Goal: Task Accomplishment & Management: Manage account settings

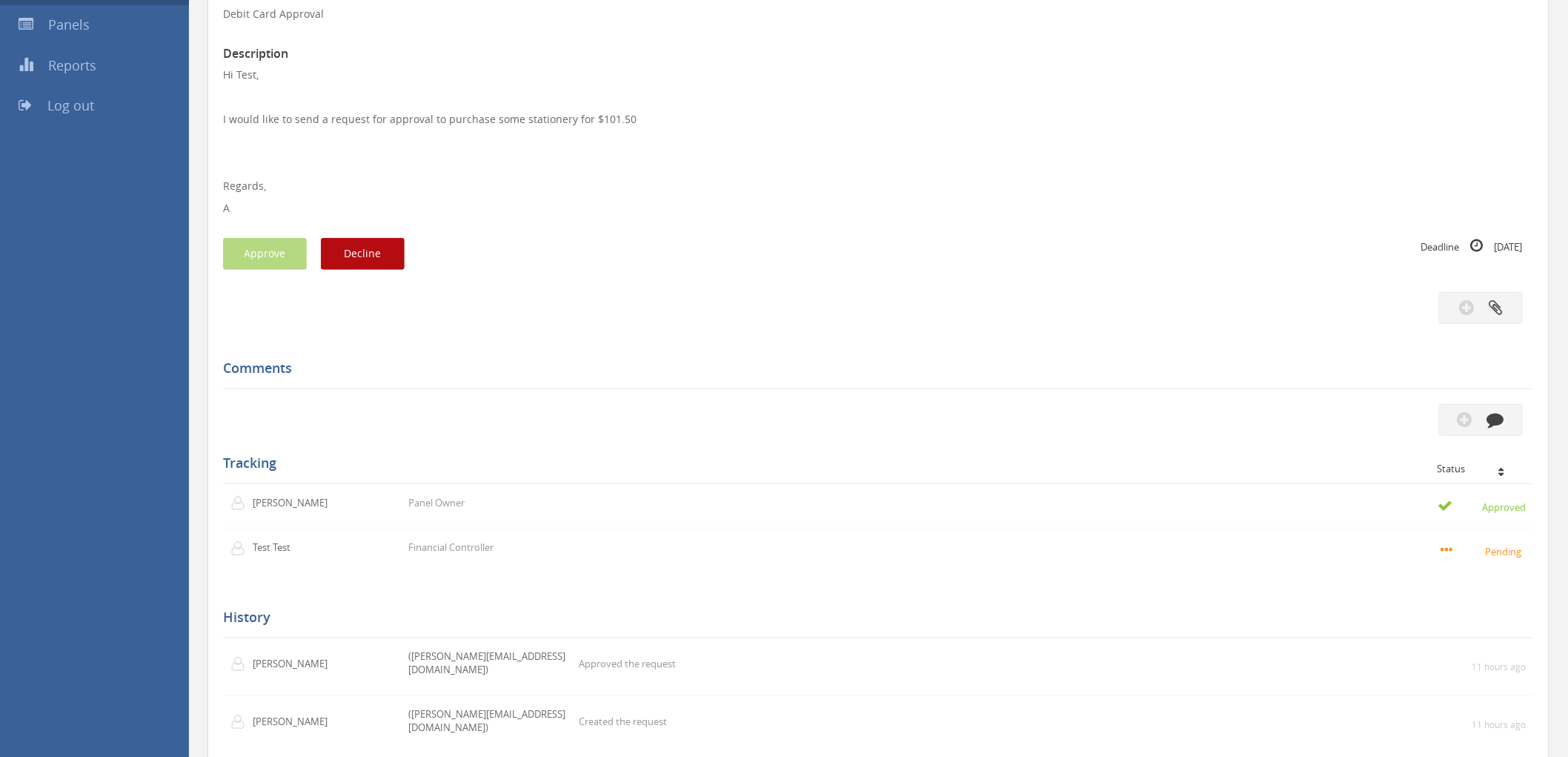
click at [817, 186] on p "Regards," at bounding box center [878, 186] width 1311 height 15
click at [817, 240] on div "Deadline 15 Oct" at bounding box center [1206, 246] width 634 height 17
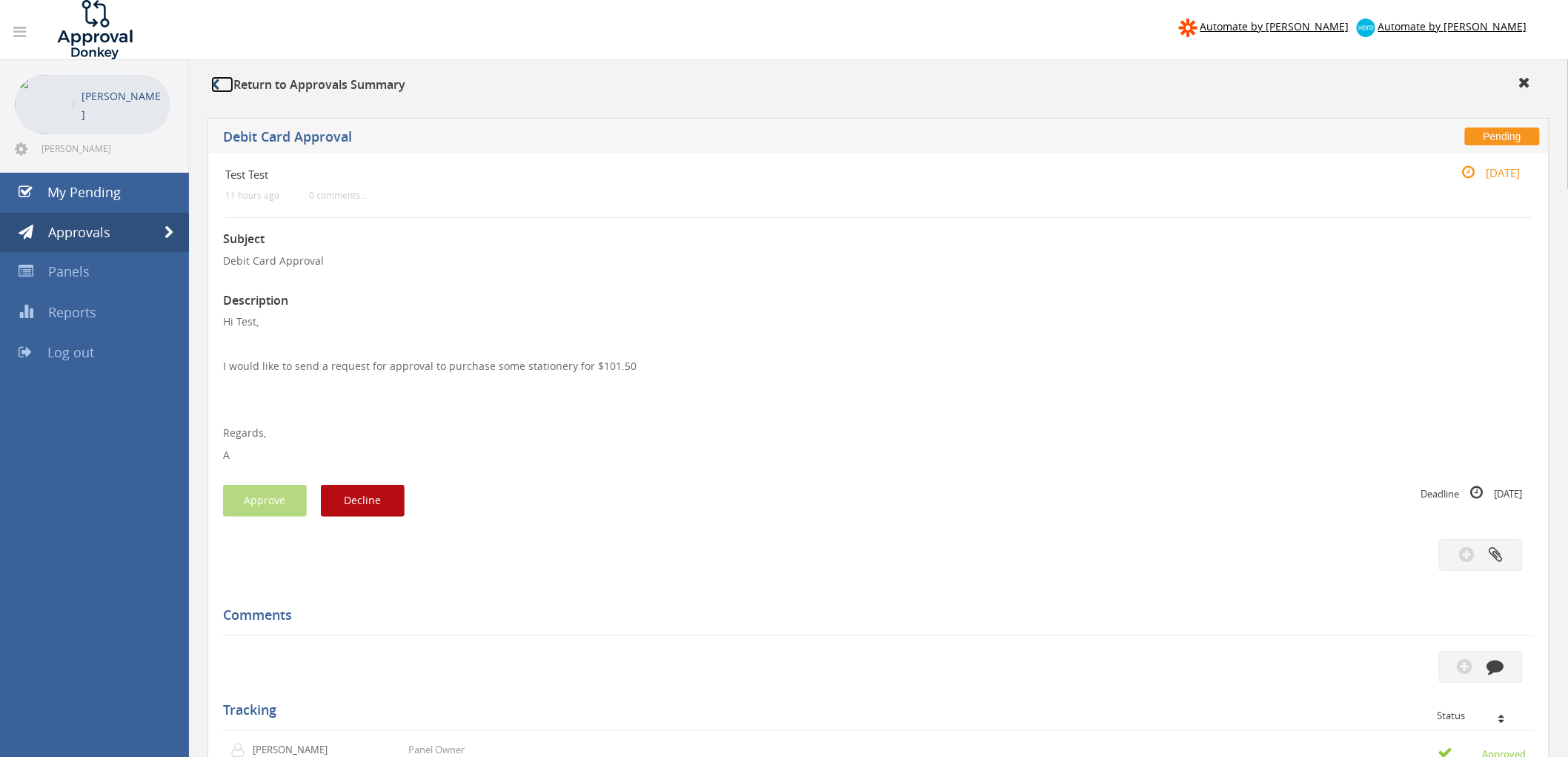
click at [216, 87] on icon at bounding box center [215, 84] width 8 height 12
click at [215, 86] on icon at bounding box center [215, 84] width 8 height 12
click at [817, 492] on div "Comments" at bounding box center [878, 614] width 1311 height 43
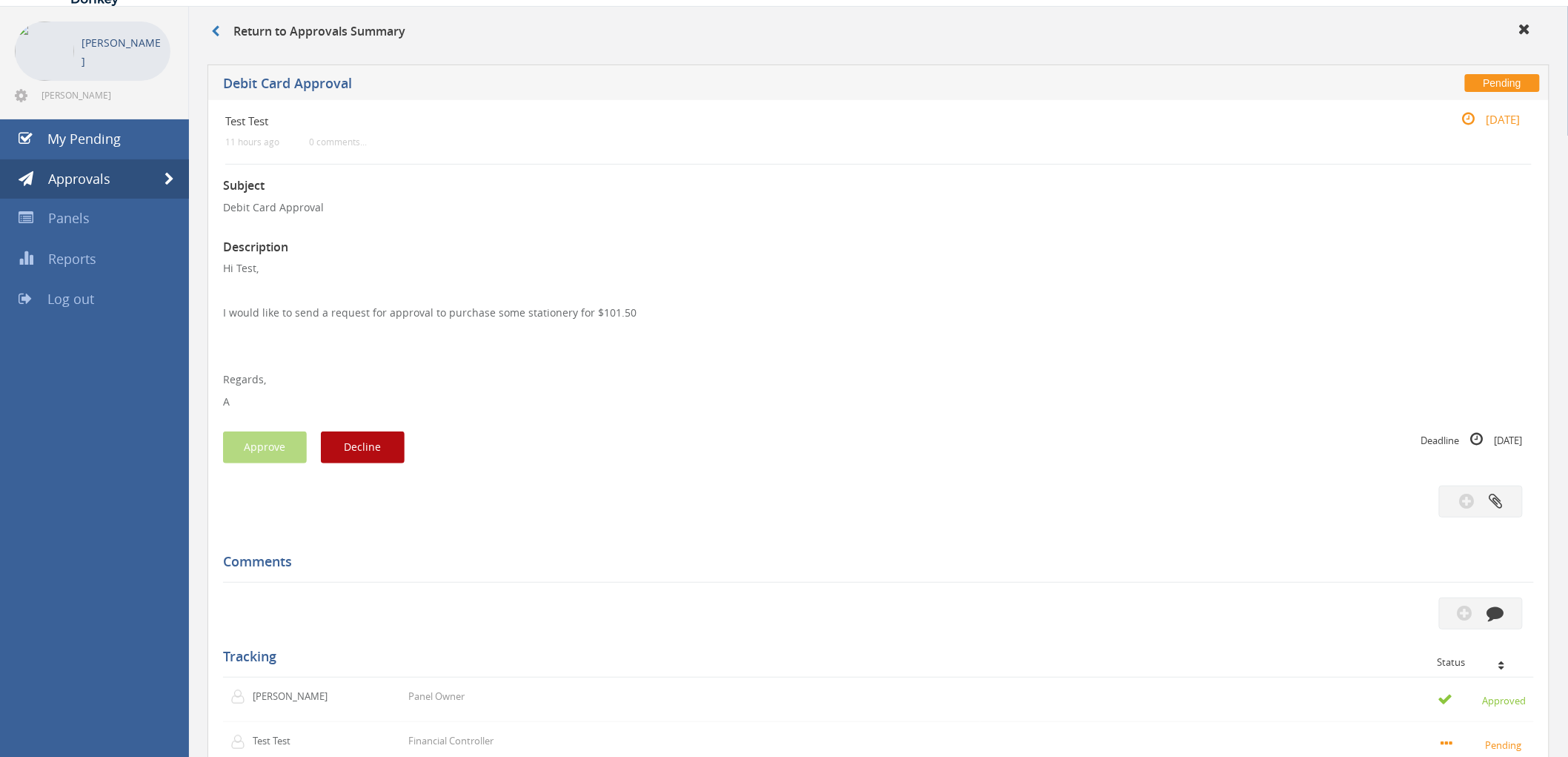
scroll to position [82, 0]
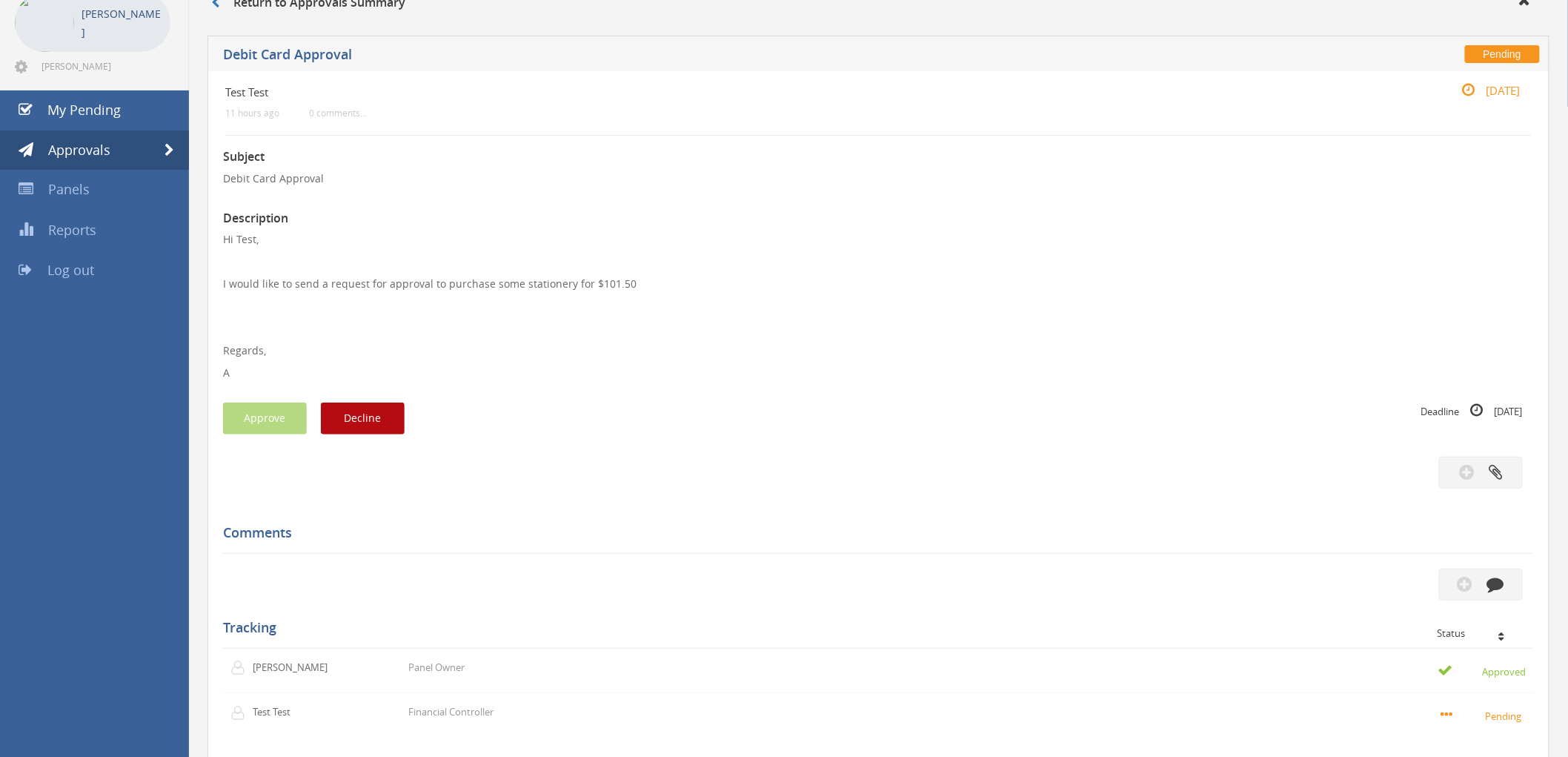
click at [817, 492] on div "Comments" at bounding box center [878, 532] width 1311 height 43
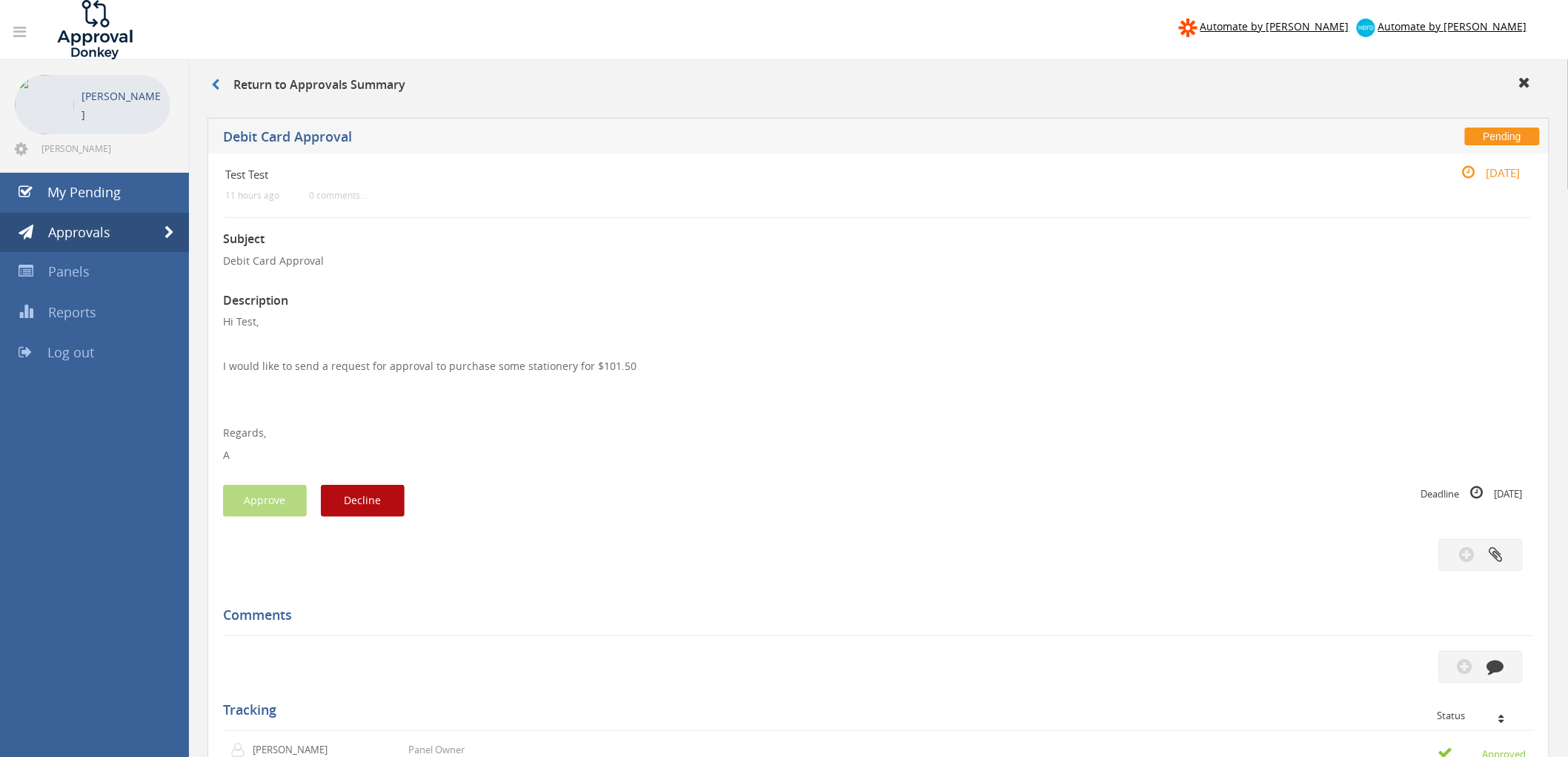
click at [604, 492] on div "Subject Debit Card Approval Description Hi Test, I would like to send a request…" at bounding box center [878, 625] width 1311 height 815
click at [640, 492] on div "Subject Debit Card Approval Description Hi Test, I would like to send a request…" at bounding box center [878, 625] width 1311 height 815
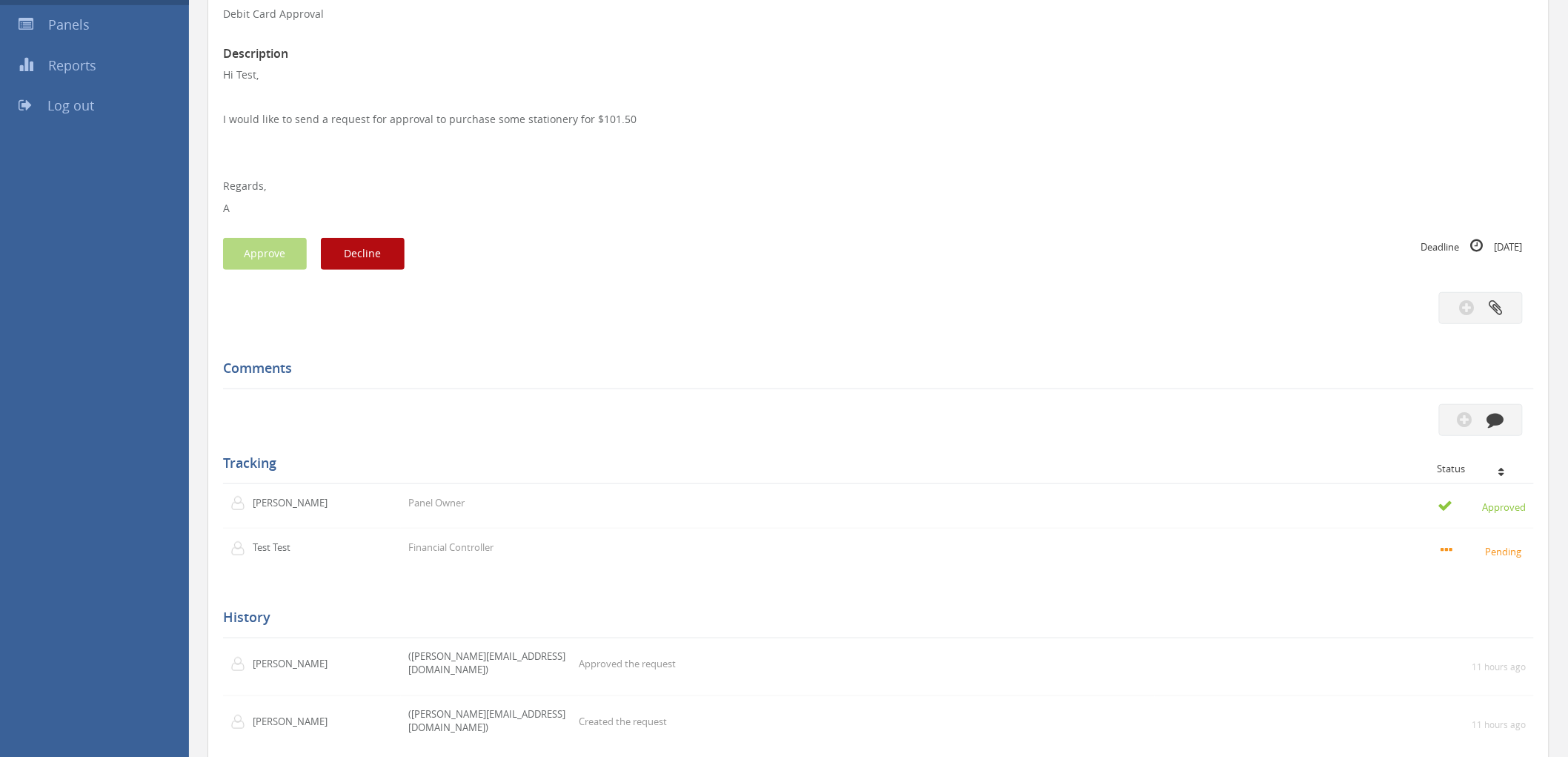
scroll to position [315, 0]
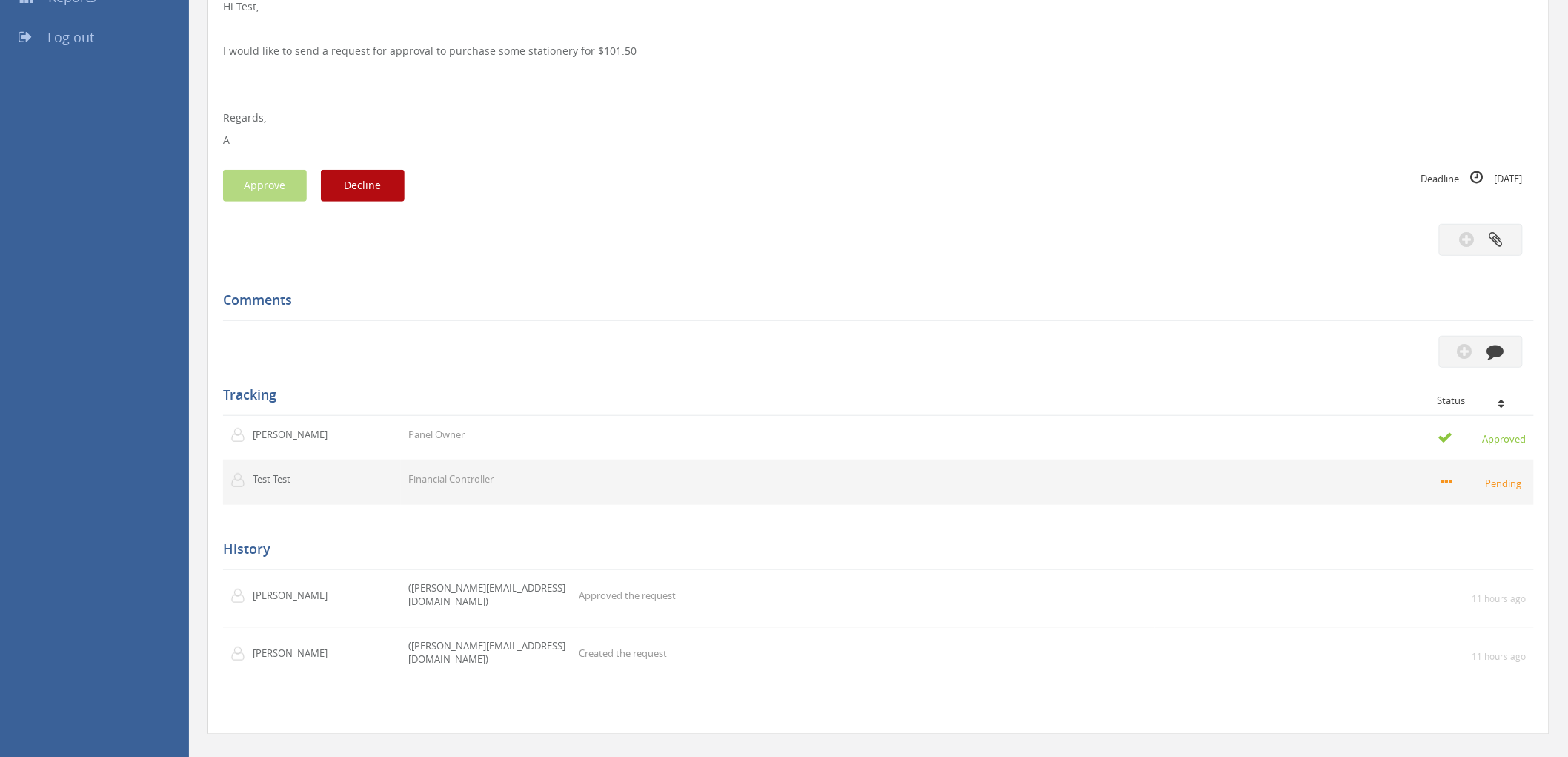
click at [447, 478] on p "Financial Controller" at bounding box center [451, 478] width 85 height 14
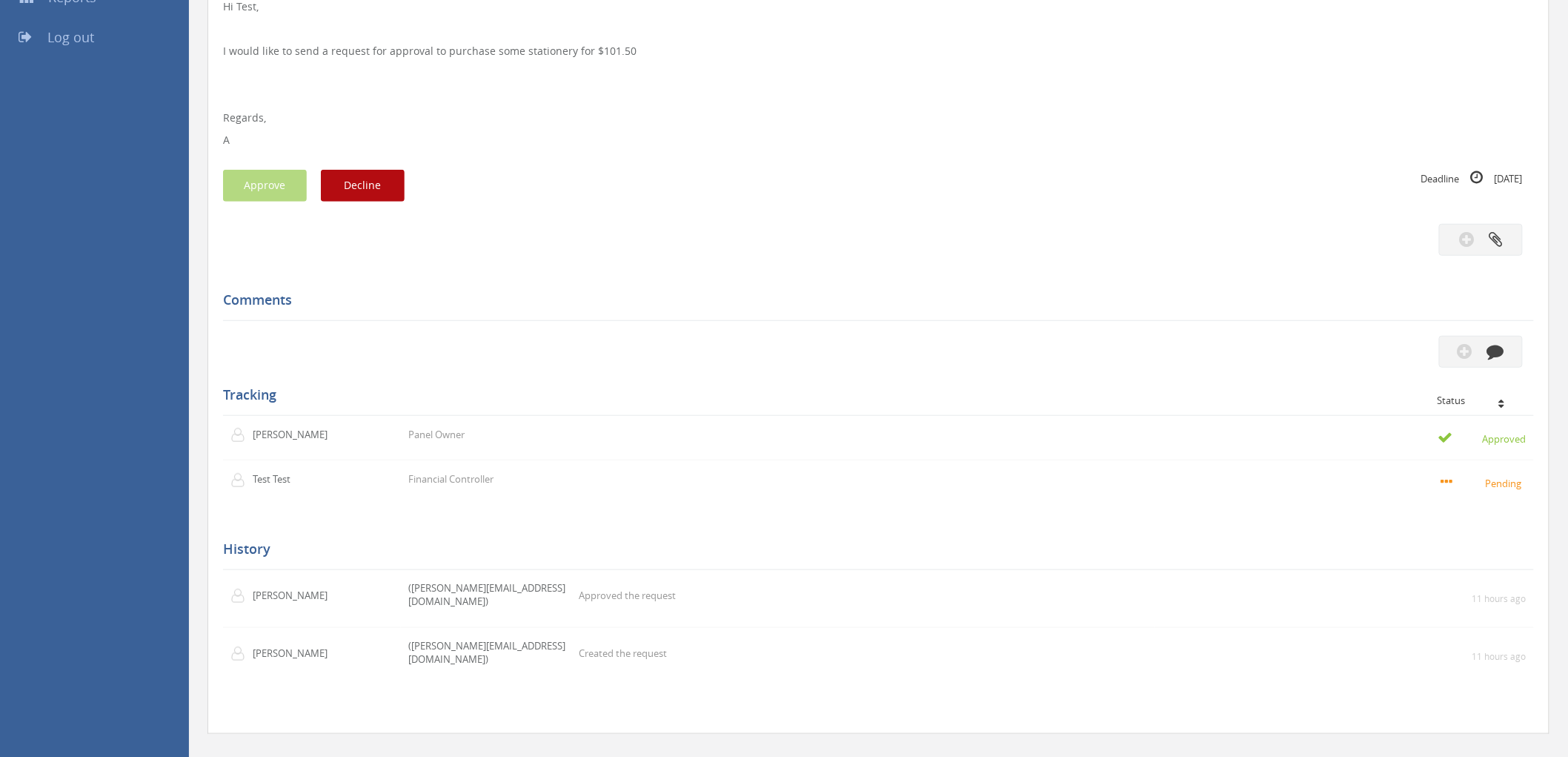
click at [817, 243] on div at bounding box center [878, 240] width 1333 height 31
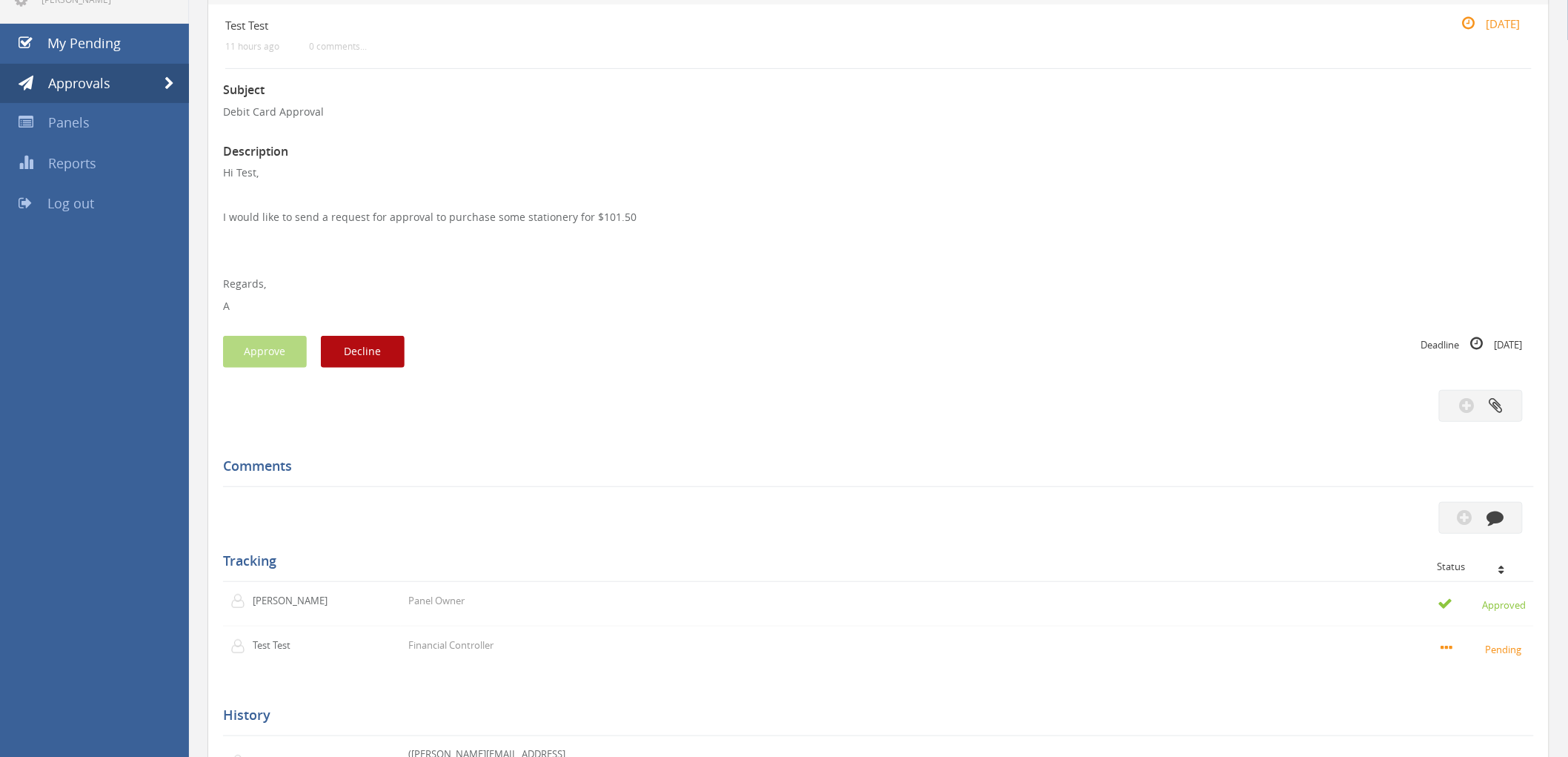
scroll to position [0, 0]
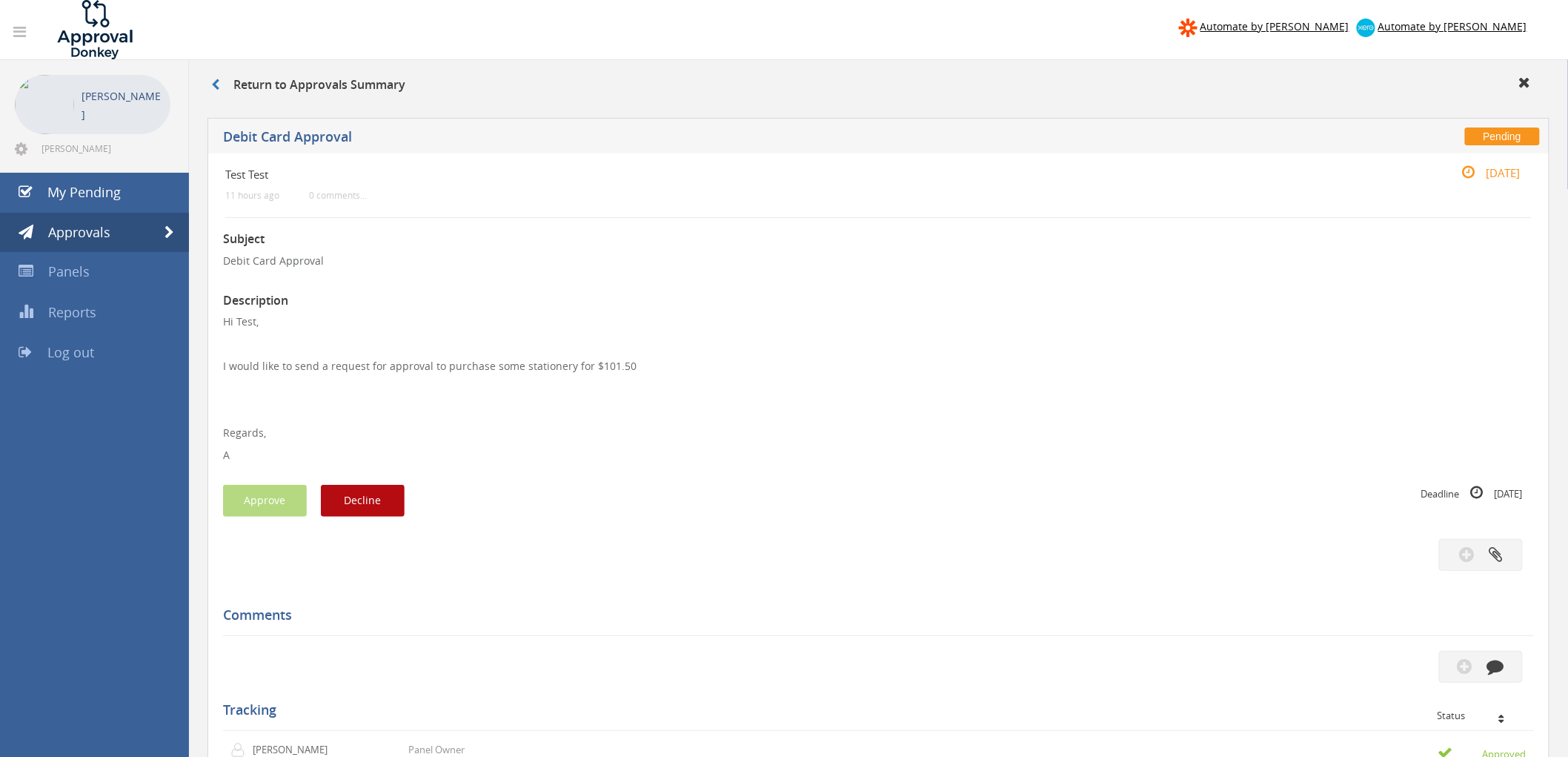
click at [19, 27] on icon at bounding box center [19, 31] width 13 height 15
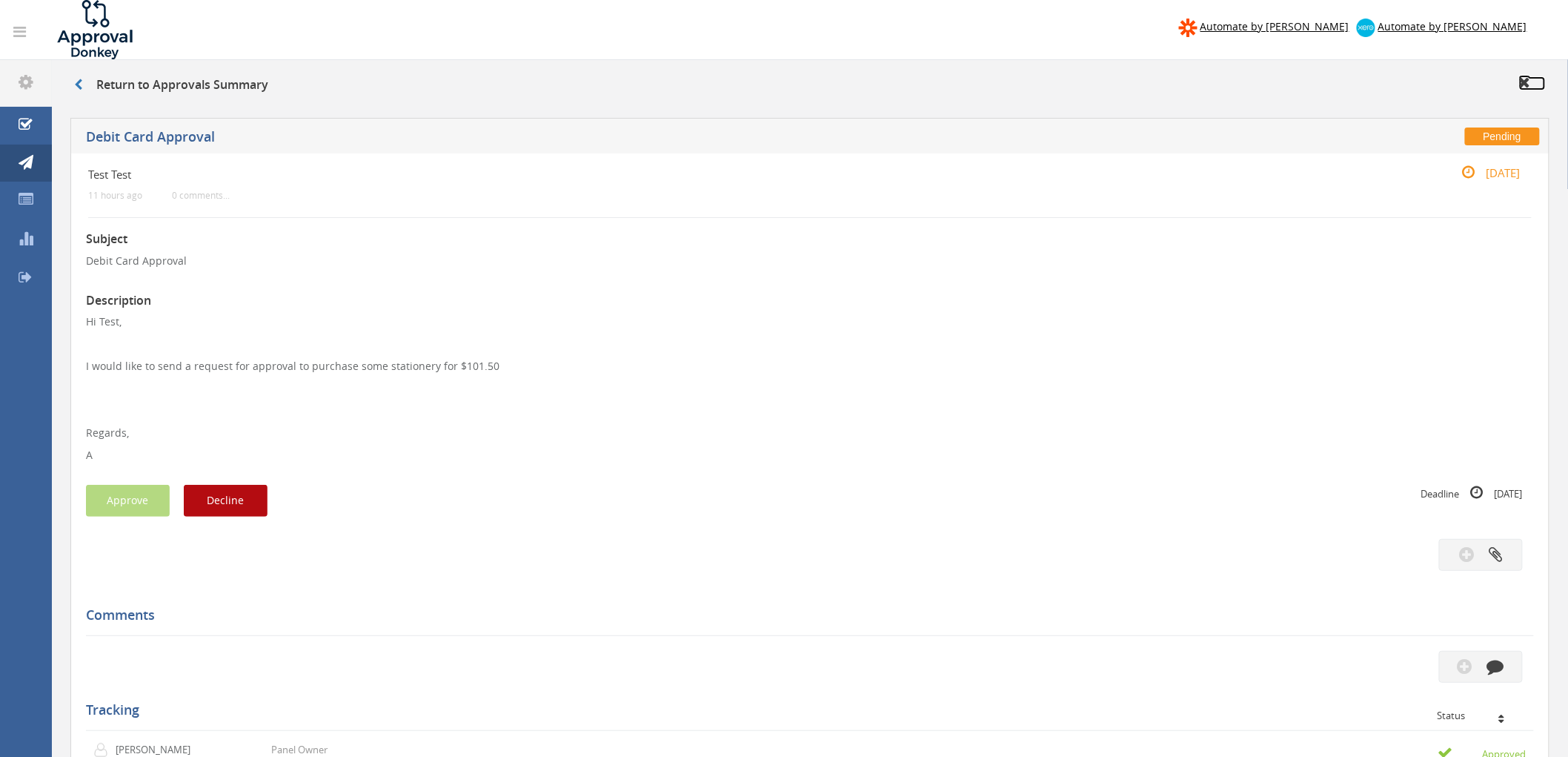
click at [817, 83] on icon at bounding box center [1525, 82] width 12 height 15
click at [30, 205] on icon at bounding box center [26, 199] width 15 height 15
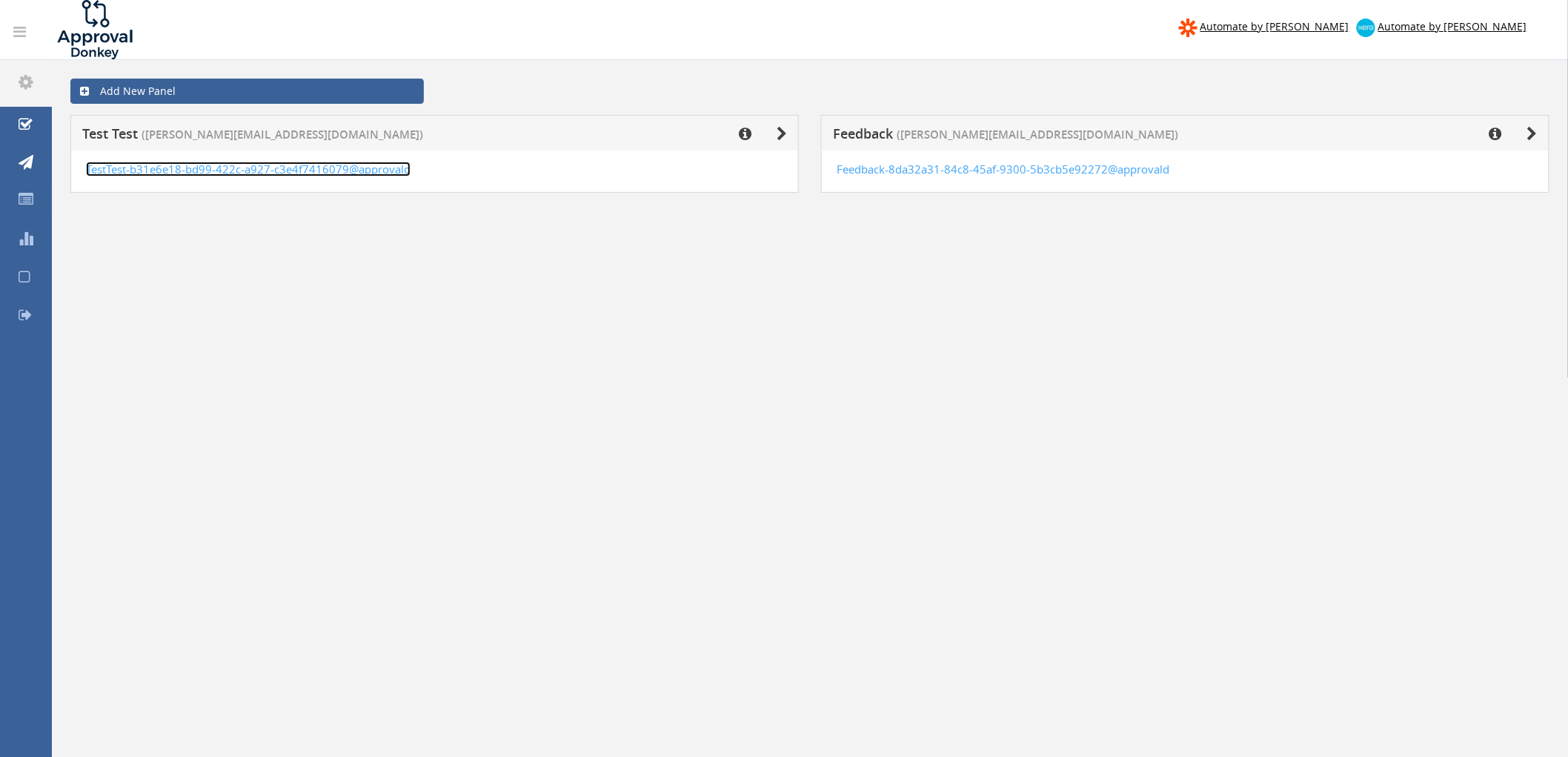
click at [219, 171] on link "TestTest-b31e6e18-bd99-422c-a927-c3e4f7416079@approvald" at bounding box center [248, 169] width 325 height 15
click at [785, 129] on icon at bounding box center [781, 134] width 10 height 15
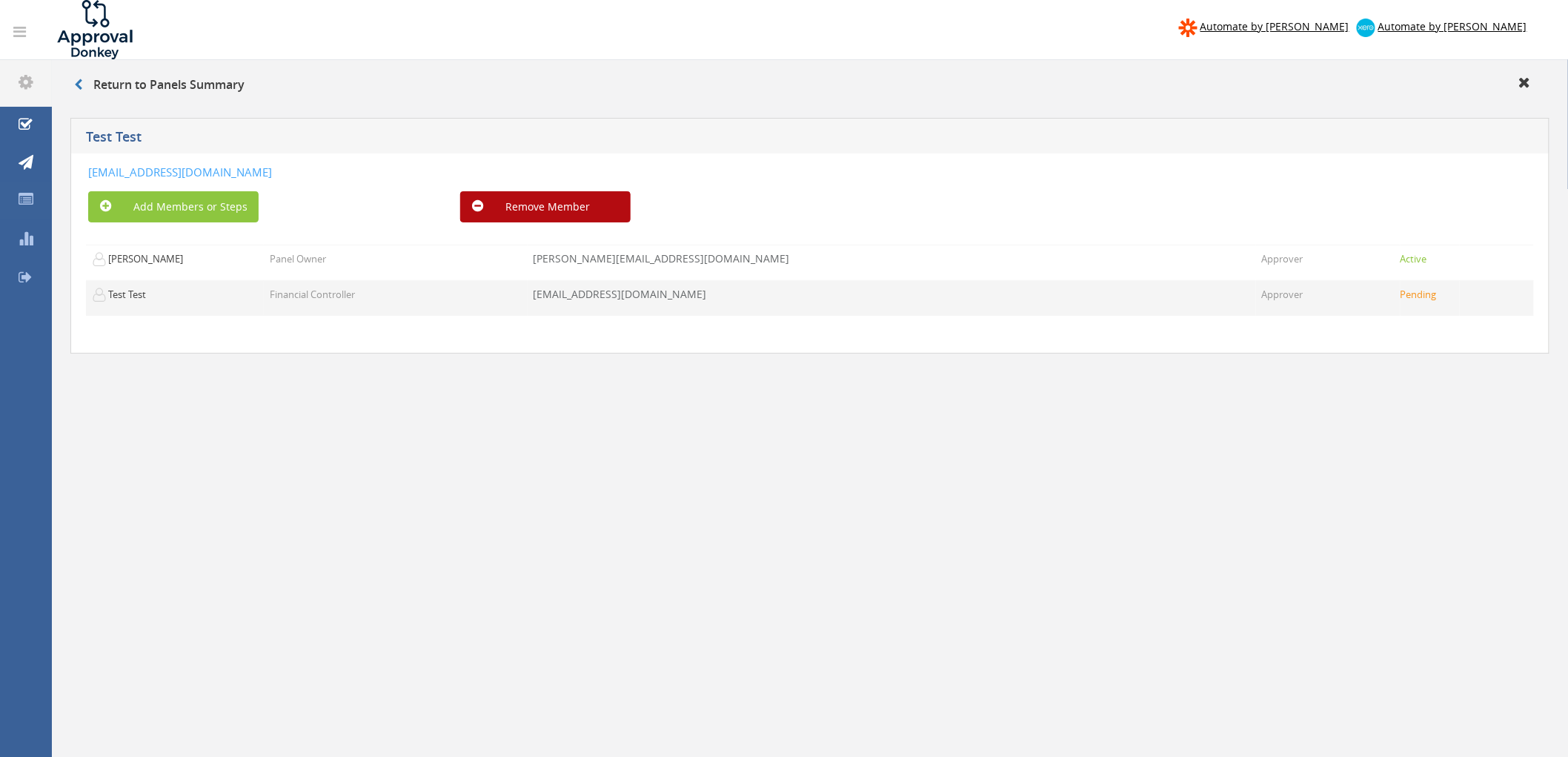
click at [817, 292] on small "Pending" at bounding box center [1418, 294] width 36 height 13
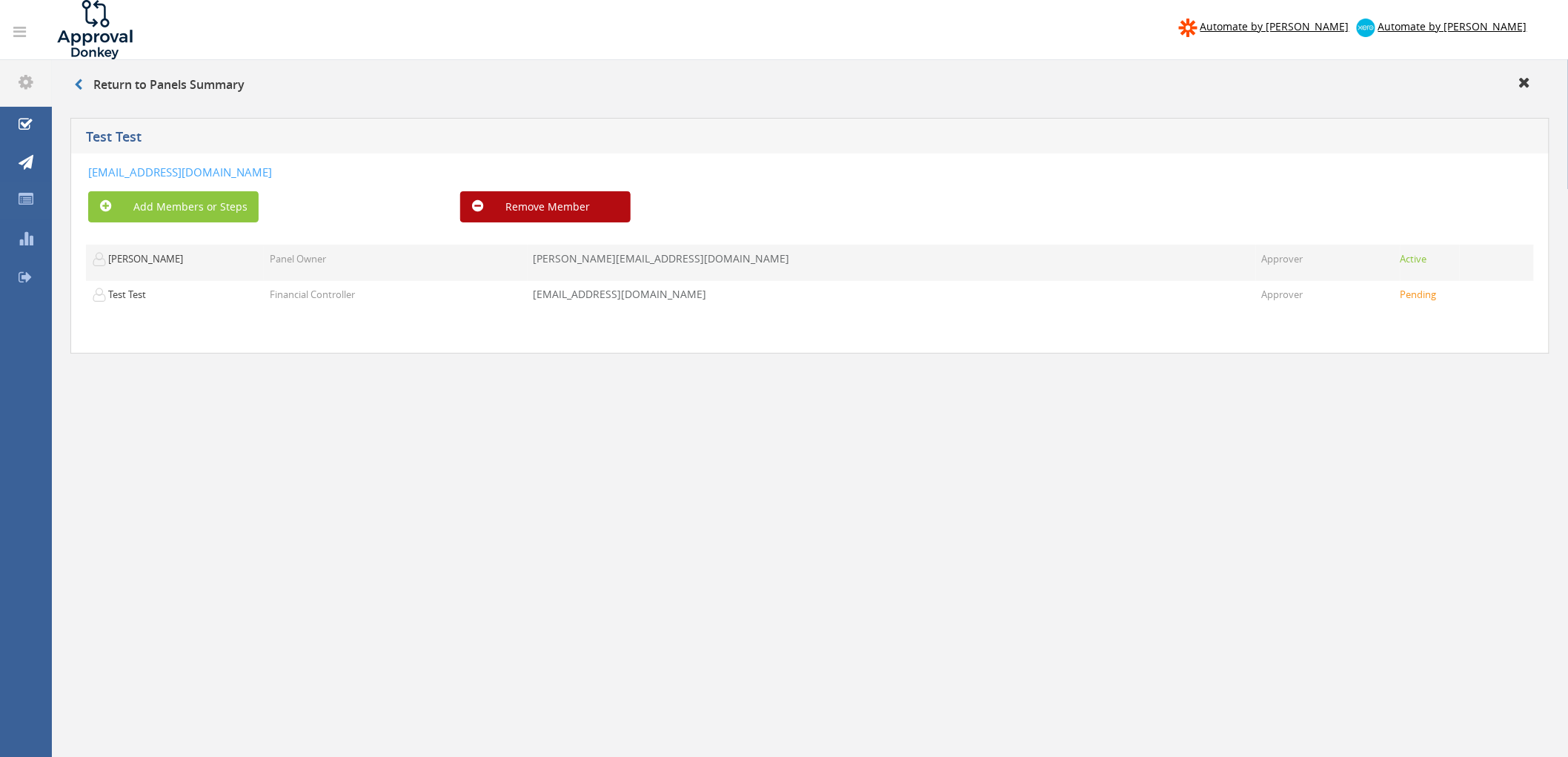
drag, startPoint x: 1482, startPoint y: 300, endPoint x: 158, endPoint y: 263, distance: 1324.5
click at [158, 263] on p "[PERSON_NAME]" at bounding box center [137, 259] width 92 height 15
click at [170, 262] on p "[PERSON_NAME]" at bounding box center [137, 259] width 92 height 15
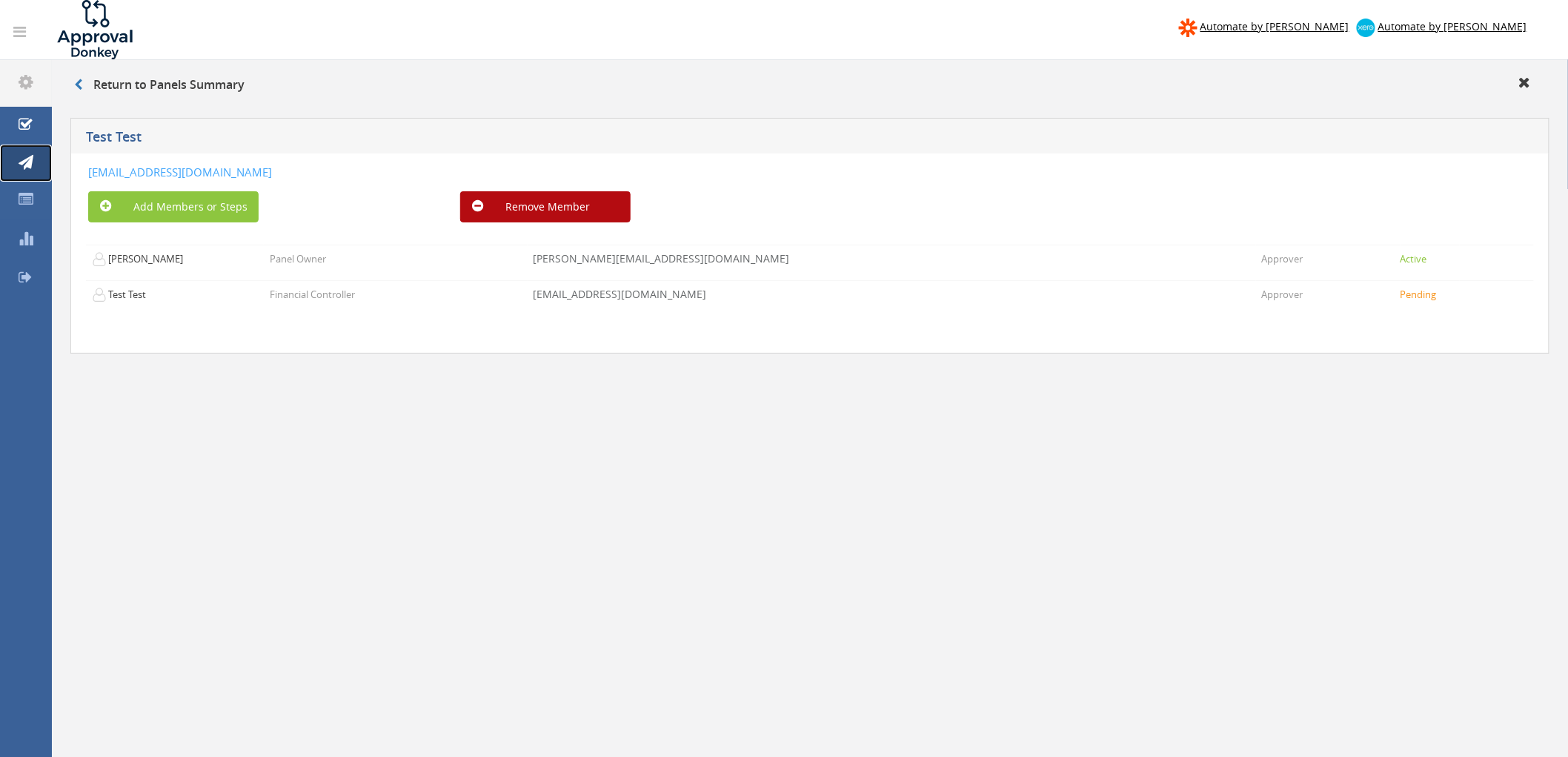
click at [27, 161] on icon at bounding box center [26, 162] width 15 height 15
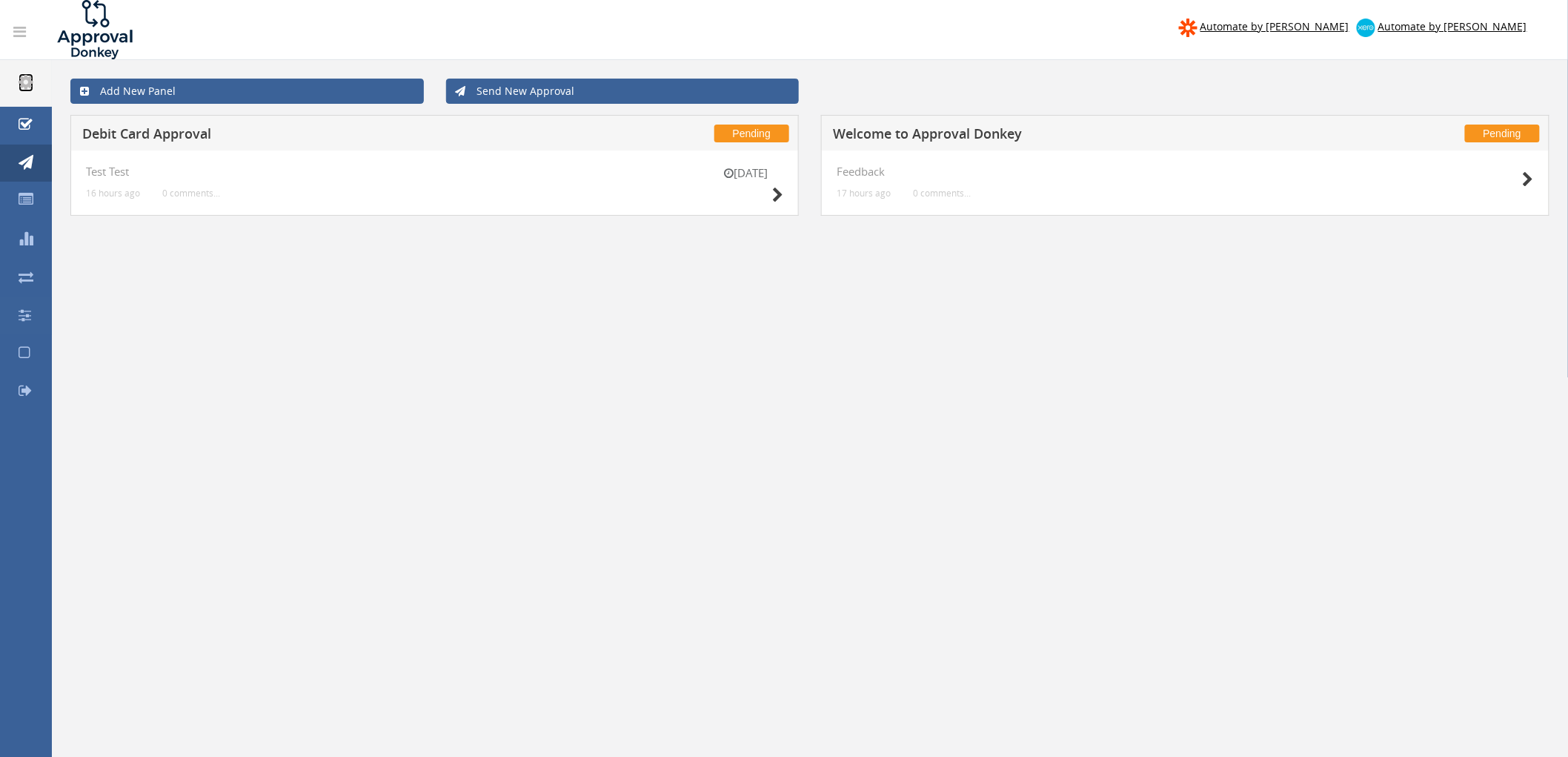
click at [31, 87] on icon at bounding box center [26, 81] width 15 height 17
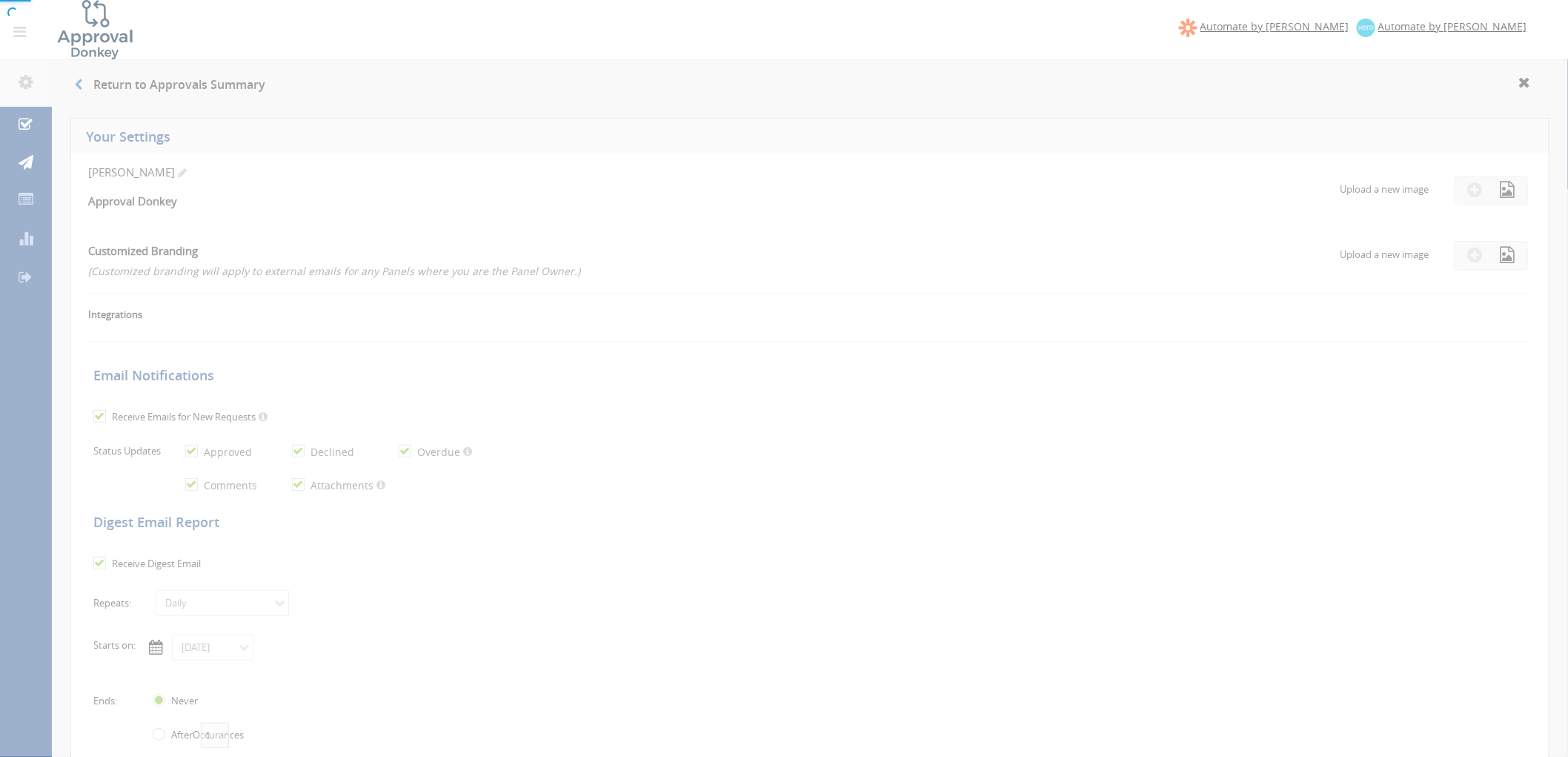
checkbox input "true"
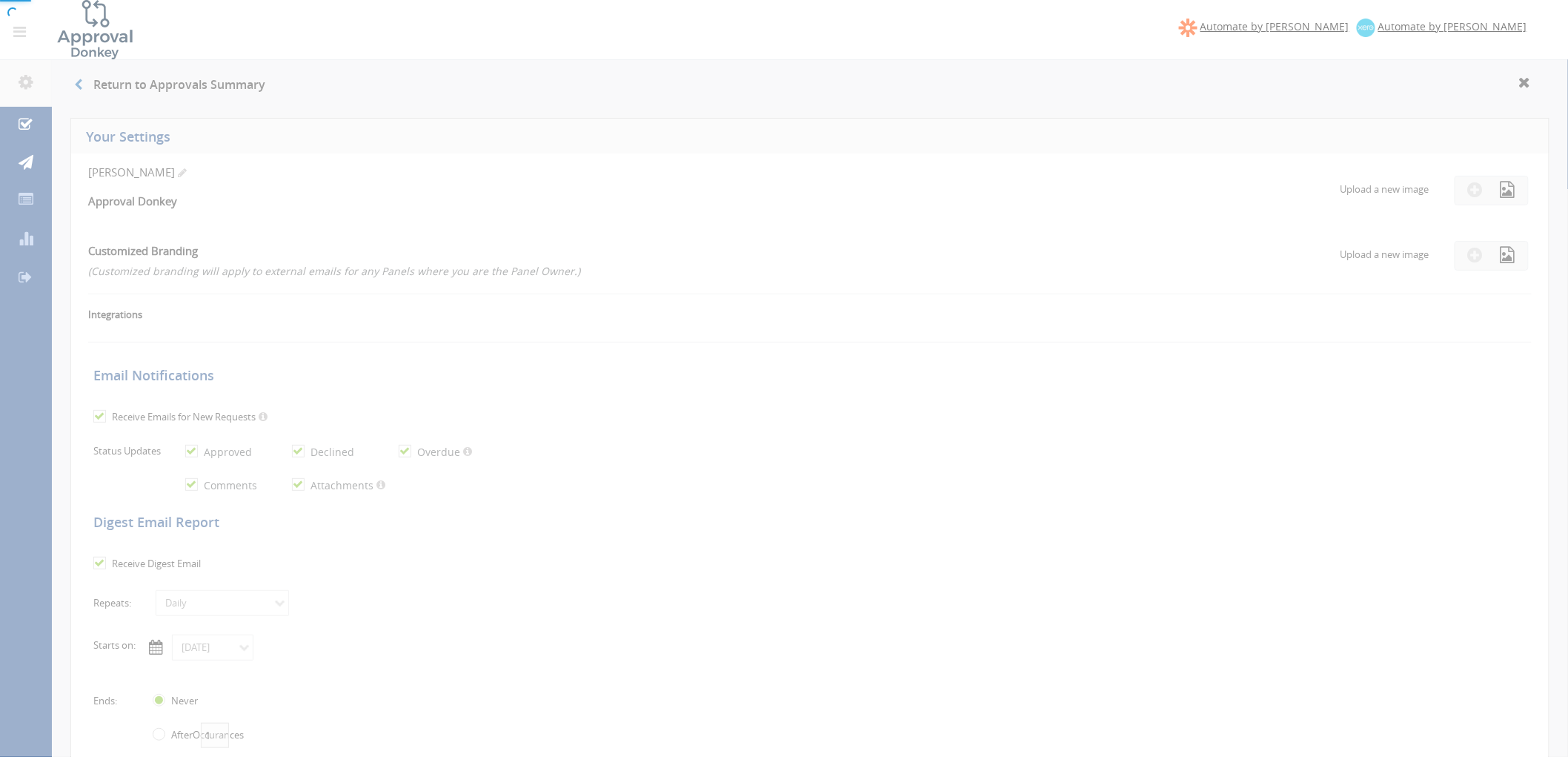
checkbox input "true"
select select "number:1"
checkbox input "true"
type input "[DATE]"
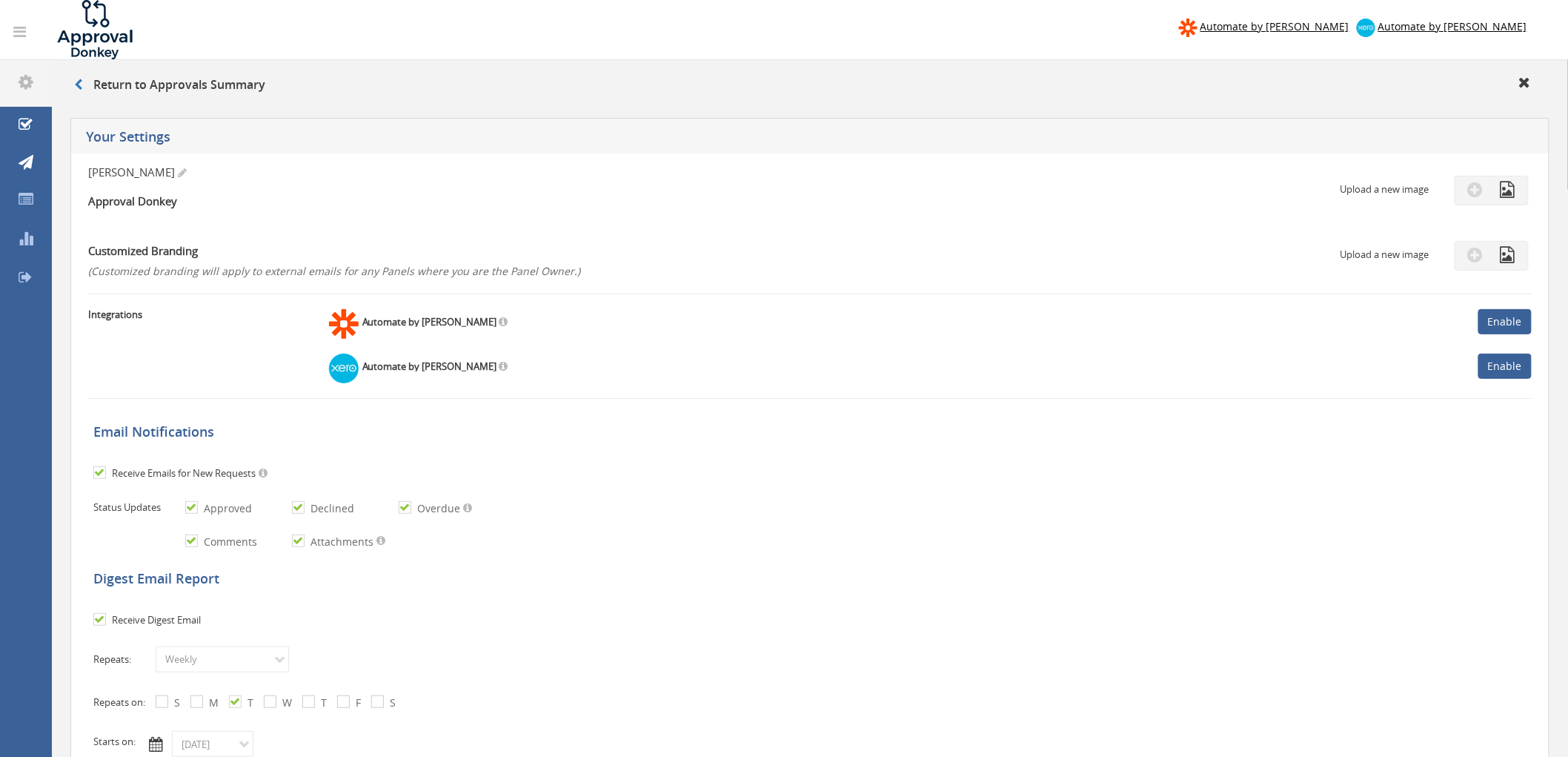
scroll to position [82, 0]
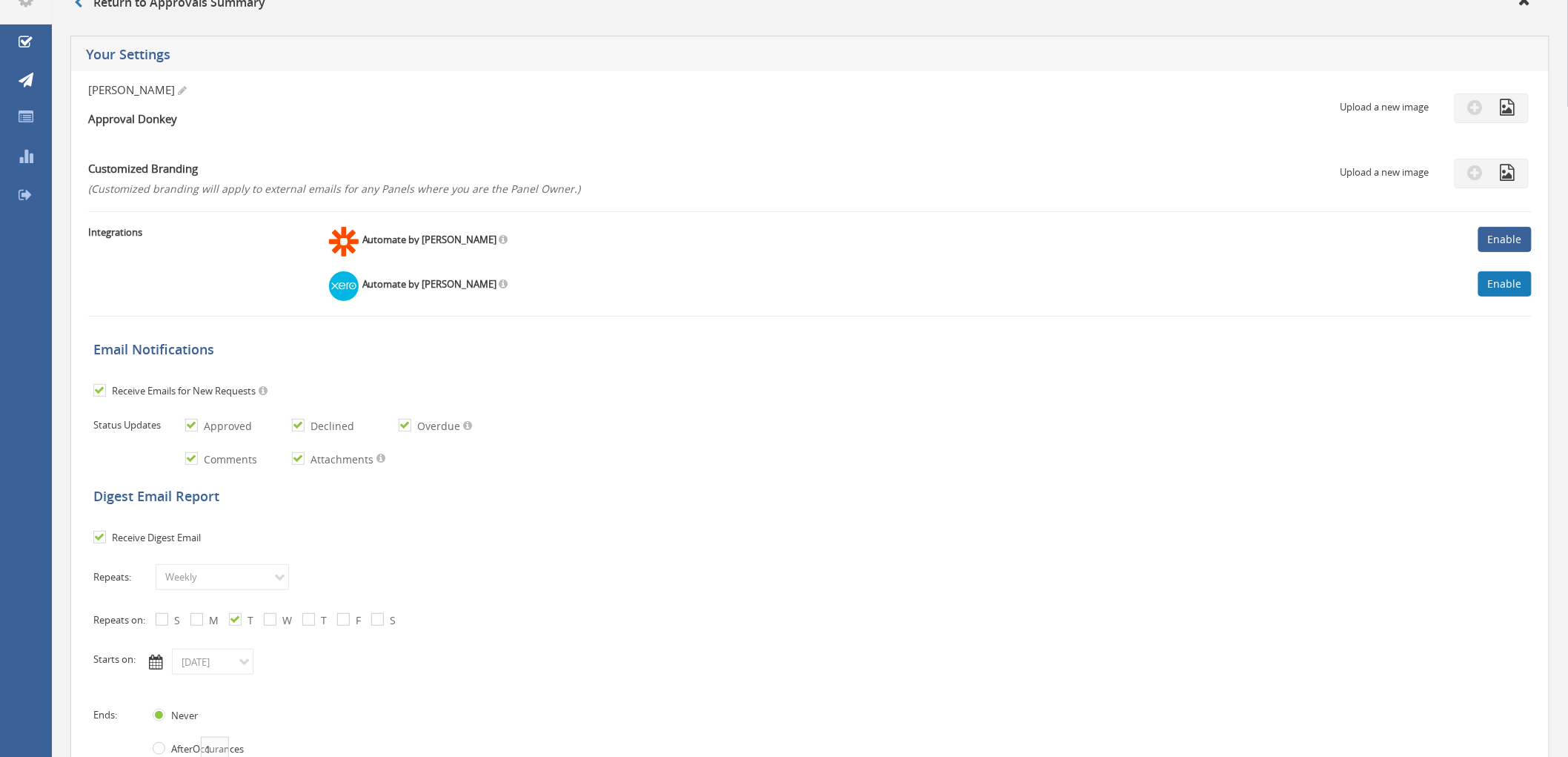
click at [817, 288] on link "Enable" at bounding box center [1505, 283] width 54 height 25
click at [817, 315] on img at bounding box center [1411, 315] width 84 height 22
drag, startPoint x: 945, startPoint y: 605, endPoint x: 958, endPoint y: 603, distance: 13.2
click at [817, 492] on div "Repeats: Daily Weekly Monthly Repeats on: S M T W T F S Repeats on: 1 2 3 4 5 6…" at bounding box center [813, 625] width 1463 height 122
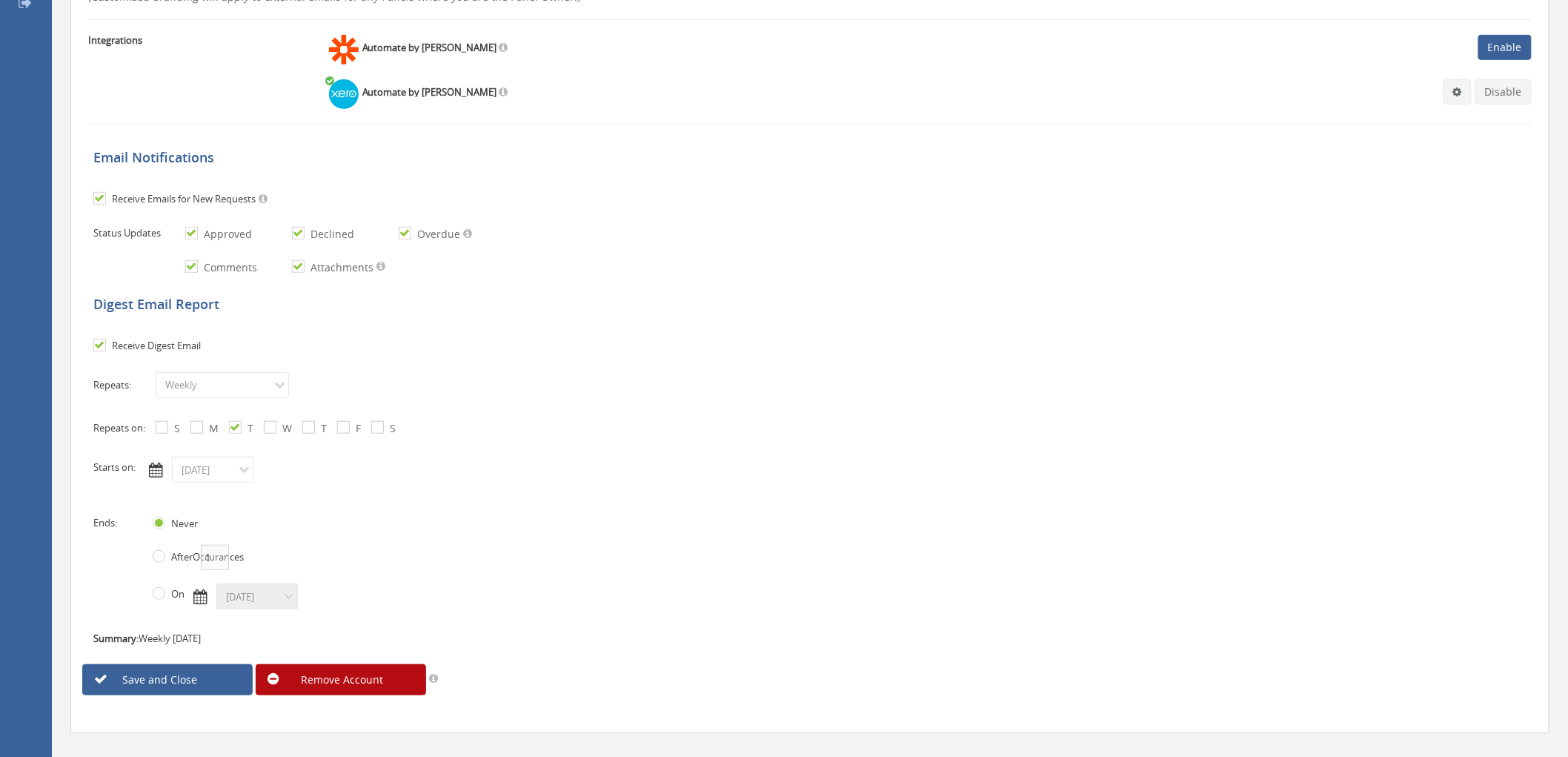
scroll to position [298, 0]
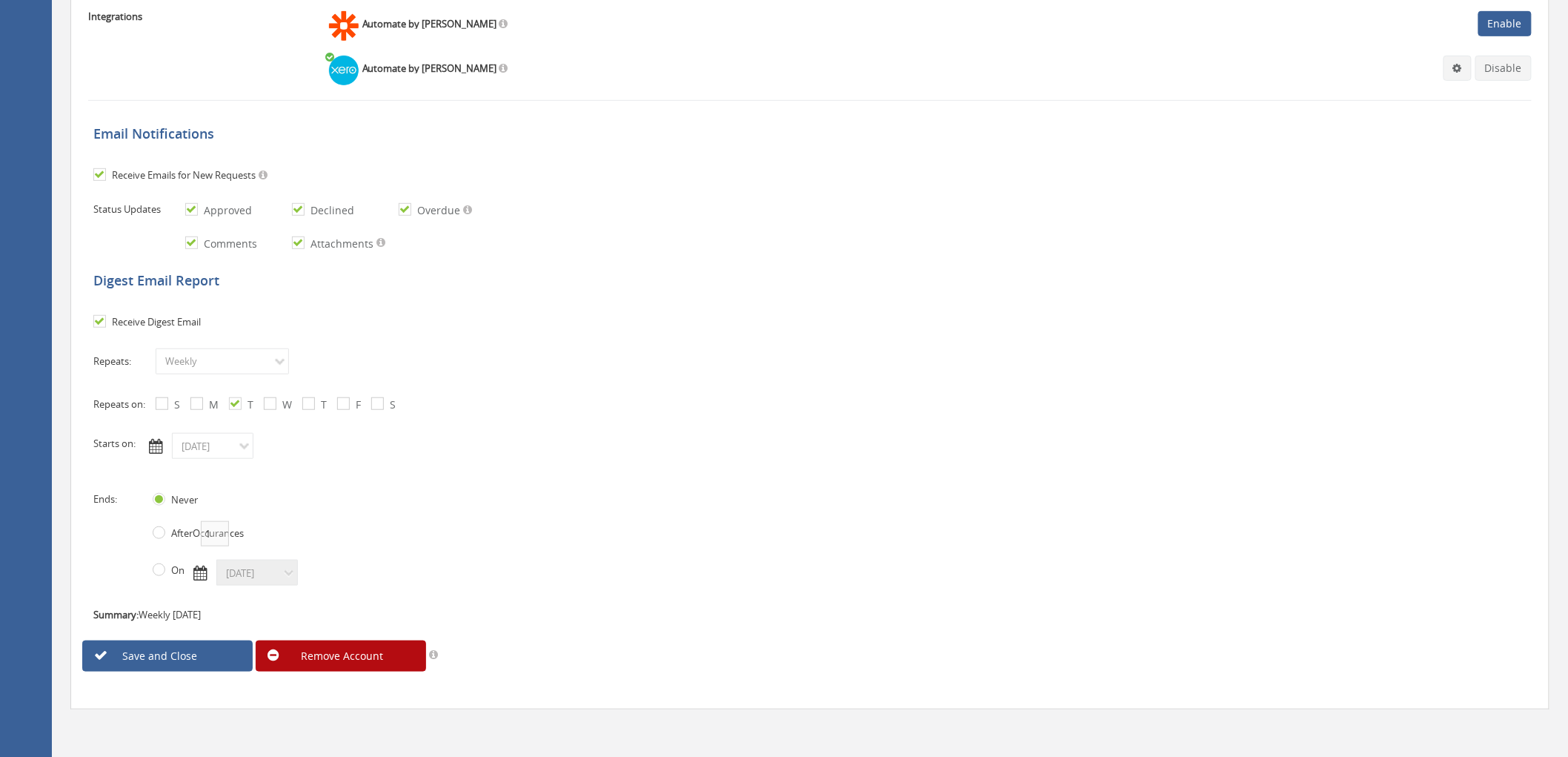
click at [205, 492] on link "Save and Close" at bounding box center [167, 656] width 170 height 31
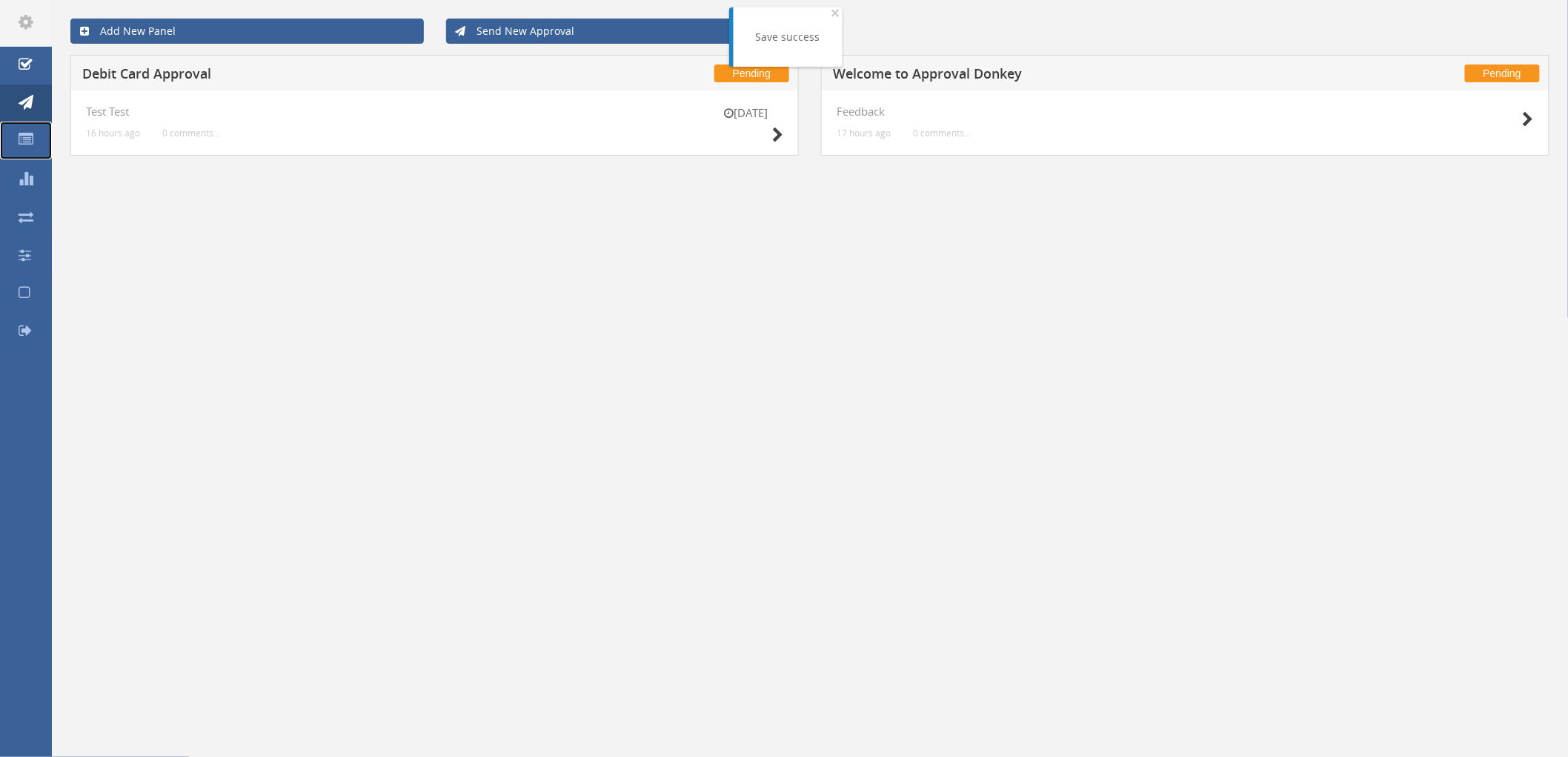
click at [32, 144] on icon at bounding box center [26, 140] width 15 height 15
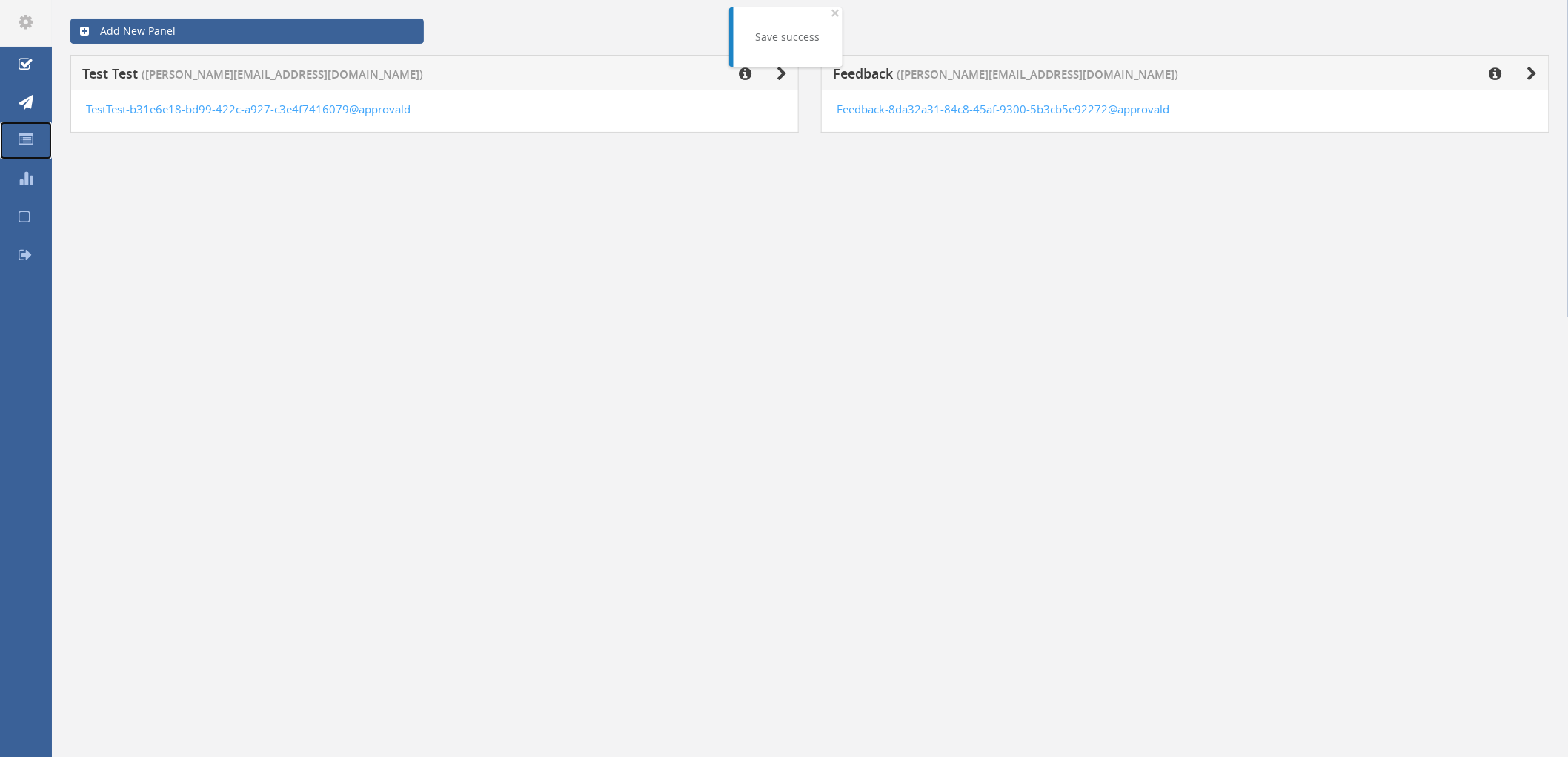
click at [24, 146] on link "Panels" at bounding box center [26, 140] width 52 height 38
click at [25, 182] on icon at bounding box center [26, 178] width 15 height 15
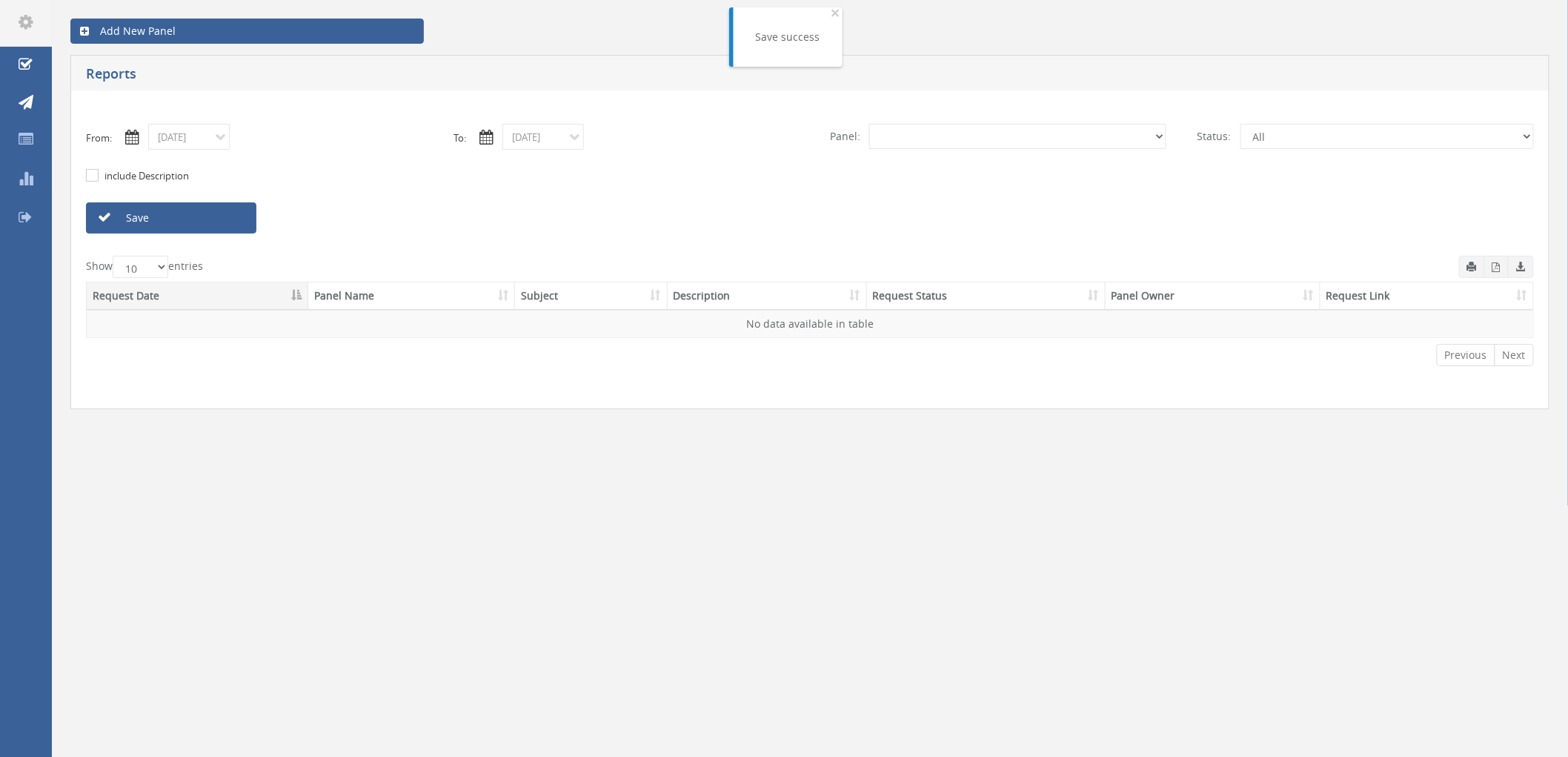
select select "number:0"
click at [28, 181] on icon at bounding box center [26, 178] width 15 height 15
click at [22, 106] on icon at bounding box center [26, 103] width 15 height 15
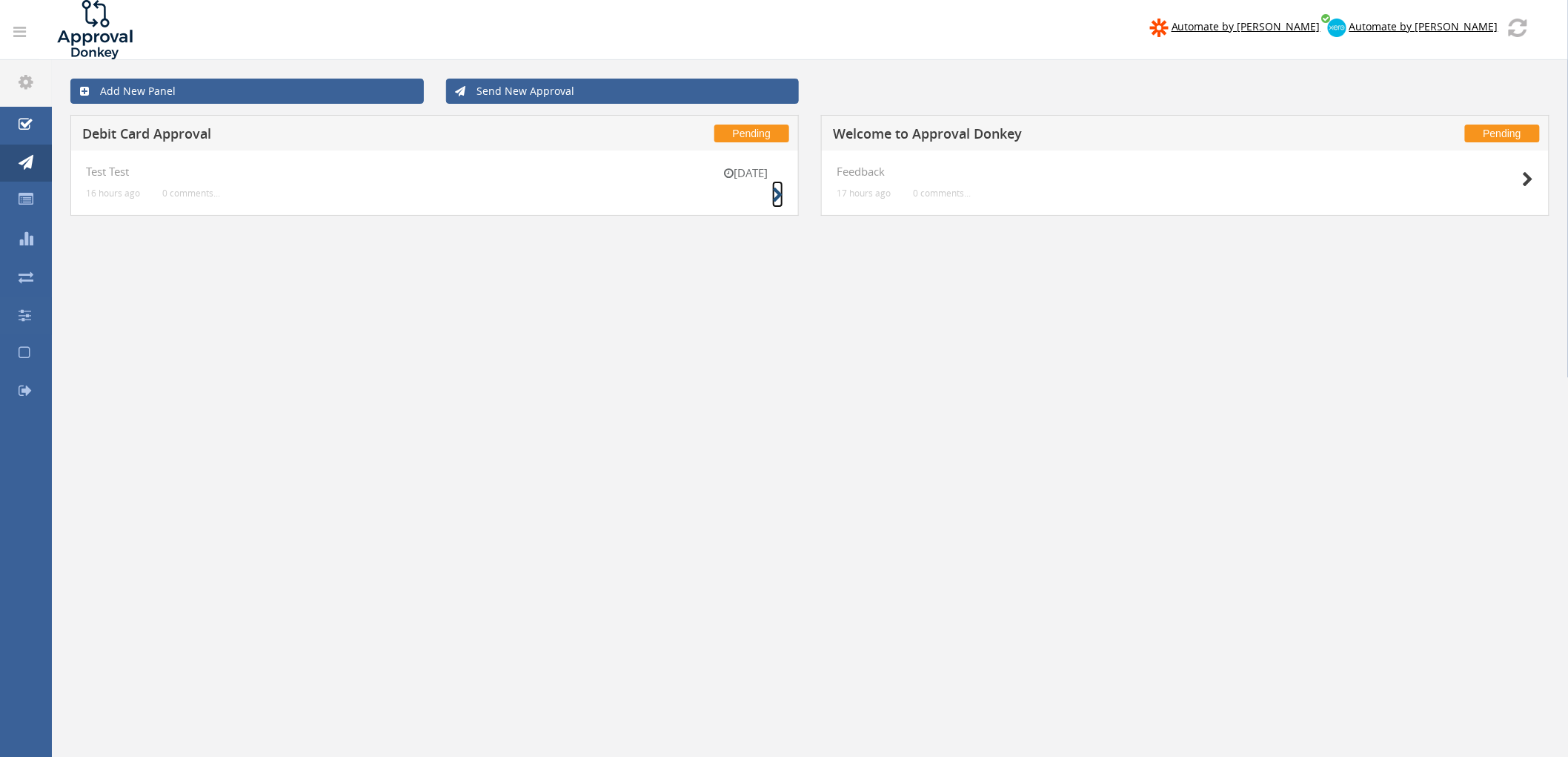
click at [775, 199] on icon at bounding box center [777, 195] width 11 height 16
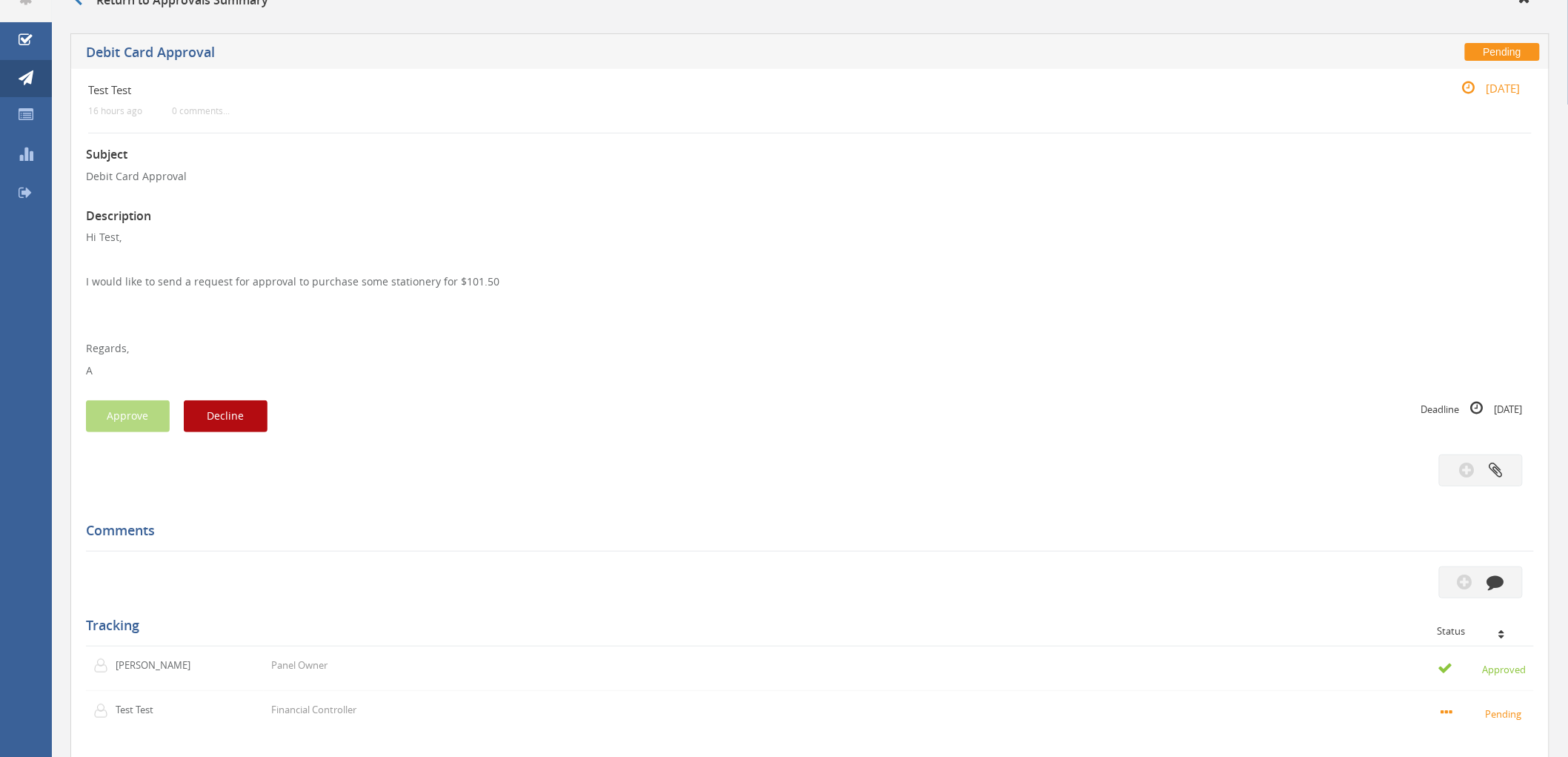
scroll to position [247, 0]
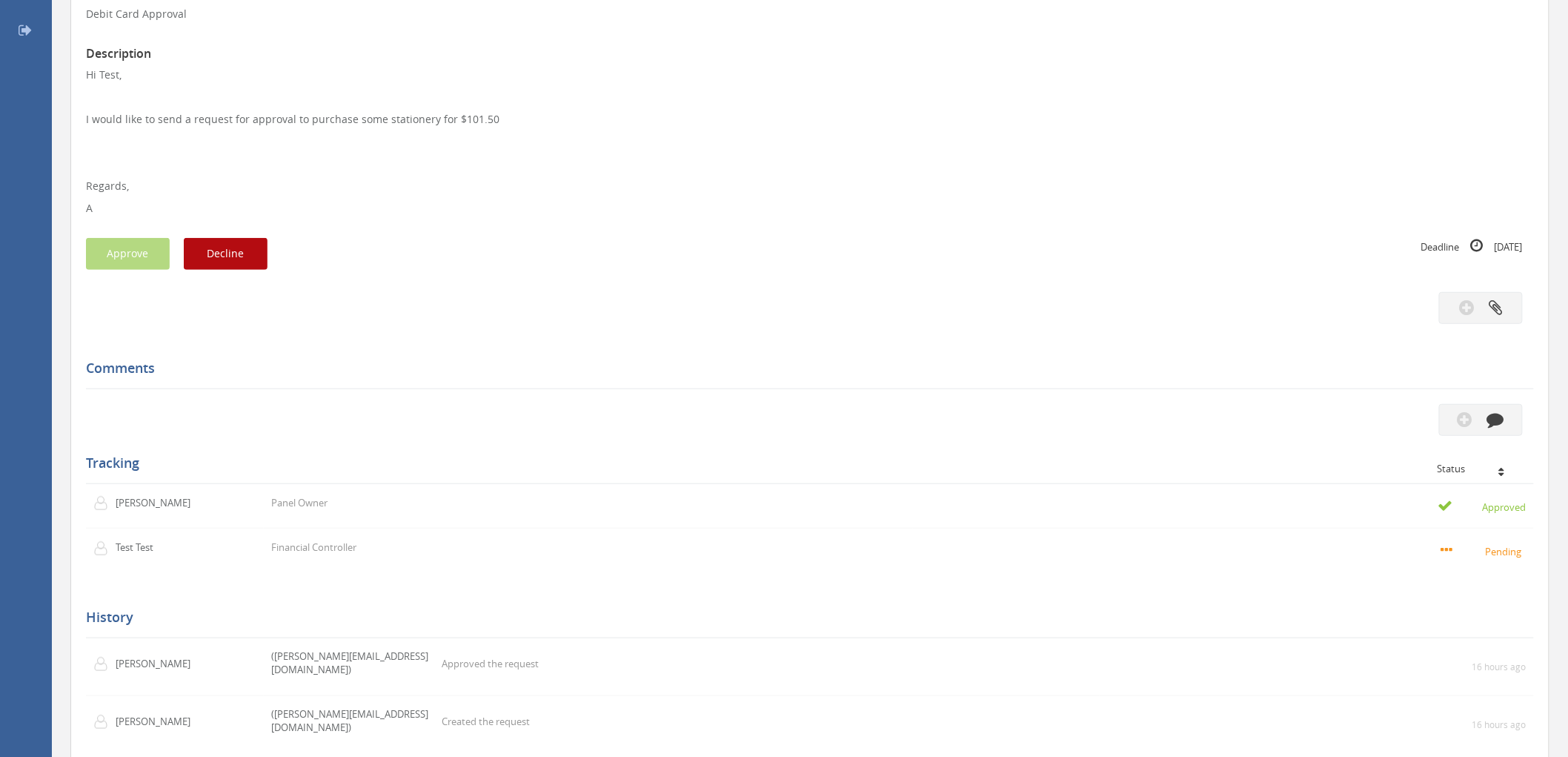
click at [464, 309] on div at bounding box center [809, 308] width 1470 height 31
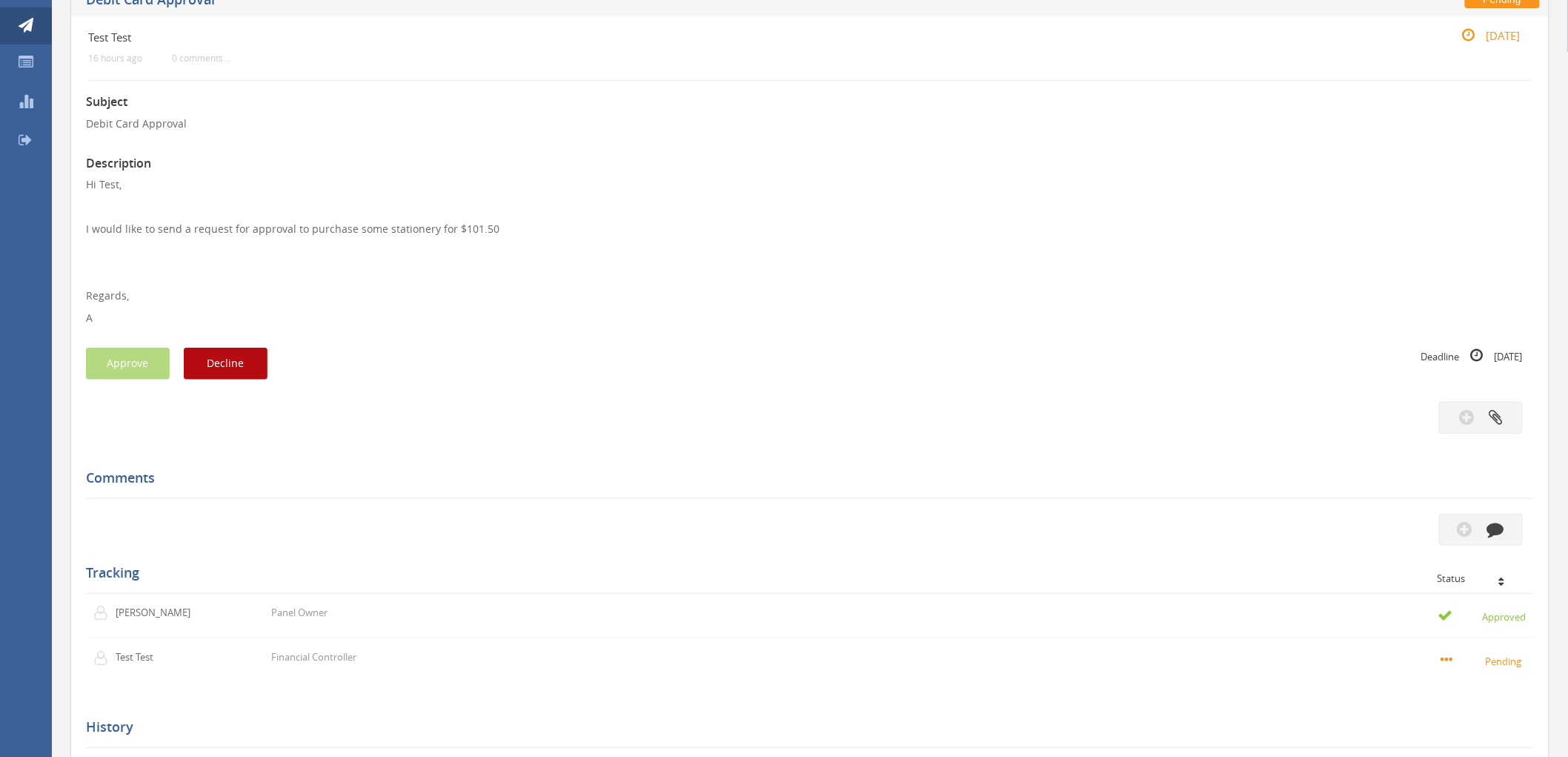
scroll to position [0, 0]
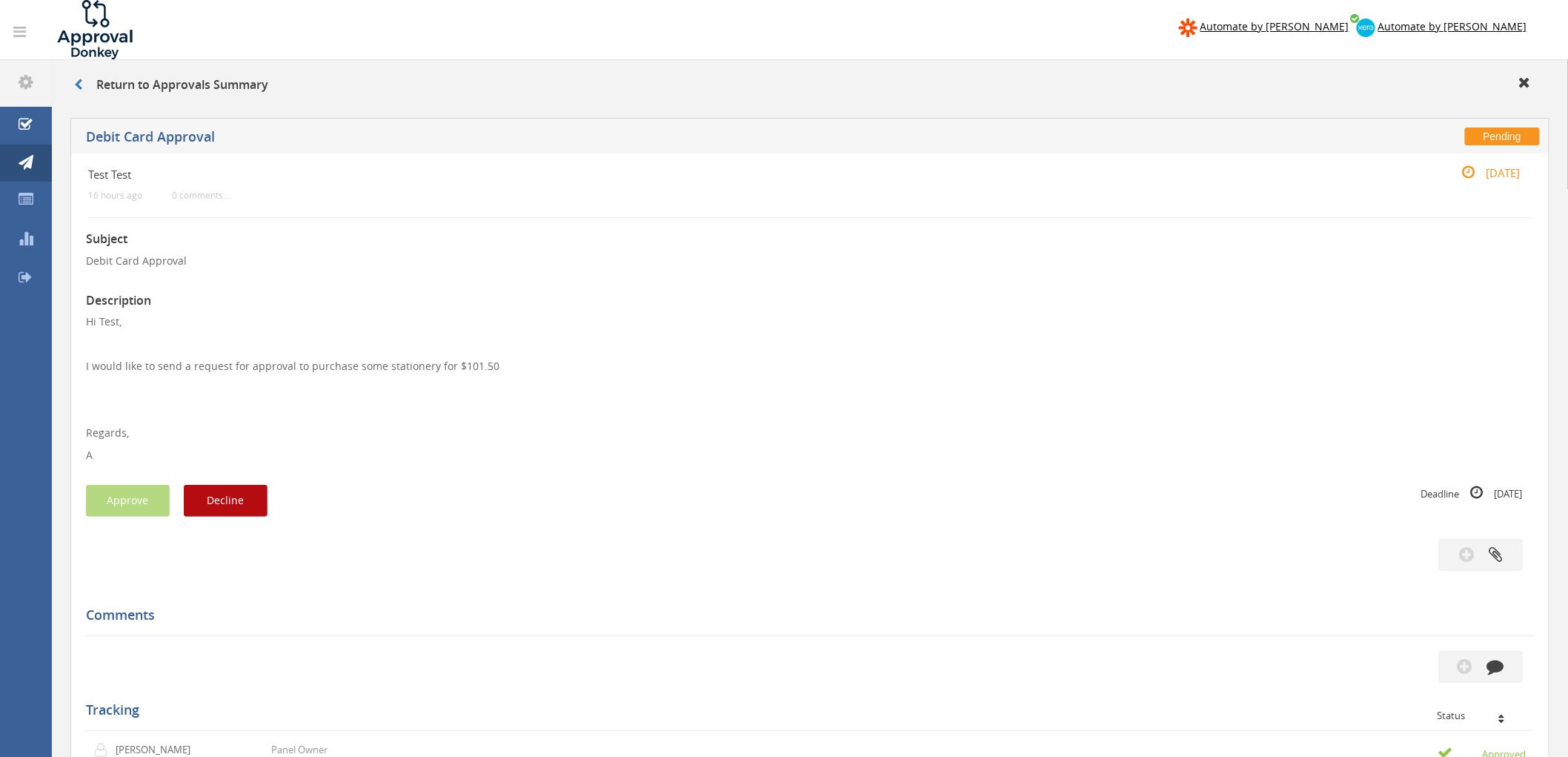
click at [443, 492] on div "Subject Debit Card Approval Description Hi Test, I would like to send a request…" at bounding box center [809, 625] width 1448 height 815
click at [246, 492] on button "Decline" at bounding box center [226, 501] width 83 height 31
click at [817, 268] on div "Subject Debit Card Approval Description Hi Test, I would like to send a request…" at bounding box center [809, 653] width 1448 height 873
click at [610, 473] on div "Subject Debit Card Approval Description Hi Test, I would like to send a request…" at bounding box center [809, 653] width 1448 height 873
click at [438, 482] on div "Subject Debit Card Approval Description Hi Test, I would like to send a request…" at bounding box center [809, 653] width 1448 height 873
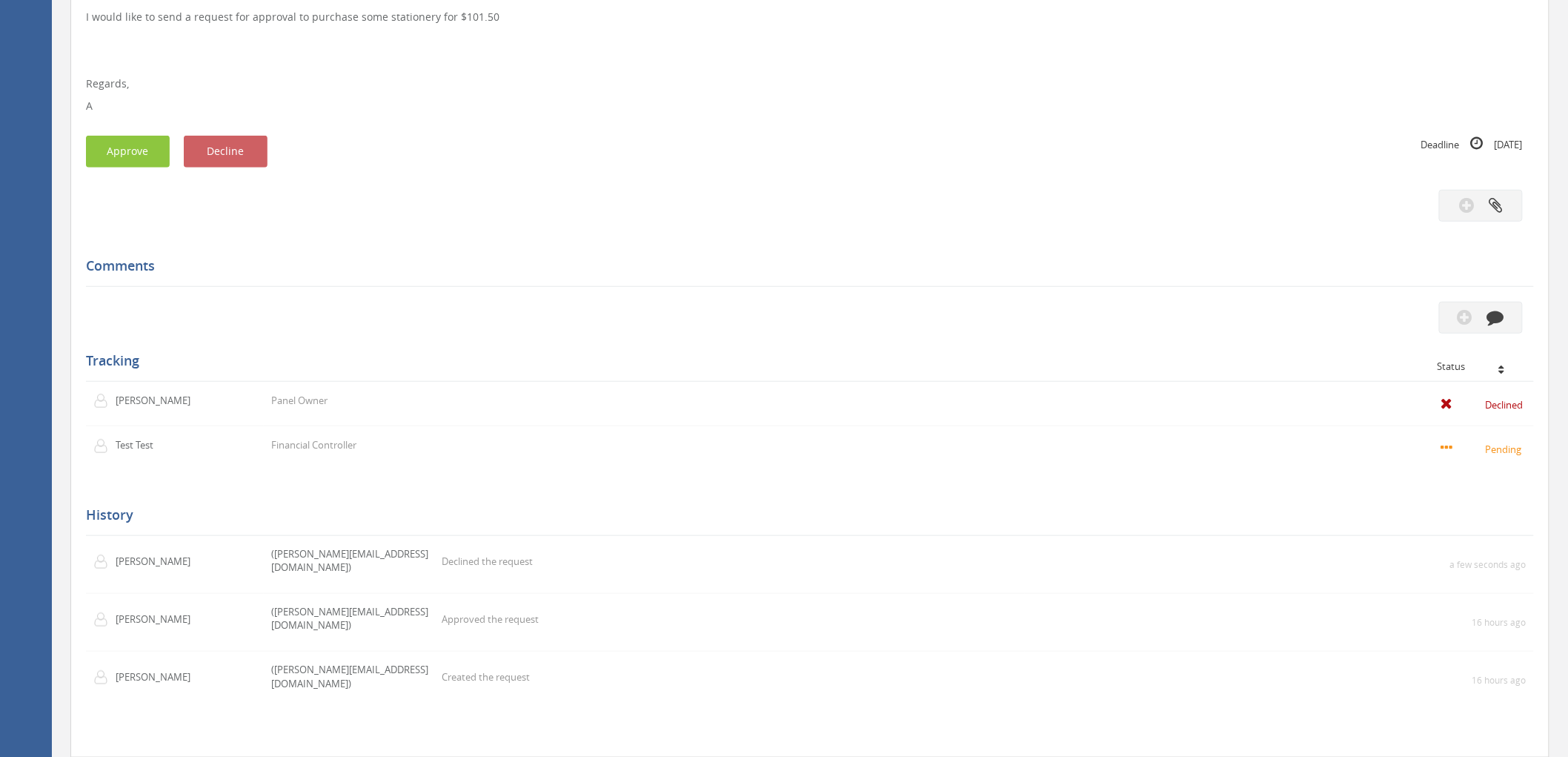
scroll to position [359, 0]
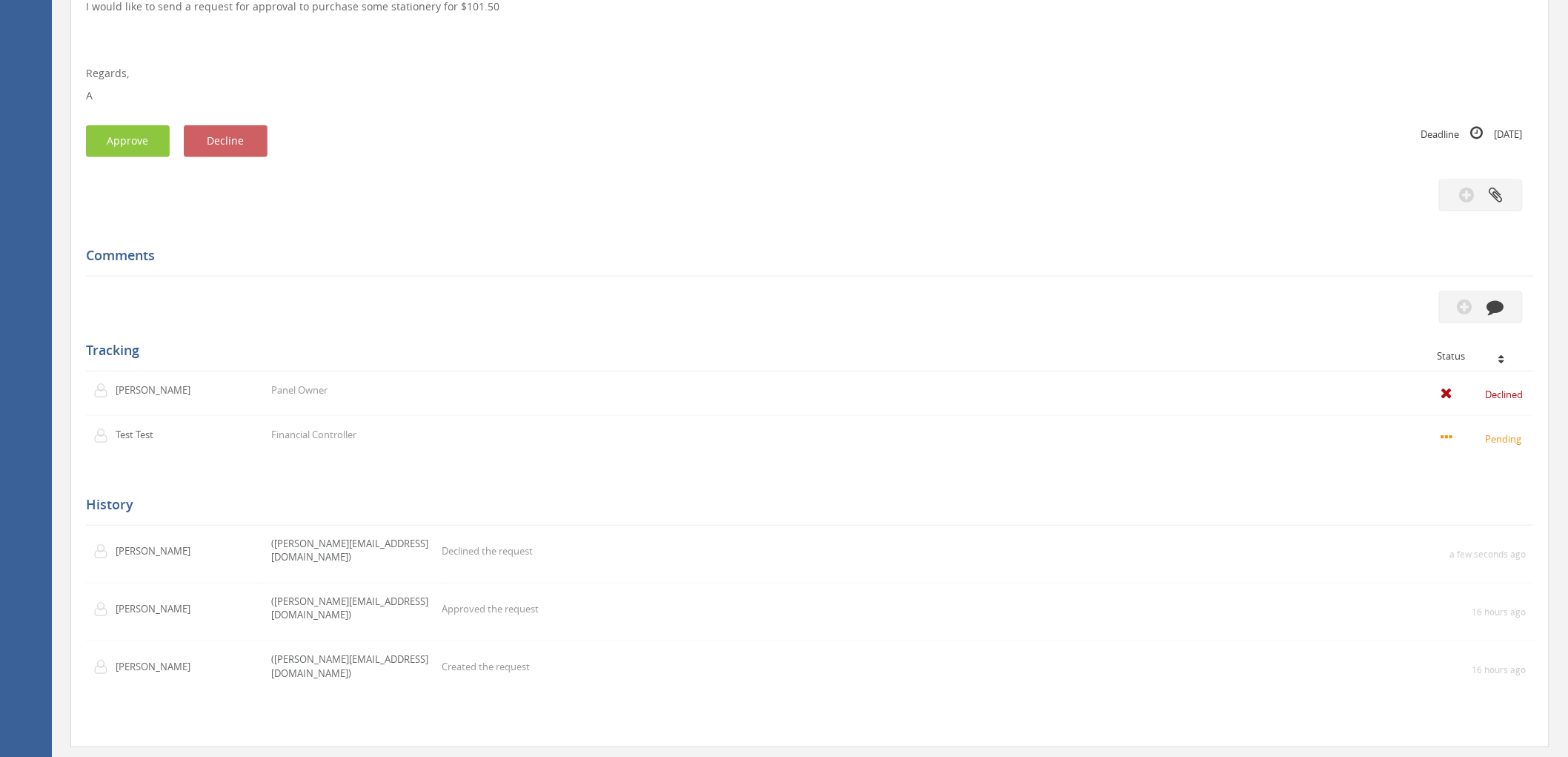
click at [321, 242] on div "Comments" at bounding box center [809, 254] width 1448 height 43
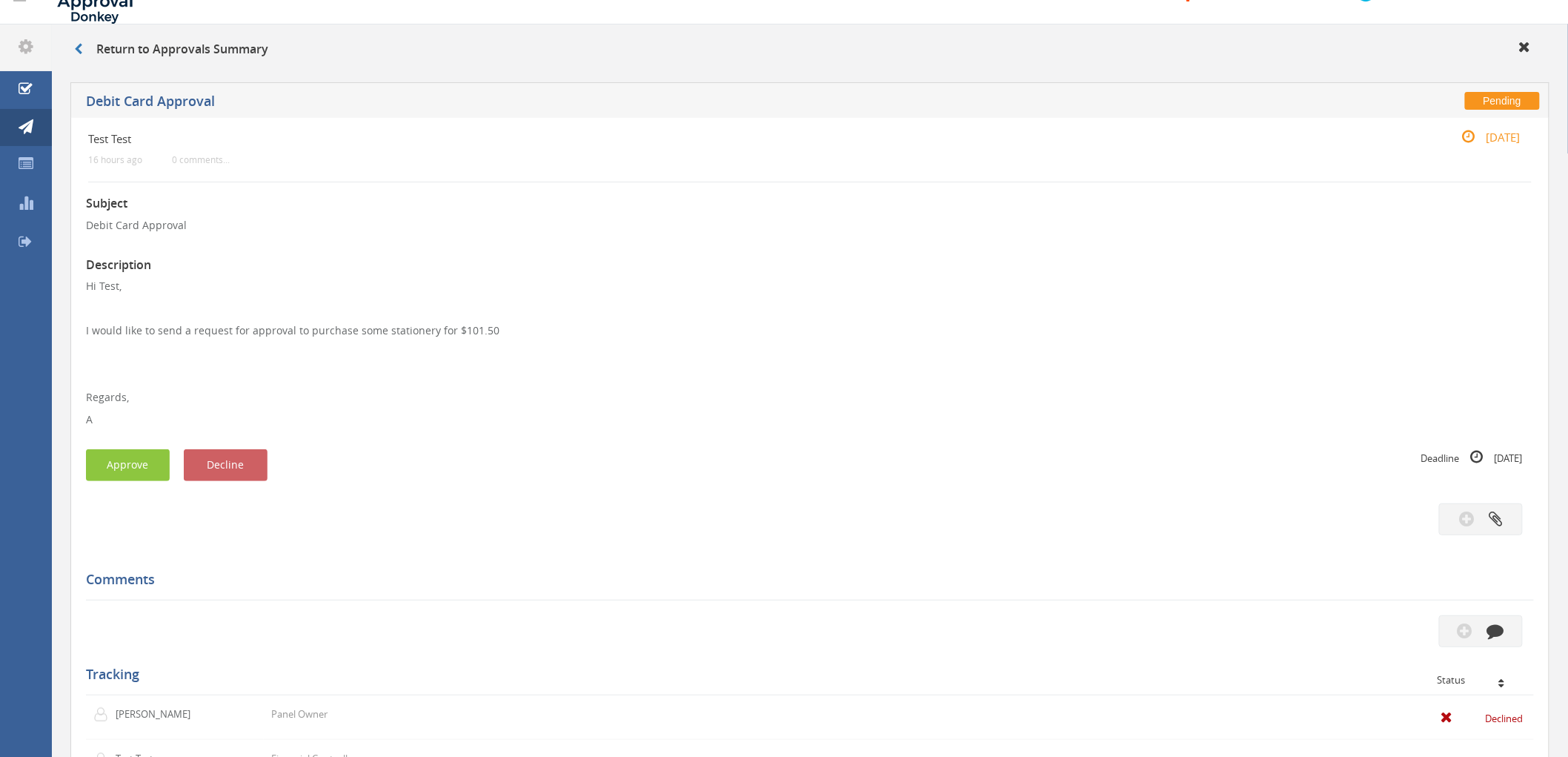
scroll to position [0, 0]
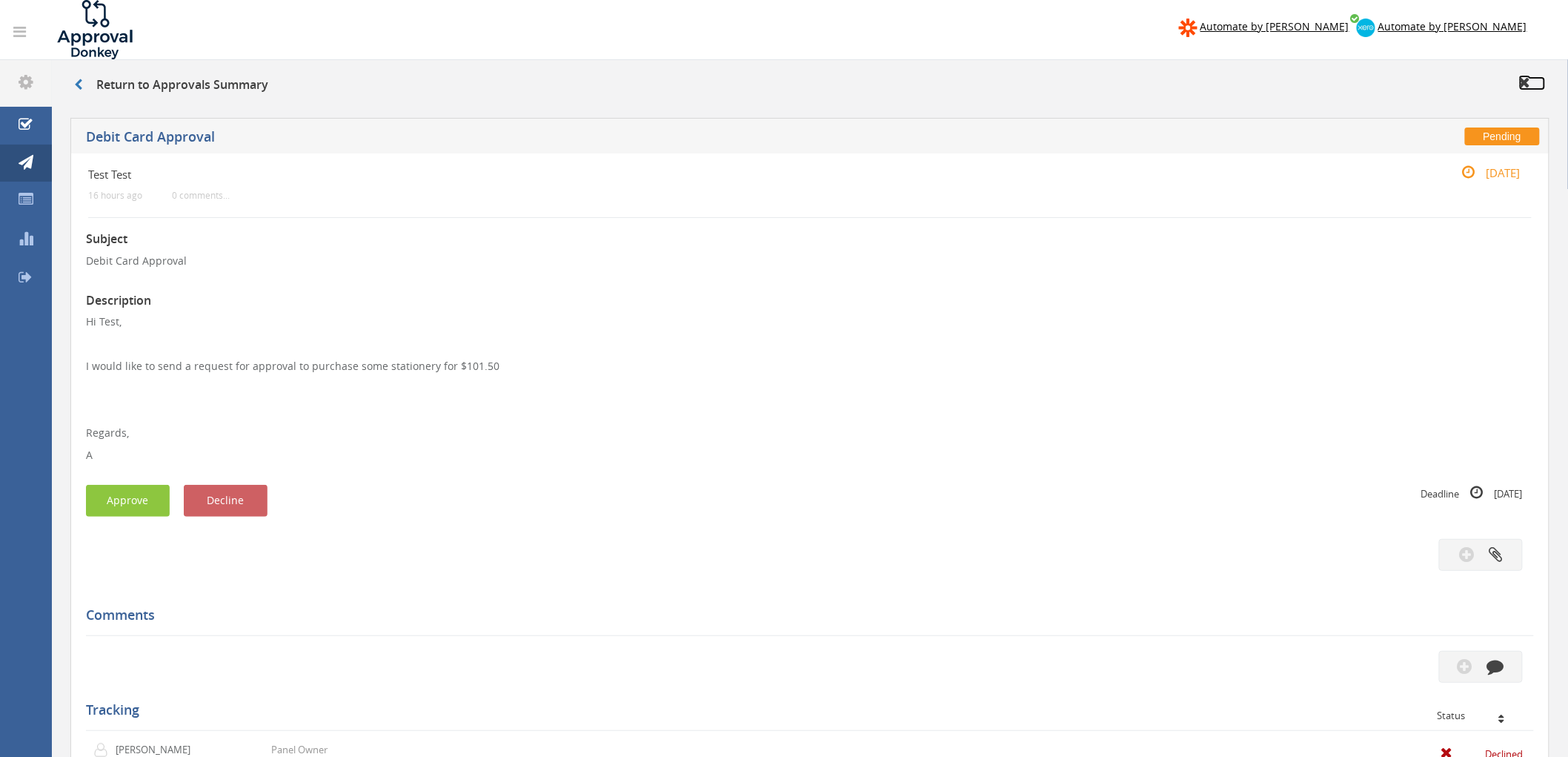
click at [817, 88] on icon at bounding box center [1525, 82] width 12 height 15
click at [817, 86] on icon at bounding box center [1525, 82] width 12 height 15
click at [81, 88] on icon at bounding box center [78, 84] width 8 height 12
click at [79, 83] on icon at bounding box center [78, 84] width 8 height 12
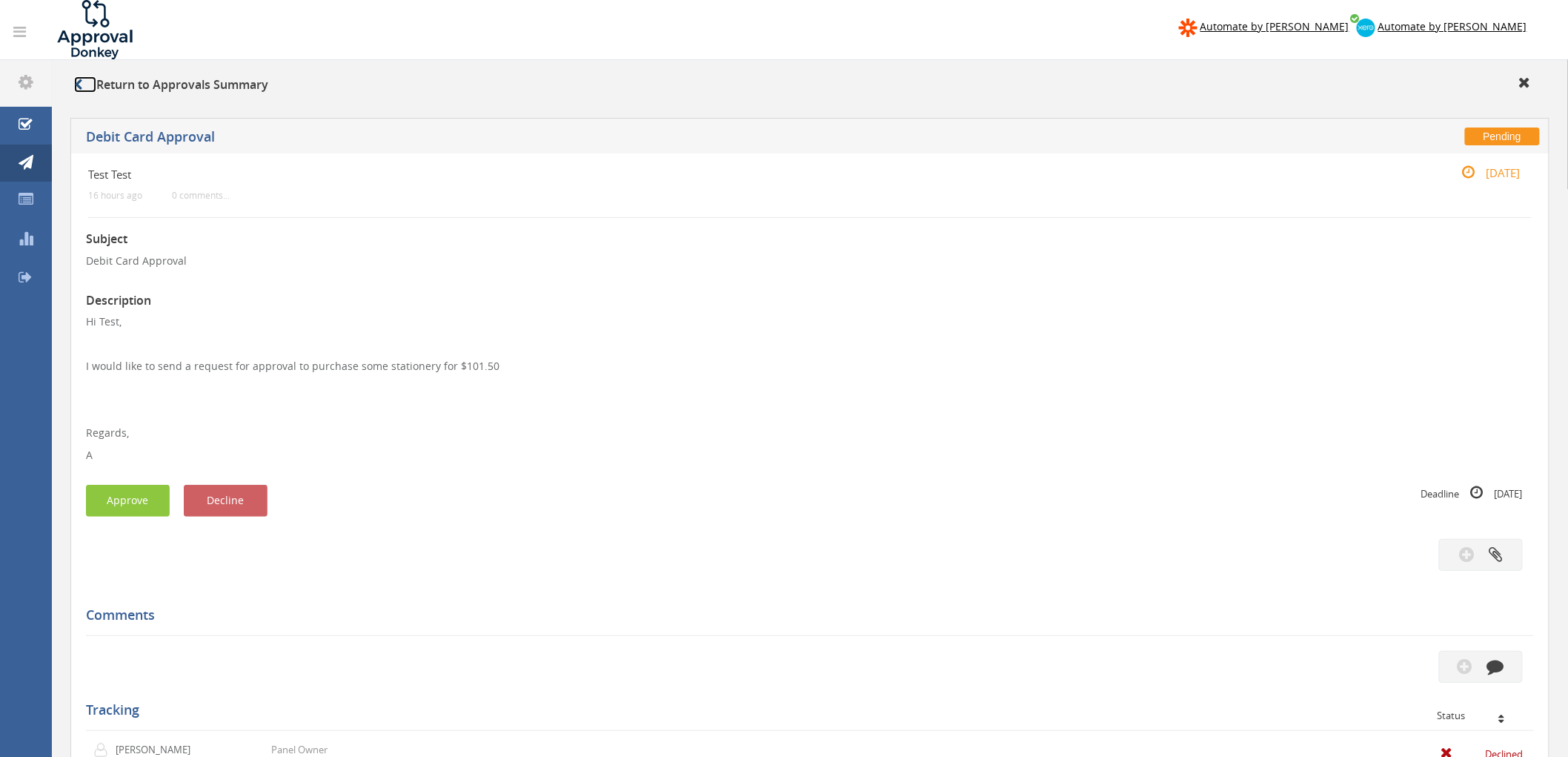
click at [76, 80] on icon at bounding box center [78, 84] width 8 height 12
click at [76, 81] on icon at bounding box center [78, 84] width 8 height 12
click at [20, 112] on link "My Pending" at bounding box center [26, 125] width 52 height 38
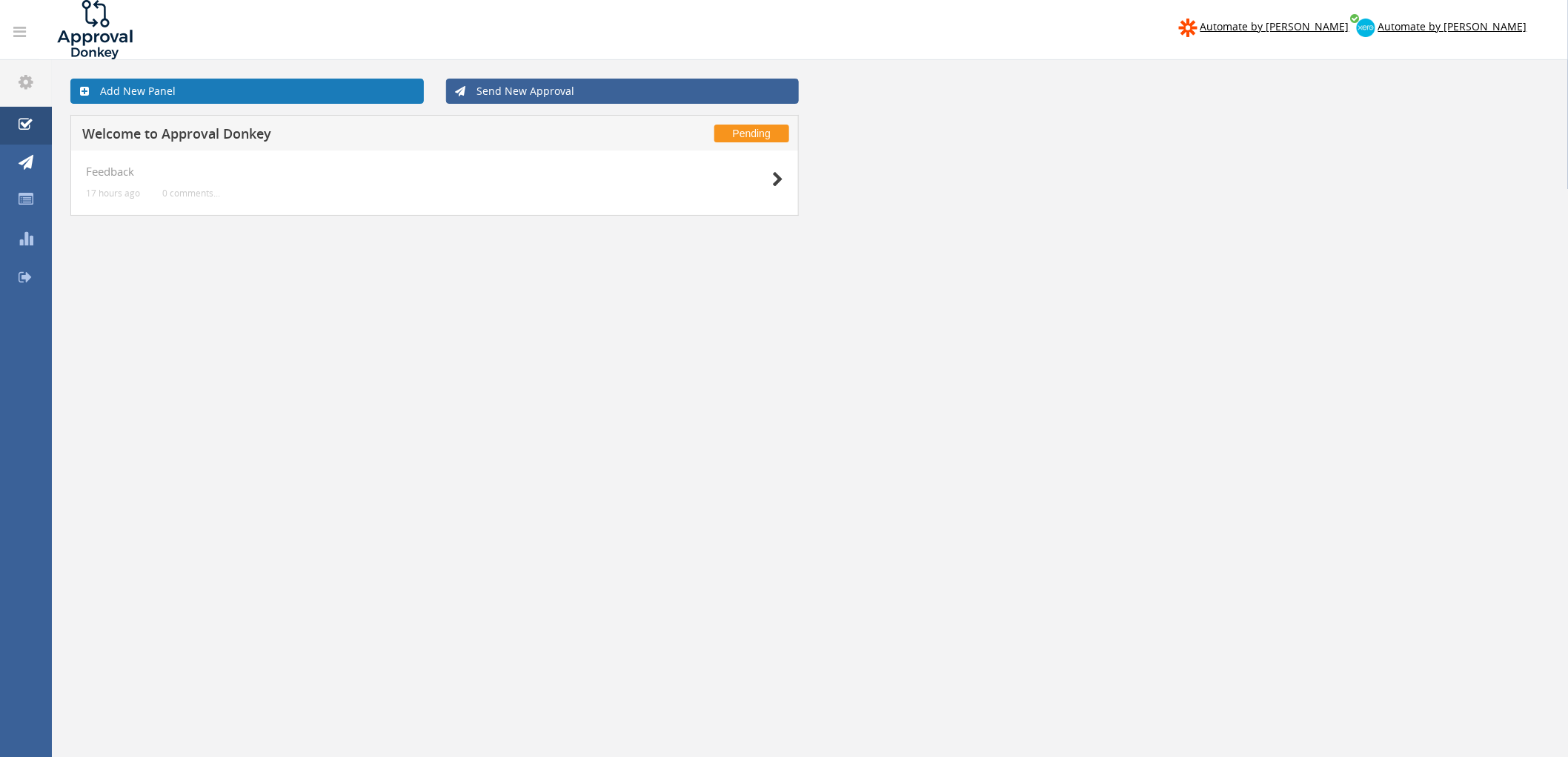
click at [151, 83] on link "Add New Panel" at bounding box center [247, 91] width 353 height 25
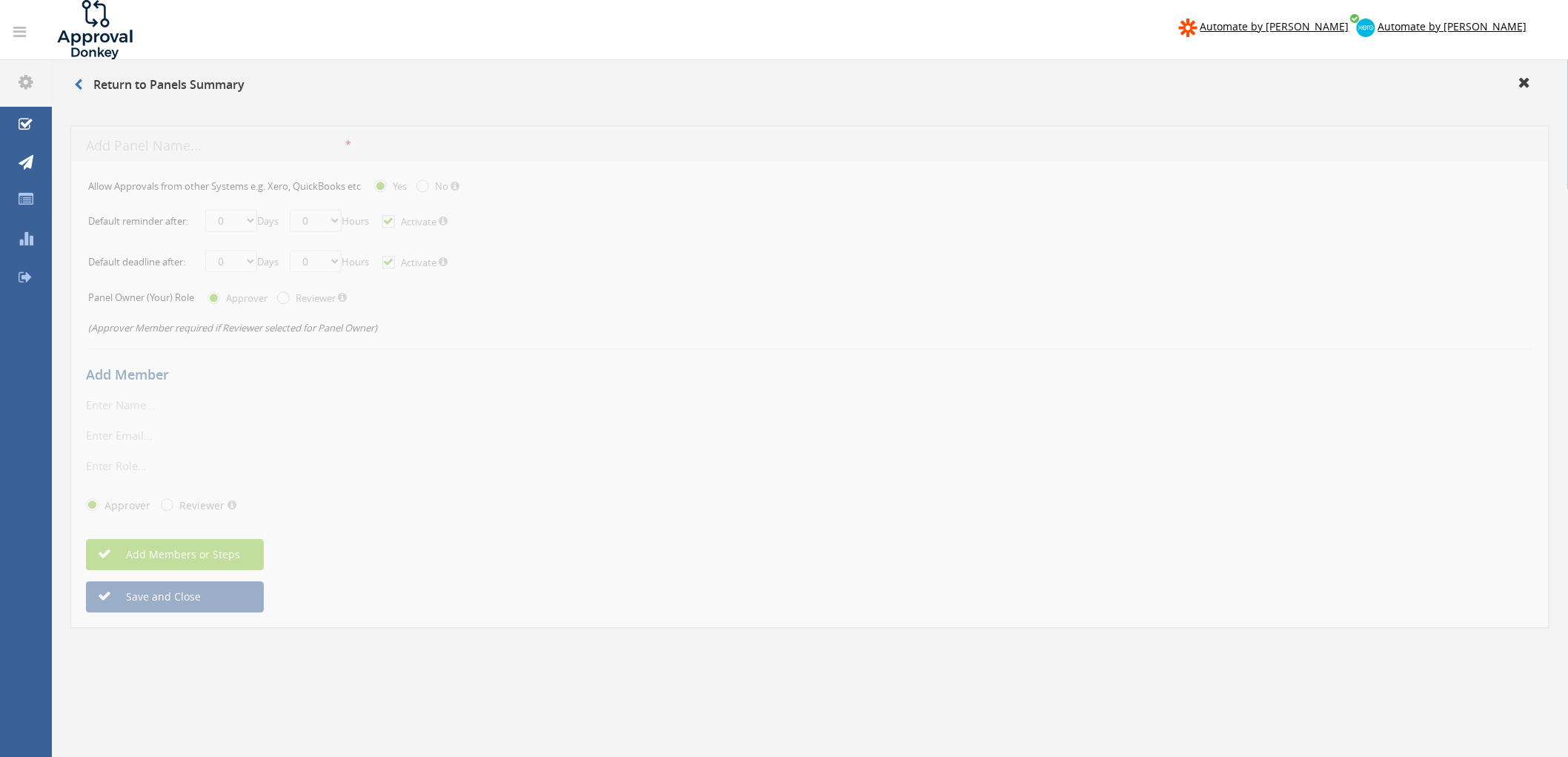
click at [130, 136] on input "text" at bounding box center [216, 139] width 259 height 19
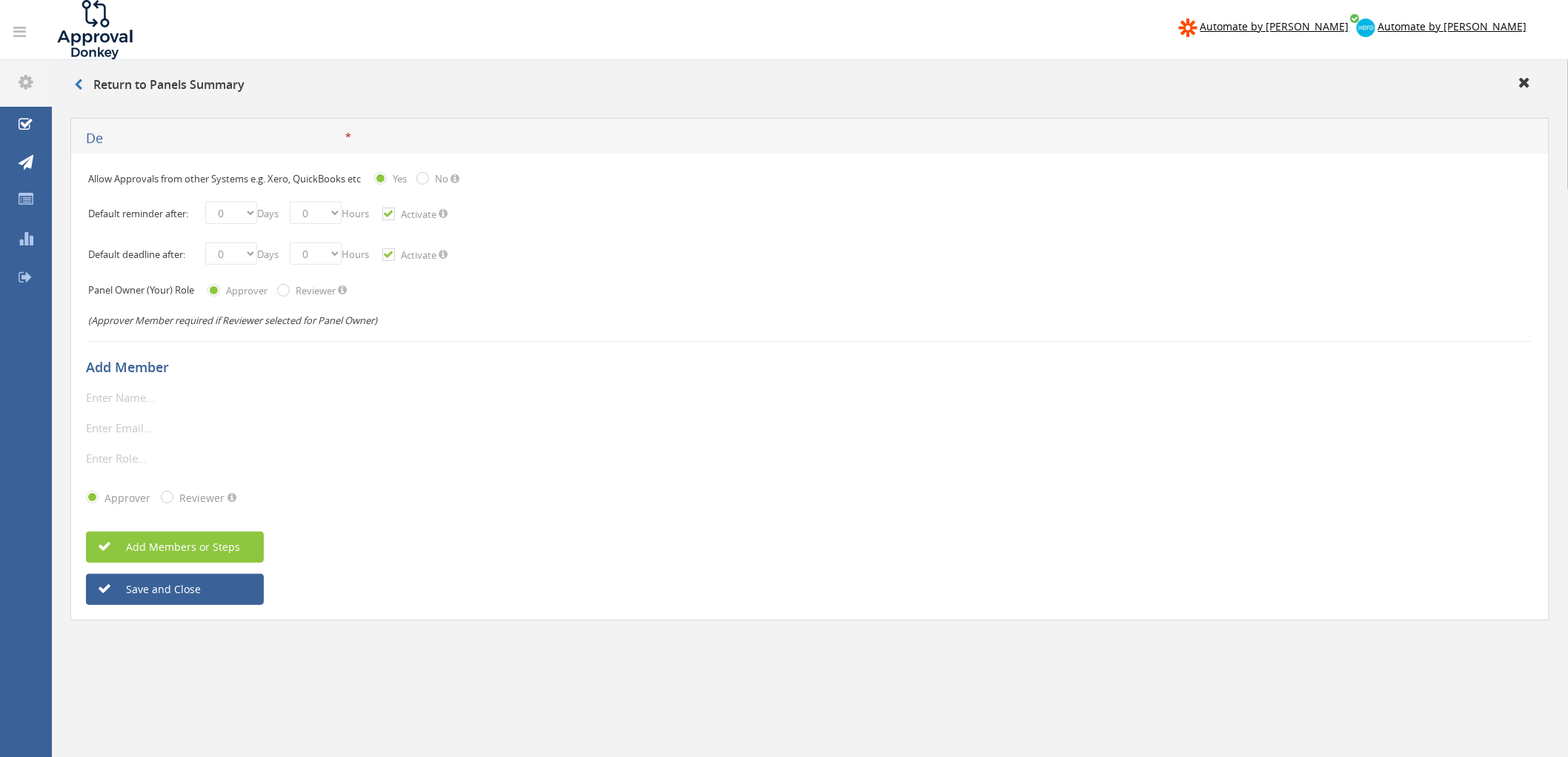
type input "D"
click at [169, 139] on input "Pre Approval Expenses" at bounding box center [216, 139] width 259 height 19
click at [319, 143] on input "Pre Approval Debit Card Expenses" at bounding box center [216, 139] width 259 height 19
type input "Pre Approval Debit Card Expenses"
click at [489, 404] on div "* The display name is required. Only alphanumeric\underline\horizontal line are…" at bounding box center [809, 397] width 1448 height 19
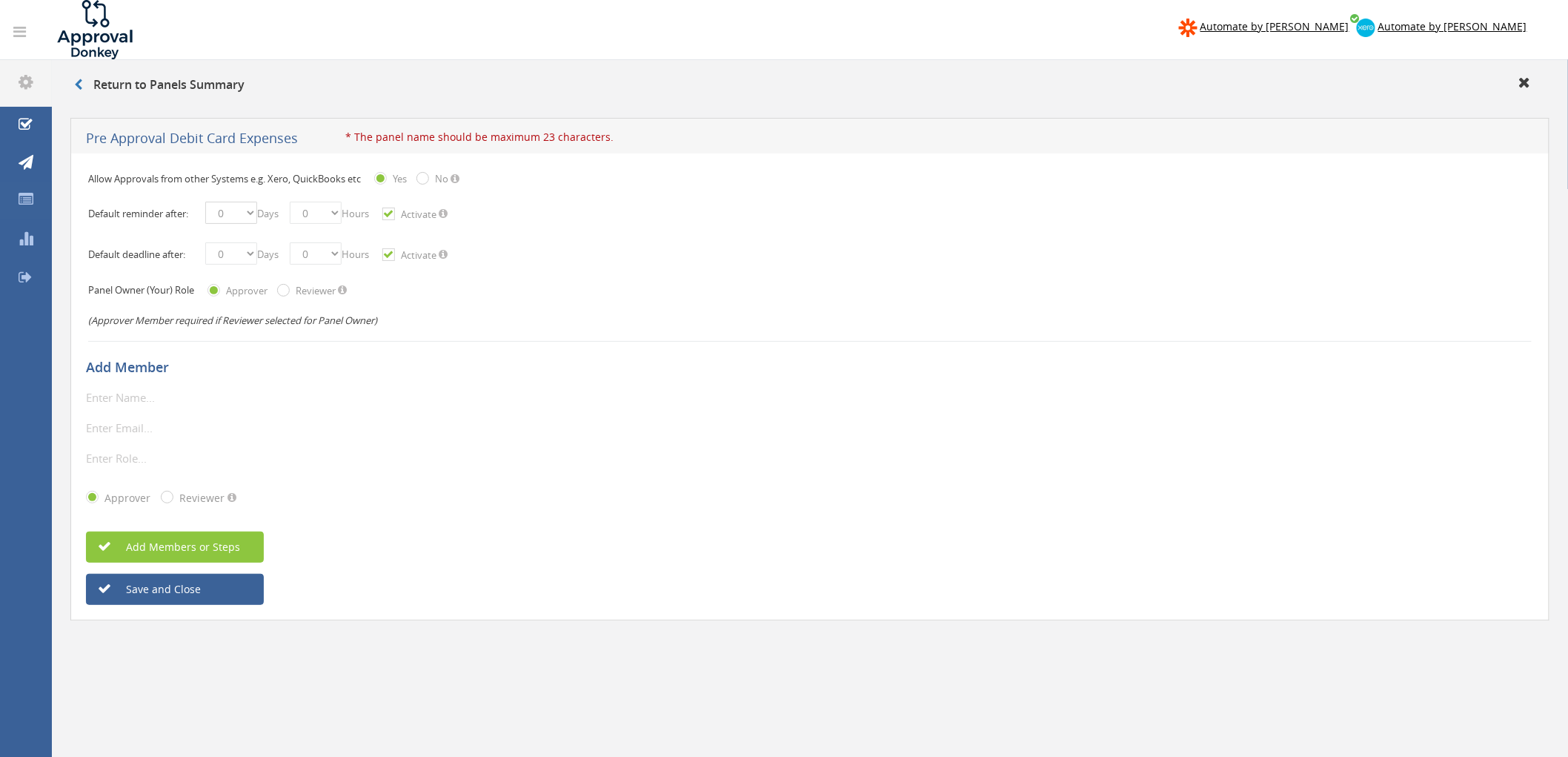
click at [252, 213] on select "0 1 2 3 4 5 6 7 8 9 10 11 12 13 14 15 16 17 18 19 20 21 22 23 24 25 26 27 28 29…" at bounding box center [231, 213] width 52 height 22
click at [541, 368] on h5 "Add Member" at bounding box center [804, 367] width 1437 height 15
click at [440, 180] on label "No" at bounding box center [439, 180] width 17 height 15
click at [0, 0] on input "Sent" at bounding box center [0, 0] width 0 height 0
click at [422, 180] on input "Sent" at bounding box center [421, 180] width 9 height 9
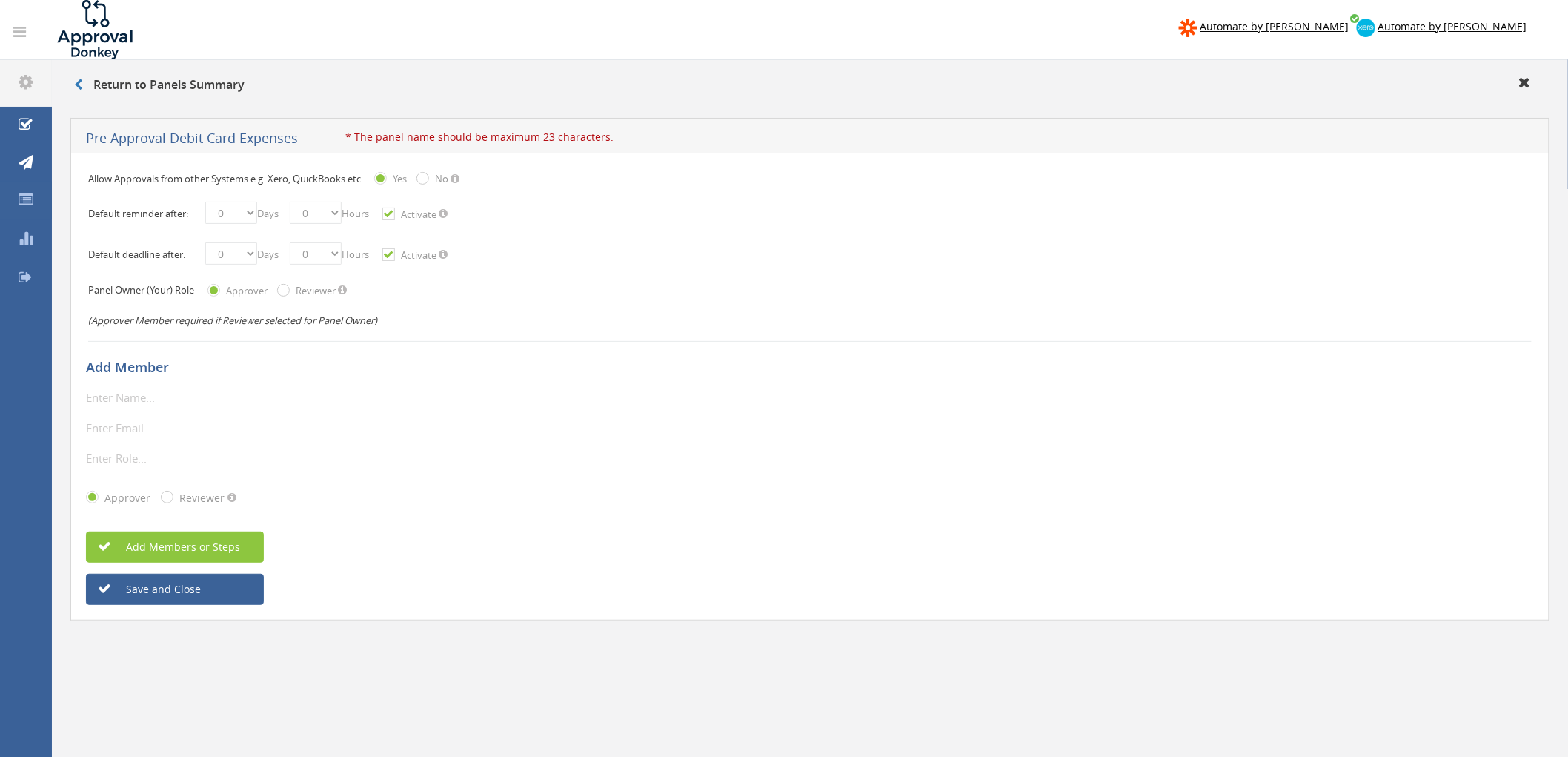
radio input "true"
click at [426, 180] on input "Sent" at bounding box center [421, 180] width 9 height 9
click at [566, 217] on div "Default reminder after: 0 1 2 3 4 5 6 7 8 9 10 11 12 13 14 15 16 17 18 19 20 21…" at bounding box center [809, 215] width 1443 height 41
click at [253, 214] on select "0 1 2 3 4 5 6 7 8 9 10 11 12 13 14 15 16 17 18 19 20 21 22 23 24 25 26 27 28 29…" at bounding box center [231, 213] width 52 height 22
select select "number:2"
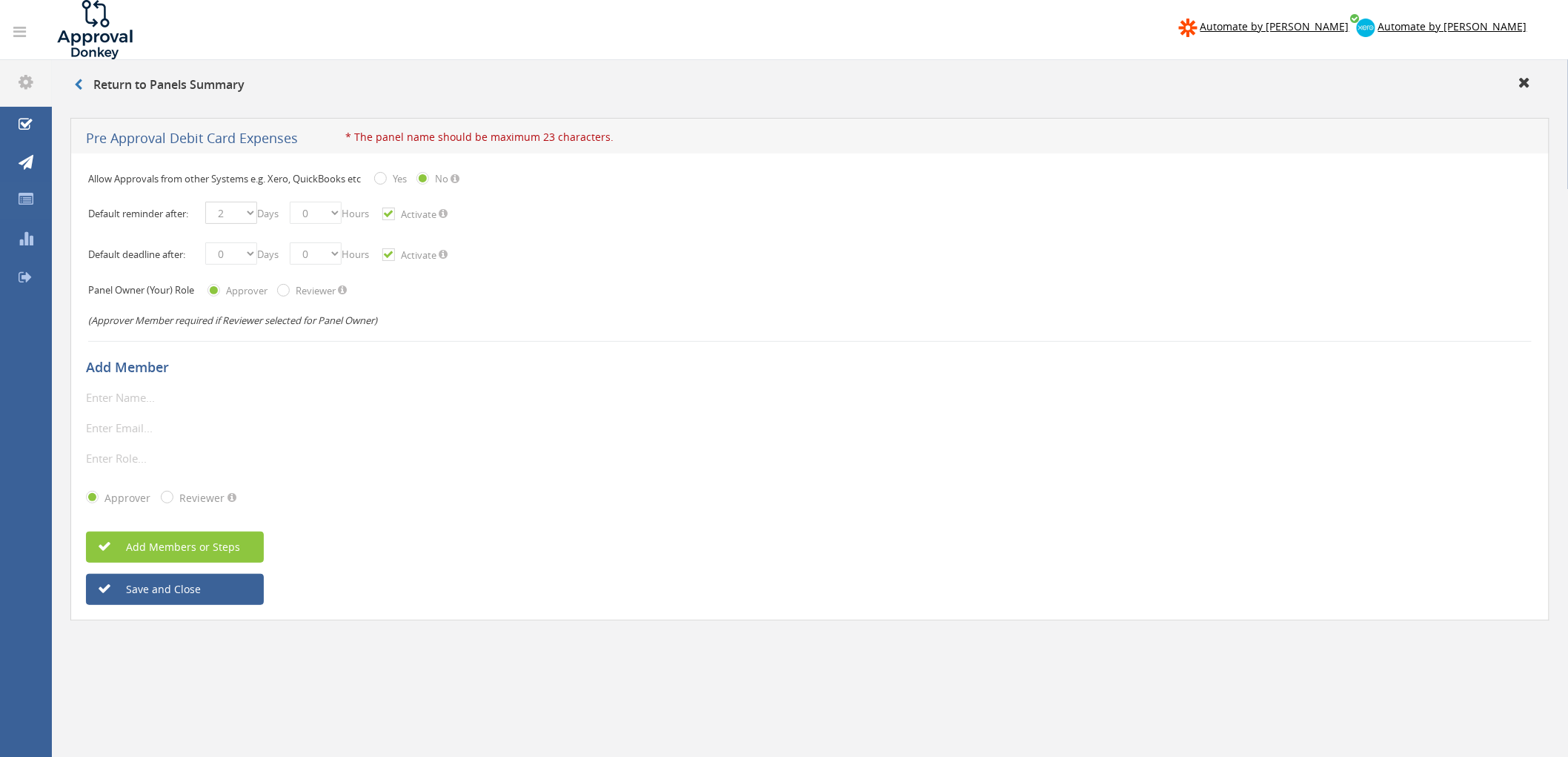
click at [205, 202] on select "0 1 2 3 4 5 6 7 8 9 10 11 12 13 14 15 16 17 18 19 20 21 22 23 24 25 26 27 28 29…" at bounding box center [231, 213] width 52 height 22
click at [244, 246] on select "0 1 2 3 4 5 6 7 8 9 10 11 12 13 14 15 16 17 18 19 20 21 22 23 24 25 26 27 28 29…" at bounding box center [231, 254] width 52 height 22
select select "number:4"
click at [205, 242] on select "0 1 2 3 4 5 6 7 8 9 10 11 12 13 14 15 16 17 18 19 20 21 22 23 24 25 26 27 28 29…" at bounding box center [231, 254] width 52 height 22
click at [130, 391] on input "text" at bounding box center [171, 397] width 170 height 19
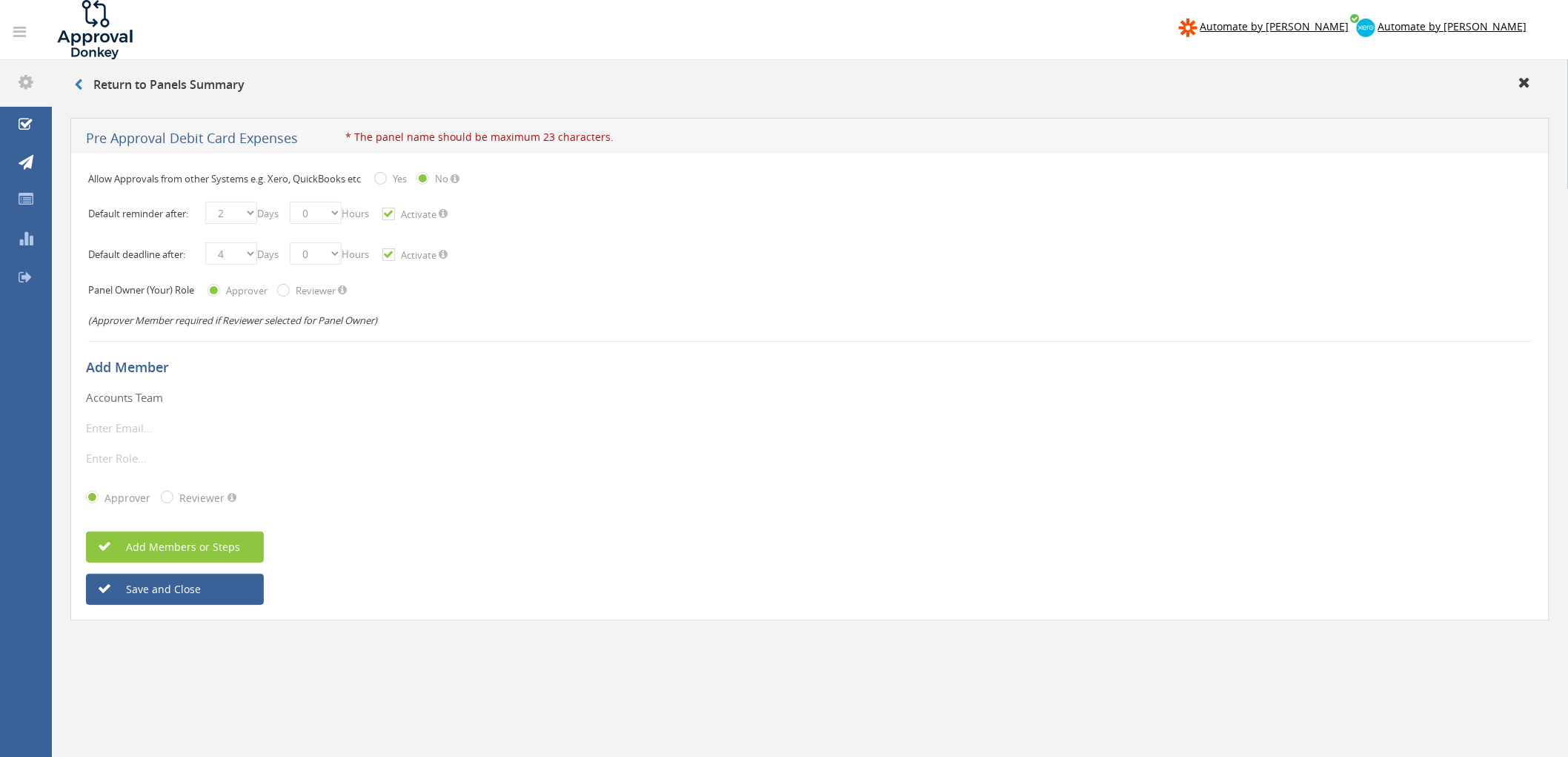
type input "Accounts Team"
type input "accounts@onevetgroup.com.au"
click at [611, 492] on div "Add Member Accounts Team * The display name is required. Only alphanumeric\unde…" at bounding box center [809, 475] width 1448 height 260
drag, startPoint x: 99, startPoint y: 453, endPoint x: 130, endPoint y: 453, distance: 31.0
click at [100, 453] on input "text" at bounding box center [171, 458] width 170 height 19
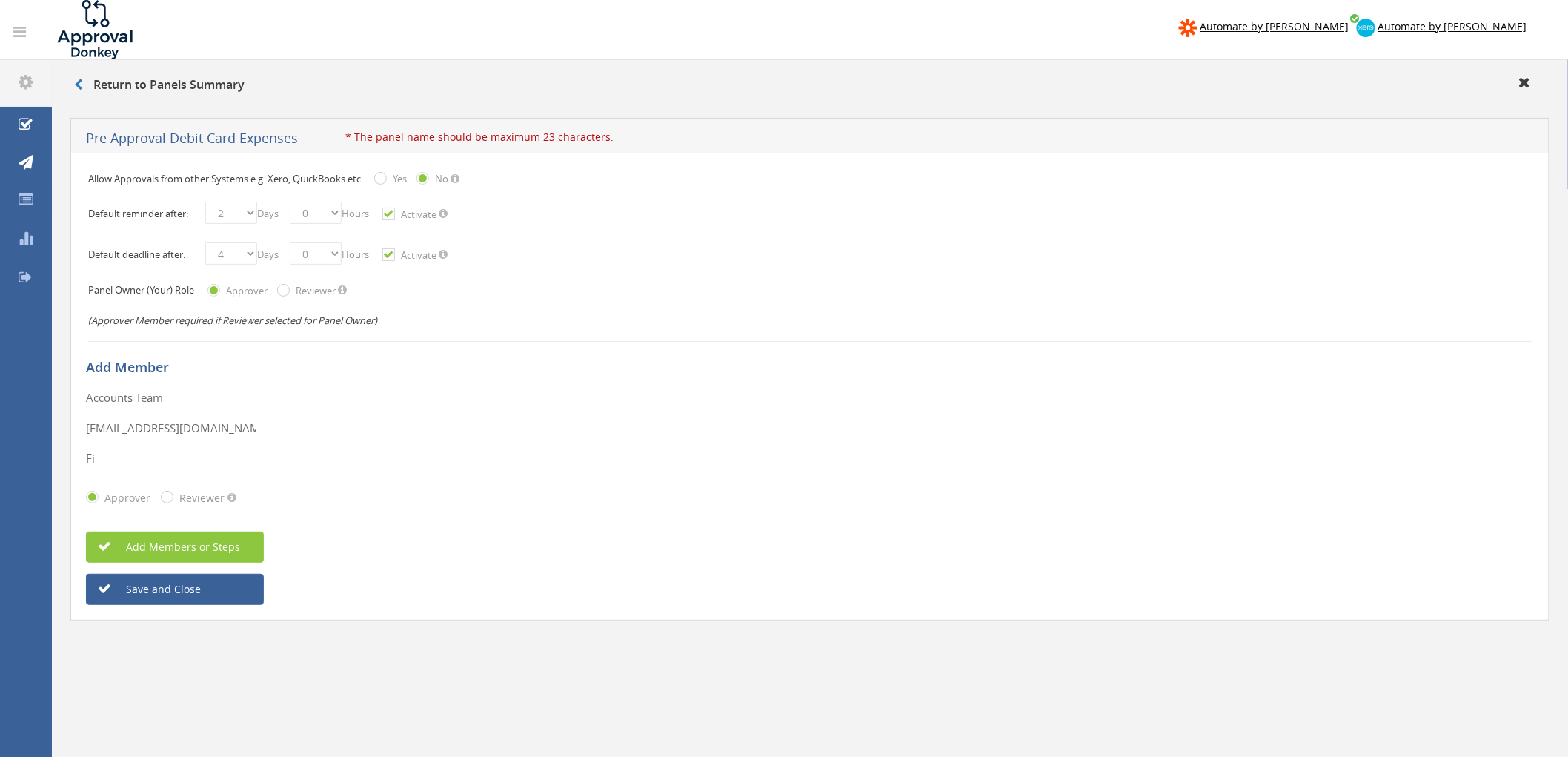
type input "F"
type input "Accounts"
click at [228, 492] on span "Add Members or Steps" at bounding box center [167, 546] width 146 height 14
drag, startPoint x: 253, startPoint y: 135, endPoint x: 262, endPoint y: 130, distance: 10.3
click at [254, 134] on input "Pre Approval Debit Card Expenses" at bounding box center [216, 139] width 259 height 19
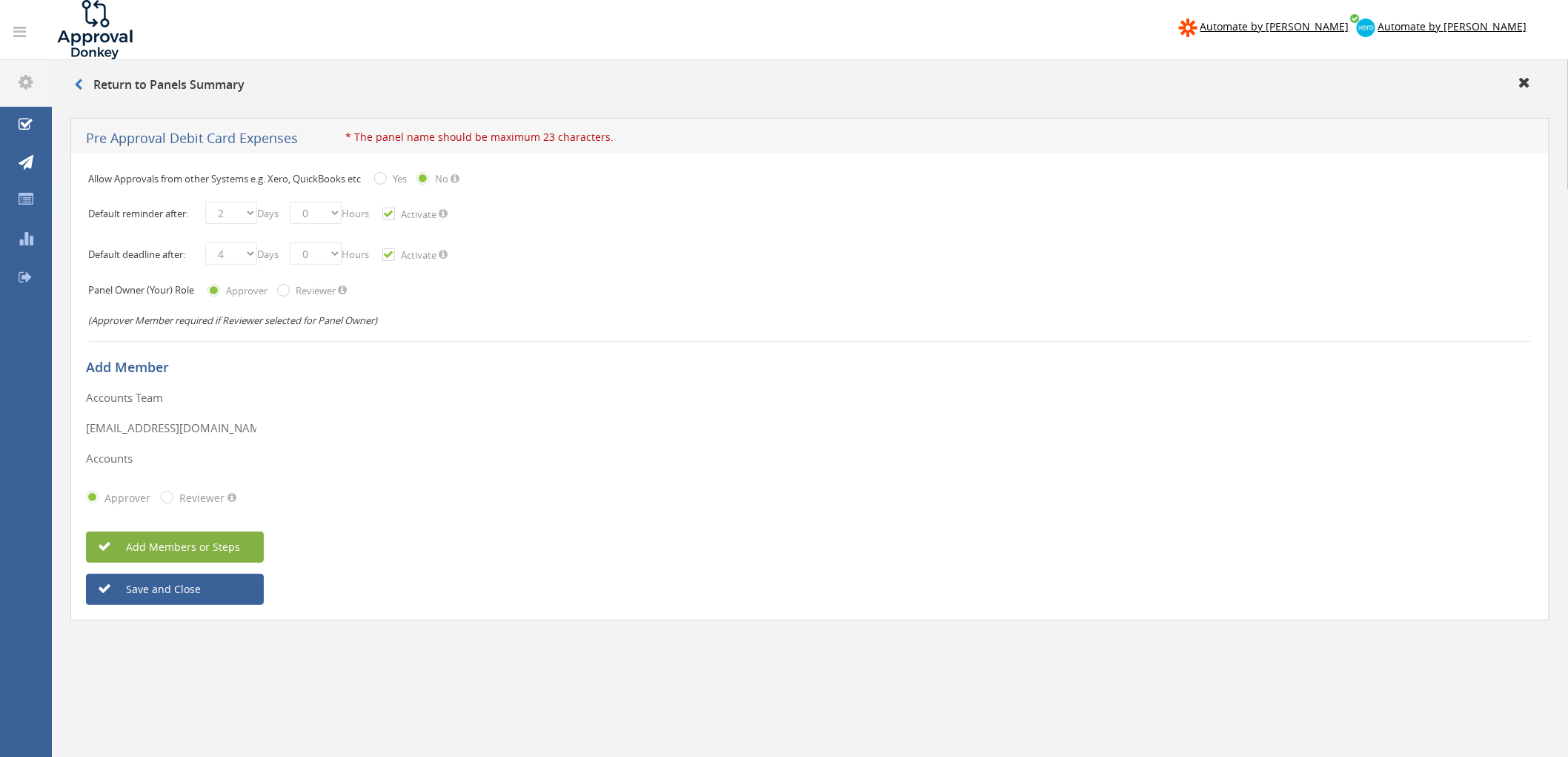
click at [267, 134] on input "Pre Approval Debit Card Expenses" at bounding box center [216, 139] width 259 height 19
click at [174, 130] on input "Pre Approval Debit Card Expenses" at bounding box center [216, 139] width 259 height 19
click at [113, 138] on input "Pre Approval Debit Card Expenses" at bounding box center [216, 139] width 259 height 19
click at [168, 139] on input "Pre Approval Debit Card Expenses" at bounding box center [216, 139] width 259 height 19
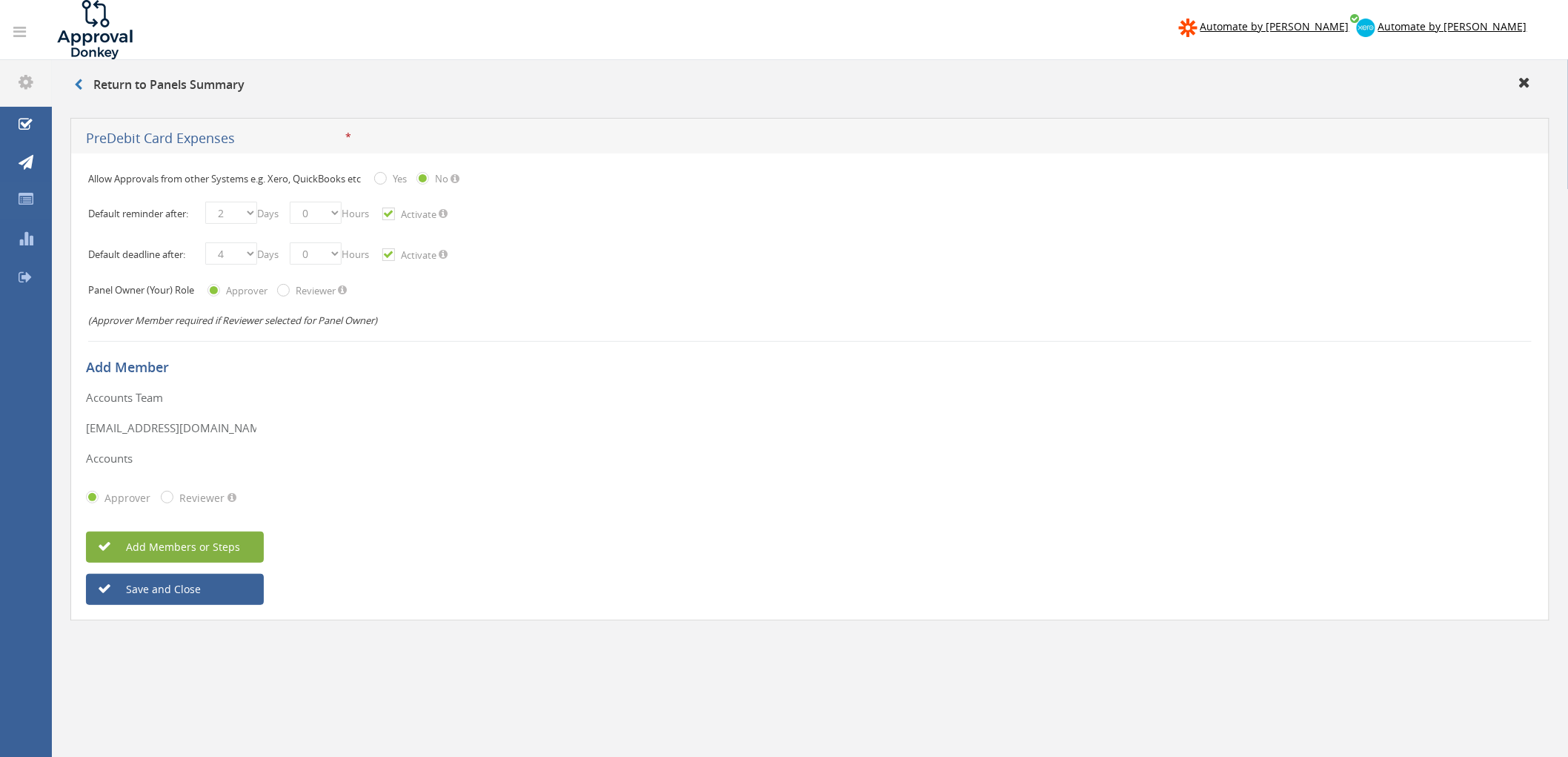
drag, startPoint x: 265, startPoint y: 142, endPoint x: -117, endPoint y: 128, distance: 382.3
click at [0, 128] on html "Automate by Zapier Automate by Xero Arthur Low arthur.low@onevetgroup.com.au Pa…" at bounding box center [784, 378] width 1568 height 757
type input "Pre Approval Expenses"
drag, startPoint x: 671, startPoint y: 396, endPoint x: 650, endPoint y: 470, distance: 76.9
click at [650, 470] on div "Accounts Team * The display name is required. Only alphanumeric\underline\horiz…" at bounding box center [809, 453] width 1448 height 130
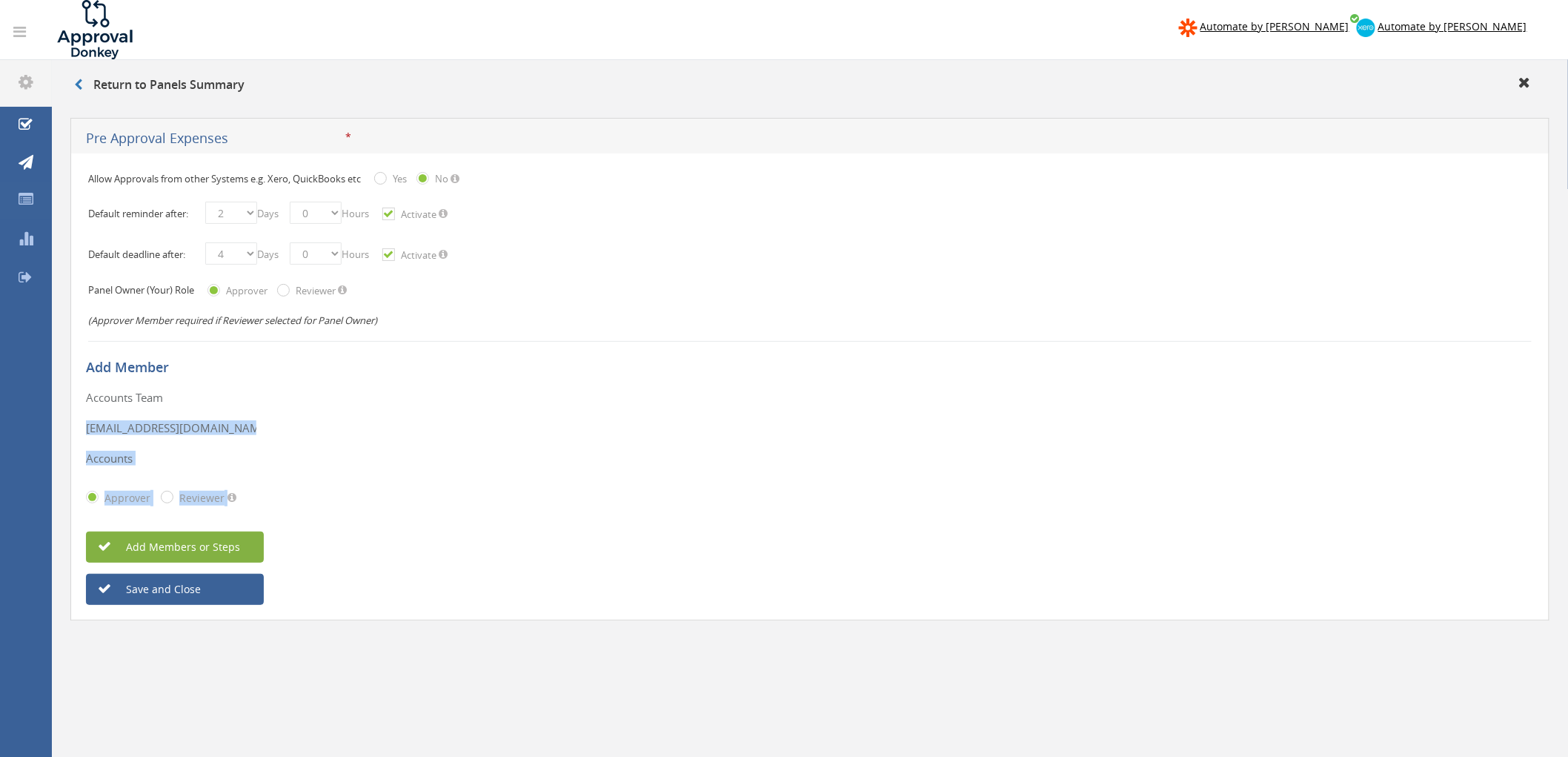
click at [655, 467] on div "Accounts Team * The display name is required. Only alphanumeric\underline\horiz…" at bounding box center [809, 453] width 1448 height 130
click at [242, 492] on button "Add Members or Steps" at bounding box center [175, 547] width 178 height 31
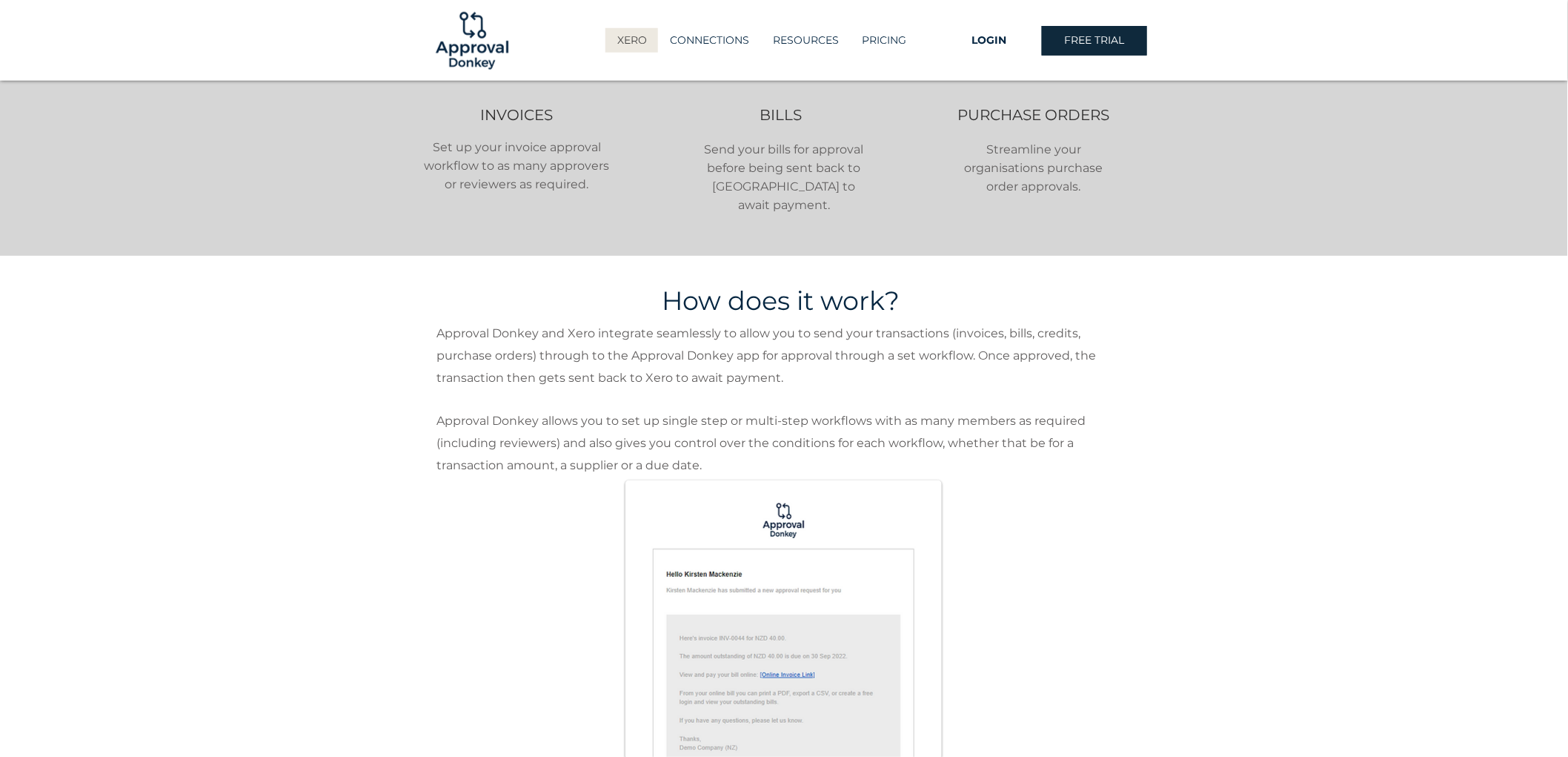
scroll to position [576, 0]
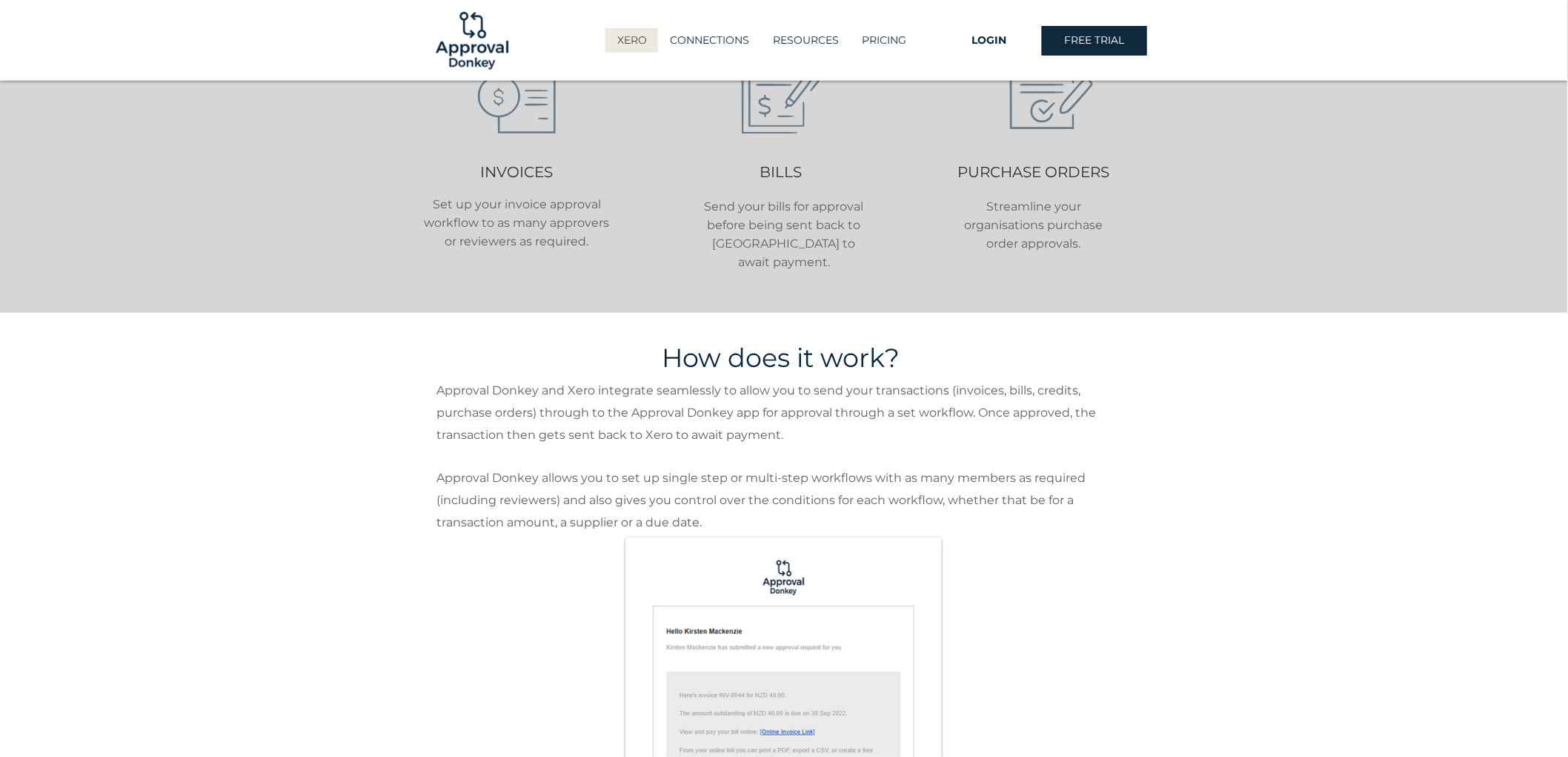
click at [731, 394] on span "Approval Donkey and Xero integrate seamlessly to allow you to send your transac…" at bounding box center [766, 412] width 660 height 58
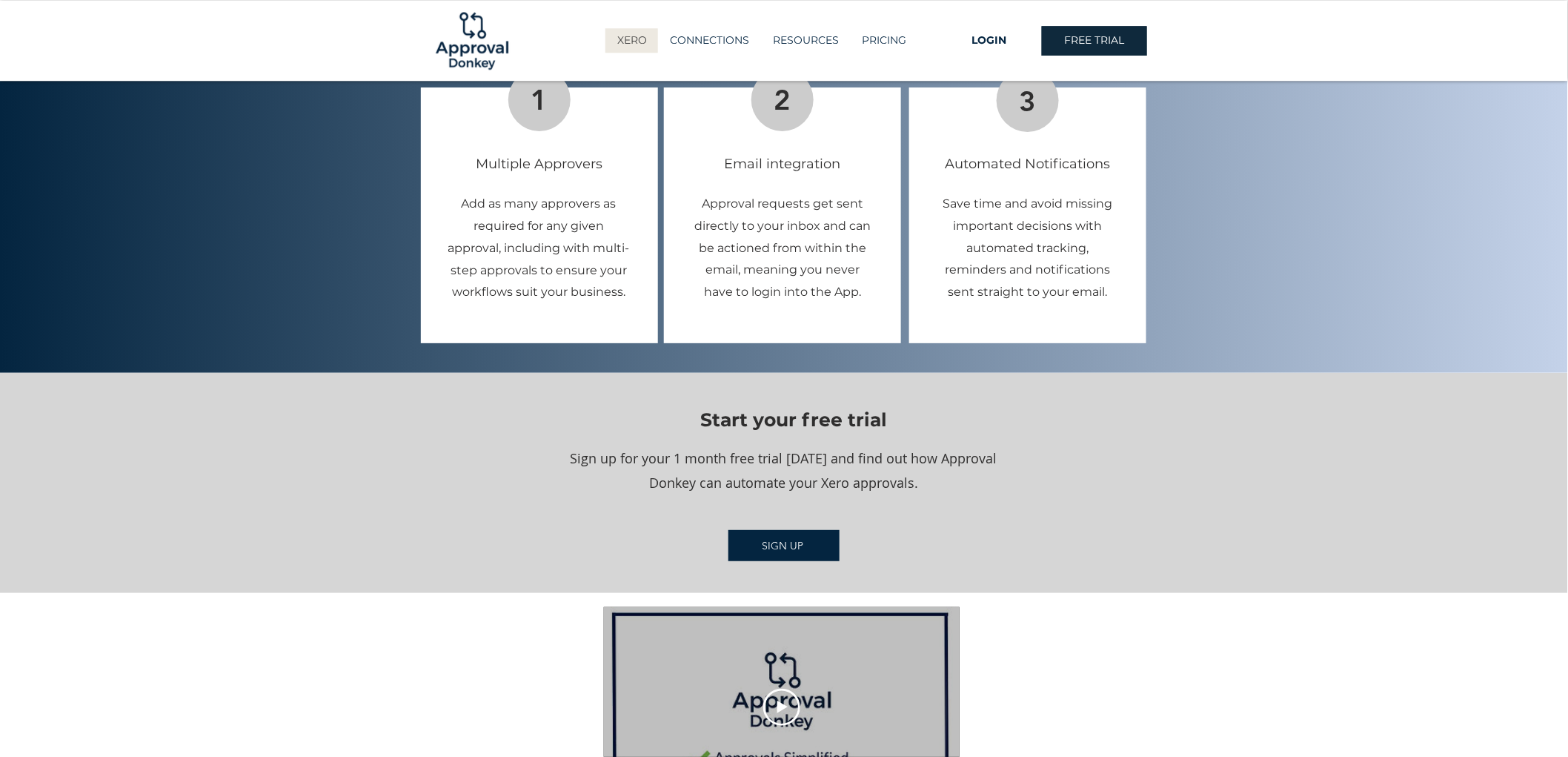
scroll to position [1646, 0]
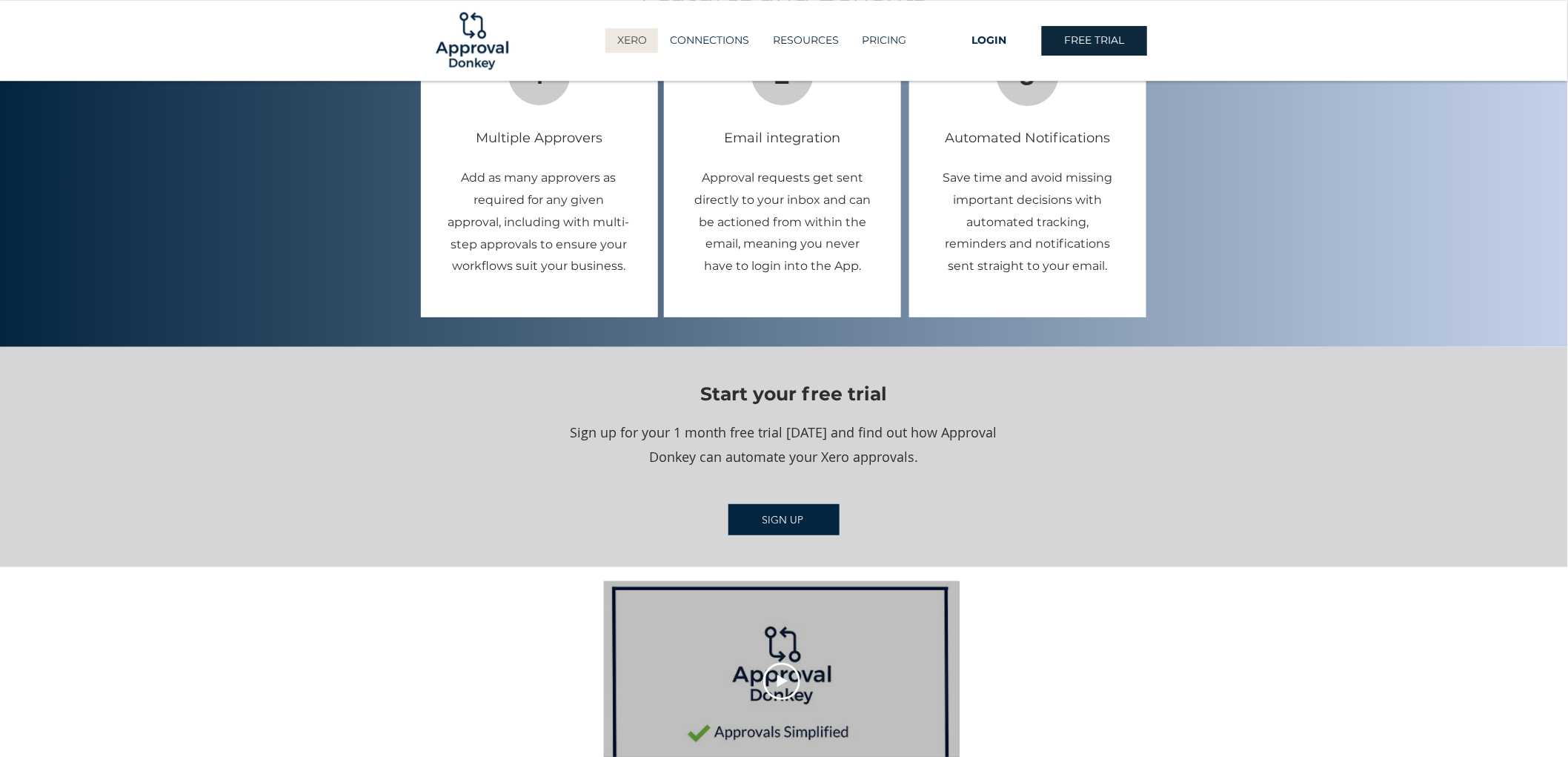
click at [1078, 646] on div at bounding box center [784, 681] width 1568 height 229
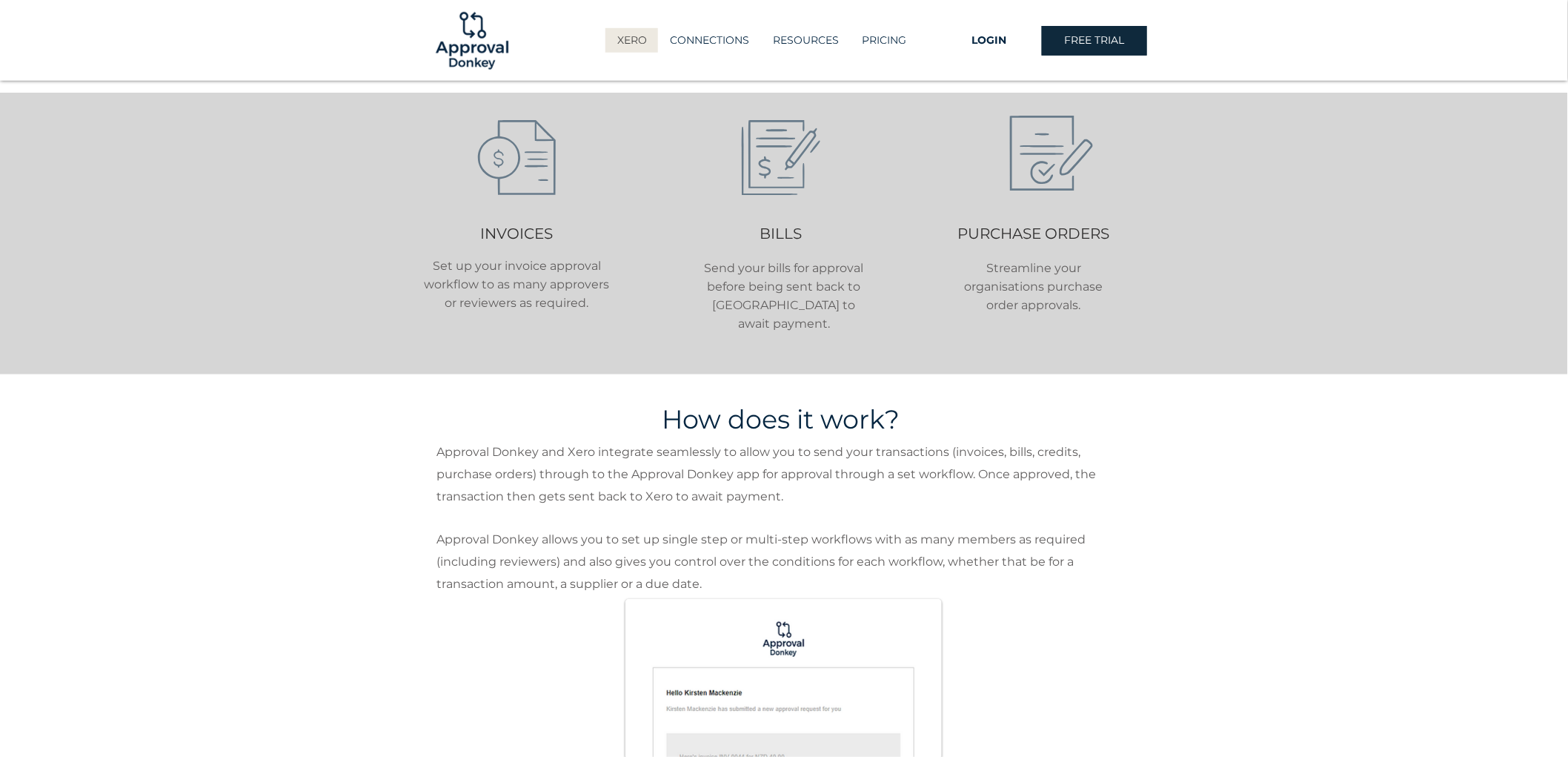
scroll to position [411, 0]
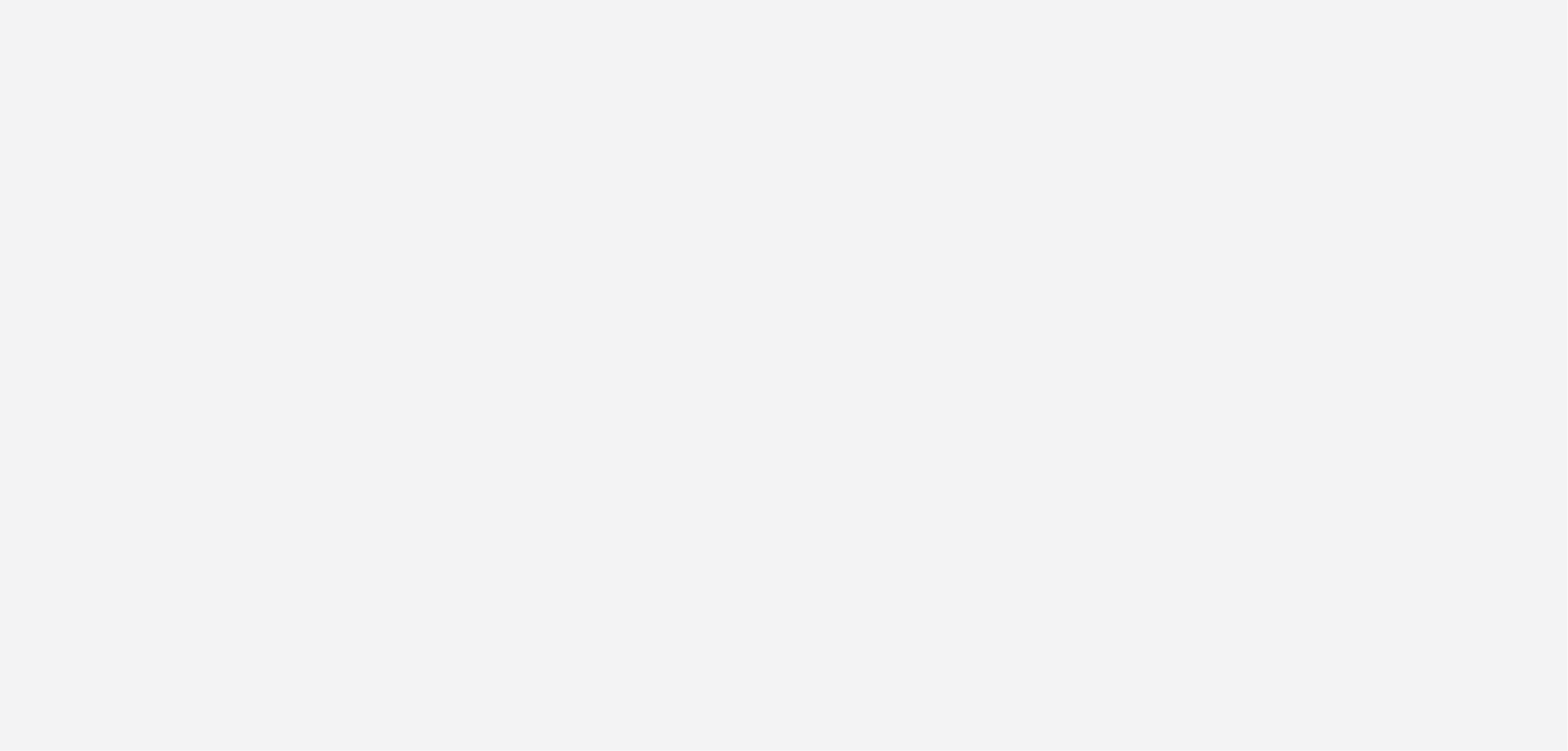
click at [546, 319] on body "Loading..." at bounding box center [784, 376] width 1568 height 751
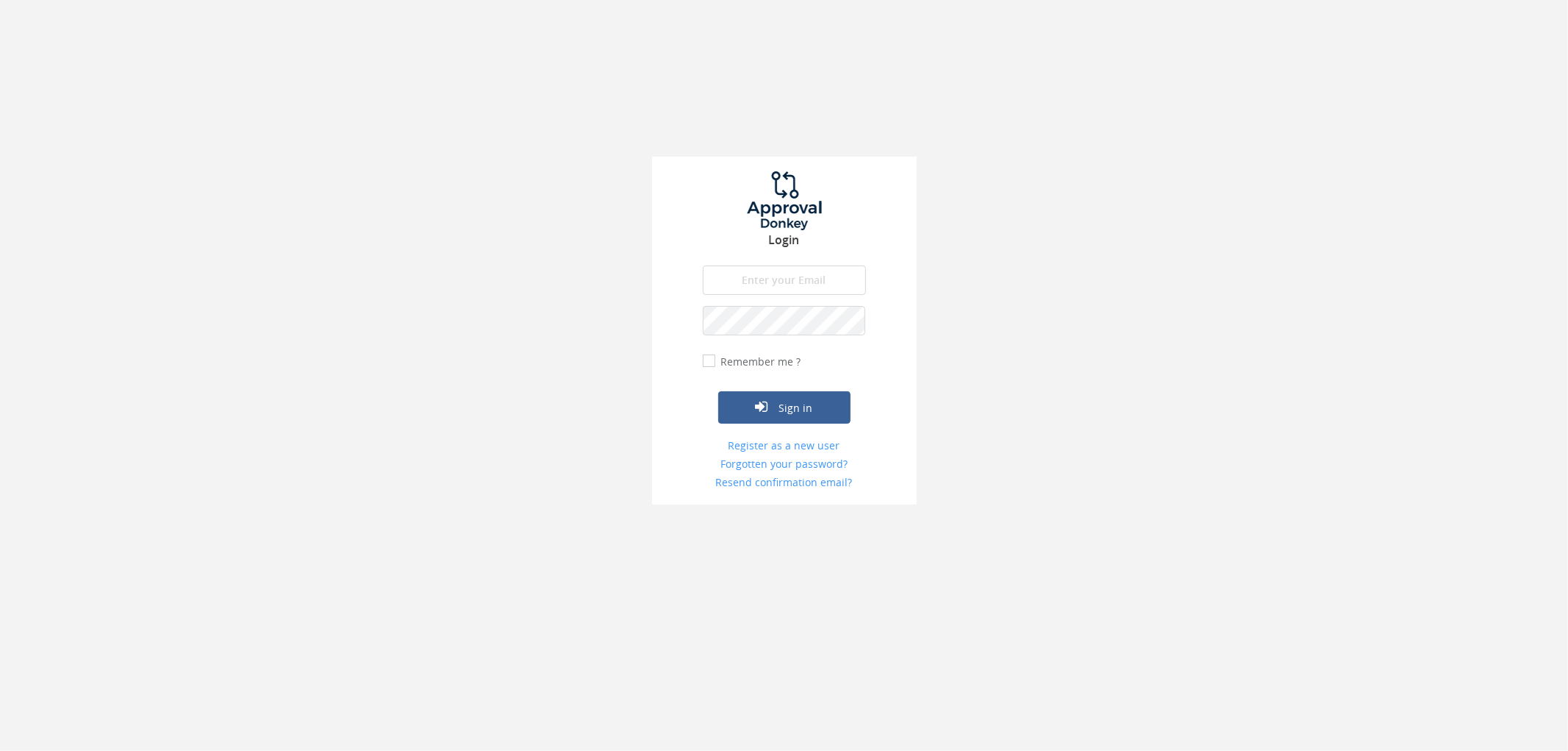
click at [799, 277] on input "email" at bounding box center [785, 280] width 163 height 29
click at [999, 367] on div "Login The email is required. Invalid email address. The password is required. T…" at bounding box center [784, 259] width 1568 height 519
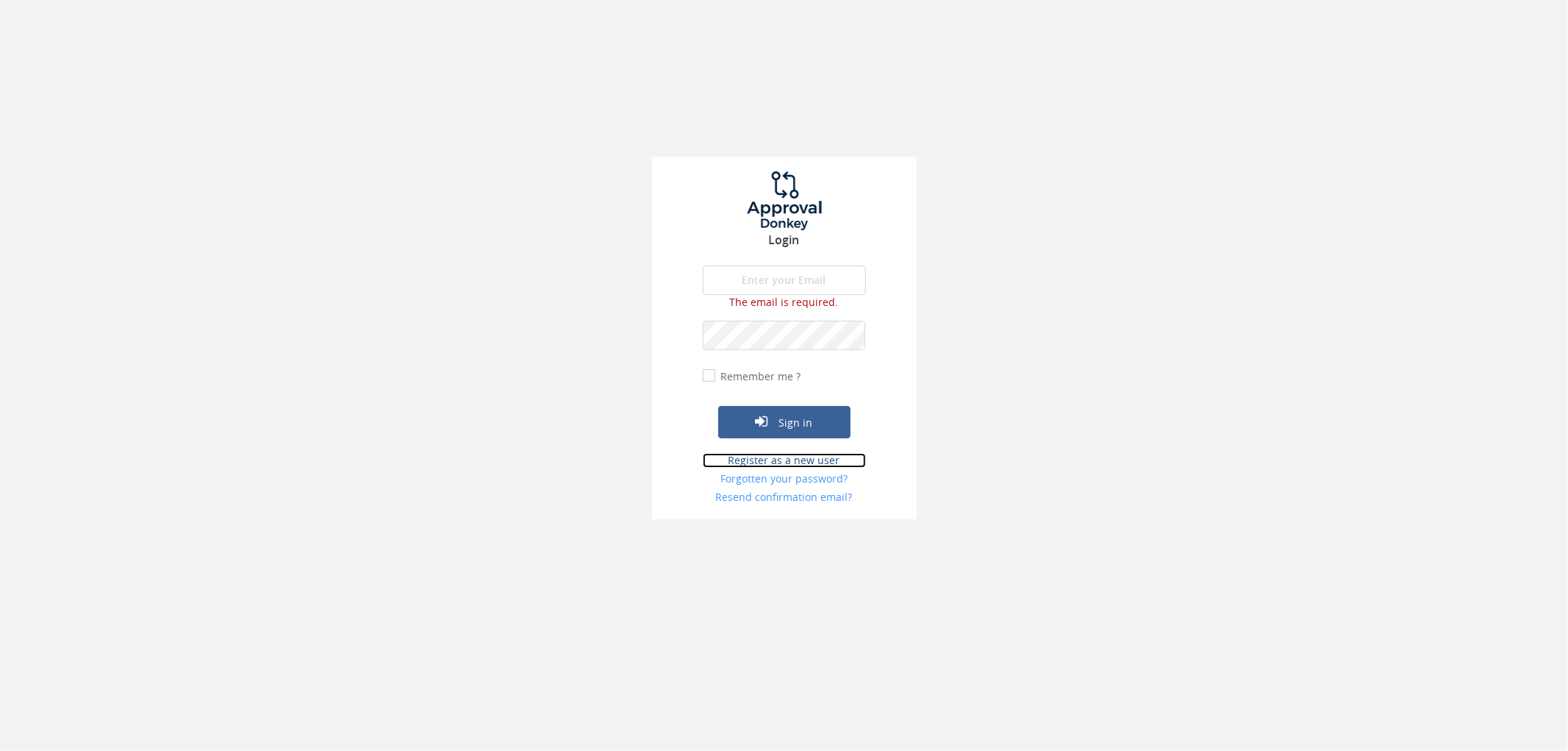
click at [834, 457] on link "Register as a new user" at bounding box center [785, 460] width 163 height 15
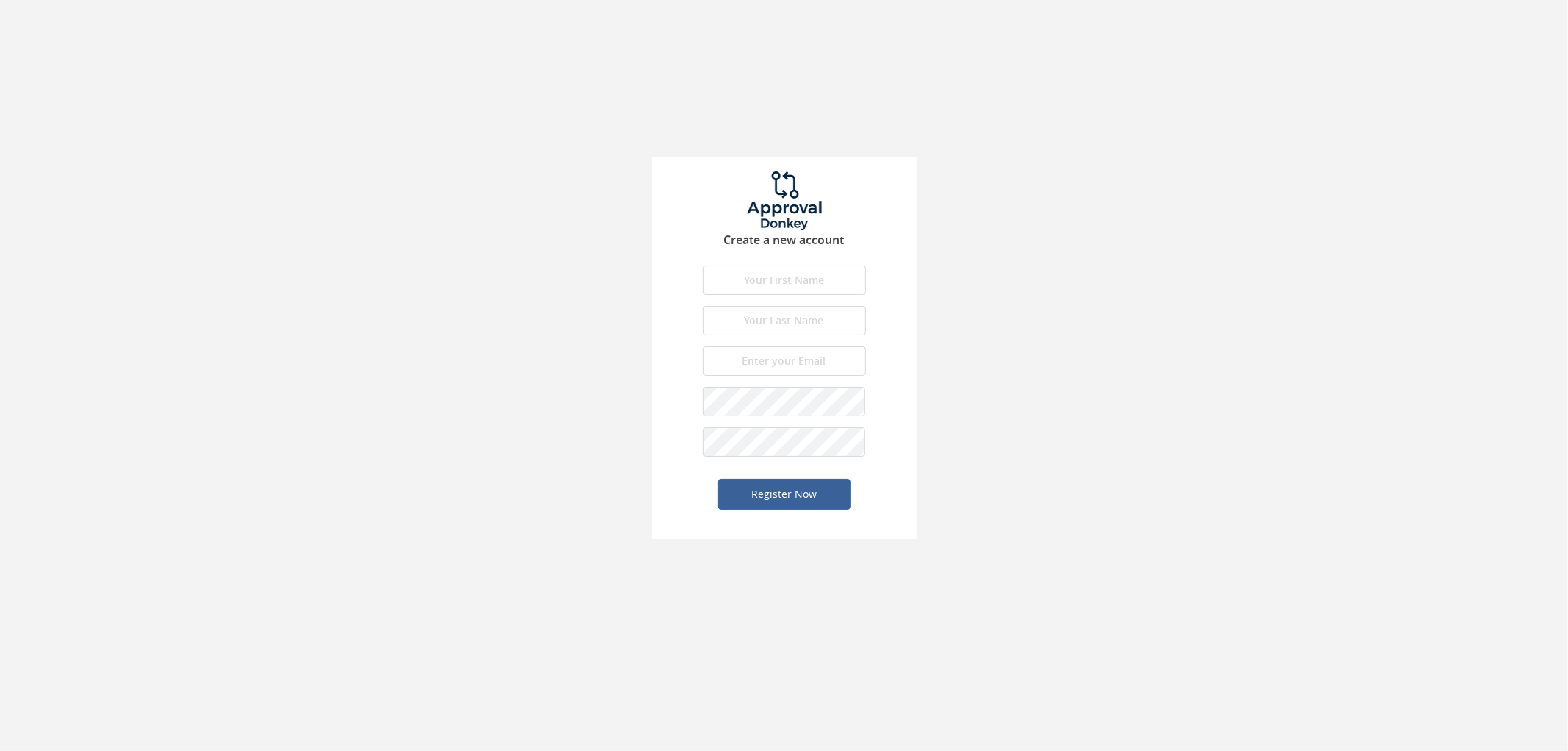
click at [814, 286] on input "text" at bounding box center [785, 280] width 163 height 29
drag, startPoint x: 1155, startPoint y: 442, endPoint x: 1295, endPoint y: 460, distance: 141.2
click at [1164, 443] on div "Create a new account First name is required. First name must be letters. First …" at bounding box center [784, 276] width 1568 height 554
click at [800, 282] on input "text" at bounding box center [785, 280] width 163 height 29
click at [1267, 323] on div "Create a new account First name is required. First name must be letters. First …" at bounding box center [784, 276] width 1568 height 554
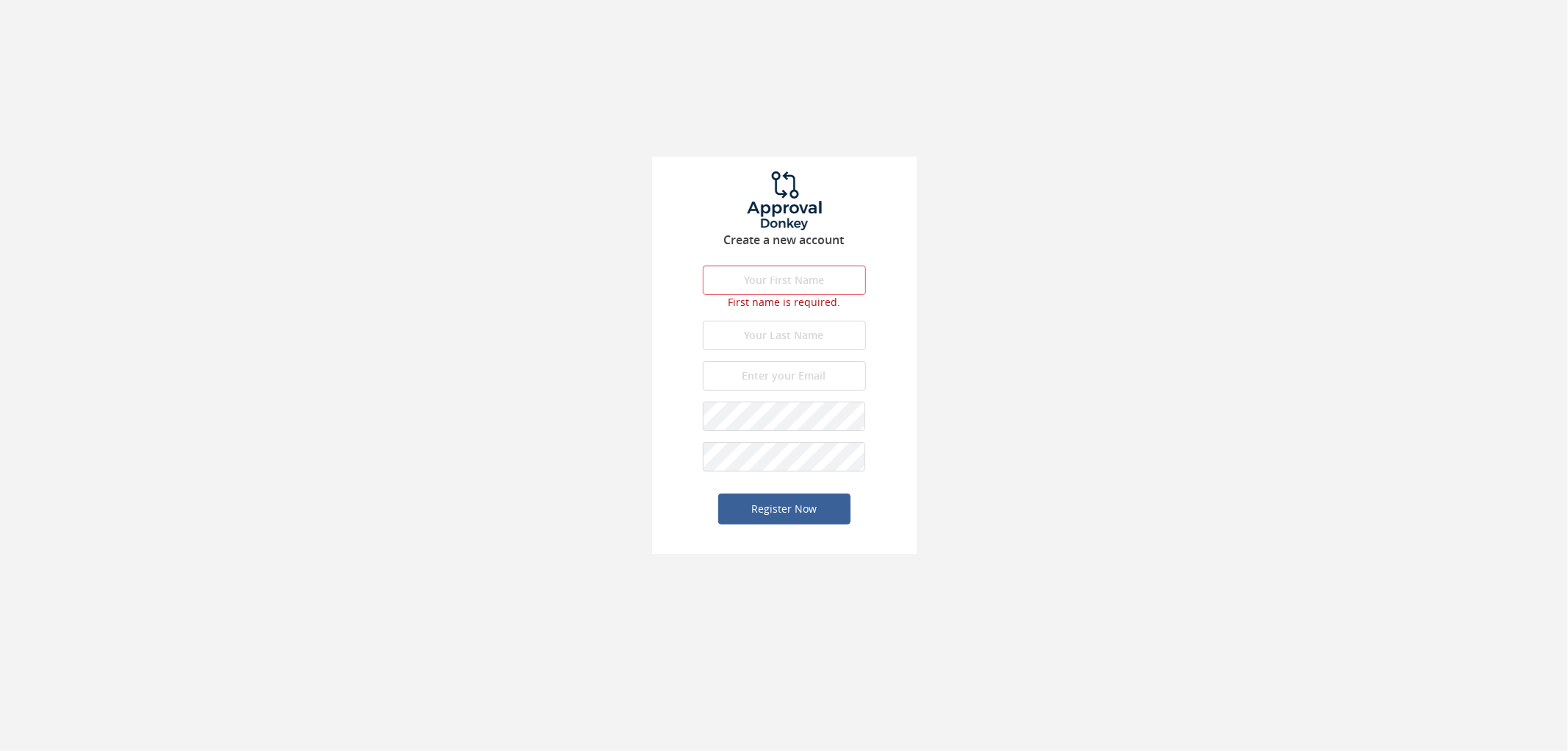
drag, startPoint x: 813, startPoint y: 366, endPoint x: 826, endPoint y: 368, distance: 13.2
click at [814, 366] on input "email" at bounding box center [785, 376] width 163 height 29
type input "accounts@onevetgroup.com.au"
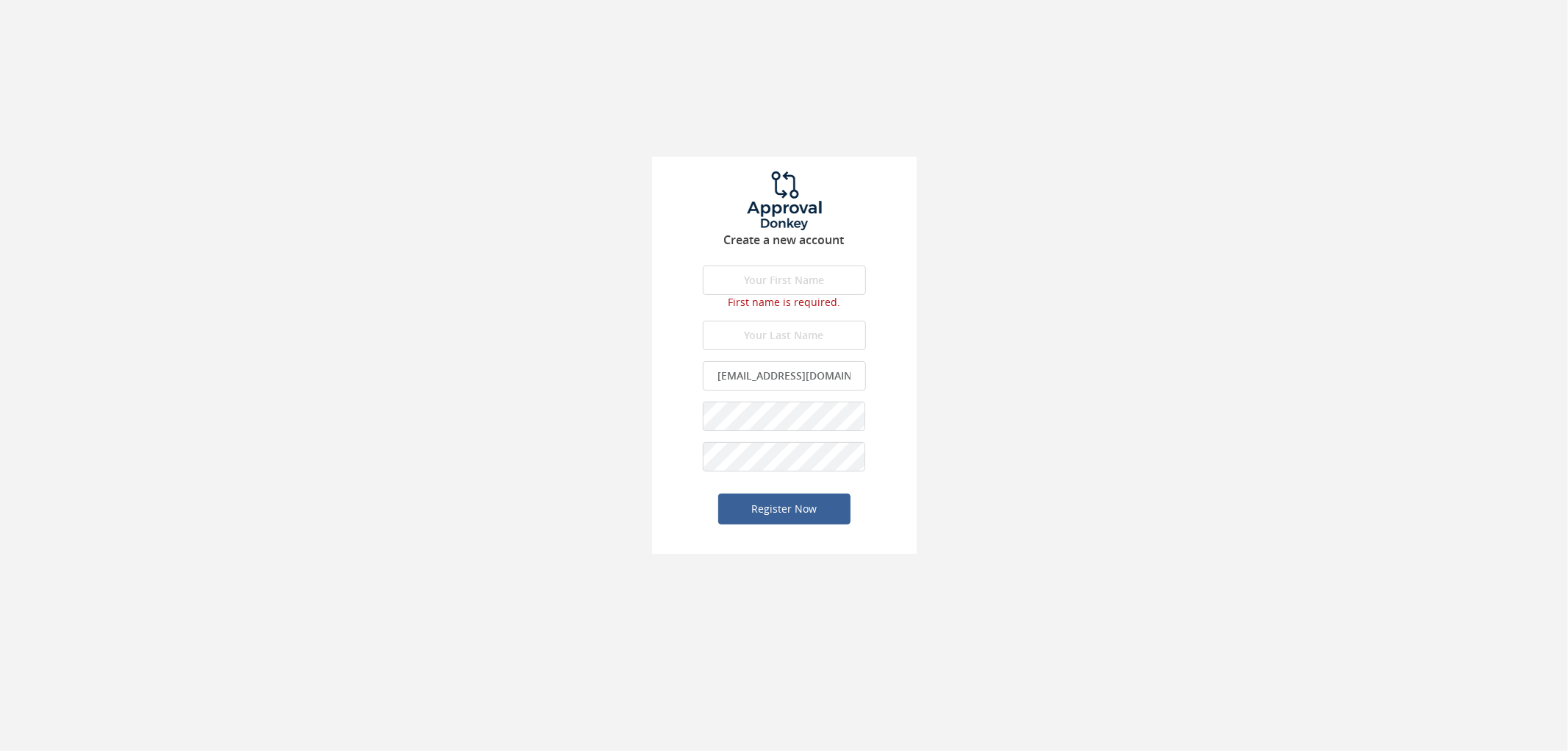
drag, startPoint x: 838, startPoint y: 289, endPoint x: 846, endPoint y: 281, distance: 11.3
click at [840, 286] on input "text" at bounding box center [785, 280] width 163 height 29
type input "Accounts"
type input "Team"
drag, startPoint x: 1114, startPoint y: 375, endPoint x: 1106, endPoint y: 361, distance: 16.1
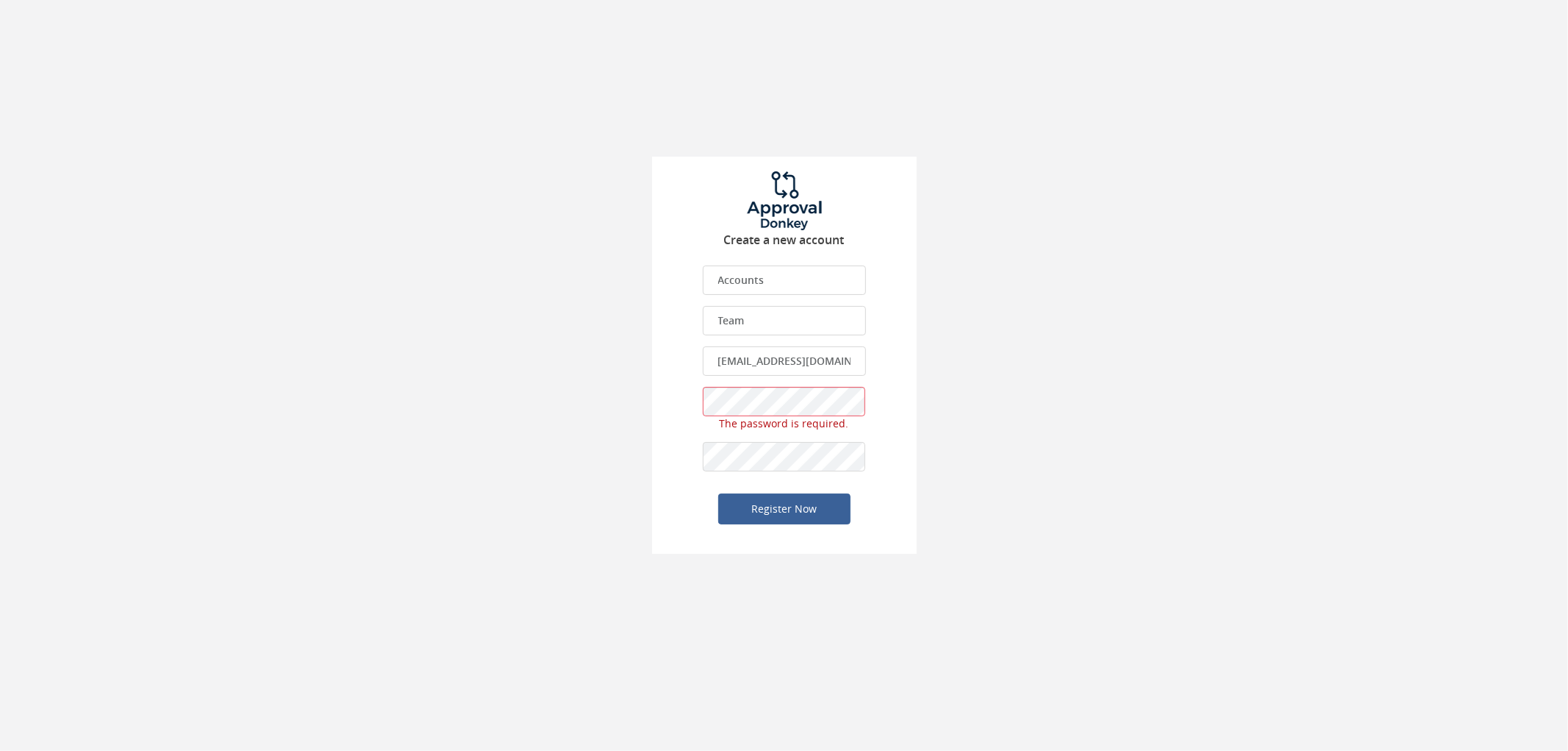
click at [1114, 371] on div "Create a new account Accounts First name is required. First name must be letter…" at bounding box center [784, 276] width 1568 height 554
click at [838, 497] on button "Register Now" at bounding box center [784, 494] width 132 height 31
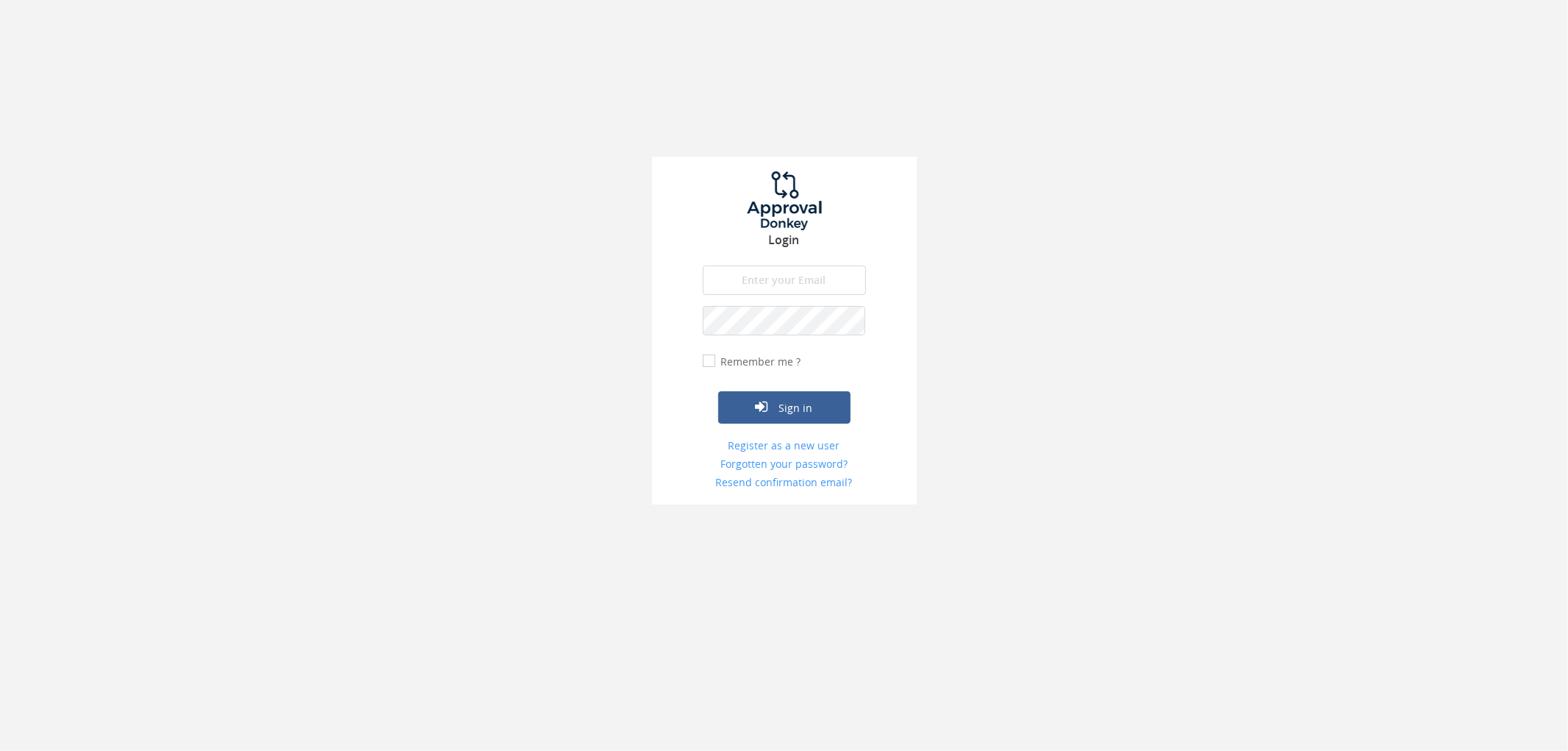
click at [794, 289] on input "email" at bounding box center [785, 280] width 163 height 29
type input "accounts@onevetgroup.com.au"
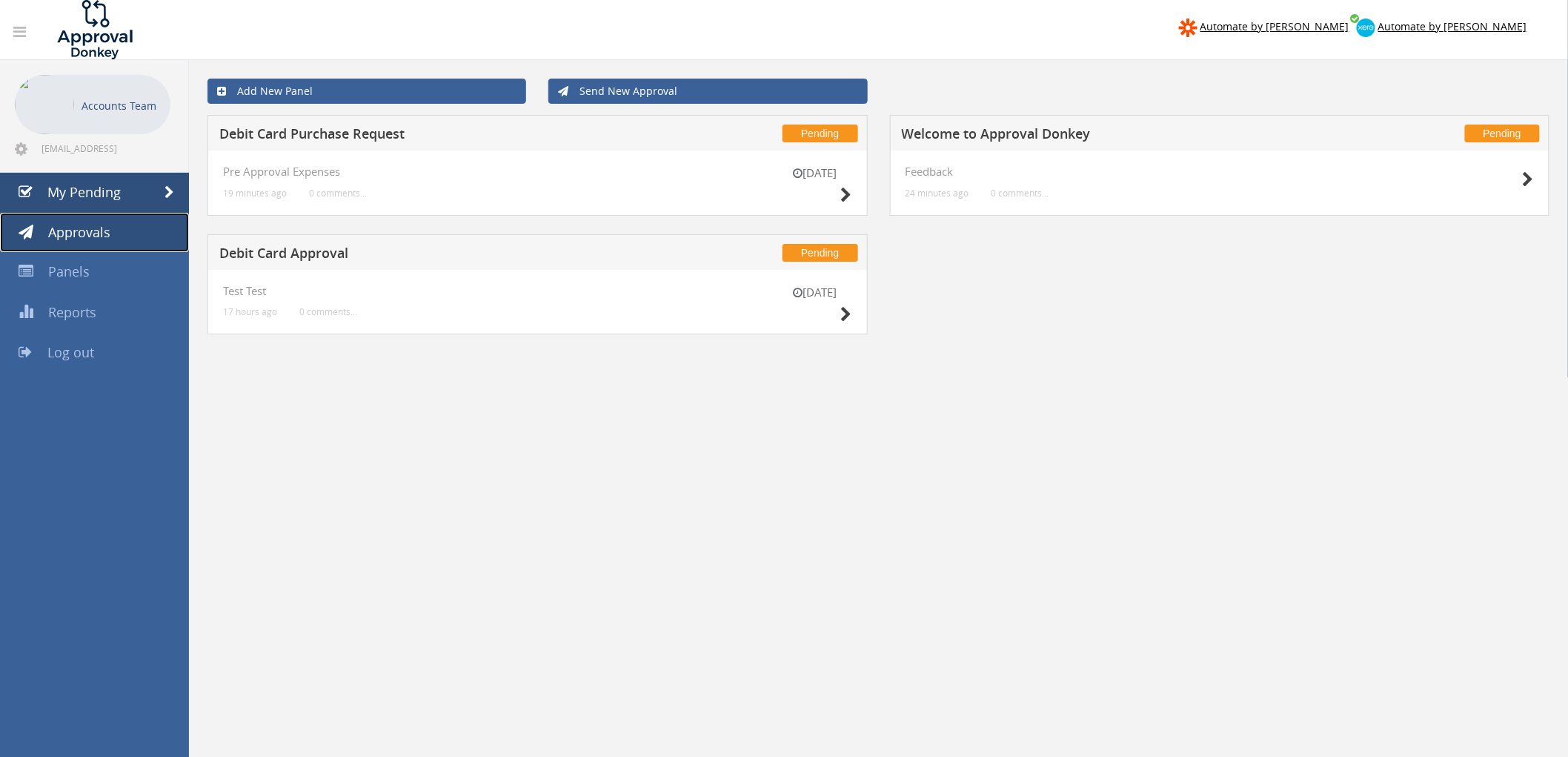
click at [80, 237] on span "Approvals" at bounding box center [79, 231] width 62 height 18
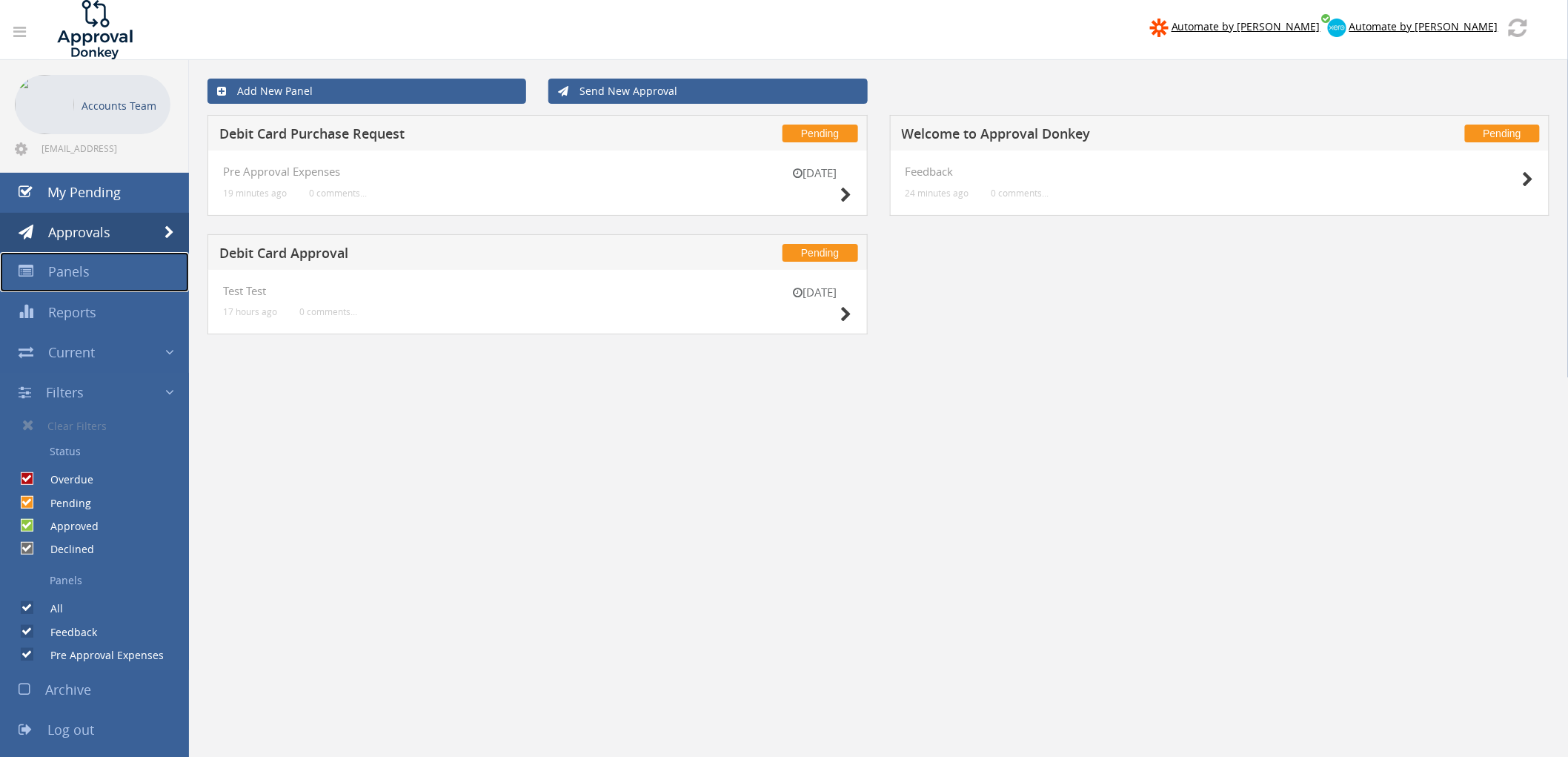
click at [77, 278] on span "Panels" at bounding box center [68, 271] width 42 height 18
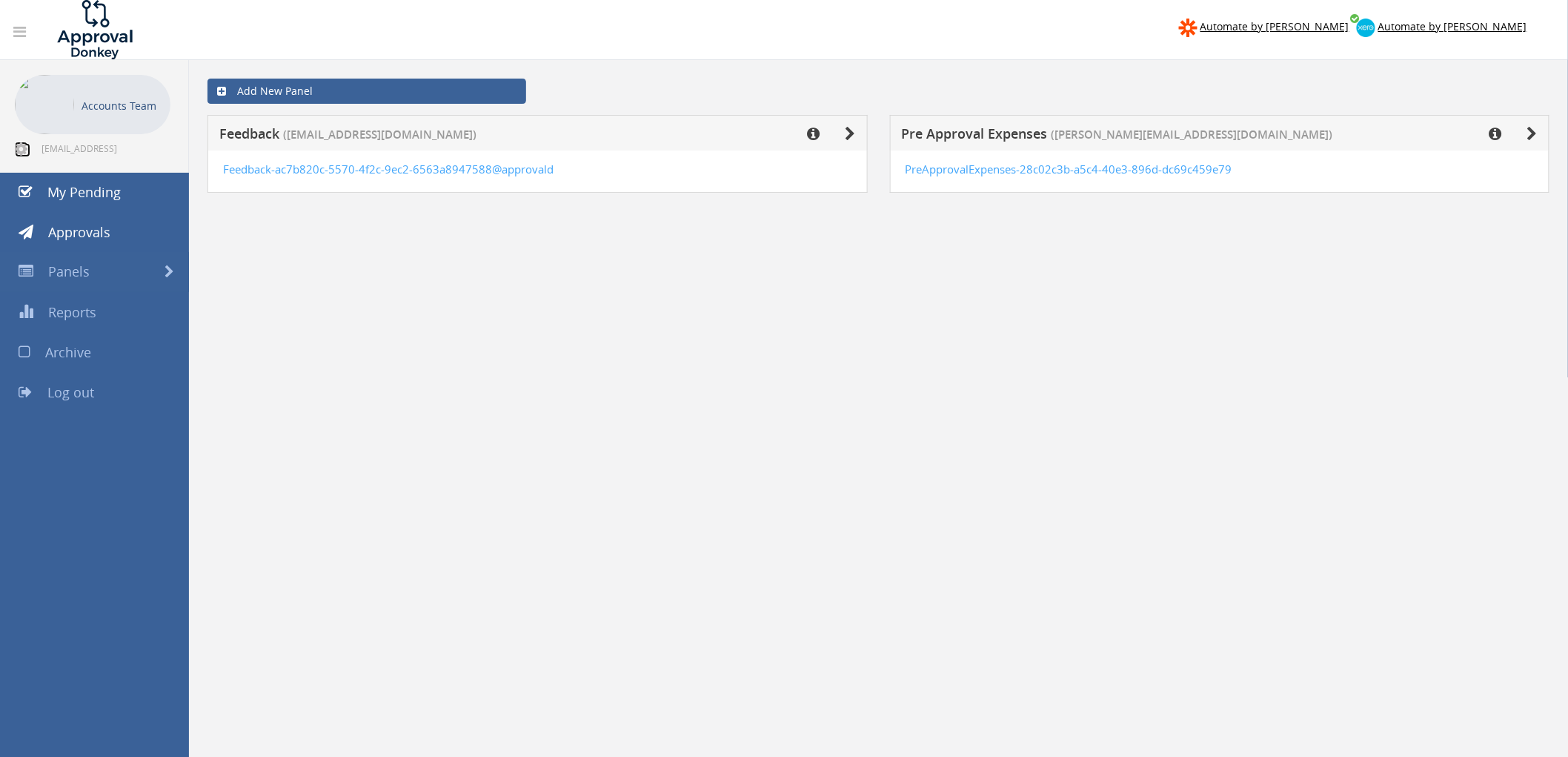
click at [22, 144] on icon at bounding box center [21, 149] width 13 height 15
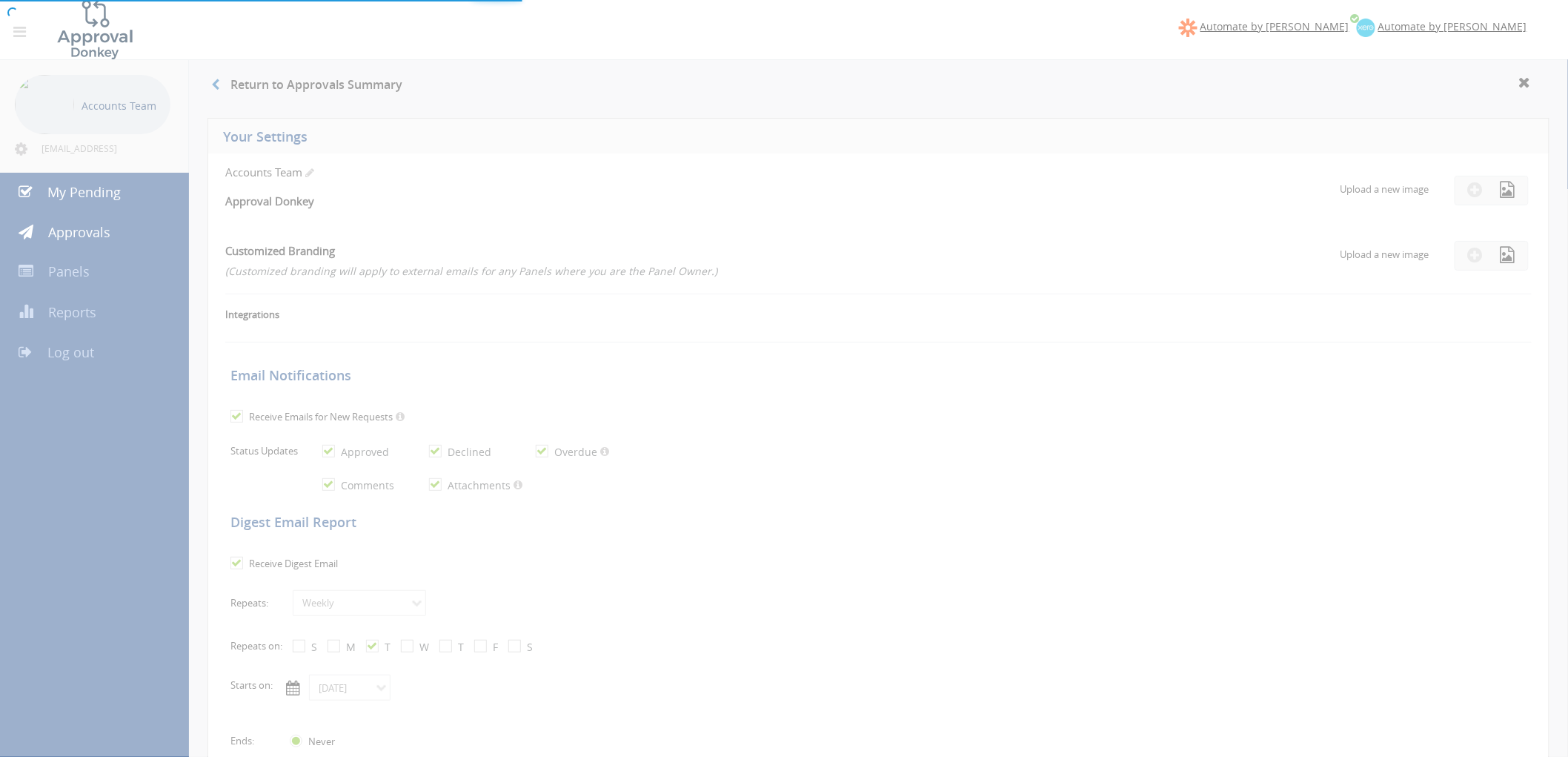
checkbox input "false"
checkbox input "true"
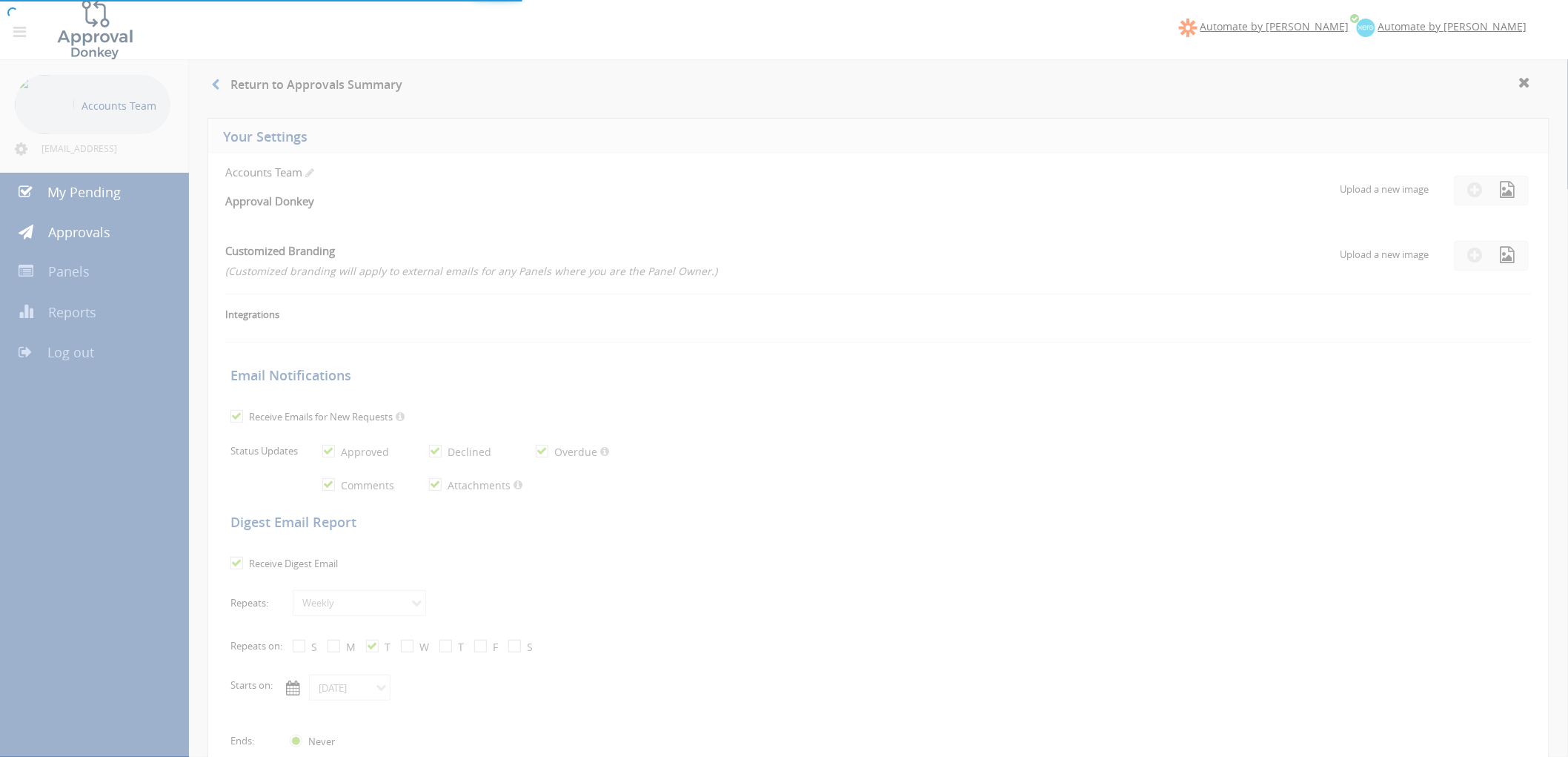
checkbox input "true"
select select "number:1"
checkbox input "true"
type input "[DATE]"
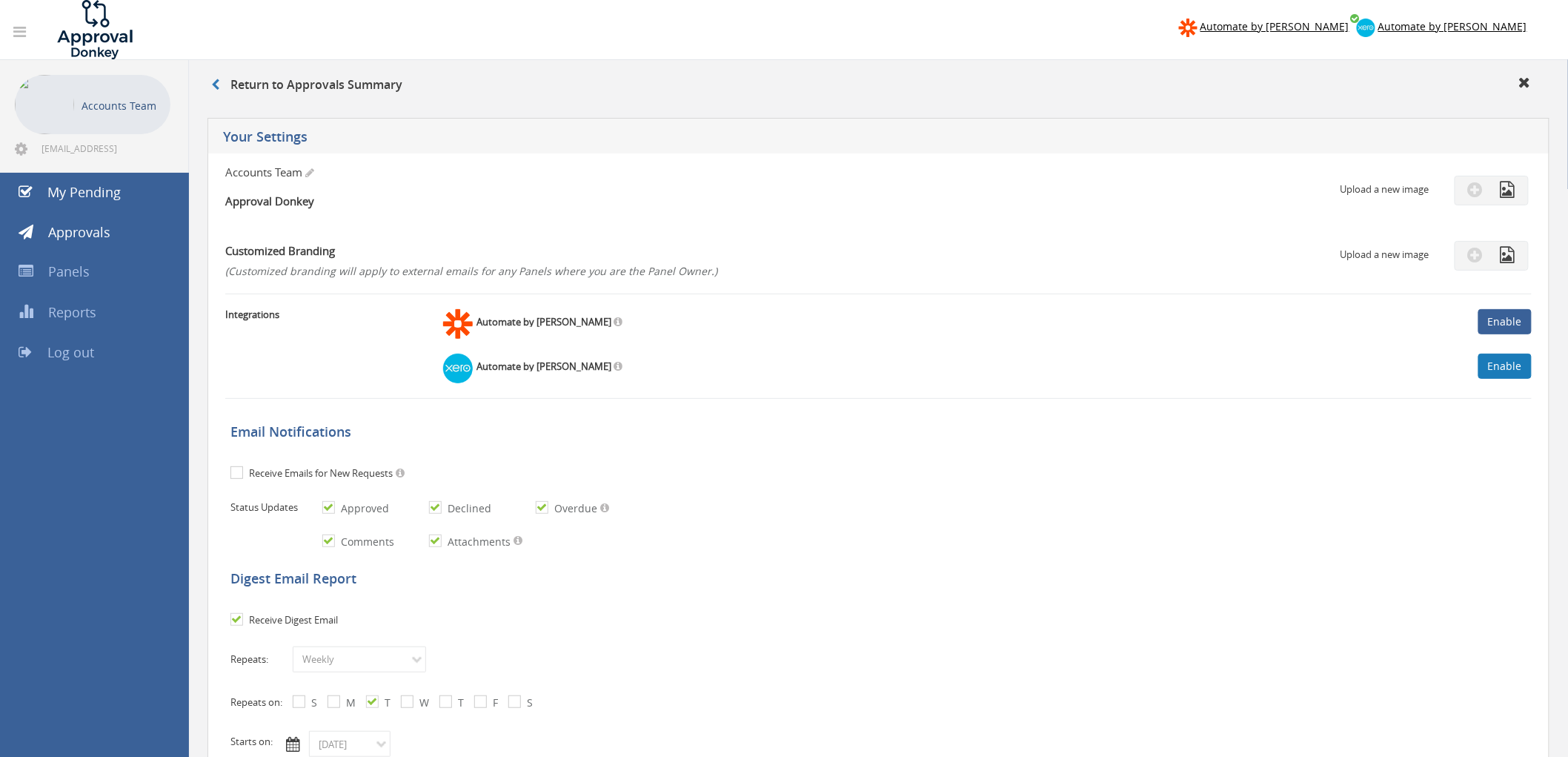
click at [1512, 366] on link "Enable" at bounding box center [1505, 366] width 54 height 25
click at [917, 338] on div "Automate by Zapier Enable" at bounding box center [987, 320] width 1088 height 37
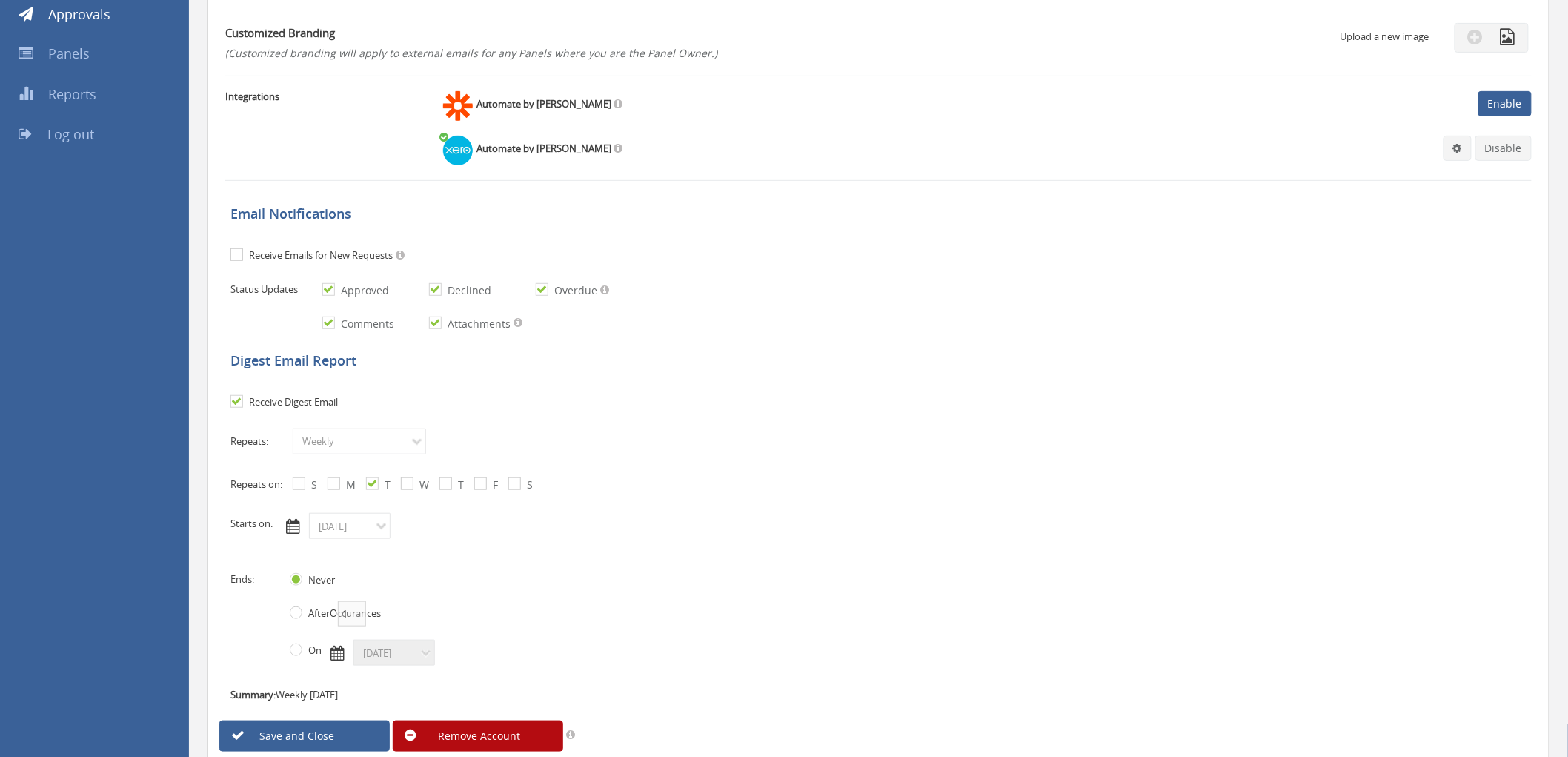
scroll to position [247, 0]
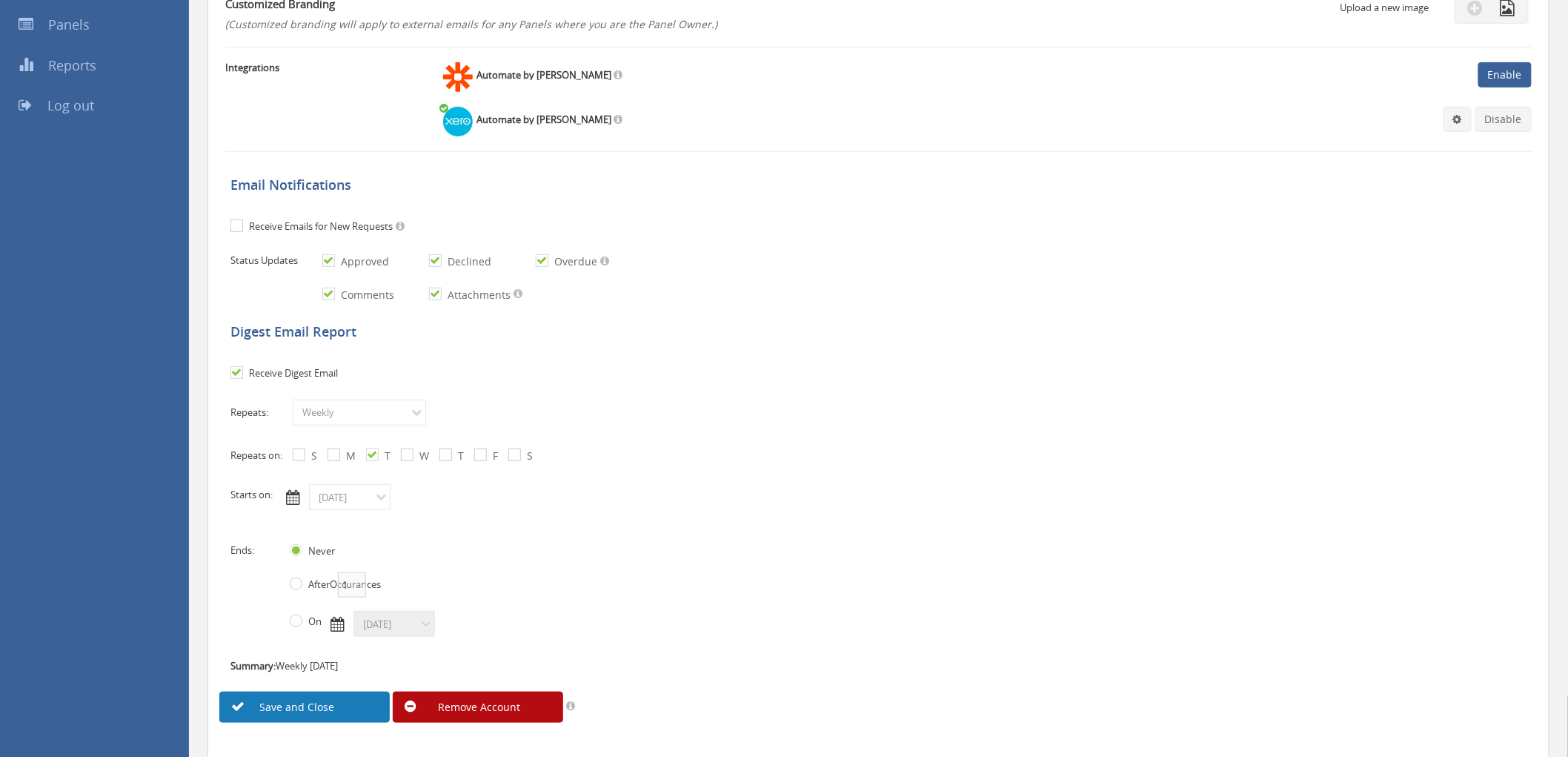
click at [327, 704] on link "Save and Close" at bounding box center [304, 707] width 170 height 31
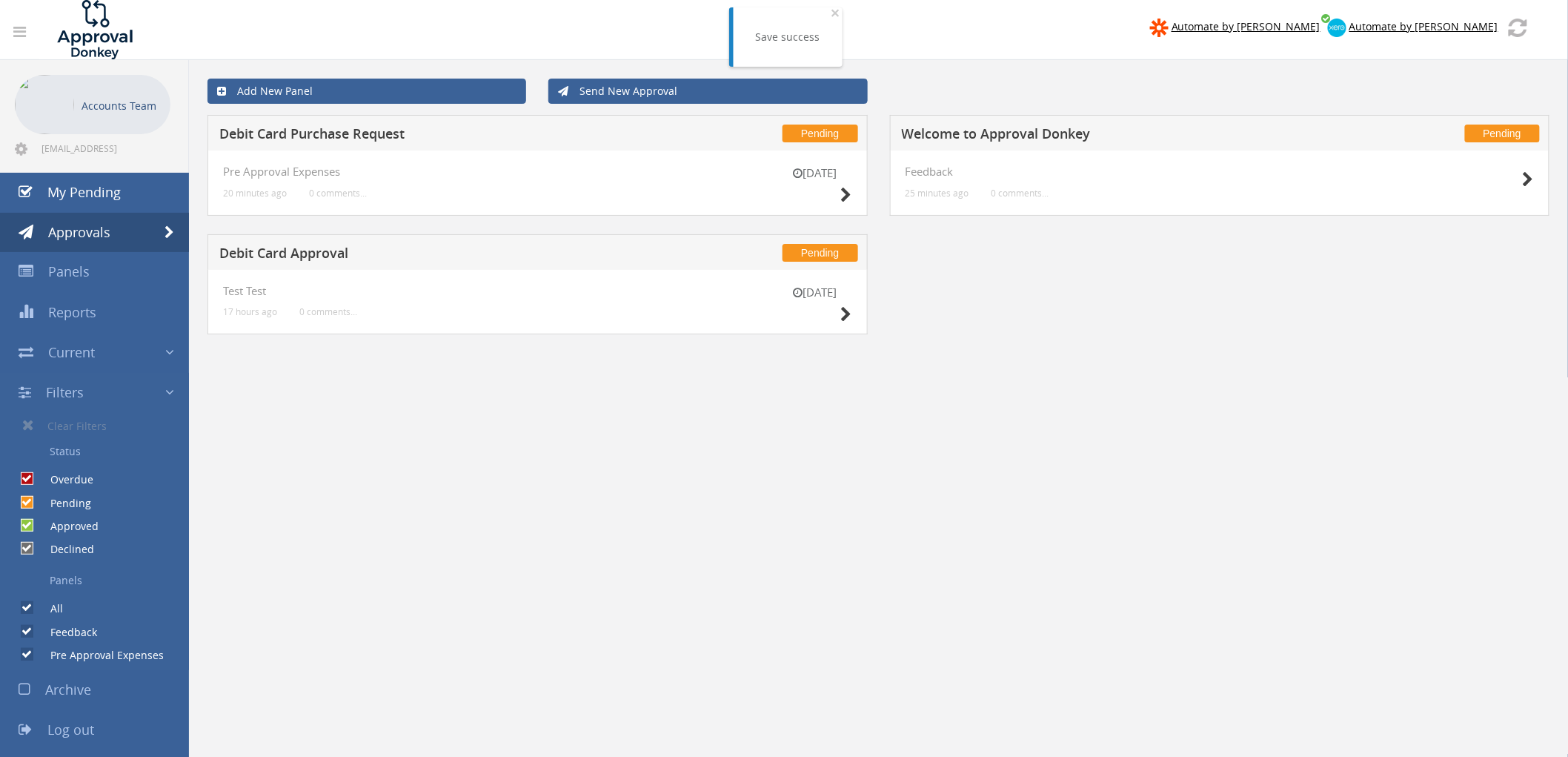
click at [384, 642] on div "Add New Panel Send New Approval Pending Debit Card Purchase Request 19 Oct Pre …" at bounding box center [878, 439] width 1378 height 757
click at [845, 195] on icon at bounding box center [846, 195] width 11 height 16
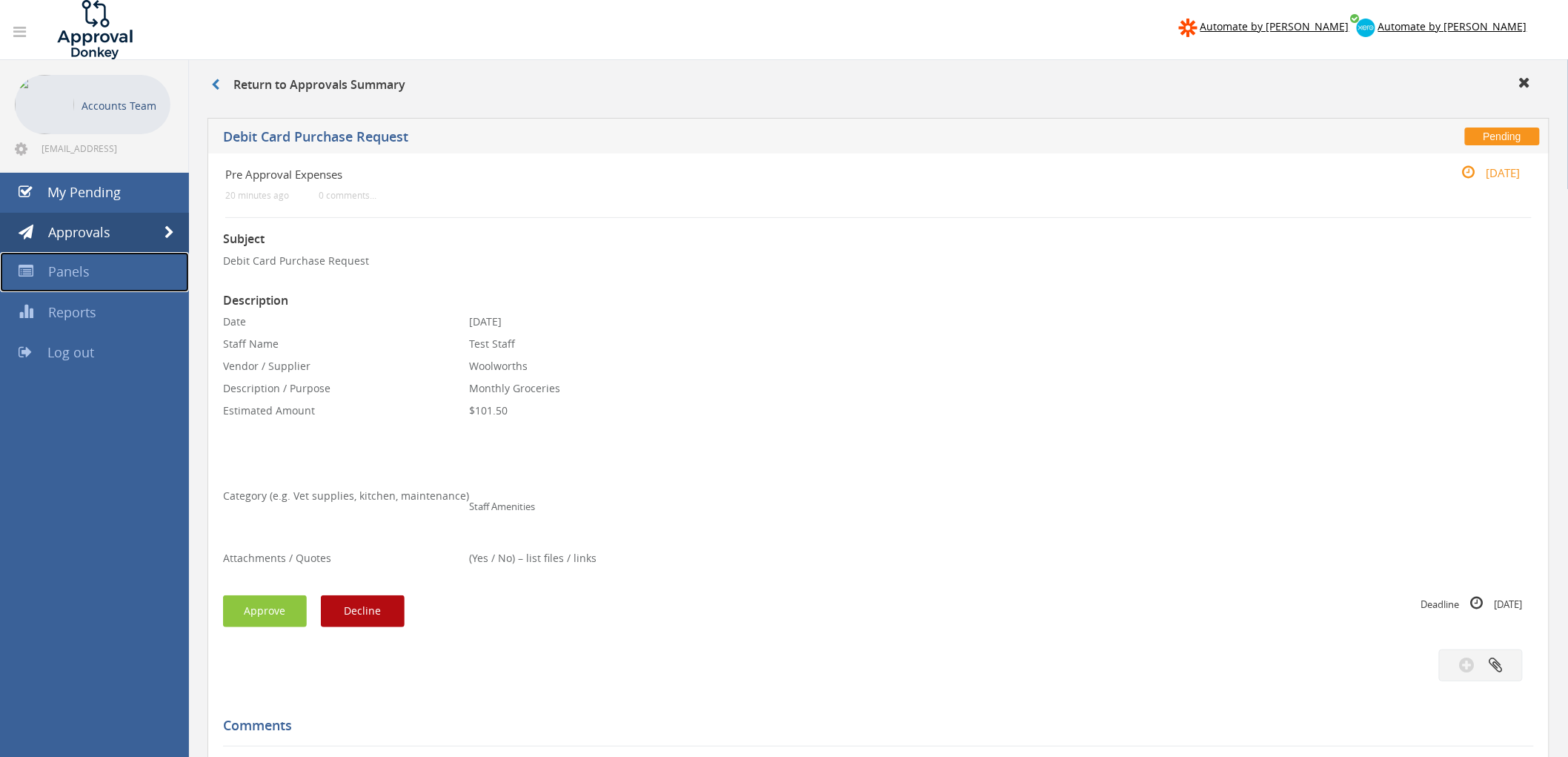
click at [75, 273] on span "Panels" at bounding box center [68, 271] width 42 height 18
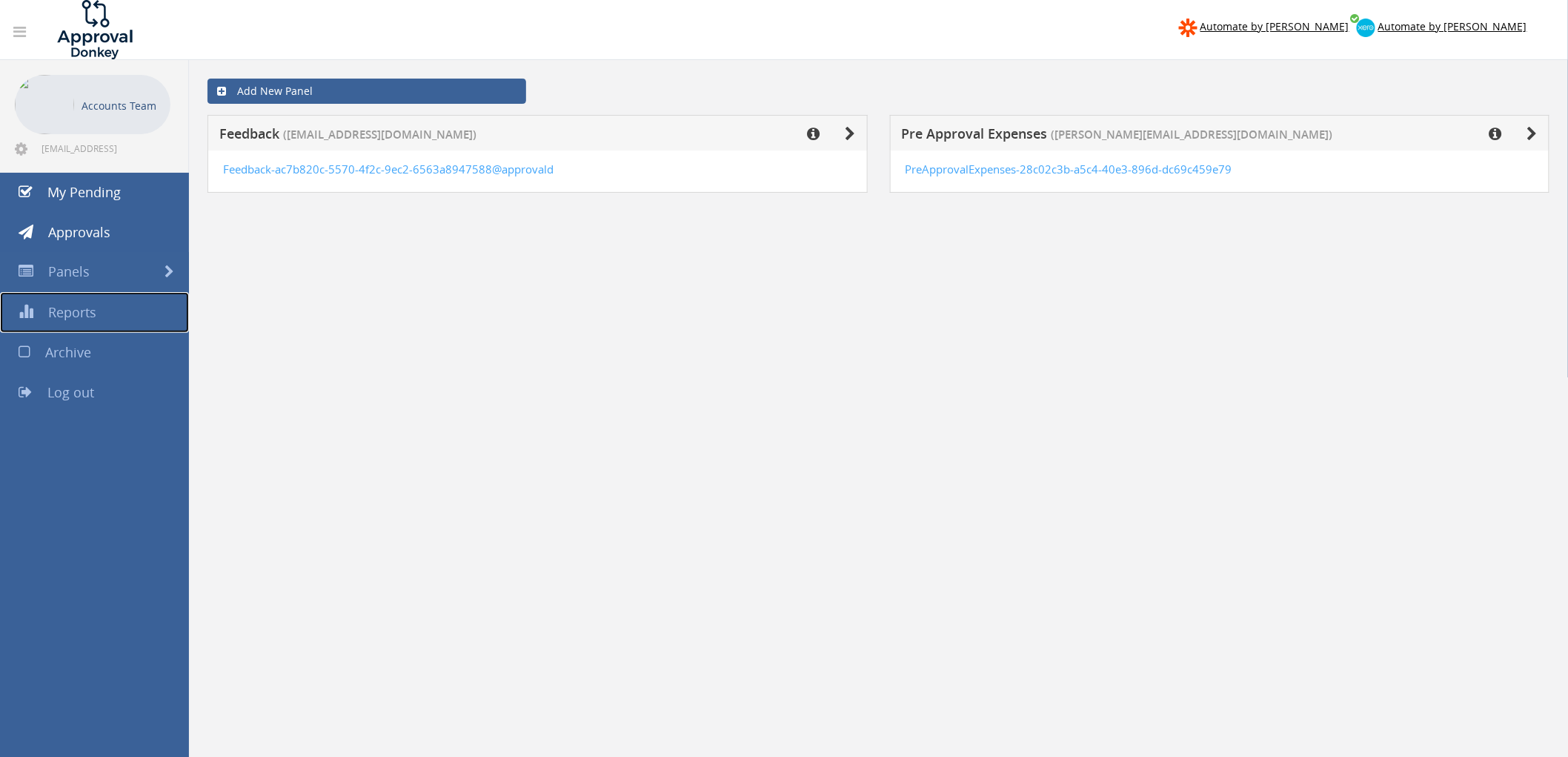
click at [87, 318] on span "Reports" at bounding box center [72, 312] width 48 height 18
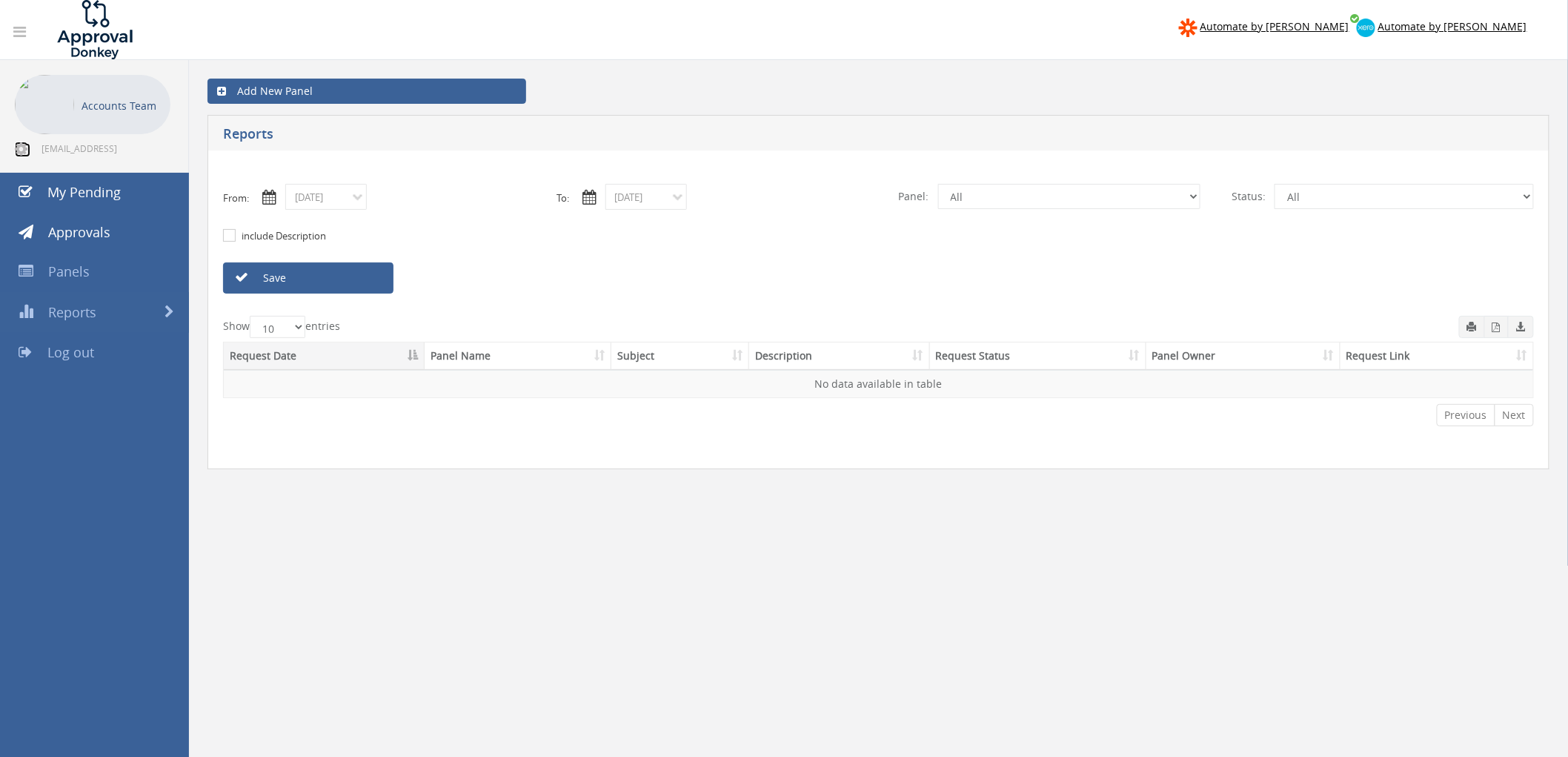
click at [20, 152] on icon at bounding box center [21, 149] width 13 height 15
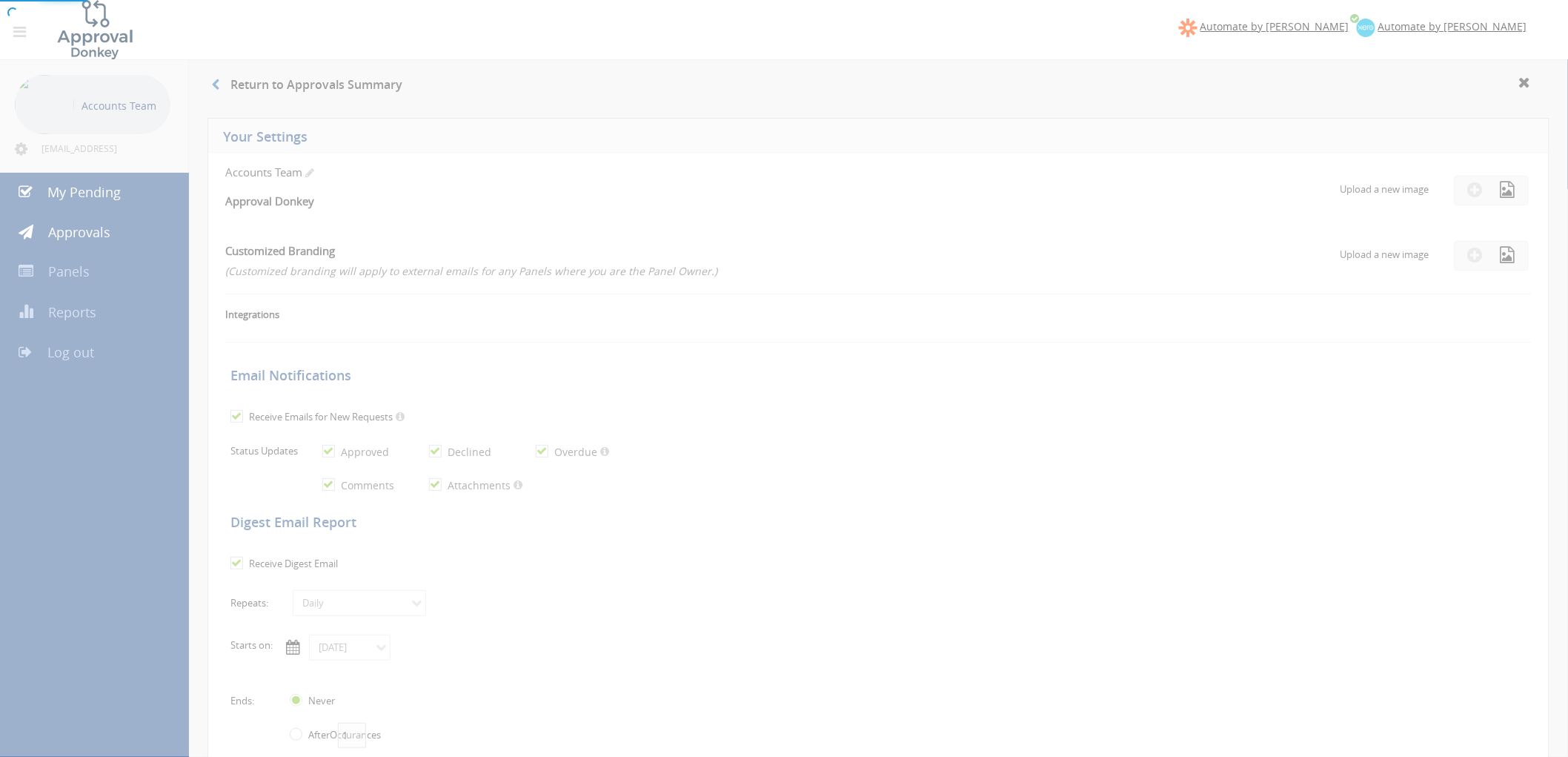
checkbox input "false"
checkbox input "true"
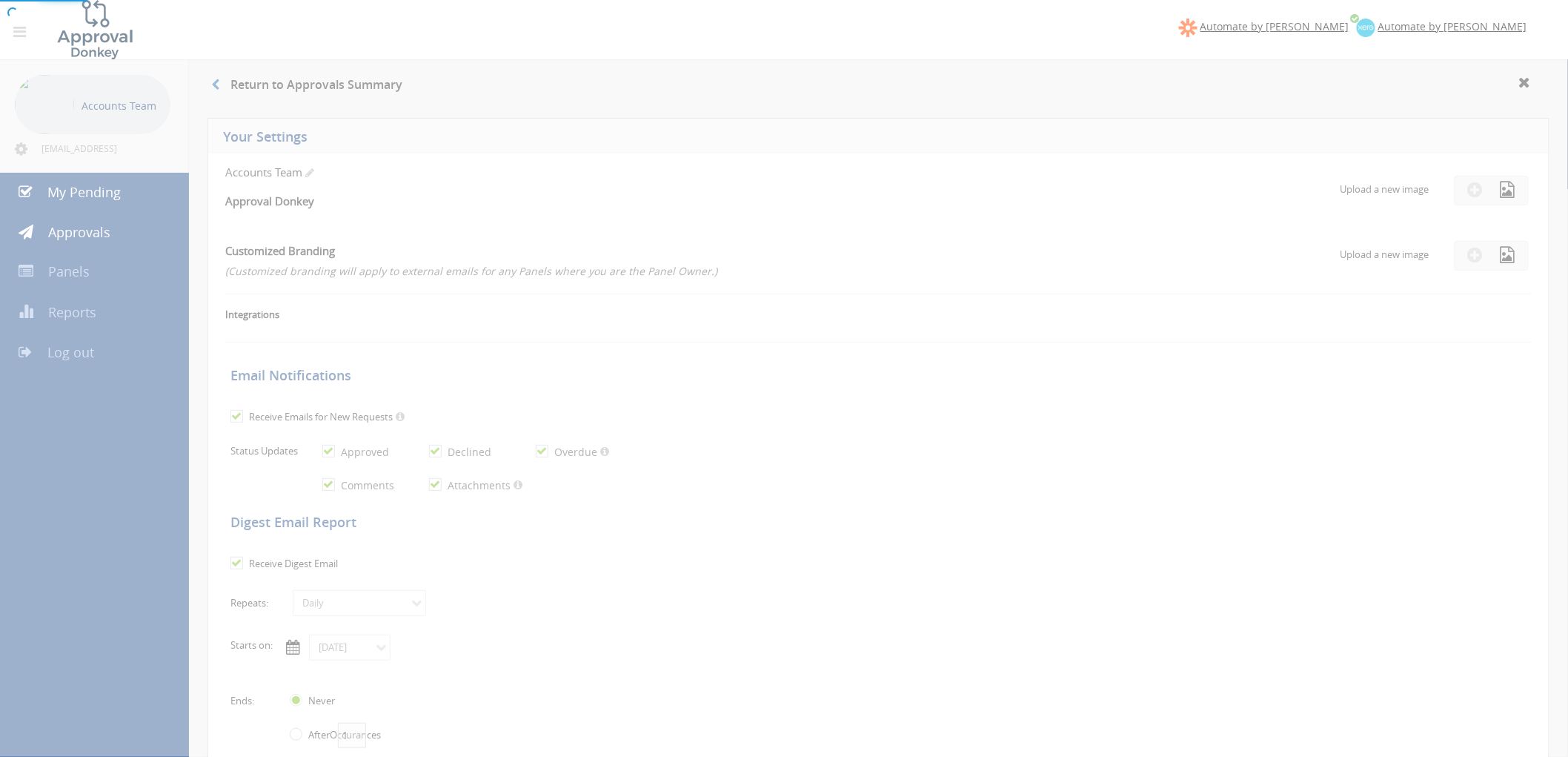
checkbox input "true"
select select "number:1"
checkbox input "true"
type input "[DATE]"
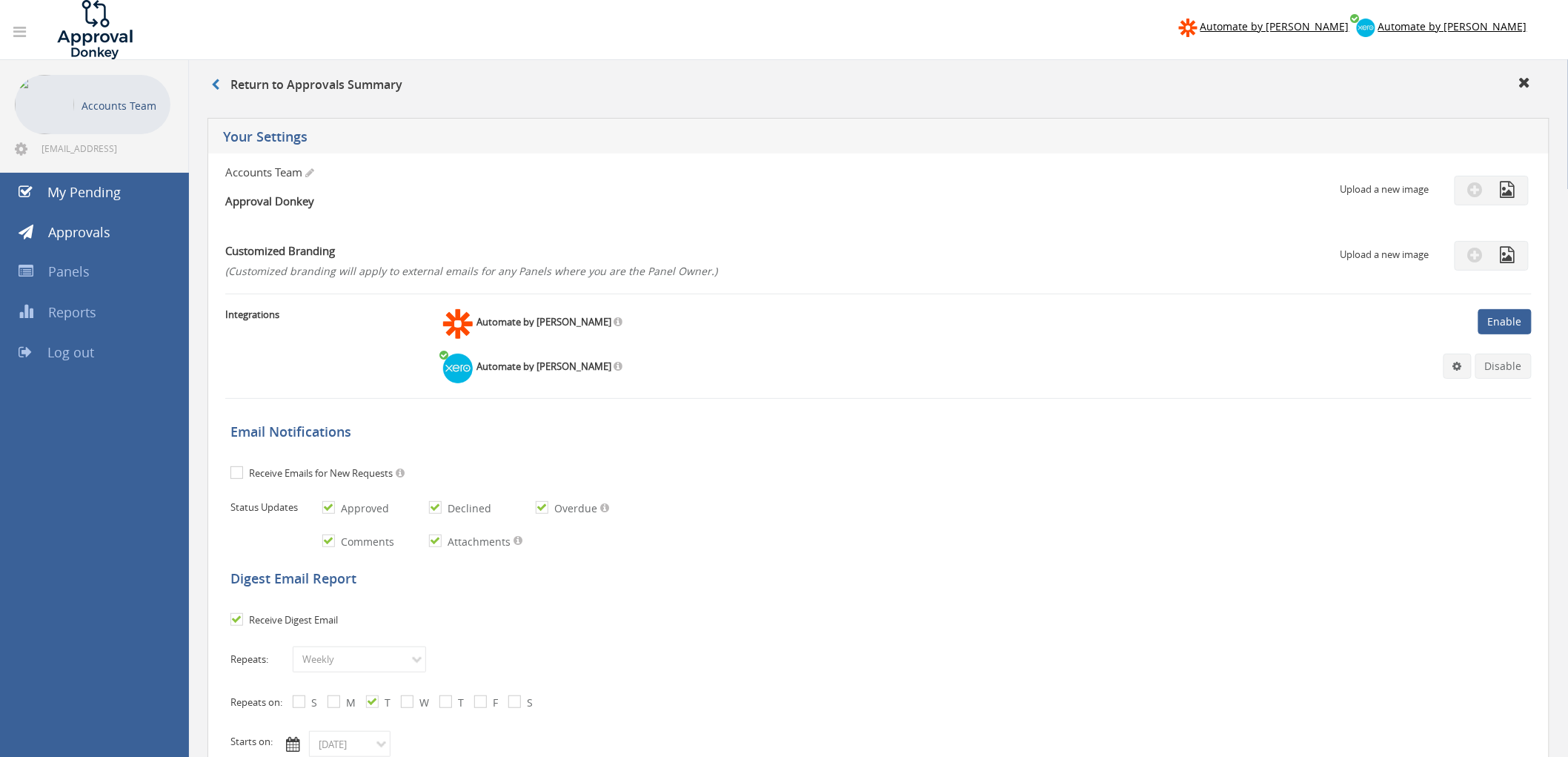
click at [319, 504] on div "Status Updates Approved Declined Overdue" at bounding box center [611, 509] width 762 height 19
click at [335, 505] on div "Approved" at bounding box center [370, 508] width 96 height 16
click at [746, 581] on h5 "Digest Email Report" at bounding box center [882, 578] width 1303 height 15
click at [215, 82] on icon at bounding box center [215, 84] width 8 height 12
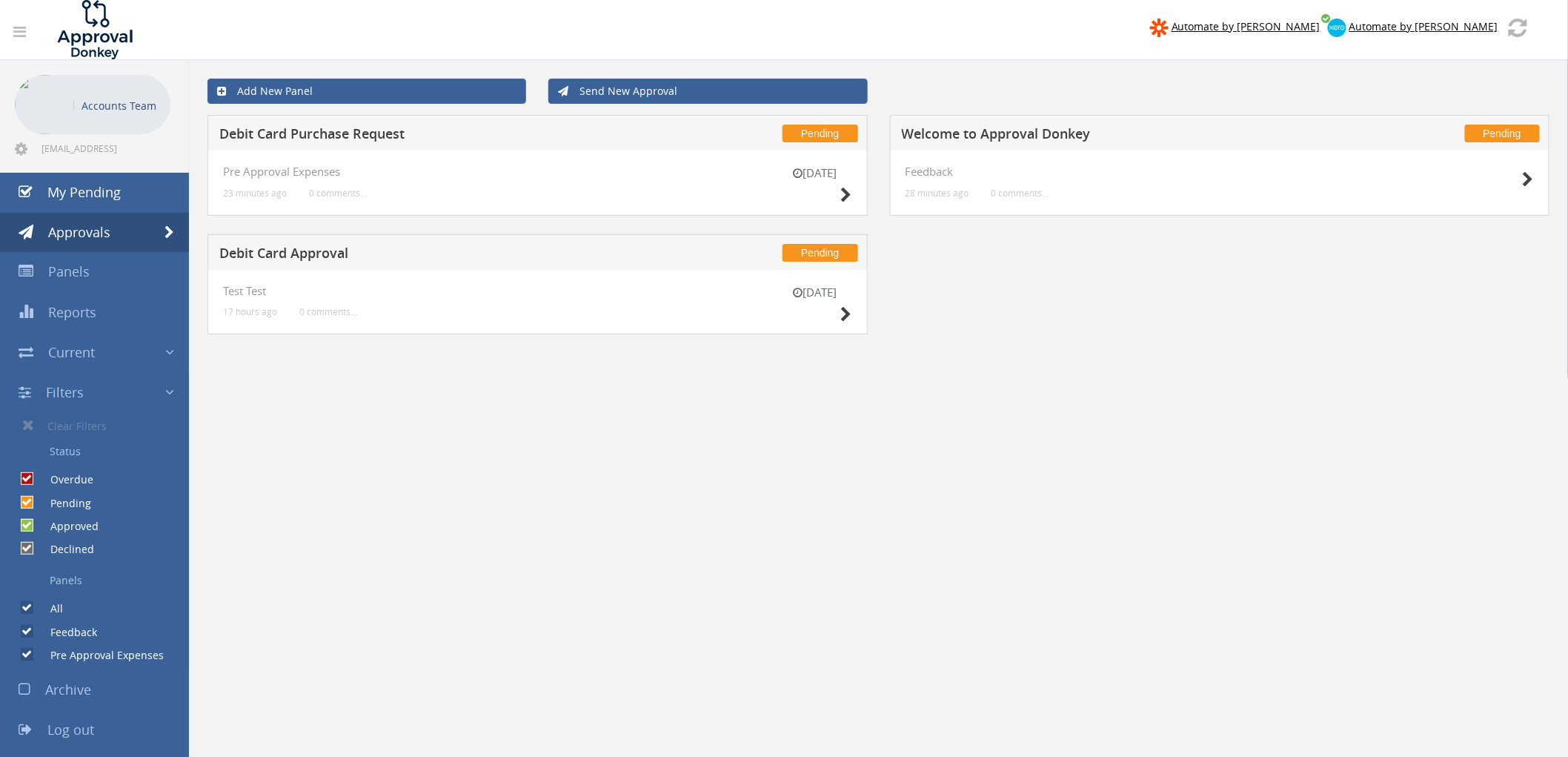
click at [380, 132] on h5 "Debit Card Purchase Request" at bounding box center [441, 136] width 445 height 19
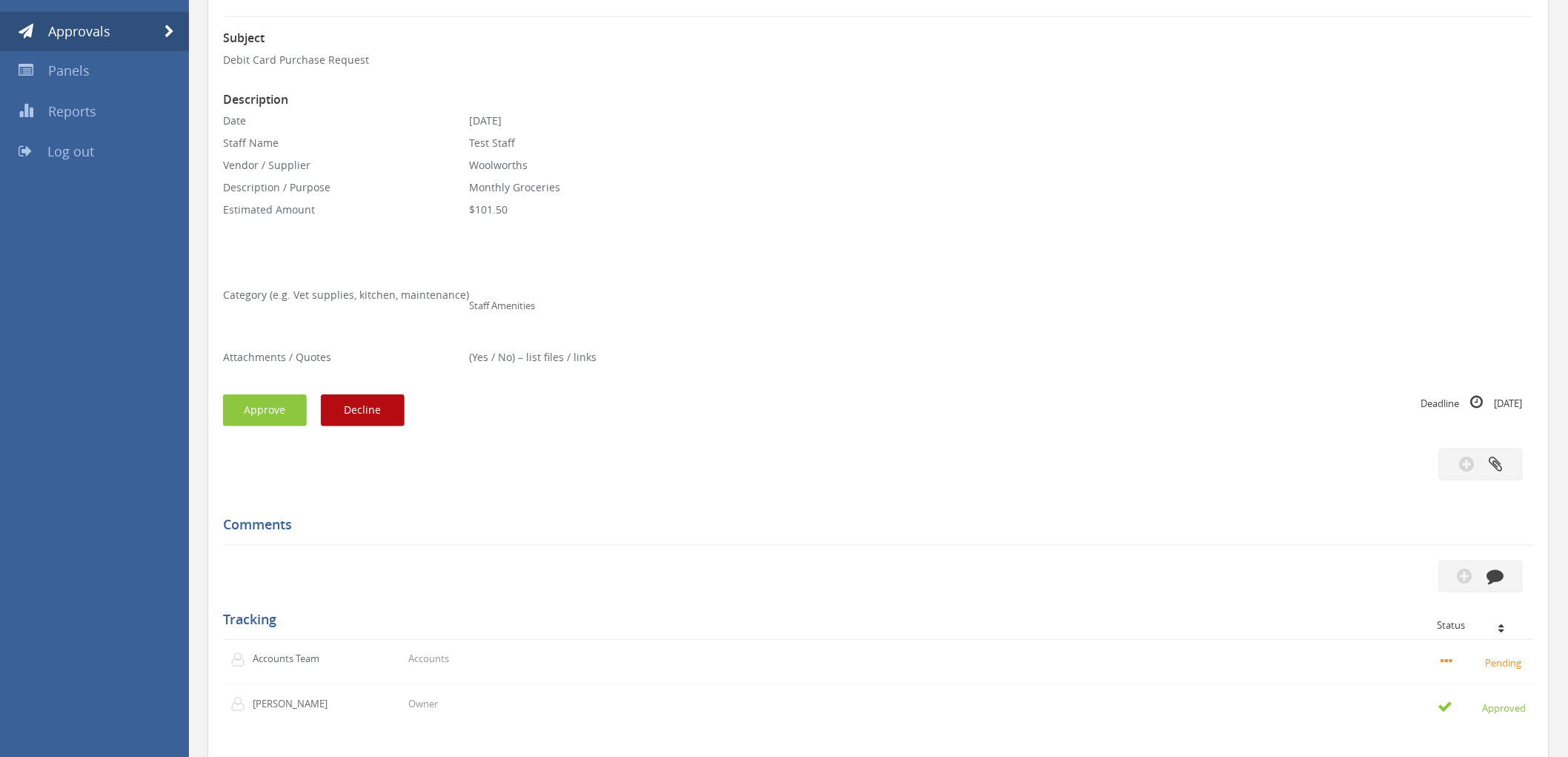
scroll to position [59, 0]
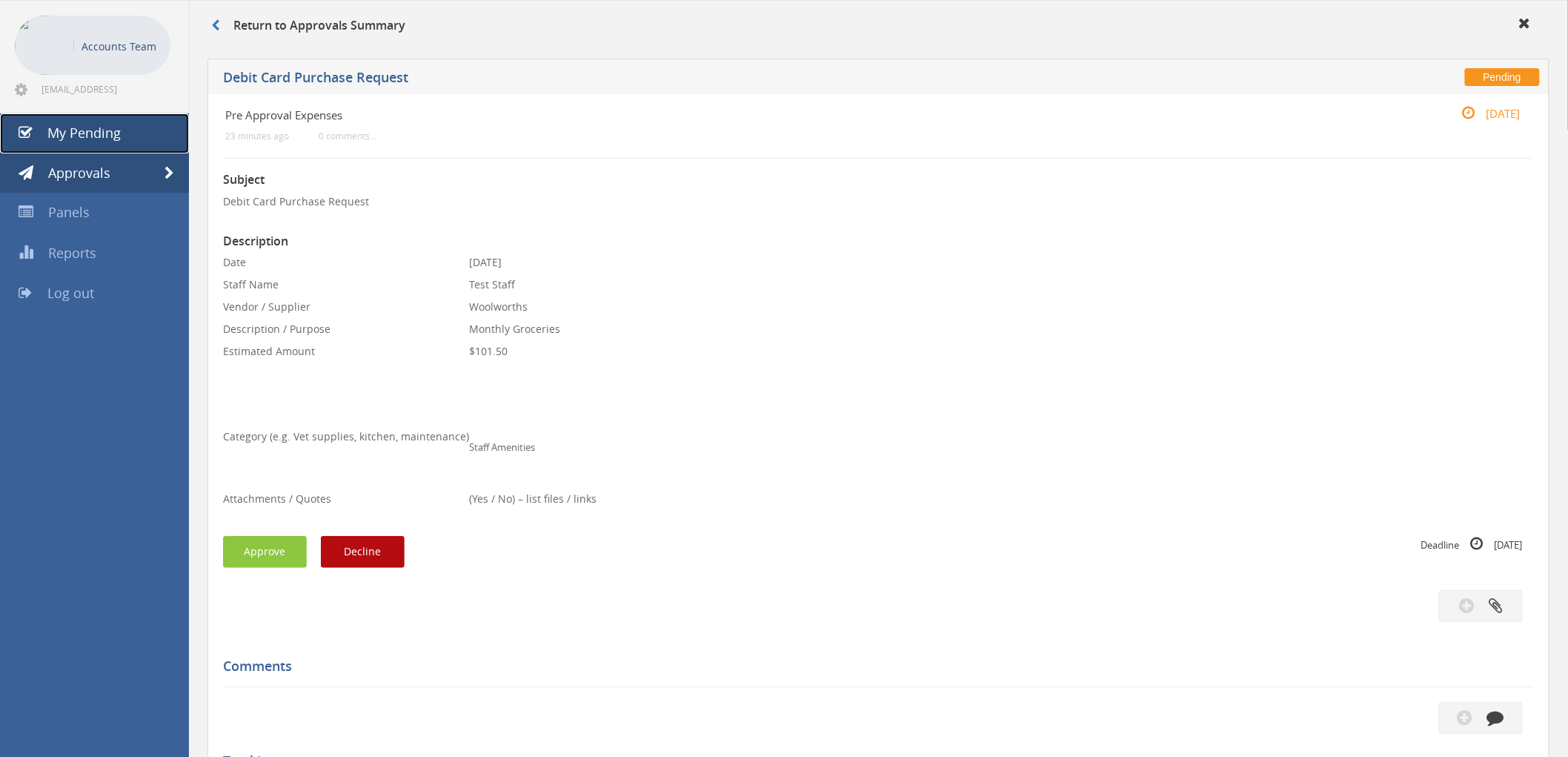
click at [92, 137] on span "My Pending" at bounding box center [83, 132] width 73 height 18
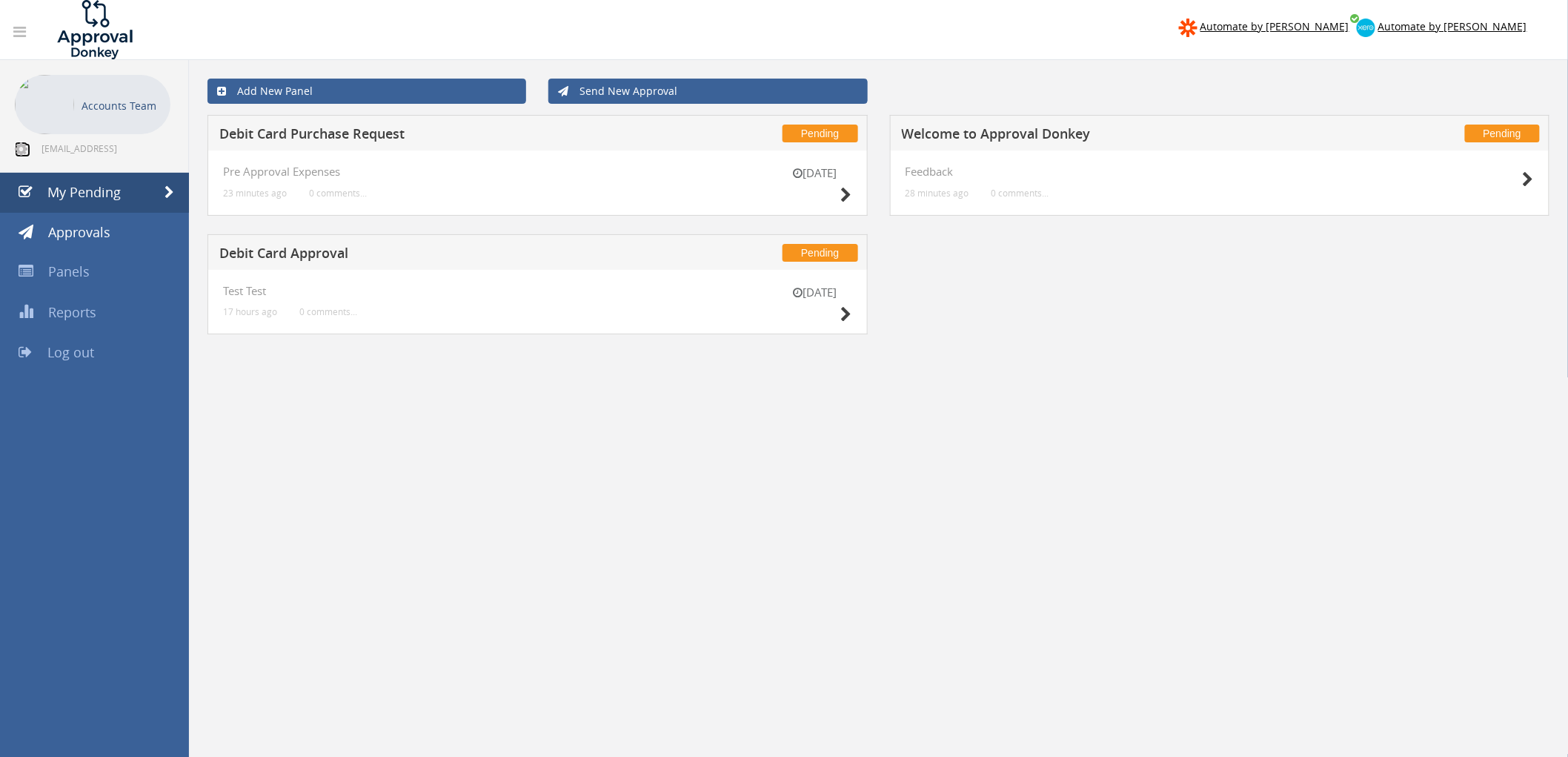
click at [20, 149] on icon at bounding box center [21, 149] width 13 height 15
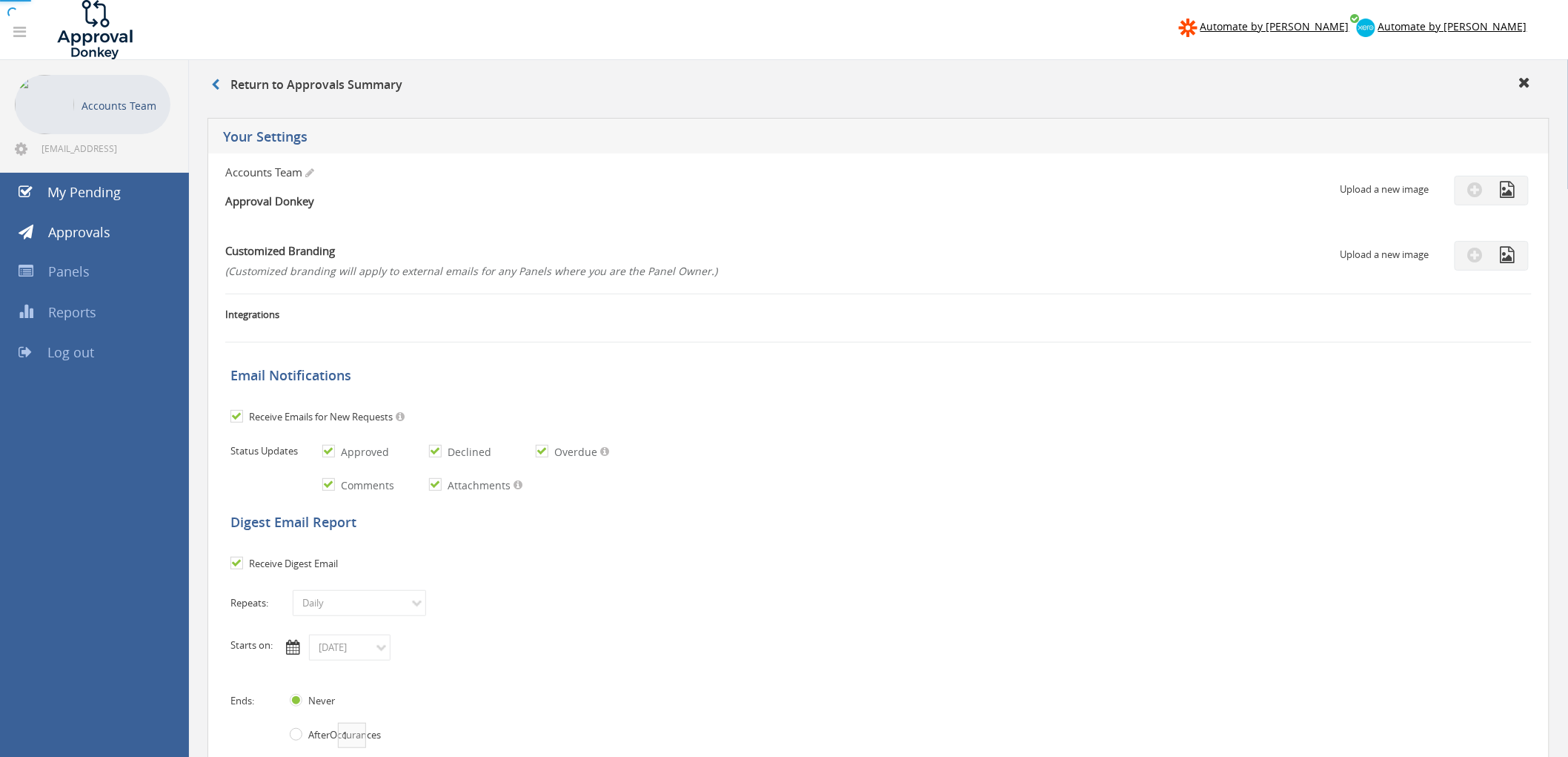
checkbox input "false"
checkbox input "true"
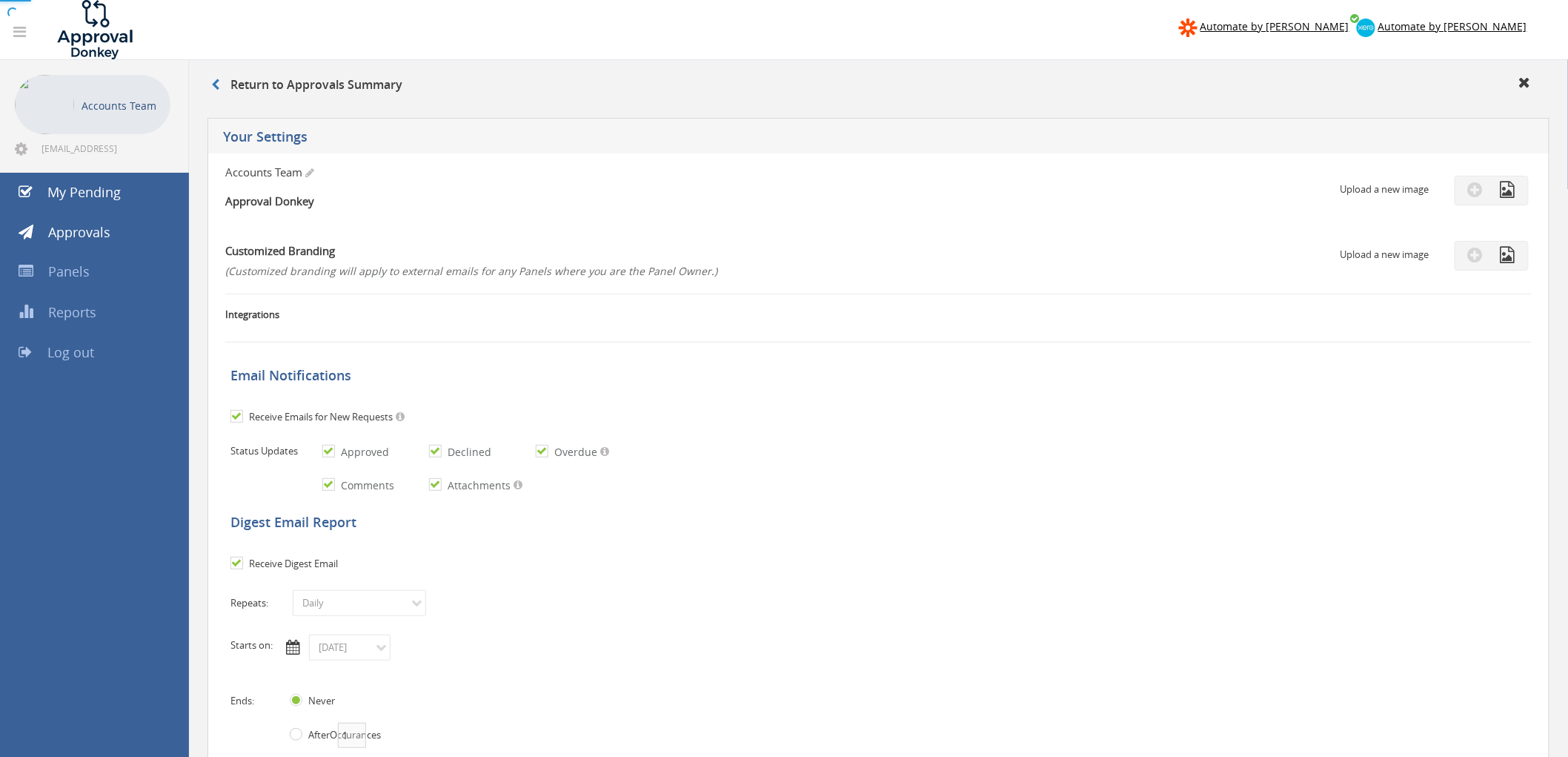
checkbox input "true"
select select "number:1"
checkbox input "true"
type input "[DATE]"
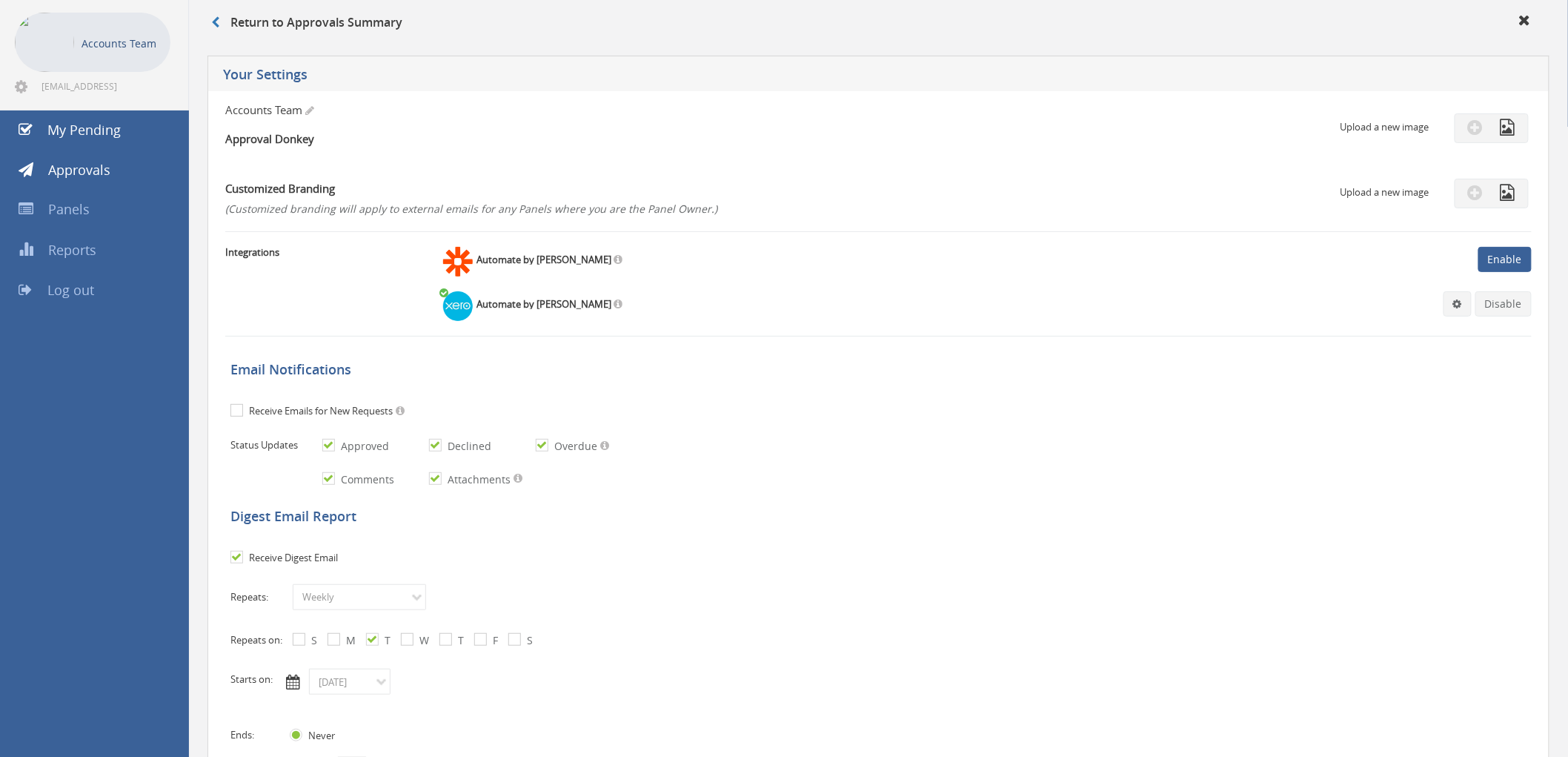
scroll to position [165, 0]
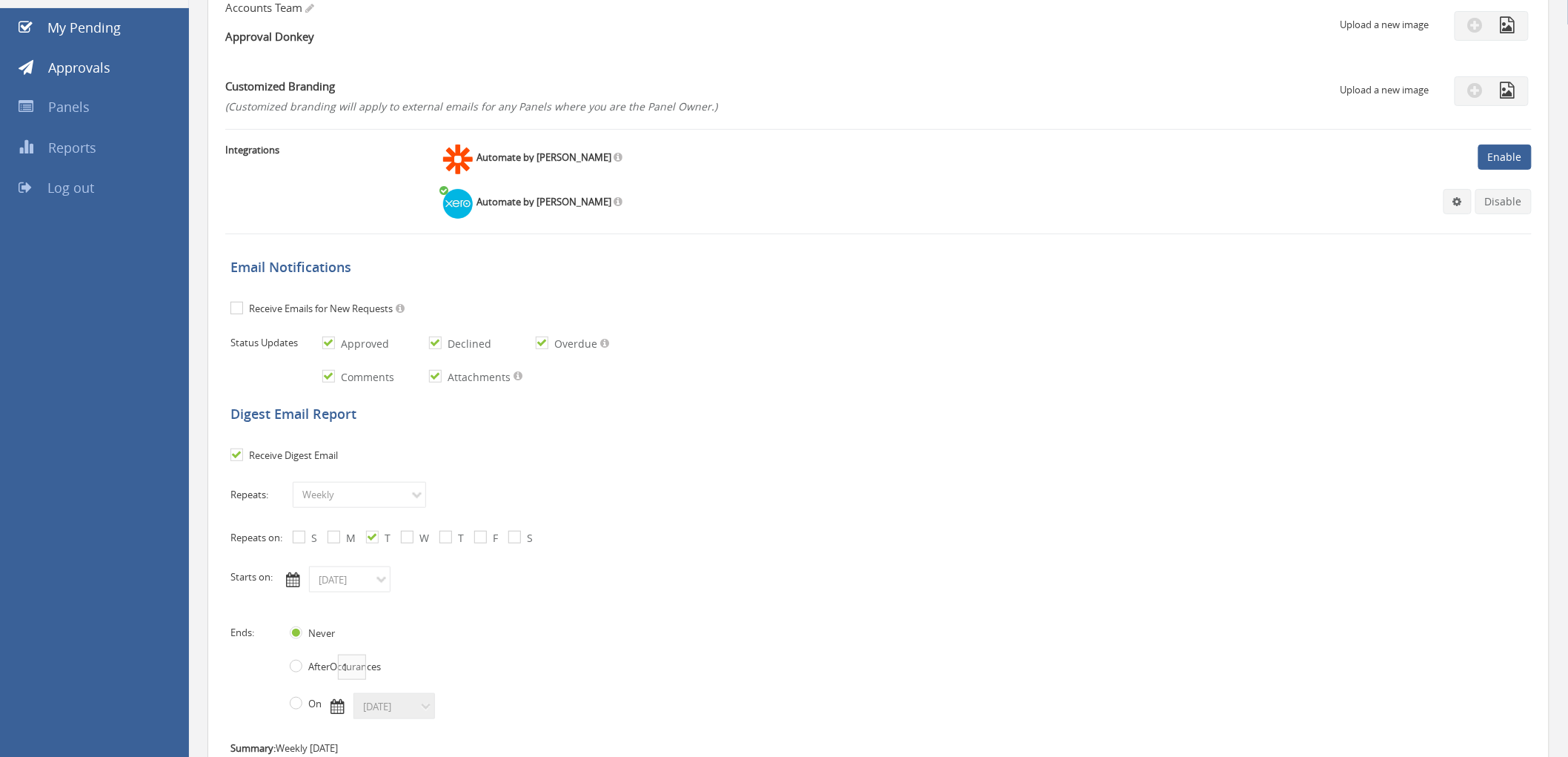
click at [234, 305] on input "Receive Emails for New Requests" at bounding box center [235, 308] width 9 height 9
checkbox input "true"
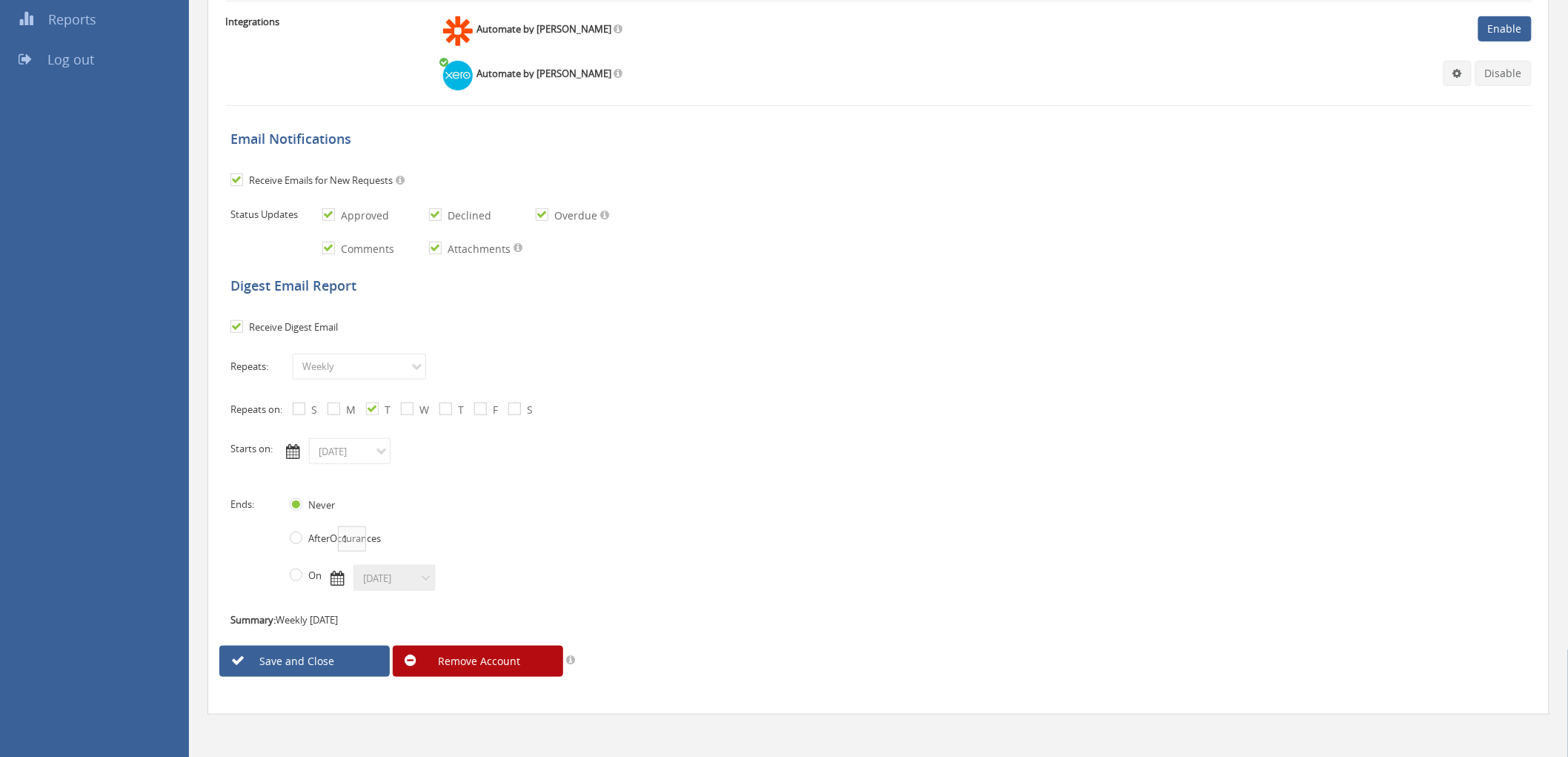
scroll to position [298, 0]
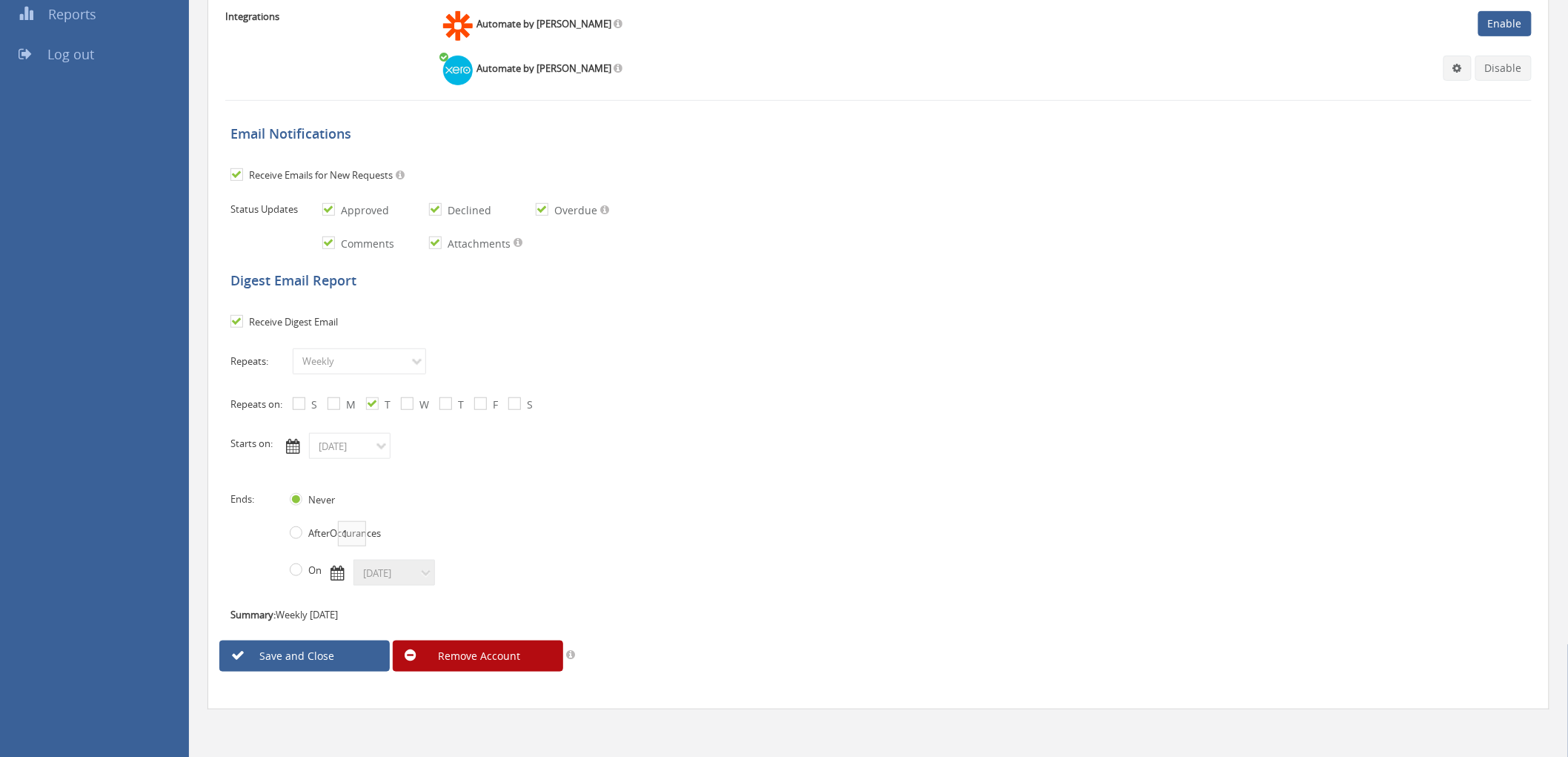
click at [151, 174] on div "Automate by Zapier Automate by Xero Accounts Team accounts@onevetgroup.com.au P…" at bounding box center [784, 230] width 1568 height 1055
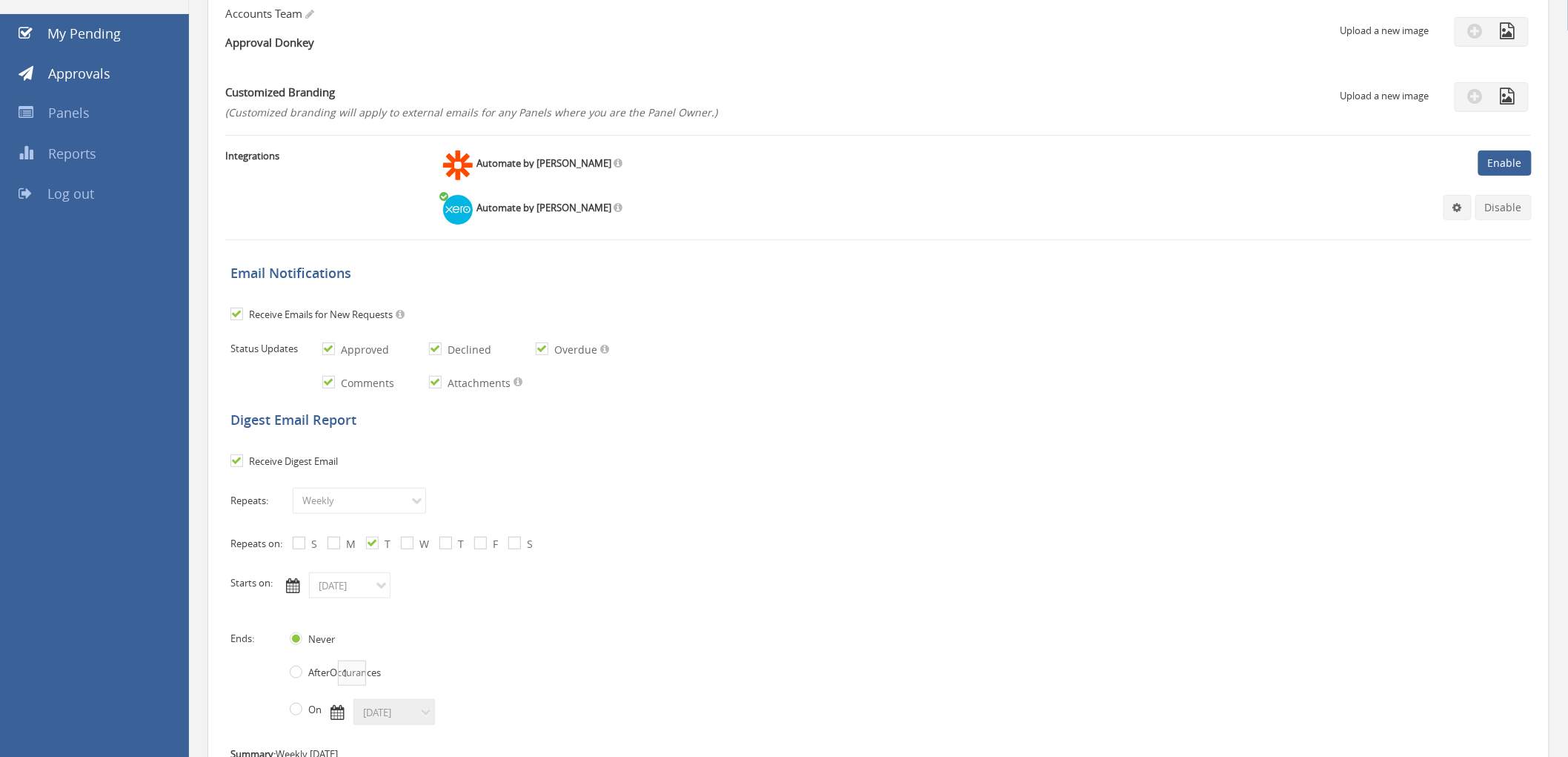
scroll to position [0, 0]
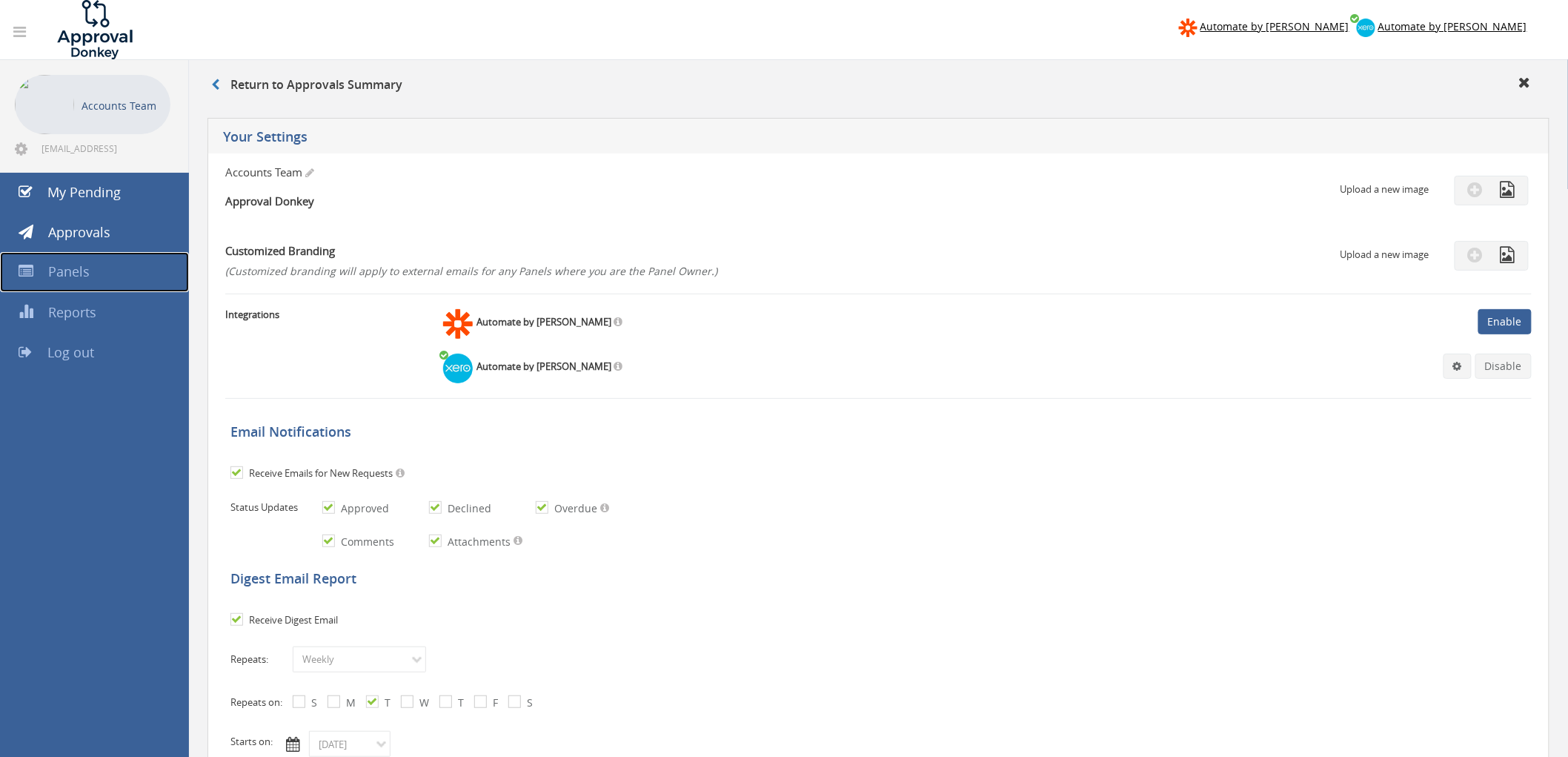
click at [77, 275] on span "Panels" at bounding box center [68, 271] width 42 height 18
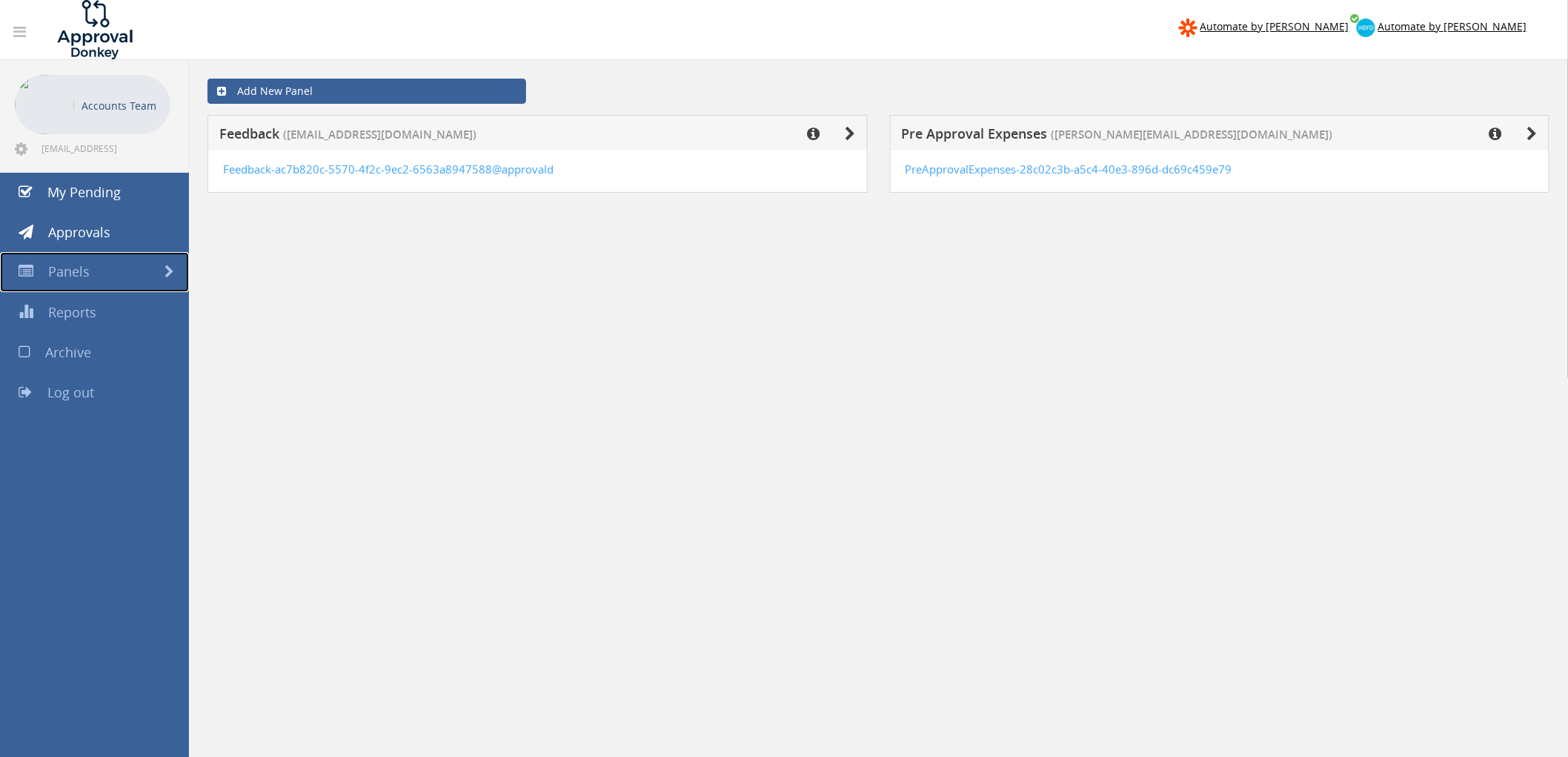
click at [96, 269] on link "Panels" at bounding box center [94, 271] width 189 height 40
click at [1312, 136] on h5 "Pre Approval Expenses (arthur.low@onevetgroup.com.au)" at bounding box center [1124, 136] width 445 height 19
click at [1537, 131] on icon at bounding box center [1532, 134] width 10 height 15
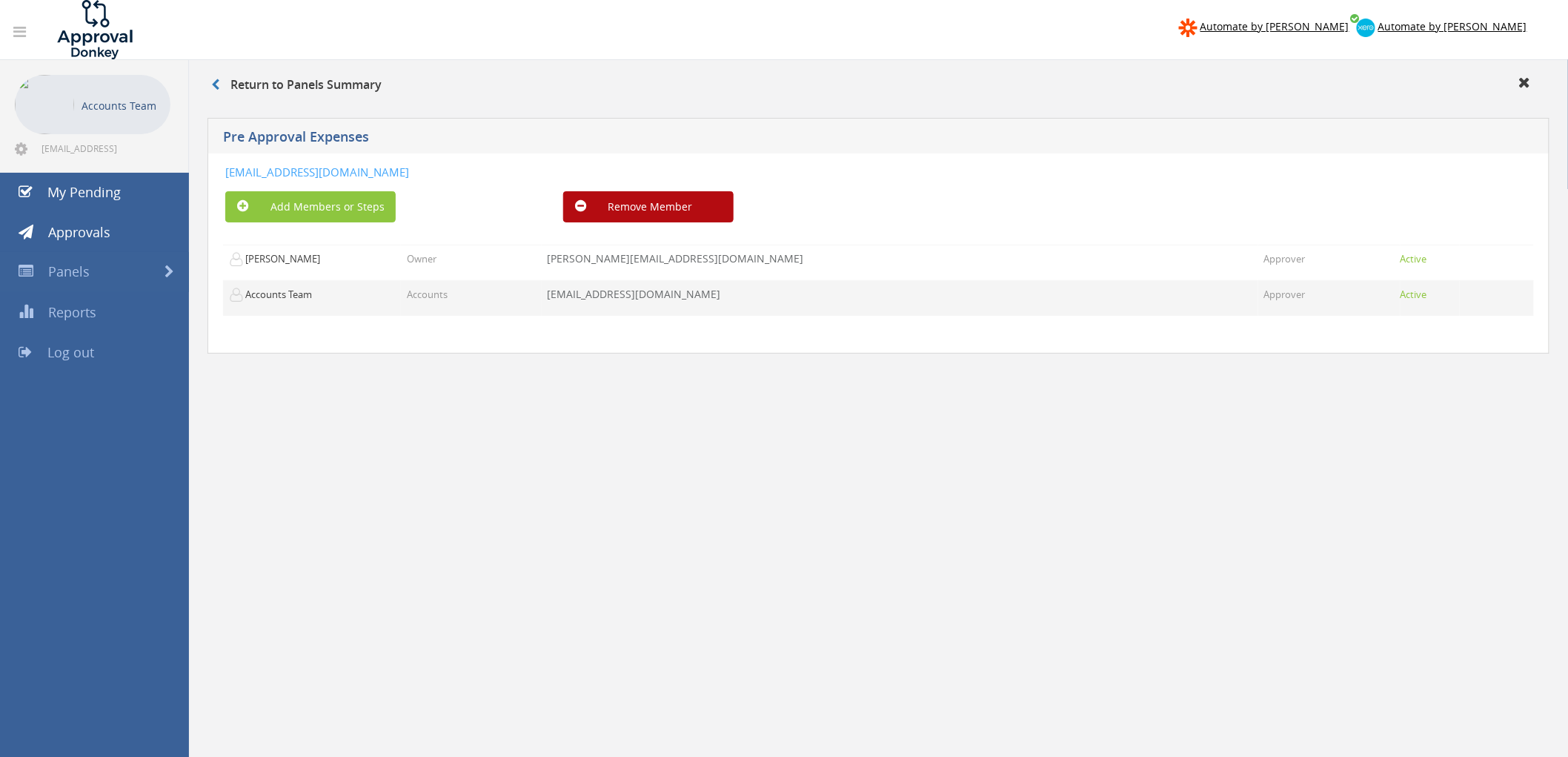
click at [477, 304] on td "Accounts" at bounding box center [471, 298] width 141 height 35
click at [431, 298] on p "Accounts" at bounding box center [427, 294] width 41 height 14
click at [1478, 298] on td at bounding box center [1497, 298] width 74 height 35
drag, startPoint x: 1365, startPoint y: 300, endPoint x: 1308, endPoint y: 303, distance: 57.1
click at [1356, 304] on td "Approver" at bounding box center [1329, 298] width 142 height 35
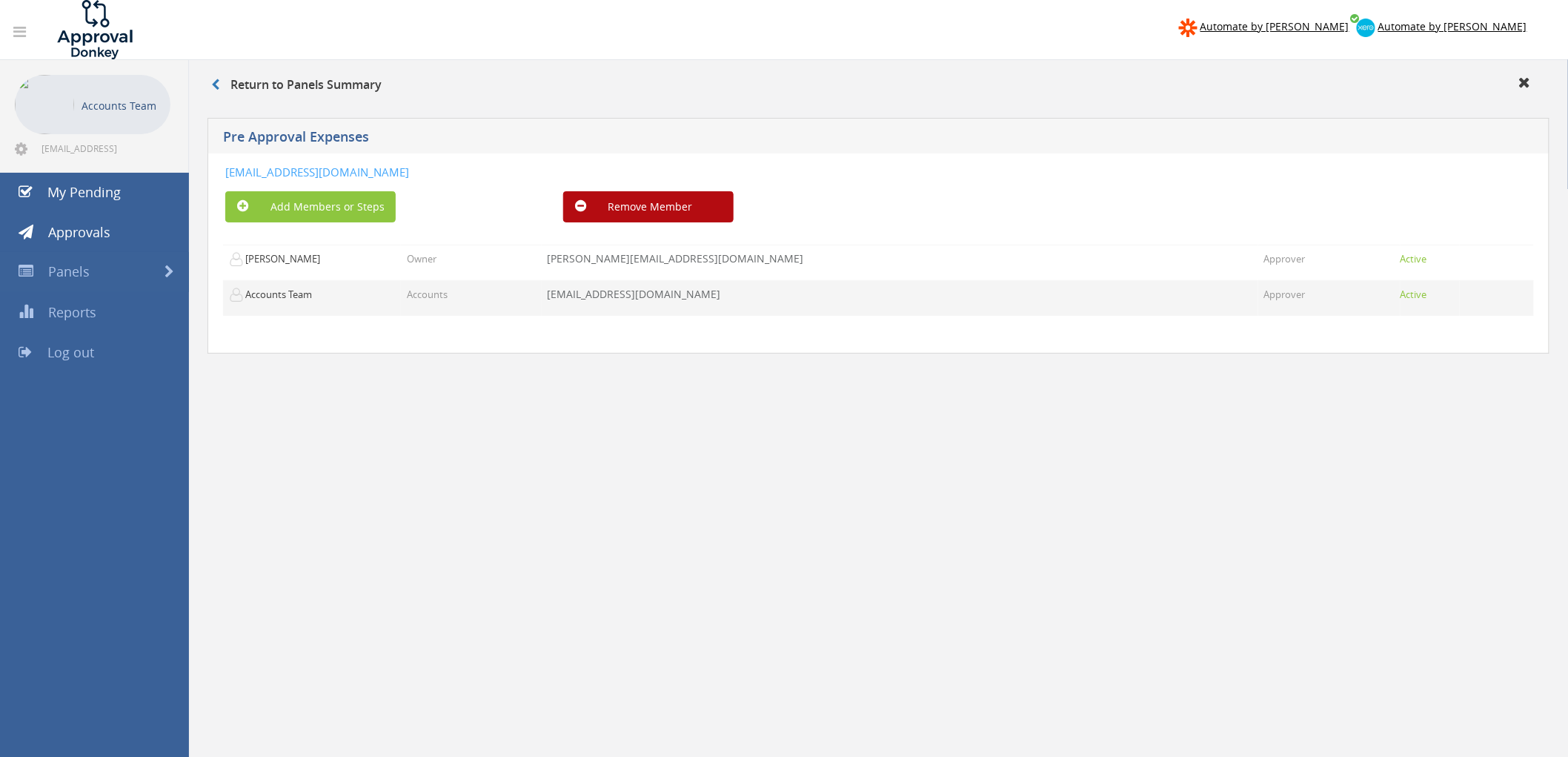
click at [1258, 303] on td "Approver" at bounding box center [1329, 298] width 142 height 35
click at [1264, 302] on p "Approver" at bounding box center [1284, 294] width 42 height 14
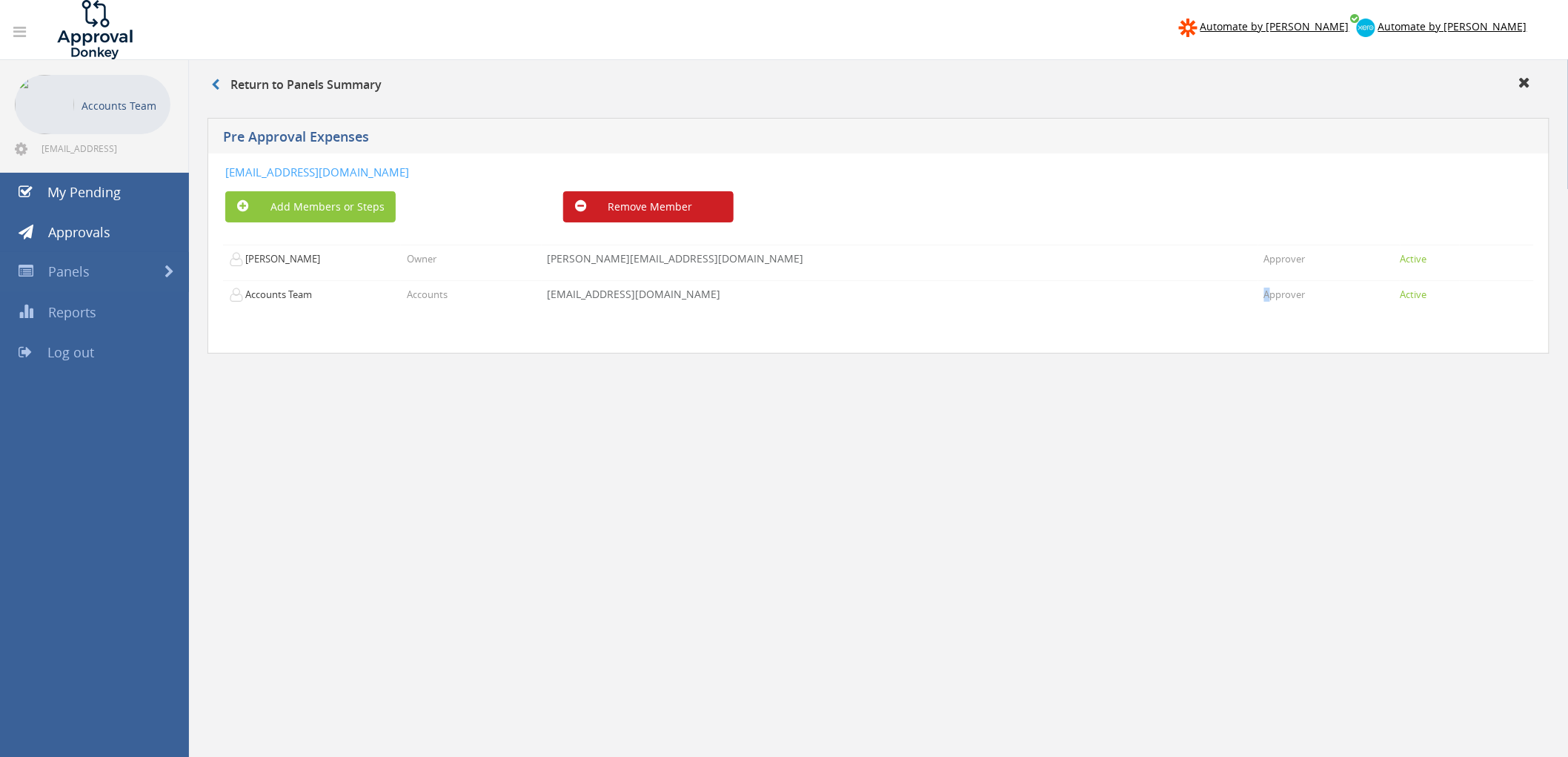
click at [670, 205] on button "Remove Member" at bounding box center [648, 207] width 170 height 31
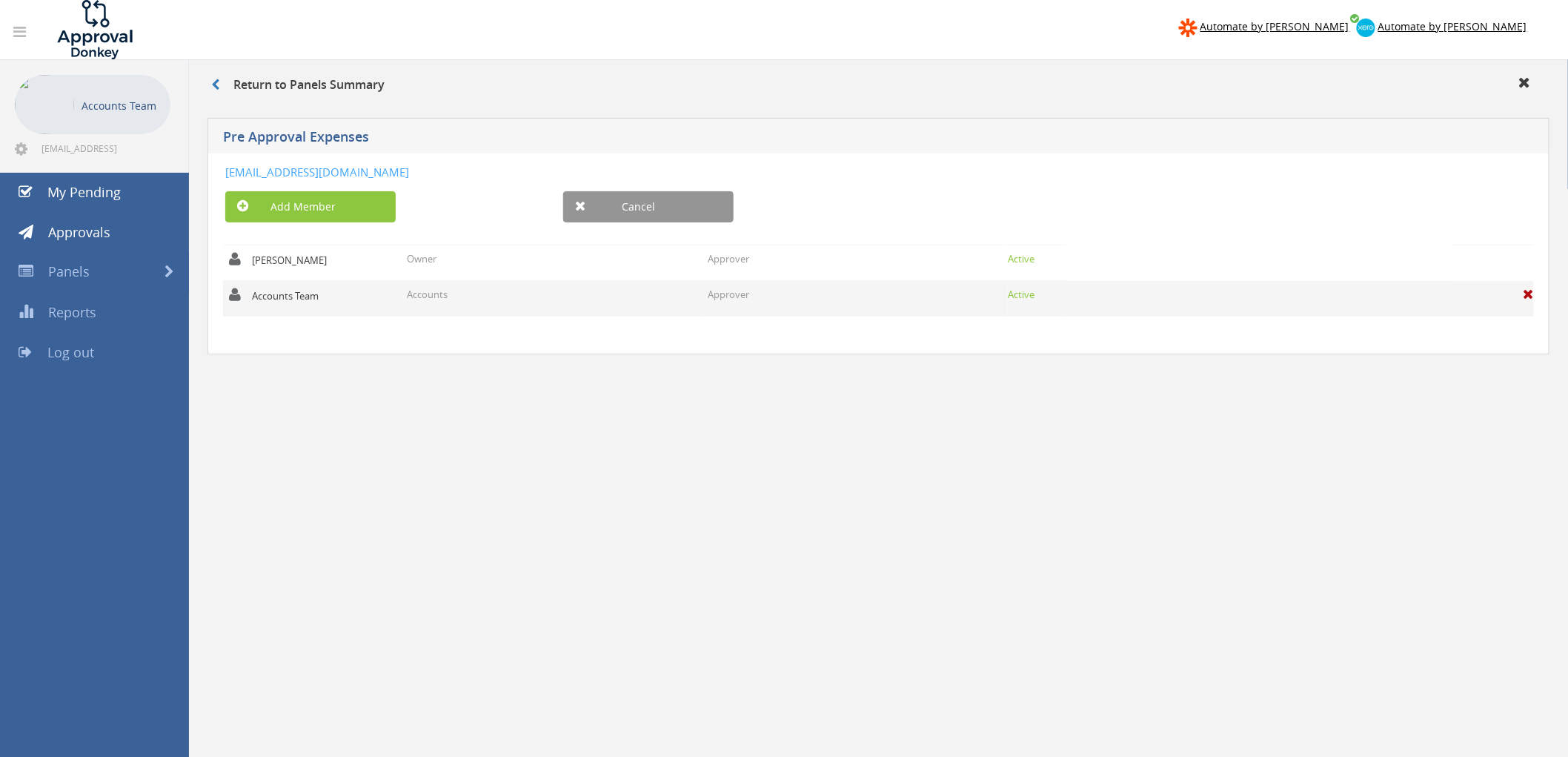
click at [1531, 298] on span at bounding box center [1528, 294] width 10 height 13
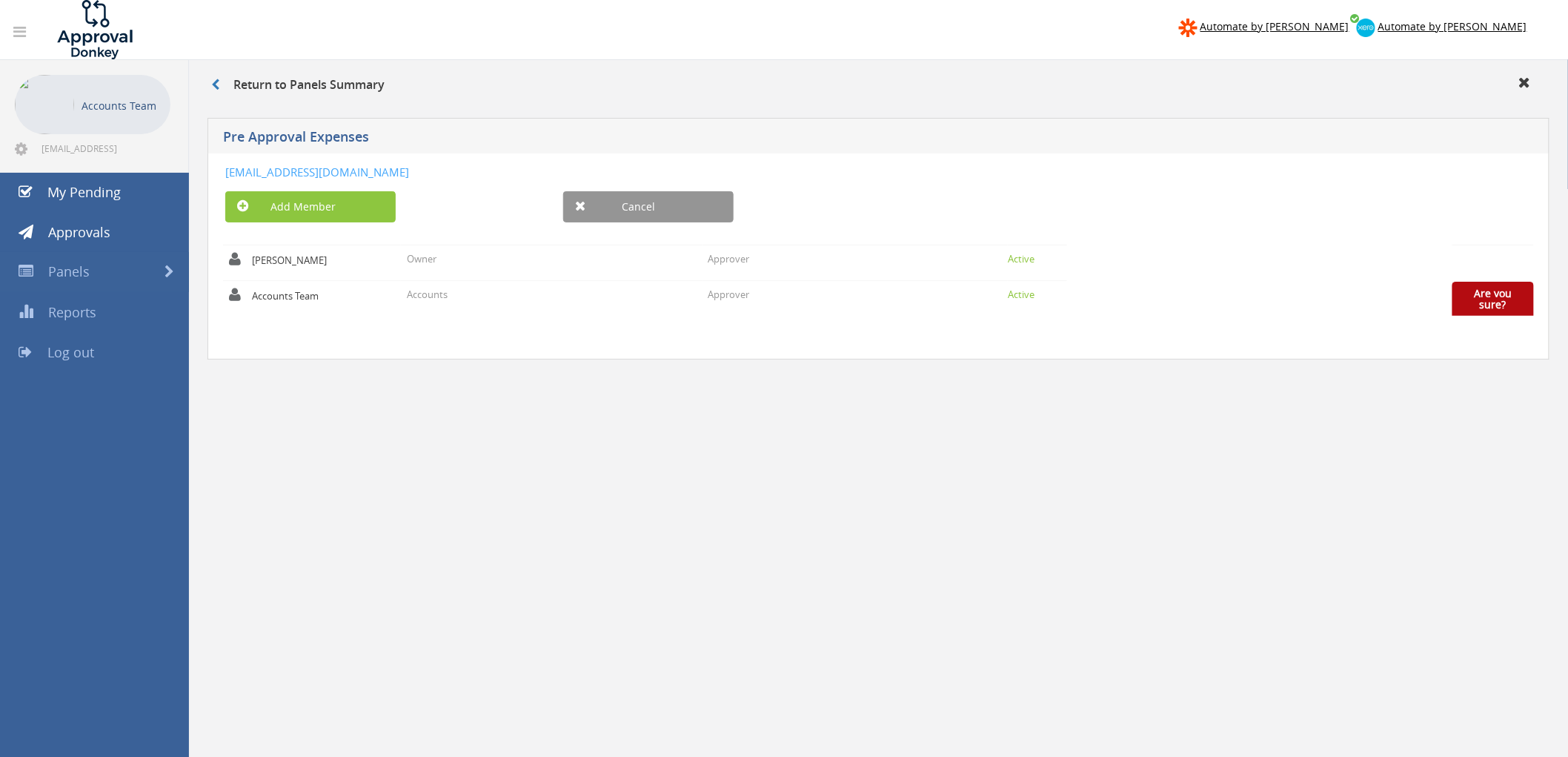
click at [1500, 306] on link "Are you sure?" at bounding box center [1493, 298] width 38 height 25
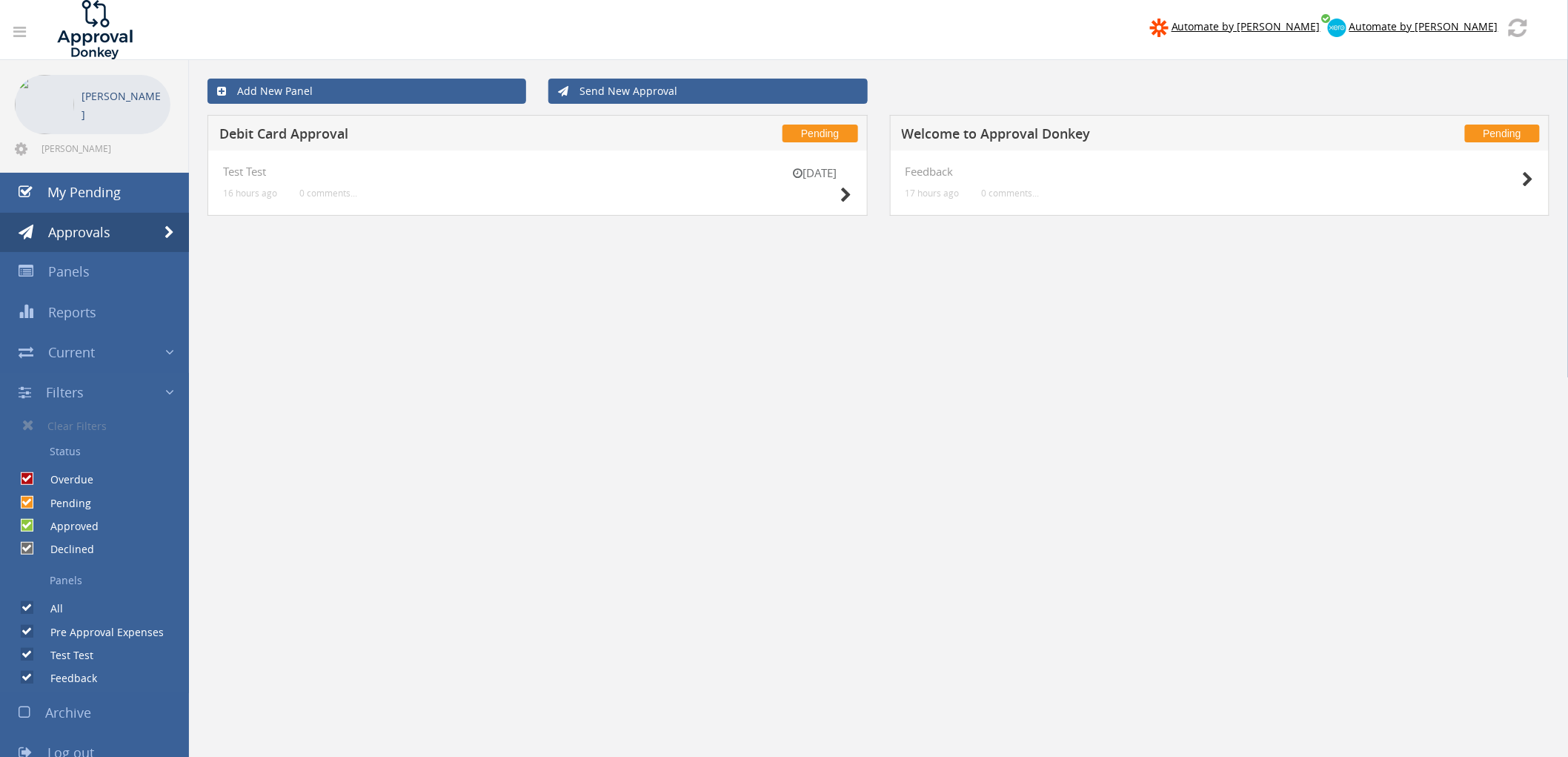
click at [909, 513] on div "Add New Panel Send New Approval Pending Debit Card Approval 15 Oct Test Test 16…" at bounding box center [878, 504] width 1378 height 889
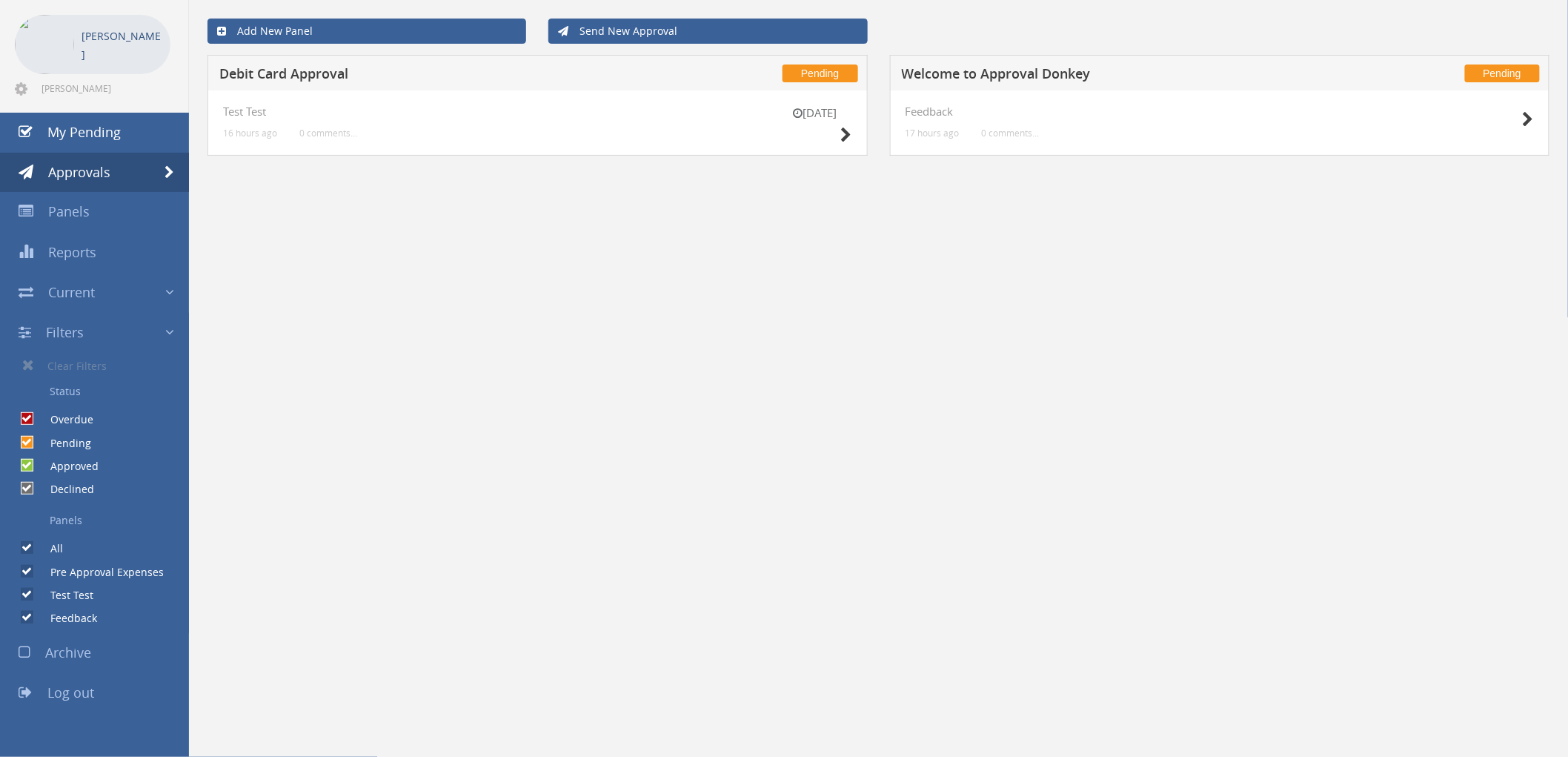
click at [99, 567] on label "Pre Approval Expenses" at bounding box center [99, 572] width 129 height 15
click at [31, 567] on input "Pre Approval Expenses" at bounding box center [25, 571] width 9 height 9
checkbox input "false"
click at [99, 568] on label "Pre Approval Expenses" at bounding box center [99, 572] width 129 height 15
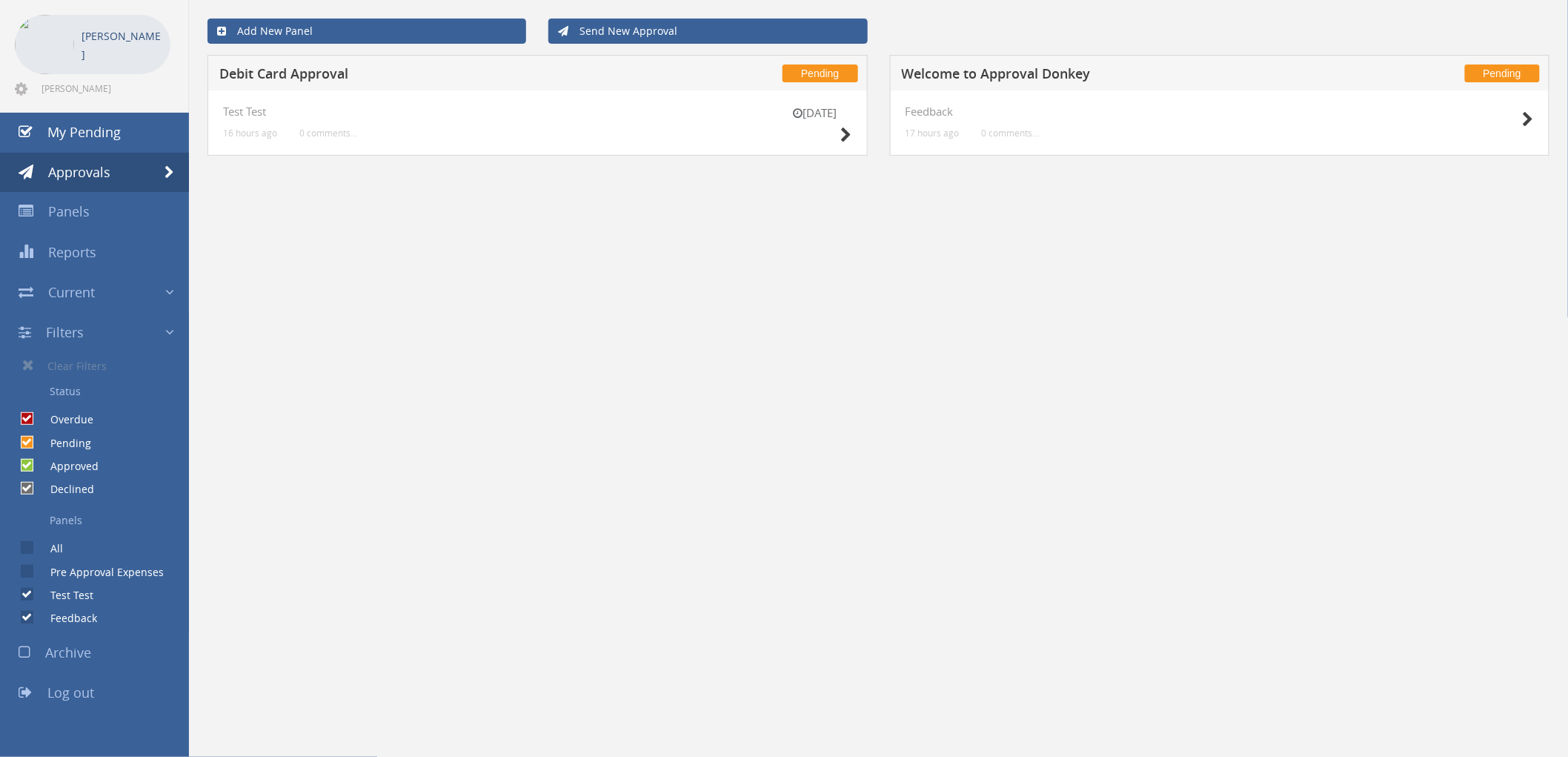
click at [31, 568] on input "Pre Approval Expenses" at bounding box center [25, 571] width 9 height 9
checkbox input "true"
click at [841, 136] on icon at bounding box center [846, 135] width 11 height 16
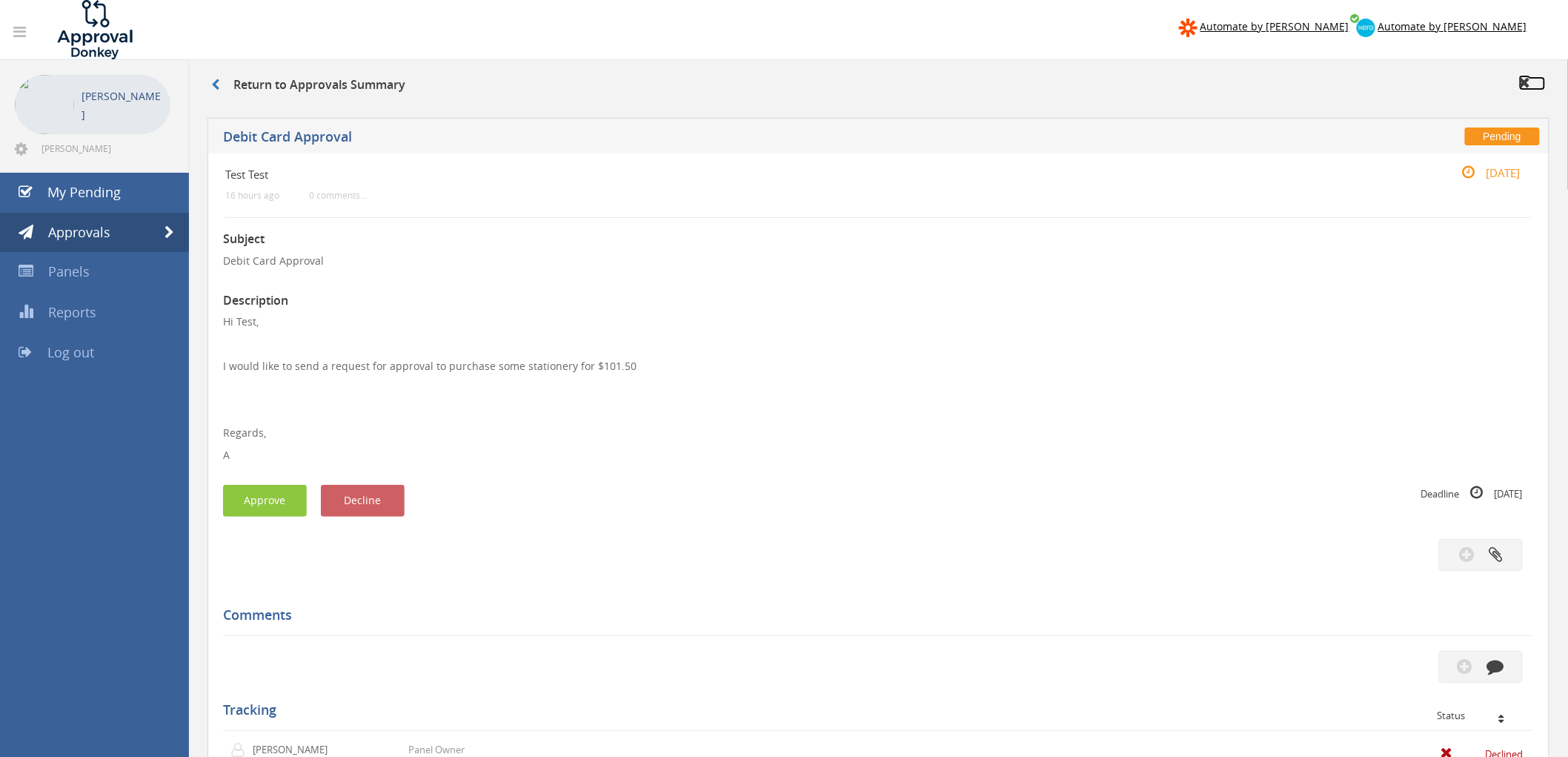
click at [1527, 88] on icon at bounding box center [1525, 82] width 12 height 15
click at [1524, 83] on icon at bounding box center [1525, 82] width 12 height 15
click at [152, 231] on link "Approvals" at bounding box center [94, 232] width 189 height 40
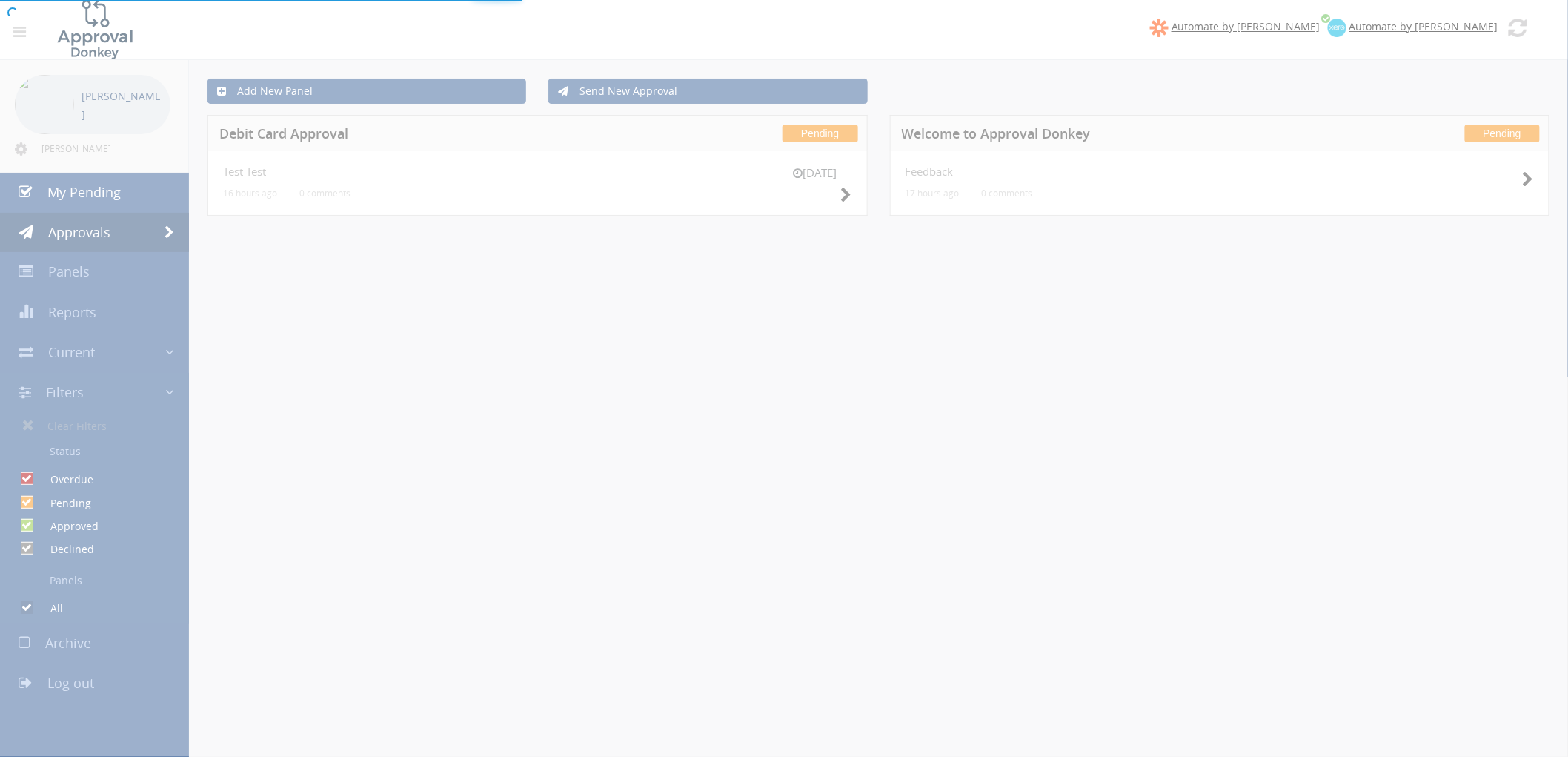
checkbox input "false"
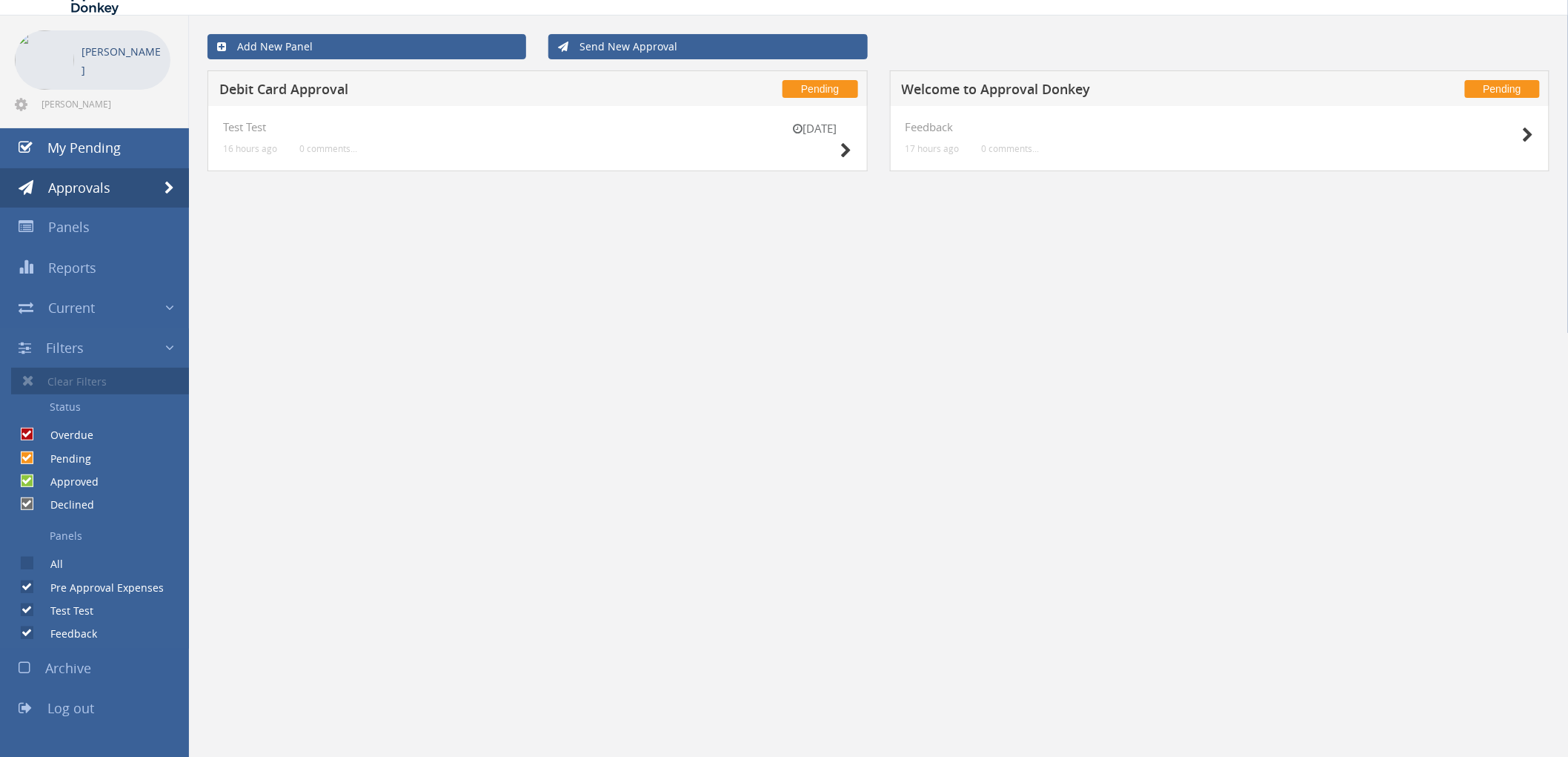
scroll to position [60, 0]
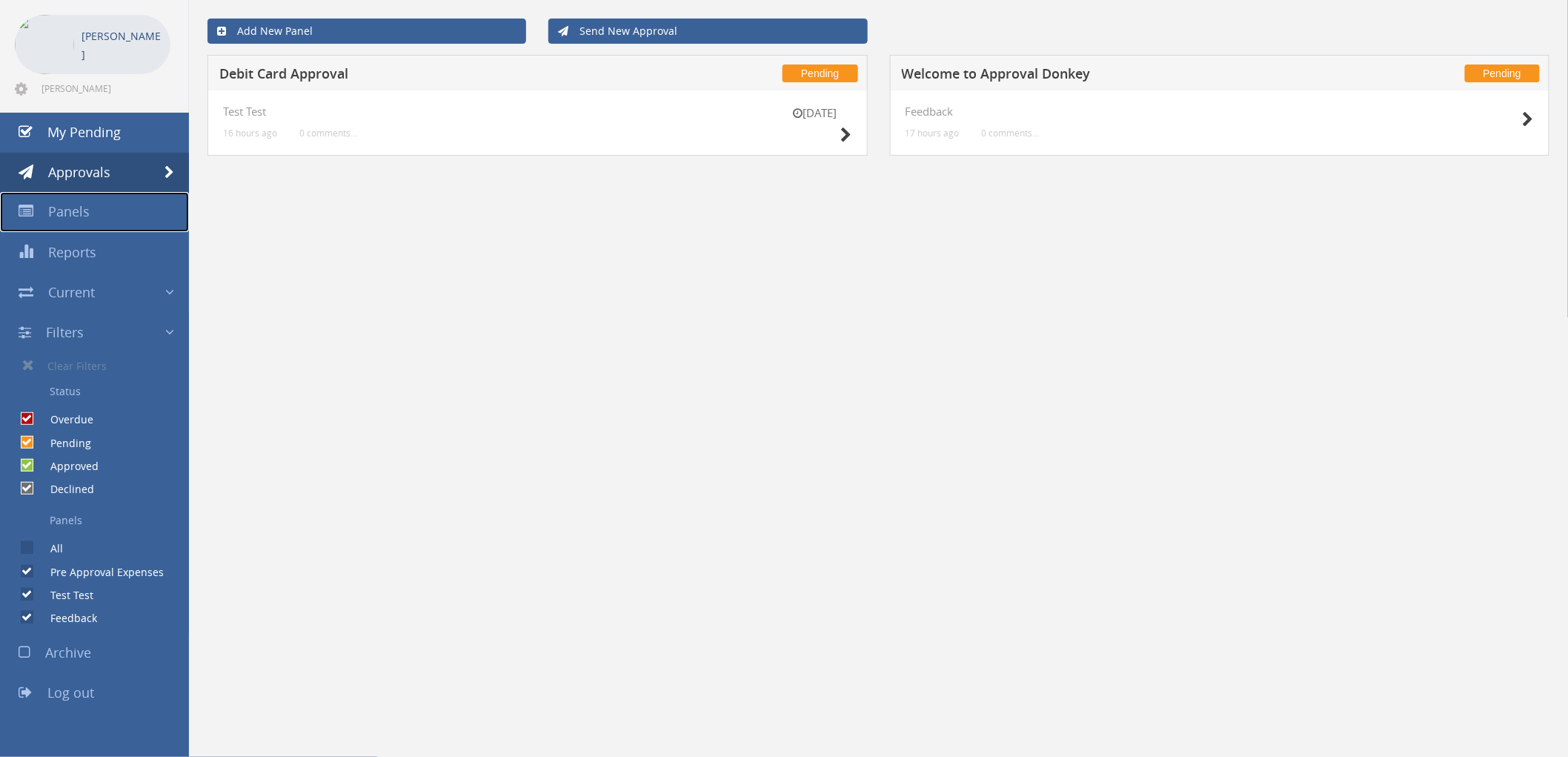
click at [81, 217] on span "Panels" at bounding box center [68, 211] width 42 height 18
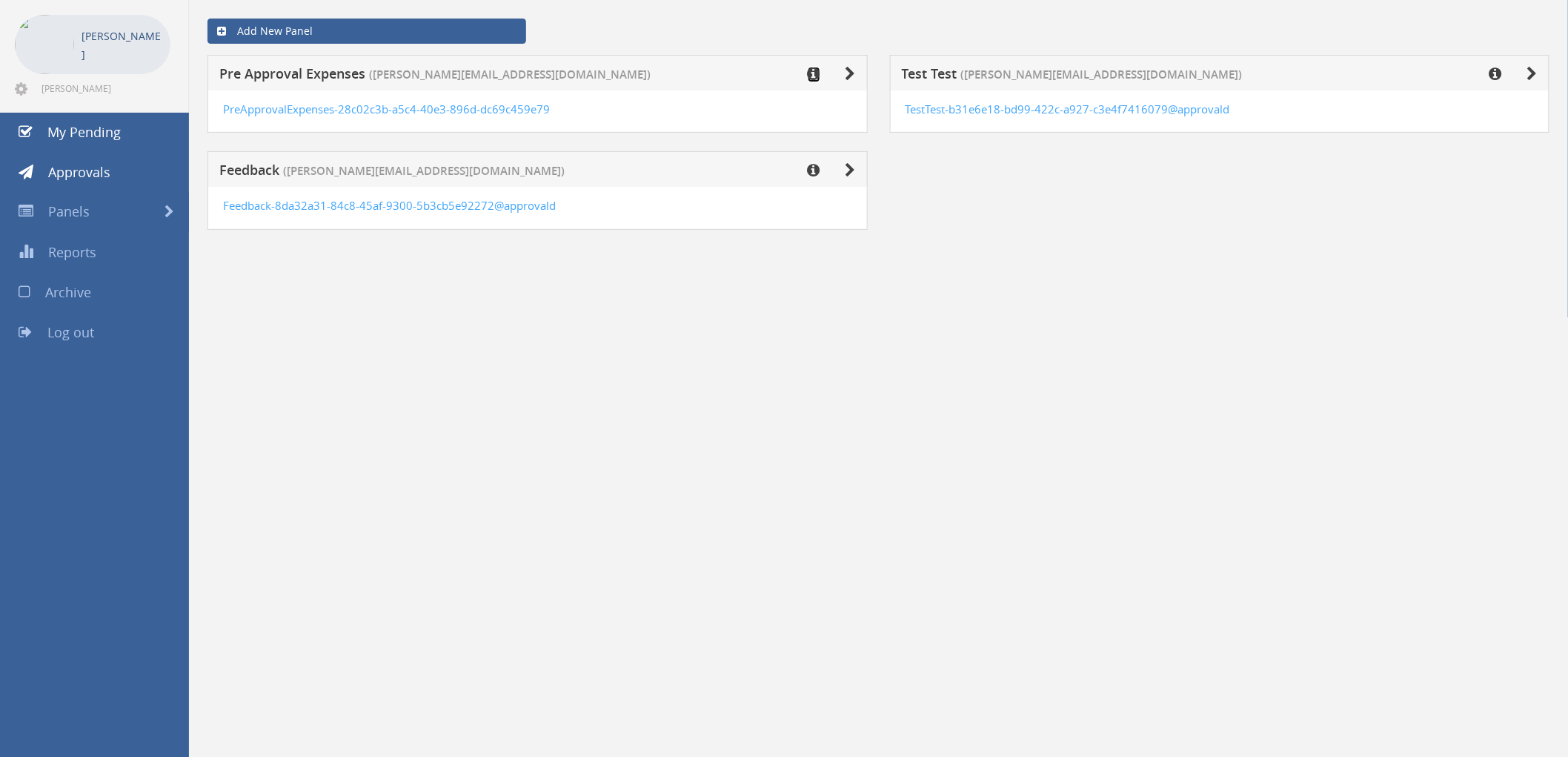
click at [813, 72] on icon at bounding box center [814, 74] width 13 height 15
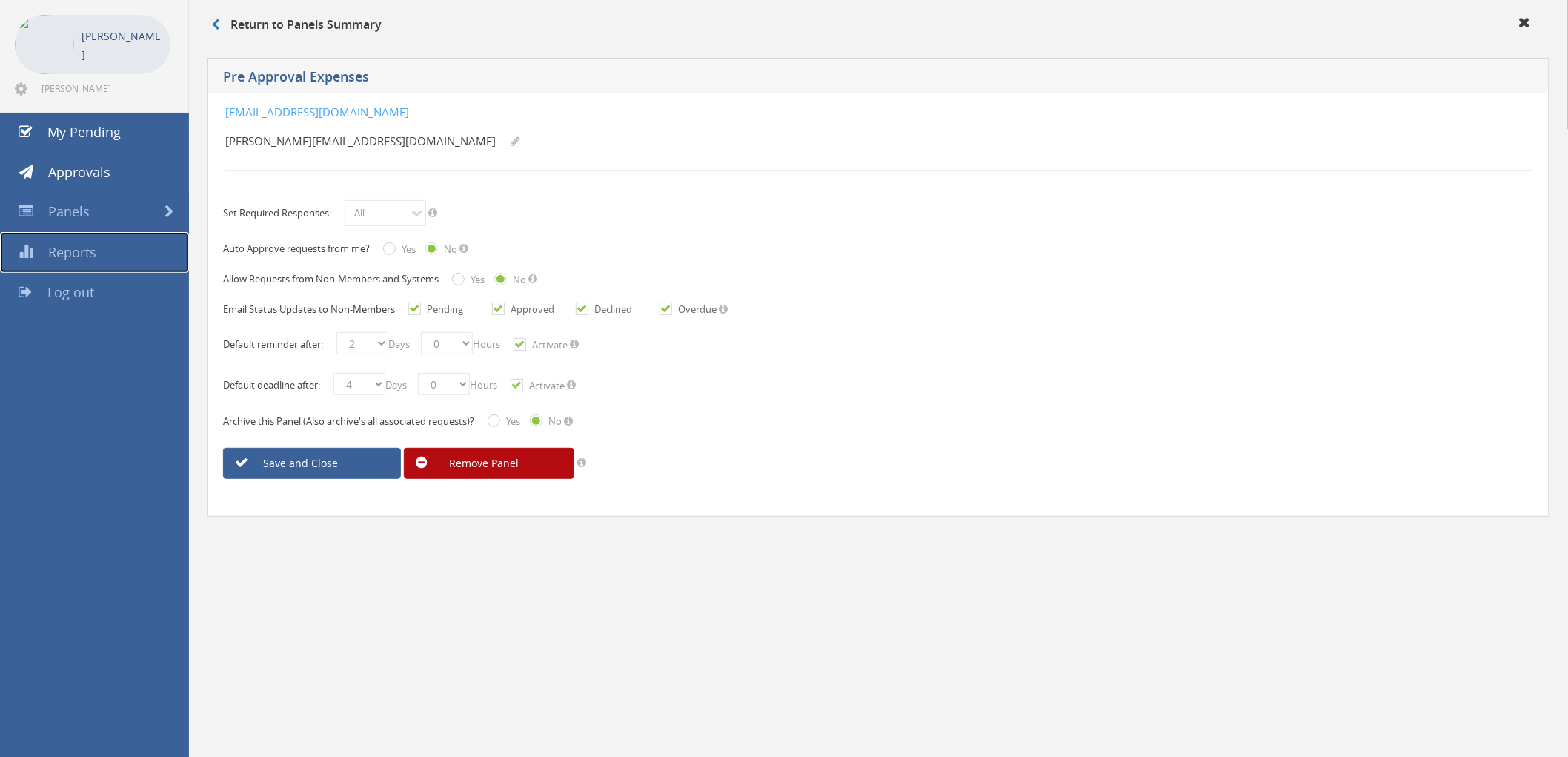
click at [89, 249] on span "Reports" at bounding box center [72, 252] width 48 height 18
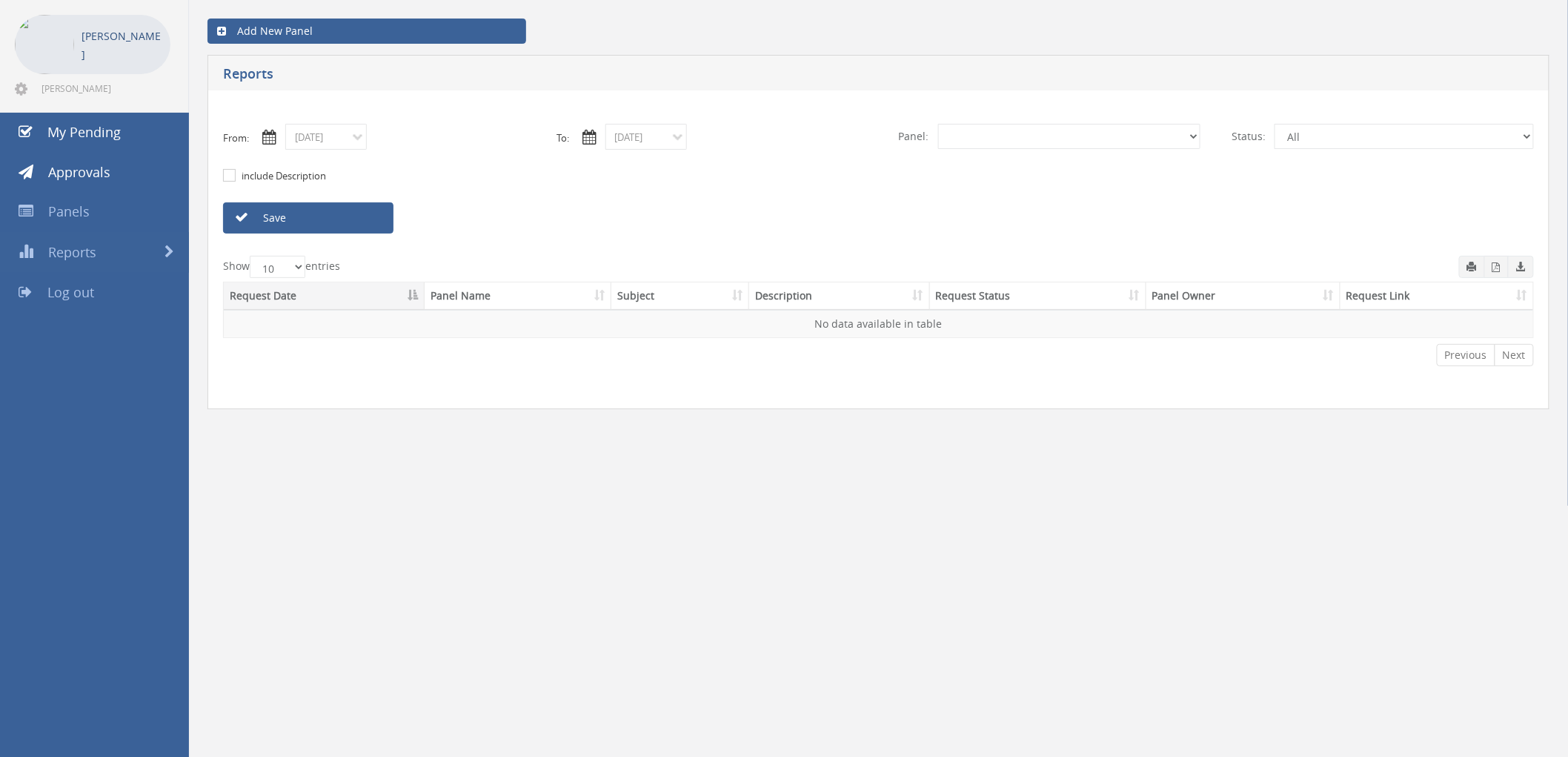
select select "number:0"
click at [83, 210] on span "Panels" at bounding box center [68, 211] width 42 height 18
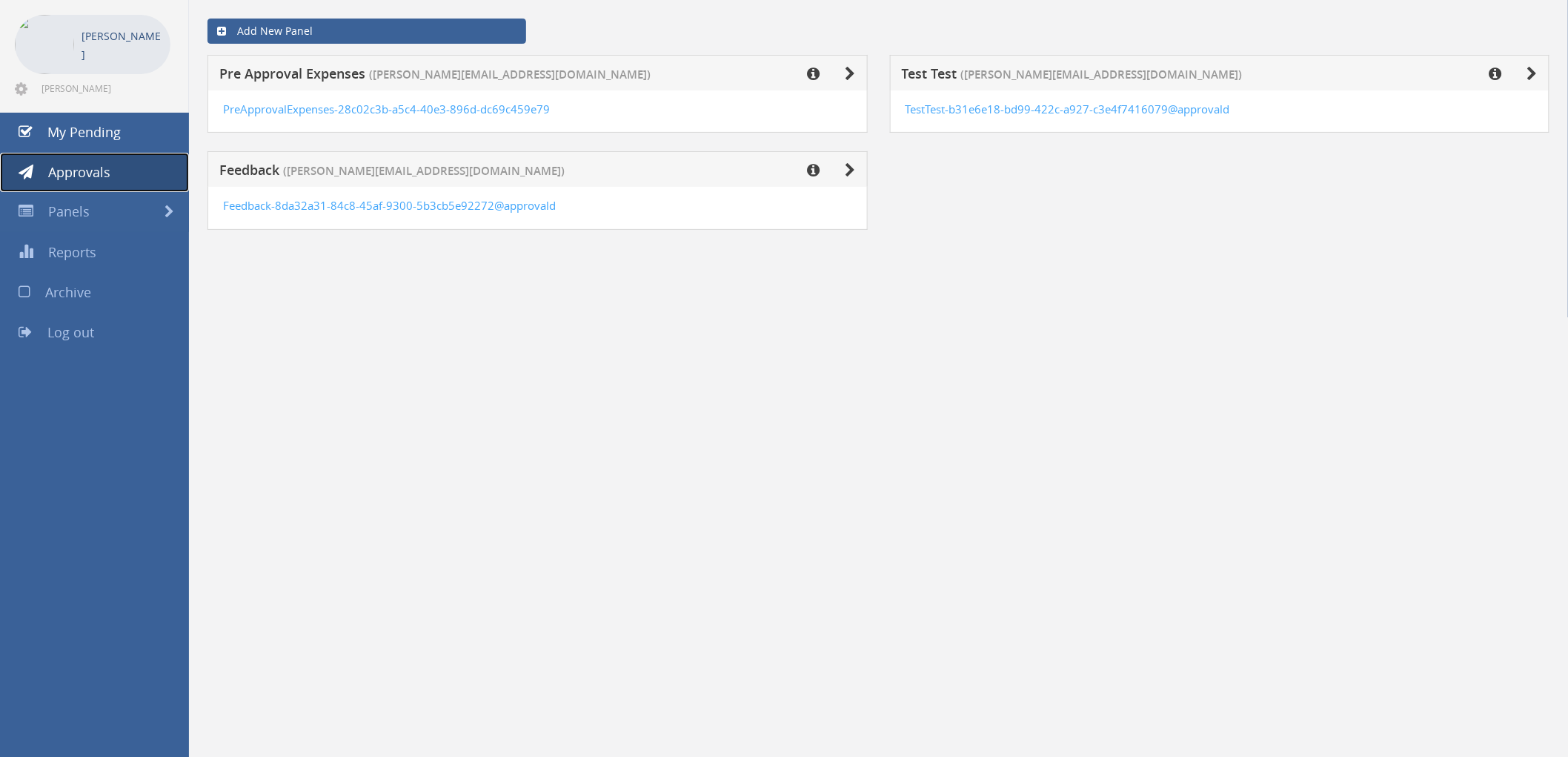
click at [28, 166] on icon at bounding box center [26, 172] width 15 height 15
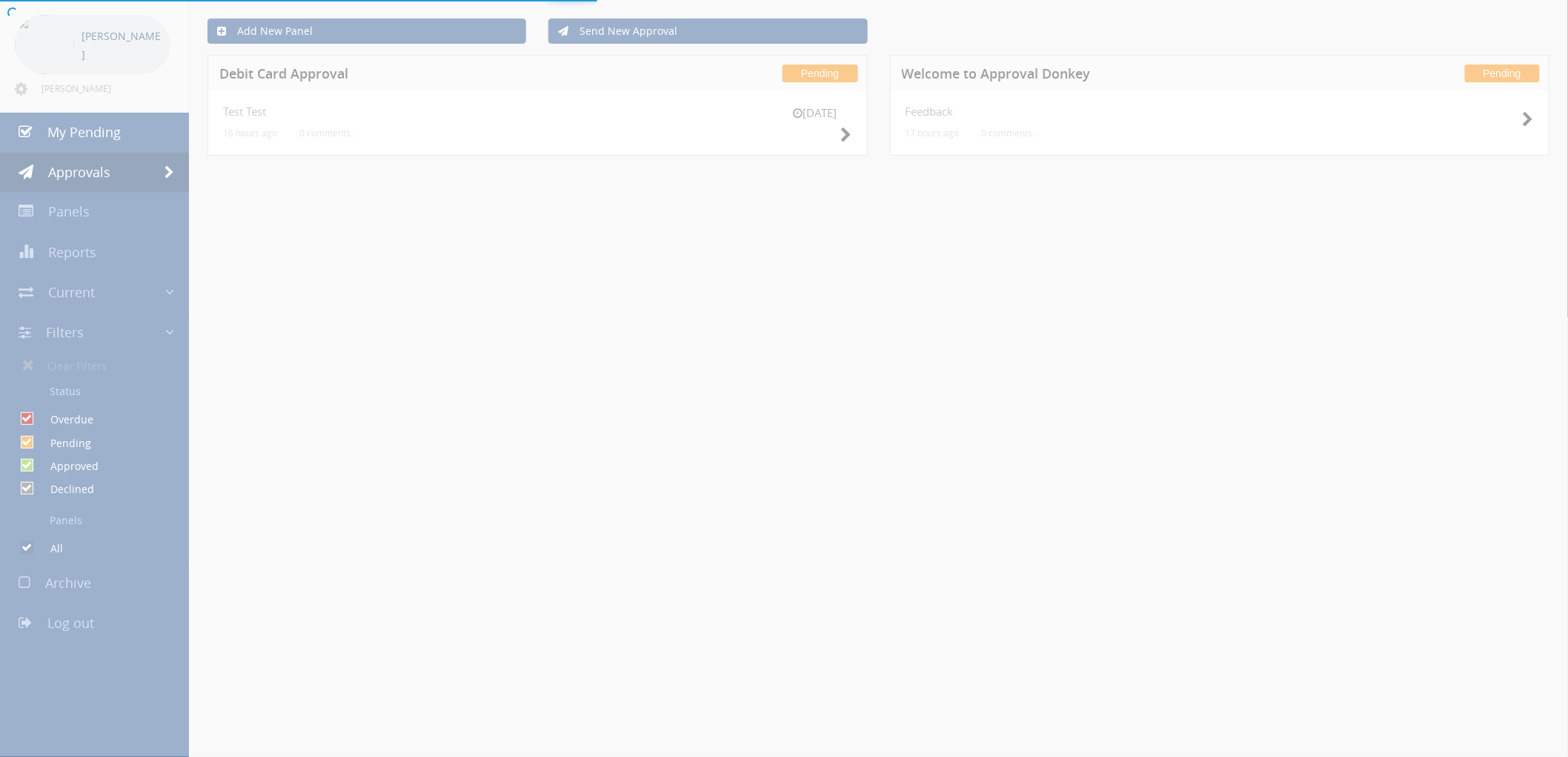
checkbox input "false"
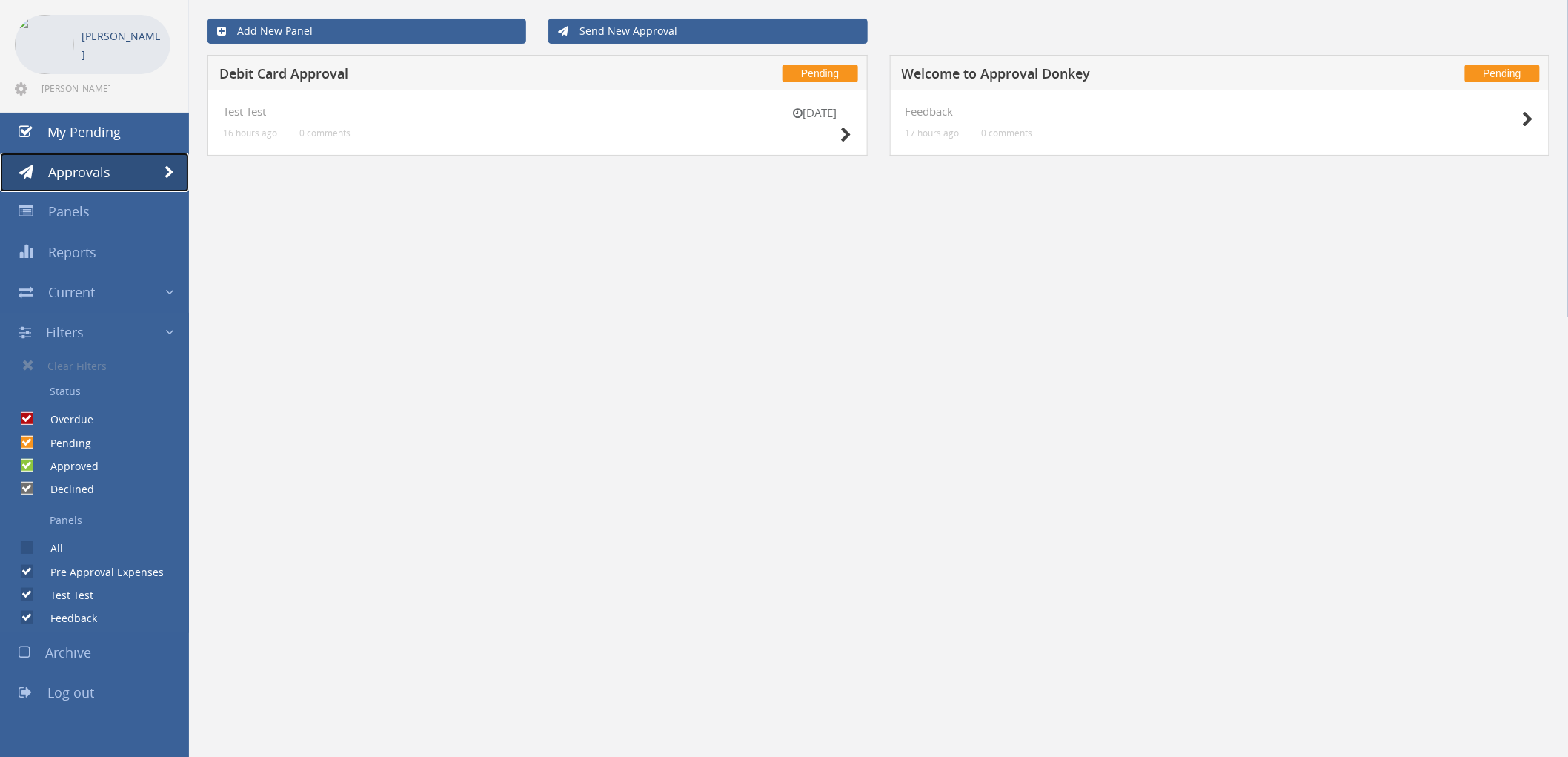
click at [173, 173] on span at bounding box center [169, 172] width 9 height 13
click at [170, 173] on span at bounding box center [169, 172] width 9 height 13
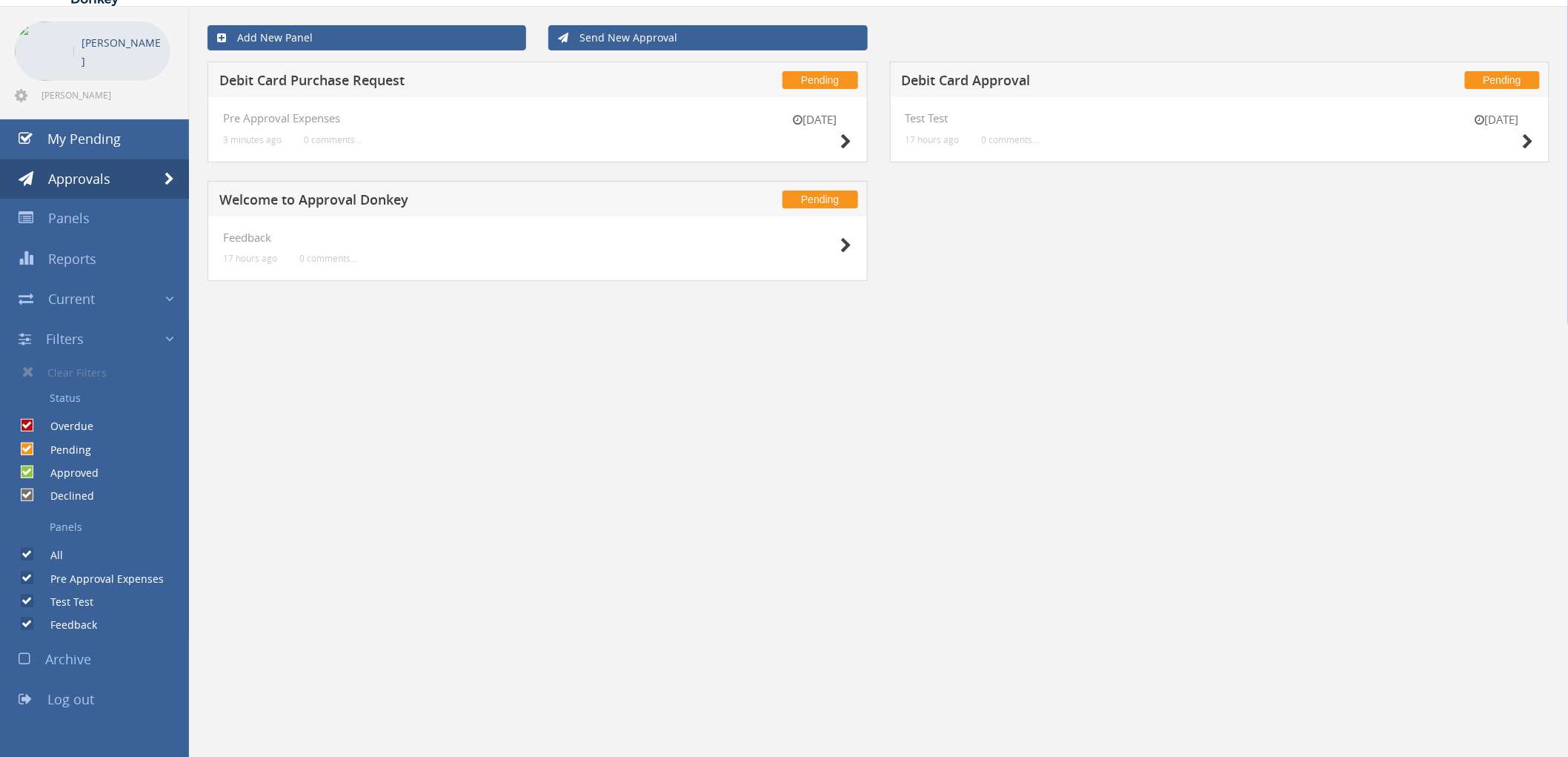
scroll to position [60, 0]
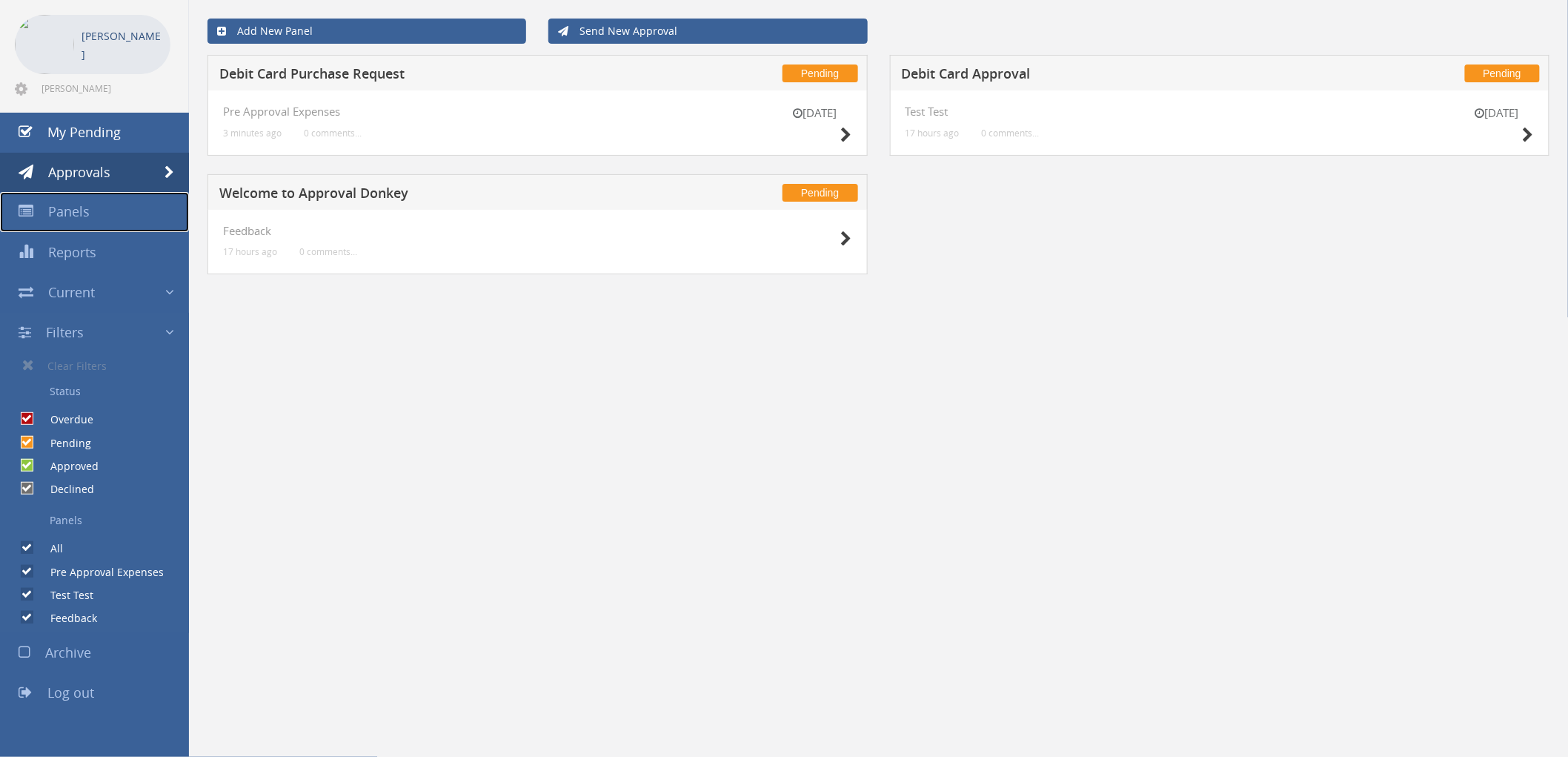
click at [70, 206] on span "Panels" at bounding box center [68, 211] width 42 height 18
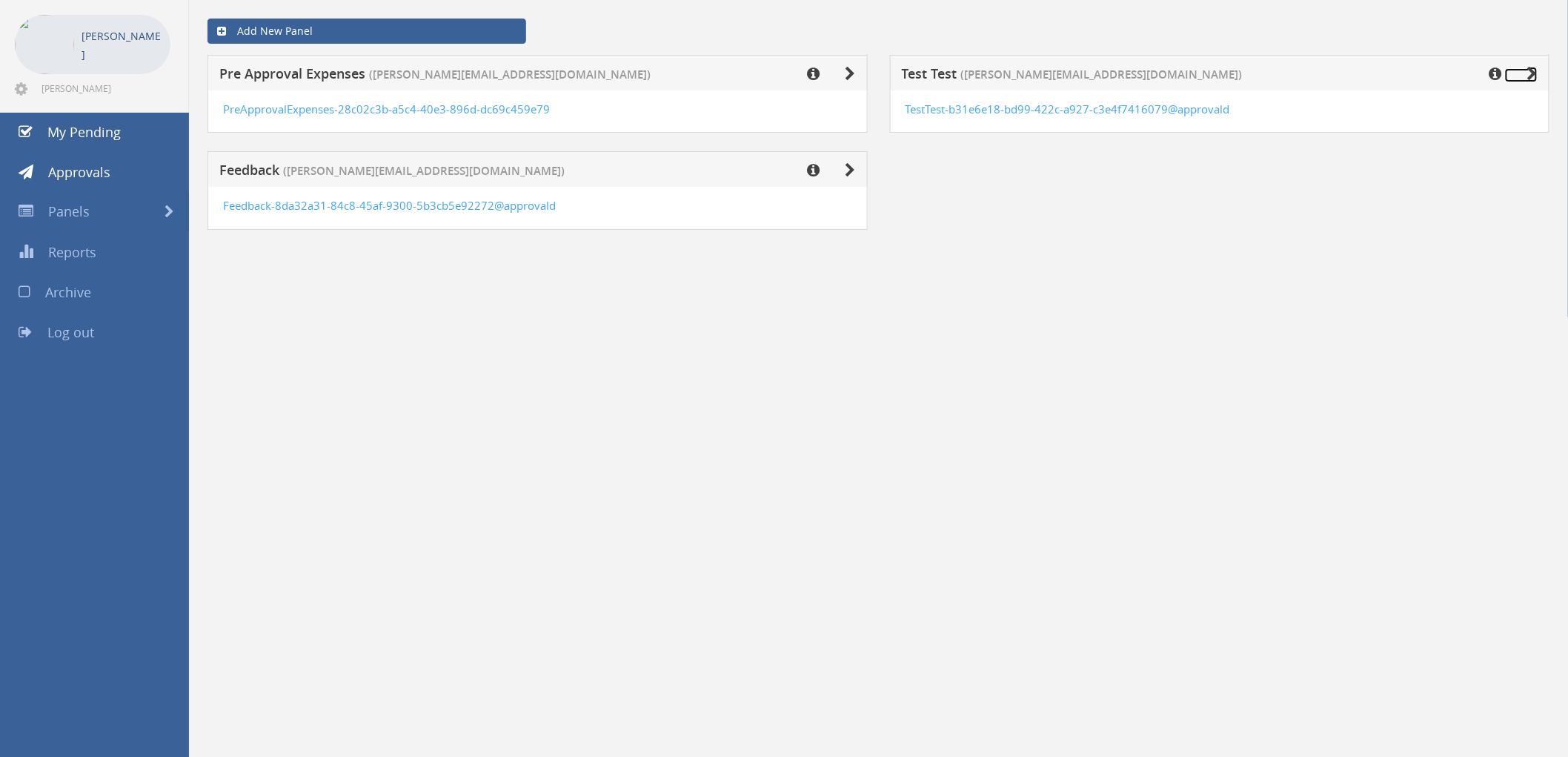
click at [1531, 77] on icon at bounding box center [1532, 74] width 10 height 15
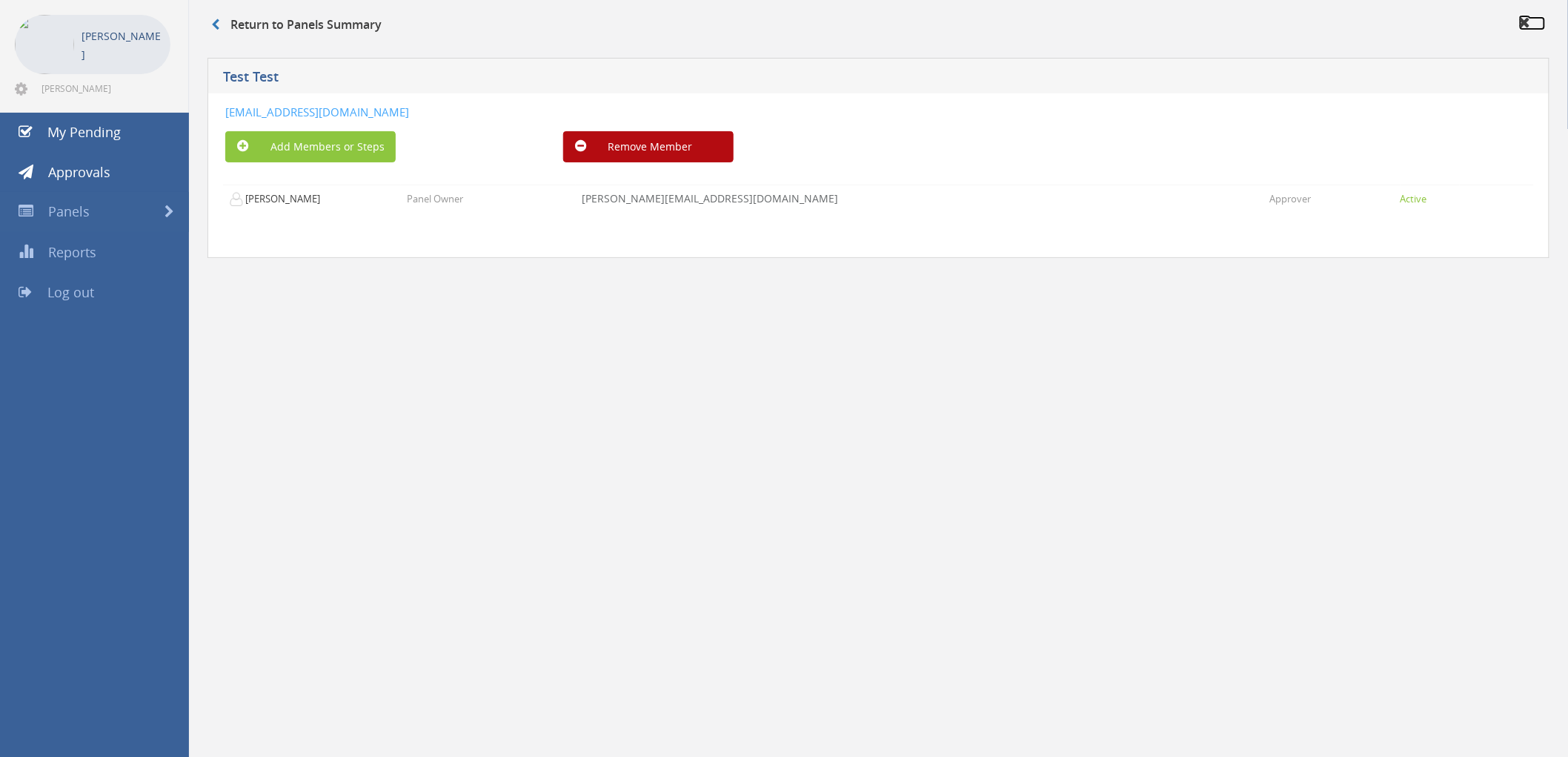
click at [1526, 22] on icon at bounding box center [1525, 22] width 12 height 15
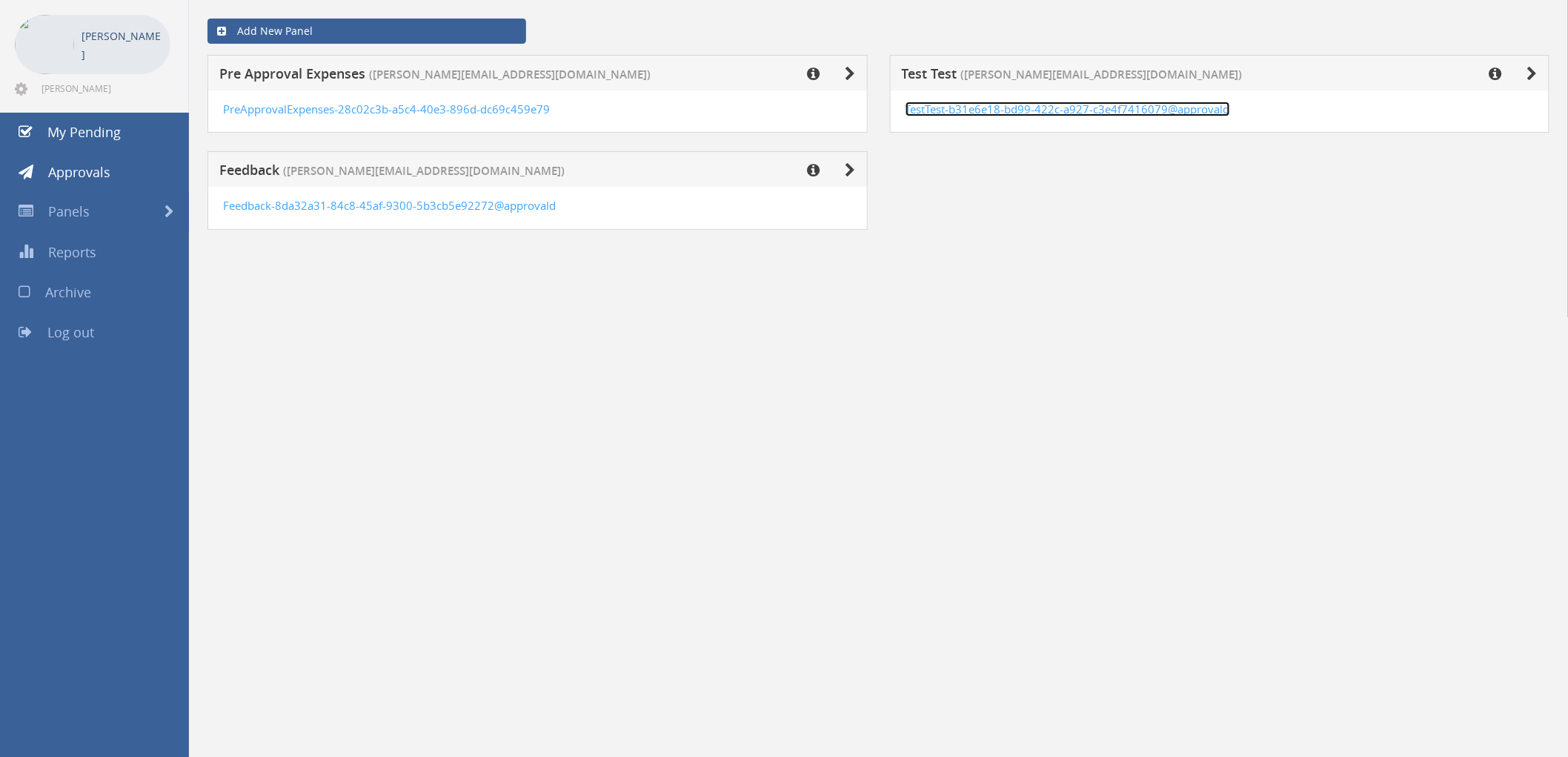
drag, startPoint x: 1006, startPoint y: 78, endPoint x: 963, endPoint y: 113, distance: 55.4
drag, startPoint x: 963, startPoint y: 113, endPoint x: 920, endPoint y: 130, distance: 46.2
click at [920, 130] on div "TestTest-b31e6e18-bd99-422c-a927-c3e4f7416079@approvald" at bounding box center [1220, 112] width 661 height 43
click at [966, 75] on span "([PERSON_NAME][EMAIL_ADDRESS][DOMAIN_NAME])" at bounding box center [1102, 74] width 281 height 16
click at [967, 72] on span "([PERSON_NAME][EMAIL_ADDRESS][DOMAIN_NAME])" at bounding box center [1102, 74] width 281 height 16
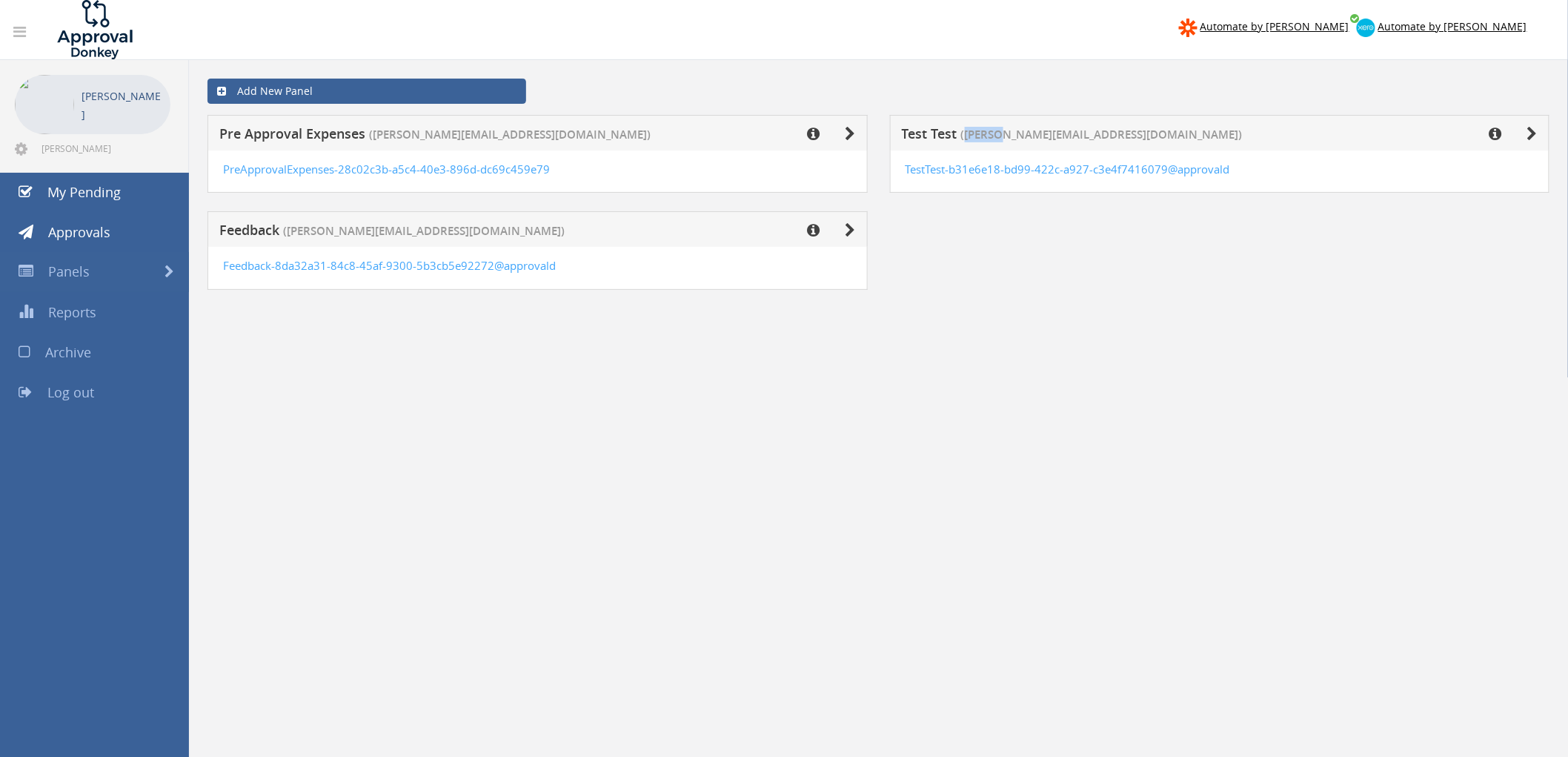
click at [20, 33] on icon at bounding box center [19, 31] width 13 height 15
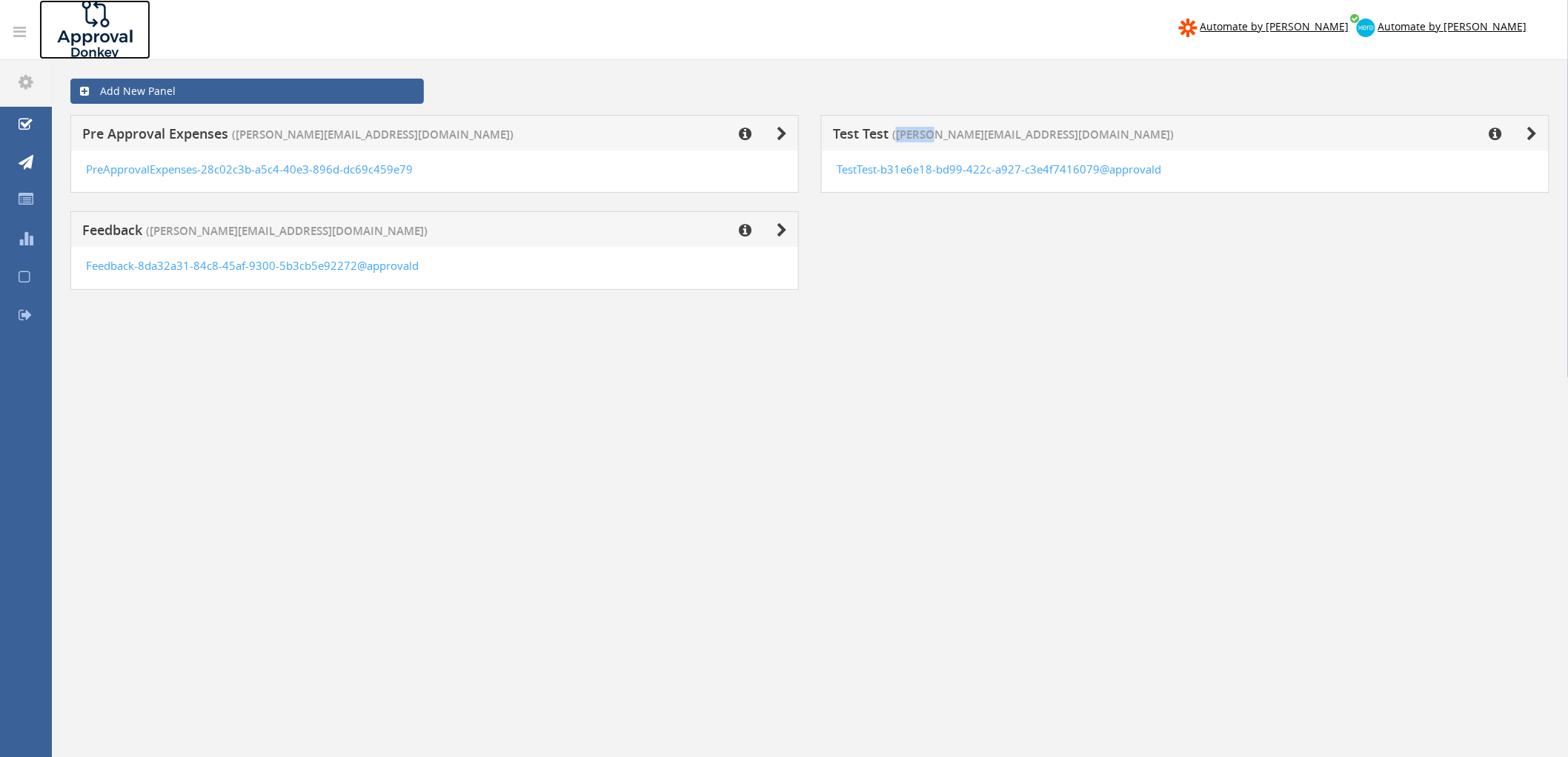
drag, startPoint x: 57, startPoint y: 59, endPoint x: 114, endPoint y: 61, distance: 57.0
drag, startPoint x: 114, startPoint y: 61, endPoint x: 1080, endPoint y: 480, distance: 1053.0
click at [1080, 487] on div "Add New Panel Pre Approval Expenses ([PERSON_NAME][EMAIL_ADDRESS][DOMAIN_NAME])…" at bounding box center [809, 439] width 1516 height 757
click at [1527, 130] on icon at bounding box center [1532, 134] width 10 height 15
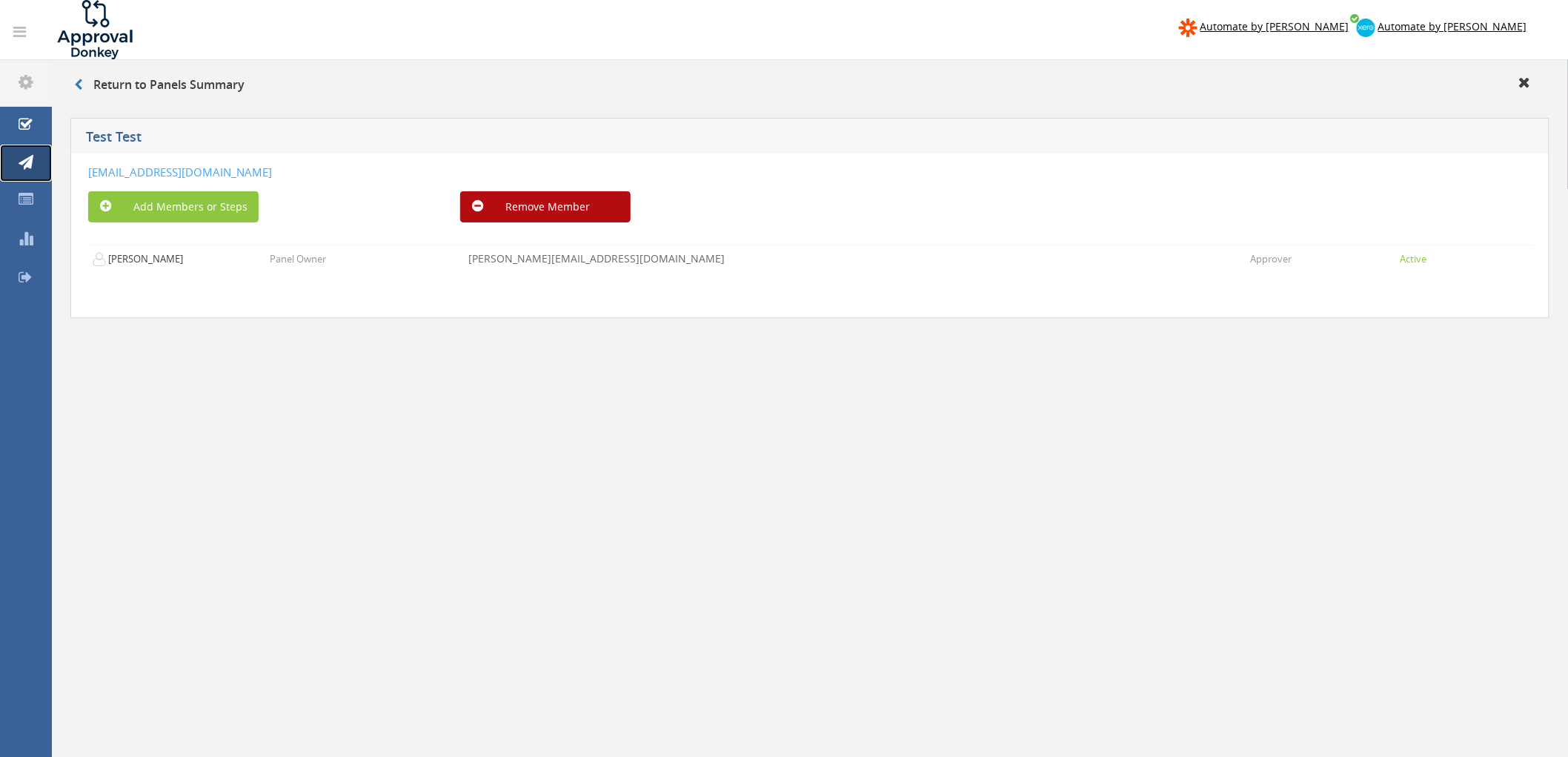
click at [35, 155] on link "Approvals" at bounding box center [26, 163] width 52 height 38
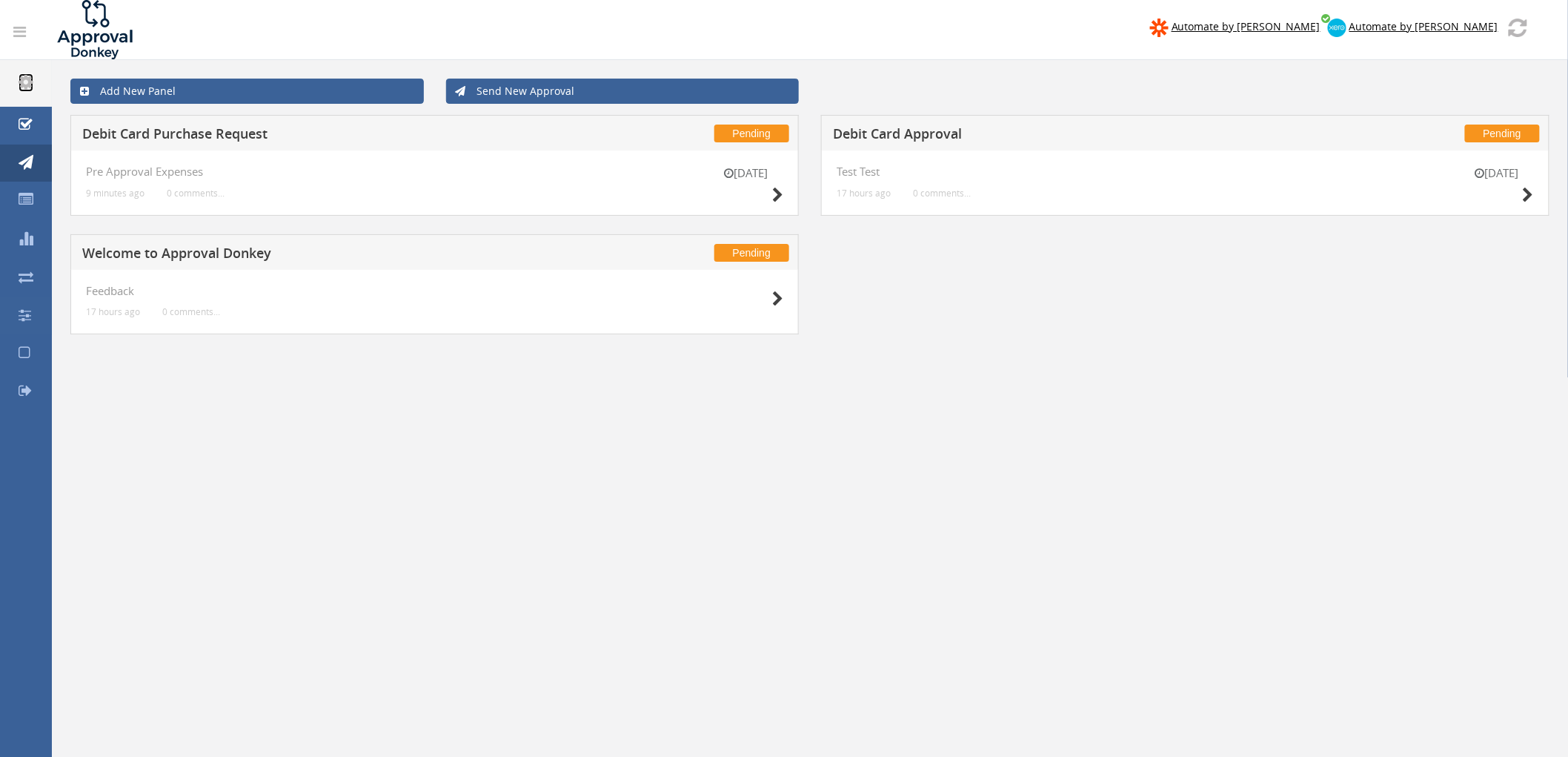
click at [25, 86] on icon at bounding box center [26, 81] width 15 height 17
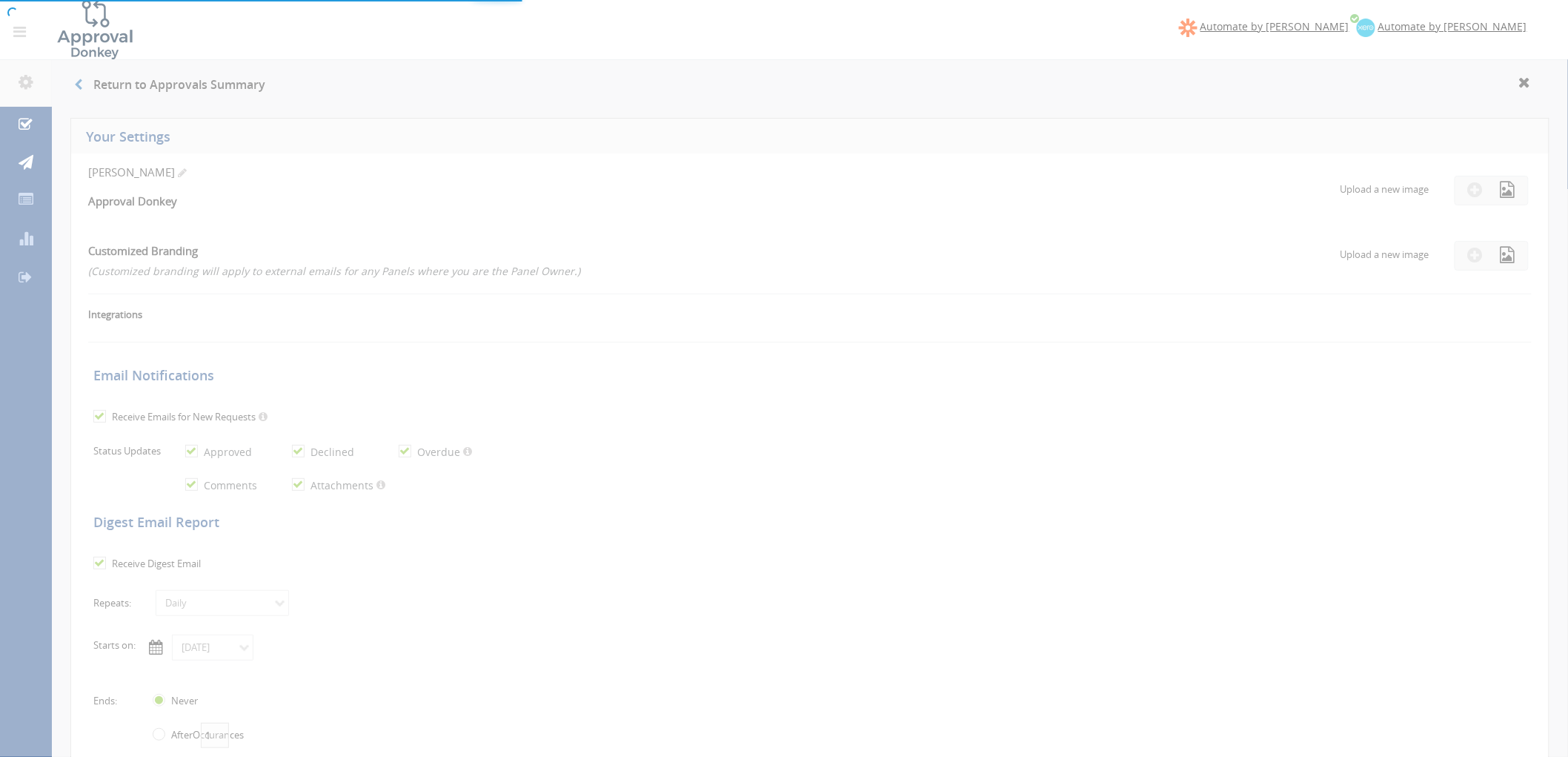
checkbox input "true"
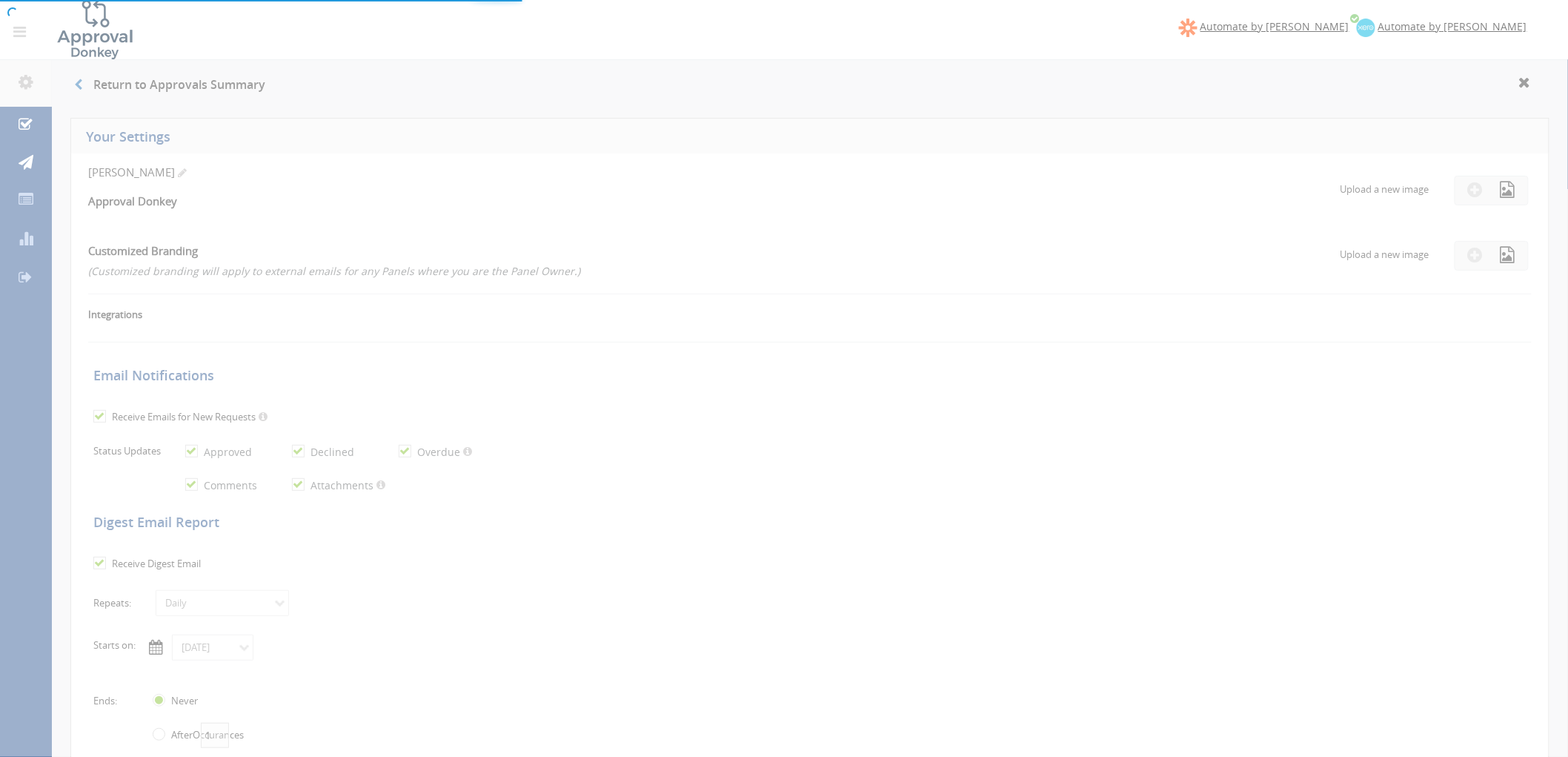
checkbox input "true"
select select "number:1"
checkbox input "true"
type input "[DATE]"
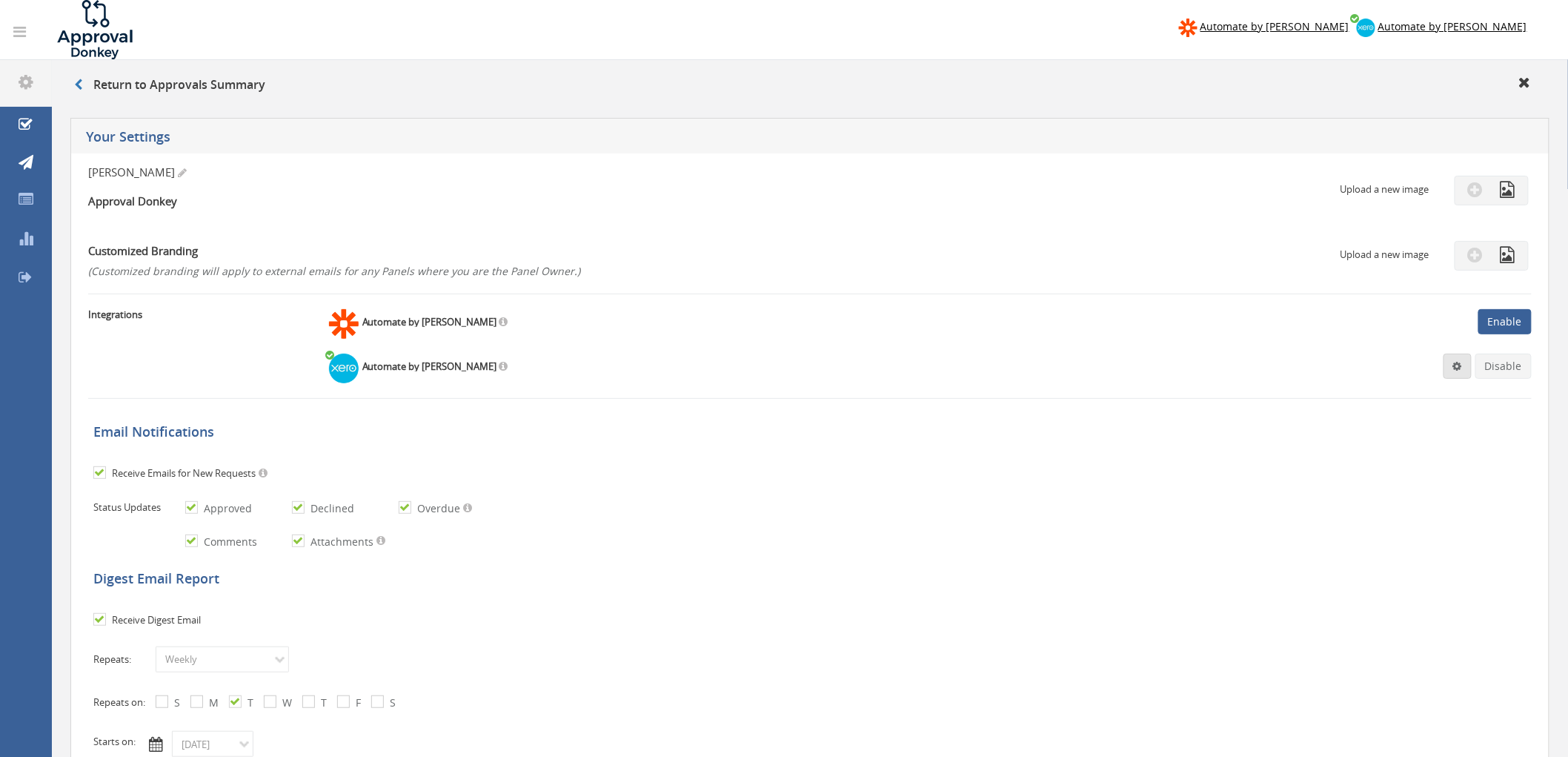
click at [1460, 372] on link at bounding box center [1457, 366] width 28 height 25
click at [1411, 389] on link "Settings" at bounding box center [1413, 394] width 113 height 23
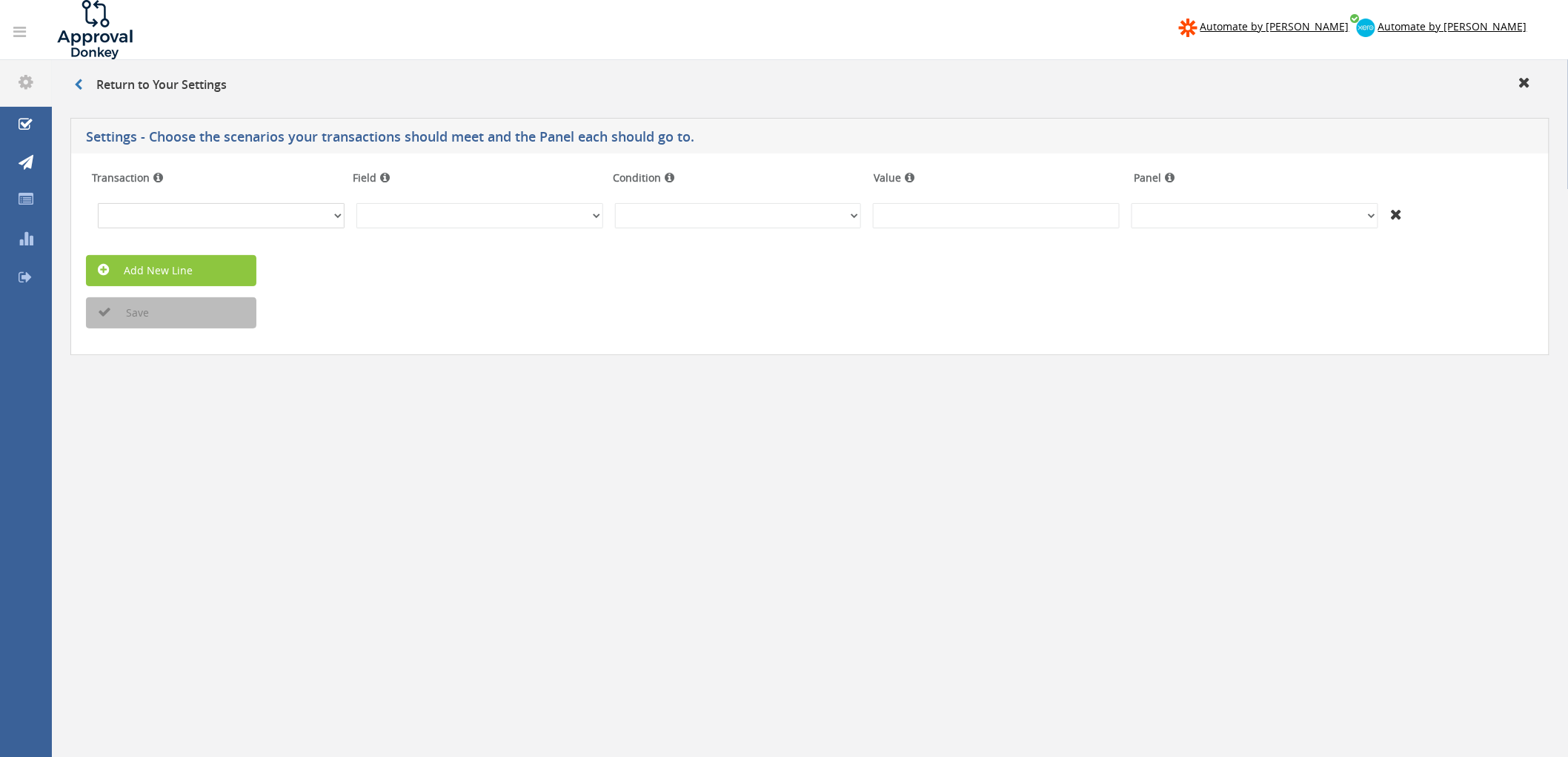
click at [340, 218] on select "Invoices Bills Credit Notes Purchase Orders" at bounding box center [221, 215] width 247 height 25
select select "number:2"
click at [98, 203] on select "Invoices Bills Credit Notes Purchase Orders" at bounding box center [221, 215] width 247 height 25
click at [438, 214] on select "InvoiceID - (92f08561-bd65-469b-93fb-65dd1552c678) InvoiceNumber - (null) Conta…" at bounding box center [479, 215] width 247 height 25
click at [526, 182] on th "Field" at bounding box center [477, 178] width 261 height 27
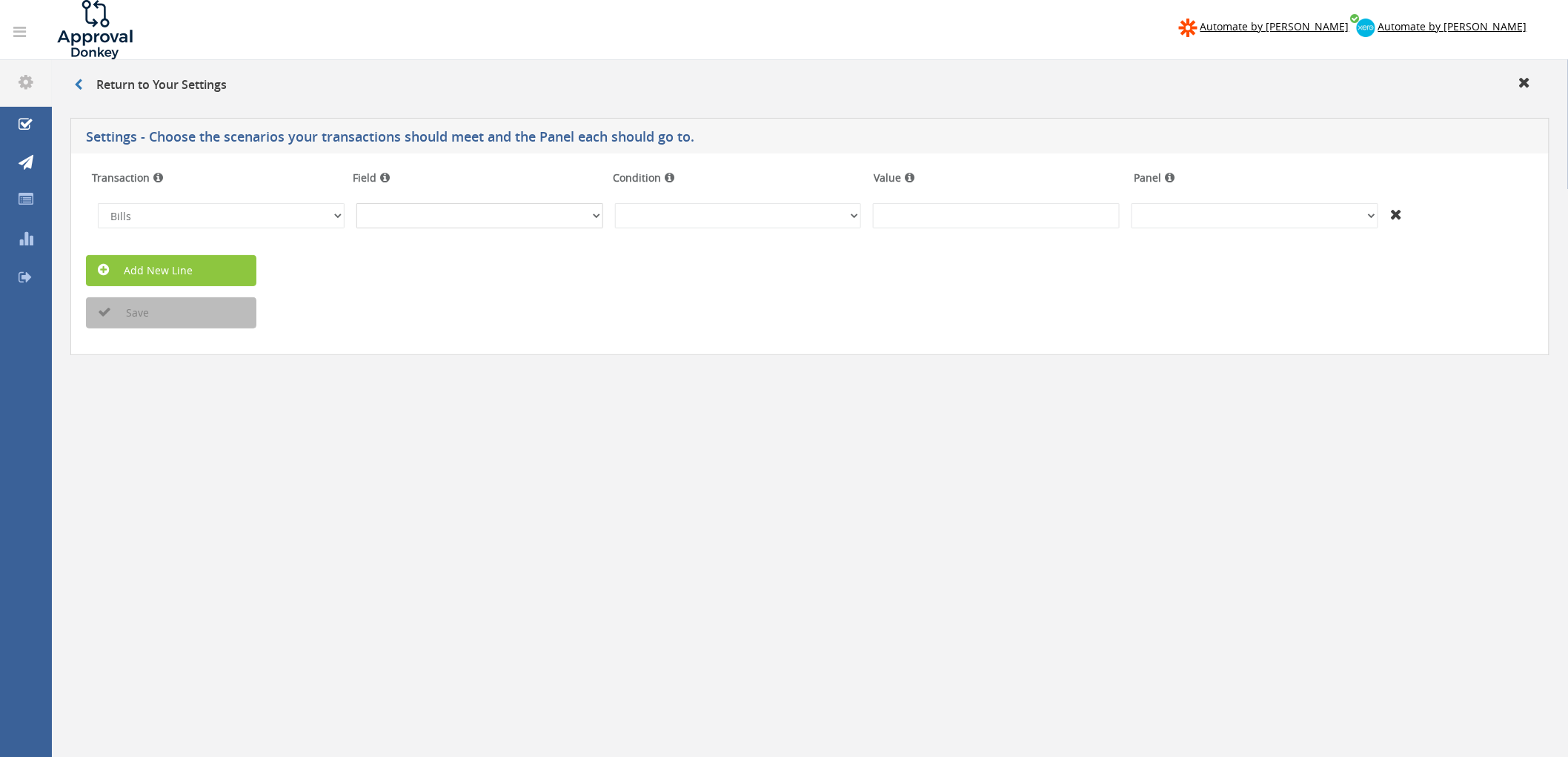
click at [506, 211] on select "InvoiceID - (92f08561-bd65-469b-93fb-65dd1552c678) InvoiceNumber - (null) Conta…" at bounding box center [479, 215] width 247 height 25
click at [969, 280] on div "Add New Line" at bounding box center [809, 270] width 1470 height 31
click at [798, 208] on select "(Text) Contains (Text) Does not contain (Text) Exactly matches (Text) Does not …" at bounding box center [738, 215] width 247 height 25
click at [989, 325] on div "Save" at bounding box center [809, 313] width 1470 height 31
click at [231, 222] on select "Invoices Bills Credit Notes Purchase Orders" at bounding box center [221, 215] width 247 height 25
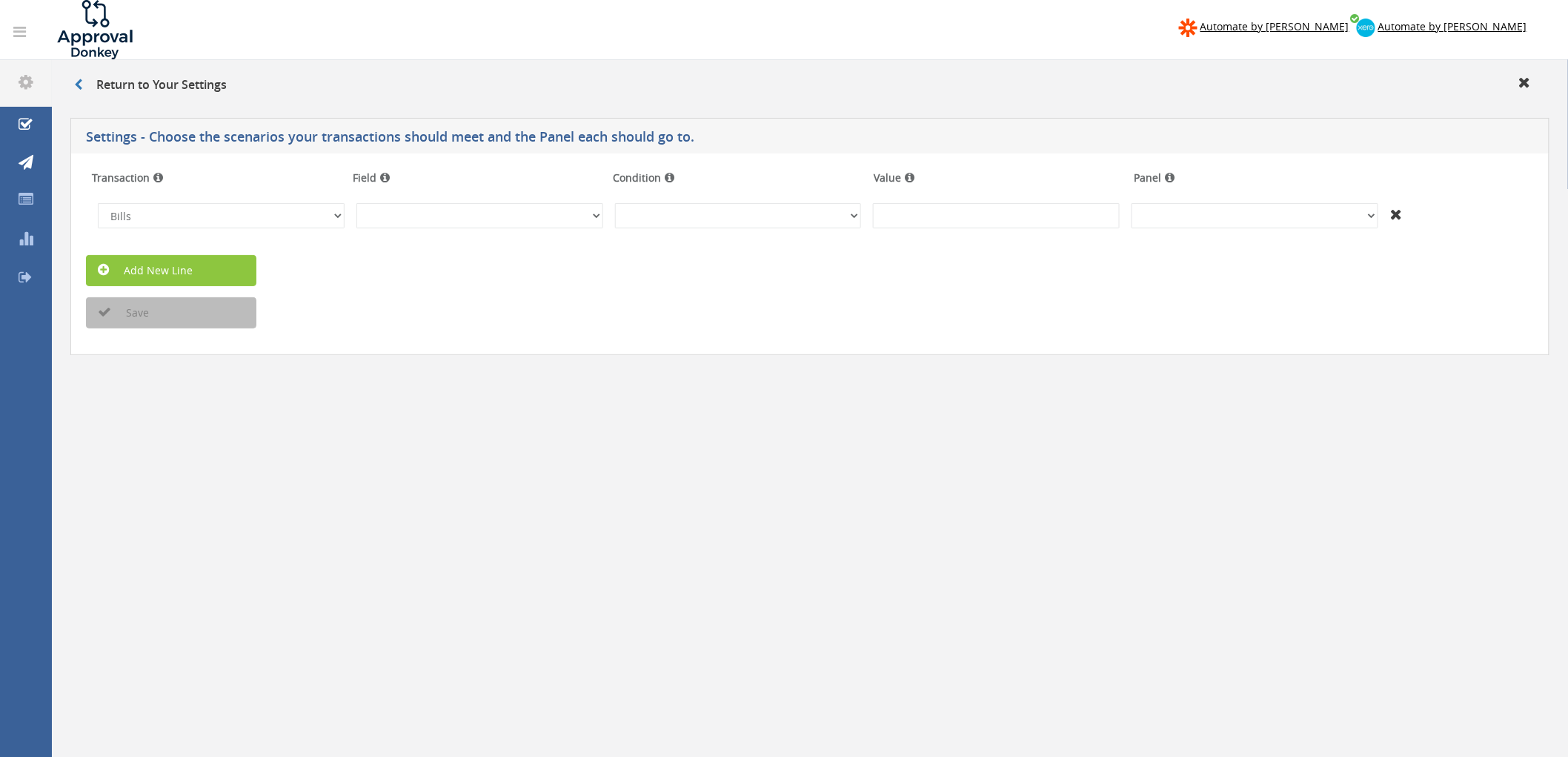
click at [831, 320] on div "Save" at bounding box center [809, 313] width 1470 height 31
click at [26, 120] on icon at bounding box center [25, 125] width 14 height 15
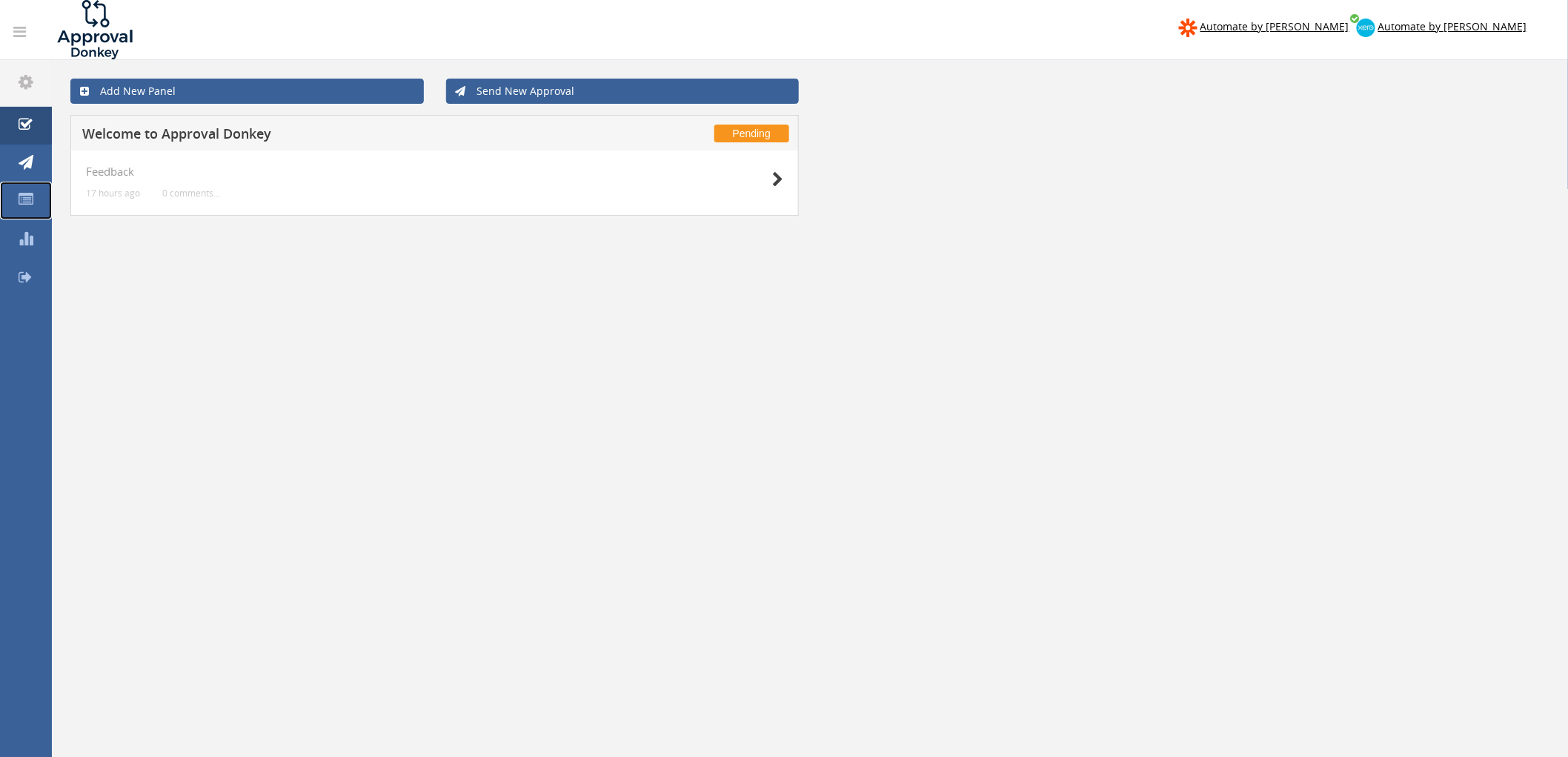
click at [35, 195] on link "Panels" at bounding box center [26, 200] width 52 height 38
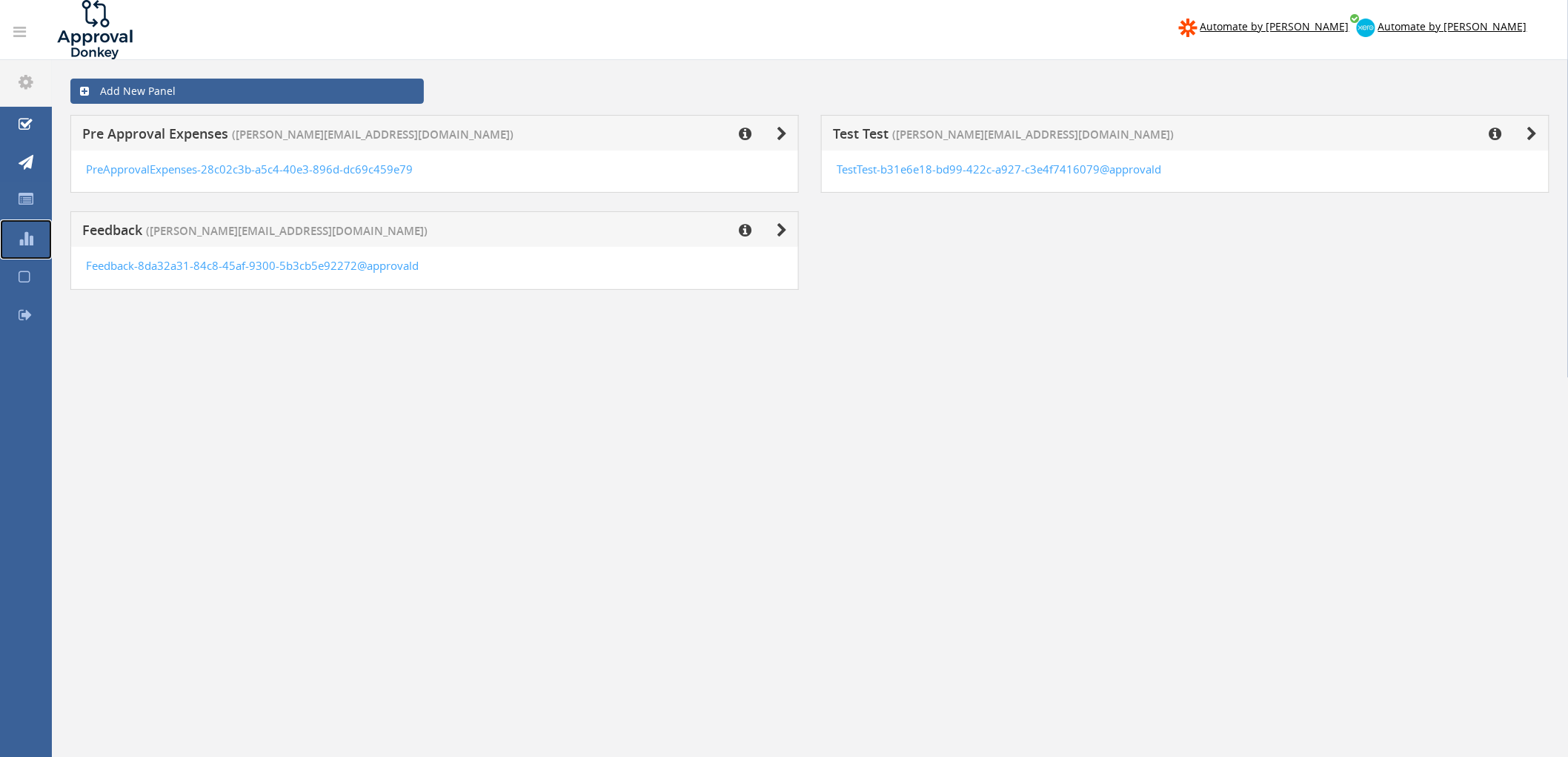
click at [20, 232] on icon at bounding box center [26, 238] width 15 height 15
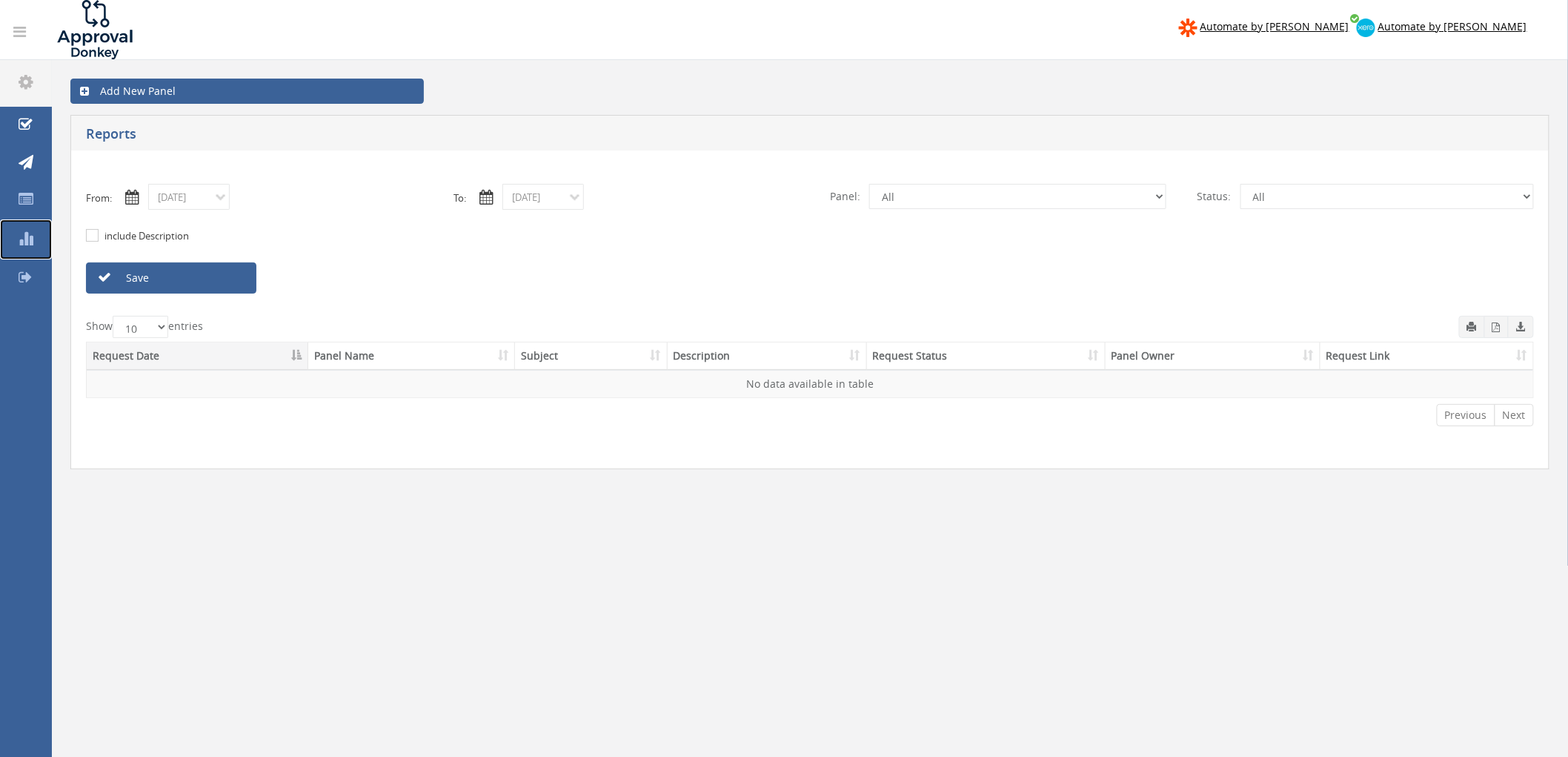
click at [31, 236] on icon at bounding box center [26, 238] width 15 height 15
click at [25, 39] on icon at bounding box center [19, 31] width 13 height 15
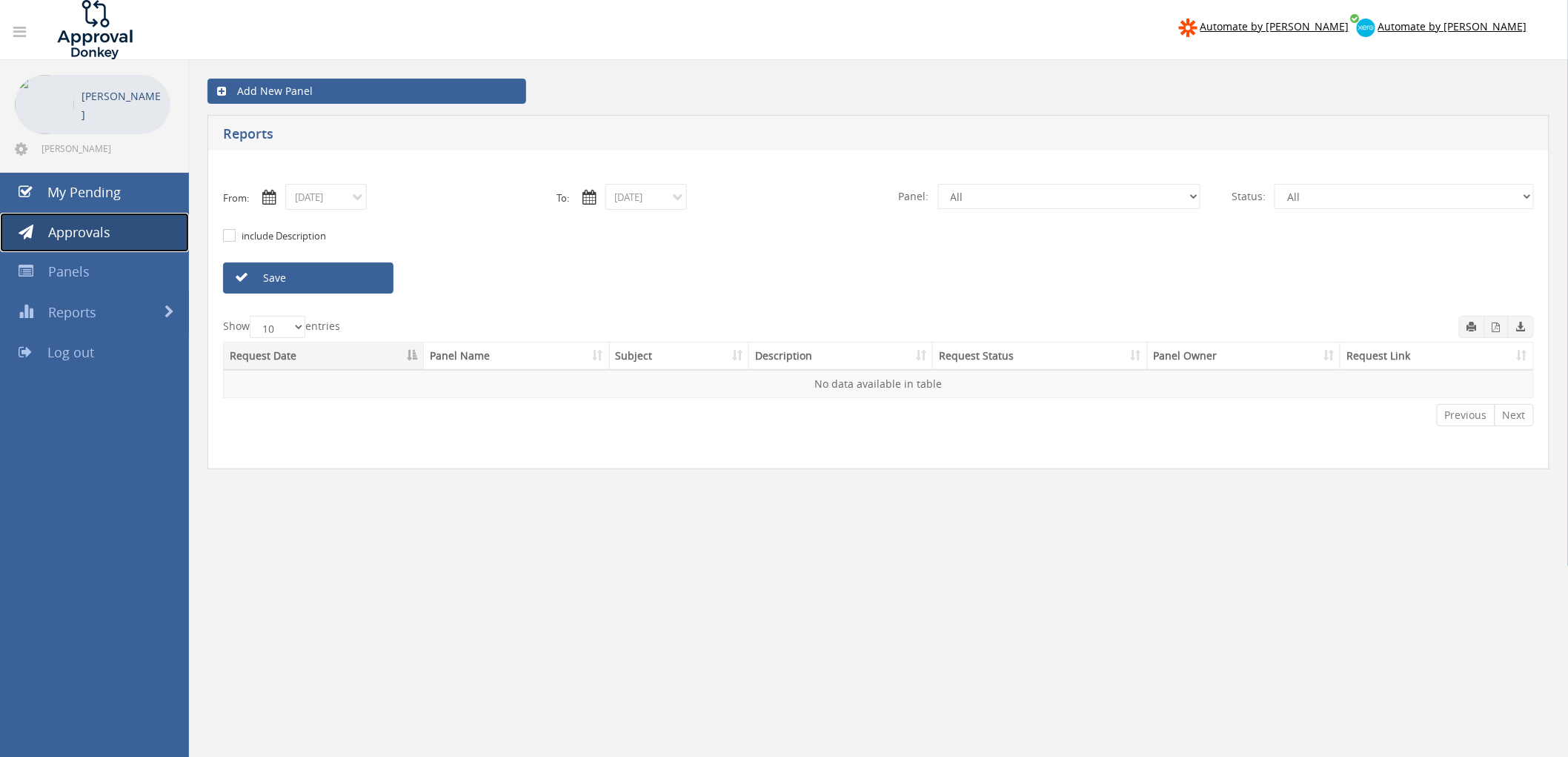
click at [80, 231] on span "Approvals" at bounding box center [79, 231] width 62 height 18
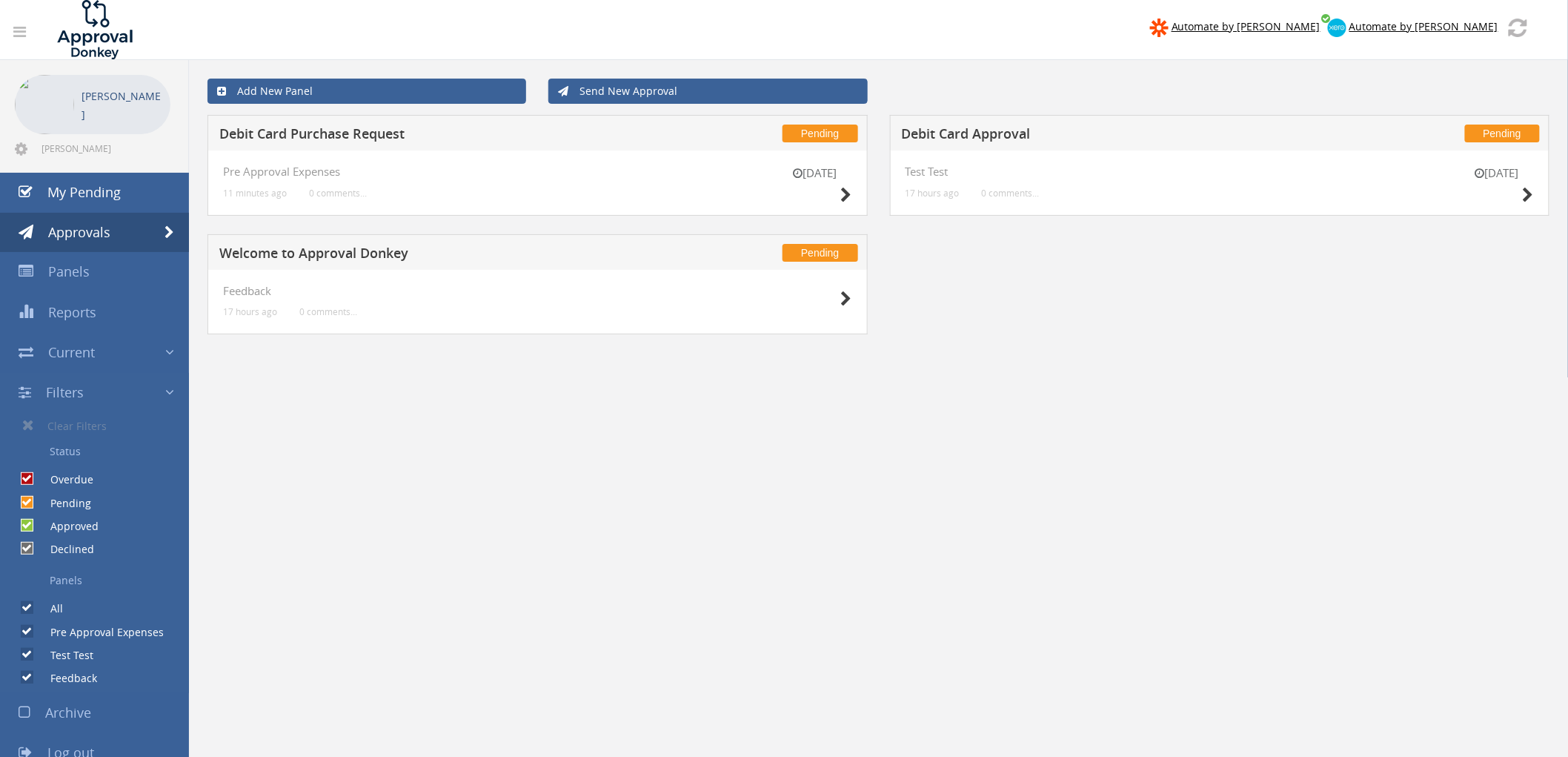
click at [361, 130] on h5 "Debit Card Purchase Request" at bounding box center [441, 136] width 445 height 19
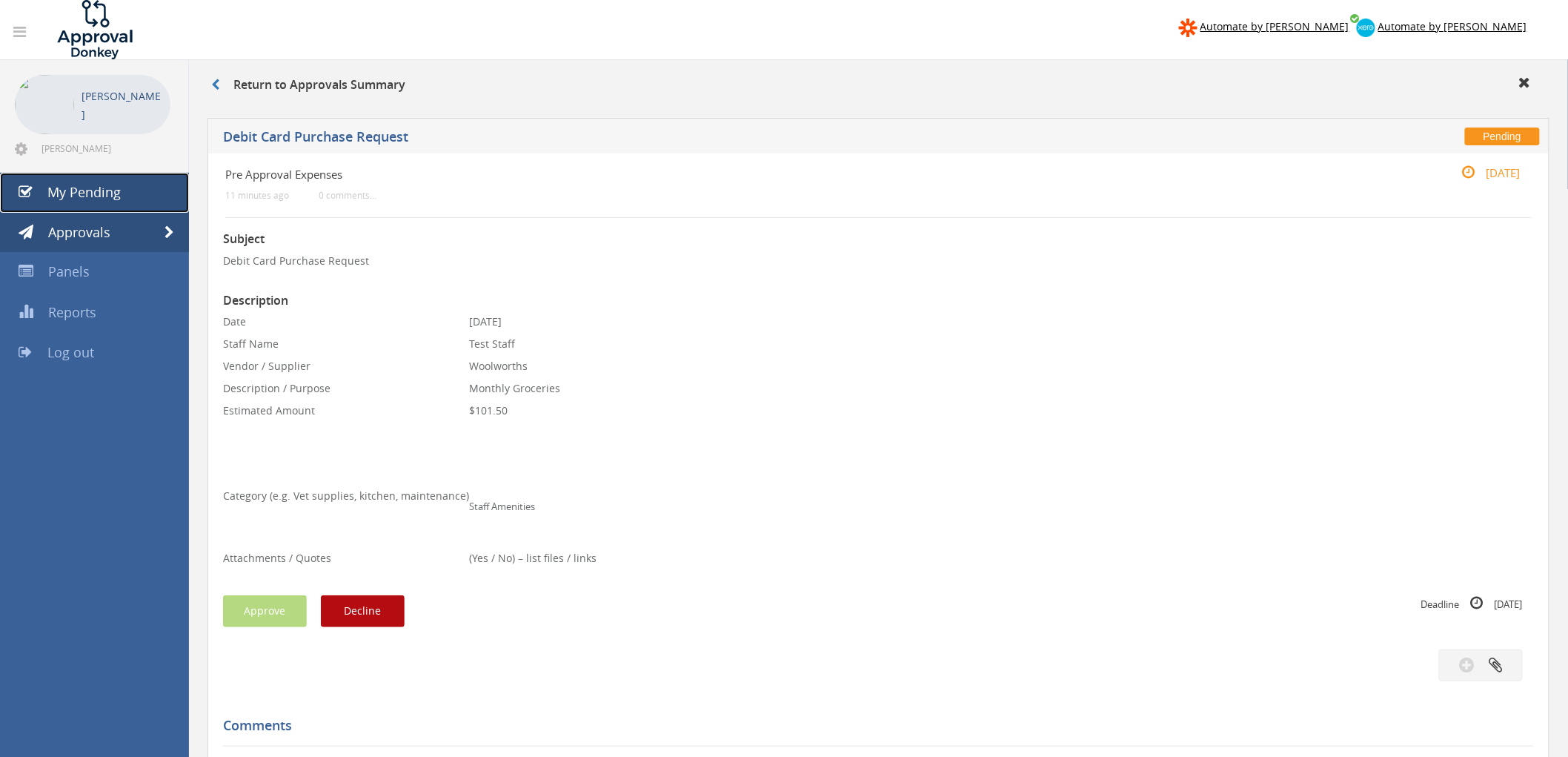
click at [109, 201] on span "My Pending" at bounding box center [83, 192] width 73 height 18
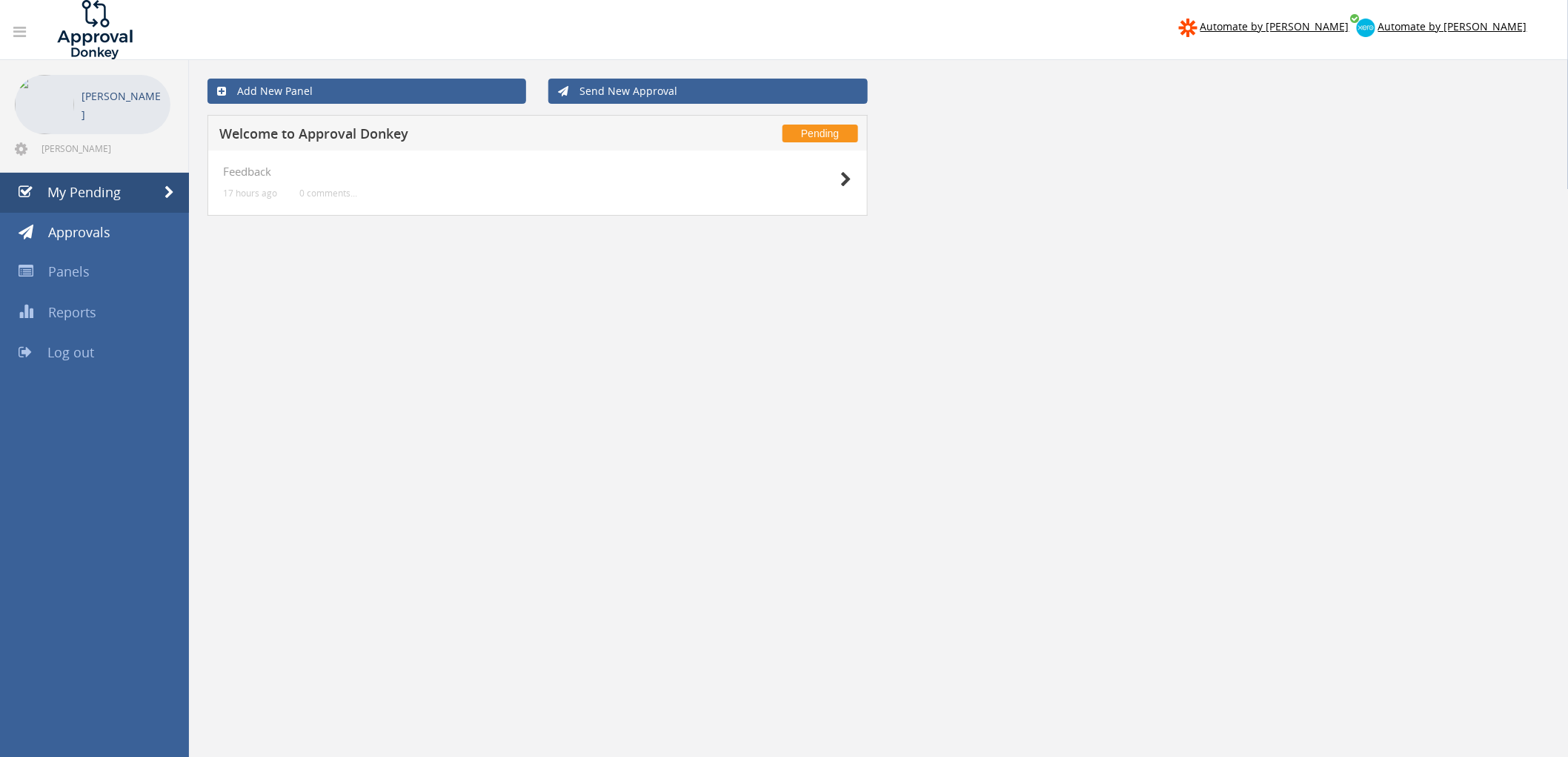
drag, startPoint x: 1048, startPoint y: 478, endPoint x: 846, endPoint y: 464, distance: 202.5
click at [1047, 478] on div "Add New Panel Send New Approval Pending Welcome to Approval Donkey Feedback 17 …" at bounding box center [878, 439] width 1378 height 757
click at [433, 182] on div "Feedback 17 hours ago 0 comments..." at bounding box center [537, 183] width 629 height 35
click at [849, 180] on icon at bounding box center [846, 180] width 11 height 16
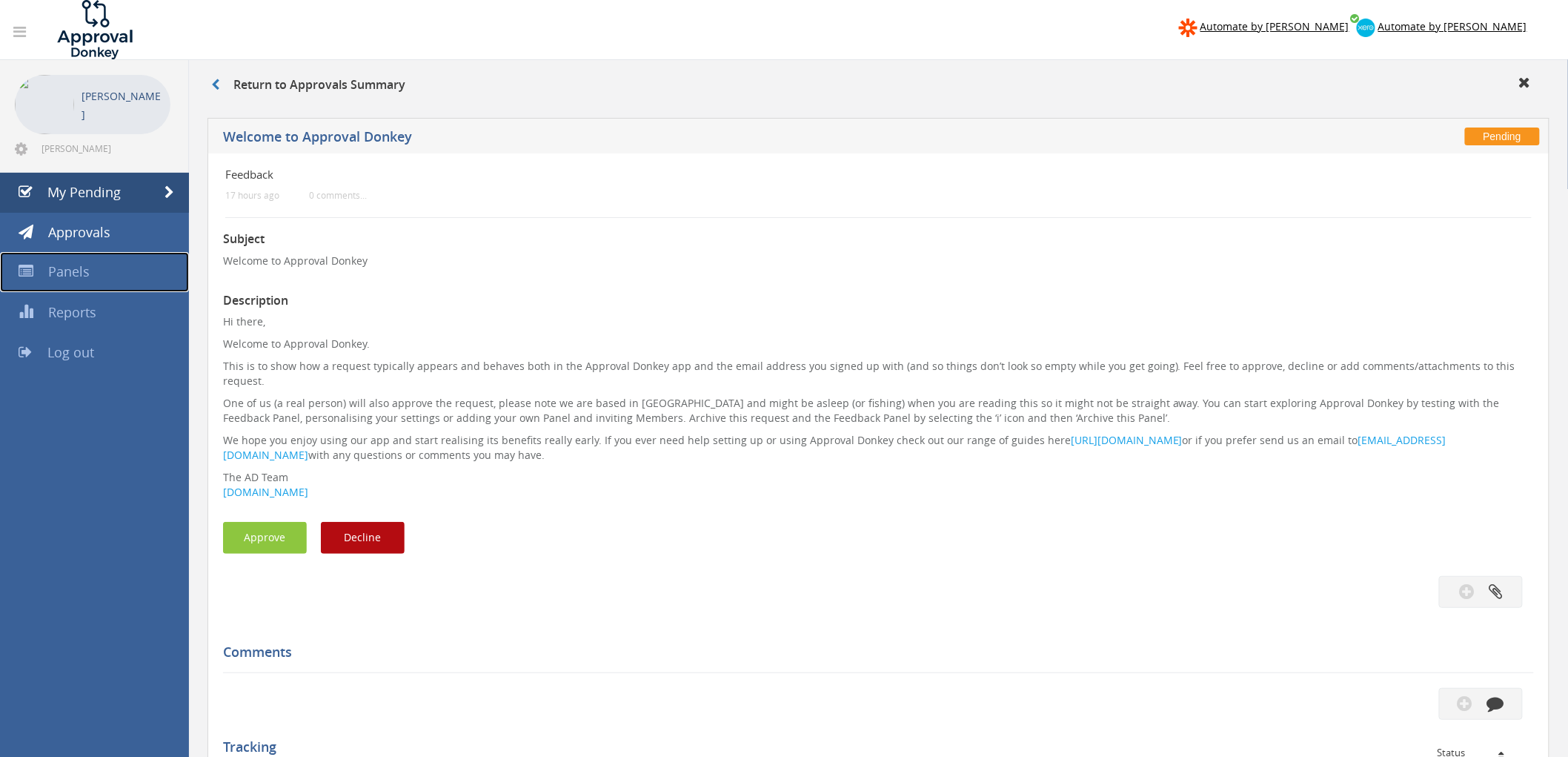
click at [68, 267] on span "Panels" at bounding box center [68, 271] width 42 height 18
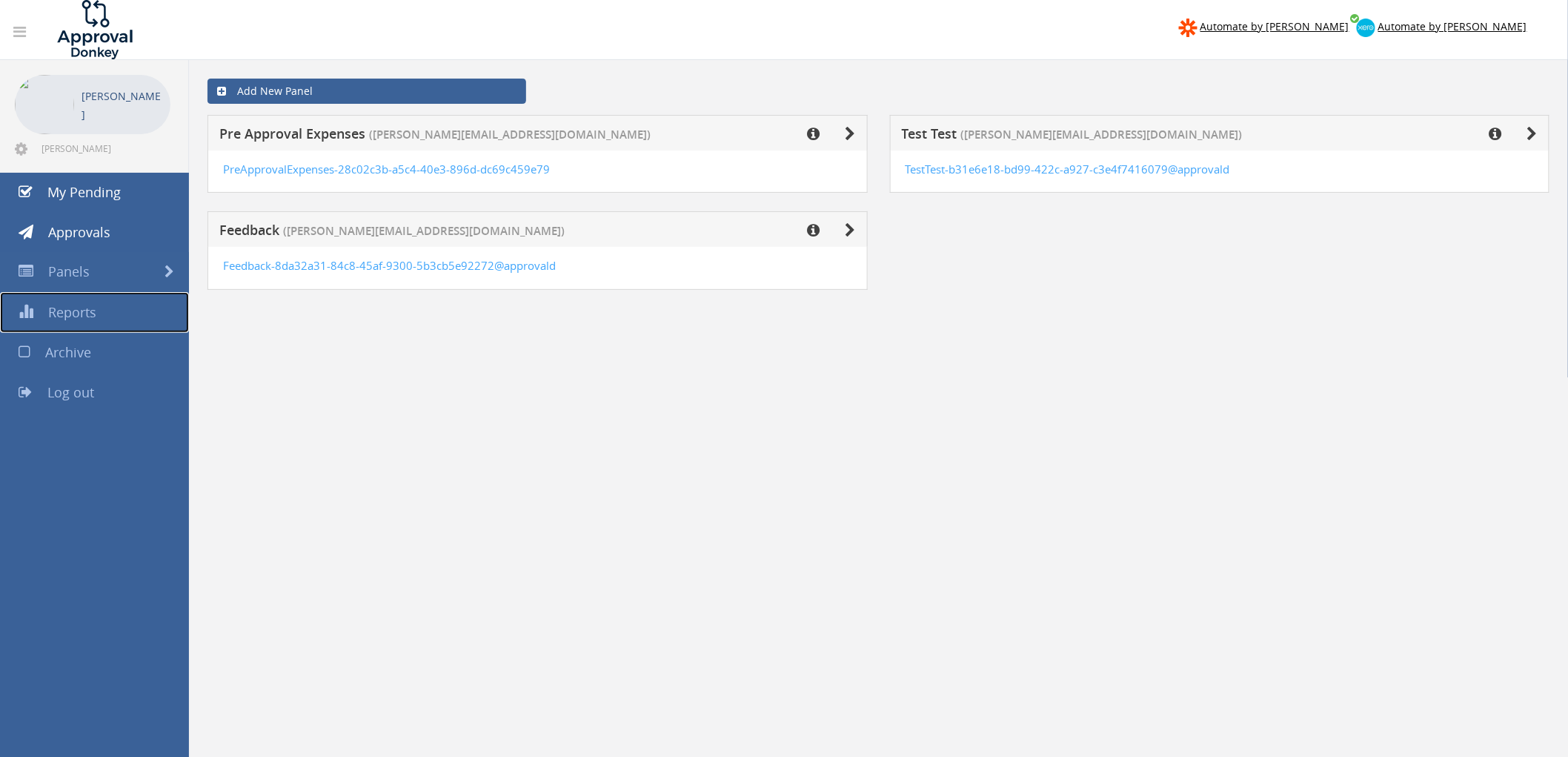
click at [61, 312] on span "Reports" at bounding box center [72, 312] width 48 height 18
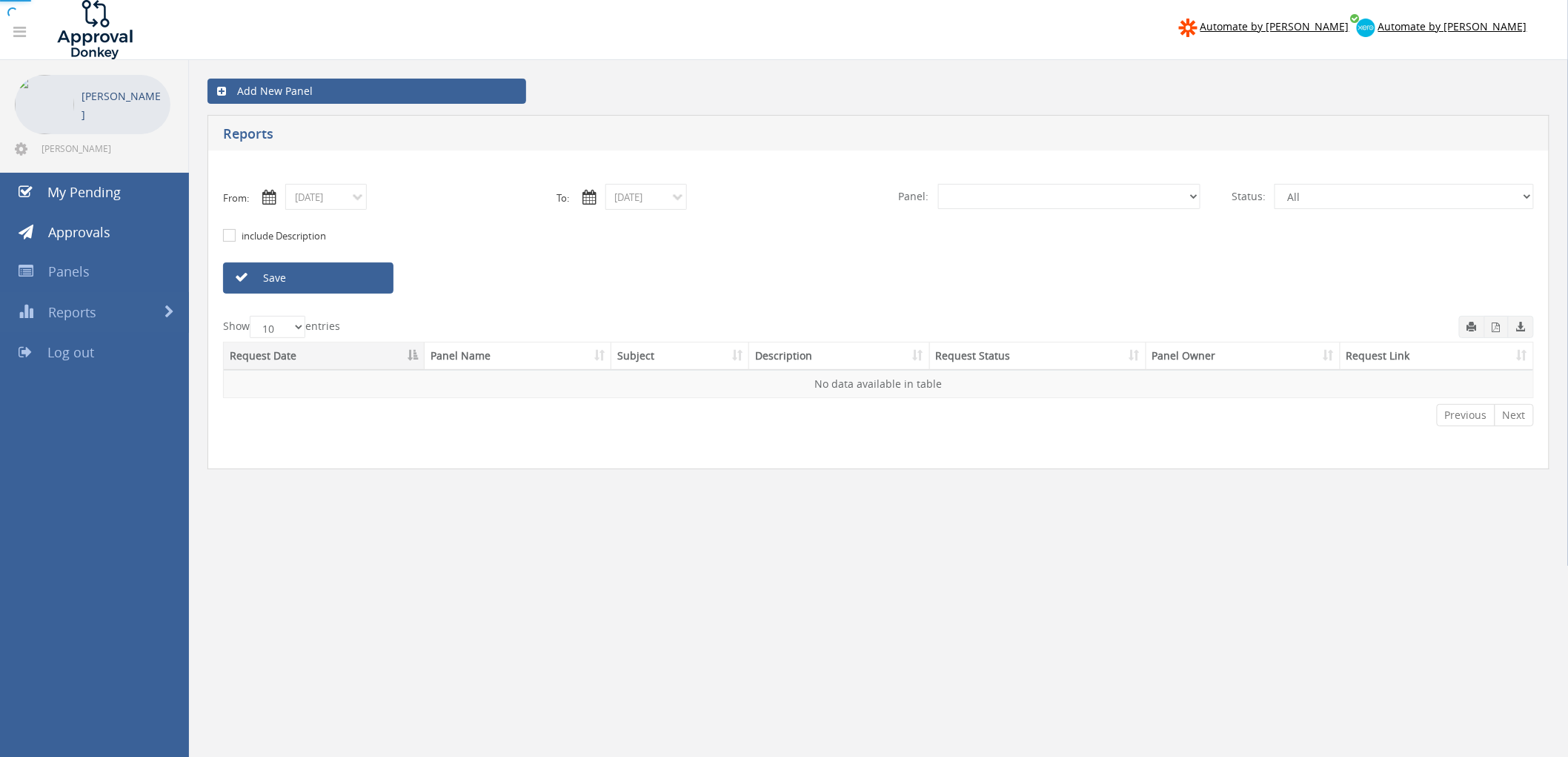
select select "number:0"
click at [74, 276] on span "Panels" at bounding box center [68, 271] width 42 height 18
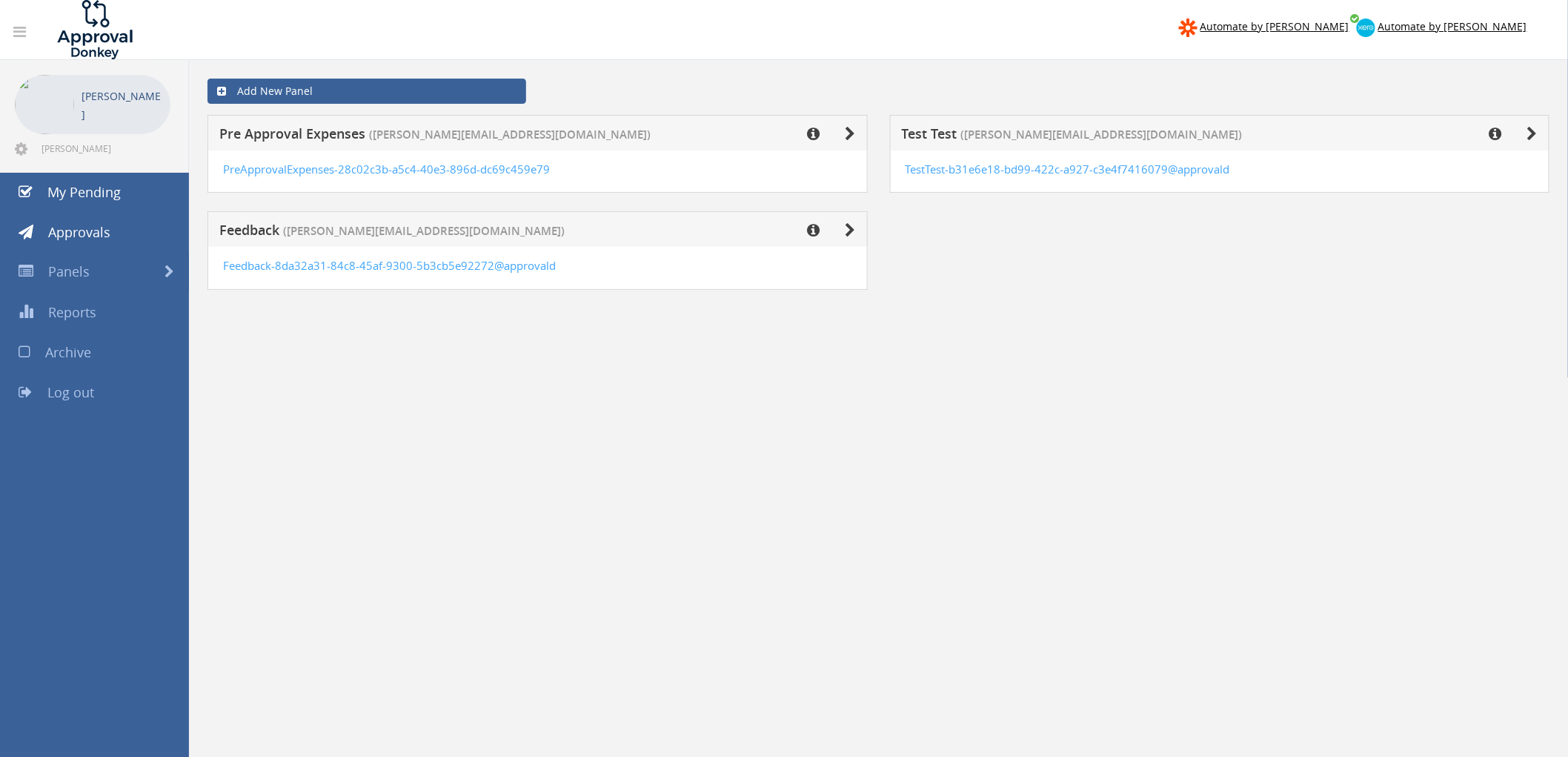
click at [523, 407] on div "Add New Panel Pre Approval Expenses (arthur.low@onevetgroup.com.au) PreApproval…" at bounding box center [878, 504] width 1378 height 889
click at [113, 273] on link "Panels" at bounding box center [94, 271] width 189 height 40
click at [169, 272] on span at bounding box center [169, 272] width 9 height 13
click at [68, 273] on span "Panels" at bounding box center [68, 271] width 42 height 18
click at [64, 276] on span "Panels" at bounding box center [68, 271] width 42 height 18
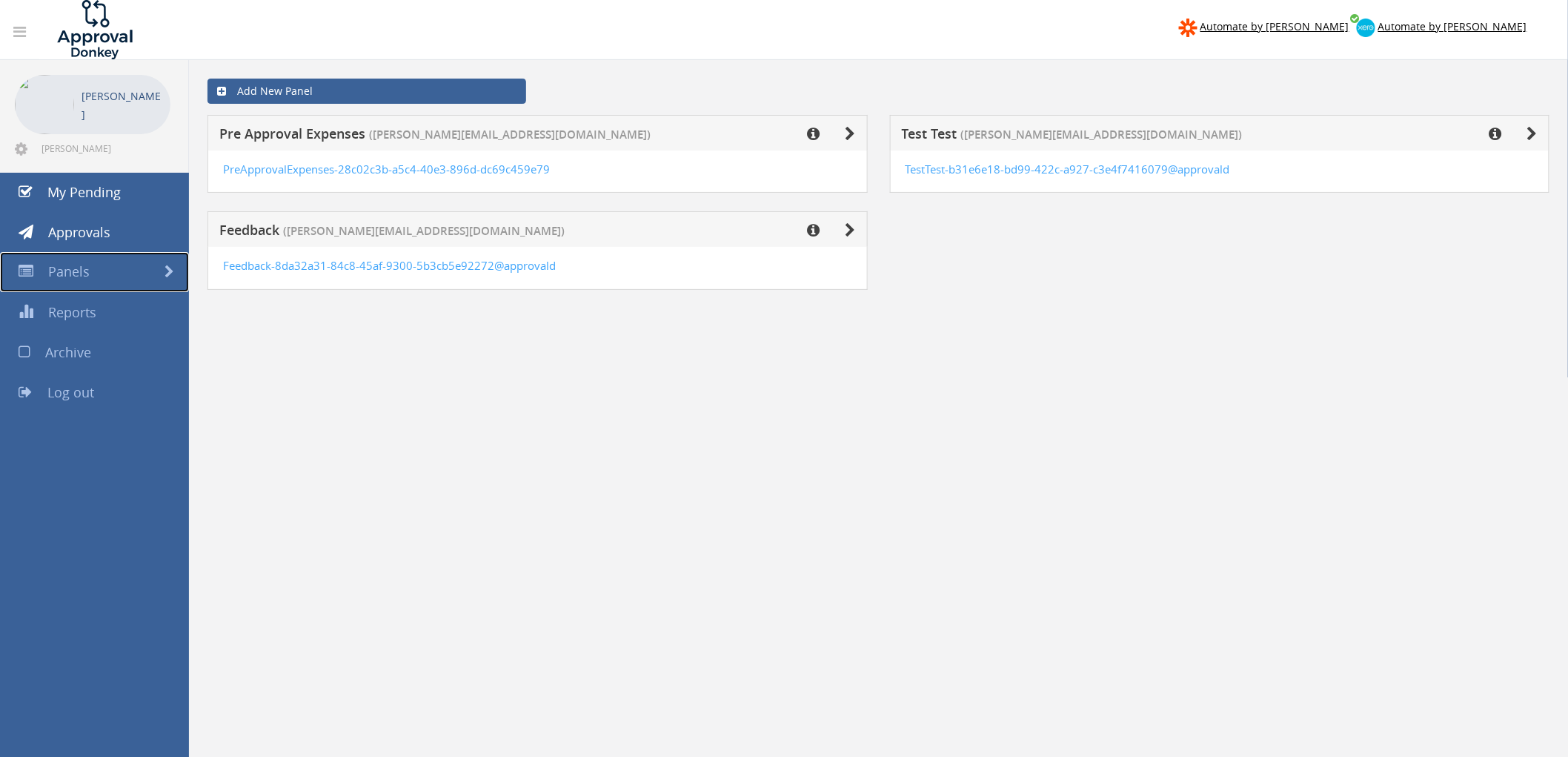
click at [61, 277] on span "Panels" at bounding box center [68, 271] width 42 height 18
click at [61, 271] on span "Panels" at bounding box center [68, 271] width 42 height 18
click at [62, 270] on span "Panels" at bounding box center [68, 271] width 42 height 18
click at [63, 270] on span "Panels" at bounding box center [68, 271] width 42 height 18
drag, startPoint x: 495, startPoint y: 450, endPoint x: 285, endPoint y: 162, distance: 356.4
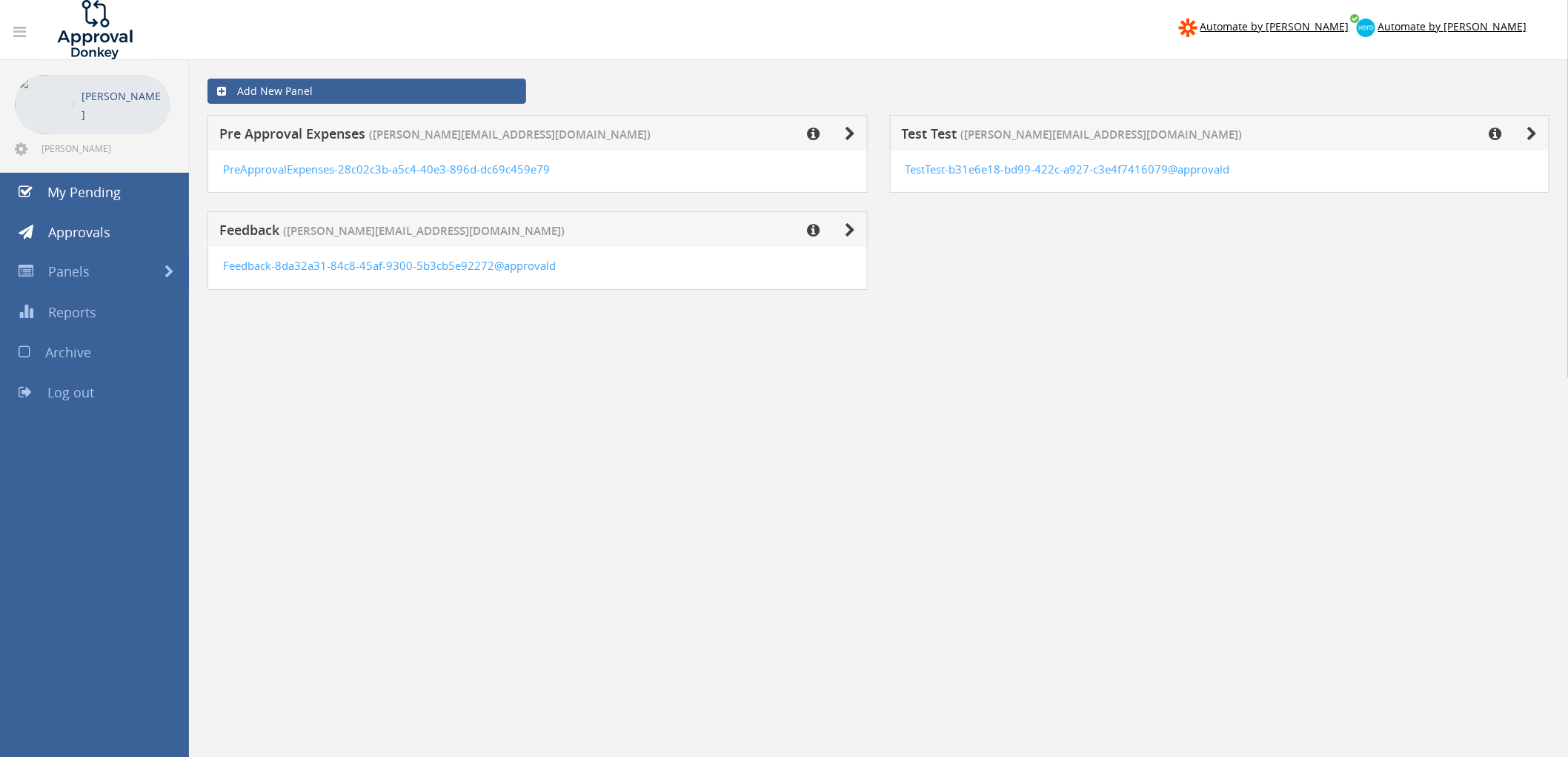
click at [487, 440] on div "Add New Panel Pre Approval Expenses (arthur.low@onevetgroup.com.au) PreApproval…" at bounding box center [878, 504] width 1378 height 889
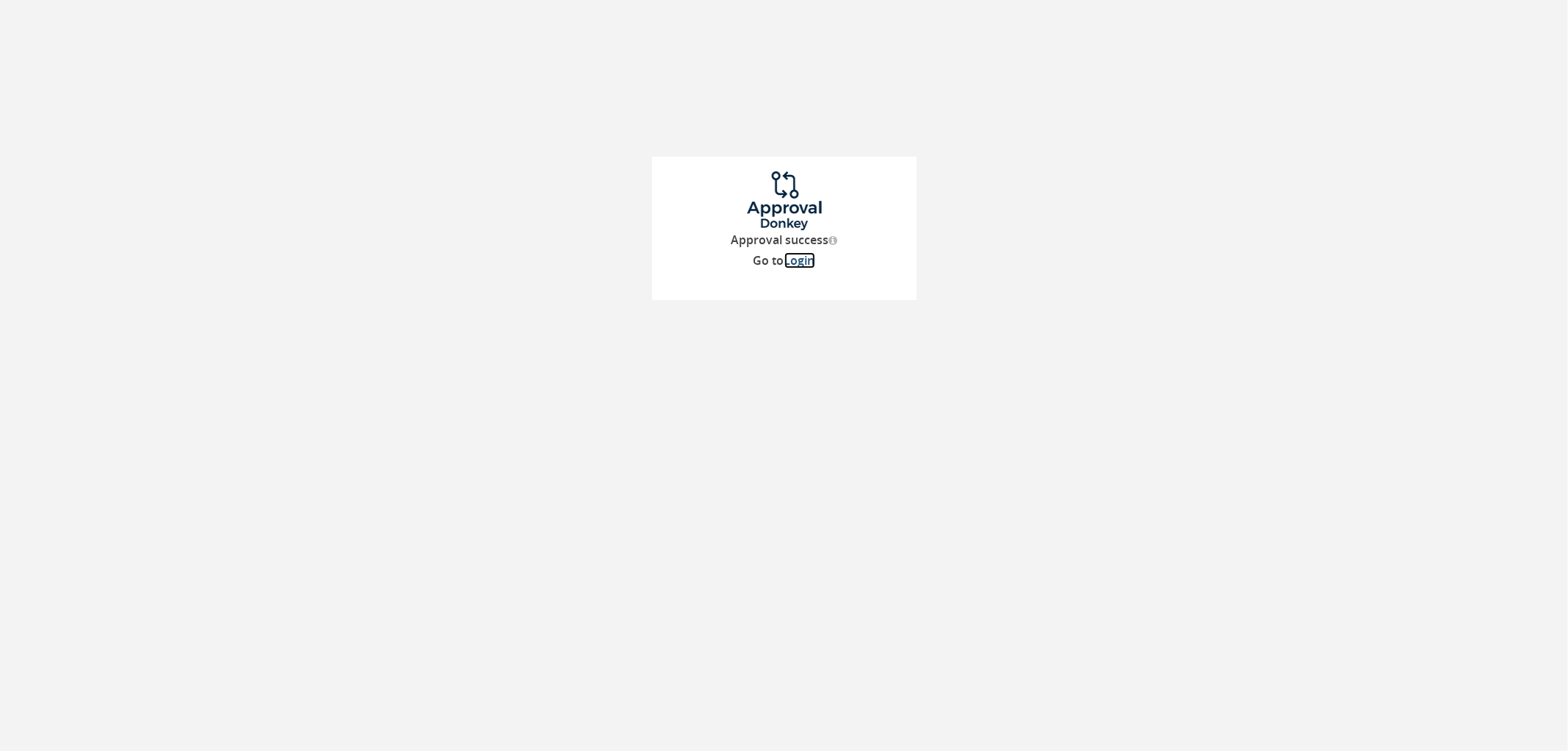
click at [803, 262] on link "Login" at bounding box center [801, 261] width 31 height 17
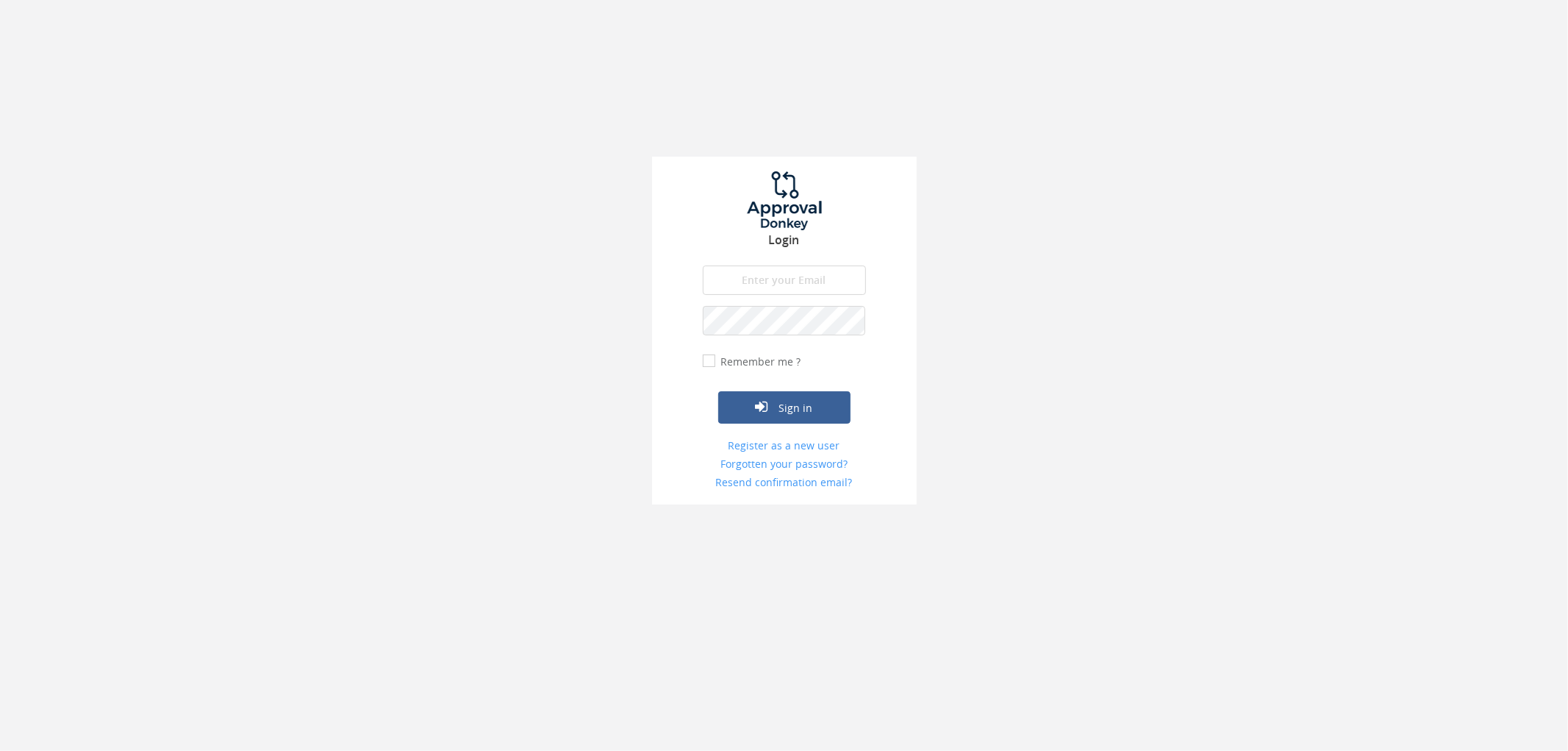
click at [814, 278] on input "email" at bounding box center [785, 280] width 163 height 29
type input "[PERSON_NAME][EMAIL_ADDRESS][DOMAIN_NAME]"
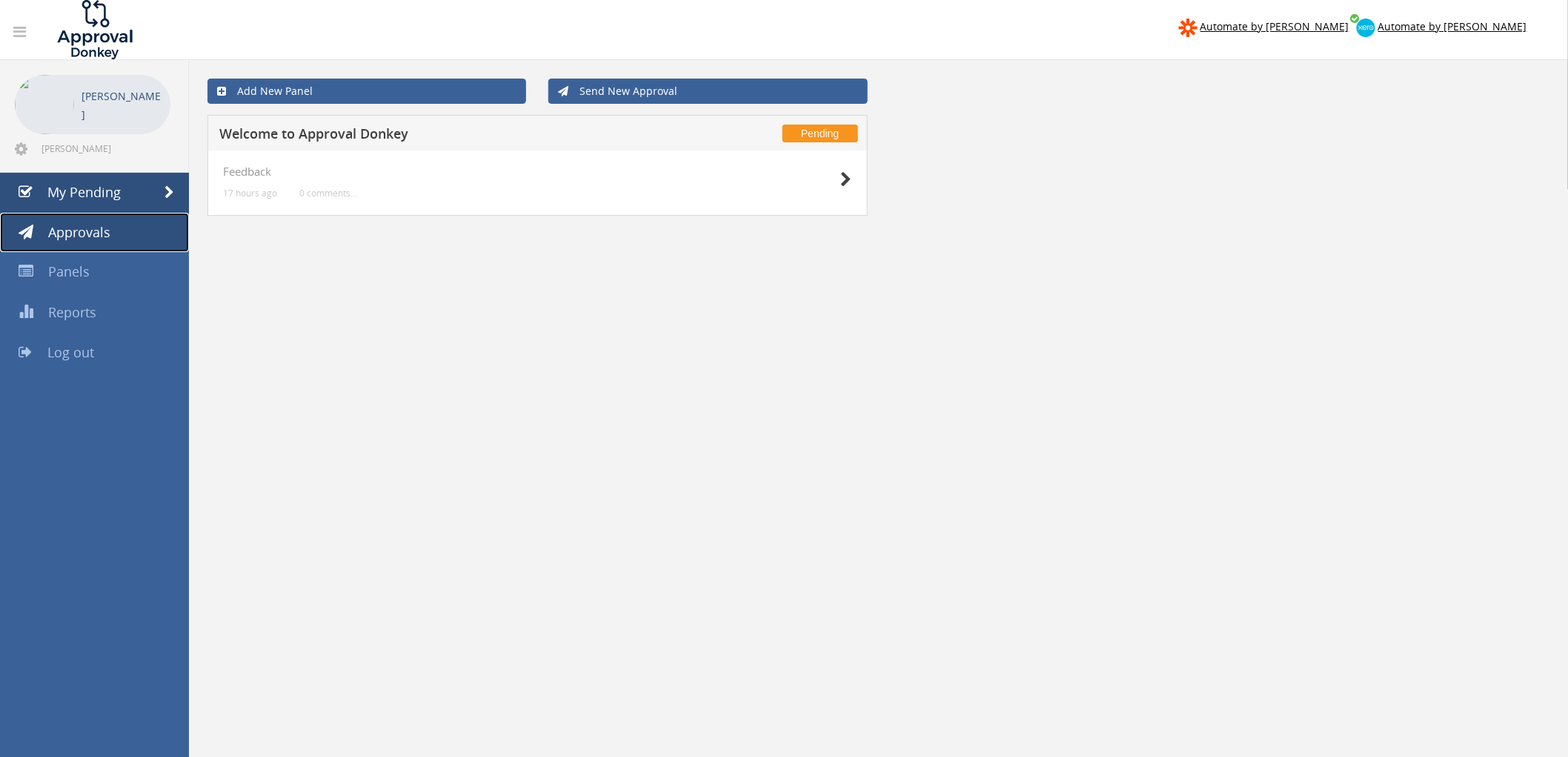
click at [104, 229] on span "Approvals" at bounding box center [79, 231] width 62 height 18
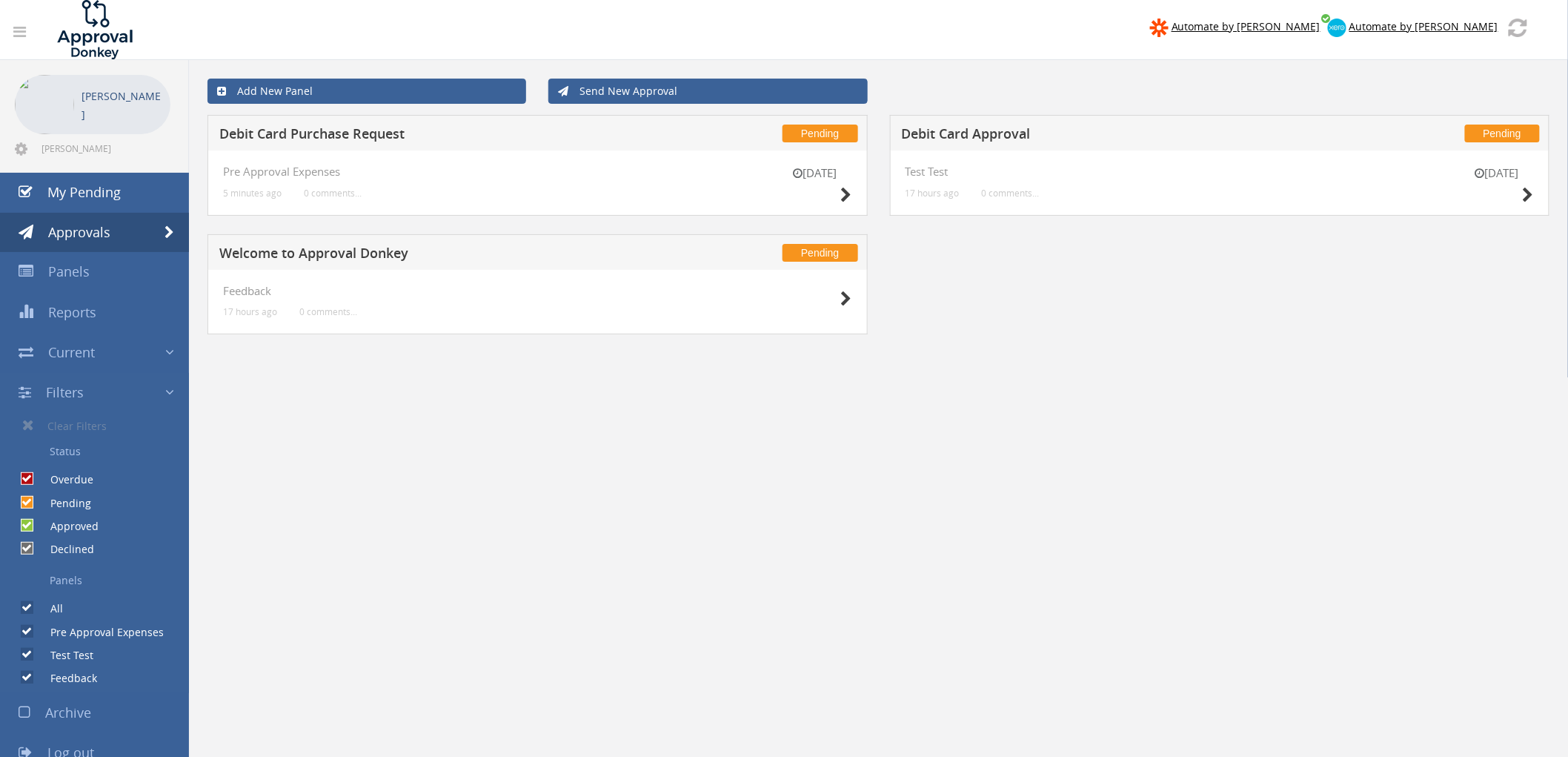
click at [567, 129] on h5 "Debit Card Purchase Request" at bounding box center [441, 136] width 445 height 19
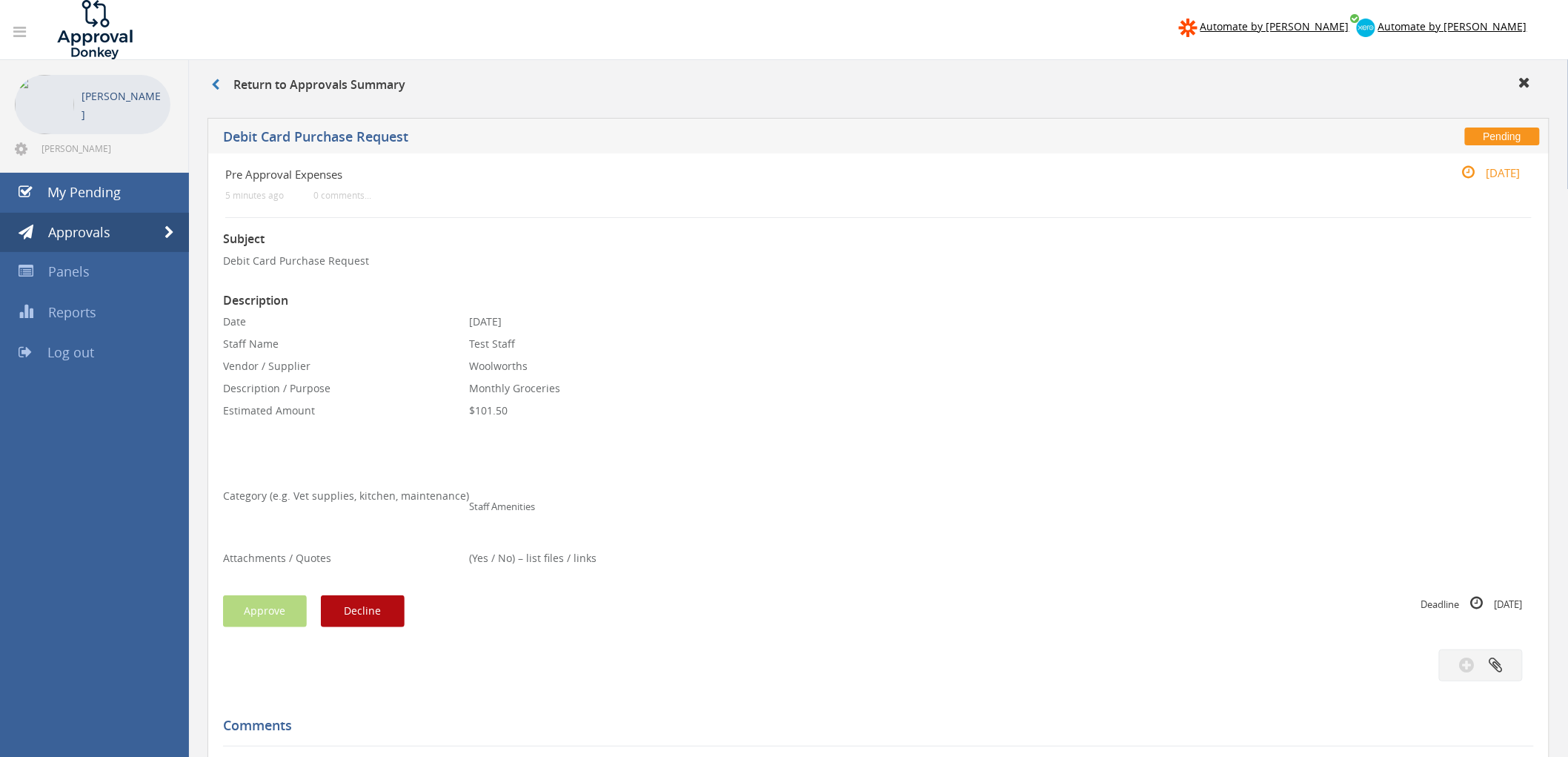
click at [111, 102] on p "[PERSON_NAME]" at bounding box center [122, 105] width 81 height 37
click at [732, 590] on div "Subject Debit Card Purchase Request Description Date 15/10/25 Staff Name Test S…" at bounding box center [878, 702] width 1311 height 970
click at [95, 262] on link "Panels" at bounding box center [94, 271] width 189 height 40
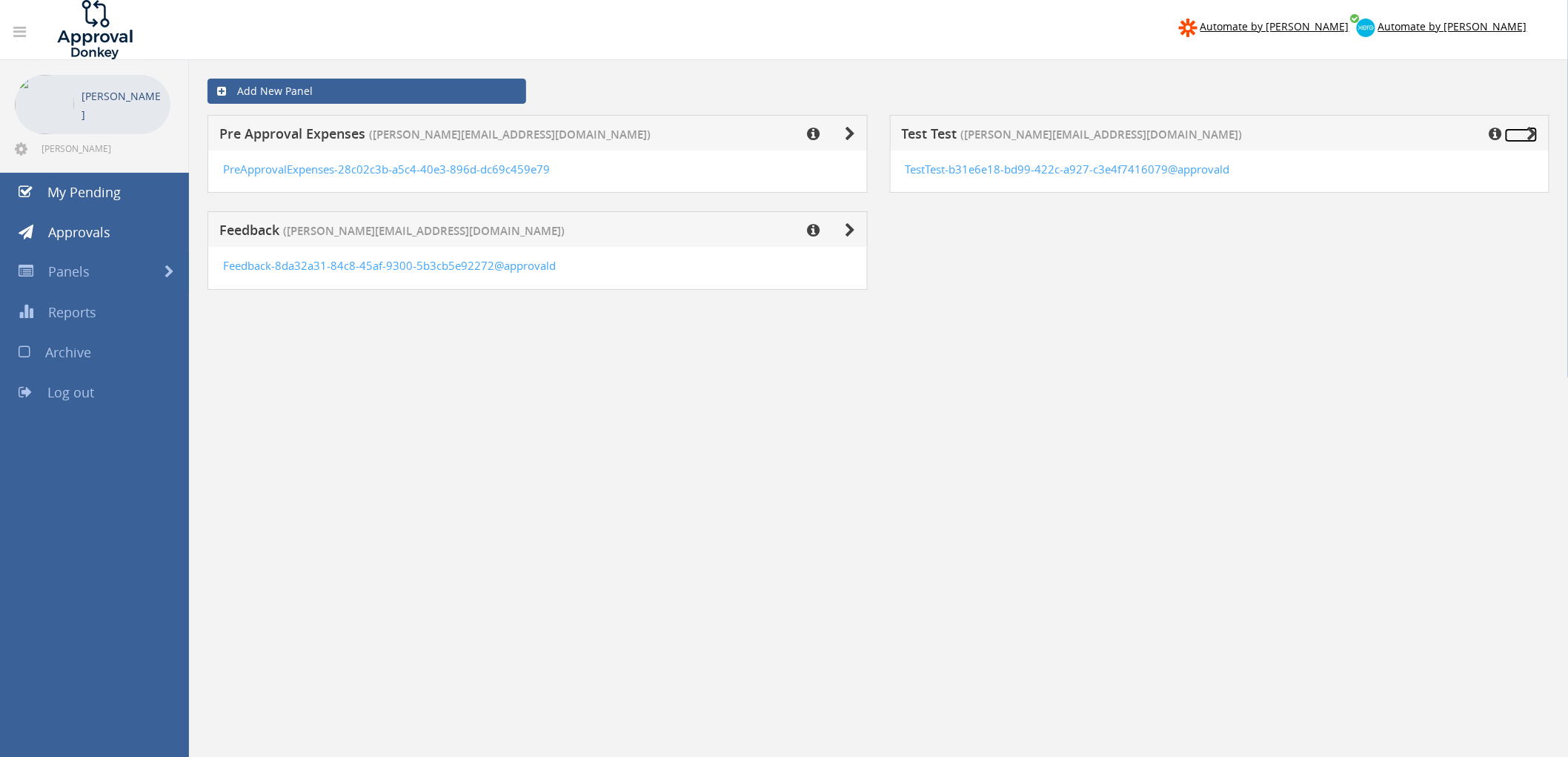
click at [1531, 129] on icon at bounding box center [1532, 134] width 10 height 15
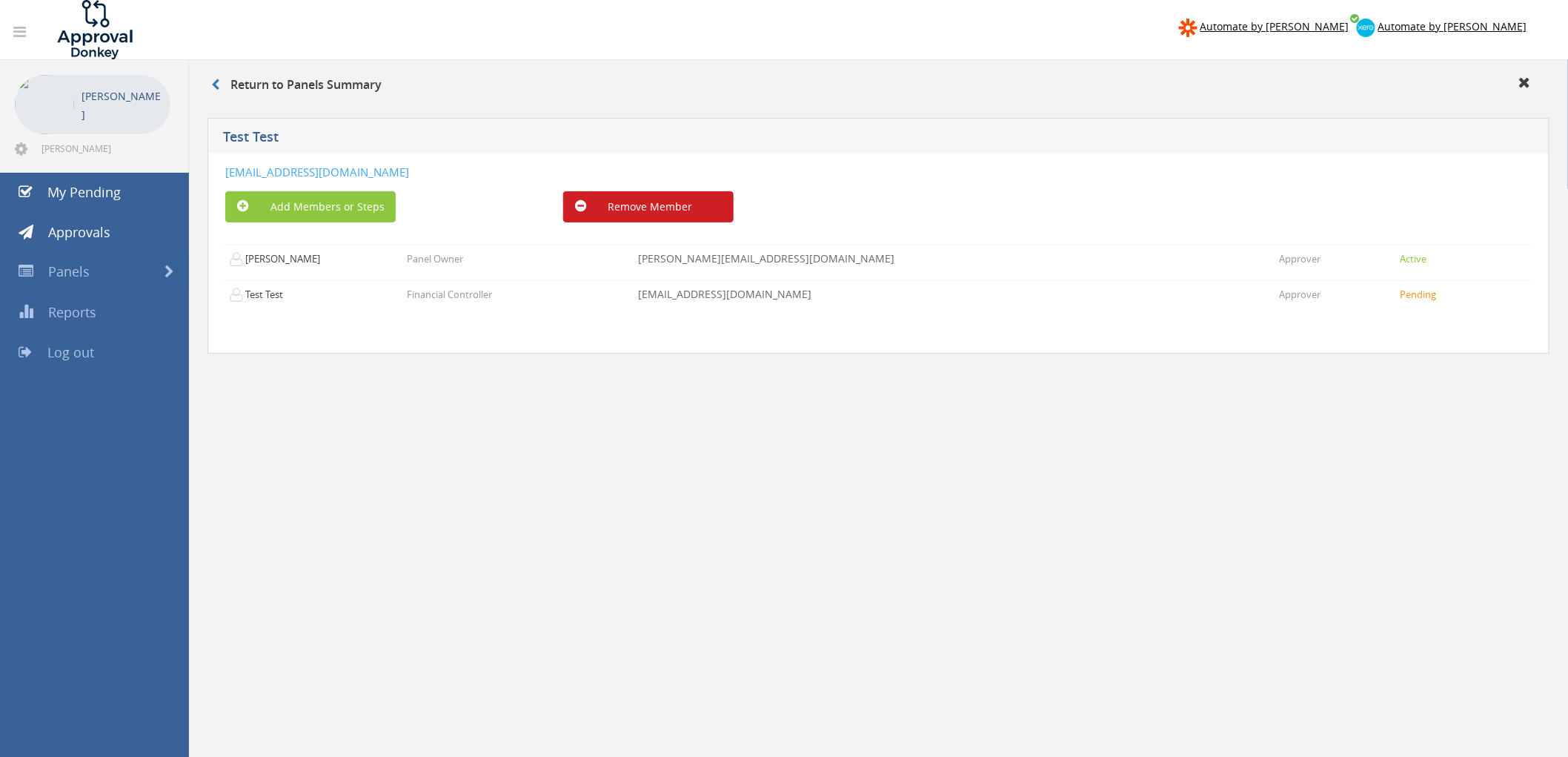
click at [678, 203] on button "Remove Member" at bounding box center [648, 207] width 170 height 31
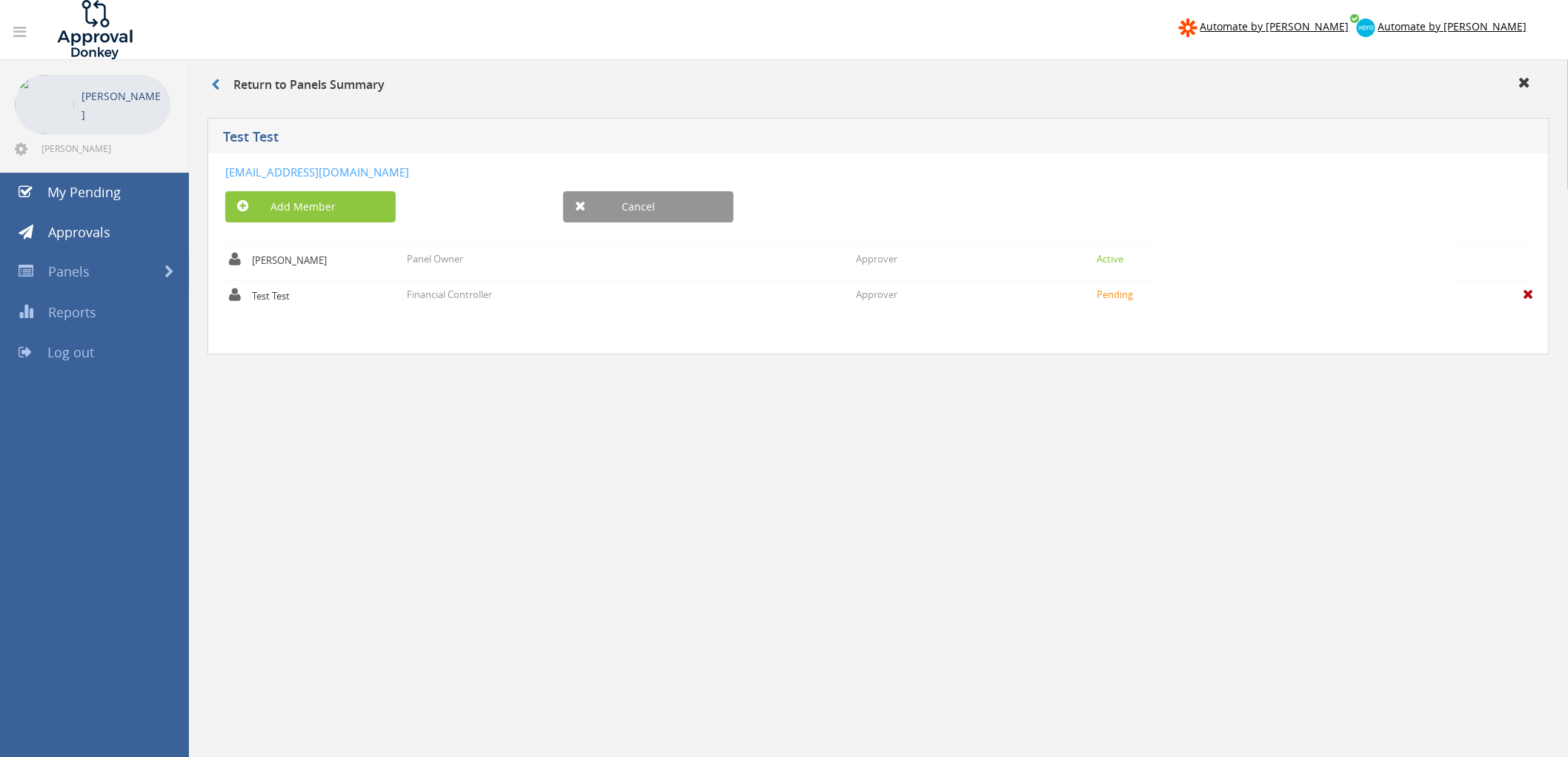
click at [664, 471] on div "Return to Panels Summary Test Test TestTest-b31e6e18-bd99-422c-a927-c3e4f741607…" at bounding box center [878, 504] width 1378 height 889
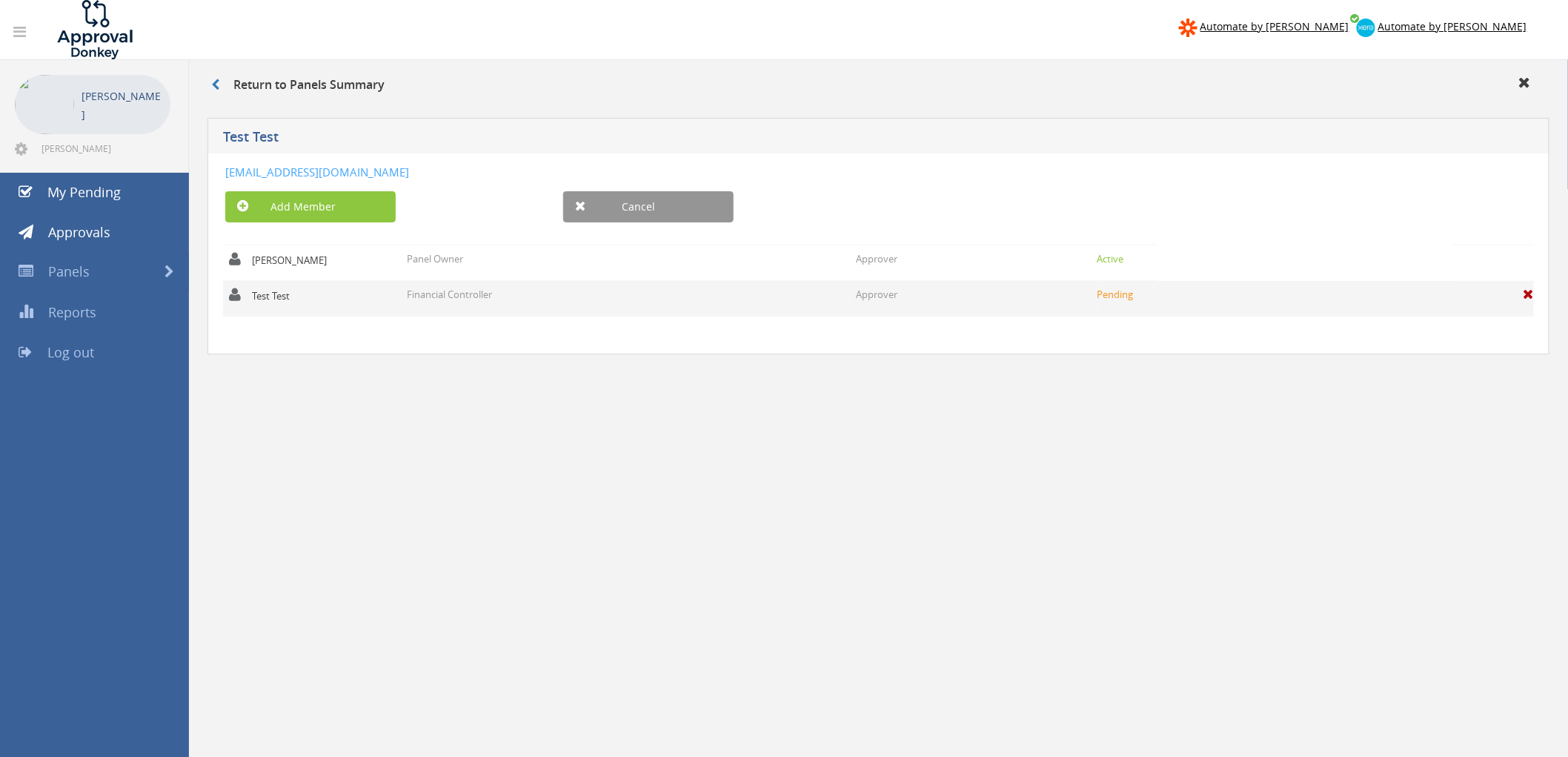
click at [487, 290] on p "Financial Controller" at bounding box center [450, 294] width 85 height 14
click at [1524, 296] on span at bounding box center [1528, 294] width 10 height 13
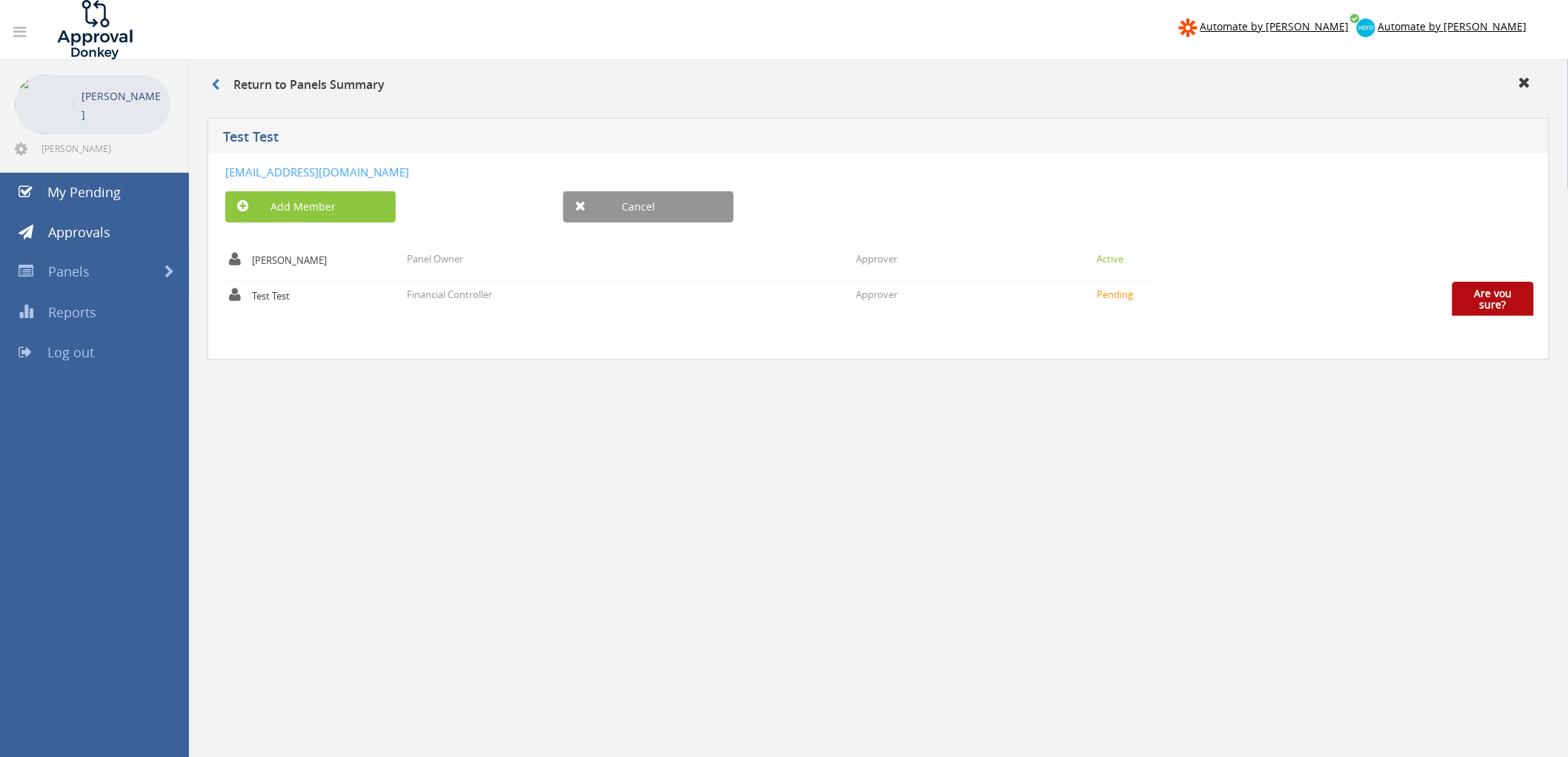
drag, startPoint x: 1512, startPoint y: 493, endPoint x: 1535, endPoint y: 391, distance: 104.6
click at [1515, 490] on div "Return to Panels Summary Test Test TestTest-b31e6e18-bd99-422c-a927-c3e4f741607…" at bounding box center [878, 504] width 1378 height 889
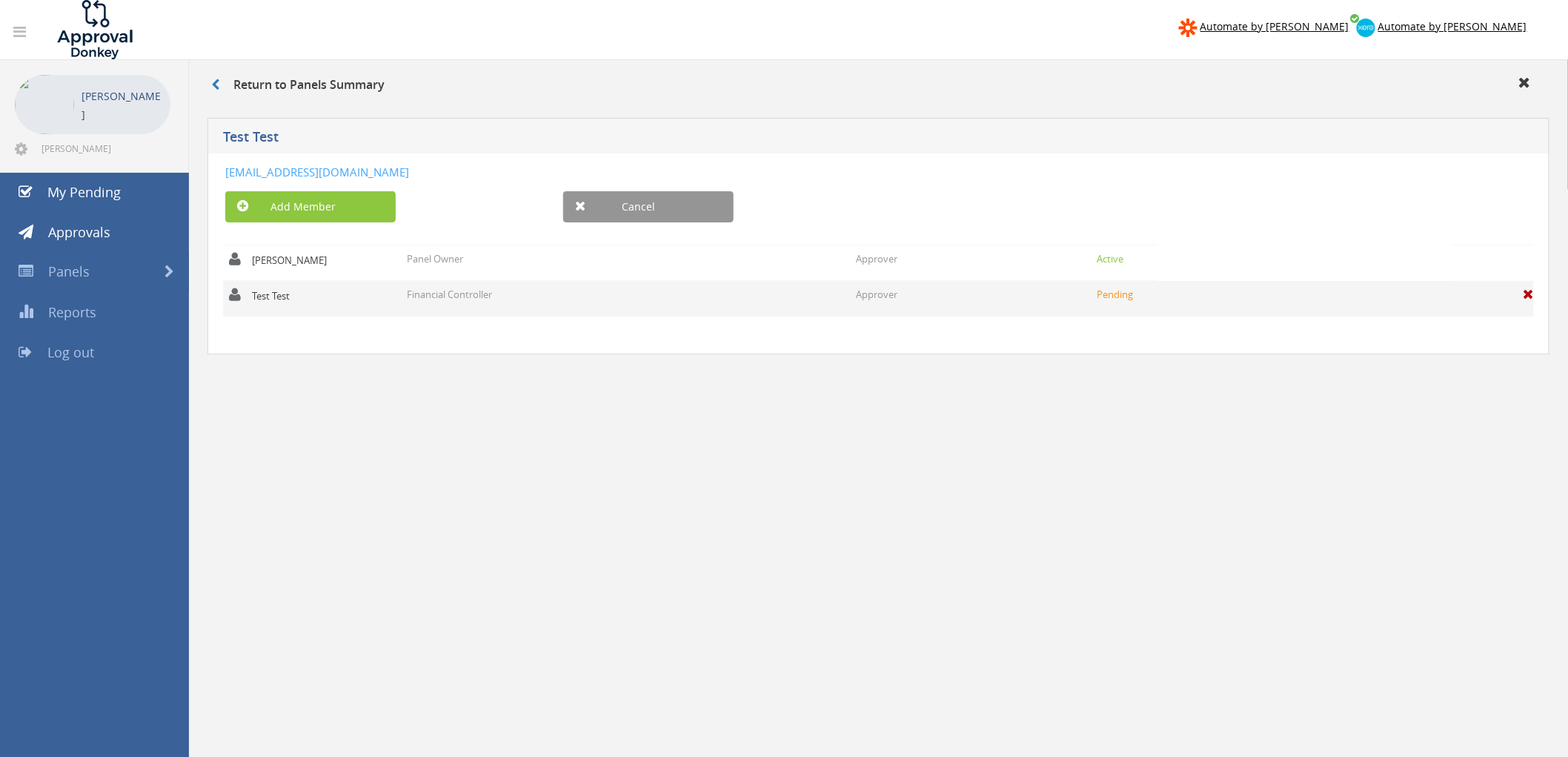
click at [1528, 300] on span at bounding box center [1528, 294] width 10 height 13
click at [1479, 304] on link "Are you sure?" at bounding box center [1493, 298] width 38 height 25
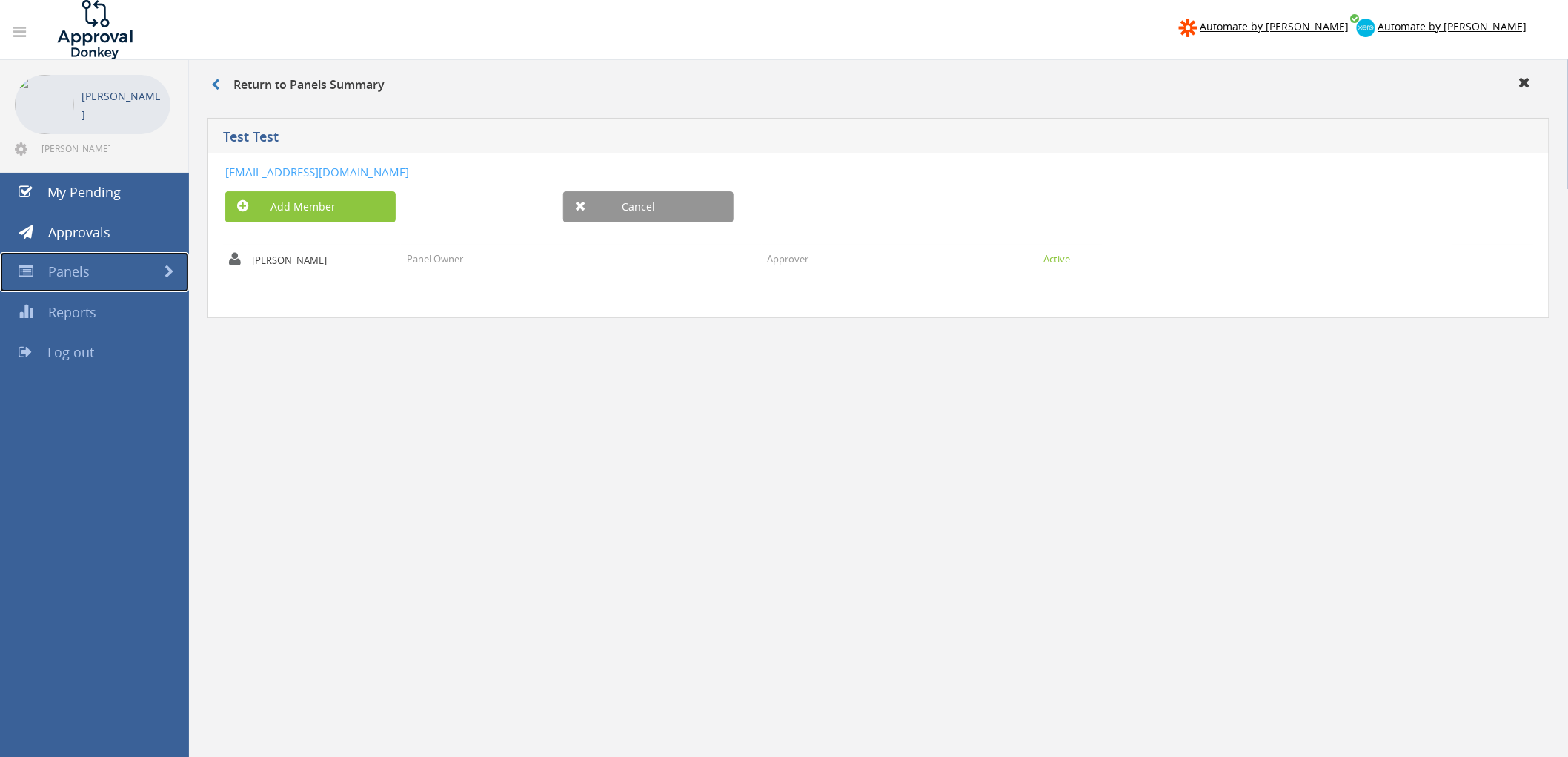
click at [71, 272] on span "Panels" at bounding box center [68, 271] width 42 height 18
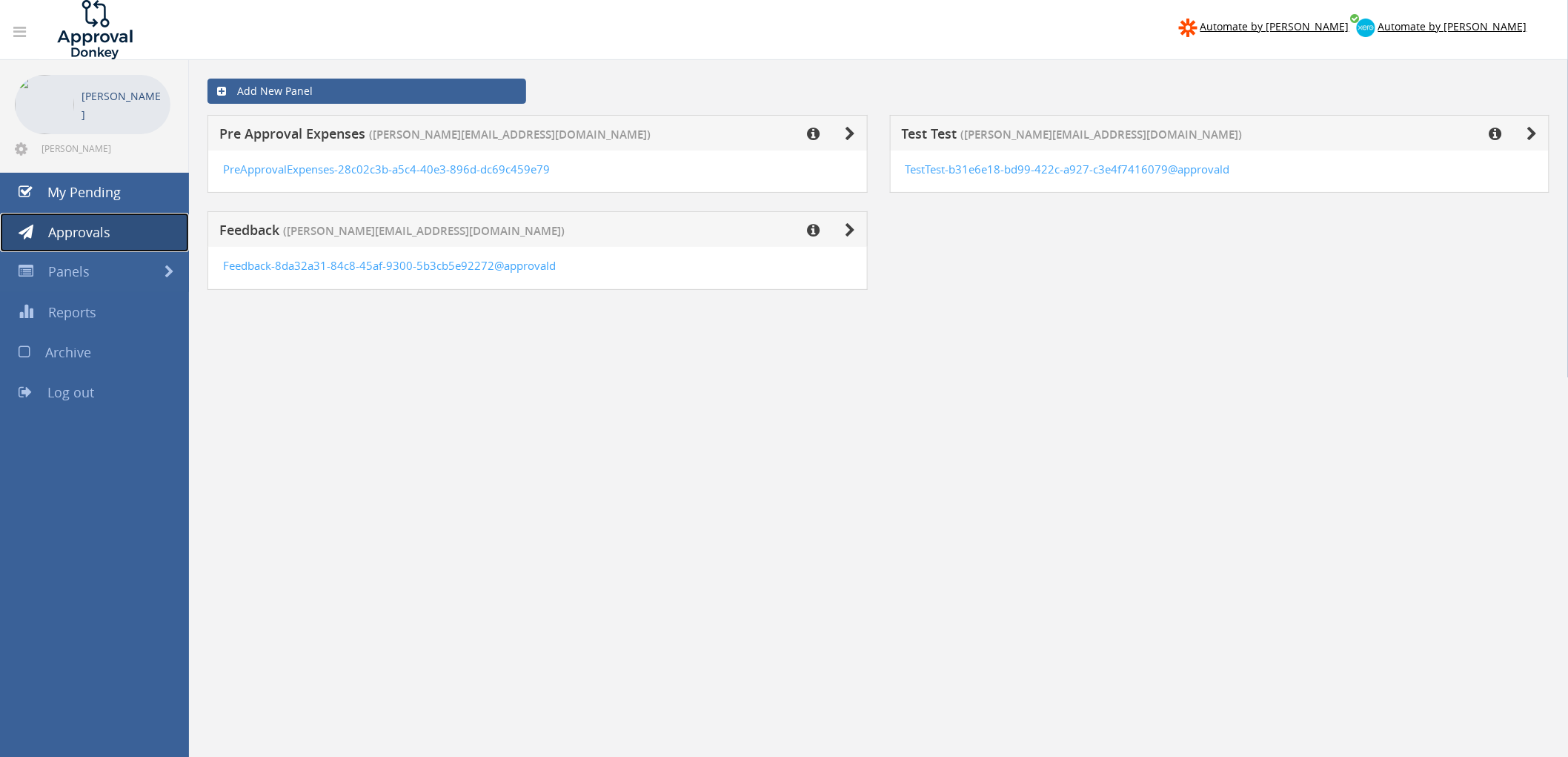
click at [96, 232] on span "Approvals" at bounding box center [79, 231] width 62 height 18
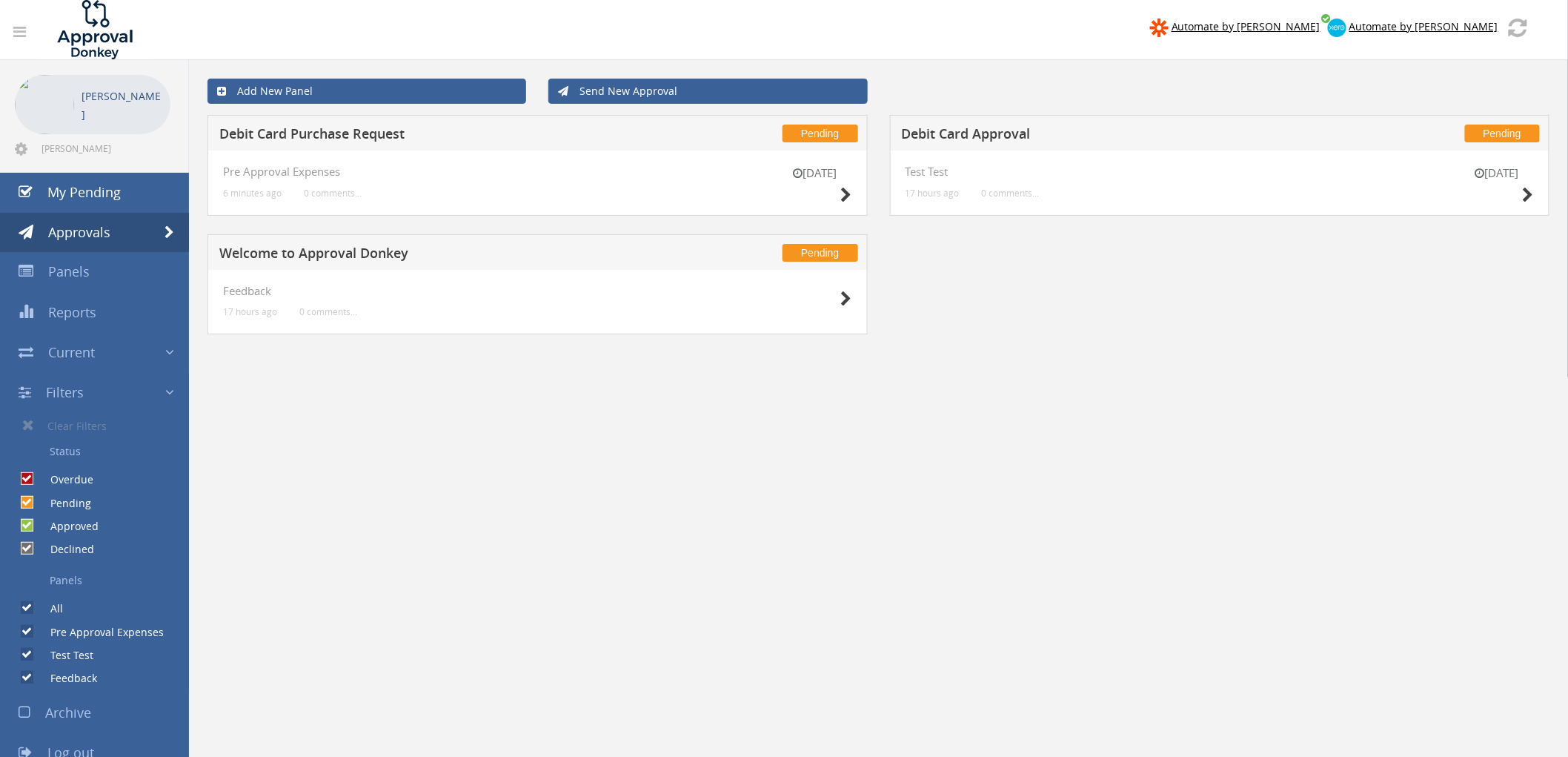
click at [77, 519] on label "Approved" at bounding box center [67, 527] width 63 height 15
click at [31, 521] on input "Approved" at bounding box center [25, 526] width 9 height 9
checkbox input "false"
click at [1527, 198] on icon at bounding box center [1528, 195] width 11 height 16
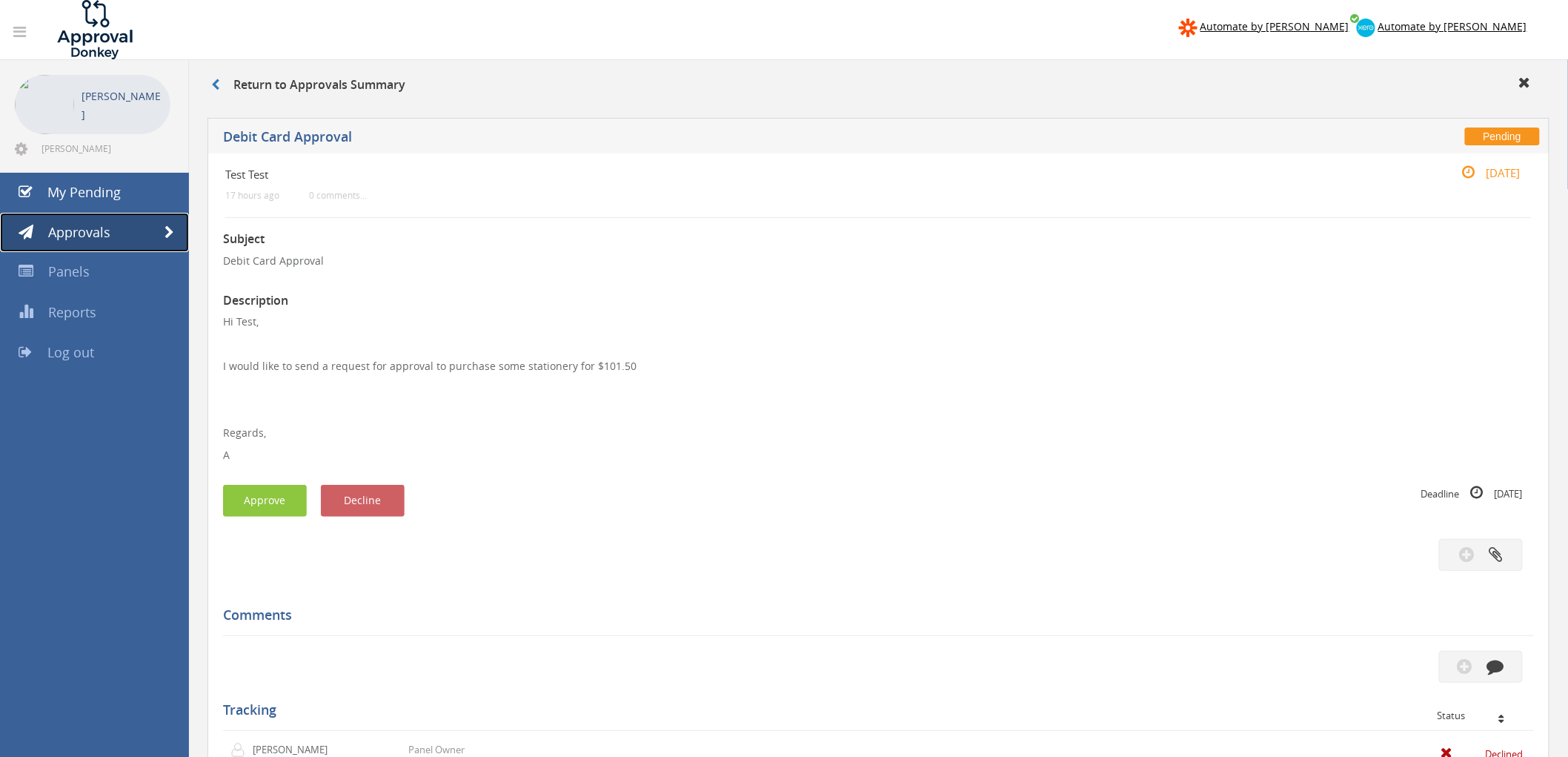
click at [171, 238] on span at bounding box center [169, 232] width 9 height 13
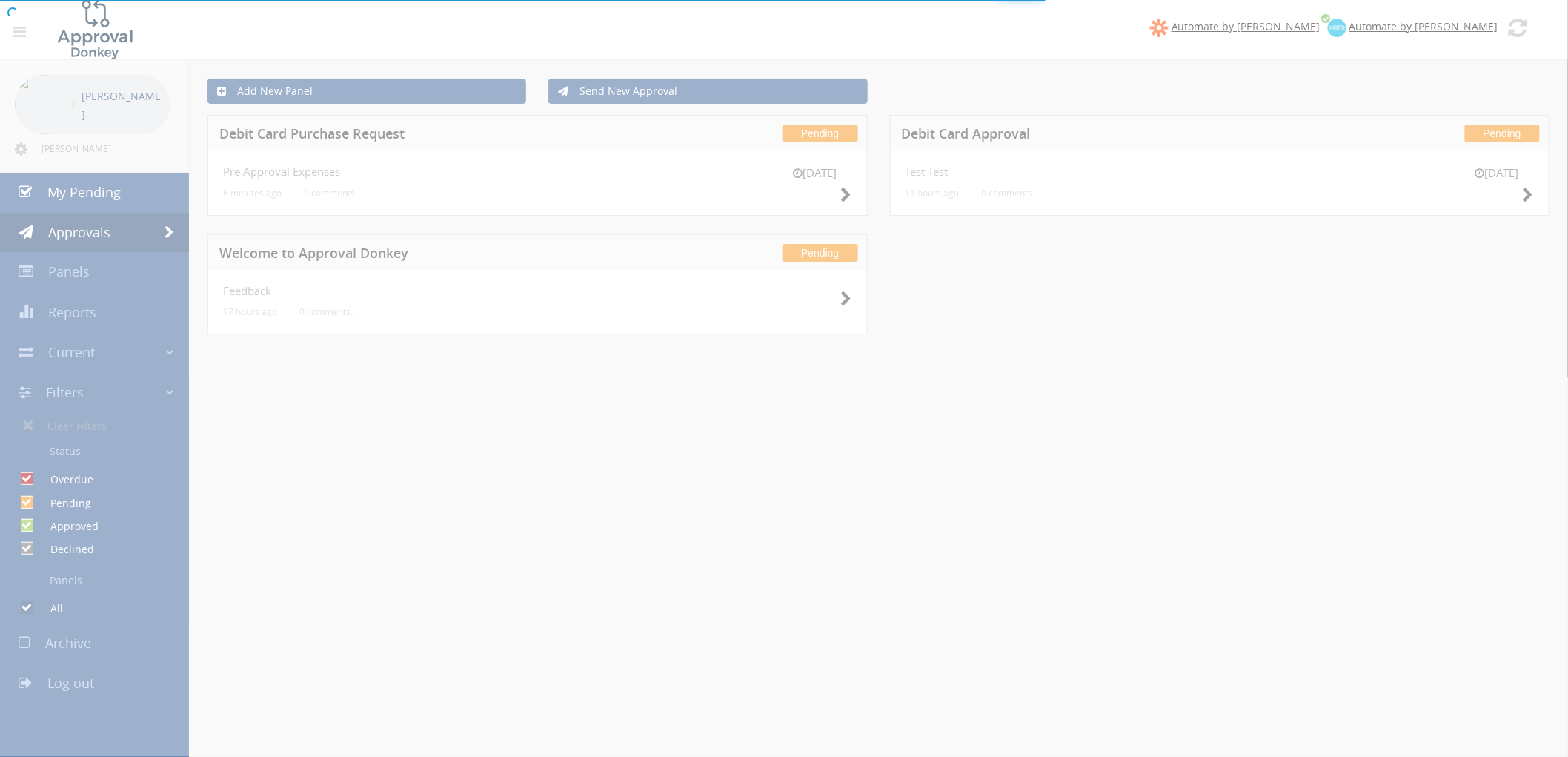
checkbox input "false"
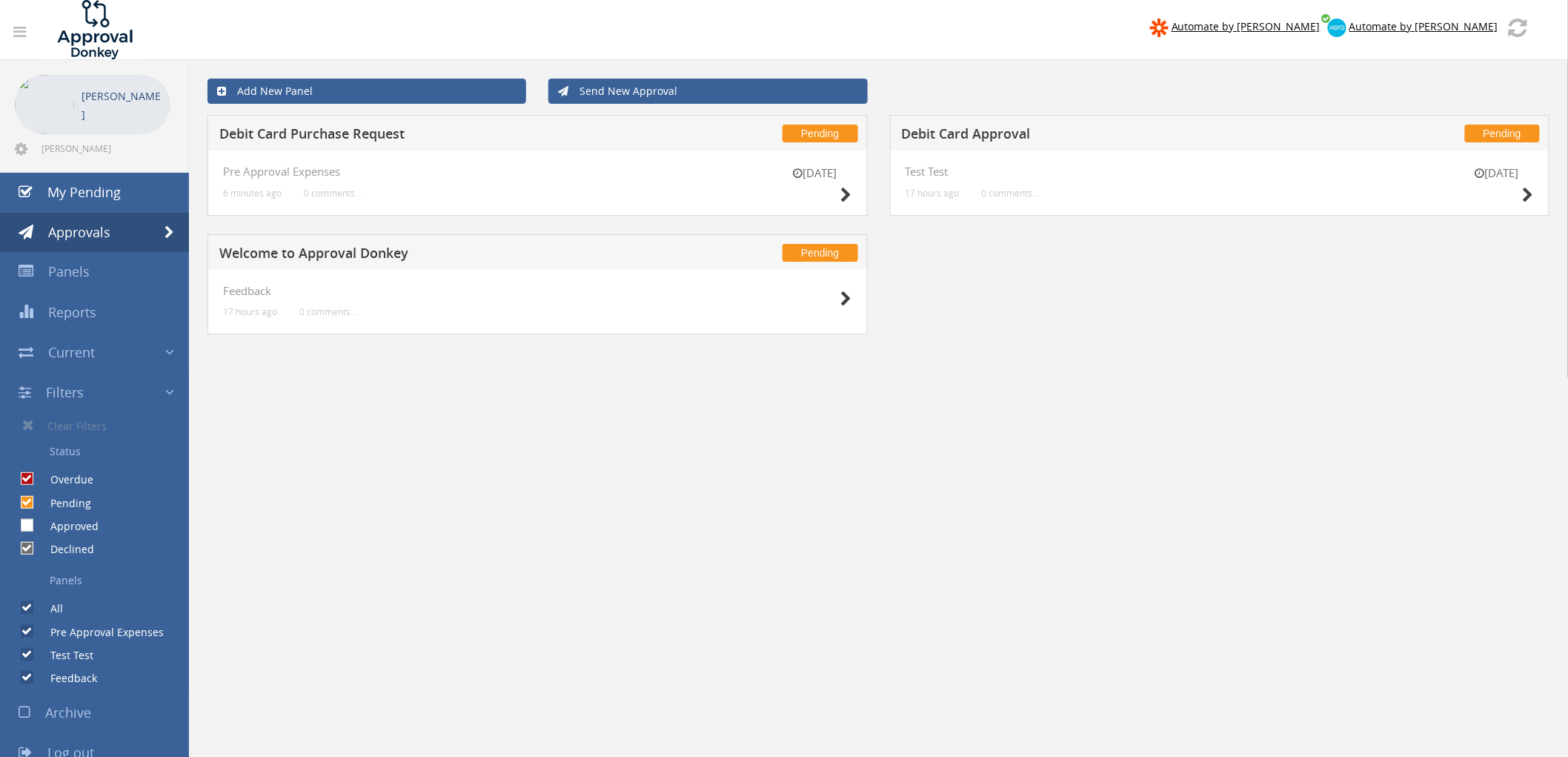
drag, startPoint x: 1170, startPoint y: 129, endPoint x: 1077, endPoint y: 133, distance: 93.1
click at [1077, 133] on h5 "Debit Card Approval" at bounding box center [1124, 136] width 445 height 19
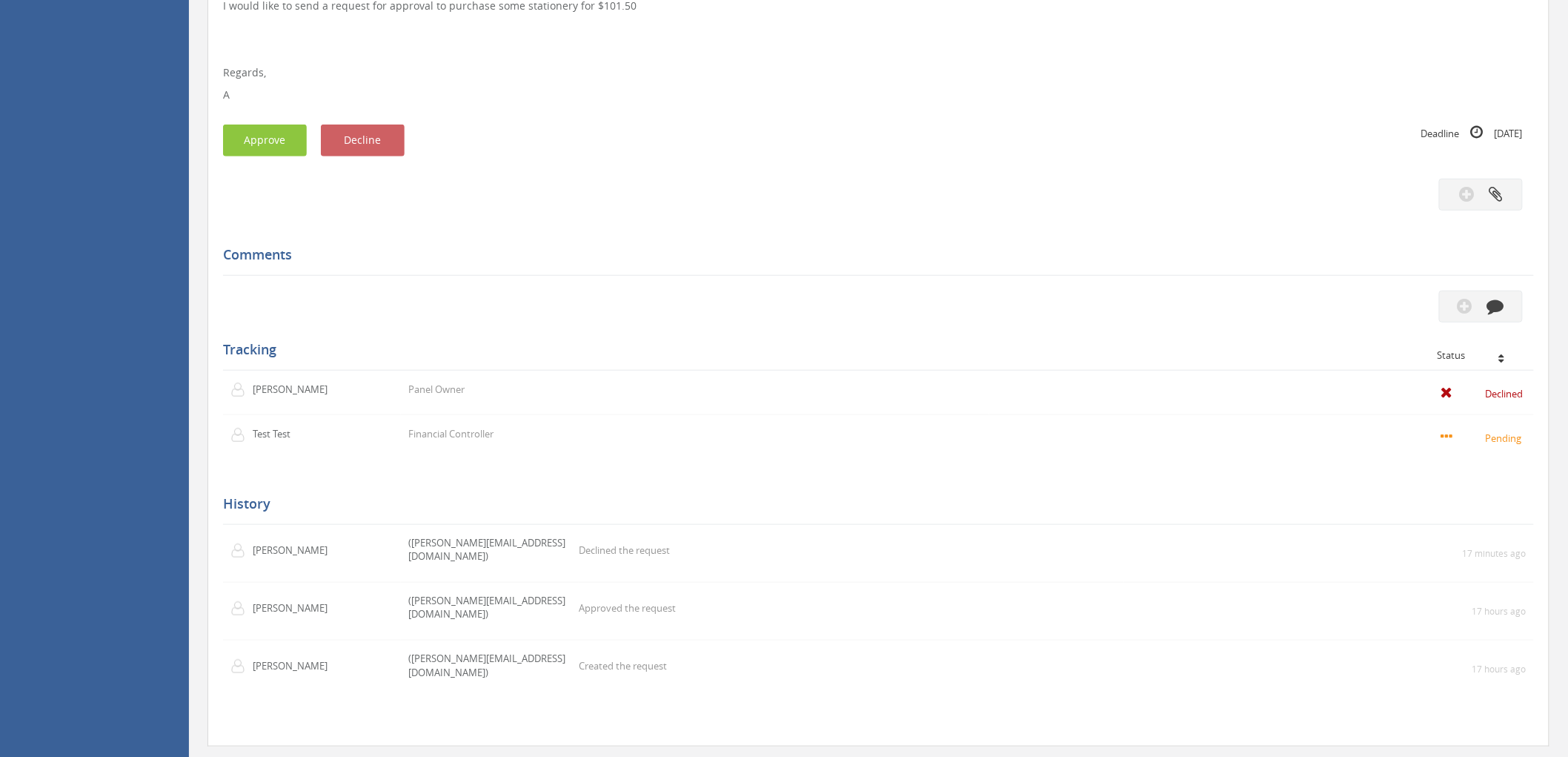
scroll to position [31, 0]
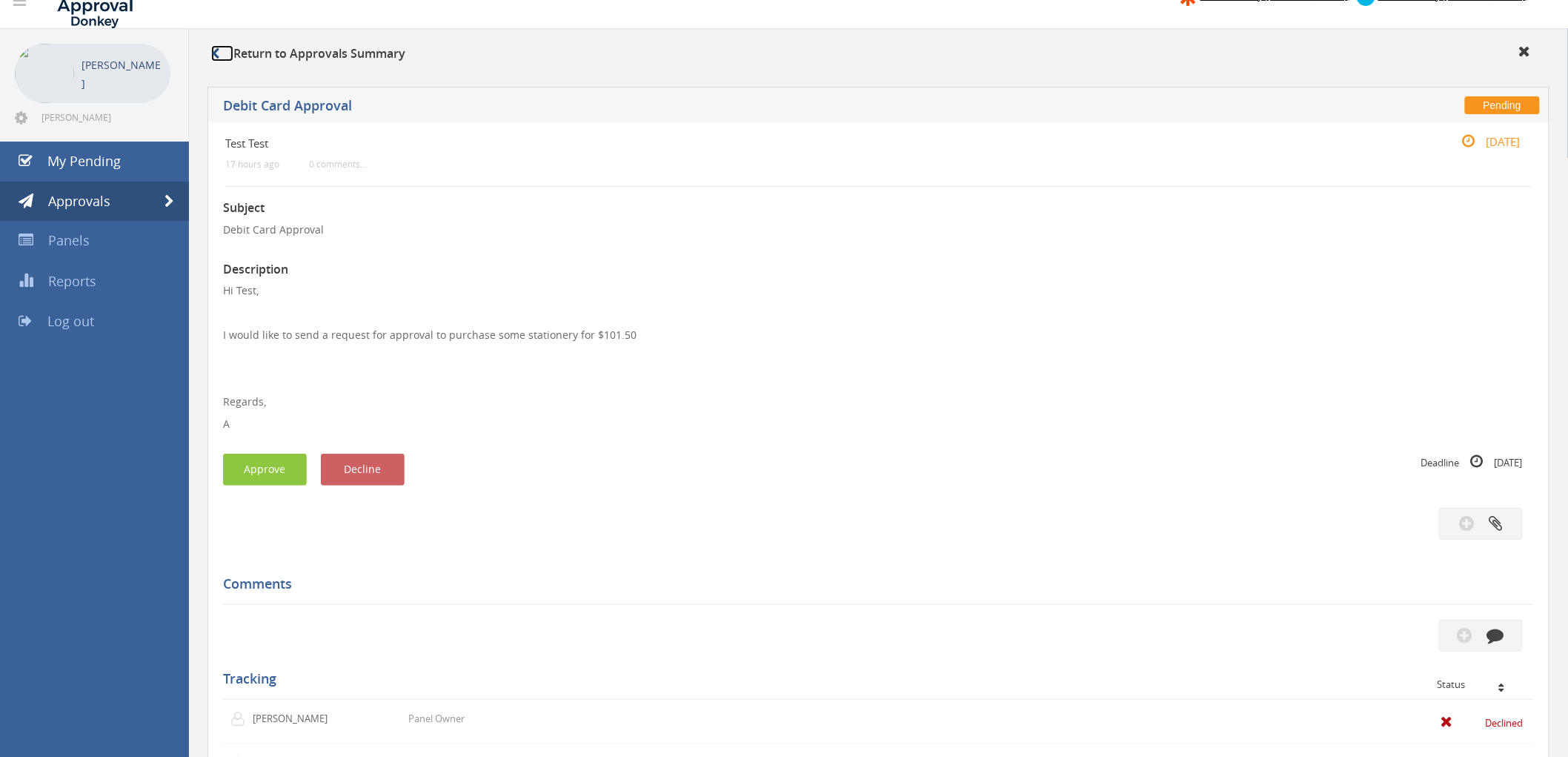
click at [214, 56] on icon at bounding box center [215, 53] width 8 height 12
click at [217, 54] on icon at bounding box center [215, 53] width 8 height 12
click at [111, 165] on span "My Pending" at bounding box center [83, 160] width 73 height 18
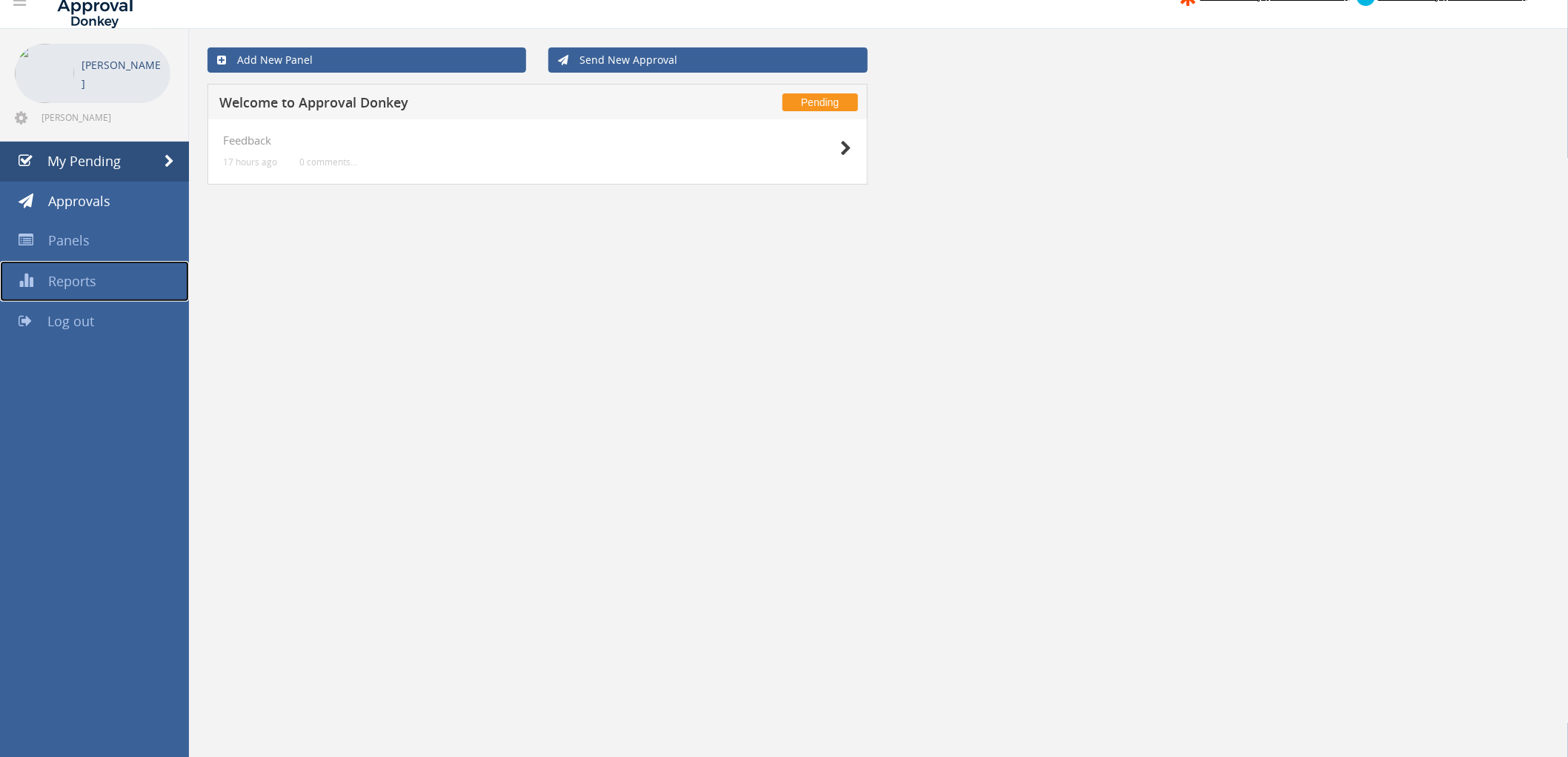
click at [93, 278] on span "Reports" at bounding box center [72, 280] width 48 height 18
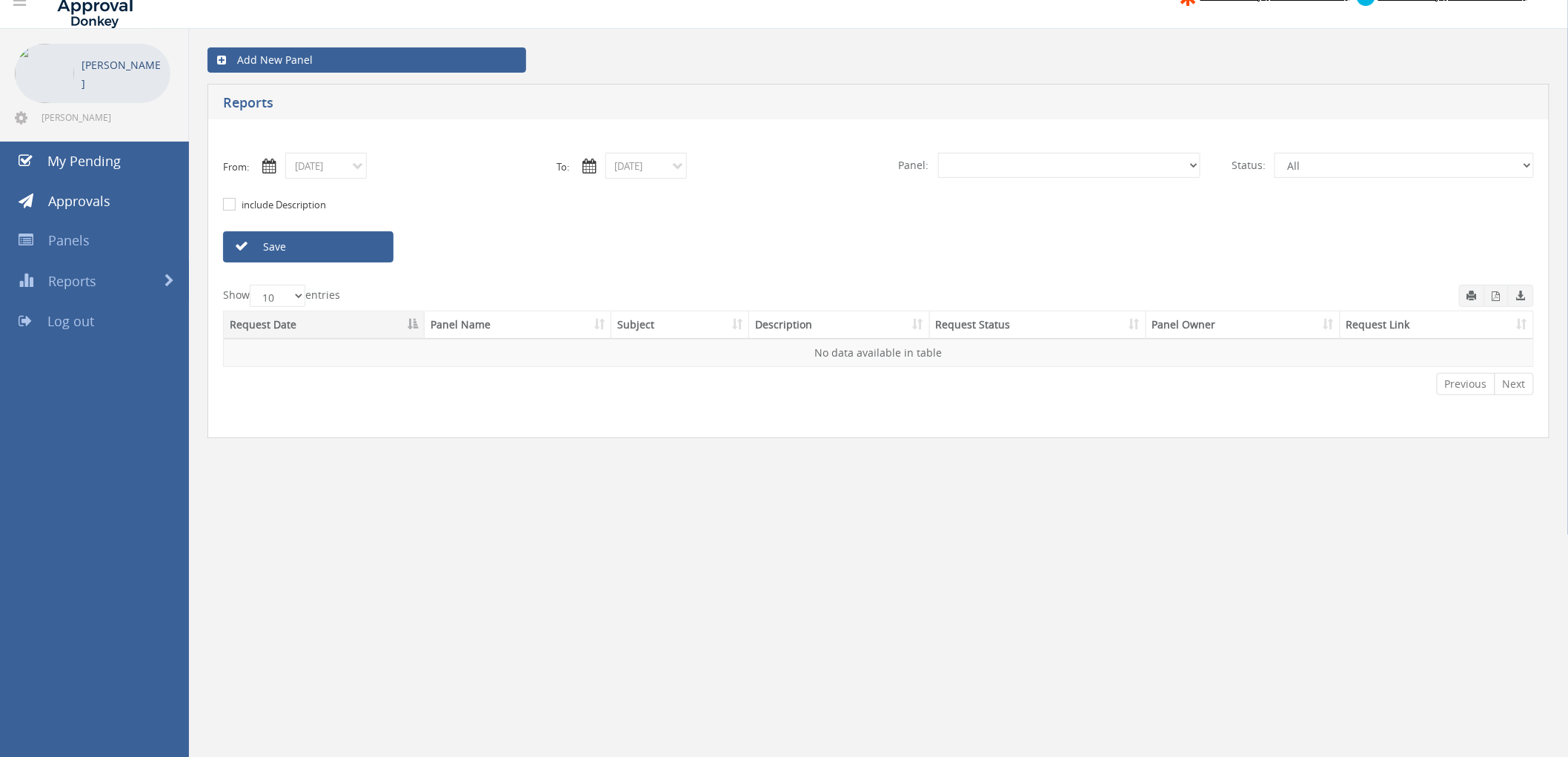
select select "number:0"
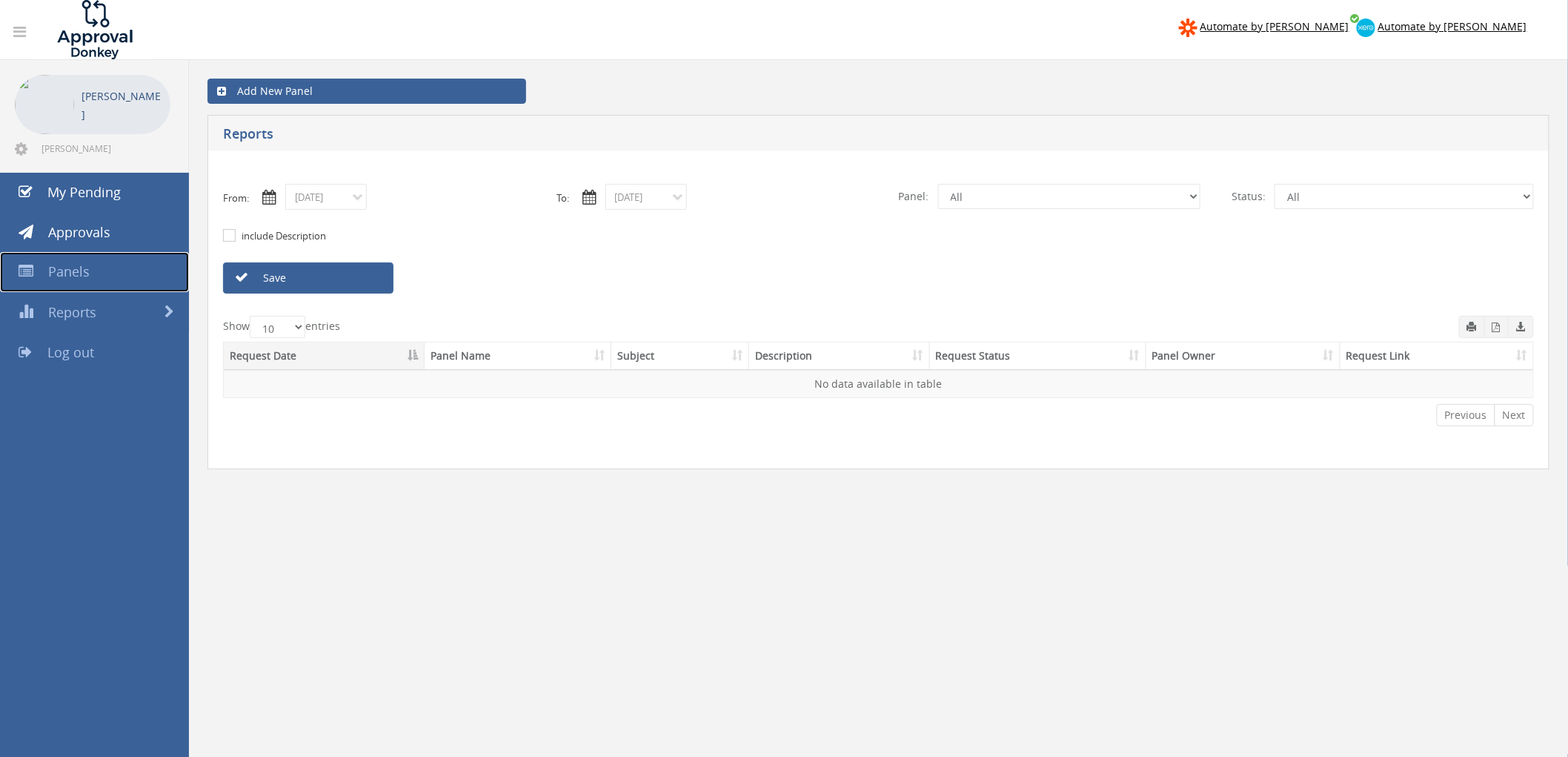
click at [90, 263] on link "Panels" at bounding box center [94, 271] width 189 height 40
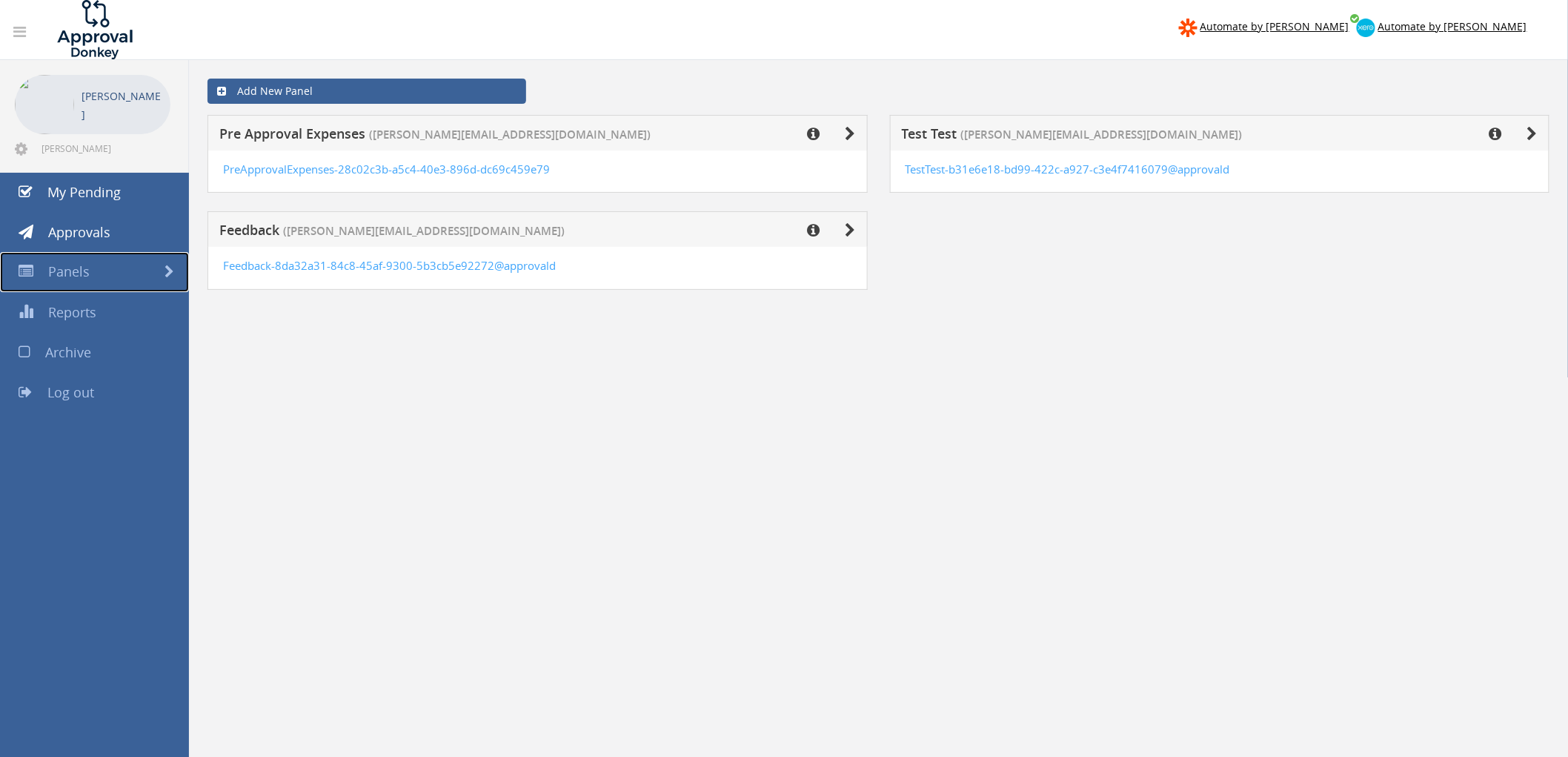
click at [155, 269] on link "Panels" at bounding box center [94, 271] width 189 height 40
click at [167, 275] on span at bounding box center [169, 272] width 9 height 13
click at [74, 316] on span "Reports" at bounding box center [72, 312] width 48 height 18
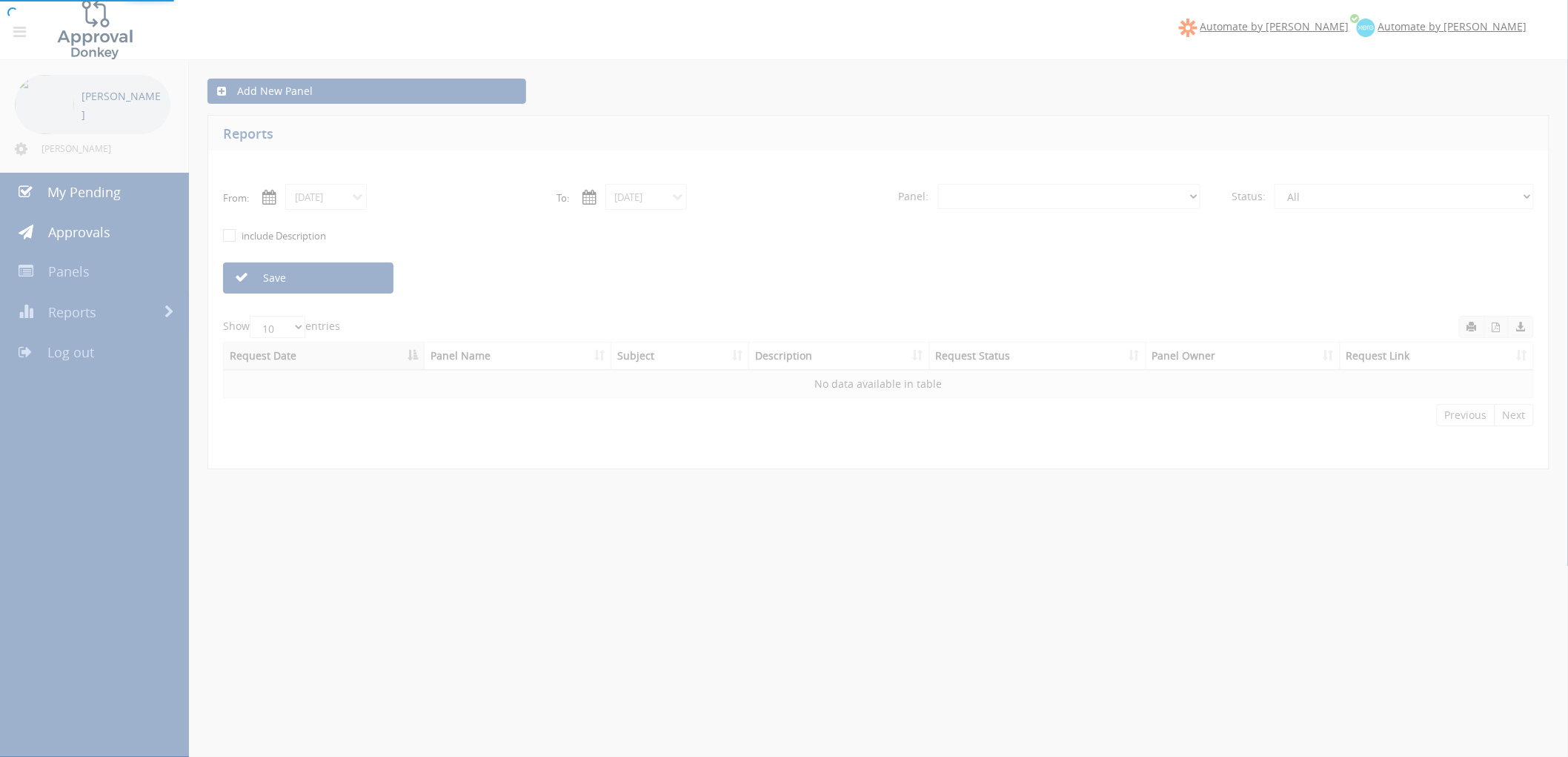
select select "number:0"
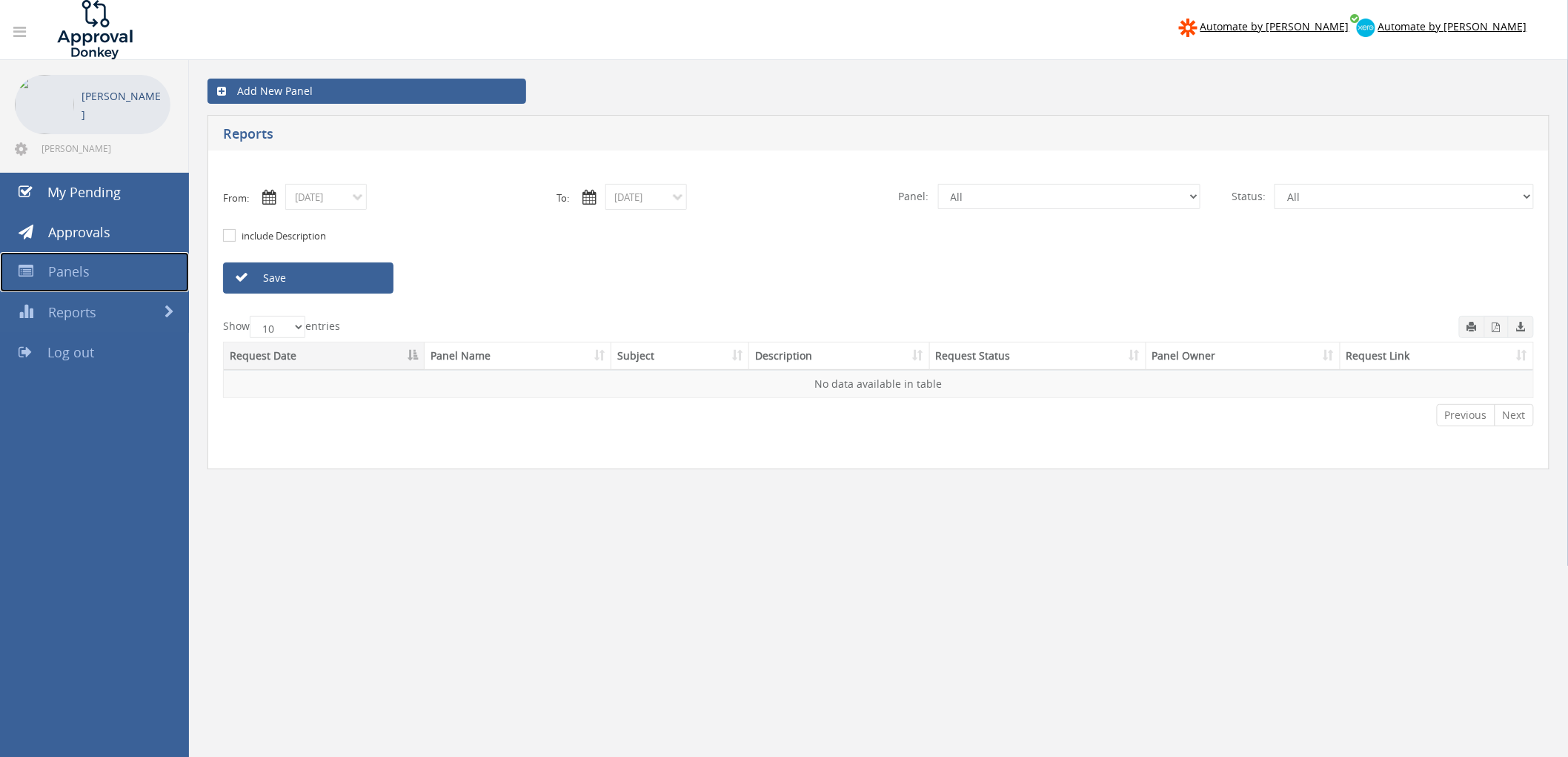
click at [78, 276] on span "Panels" at bounding box center [68, 271] width 42 height 18
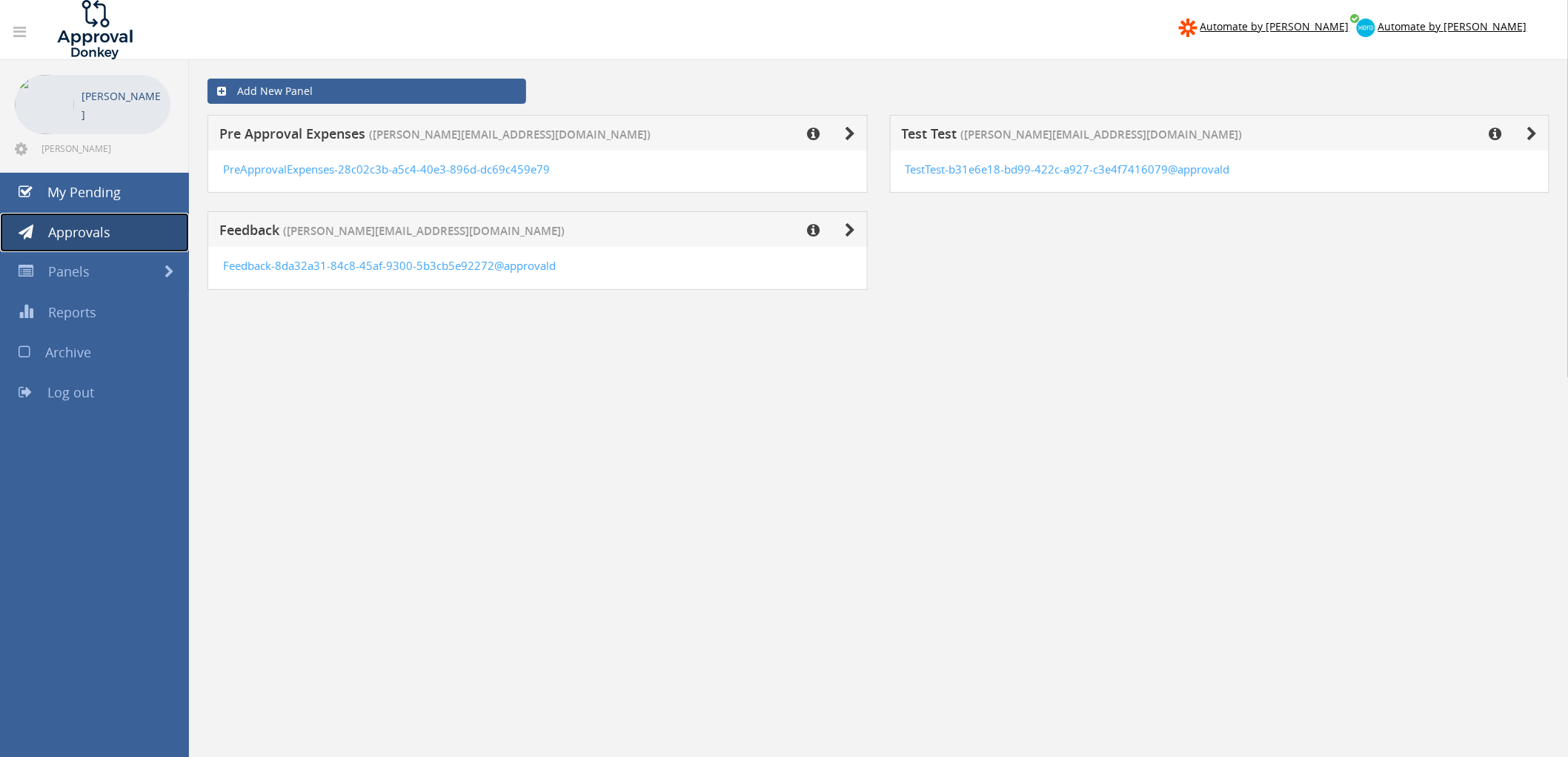
click at [70, 223] on span "Approvals" at bounding box center [79, 231] width 62 height 18
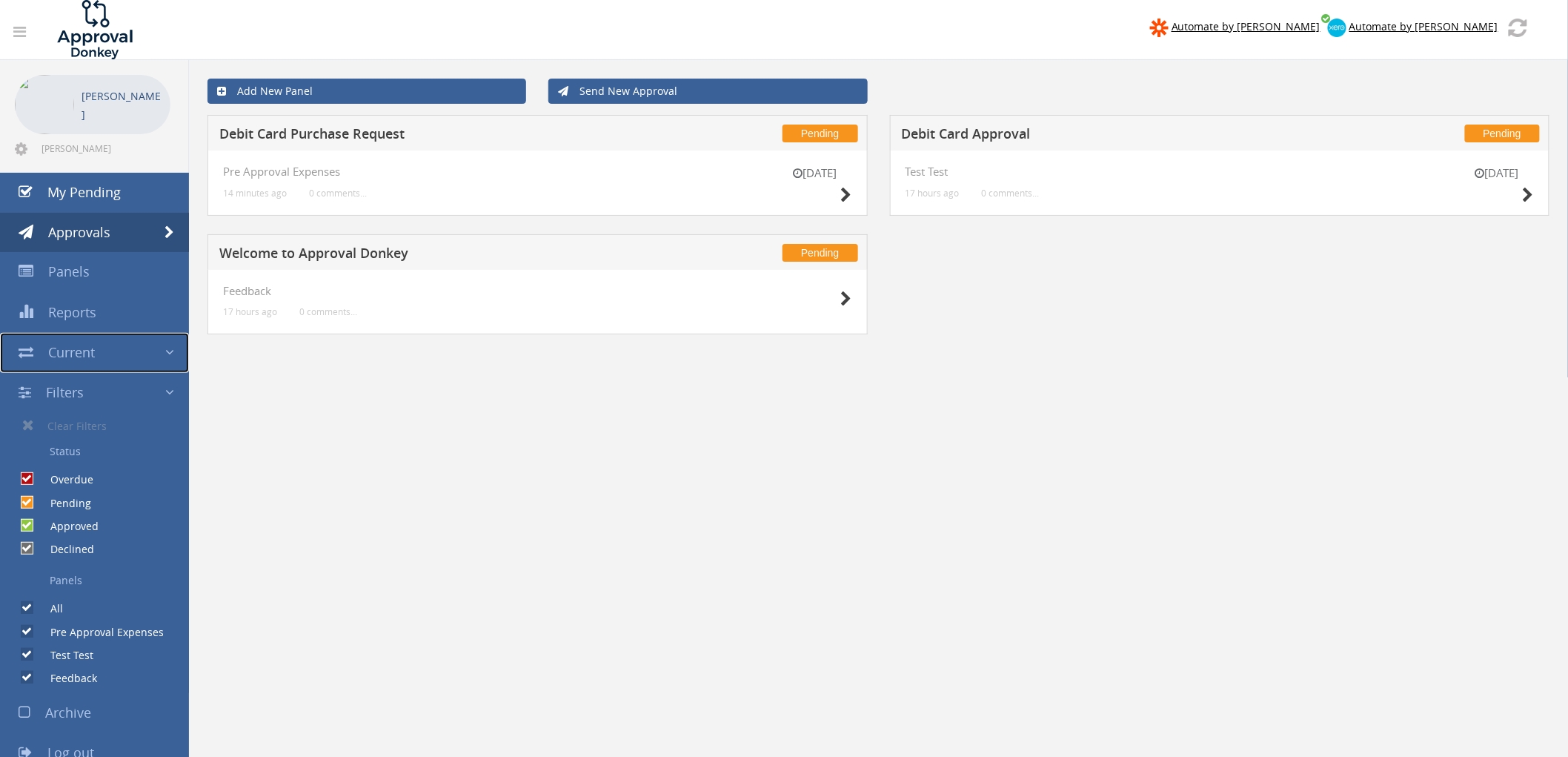
click at [172, 352] on span at bounding box center [170, 353] width 9 height 19
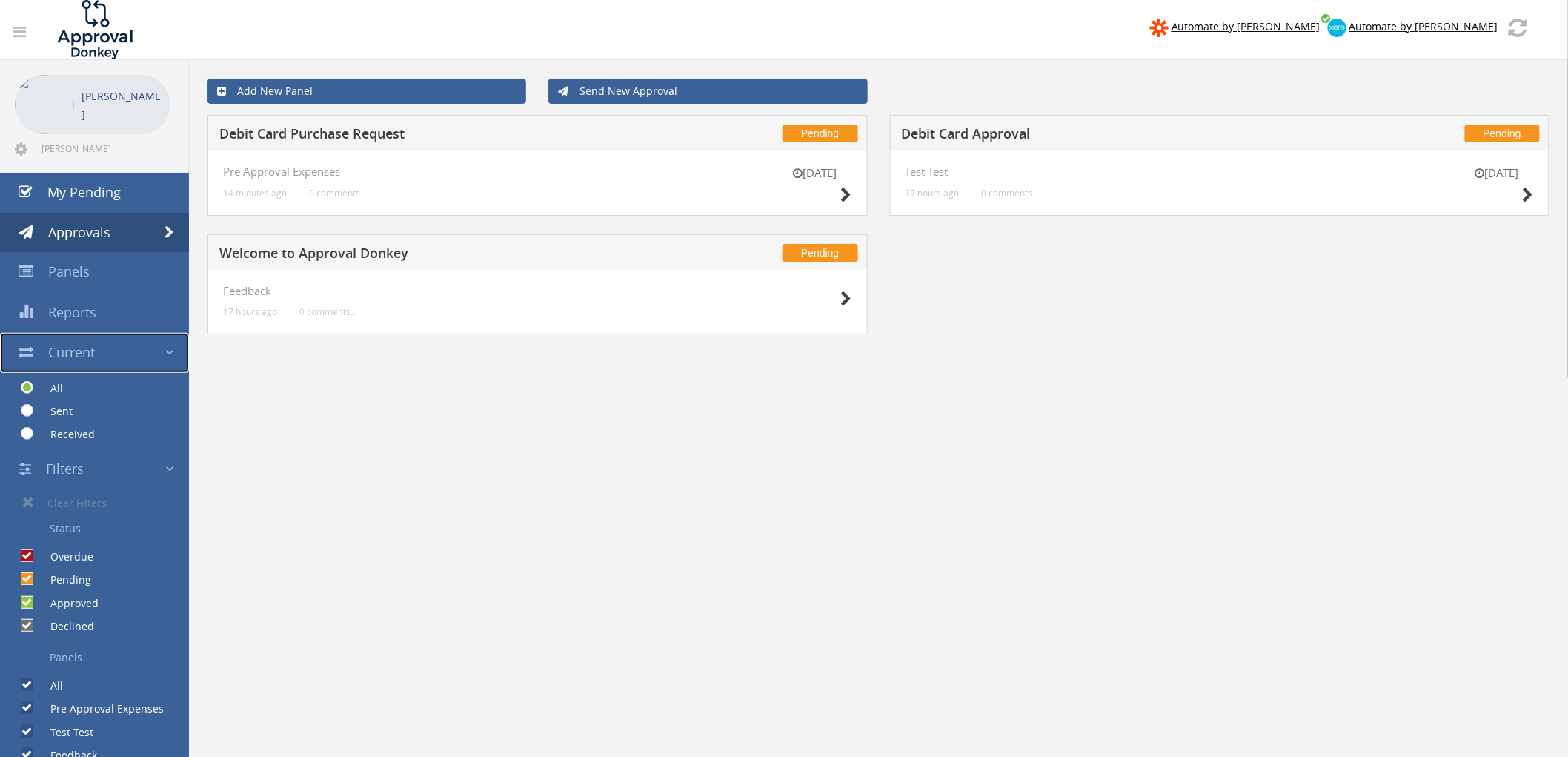
click at [168, 353] on span at bounding box center [170, 353] width 9 height 19
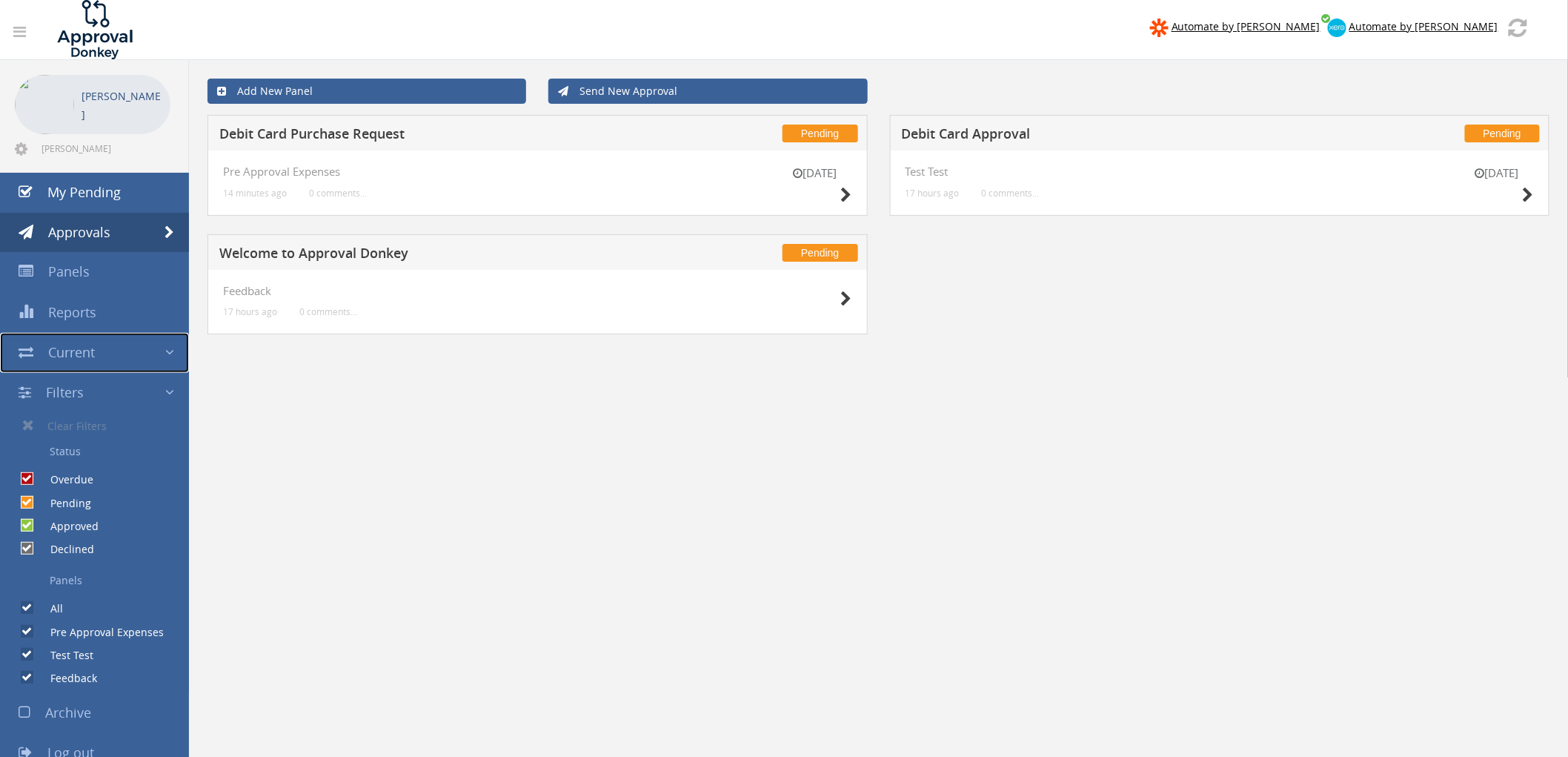
click at [168, 353] on span at bounding box center [170, 353] width 9 height 19
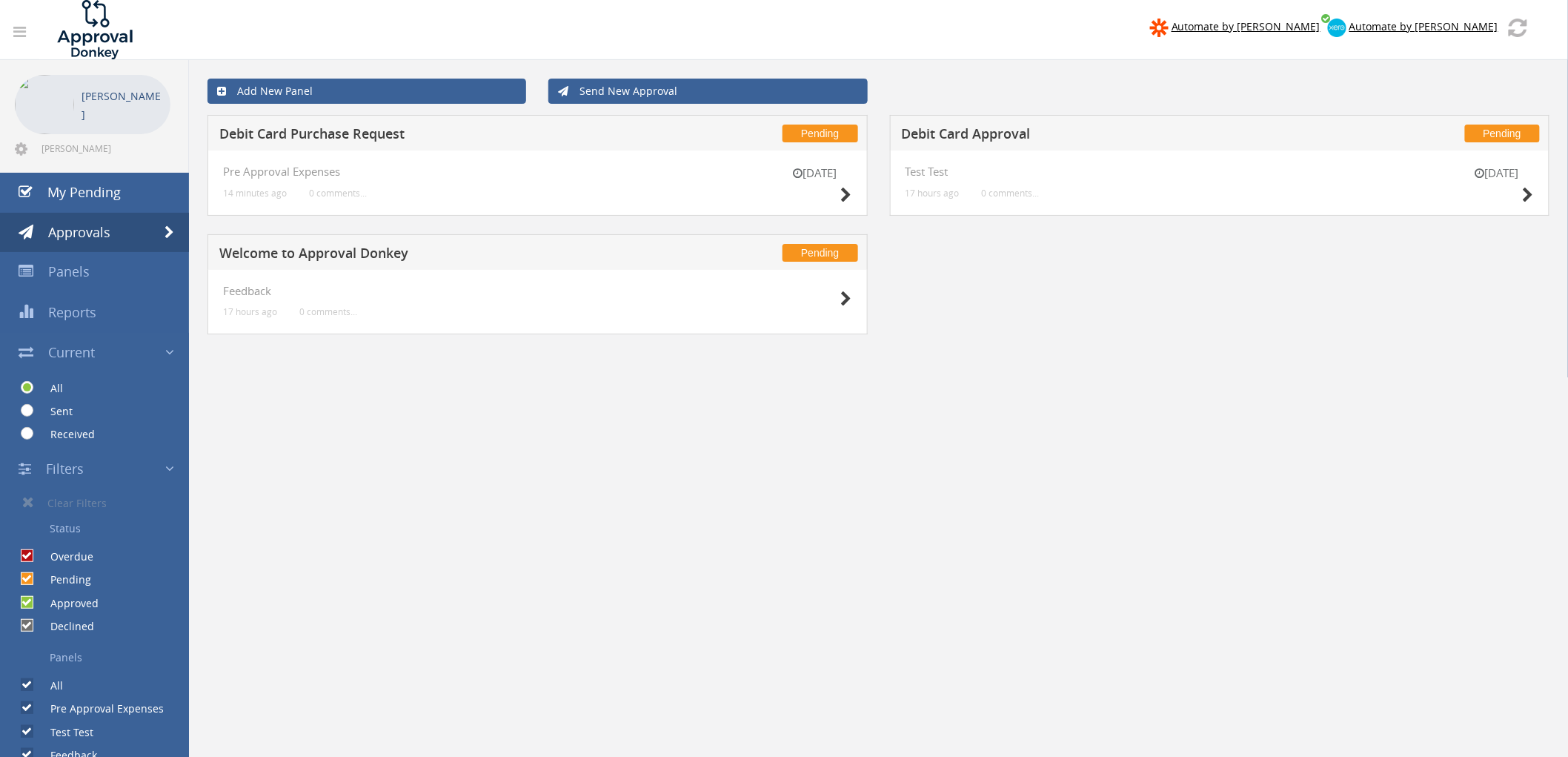
click at [50, 407] on label "Sent" at bounding box center [54, 411] width 37 height 15
click at [31, 407] on input "Sent" at bounding box center [25, 411] width 9 height 9
radio input "true"
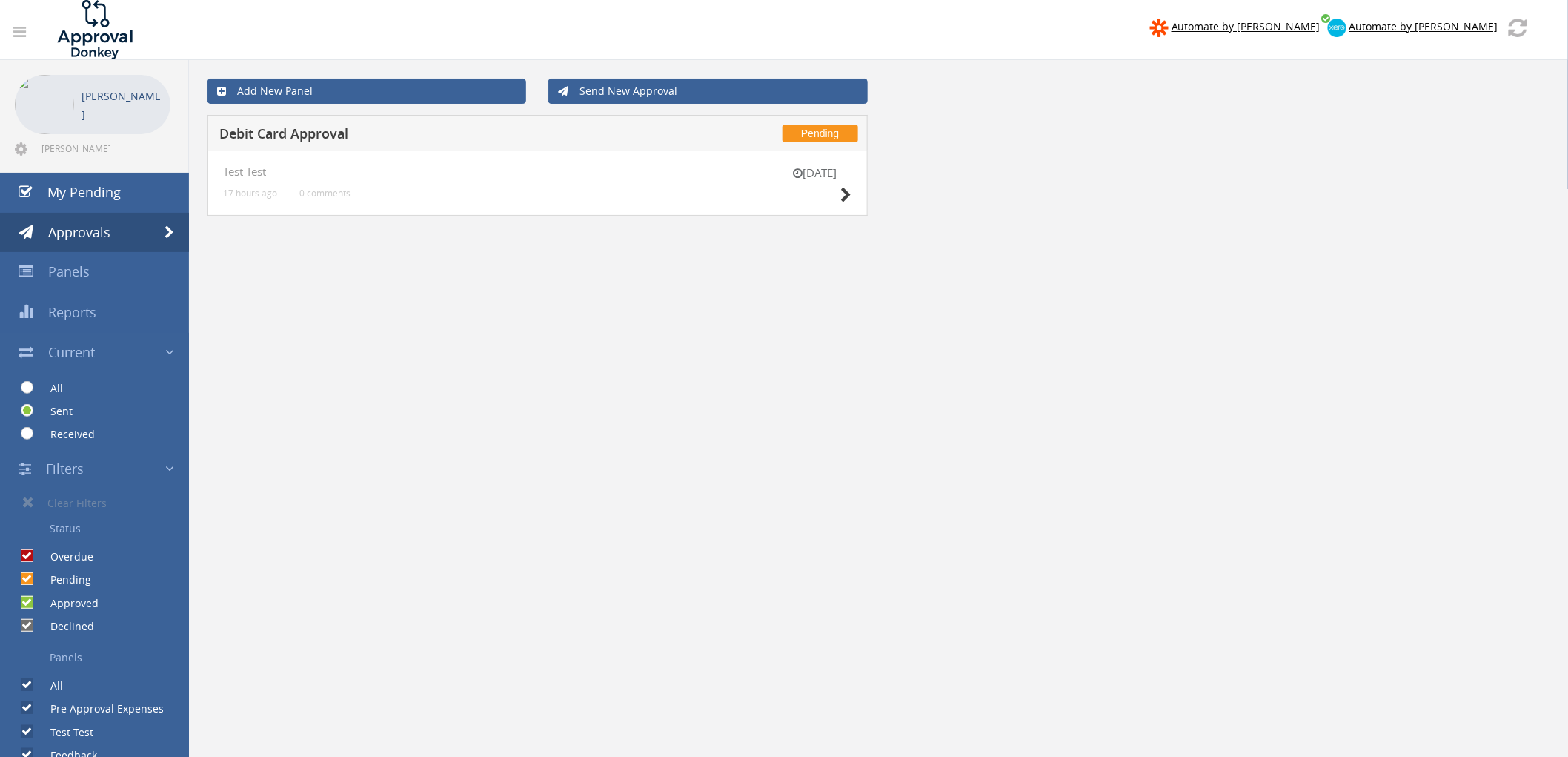
click at [633, 190] on div "[DATE] Test Test 17 hours ago 0 comments..." at bounding box center [537, 183] width 629 height 35
drag, startPoint x: 649, startPoint y: 193, endPoint x: 549, endPoint y: 185, distance: 100.3
click at [531, 185] on div "[DATE] Test Test 17 hours ago 0 comments..." at bounding box center [537, 183] width 629 height 35
click at [846, 192] on icon at bounding box center [846, 195] width 11 height 16
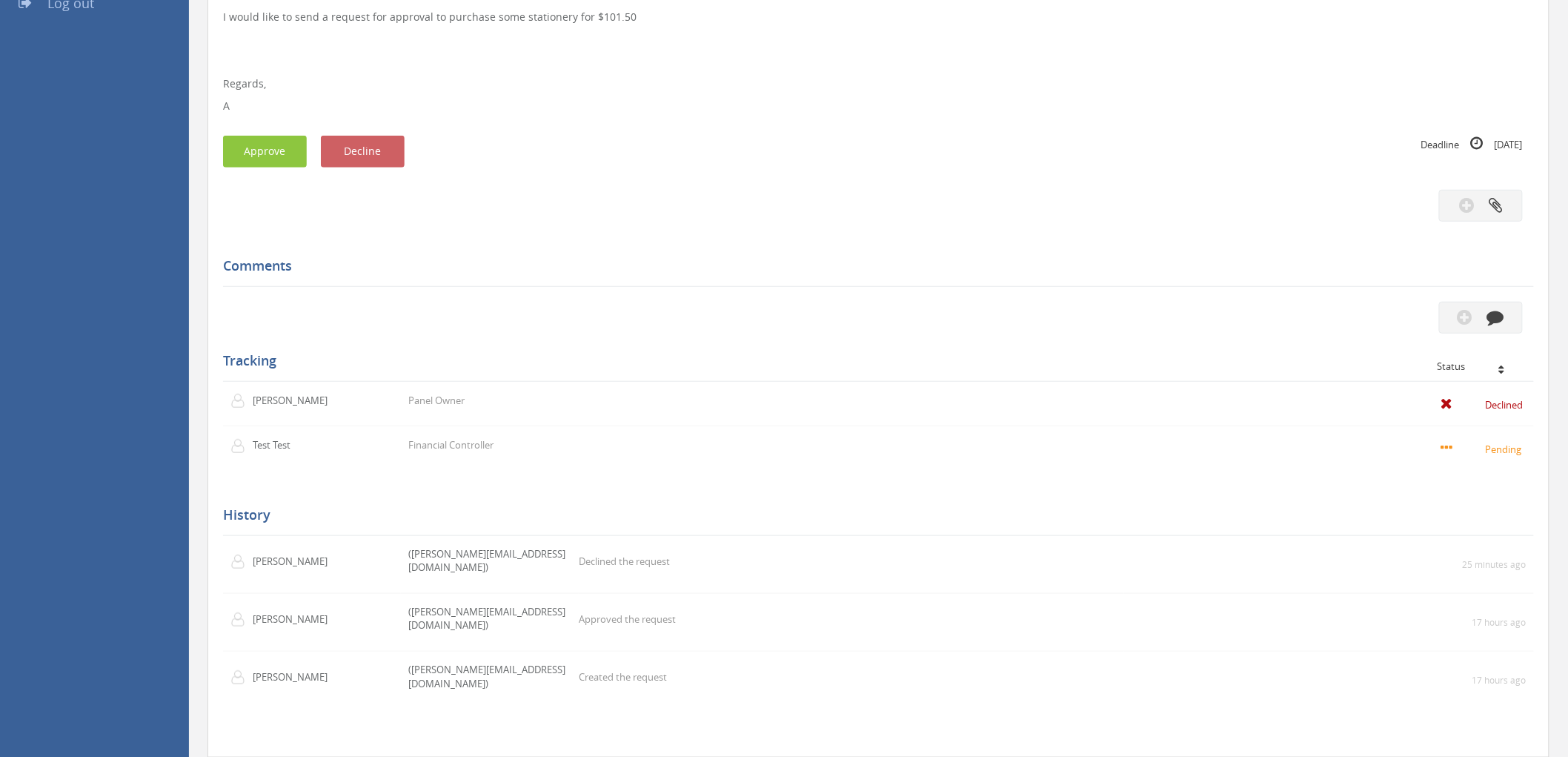
scroll to position [359, 0]
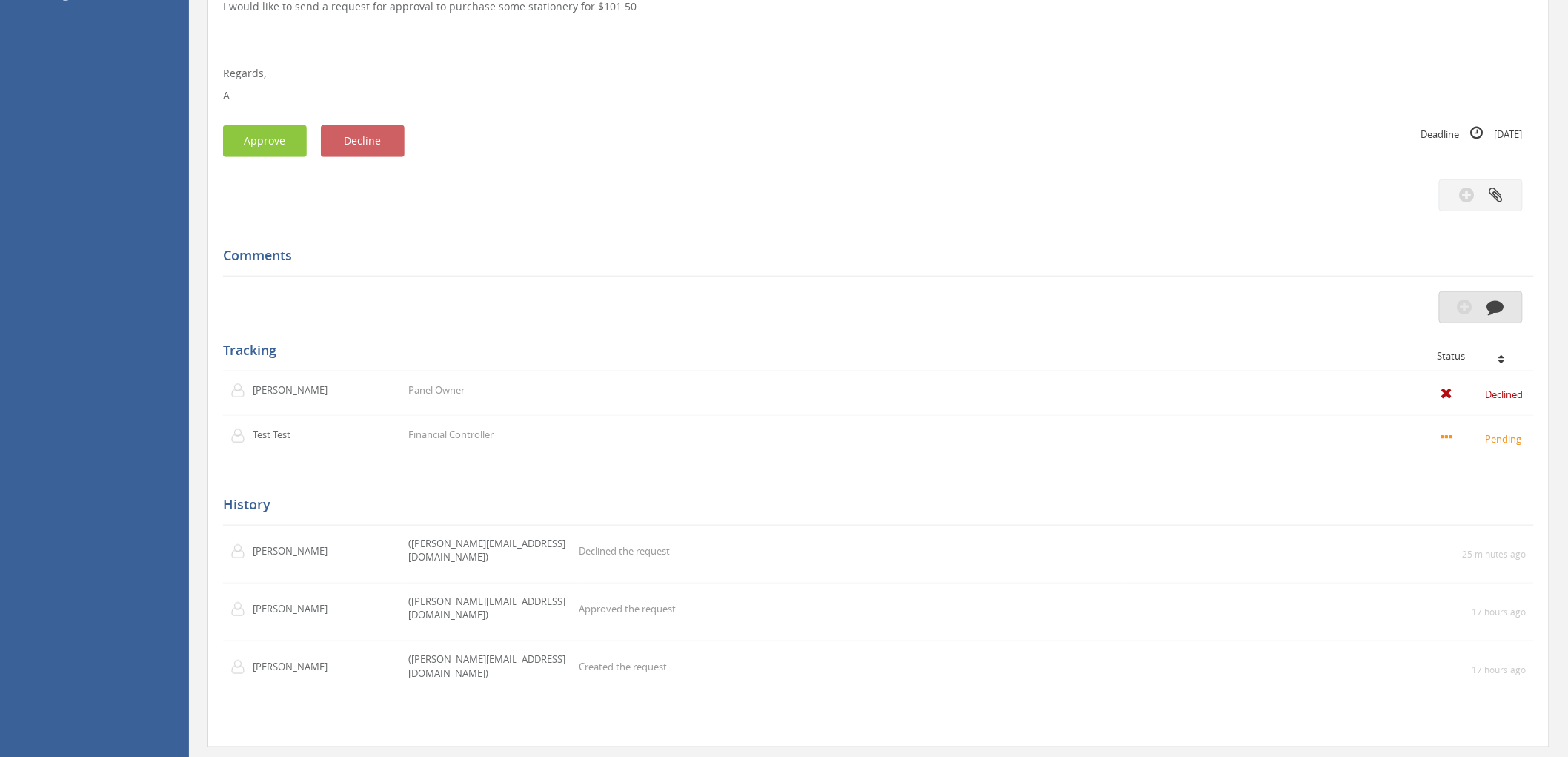
click at [1498, 306] on icon "button" at bounding box center [1495, 306] width 17 height 17
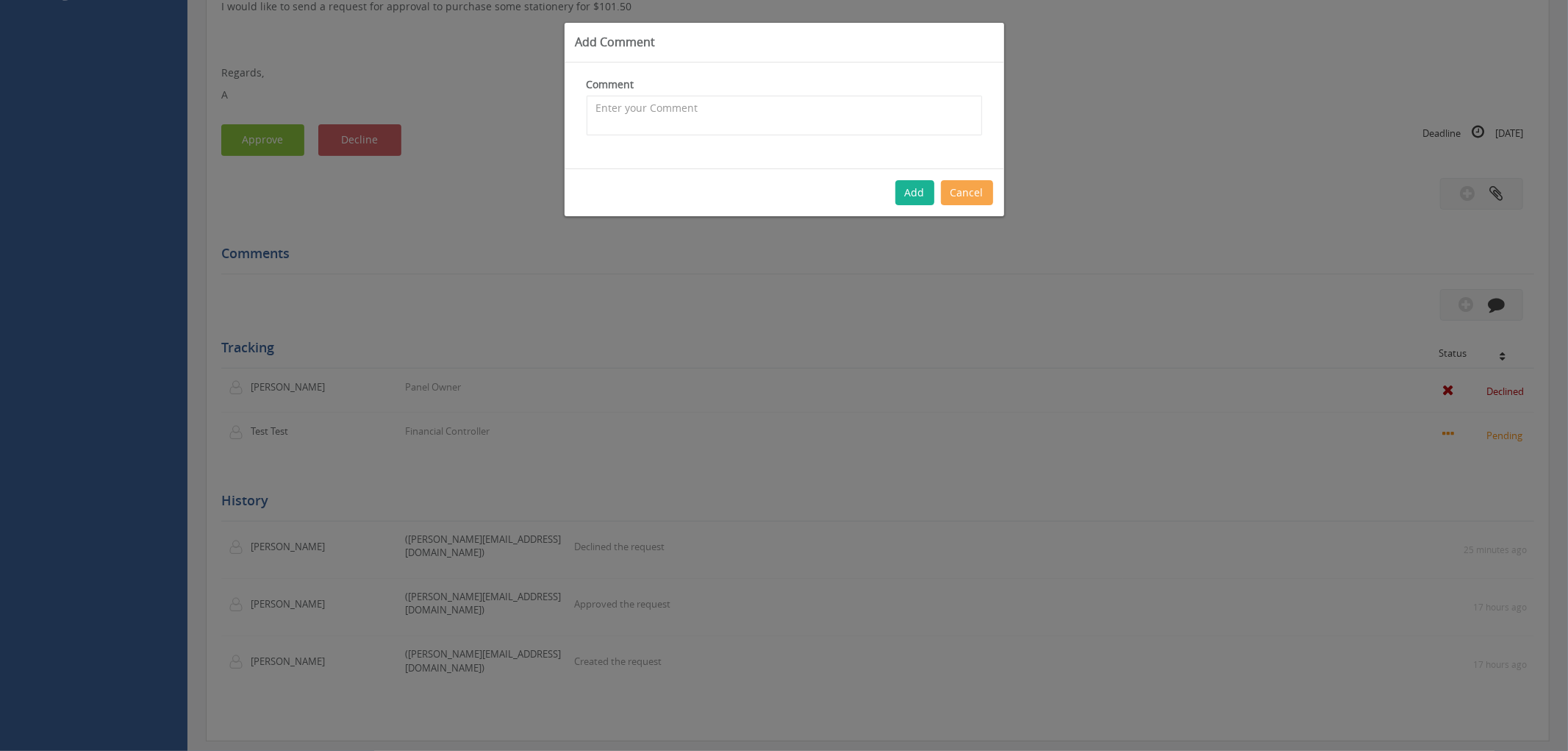
click at [967, 200] on button "Cancel" at bounding box center [967, 192] width 52 height 25
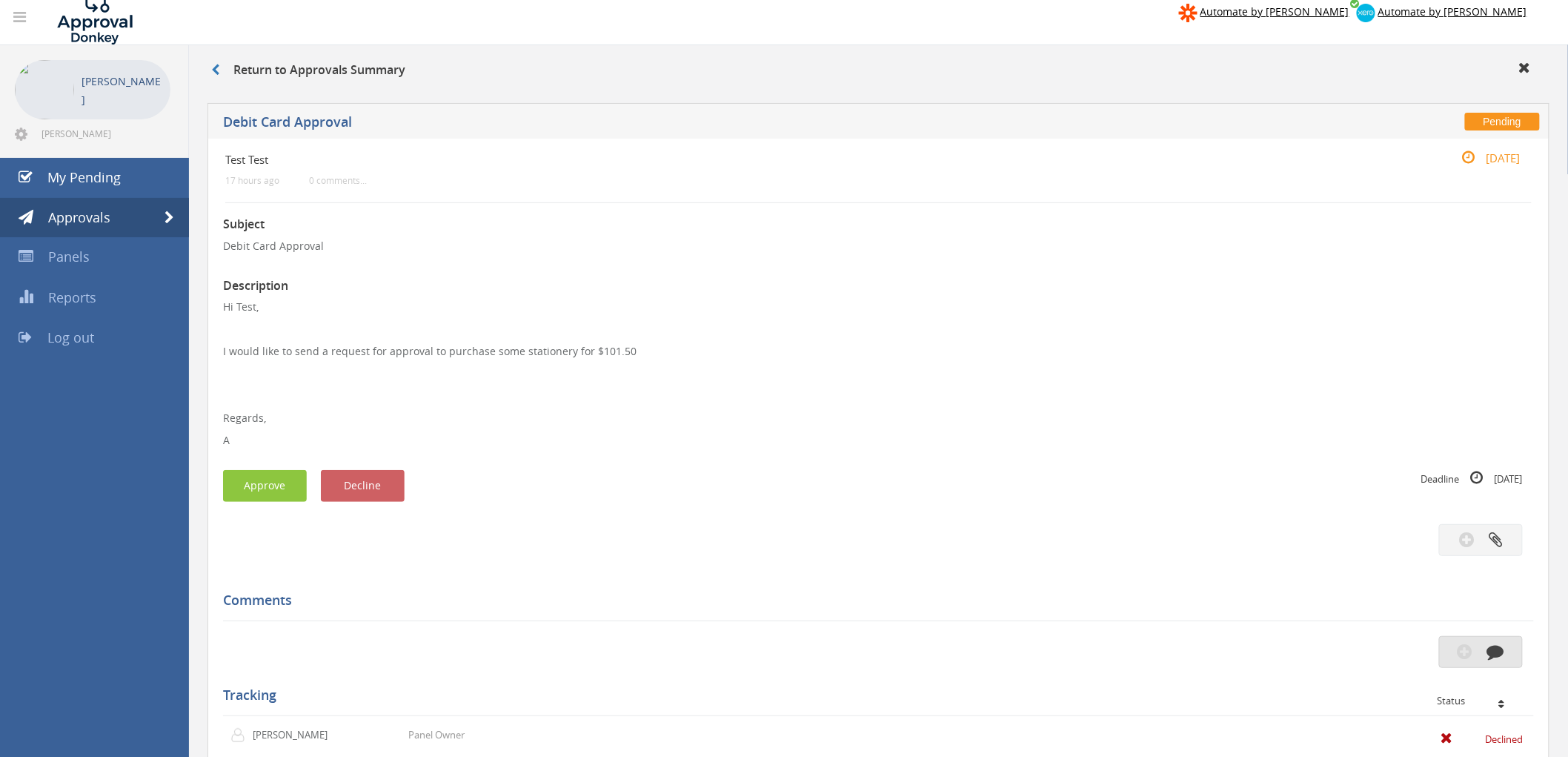
scroll to position [0, 0]
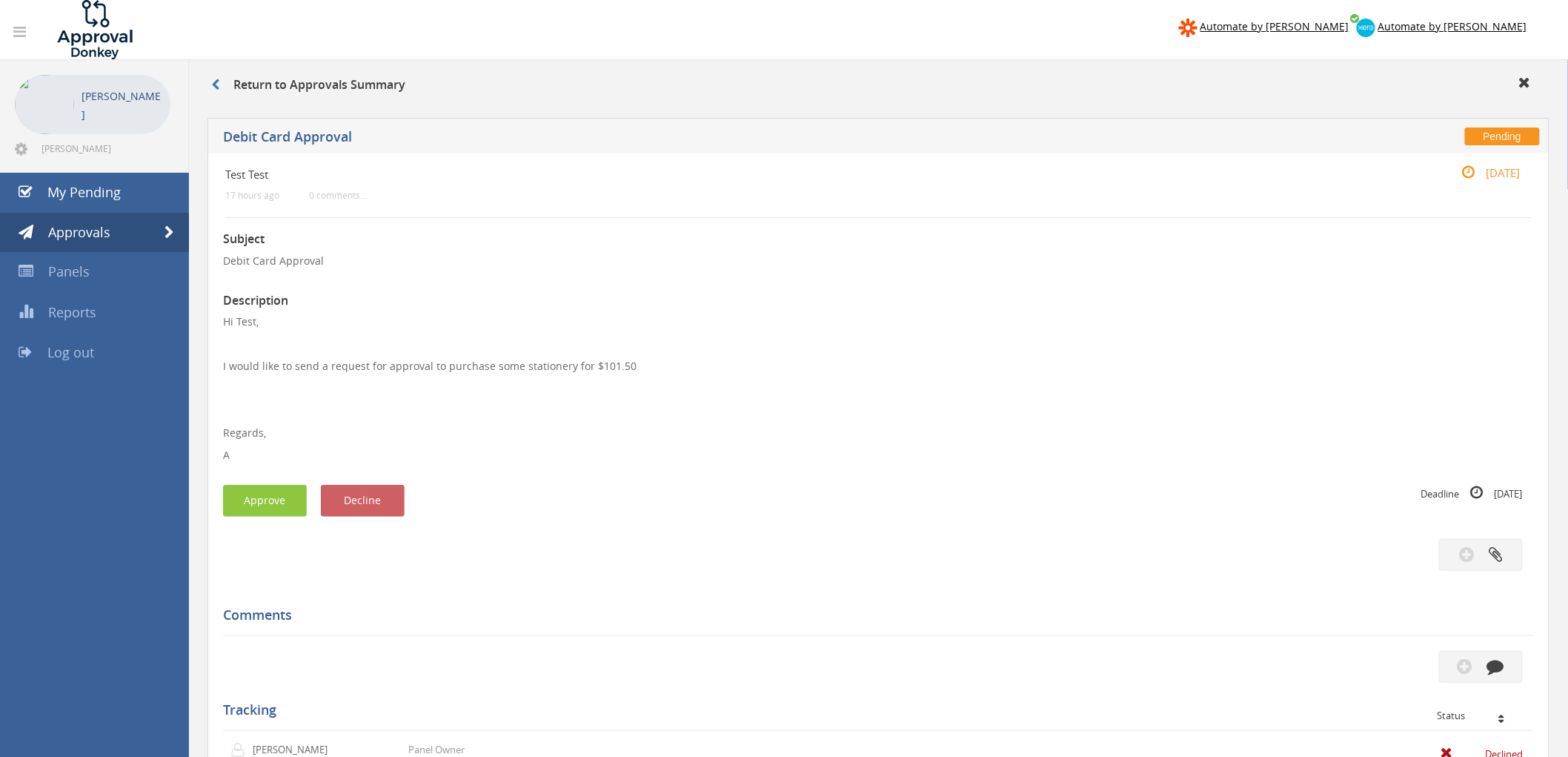
click at [1077, 362] on p "I would like to send a request for approval to purchase some stationery for $10…" at bounding box center [878, 366] width 1311 height 15
click at [1524, 84] on icon at bounding box center [1525, 82] width 12 height 15
click at [1525, 83] on icon at bounding box center [1525, 82] width 12 height 15
click at [315, 85] on h3 "Return to Approvals Summary" at bounding box center [308, 85] width 194 height 13
click at [221, 87] on link at bounding box center [222, 84] width 22 height 17
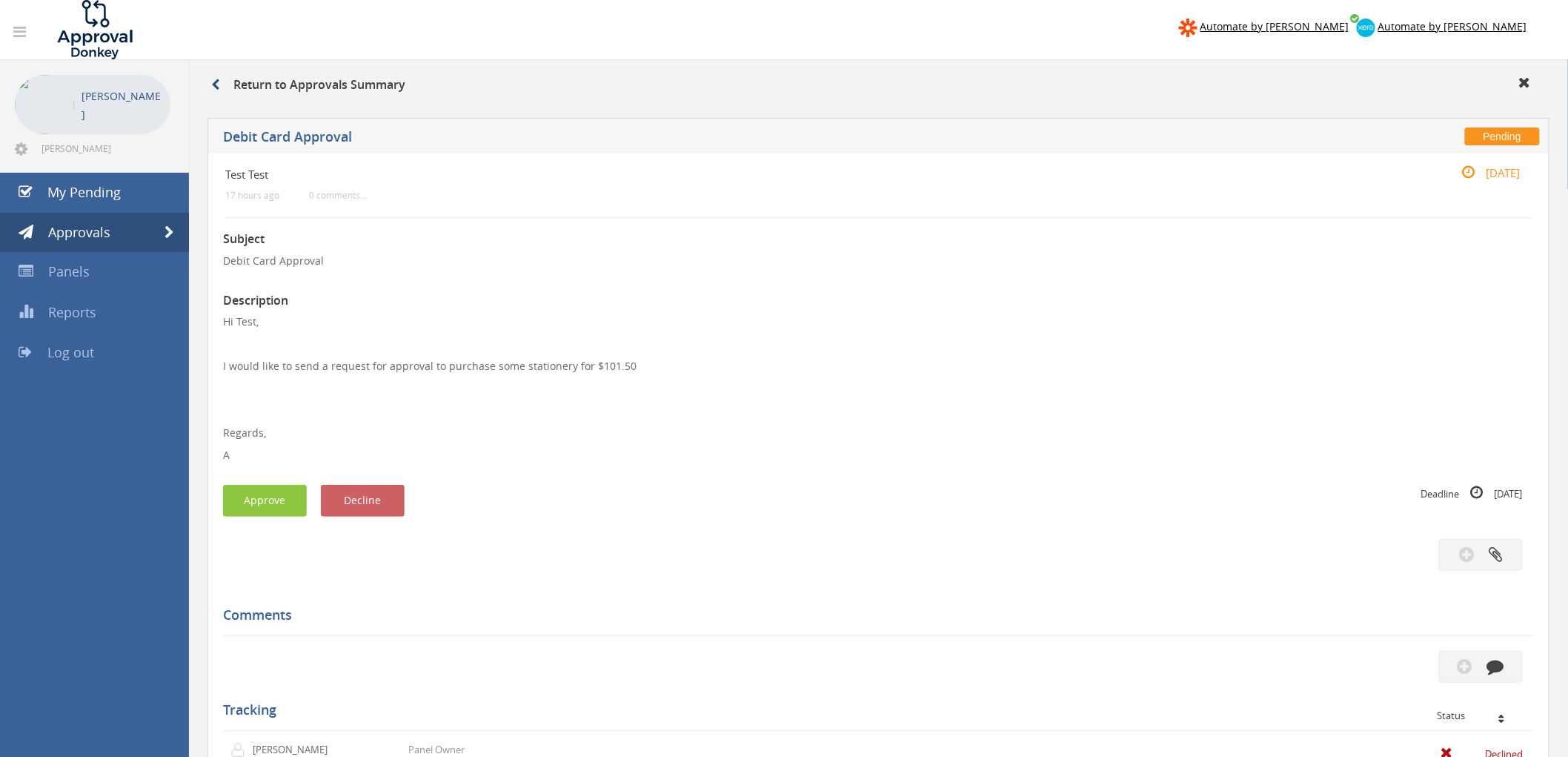
drag, startPoint x: 210, startPoint y: 80, endPoint x: 217, endPoint y: 80, distance: 7.0
click at [211, 80] on div "Return to Approvals Summary" at bounding box center [878, 87] width 1356 height 24
click at [218, 80] on icon at bounding box center [215, 84] width 8 height 12
click at [220, 82] on link at bounding box center [222, 84] width 22 height 17
click at [103, 188] on span "My Pending" at bounding box center [83, 192] width 73 height 18
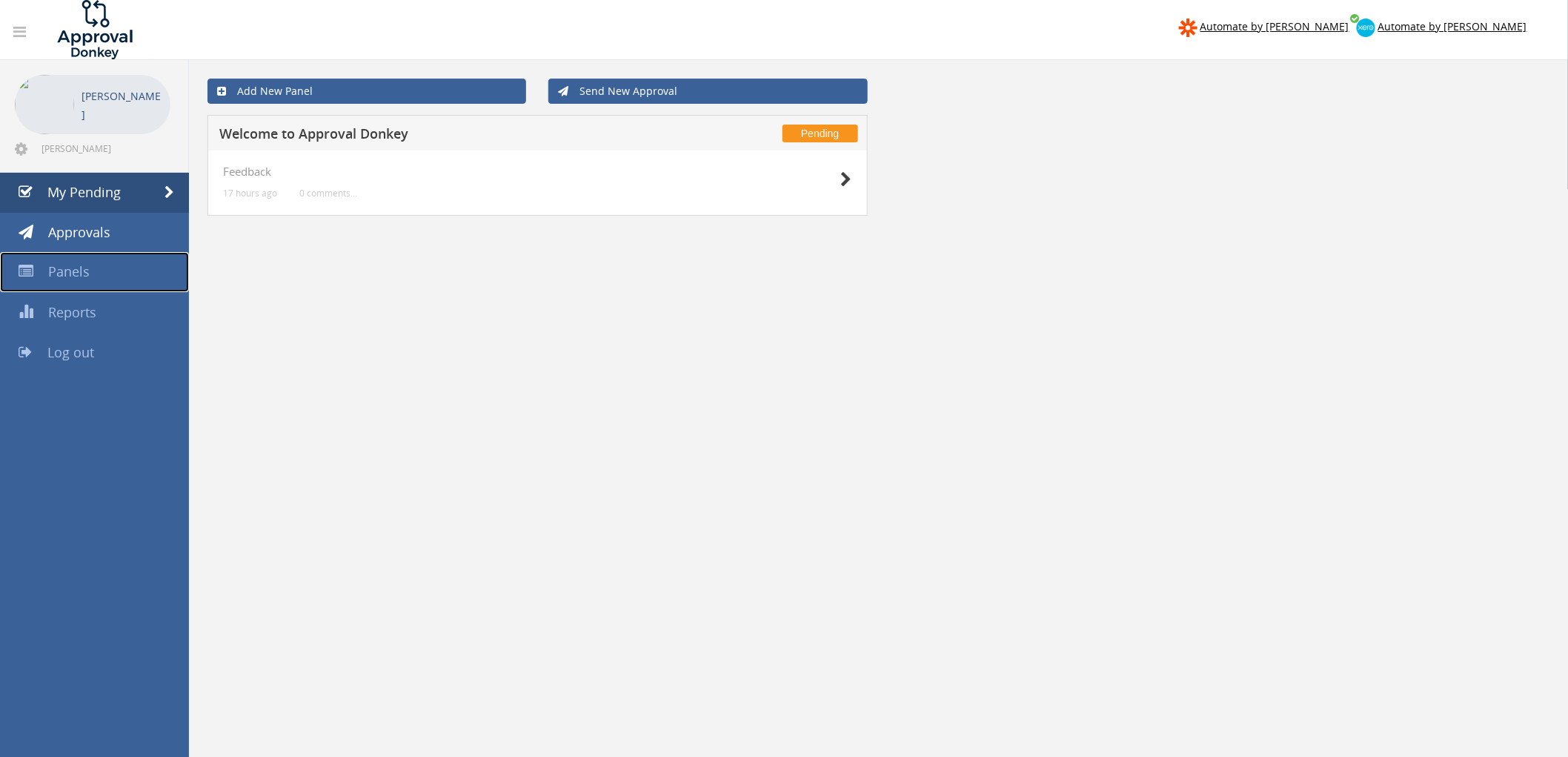
click at [80, 275] on span "Panels" at bounding box center [68, 271] width 42 height 18
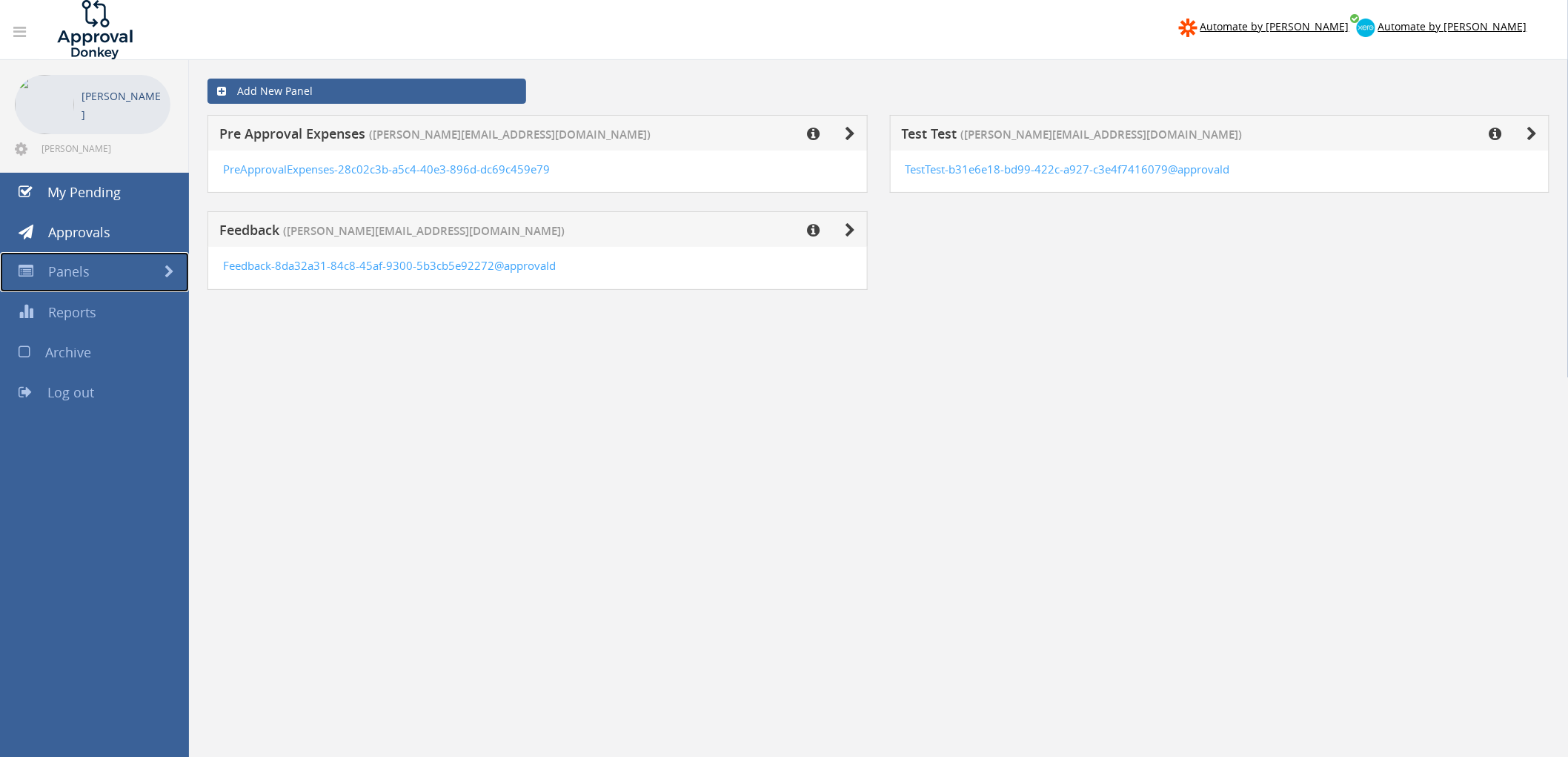
click at [69, 269] on span "Panels" at bounding box center [68, 271] width 42 height 18
click at [124, 267] on link "Panels" at bounding box center [94, 271] width 189 height 40
click at [165, 268] on span at bounding box center [169, 272] width 9 height 13
click at [65, 231] on span "Approvals" at bounding box center [79, 231] width 62 height 18
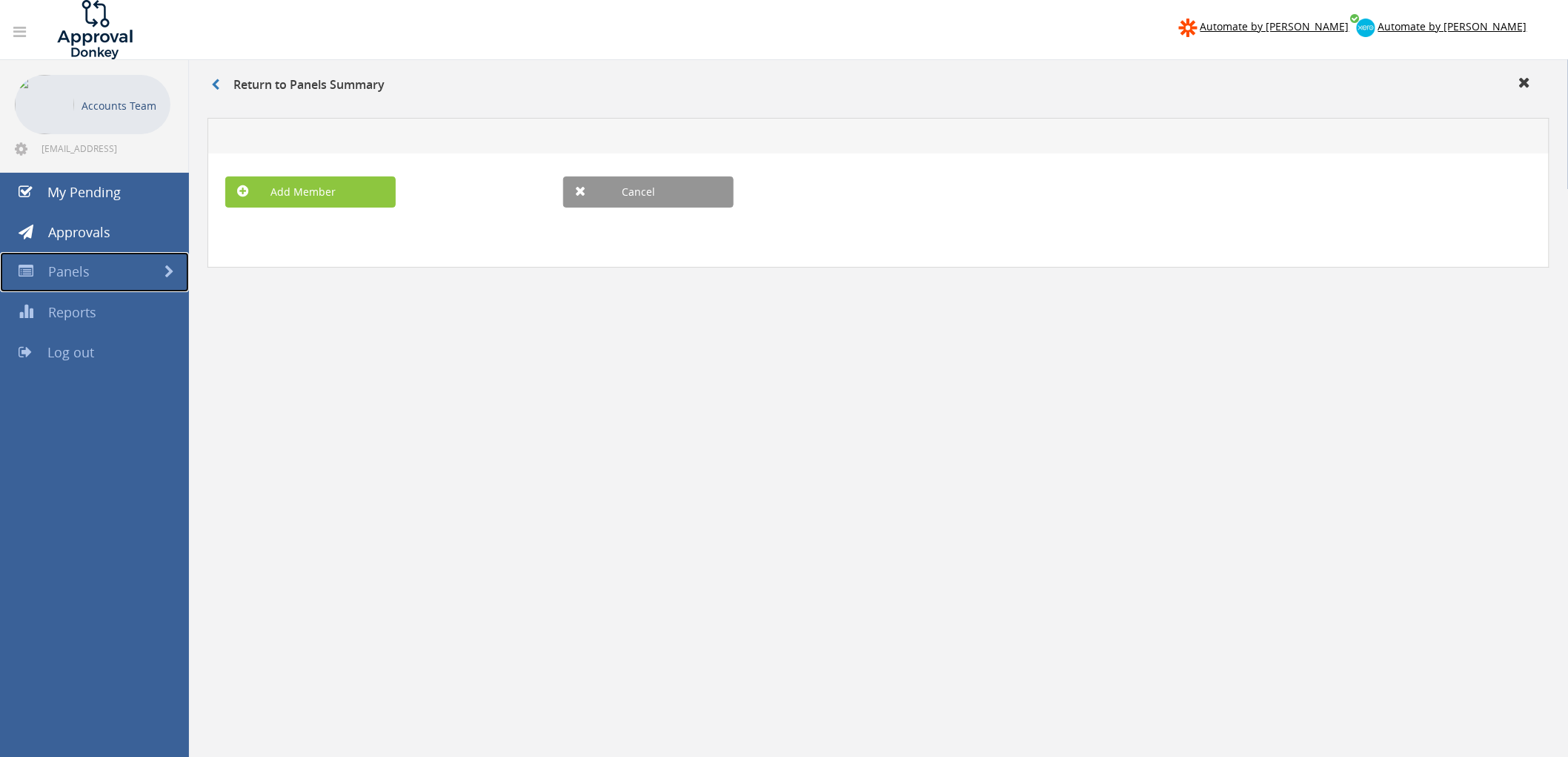
click at [100, 268] on link "Panels" at bounding box center [94, 271] width 189 height 40
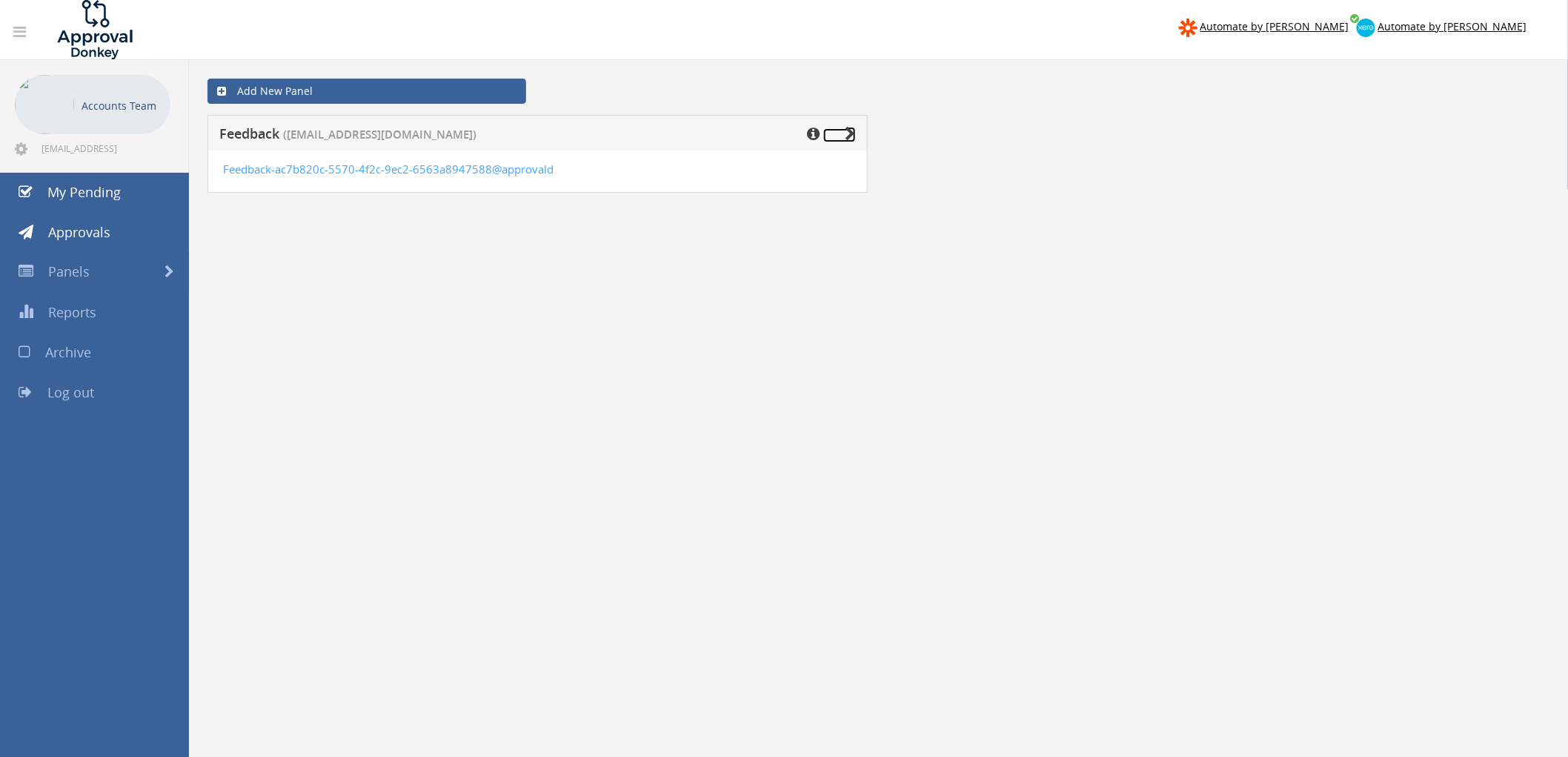
click at [850, 130] on icon at bounding box center [850, 134] width 10 height 15
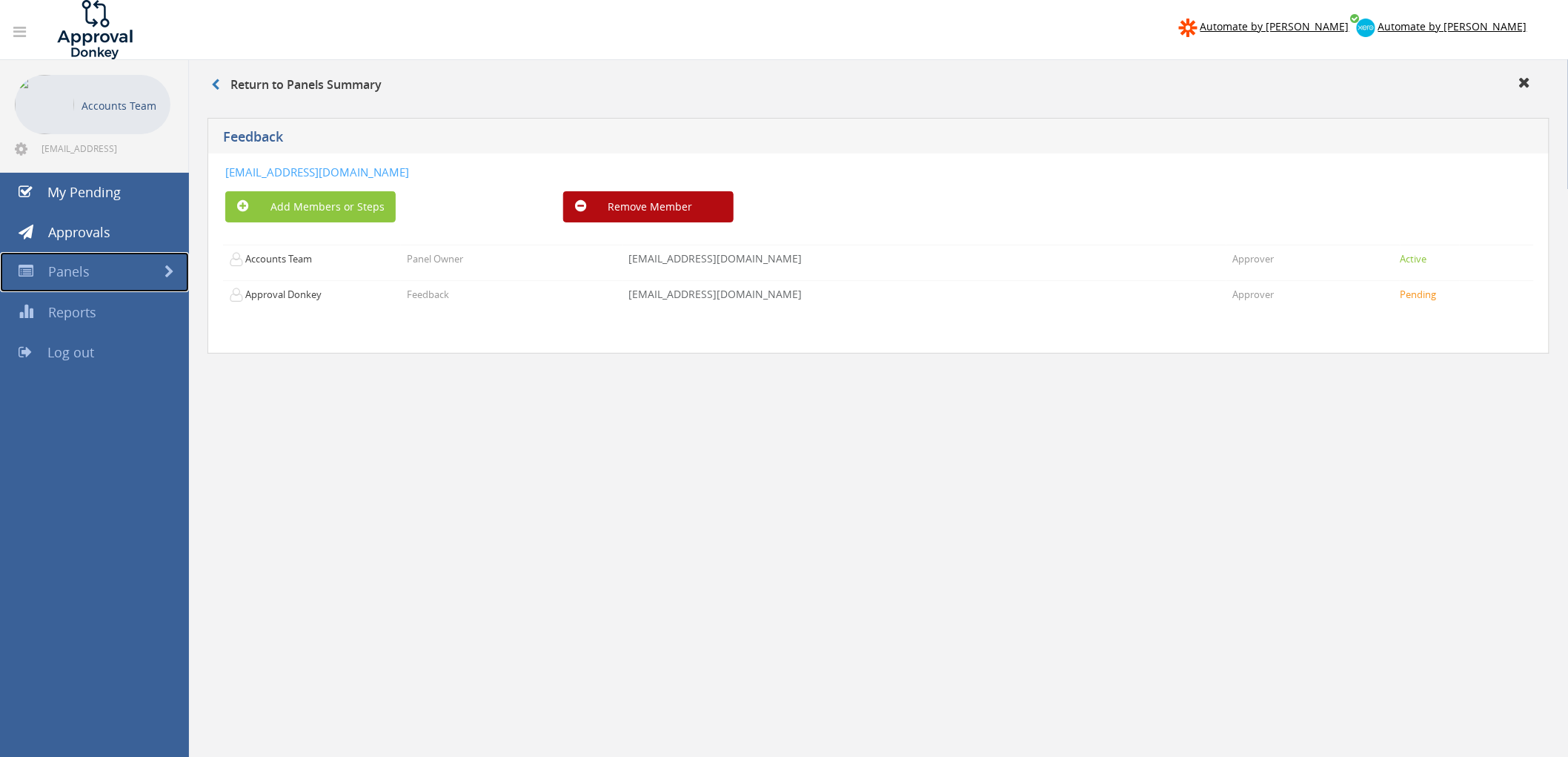
click at [56, 278] on span "Panels" at bounding box center [68, 271] width 42 height 18
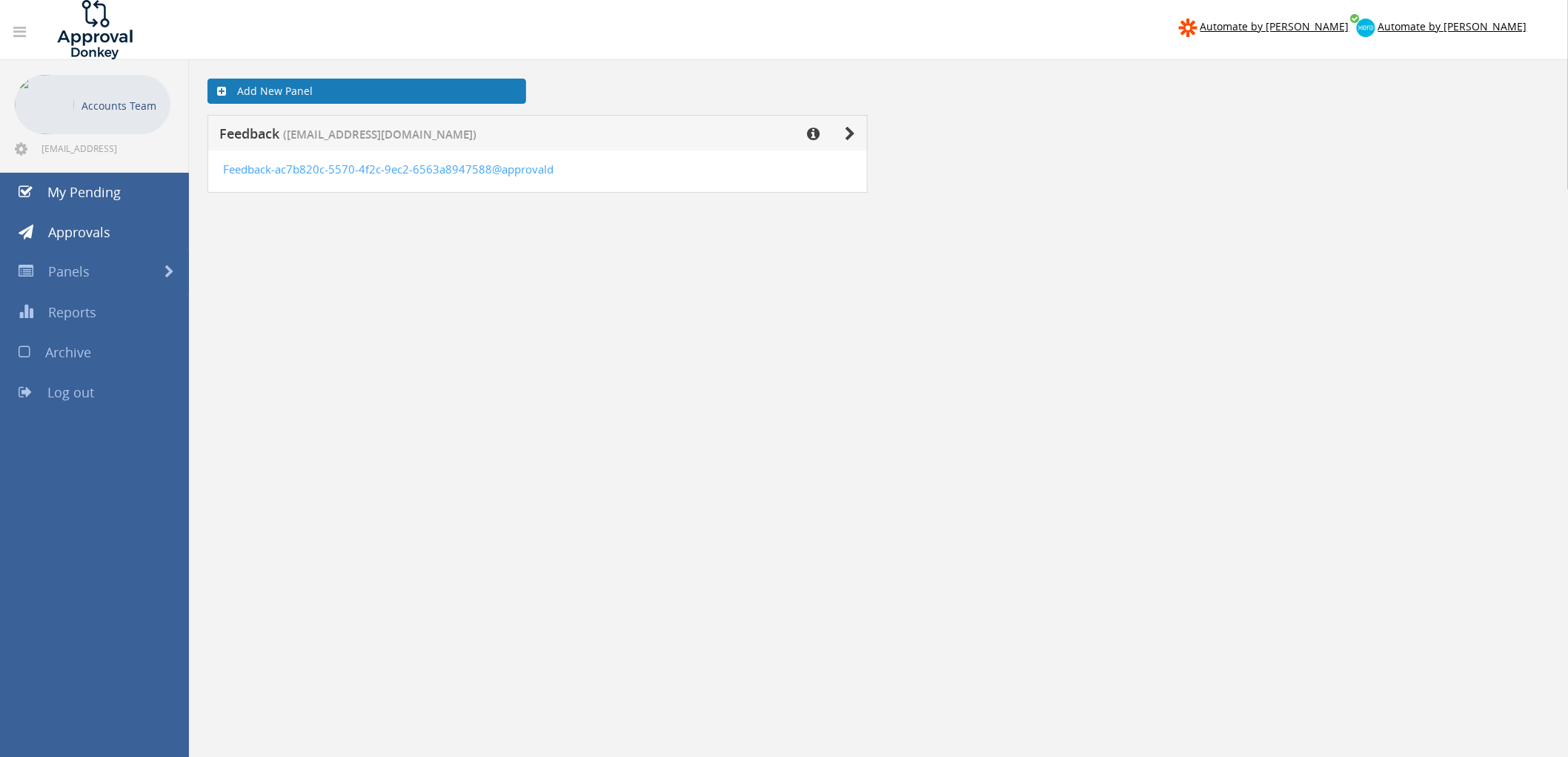
click at [410, 90] on link "Add New Panel" at bounding box center [366, 91] width 318 height 25
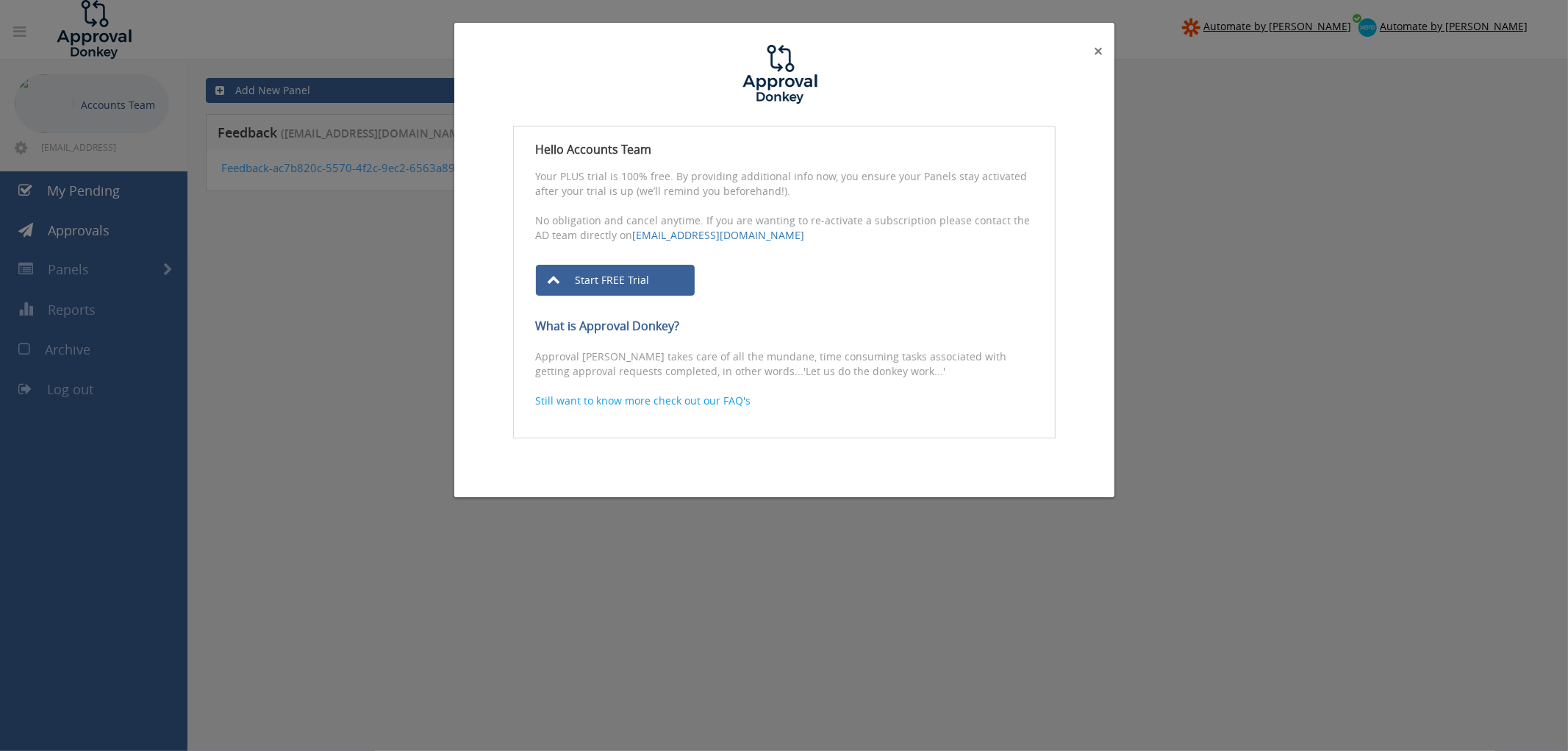
click at [1098, 52] on span "×" at bounding box center [1099, 50] width 9 height 20
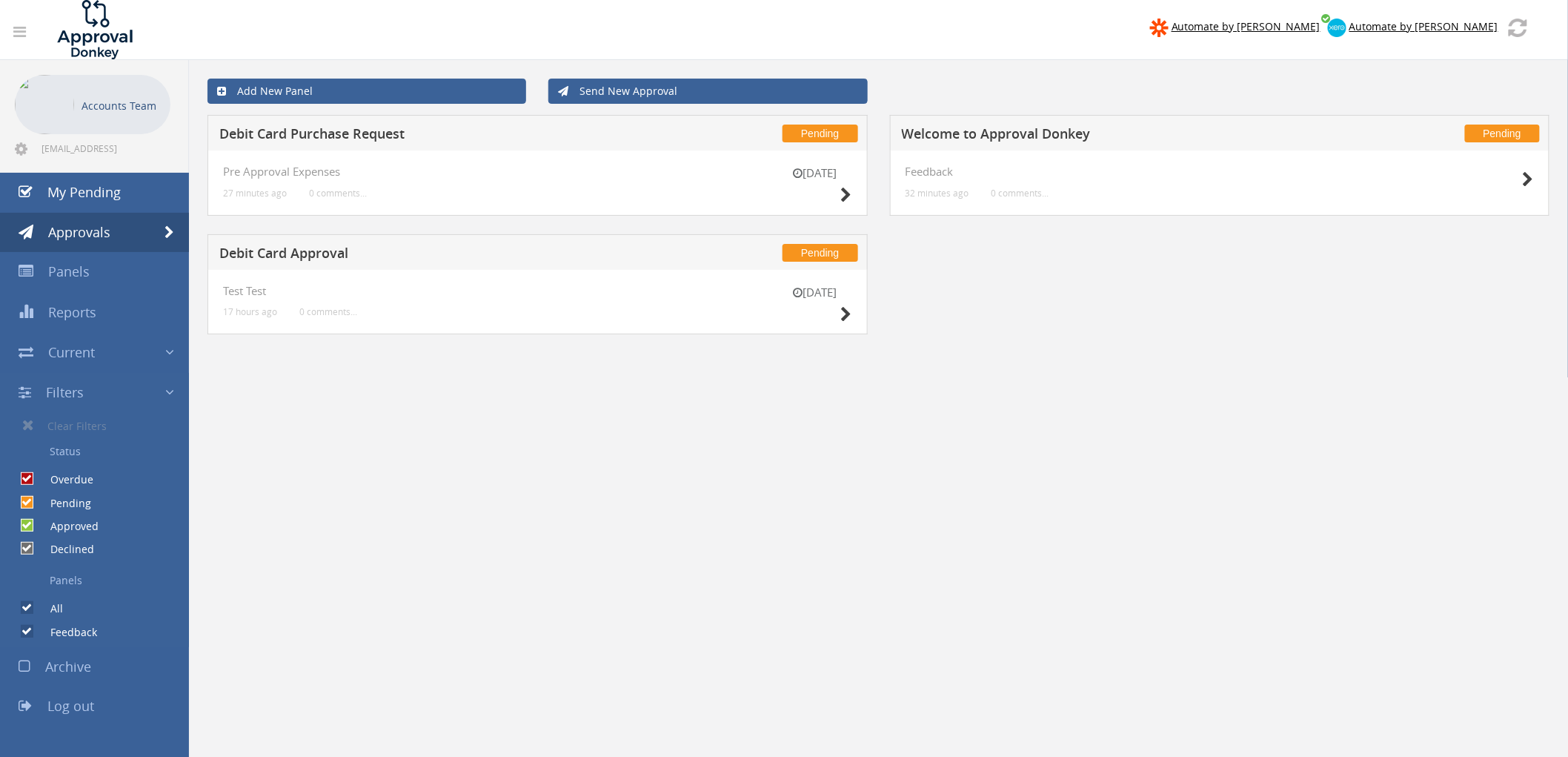
click at [131, 107] on p "Accounts Team" at bounding box center [122, 105] width 81 height 19
click at [115, 105] on p "Accounts Team" at bounding box center [122, 105] width 81 height 19
click at [23, 151] on icon at bounding box center [21, 149] width 13 height 15
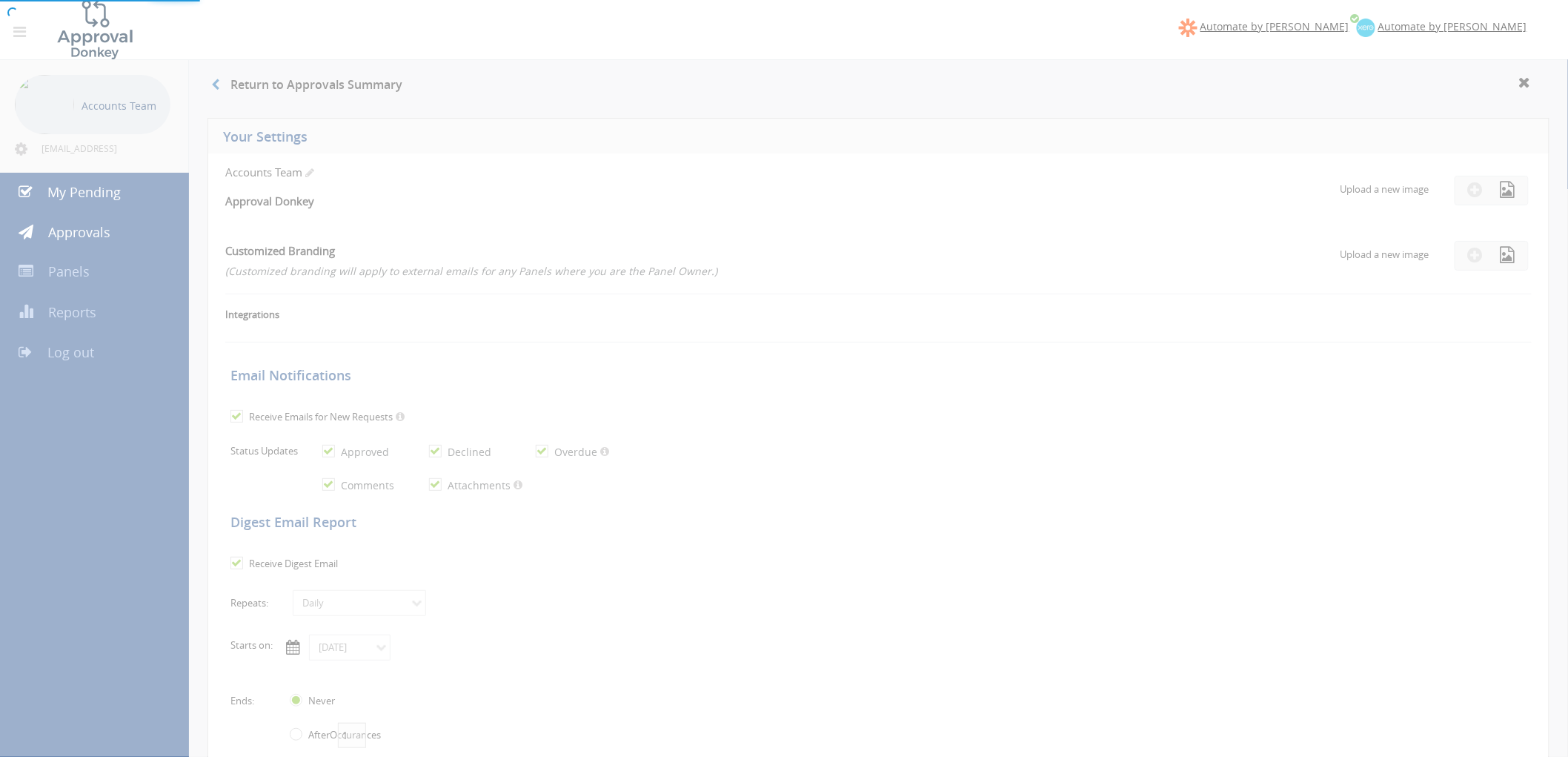
checkbox input "false"
checkbox input "true"
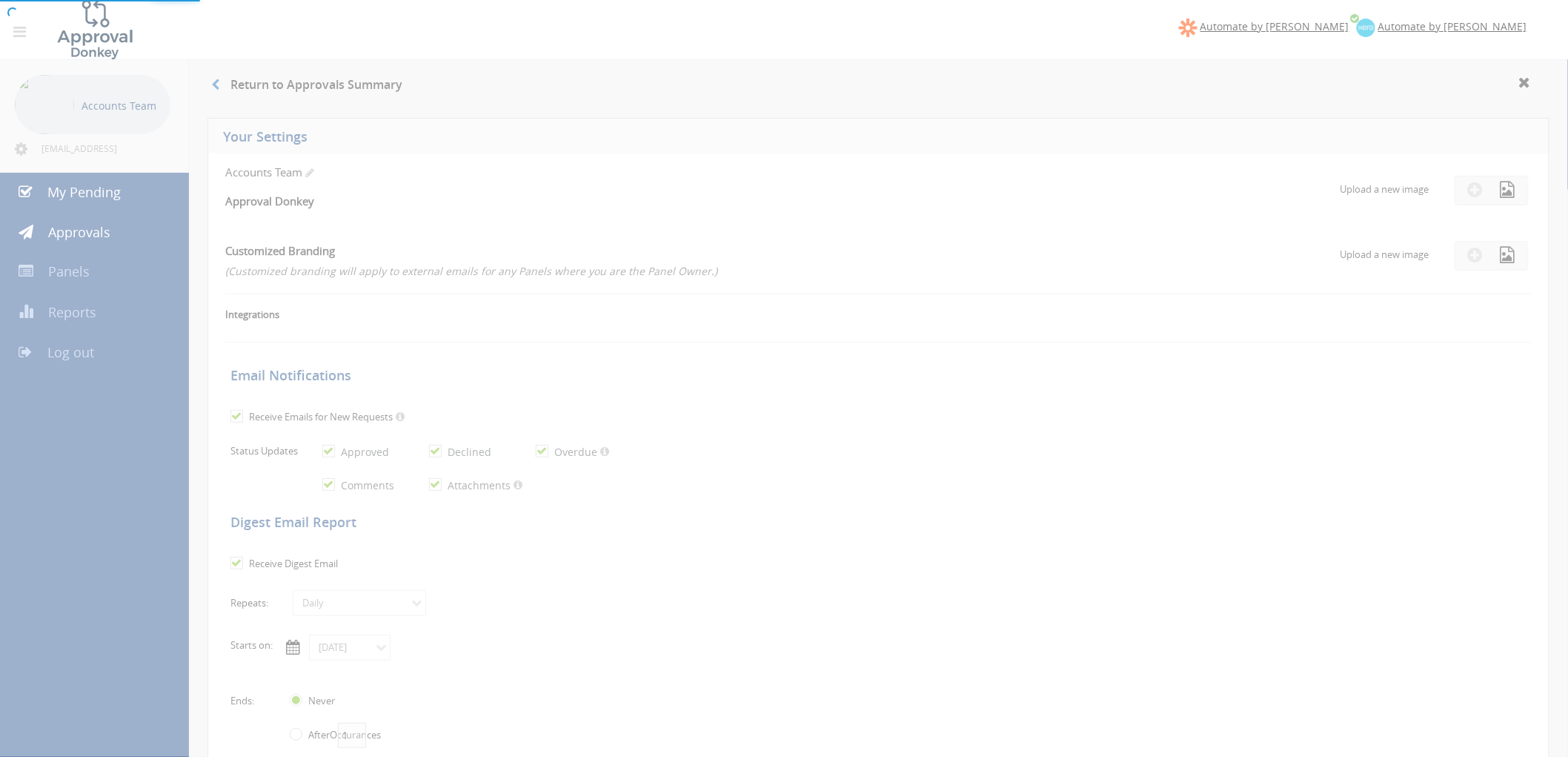
checkbox input "true"
select select "number:1"
checkbox input "true"
type input "[DATE]"
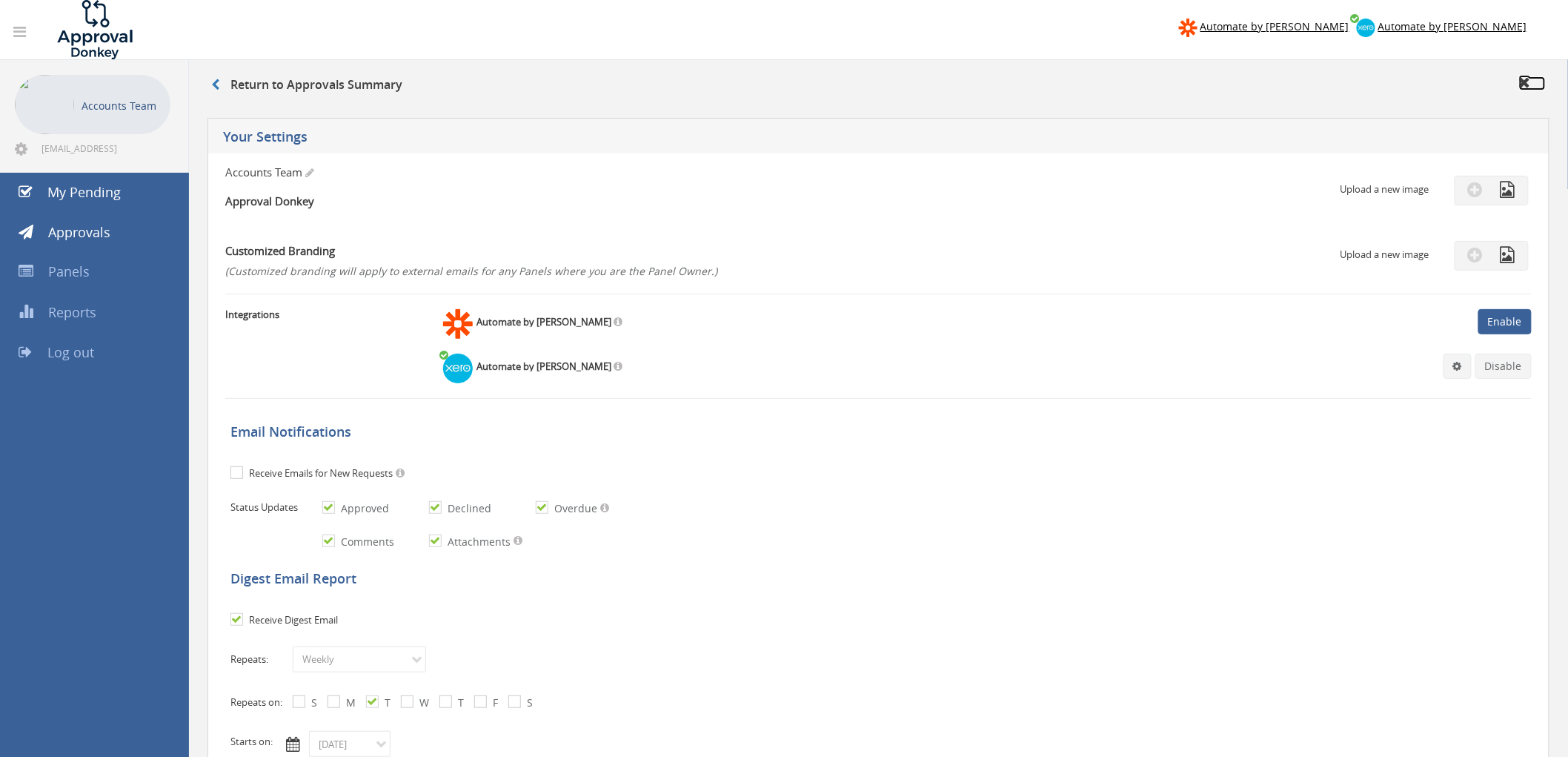
click at [1521, 84] on icon at bounding box center [1525, 82] width 12 height 15
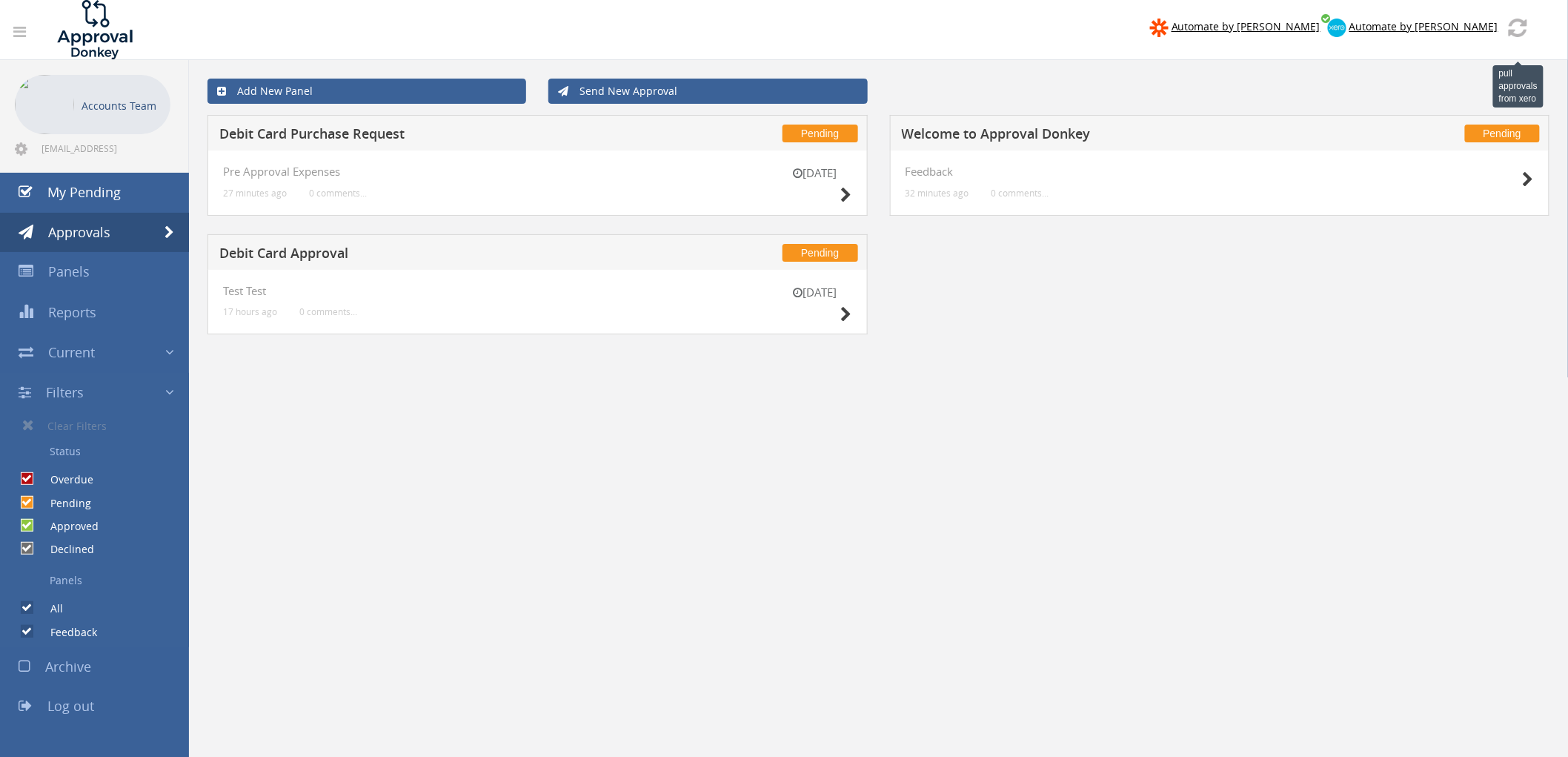
click at [1516, 31] on img at bounding box center [1518, 28] width 19 height 19
drag, startPoint x: 849, startPoint y: 16, endPoint x: 839, endPoint y: 17, distance: 10.0
click at [853, 17] on span "×" at bounding box center [858, 12] width 9 height 20
click at [31, 31] on link at bounding box center [19, 31] width 31 height 29
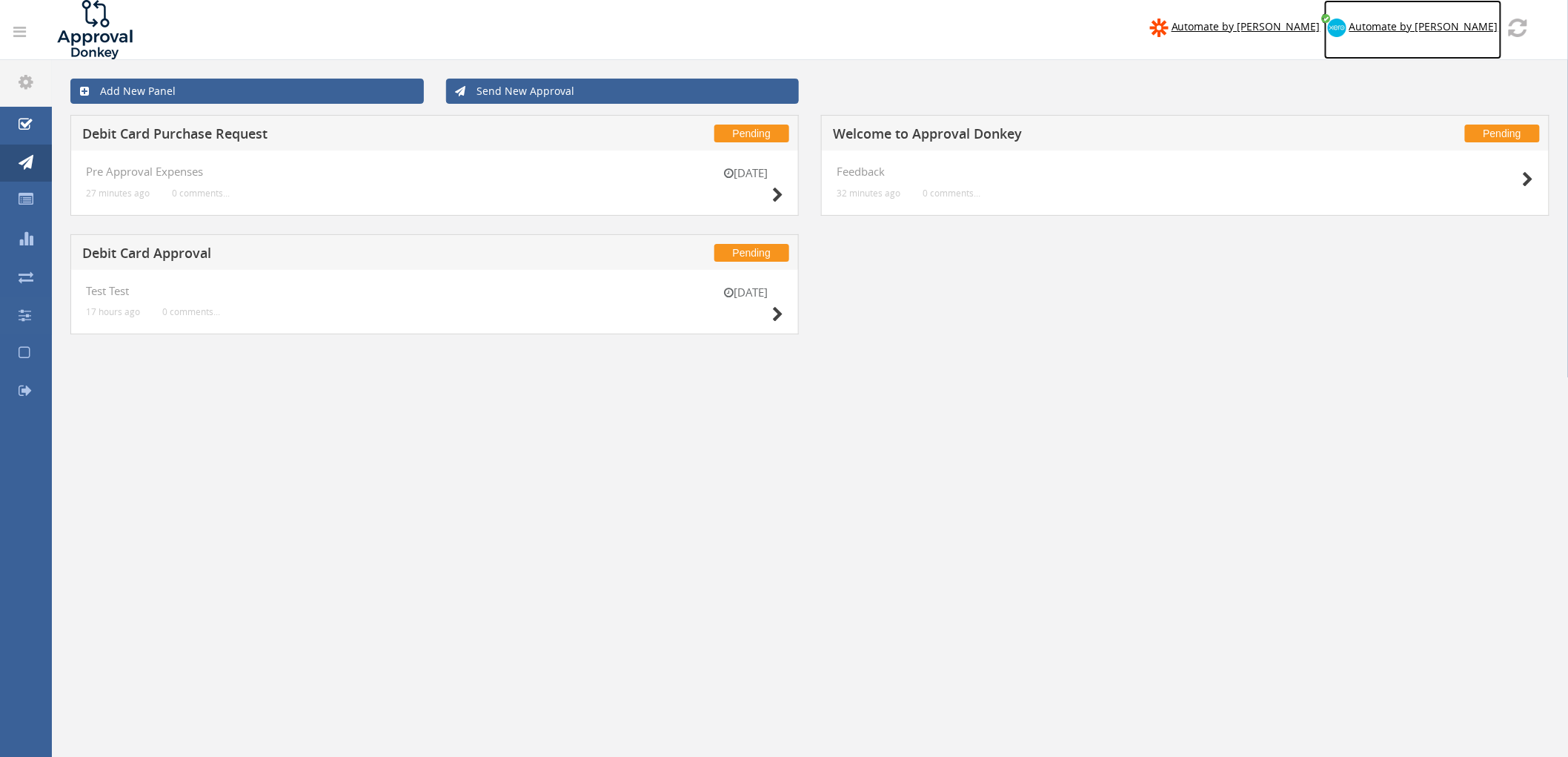
drag, startPoint x: 834, startPoint y: 131, endPoint x: 193, endPoint y: 132, distance: 641.0
drag, startPoint x: 193, startPoint y: 132, endPoint x: 17, endPoint y: 385, distance: 308.2
click at [17, 384] on link "Log out" at bounding box center [26, 391] width 52 height 38
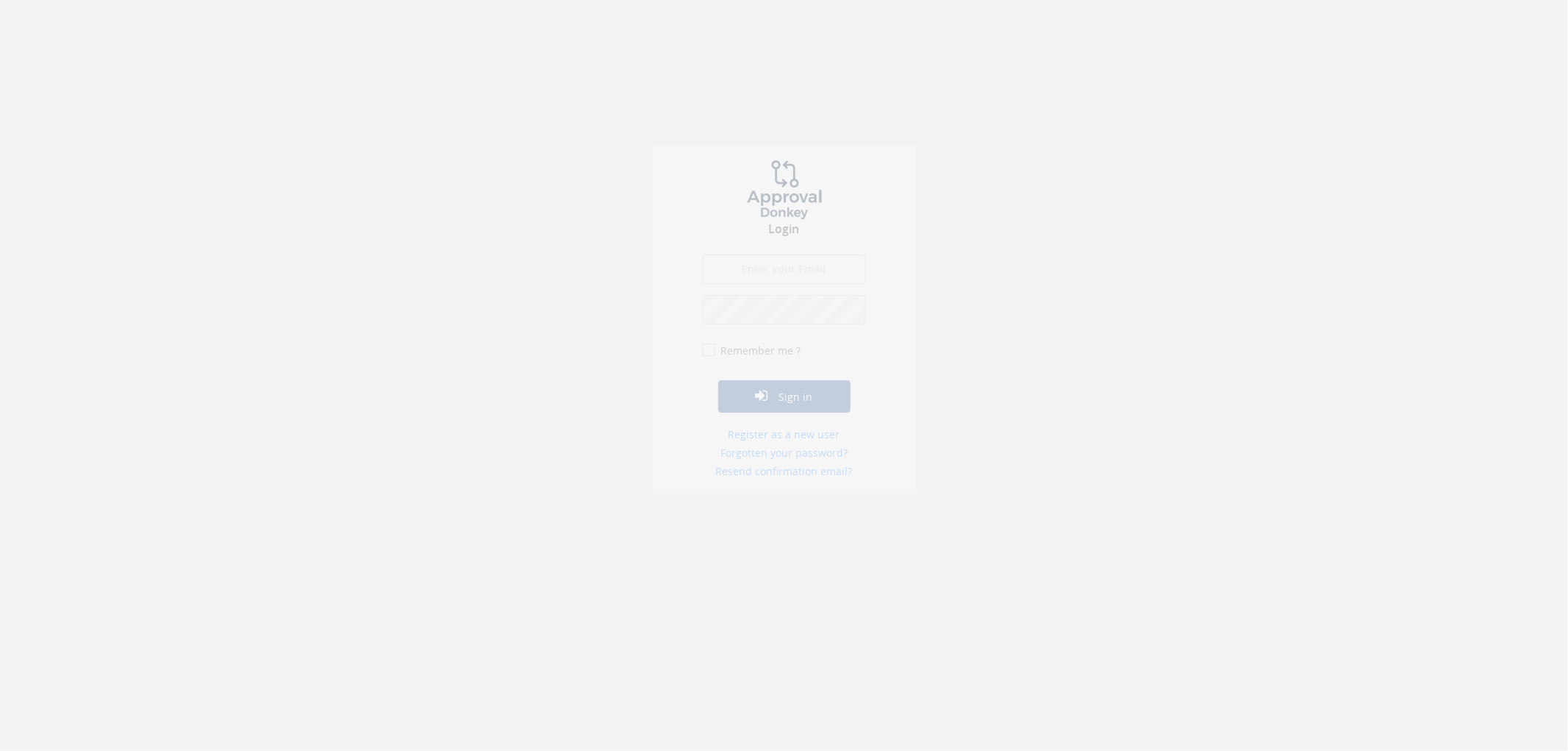
click at [724, 280] on input "email" at bounding box center [785, 280] width 163 height 29
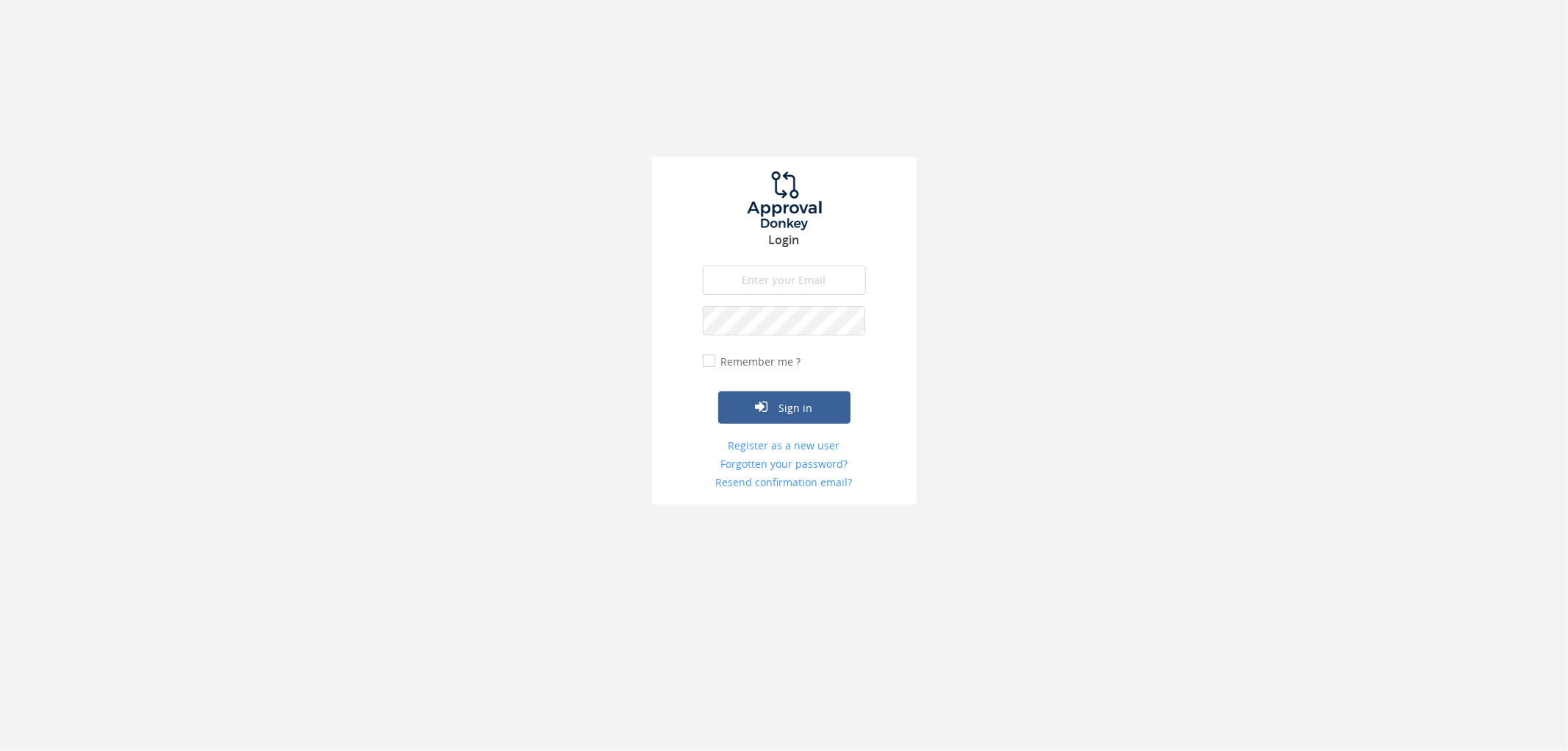
type input "[PERSON_NAME][EMAIL_ADDRESS][DOMAIN_NAME]"
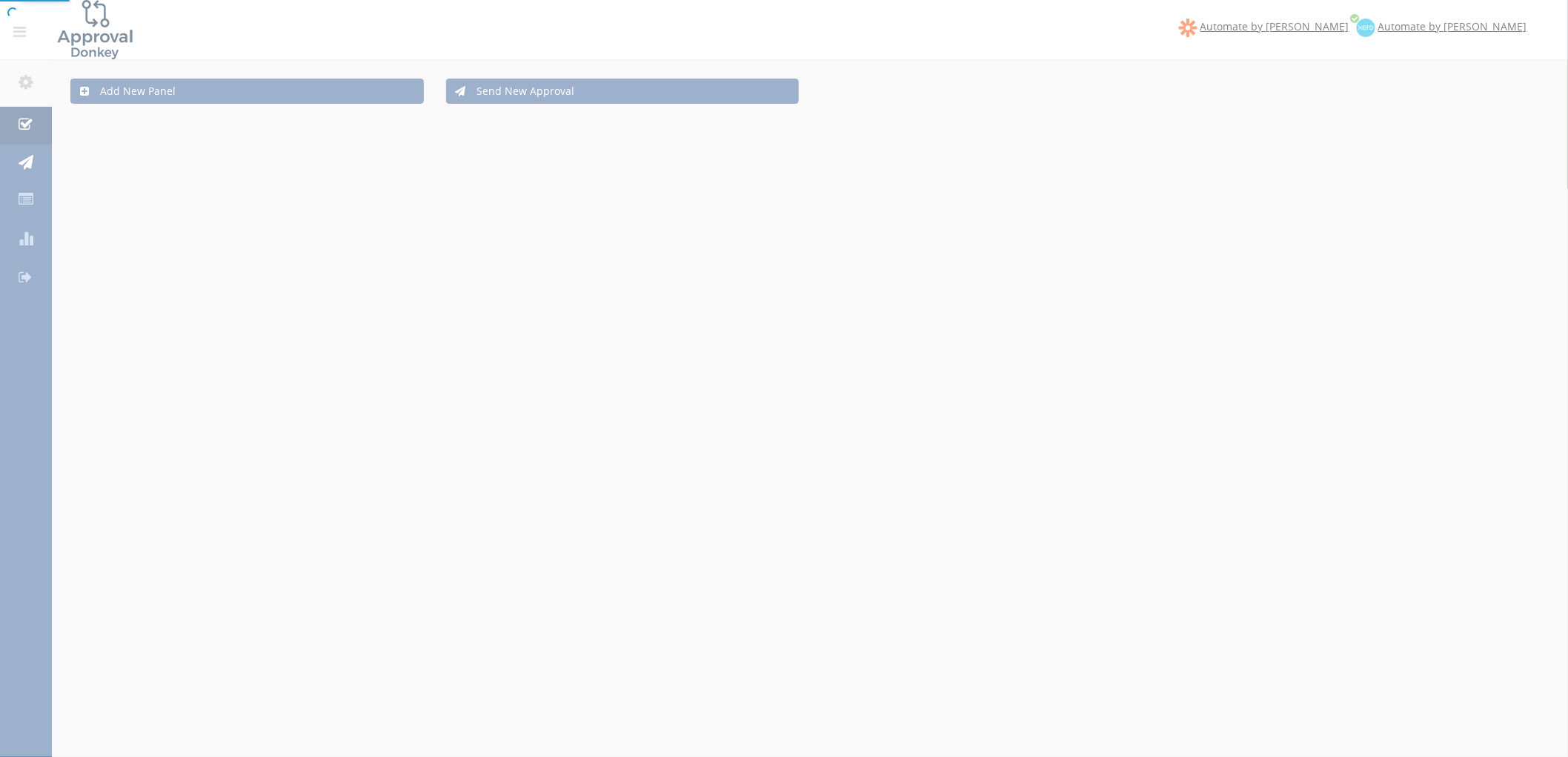
drag, startPoint x: 795, startPoint y: 403, endPoint x: 1019, endPoint y: 426, distance: 225.2
click at [1024, 428] on div at bounding box center [784, 378] width 1568 height 757
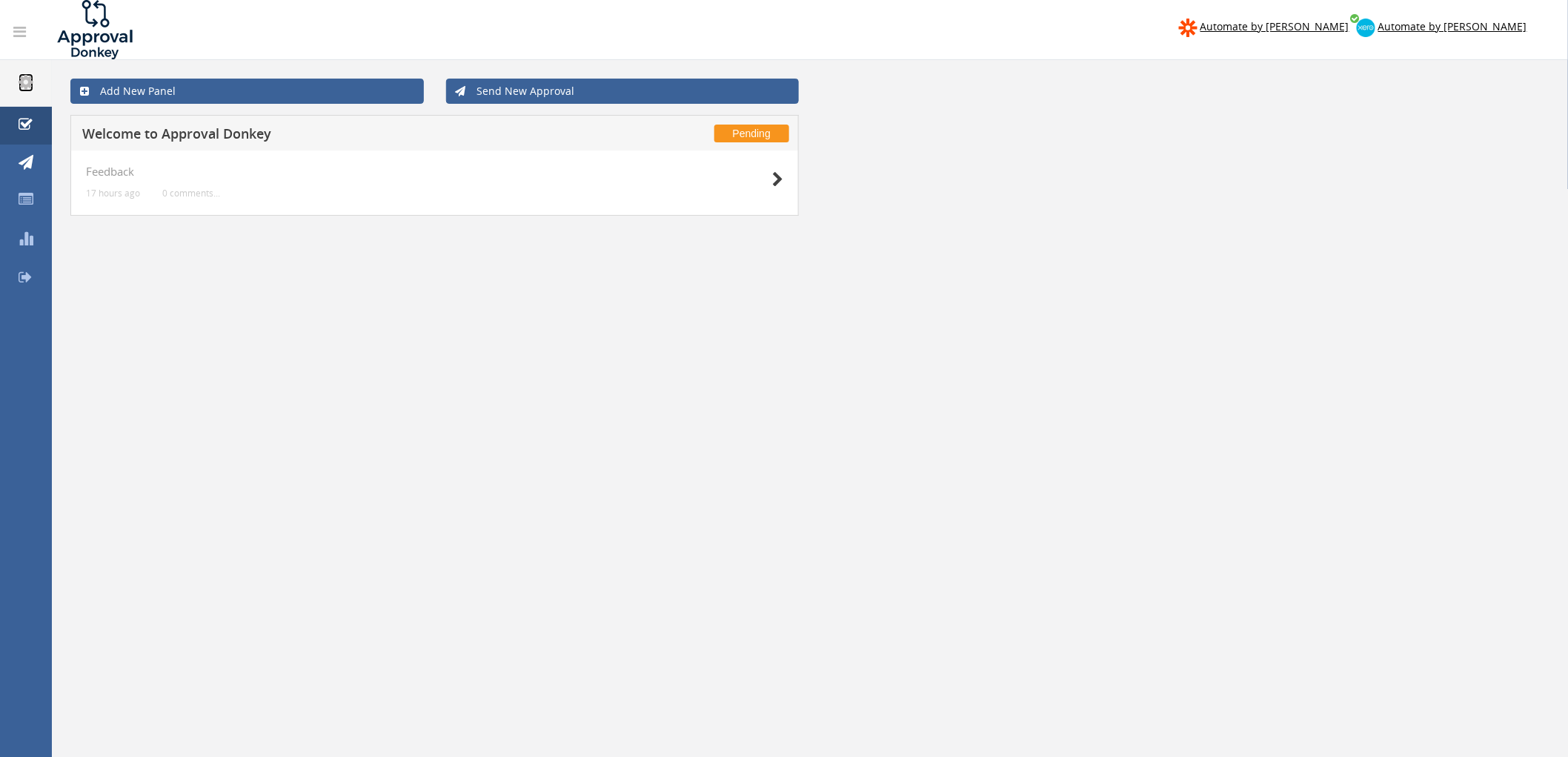
click at [19, 74] on icon at bounding box center [26, 81] width 15 height 17
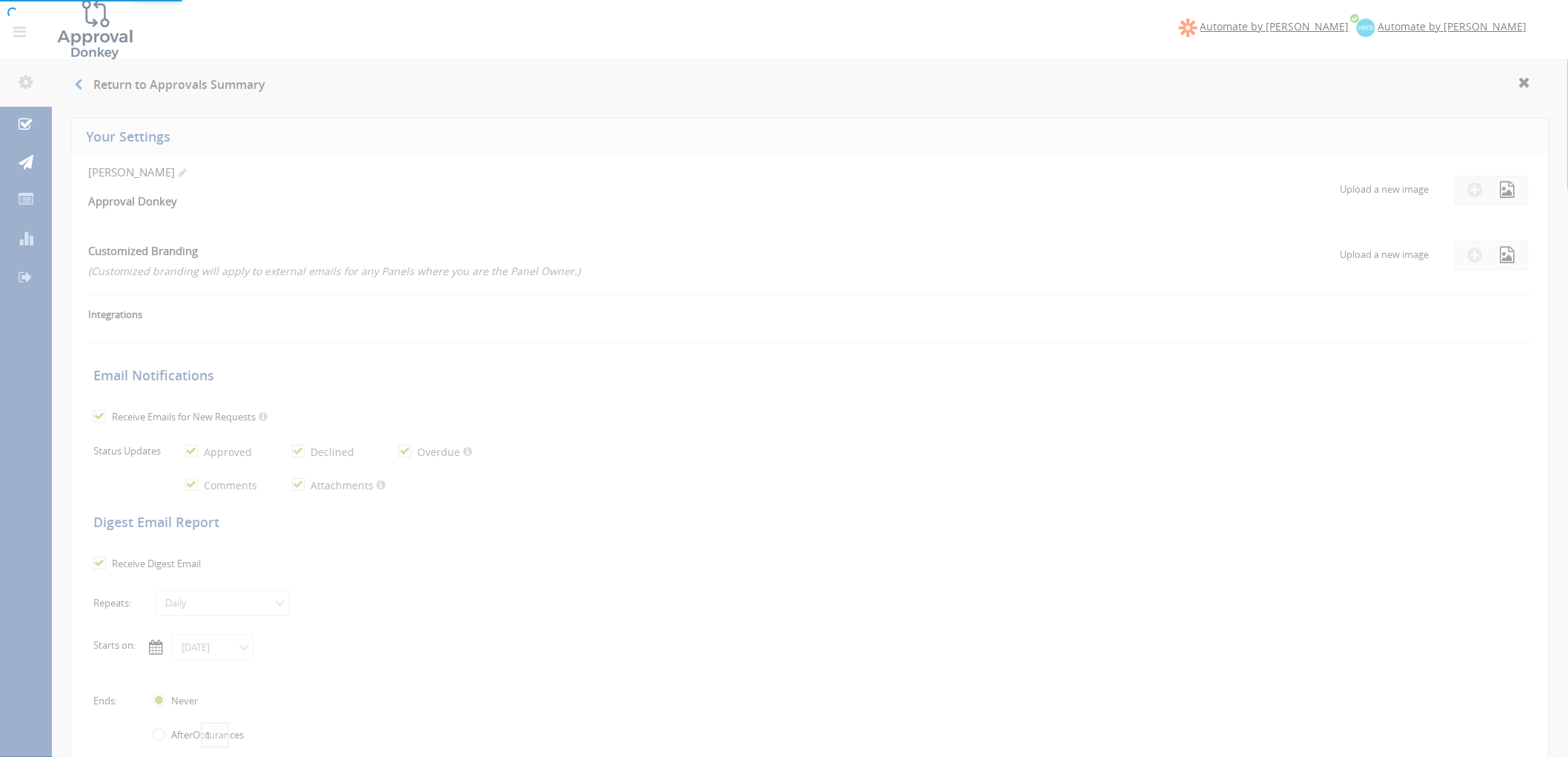
checkbox input "true"
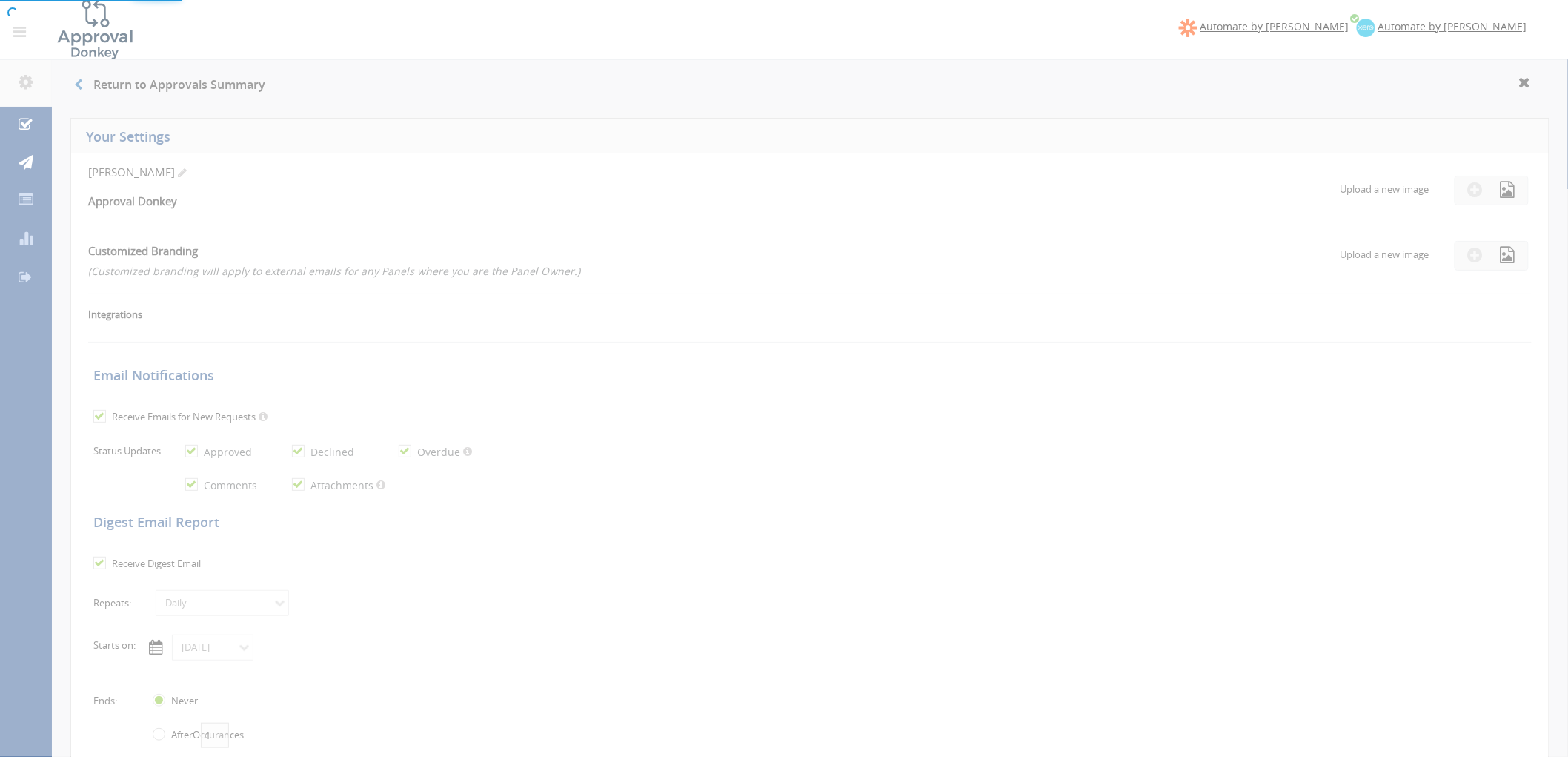
checkbox input "true"
select select "number:1"
checkbox input "true"
type input "[DATE]"
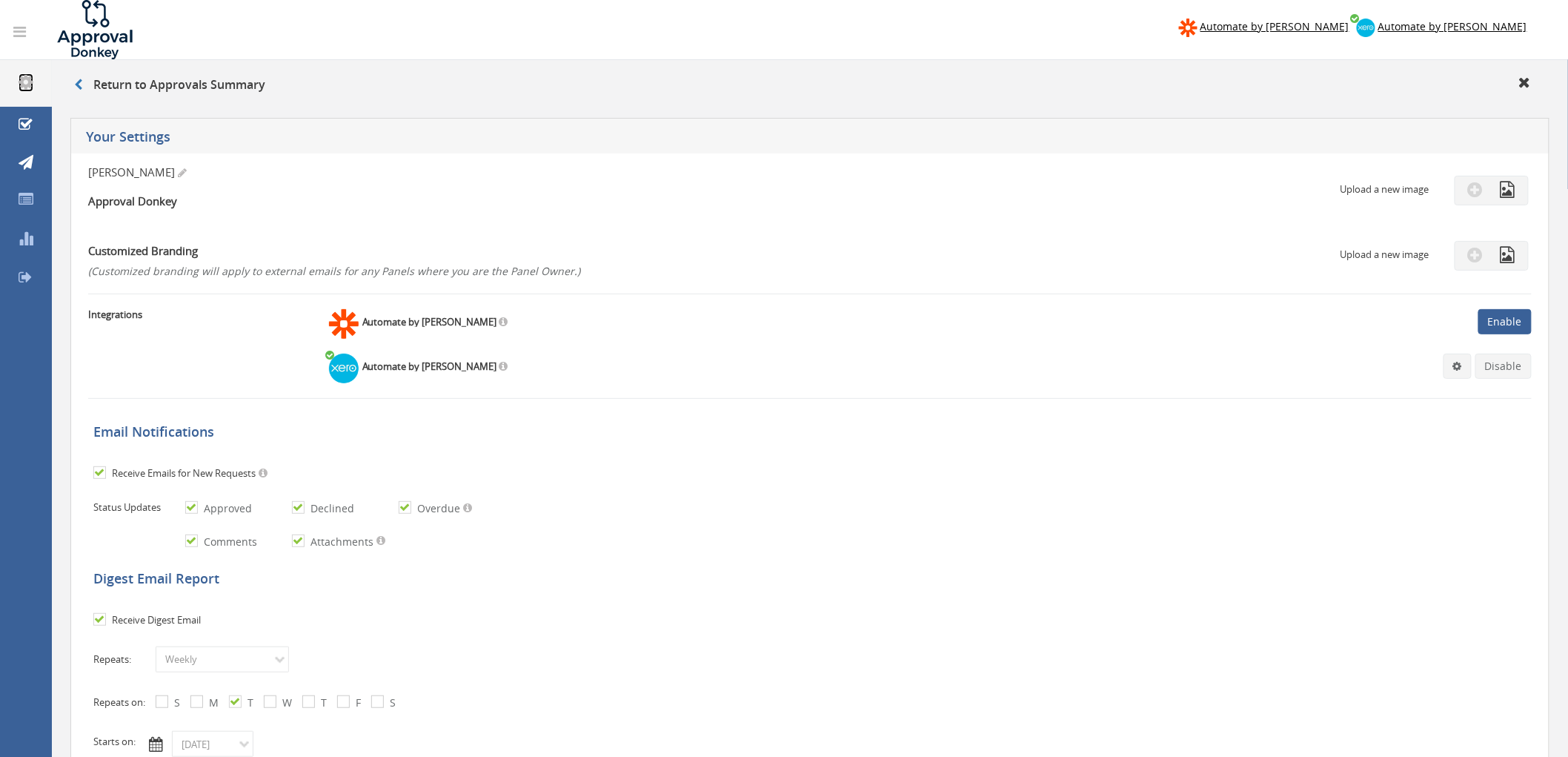
click at [31, 89] on icon at bounding box center [26, 81] width 15 height 17
click at [75, 84] on icon at bounding box center [78, 84] width 8 height 12
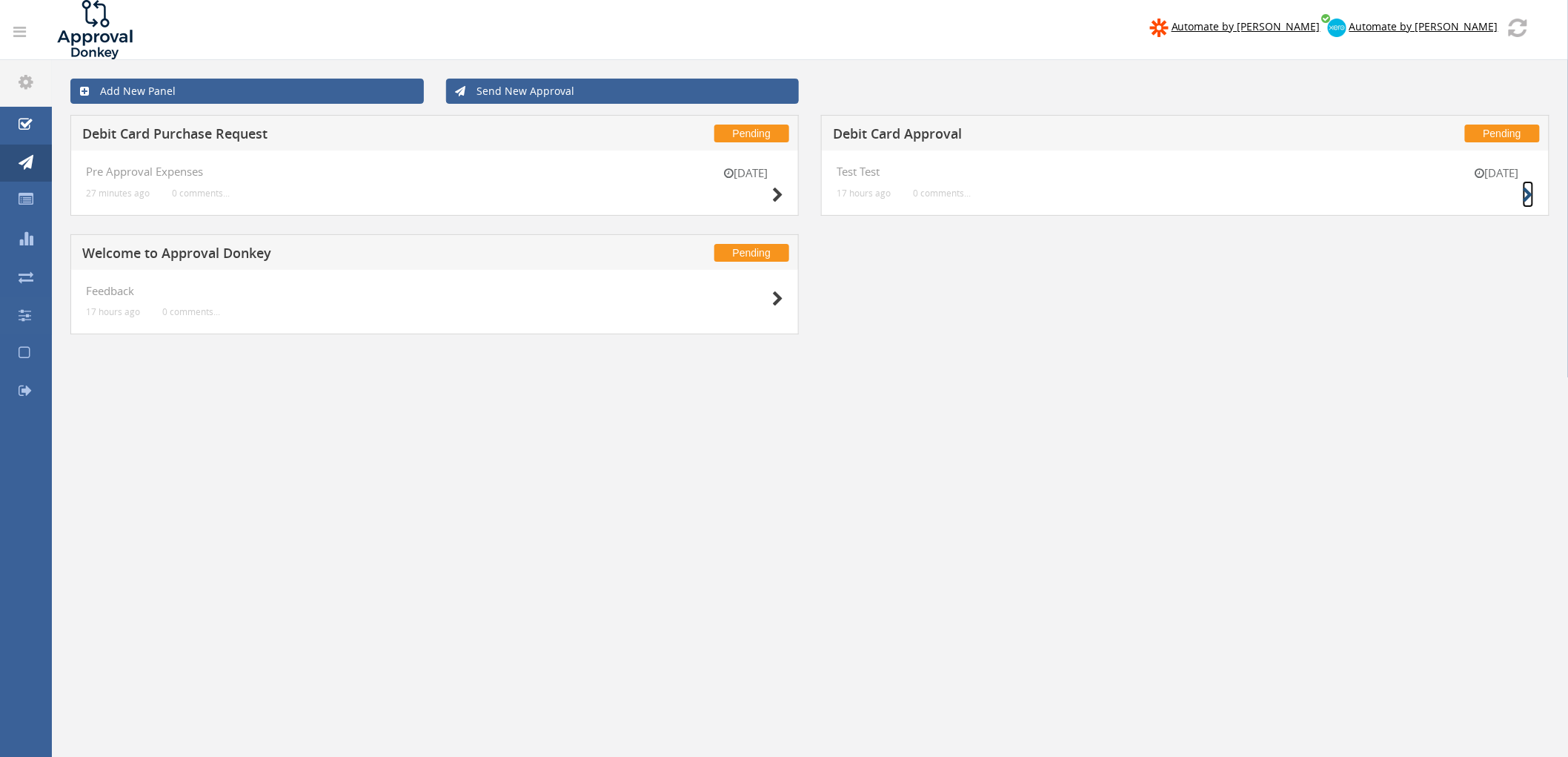
click at [1531, 197] on icon at bounding box center [1528, 195] width 11 height 16
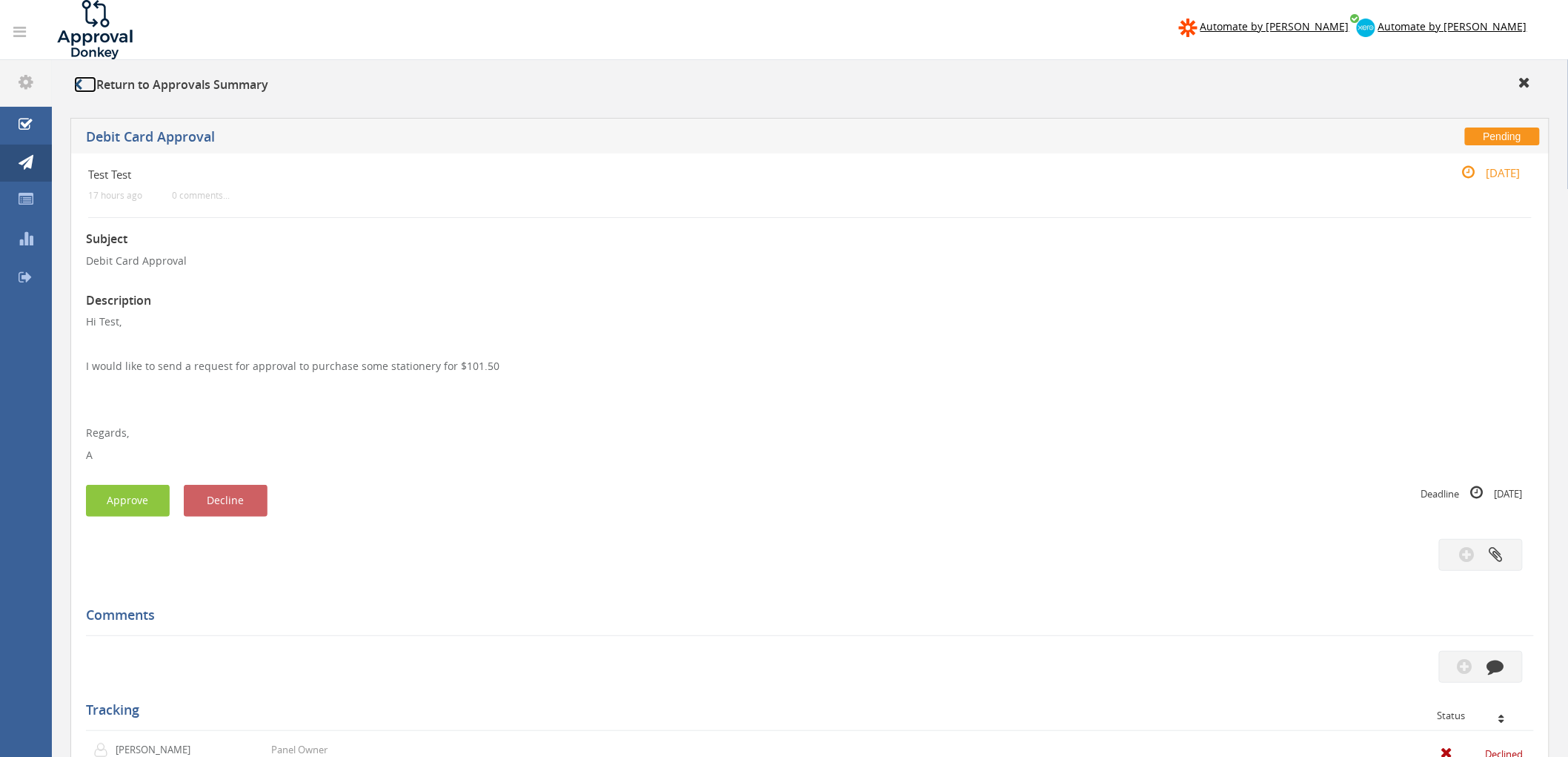
click at [81, 90] on icon at bounding box center [78, 84] width 8 height 12
click at [1531, 85] on link at bounding box center [1532, 82] width 27 height 14
click at [1529, 80] on icon at bounding box center [1525, 82] width 12 height 15
click at [76, 84] on icon at bounding box center [78, 84] width 8 height 12
click at [79, 87] on icon at bounding box center [78, 84] width 8 height 12
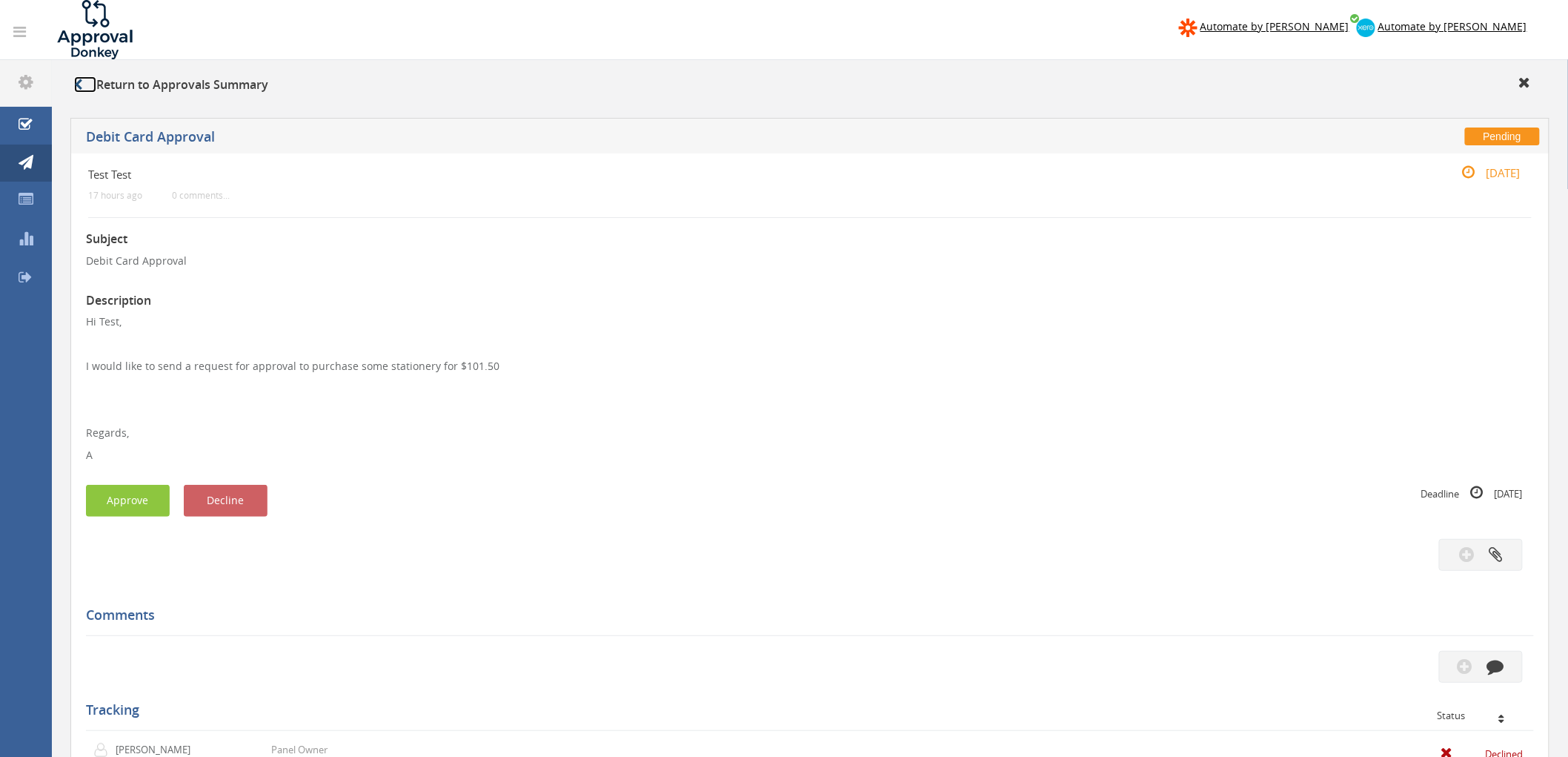
click at [79, 87] on icon at bounding box center [78, 84] width 8 height 12
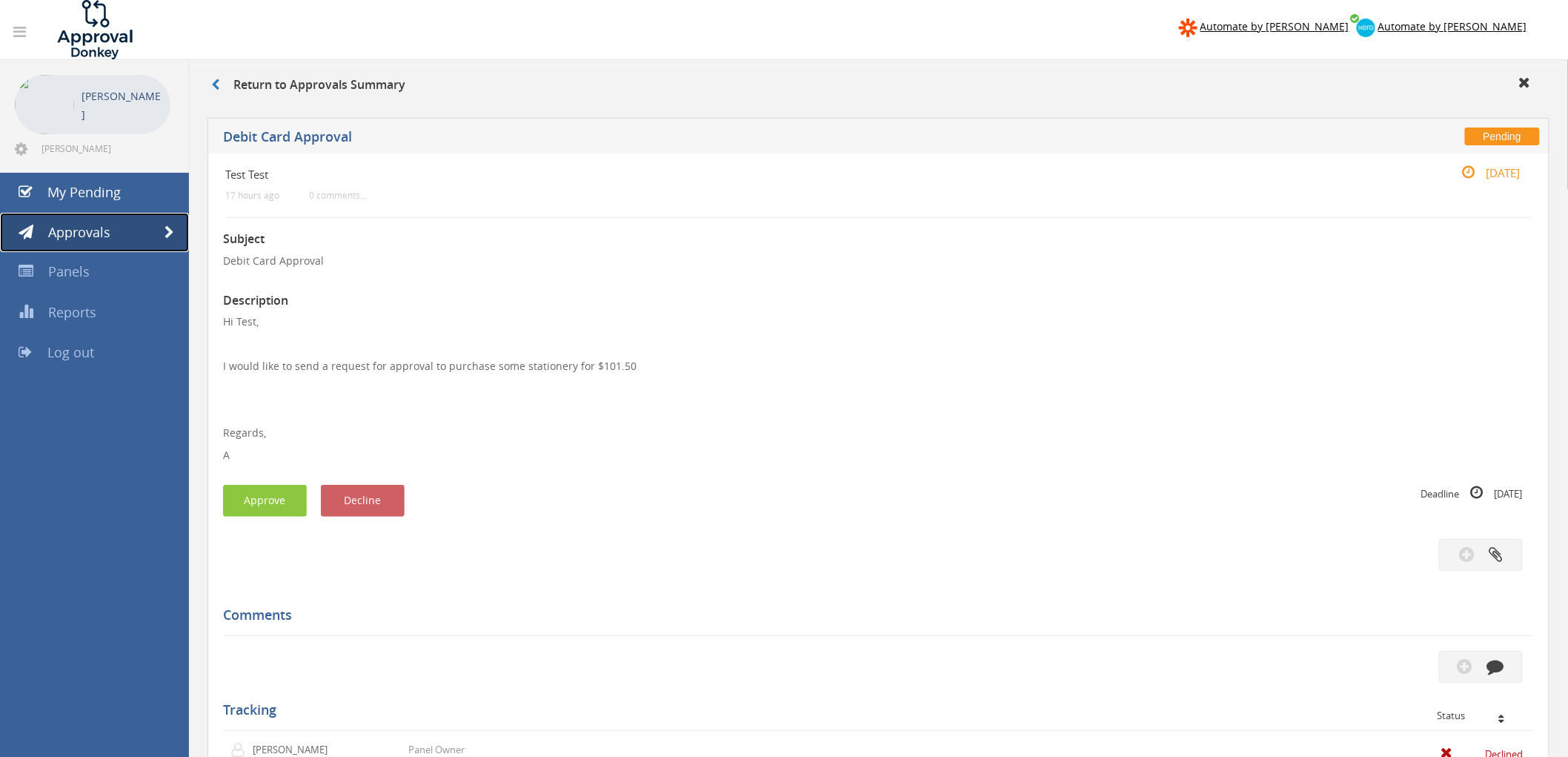
click at [166, 233] on span at bounding box center [169, 232] width 9 height 13
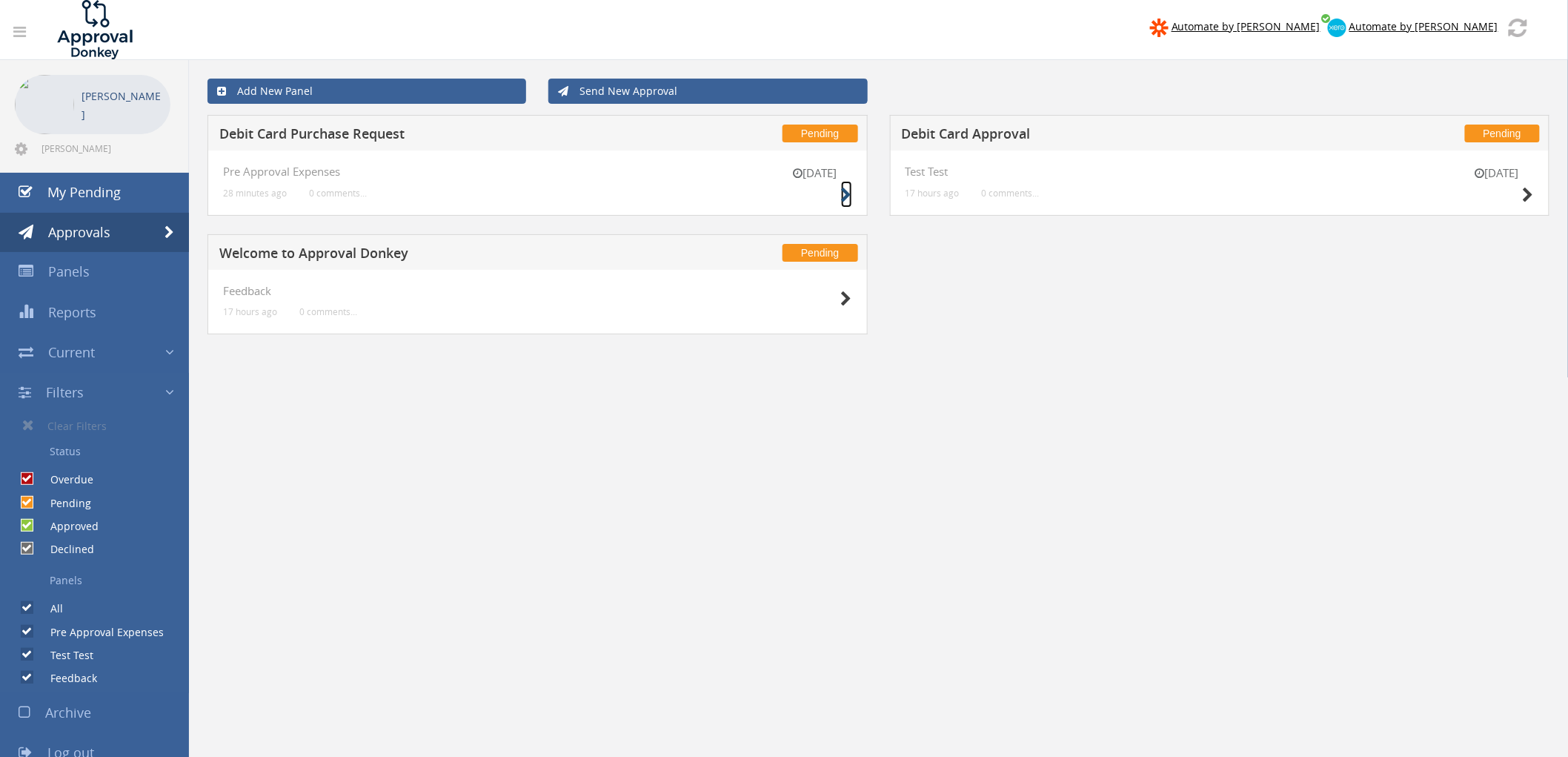
click at [841, 199] on icon at bounding box center [846, 195] width 11 height 16
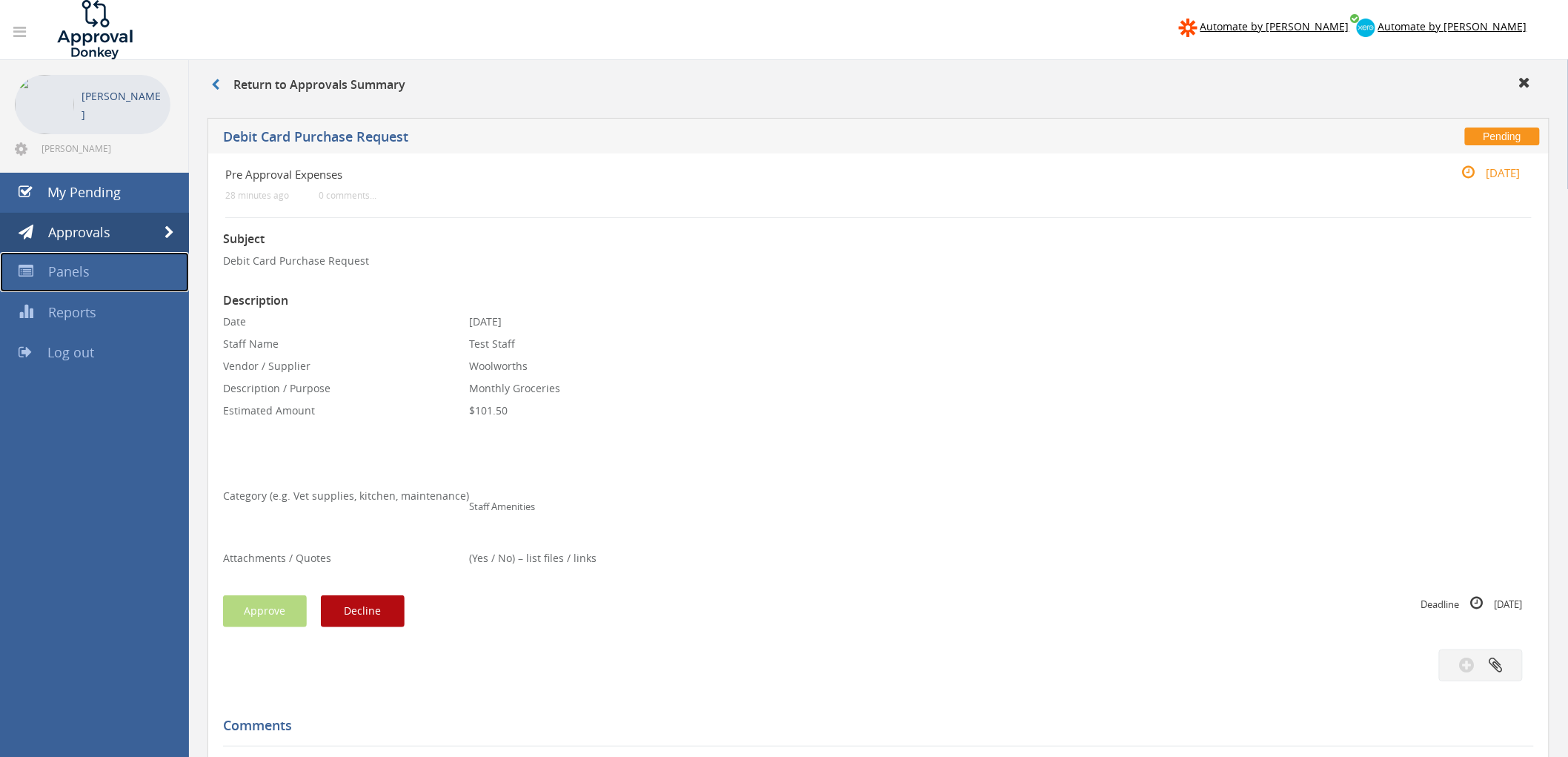
click at [82, 274] on span "Panels" at bounding box center [68, 271] width 42 height 18
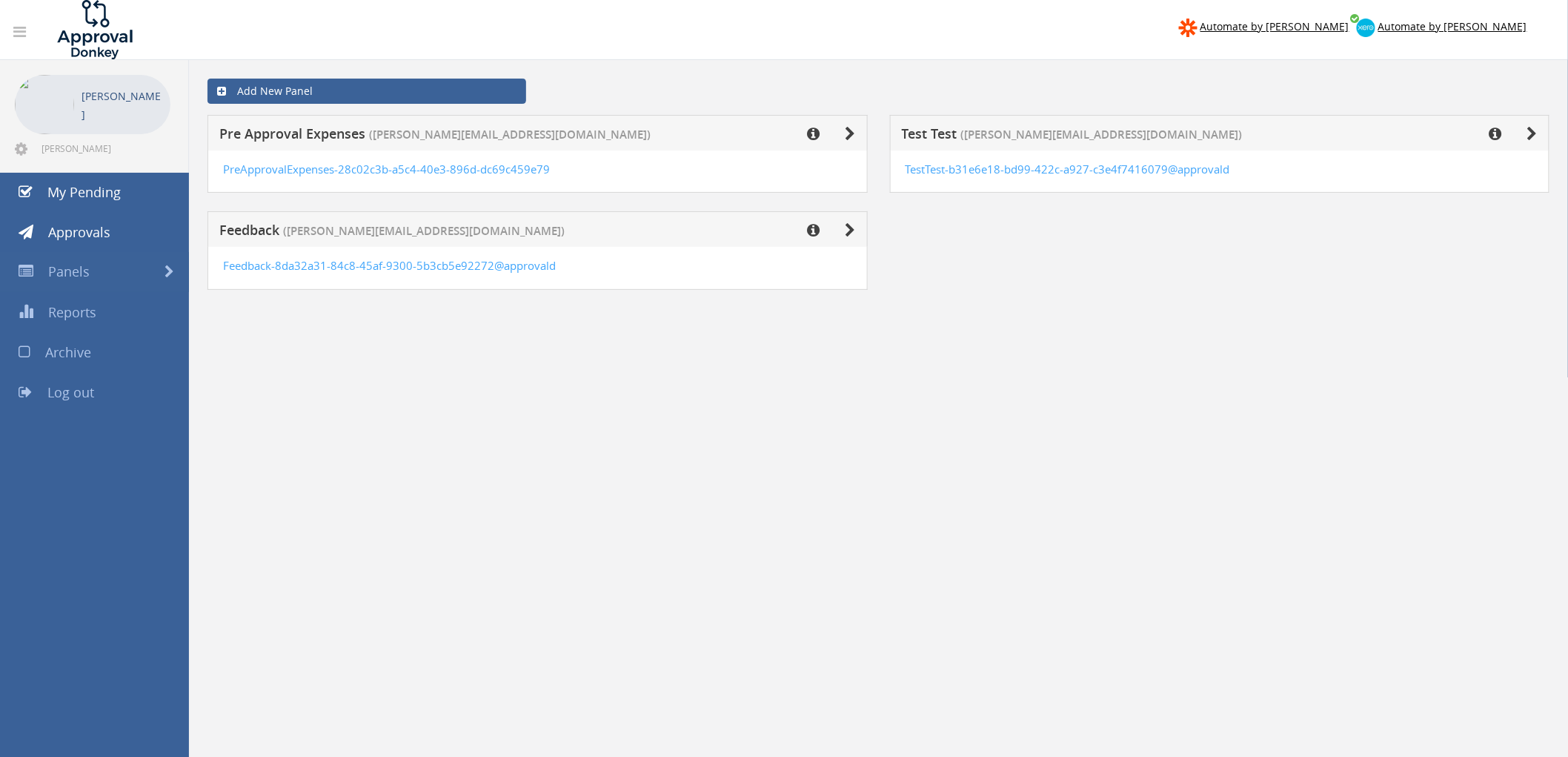
click at [47, 149] on span "[PERSON_NAME][EMAIL_ADDRESS][DOMAIN_NAME]" at bounding box center [105, 148] width 126 height 12
click at [12, 151] on li "[PERSON_NAME] [PERSON_NAME][EMAIL_ADDRESS][DOMAIN_NAME]" at bounding box center [94, 117] width 189 height 113
click at [19, 149] on icon at bounding box center [21, 149] width 13 height 15
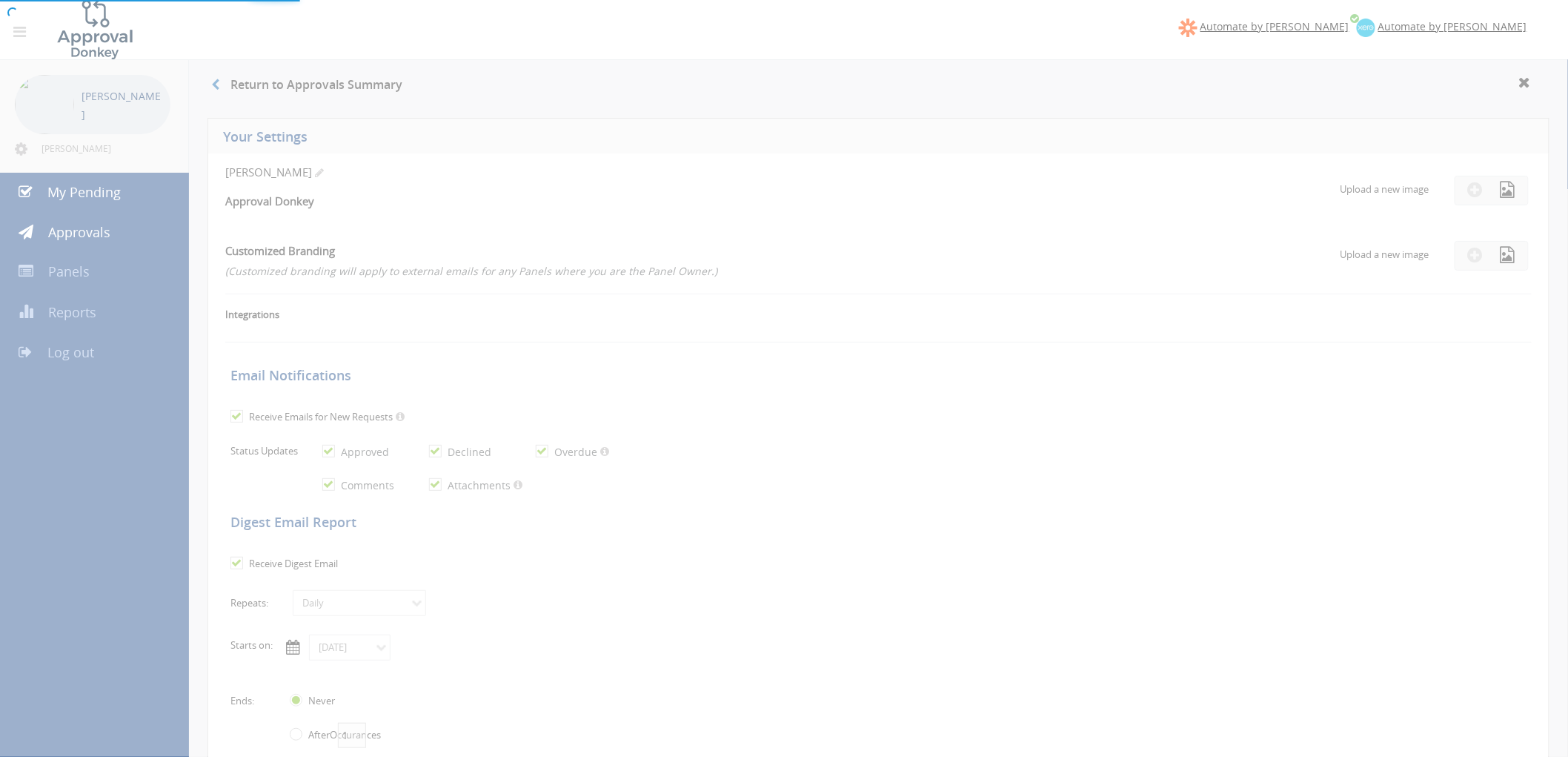
checkbox input "true"
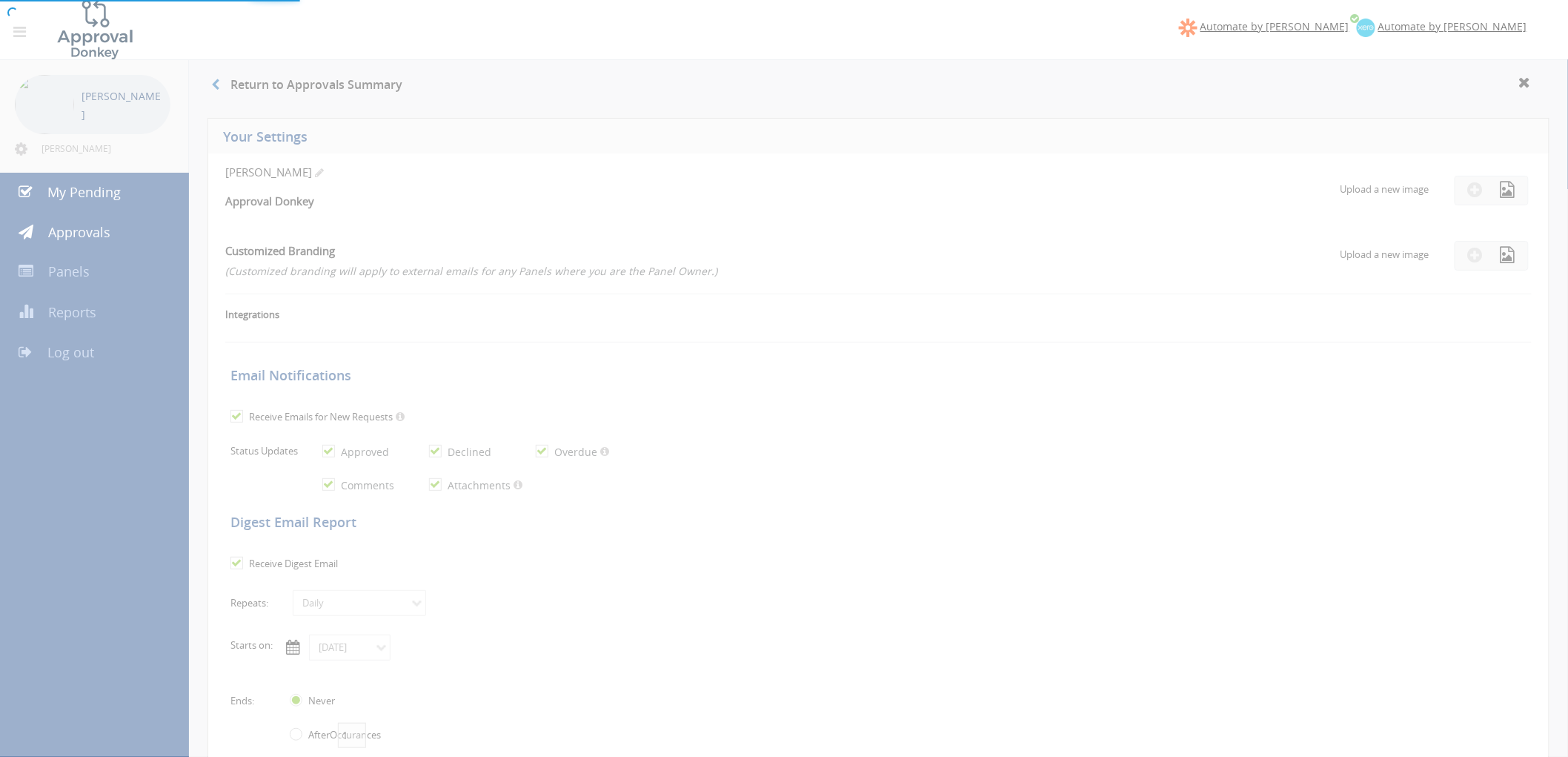
checkbox input "true"
select select "number:1"
checkbox input "true"
type input "[DATE]"
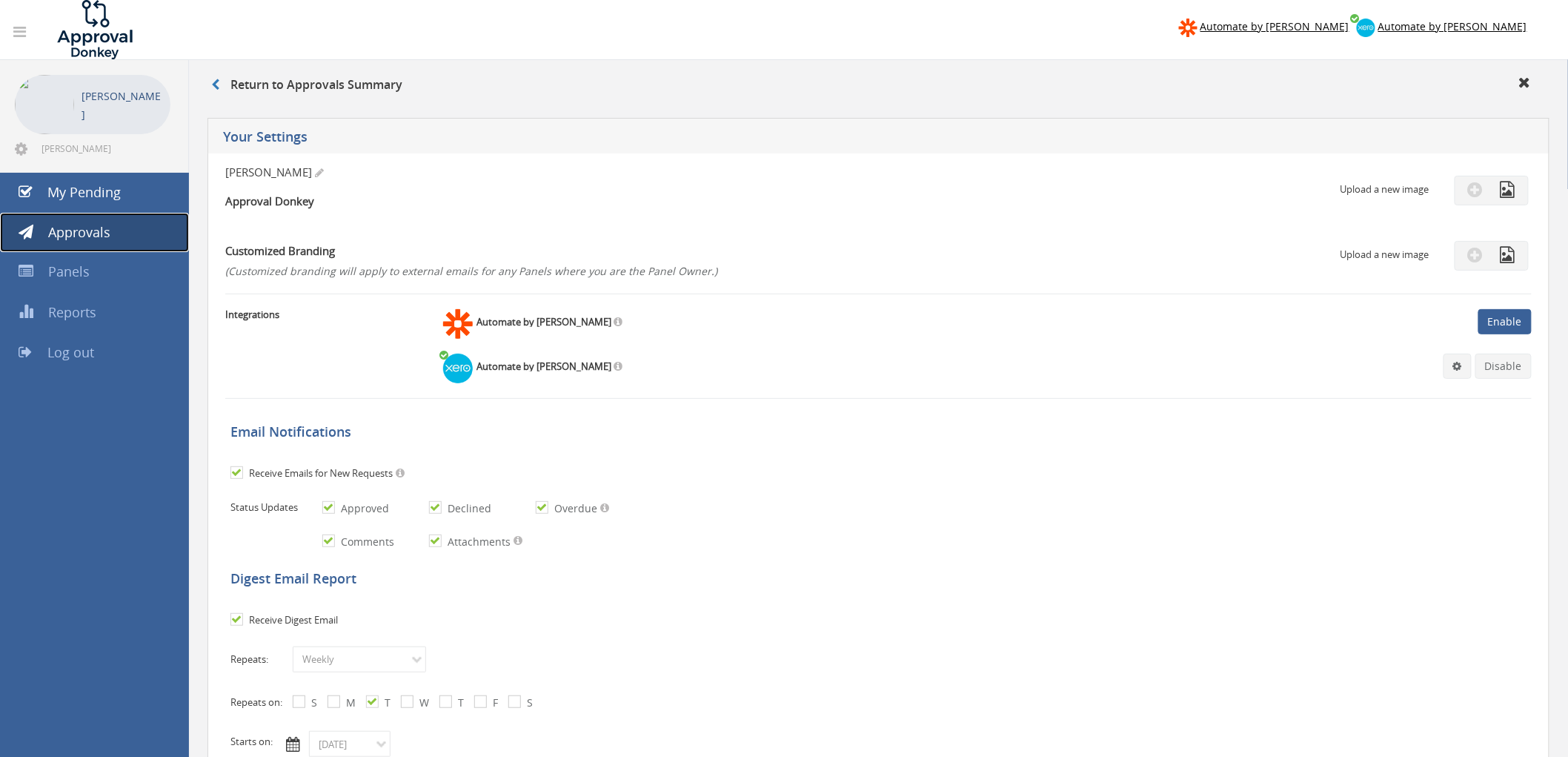
click at [76, 229] on span "Approvals" at bounding box center [79, 231] width 62 height 18
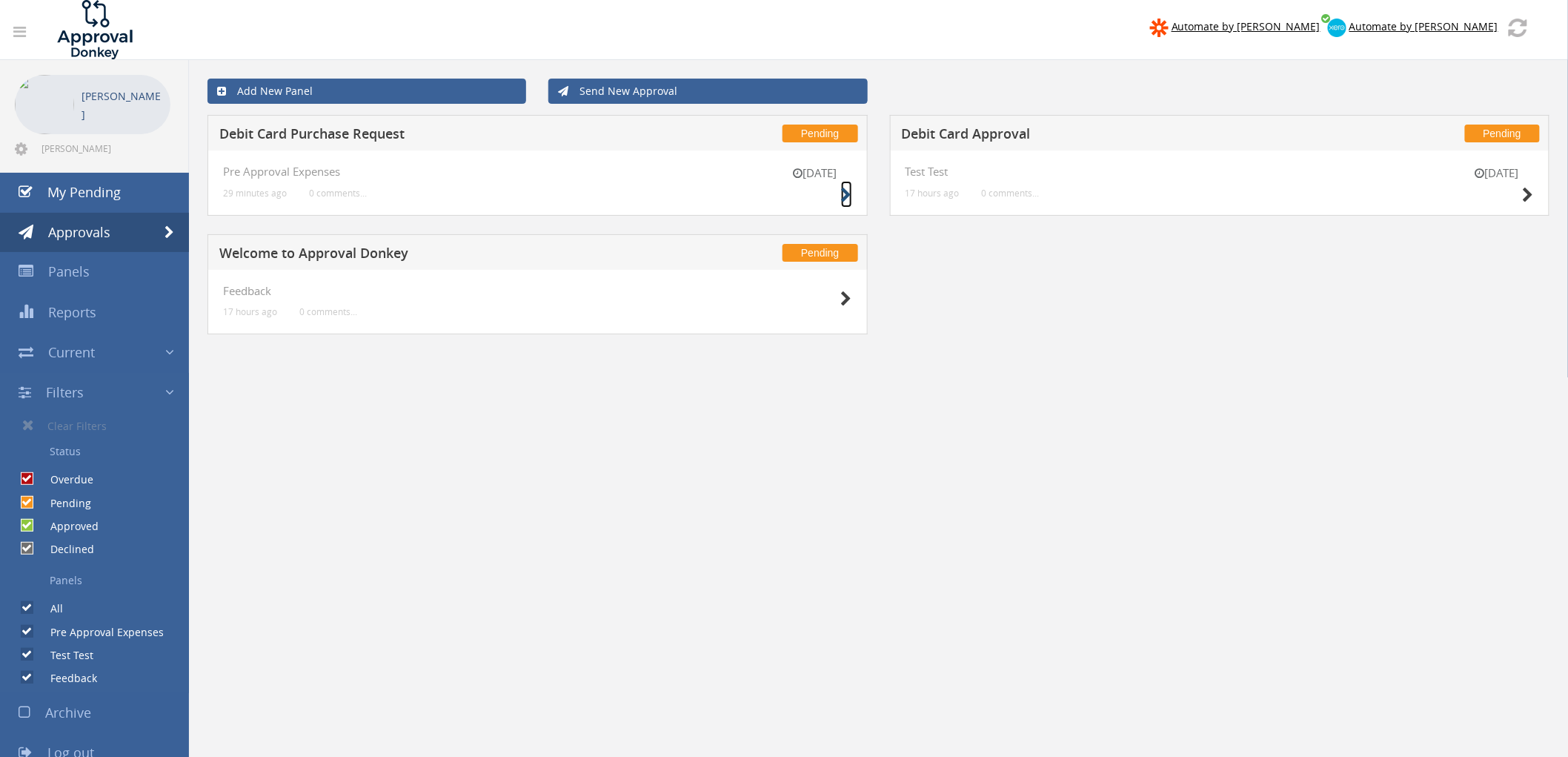
click at [849, 193] on icon at bounding box center [846, 195] width 11 height 16
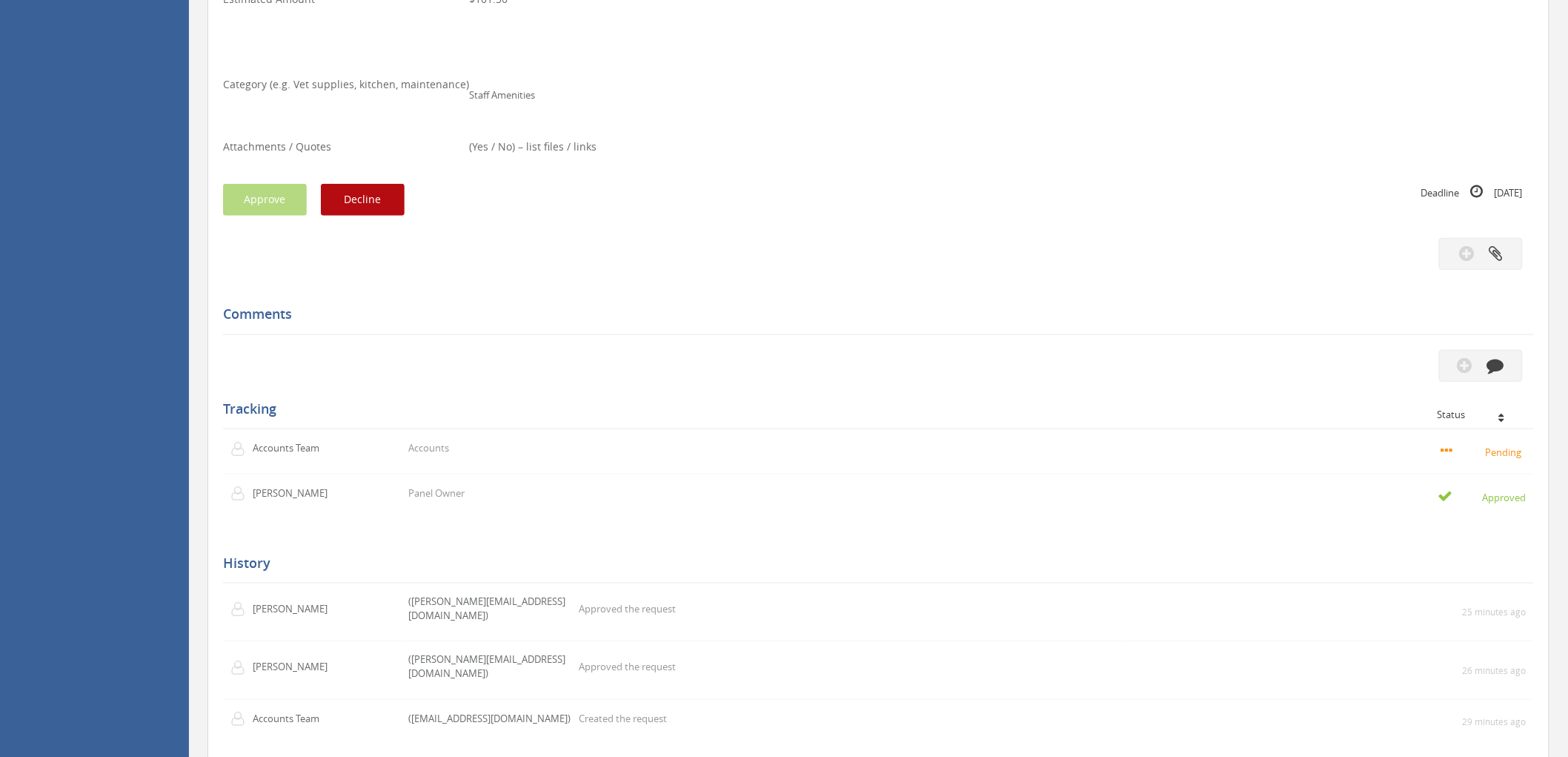
scroll to position [470, 0]
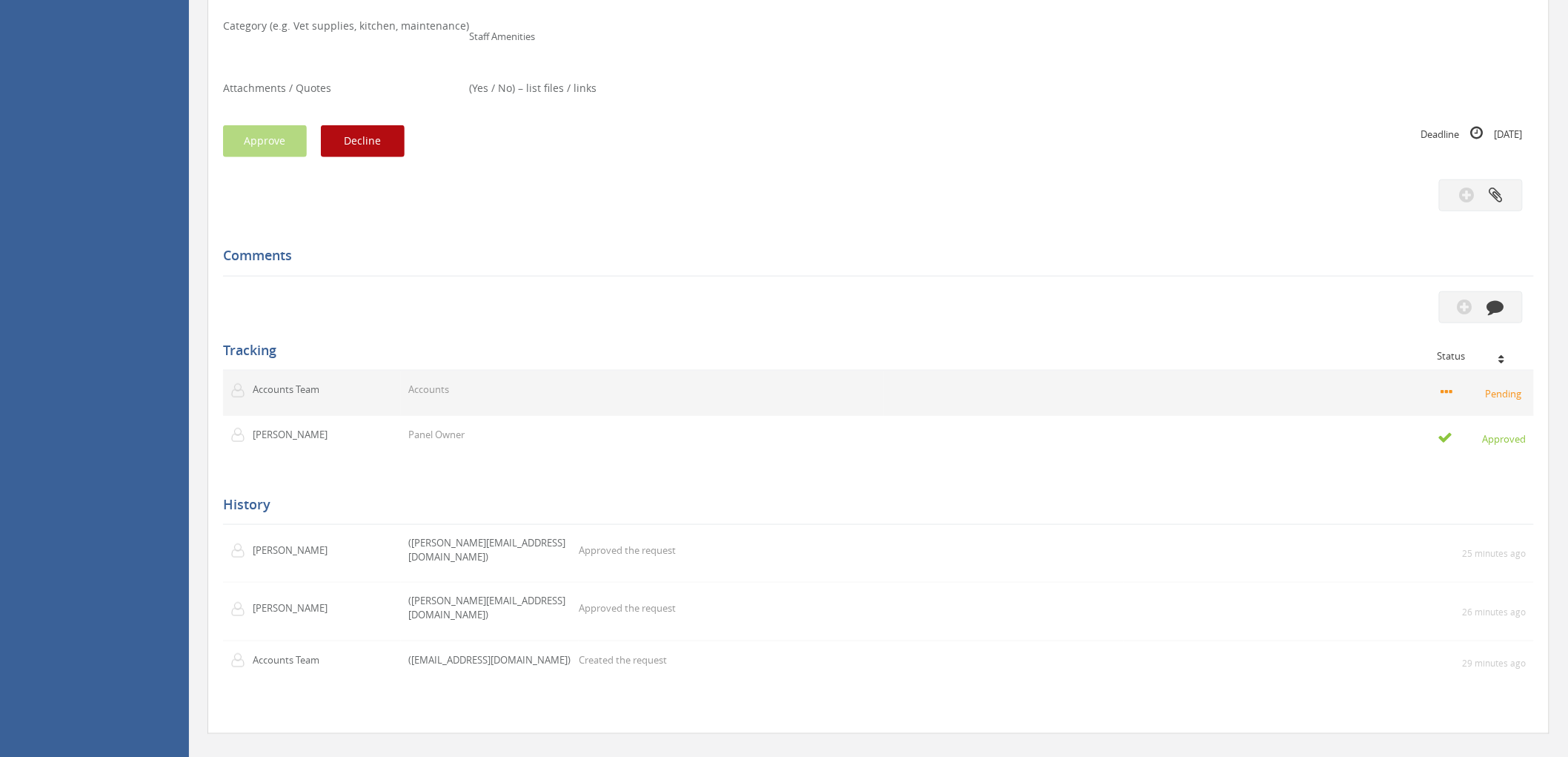
click at [1451, 391] on icon at bounding box center [1458, 392] width 33 height 15
click at [1508, 391] on small "Pending" at bounding box center [1484, 393] width 85 height 17
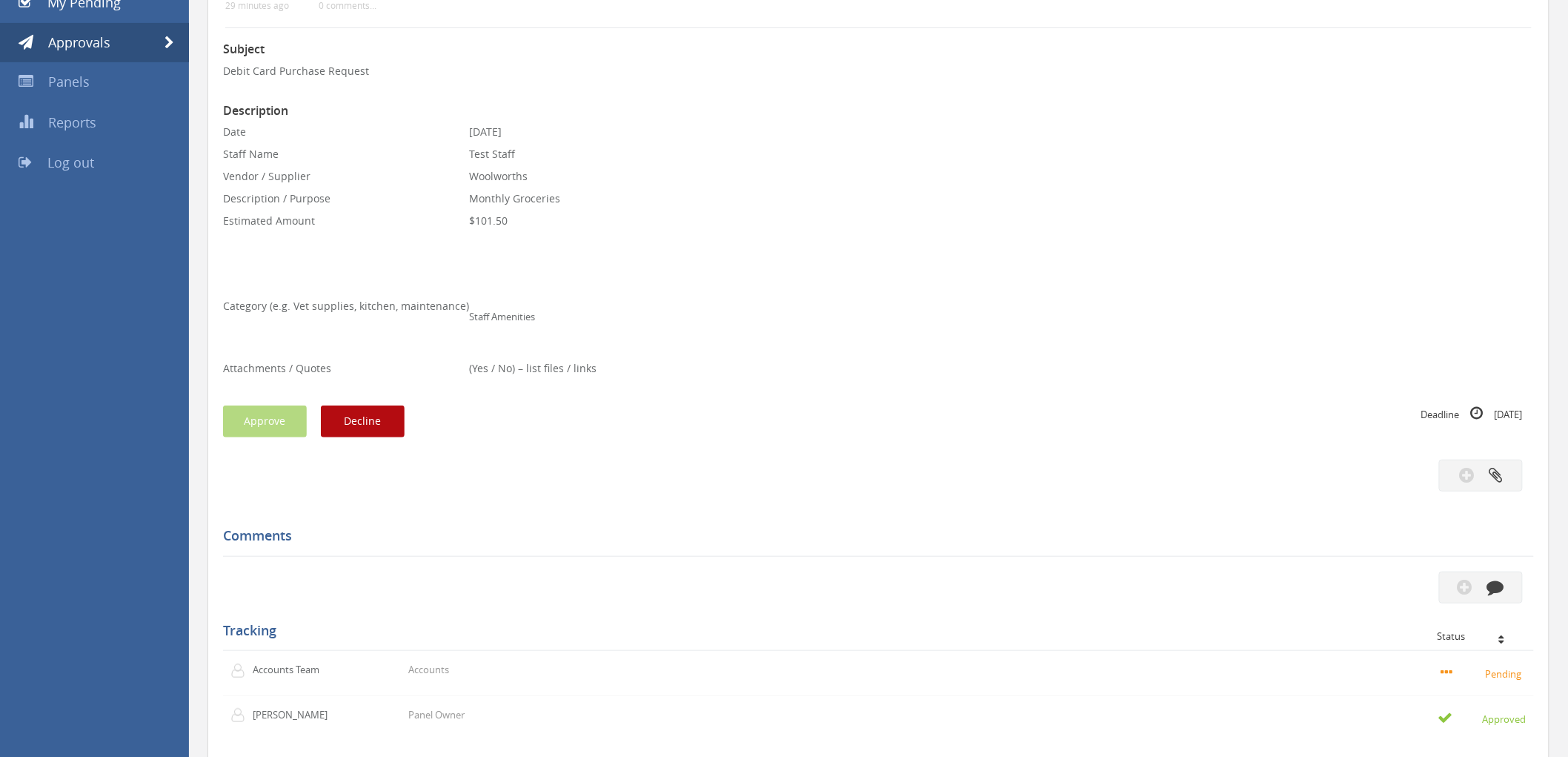
scroll to position [247, 0]
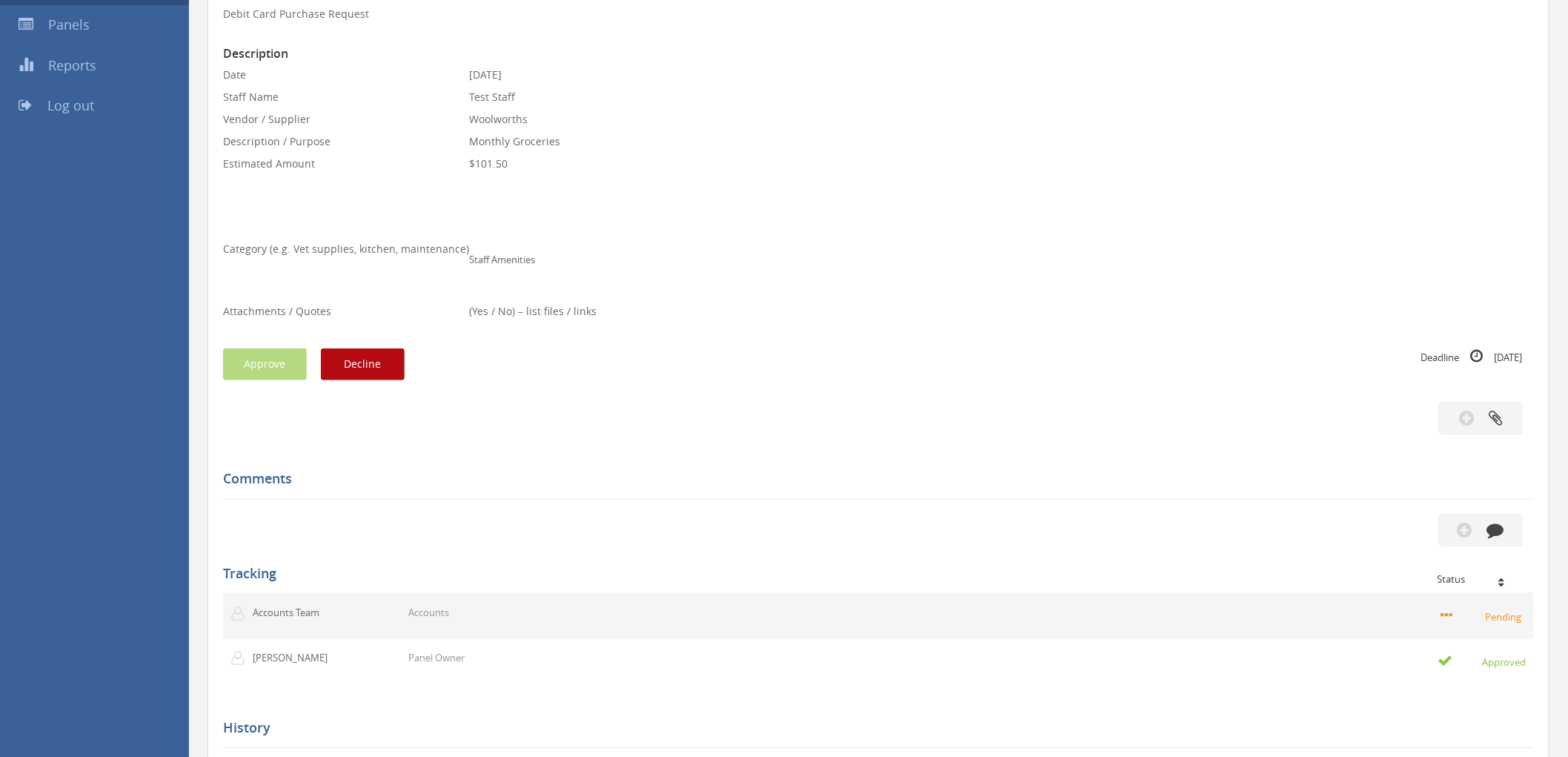
click at [240, 611] on img at bounding box center [241, 614] width 22 height 15
click at [311, 616] on p "Accounts Team" at bounding box center [295, 612] width 85 height 14
click at [429, 617] on p "Accounts" at bounding box center [428, 612] width 41 height 14
click at [1451, 616] on icon at bounding box center [1458, 615] width 33 height 15
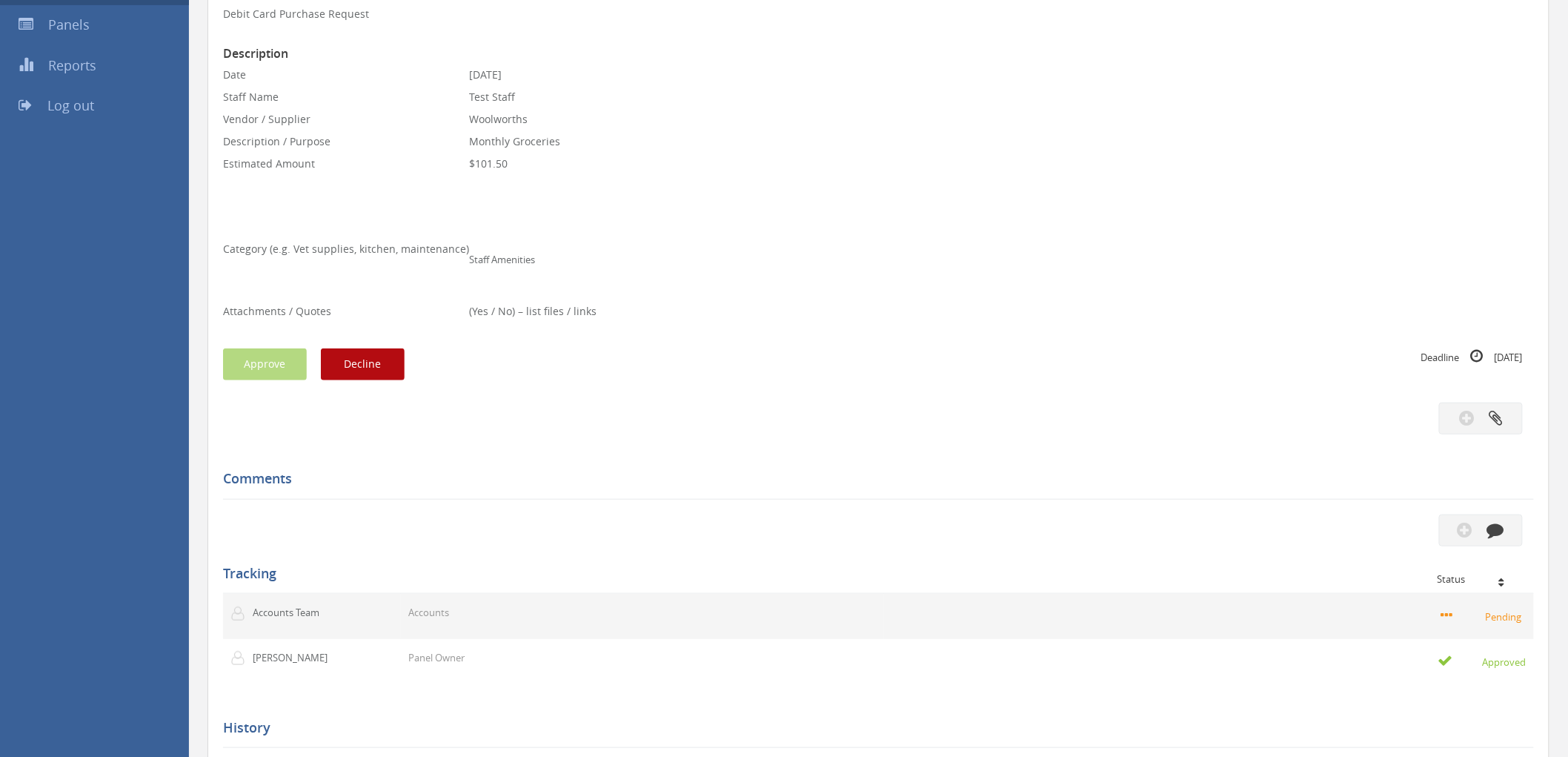
click at [1500, 616] on small "Pending" at bounding box center [1484, 616] width 85 height 17
click at [1500, 615] on small "Pending" at bounding box center [1484, 616] width 85 height 17
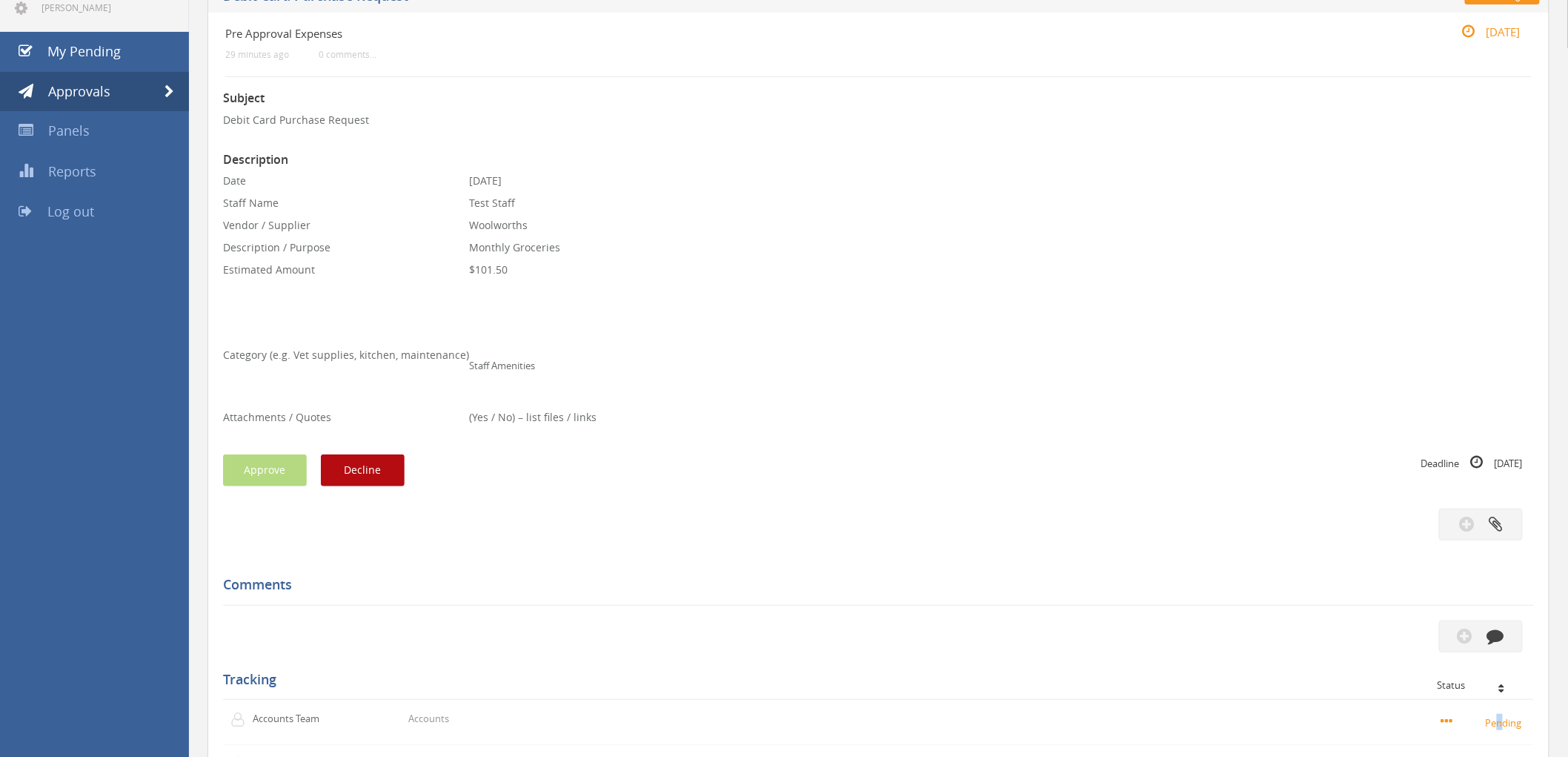
scroll to position [0, 0]
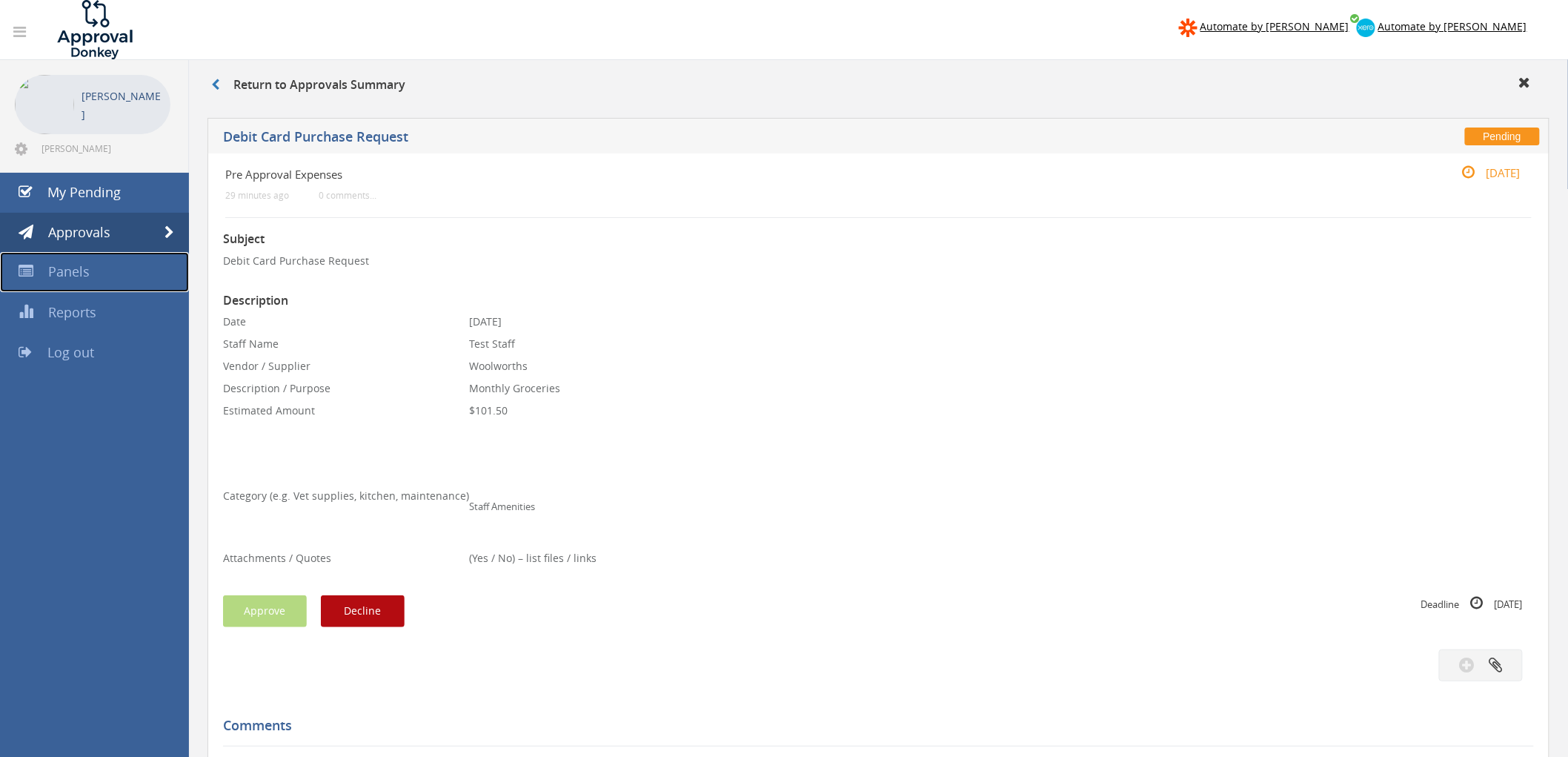
click at [46, 259] on link "Panels" at bounding box center [94, 271] width 189 height 40
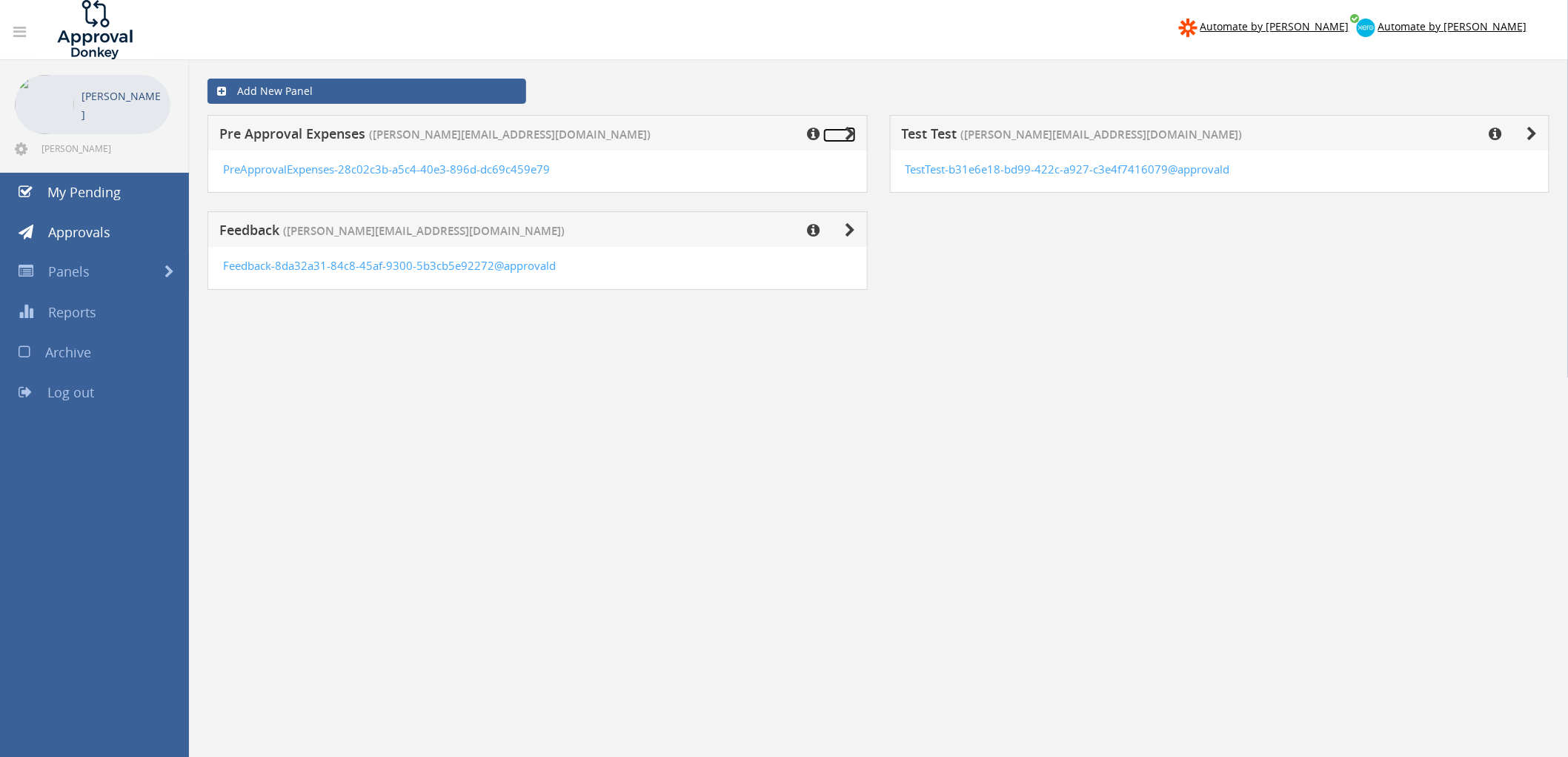
click at [849, 131] on icon at bounding box center [850, 134] width 10 height 15
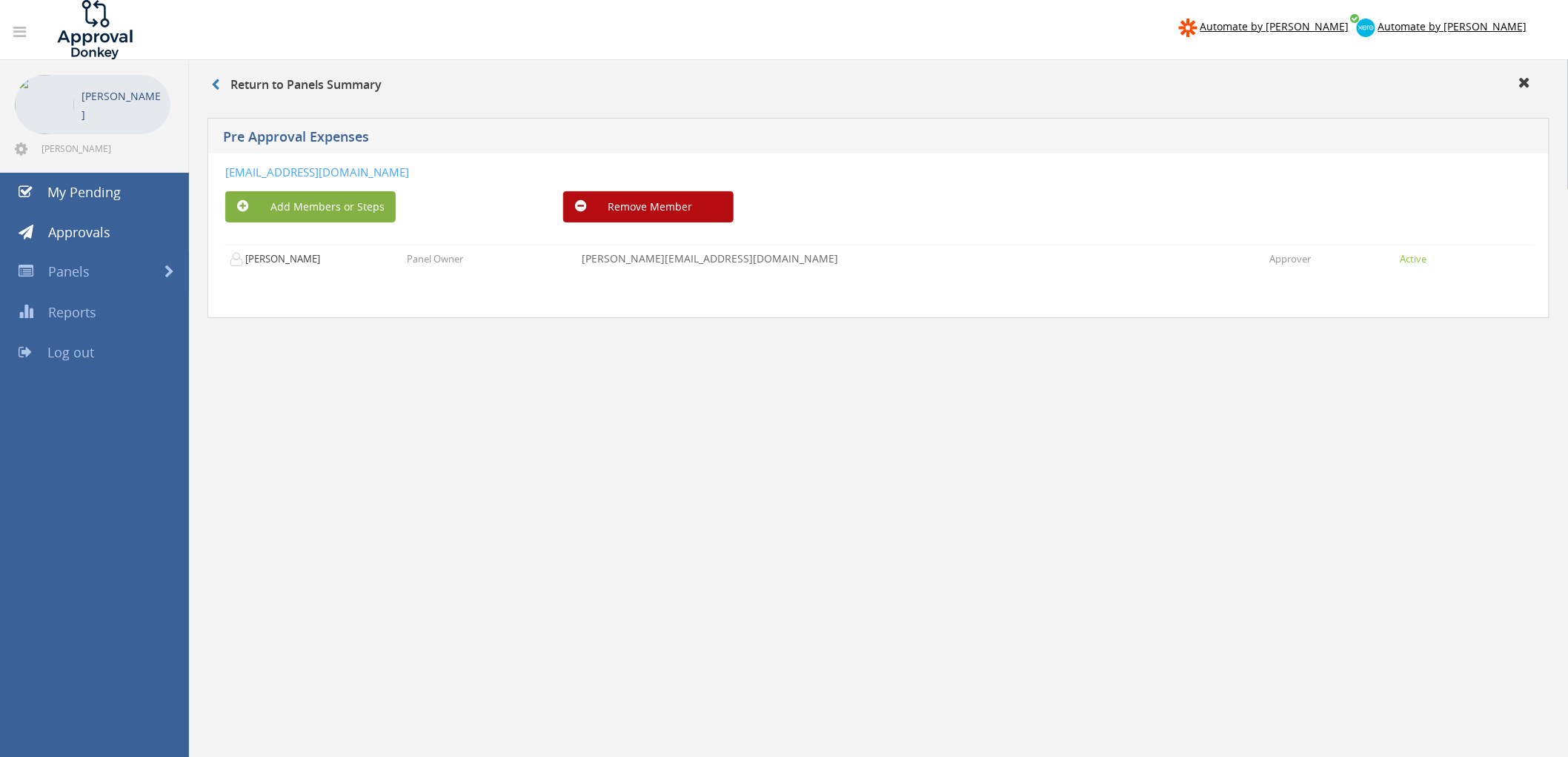
click at [342, 210] on button "Add Members or Steps" at bounding box center [310, 207] width 170 height 31
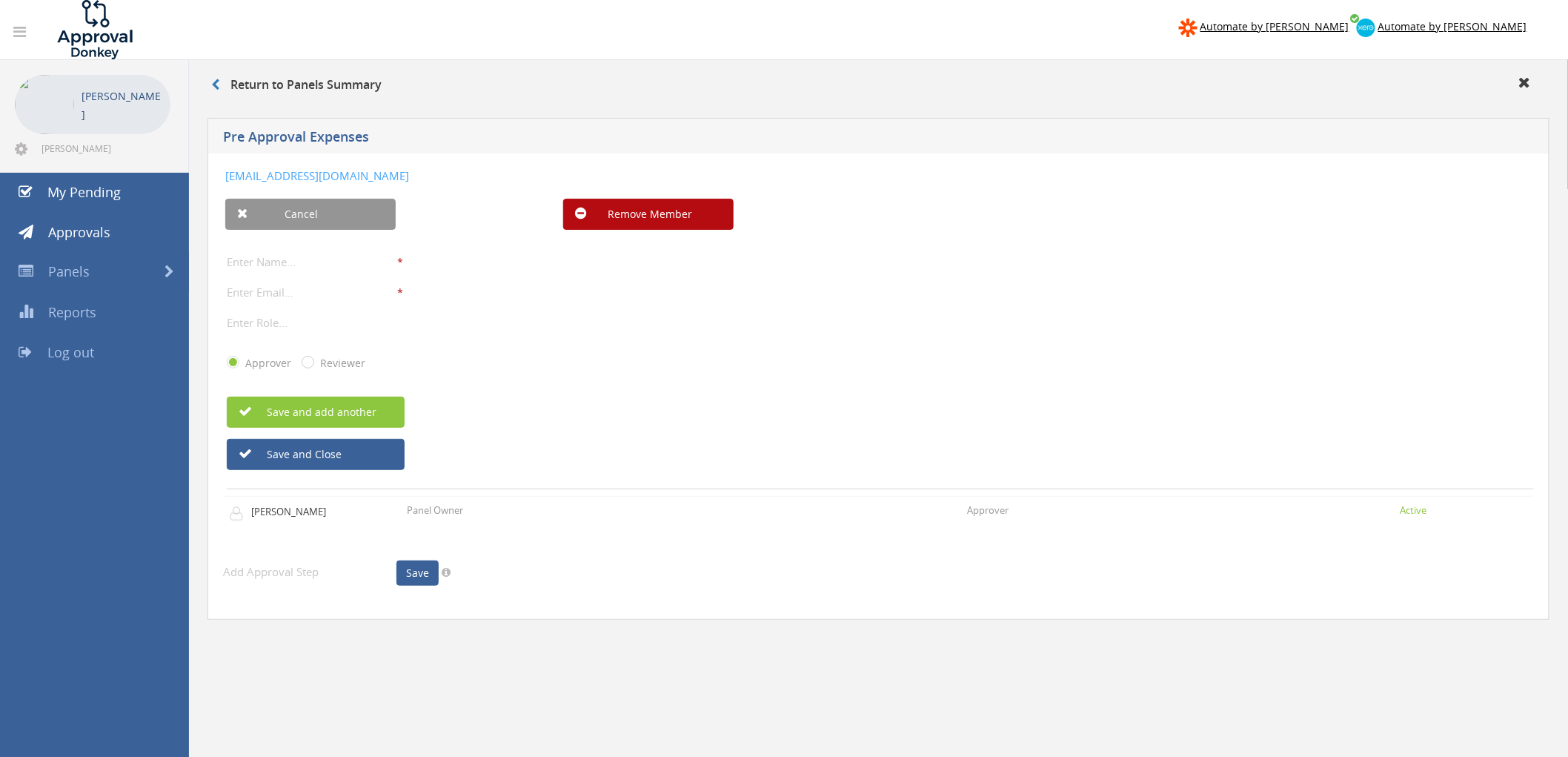
click at [302, 361] on input "Reviewer" at bounding box center [306, 363] width 9 height 9
radio input "true"
radio input "false"
click at [265, 269] on input "text" at bounding box center [312, 261] width 170 height 19
drag, startPoint x: 673, startPoint y: 175, endPoint x: 217, endPoint y: 163, distance: 456.2
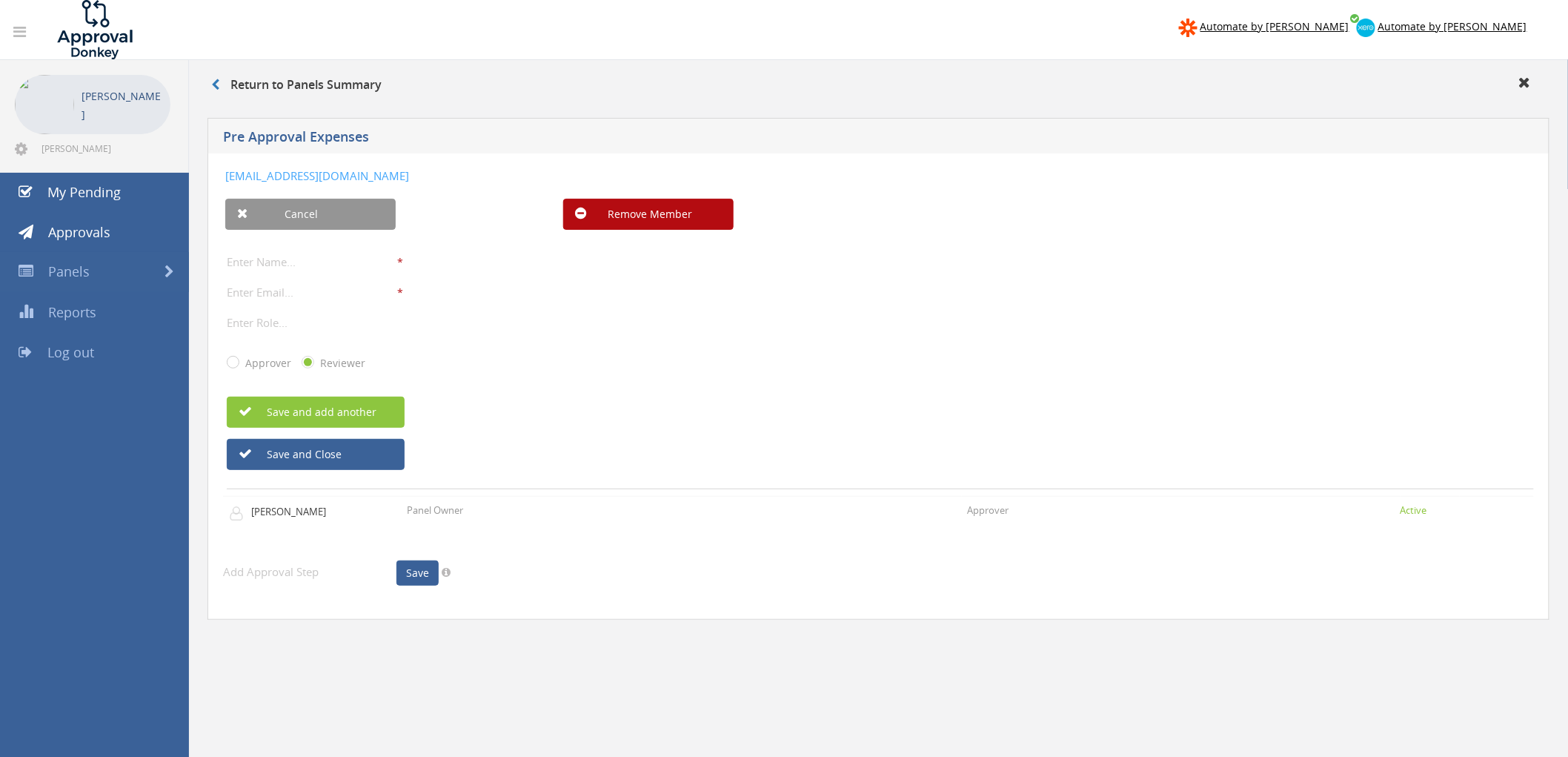
click at [217, 163] on div "PreApprovalExpenses-28c02c3b-a5c4-40e3-896d-dc69c459e79e@approvaldonkey.com Can…" at bounding box center [878, 387] width 1341 height 466
copy link "PreApprovalExpenses-28c02c3b-a5c4-40e3-896d-dc69c459e79e@approvaldonkey.com"
click at [633, 302] on div "* The email is required. Invalid email address." at bounding box center [880, 292] width 1307 height 19
click at [63, 202] on link "My Pending" at bounding box center [94, 192] width 189 height 40
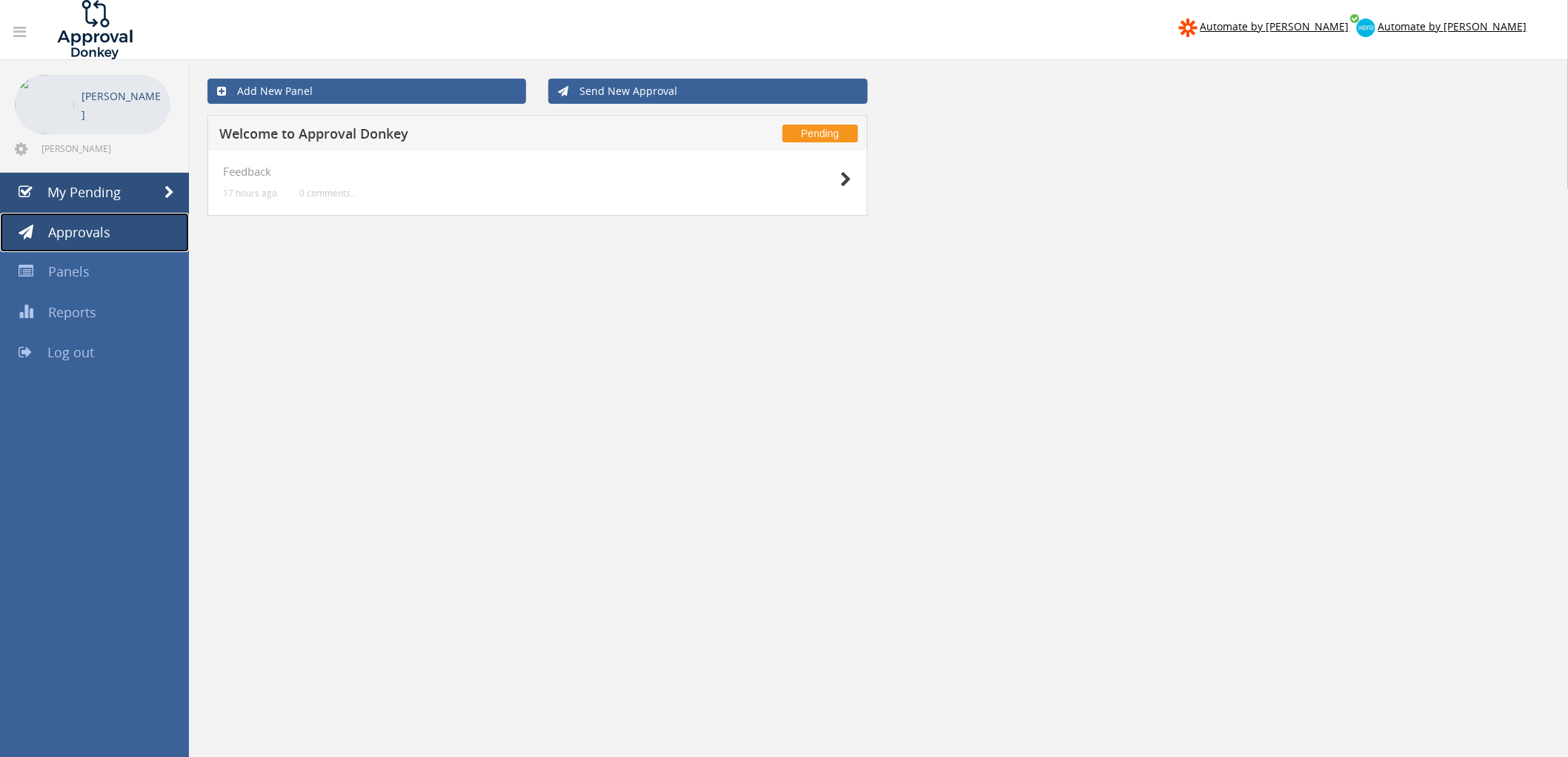
click at [76, 227] on span "Approvals" at bounding box center [79, 231] width 62 height 18
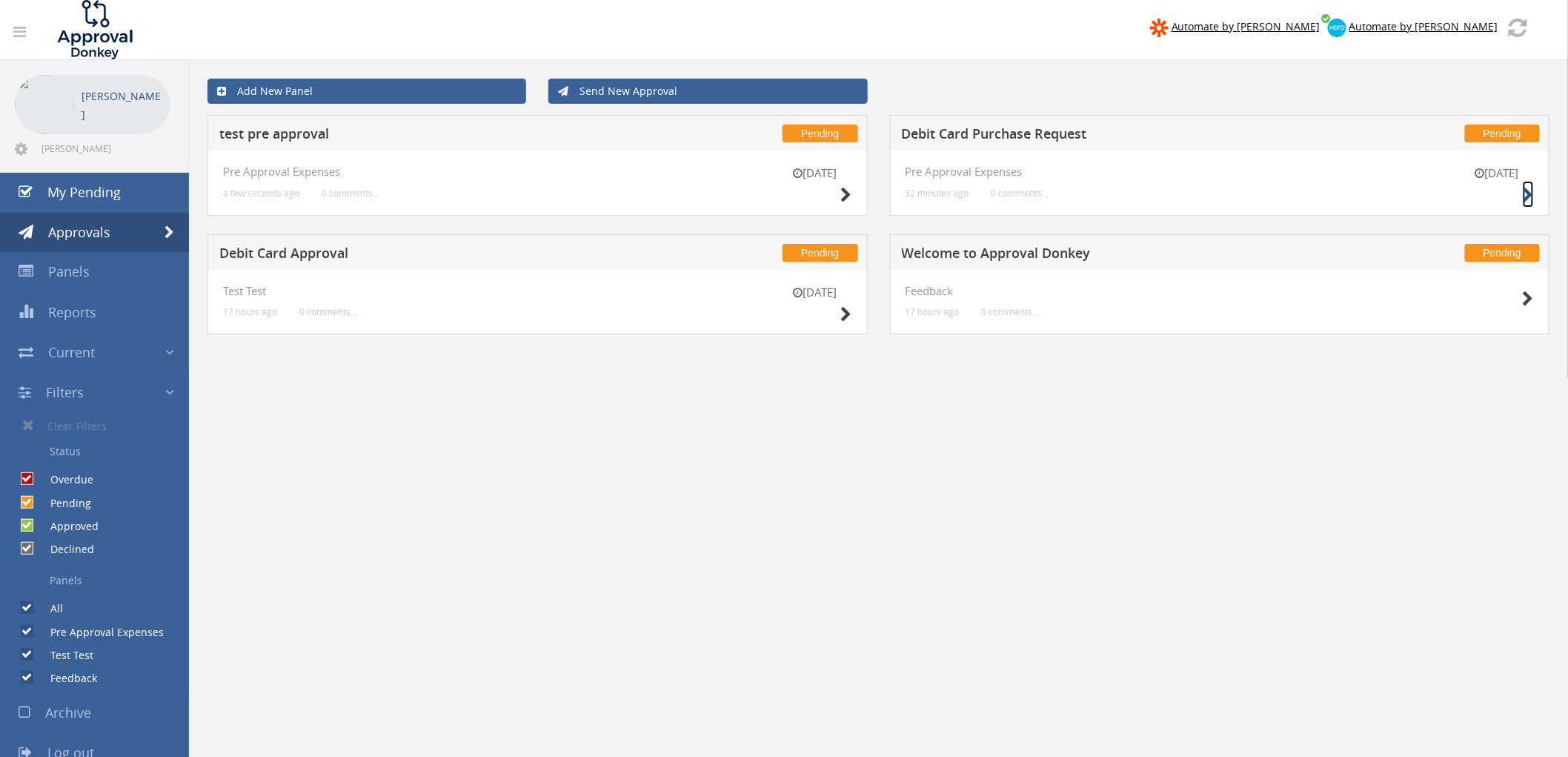
click at [1526, 195] on icon at bounding box center [1528, 195] width 11 height 16
click at [846, 193] on icon at bounding box center [846, 195] width 11 height 16
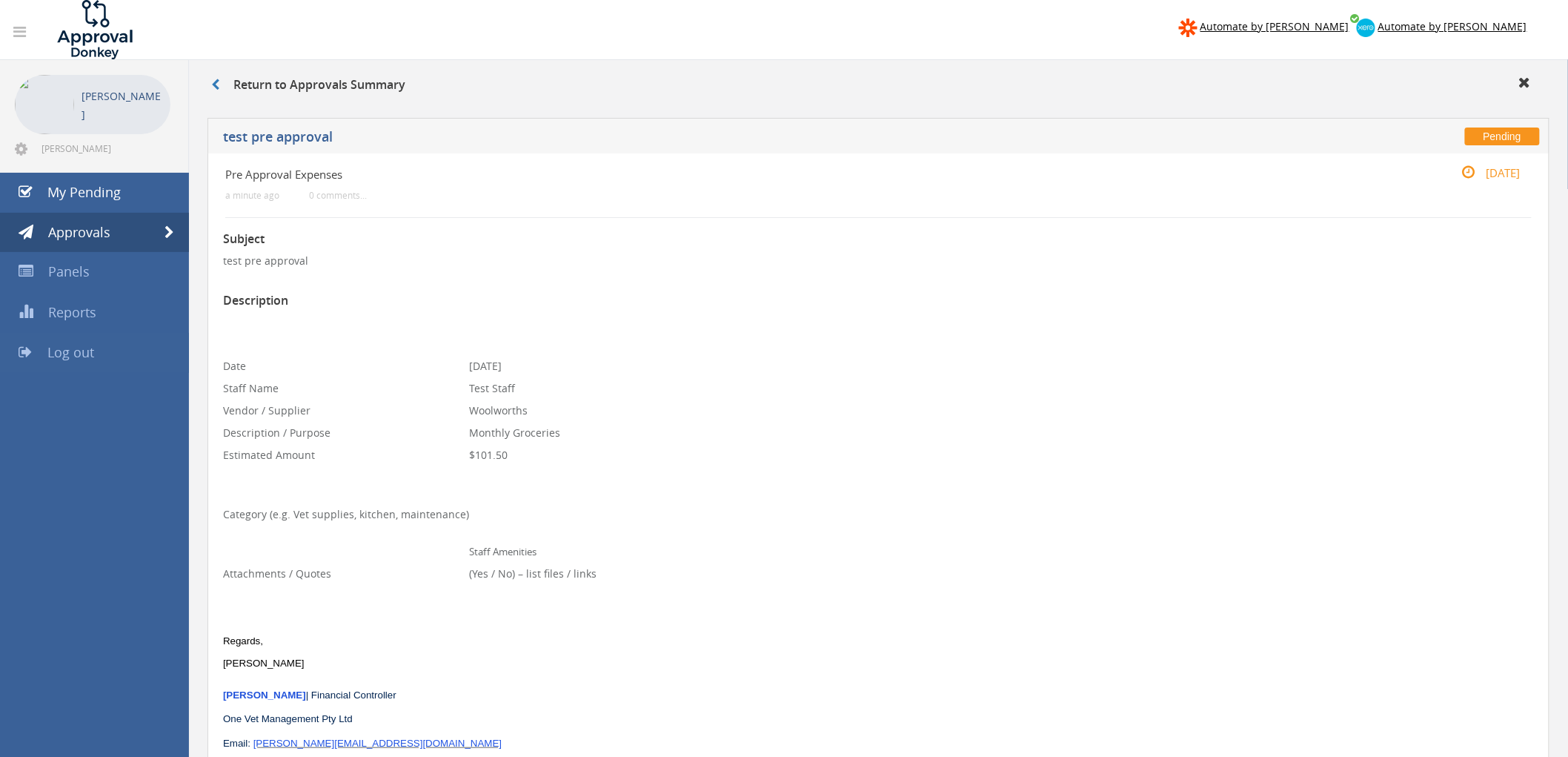
click at [83, 347] on span "Log out" at bounding box center [70, 352] width 46 height 18
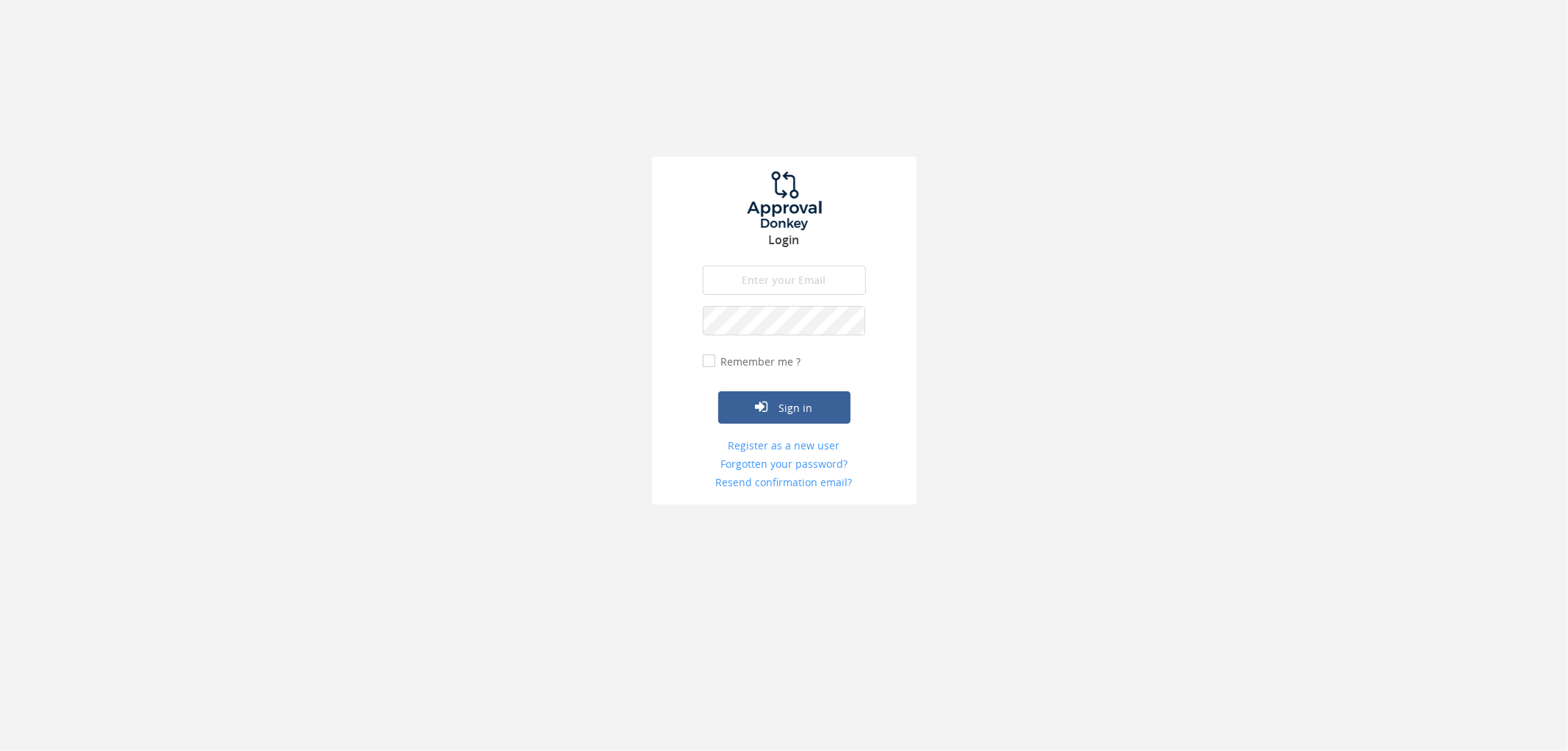
click at [784, 275] on input "email" at bounding box center [785, 280] width 163 height 29
type input "[PERSON_NAME][EMAIL_ADDRESS][DOMAIN_NAME]"
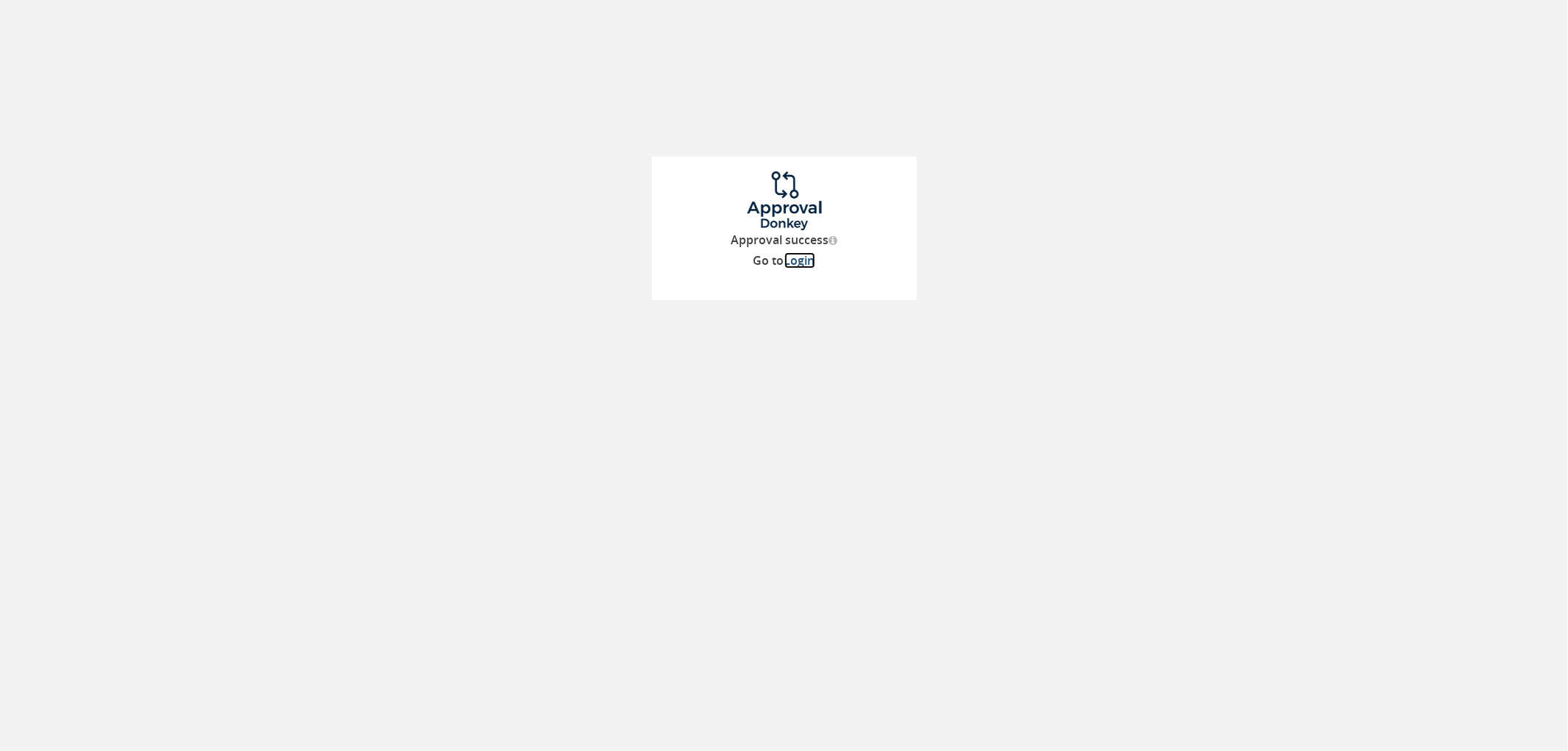
click at [799, 263] on link "Login" at bounding box center [801, 261] width 31 height 17
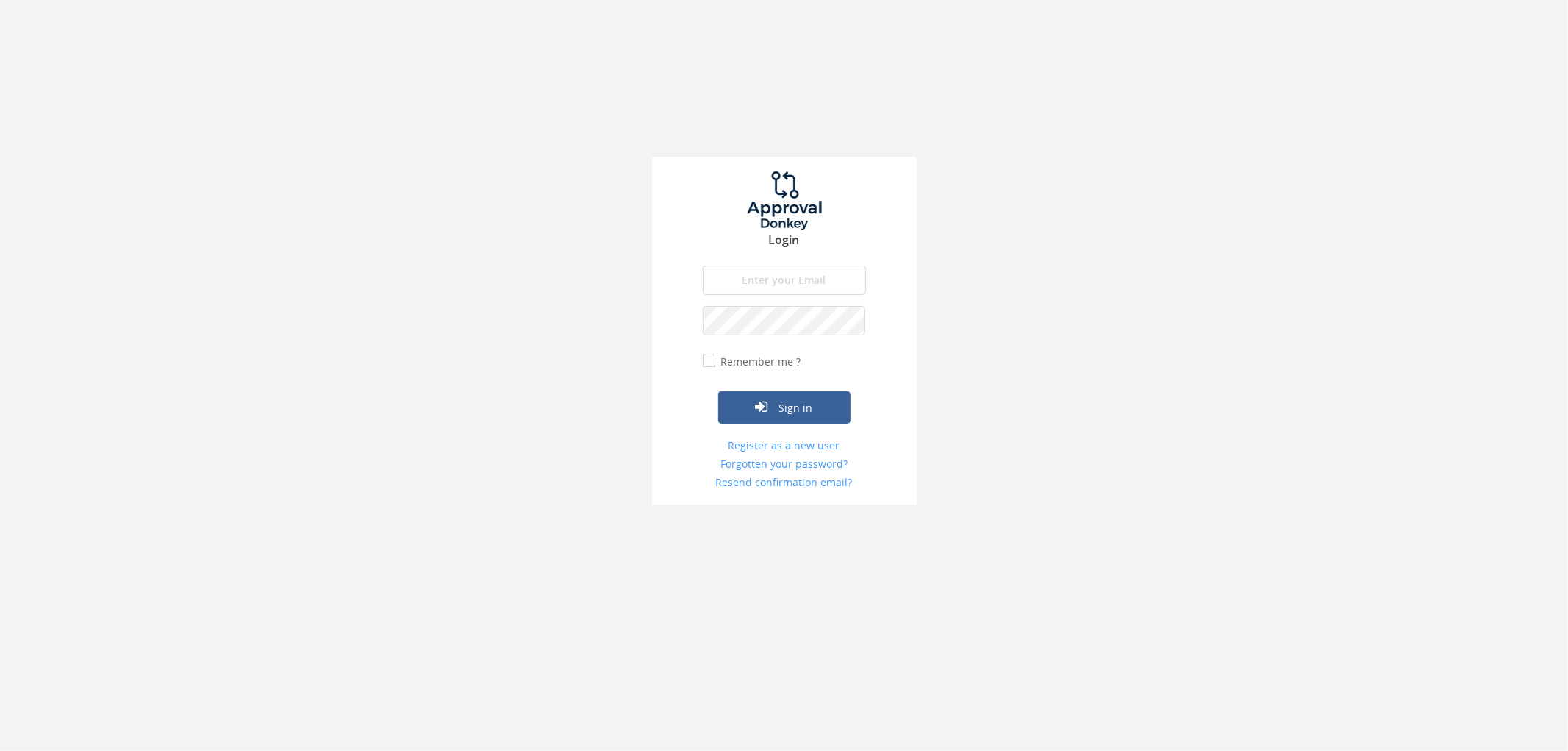
click at [794, 275] on input "email" at bounding box center [785, 280] width 163 height 29
type input "[PERSON_NAME][EMAIL_ADDRESS][DOMAIN_NAME]"
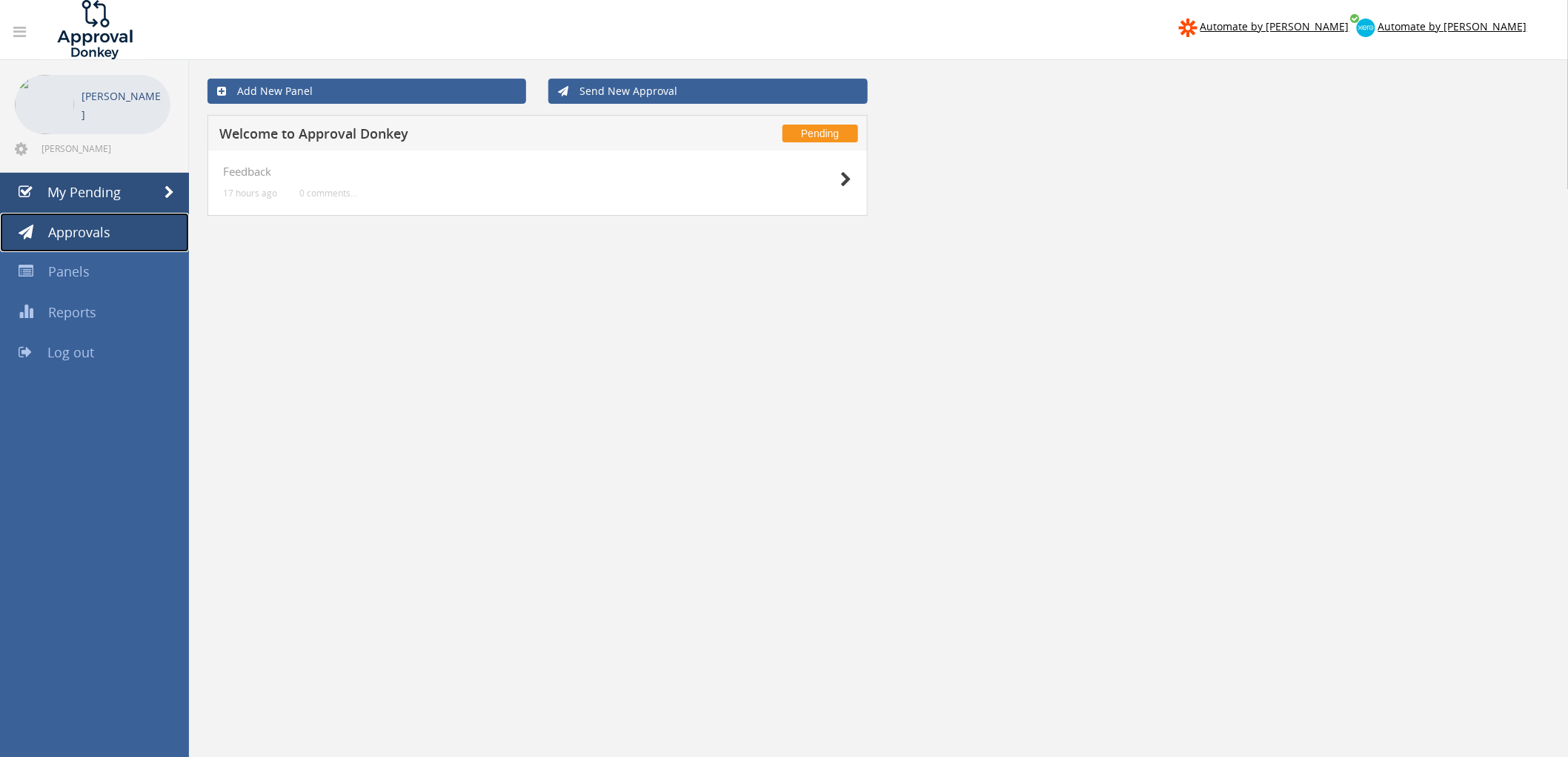
click at [118, 230] on link "Approvals" at bounding box center [94, 232] width 189 height 40
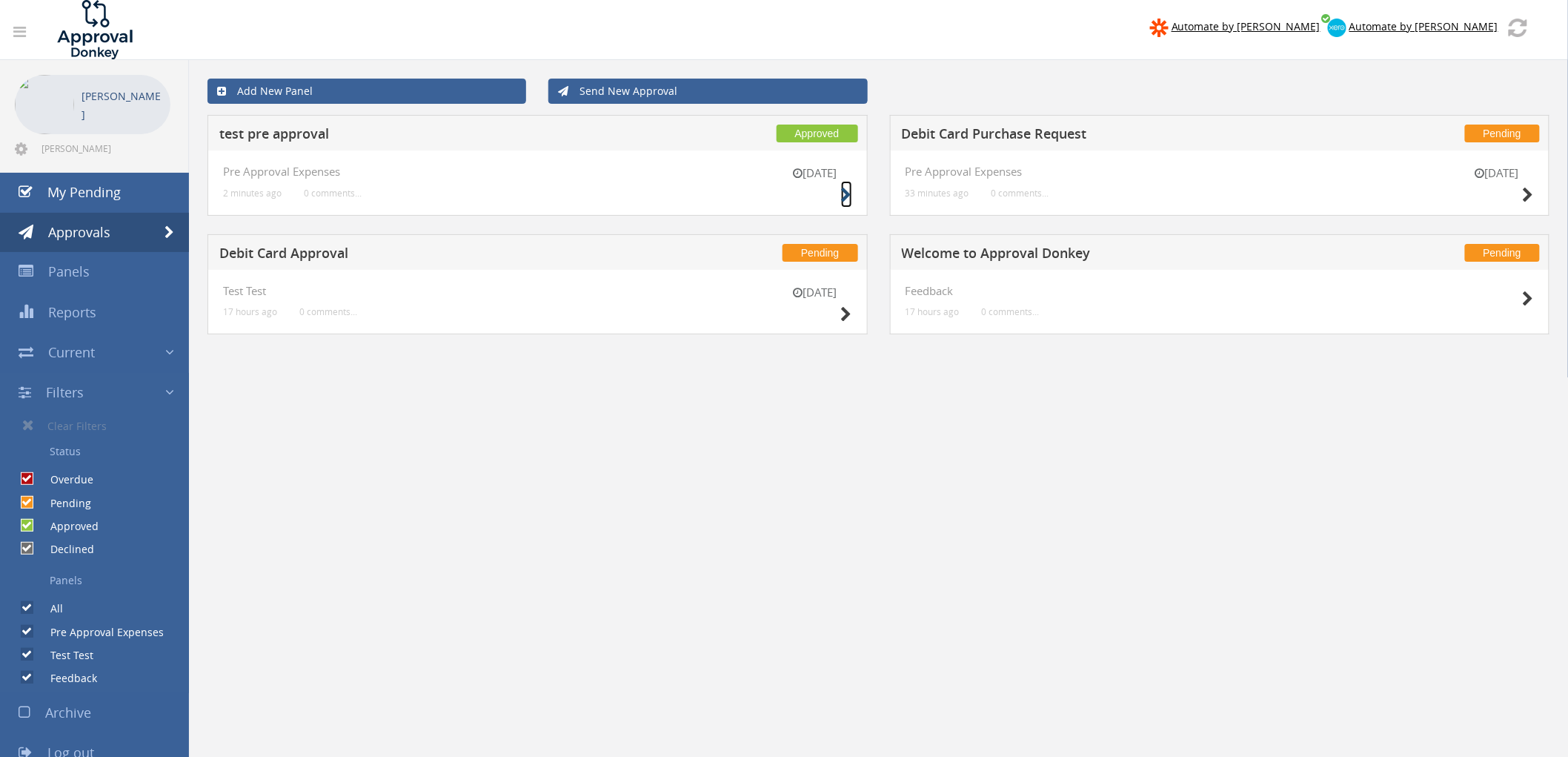
click at [846, 195] on icon at bounding box center [846, 195] width 11 height 16
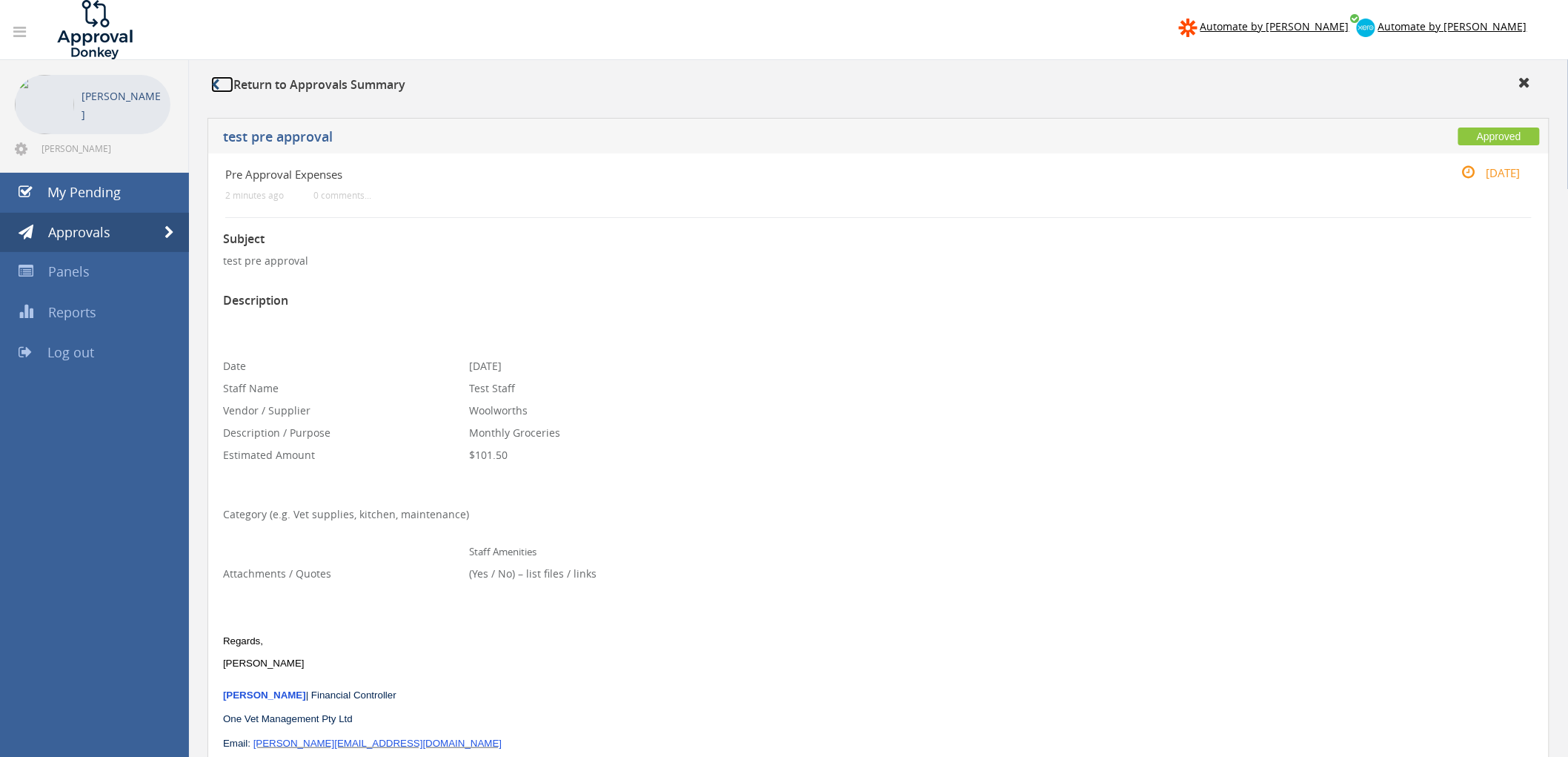
click at [217, 84] on icon at bounding box center [215, 84] width 8 height 12
drag, startPoint x: 216, startPoint y: 84, endPoint x: 224, endPoint y: 83, distance: 8.1
click at [216, 83] on icon at bounding box center [215, 84] width 8 height 12
click at [1525, 83] on icon at bounding box center [1525, 82] width 12 height 15
click at [99, 256] on link "Panels" at bounding box center [94, 271] width 189 height 40
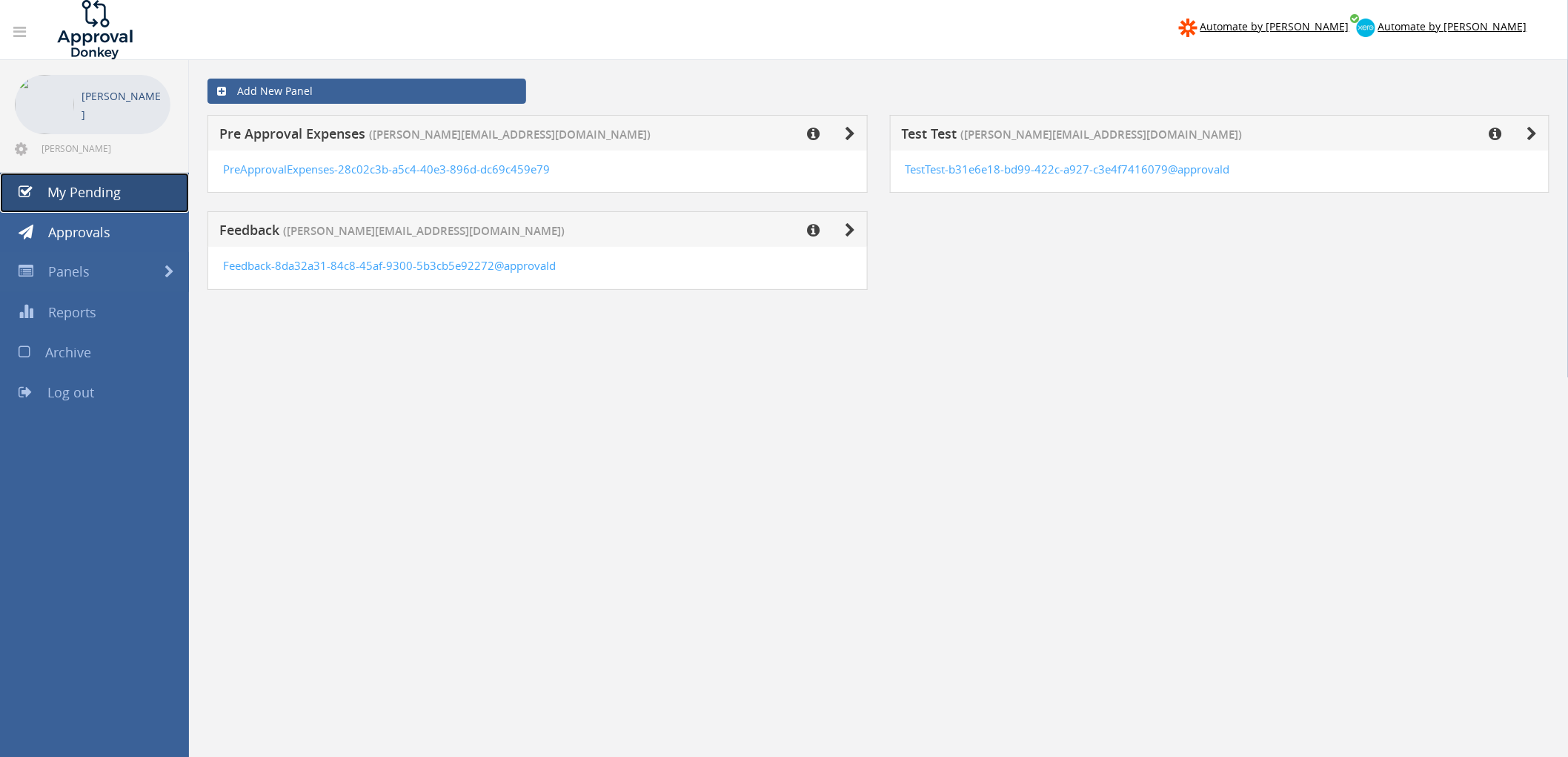
click at [97, 203] on link "My Pending" at bounding box center [94, 192] width 189 height 40
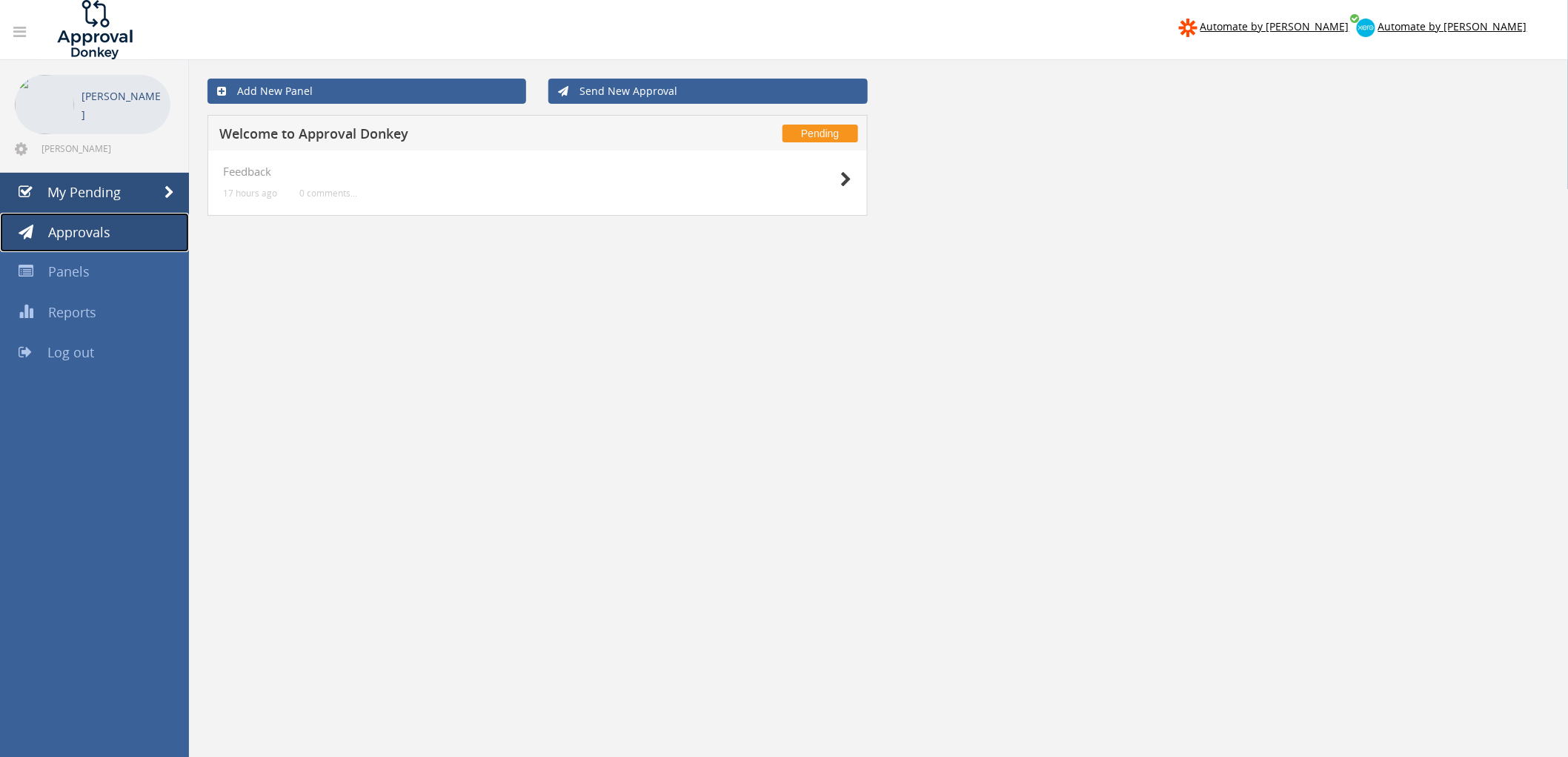
click at [97, 233] on span "Approvals" at bounding box center [79, 231] width 62 height 18
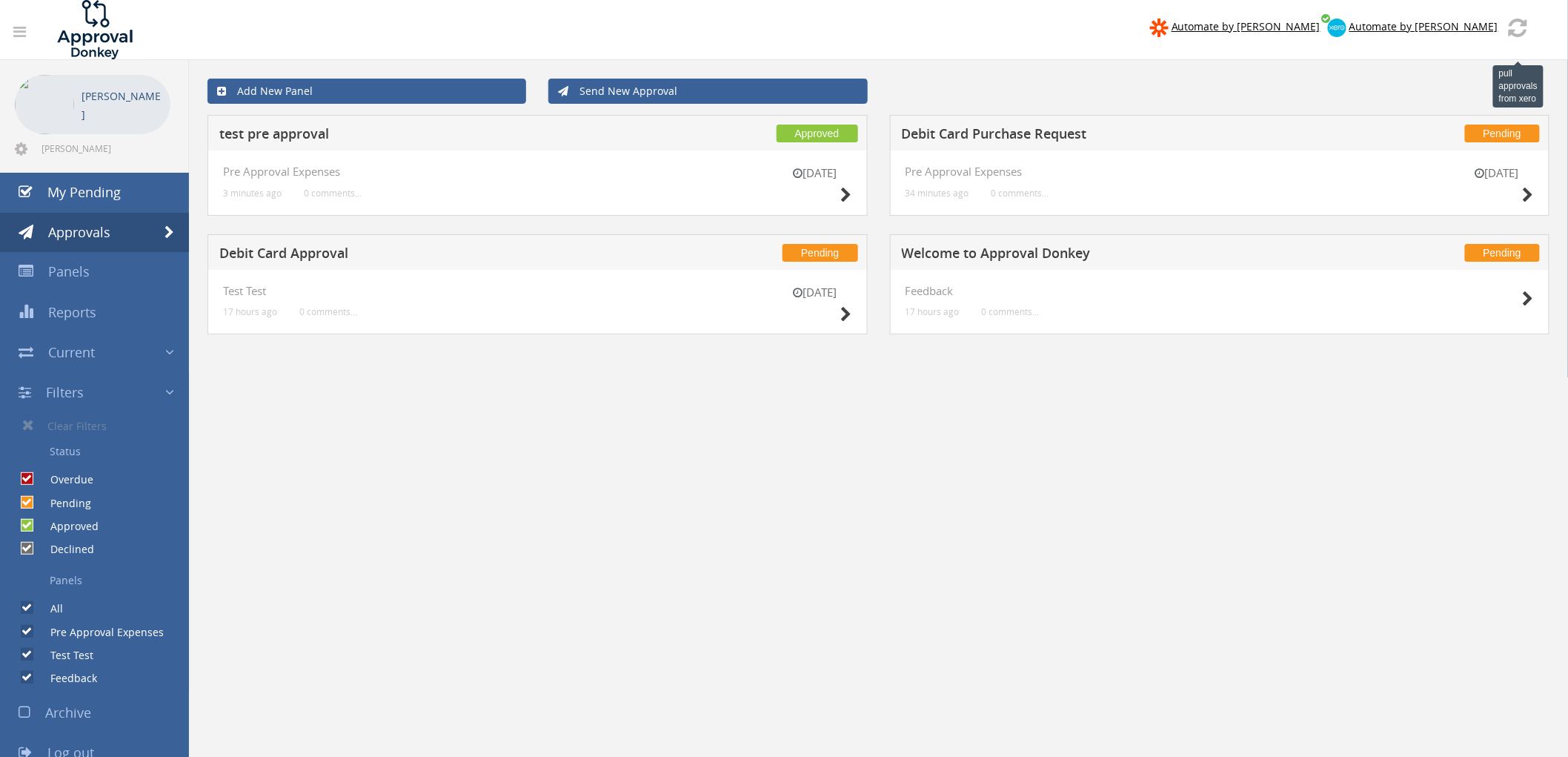
click at [1516, 27] on img at bounding box center [1518, 28] width 19 height 19
click at [880, 13] on span "×" at bounding box center [884, 12] width 9 height 20
click at [1452, 23] on span "Automate by [PERSON_NAME]" at bounding box center [1423, 26] width 149 height 14
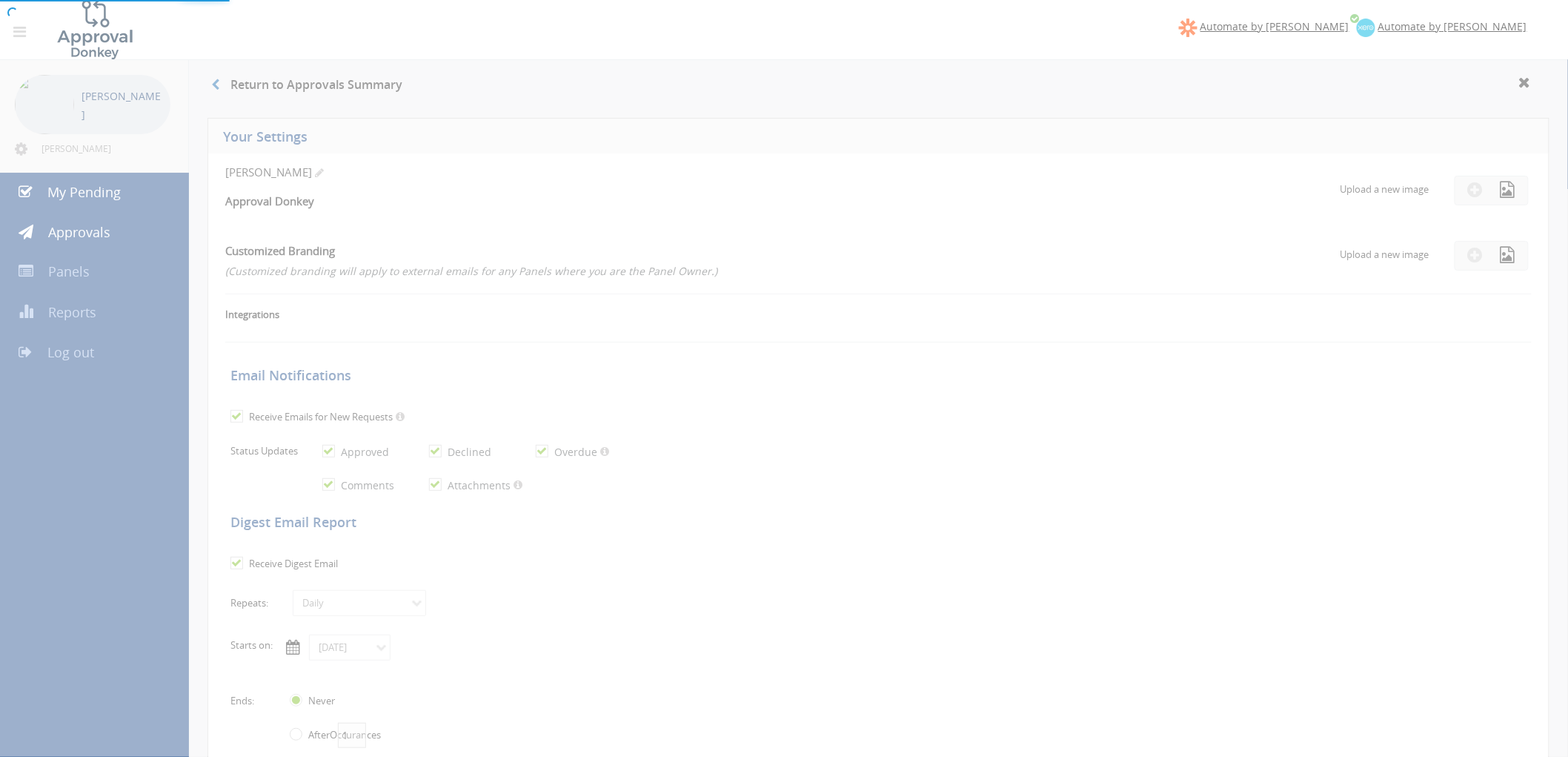
checkbox input "true"
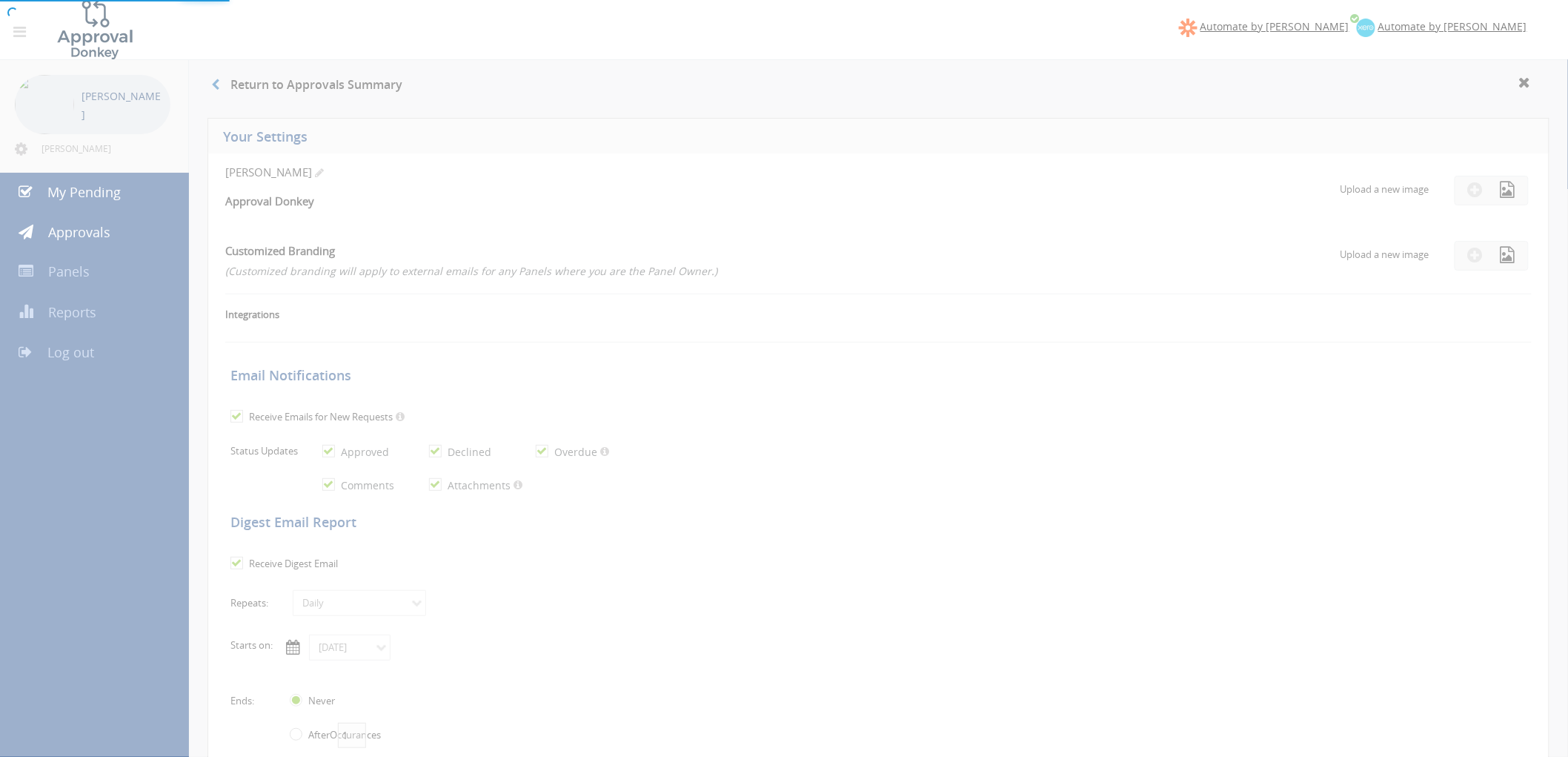
checkbox input "true"
select select "number:1"
checkbox input "true"
type input "10/14/2025"
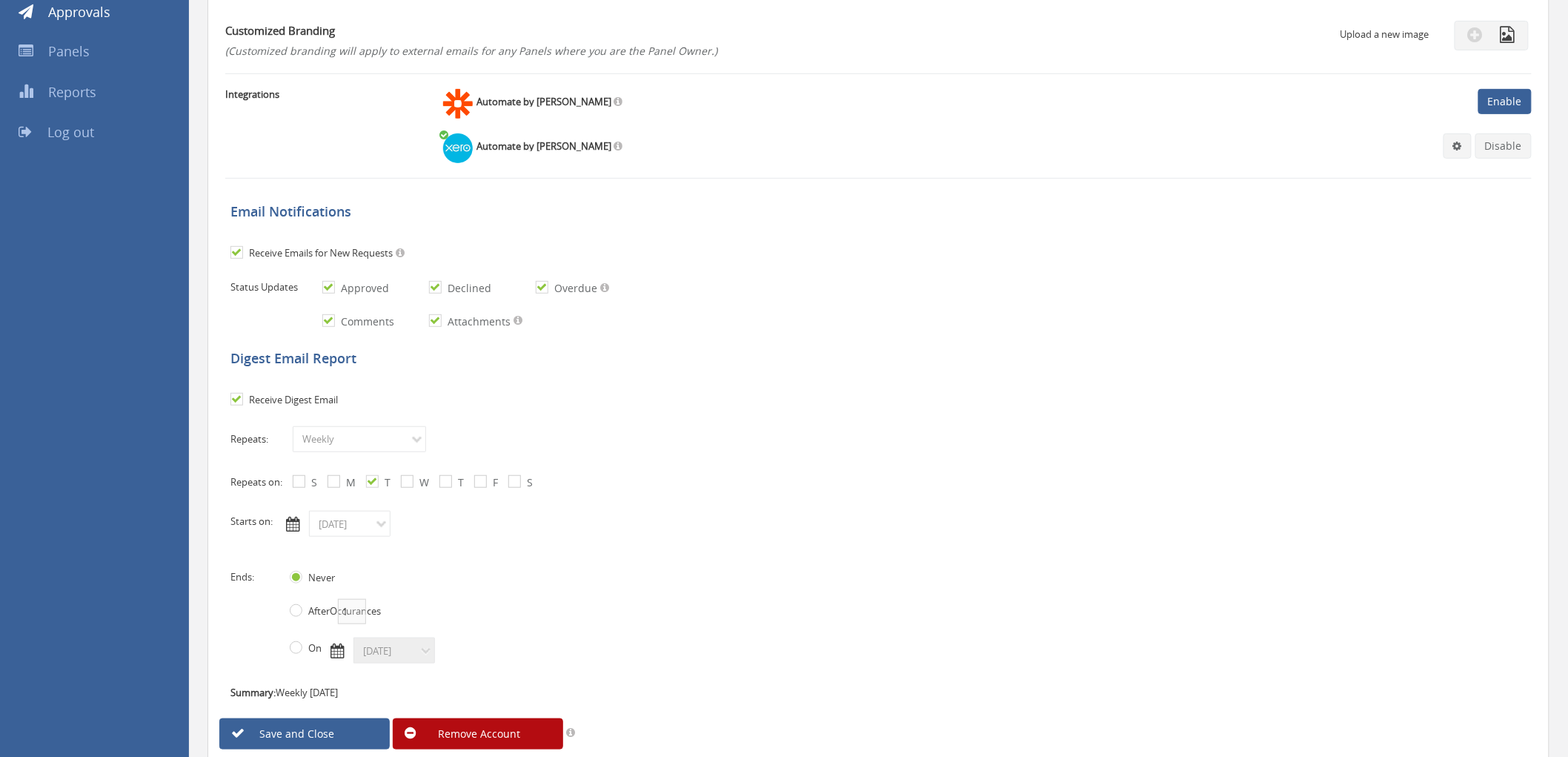
scroll to position [133, 0]
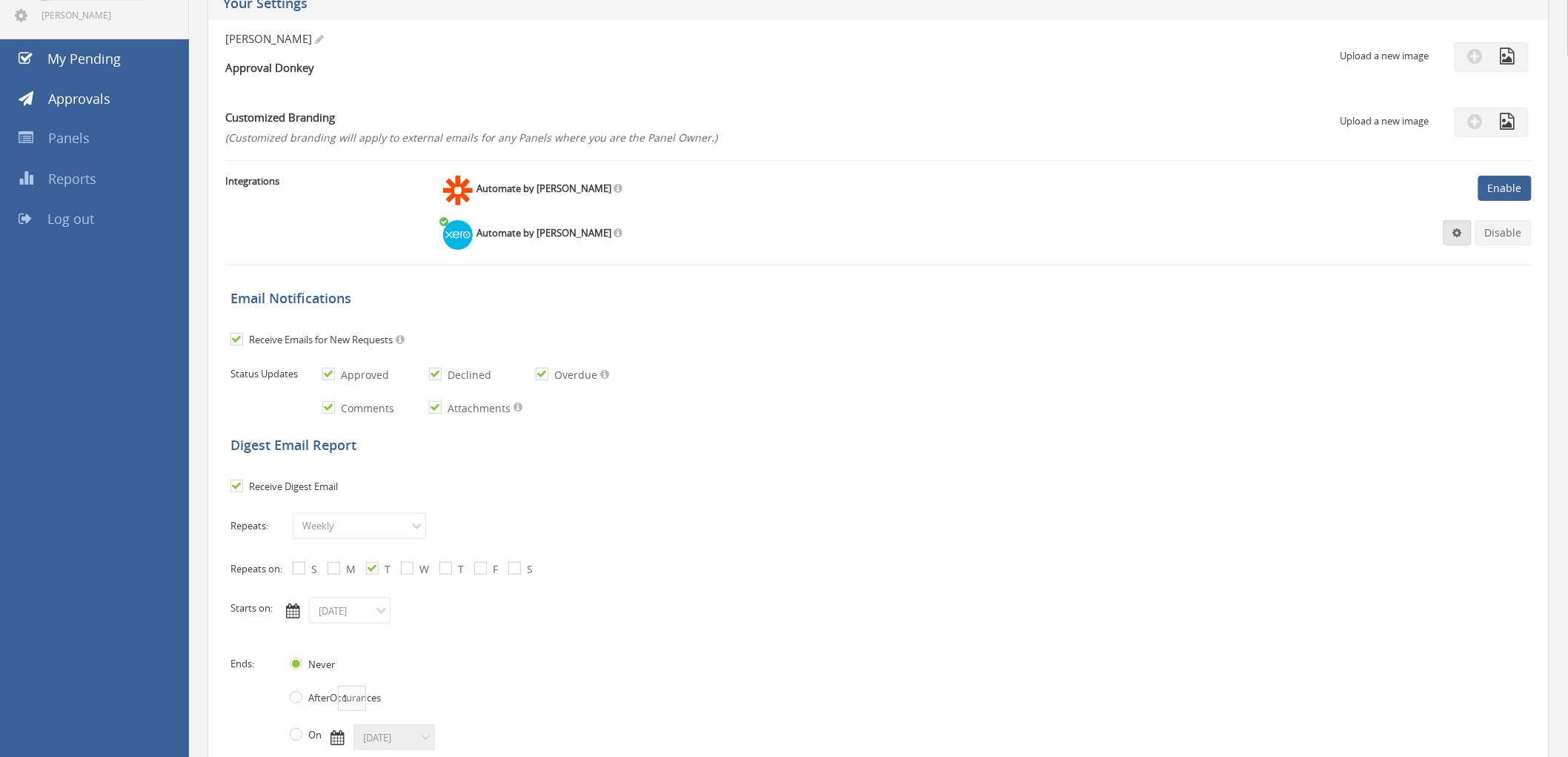
click at [1452, 238] on link at bounding box center [1457, 232] width 28 height 25
click at [1419, 261] on link "Settings" at bounding box center [1413, 261] width 113 height 23
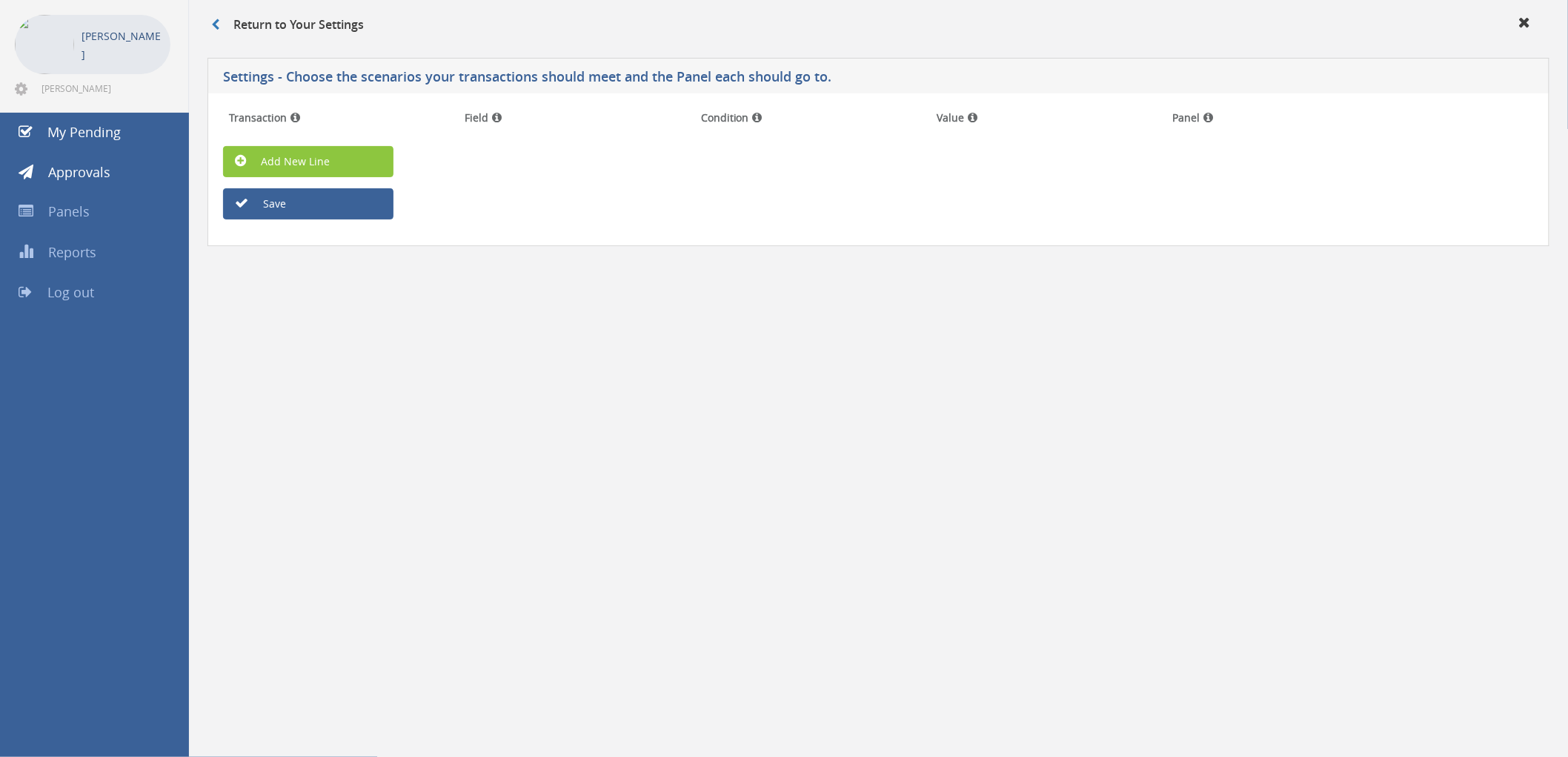
scroll to position [60, 0]
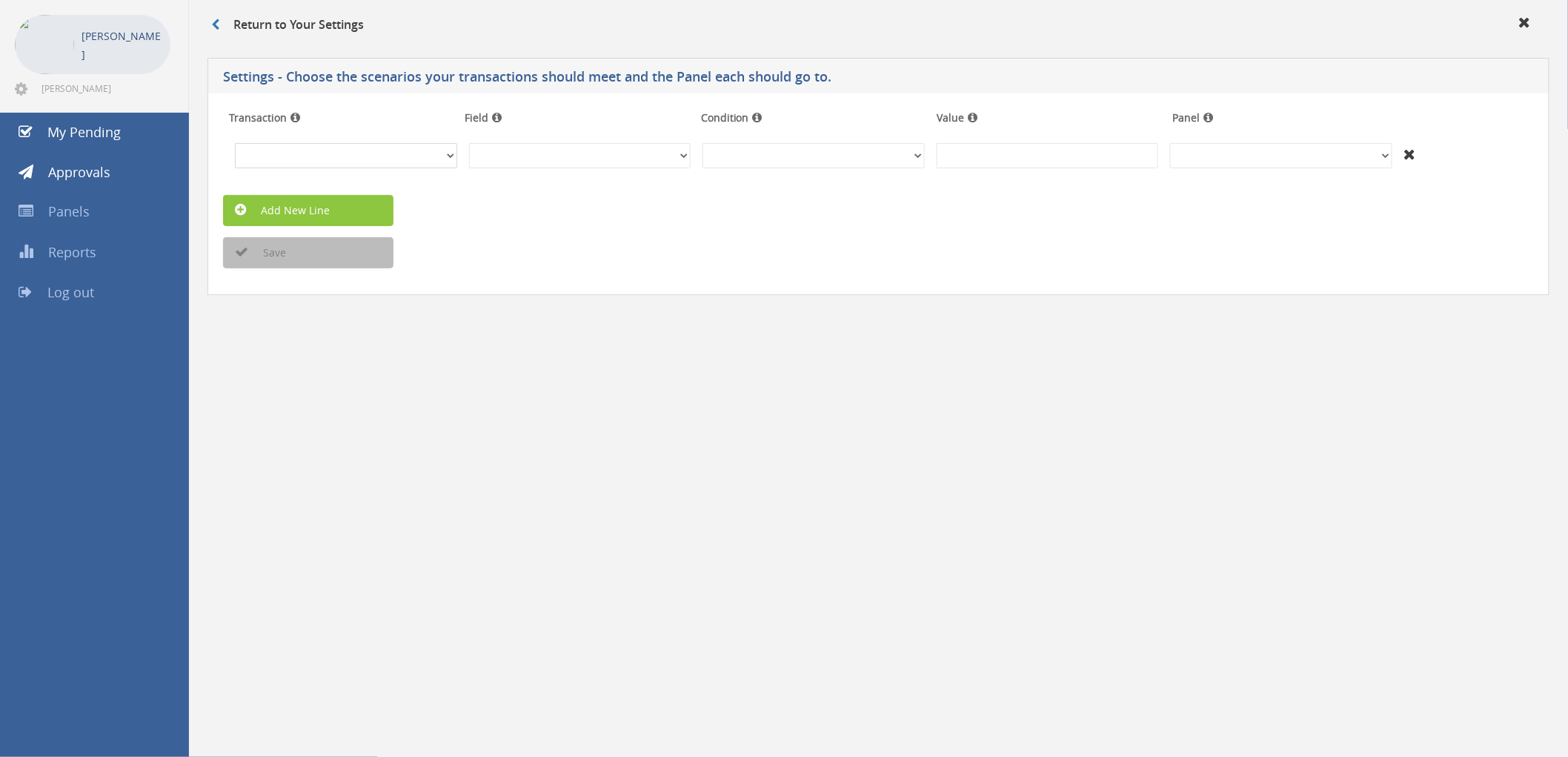
click at [452, 148] on select "Invoices Bills Credit Notes Purchase Orders" at bounding box center [346, 155] width 222 height 25
select select "number:2"
click at [235, 143] on select "Invoices Bills Credit Notes Purchase Orders" at bounding box center [346, 155] width 222 height 25
click at [587, 162] on select "InvoiceID - (92f08561-bd65-469b-93fb-65dd1552c678) InvoiceNumber - (null) Conta…" at bounding box center [580, 155] width 222 height 25
click at [1058, 281] on div "Transaction Field Condition Value Panel Invoices Bills Credit Notes Purchase Or…" at bounding box center [878, 194] width 1341 height 202
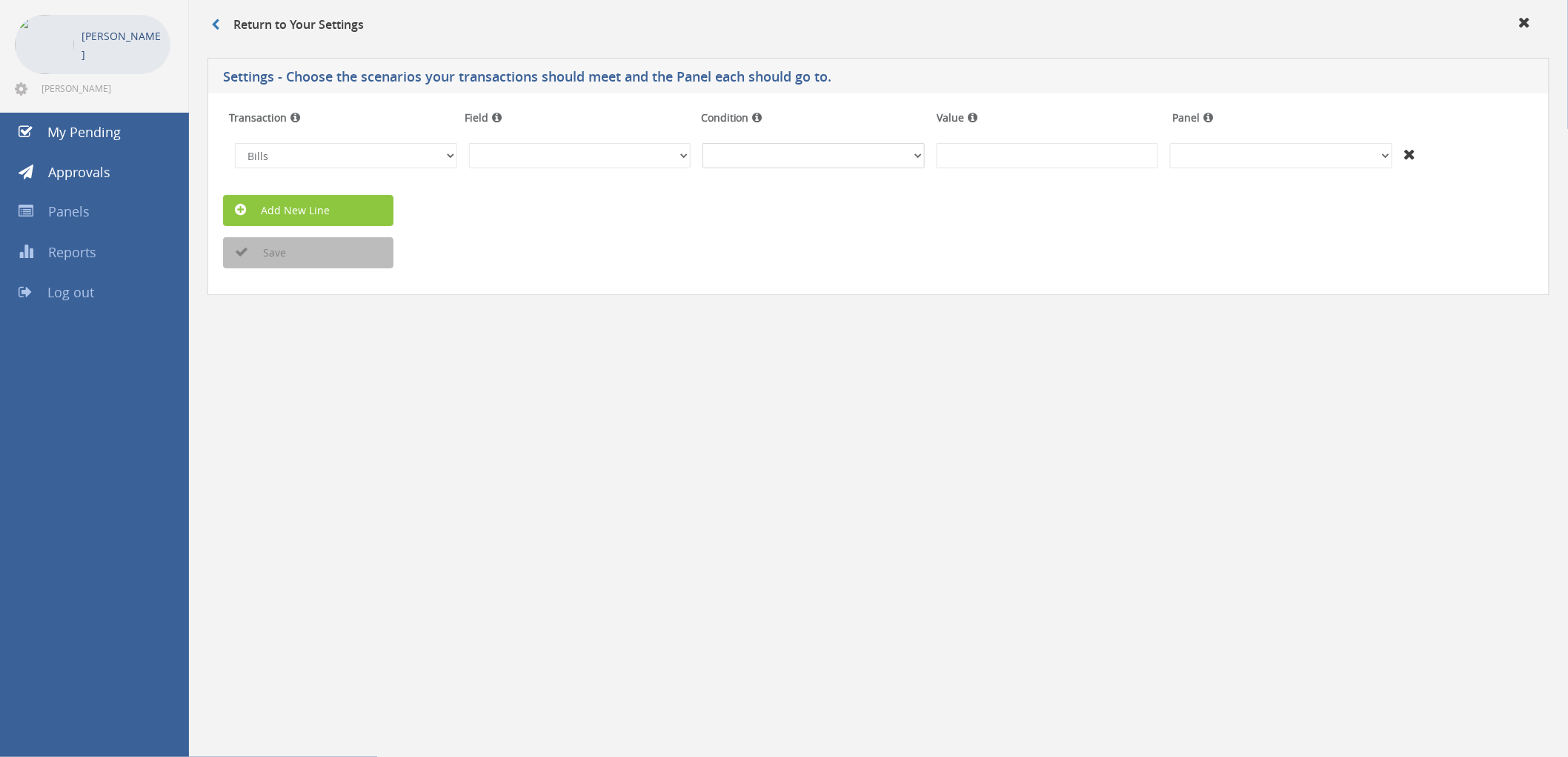
click at [817, 159] on select "(Text) Contains (Text) Does not contain (Text) Exactly matches (Text) Does not …" at bounding box center [813, 155] width 222 height 25
click at [961, 228] on form "Transaction Field Condition Value Panel Invoices Bills Credit Notes Purchase Or…" at bounding box center [878, 186] width 1311 height 164
click at [988, 151] on input at bounding box center [1047, 155] width 222 height 25
click at [1346, 156] on select "+And Pre Approval Expenses Test Test" at bounding box center [1281, 155] width 222 height 25
select select "number:14108"
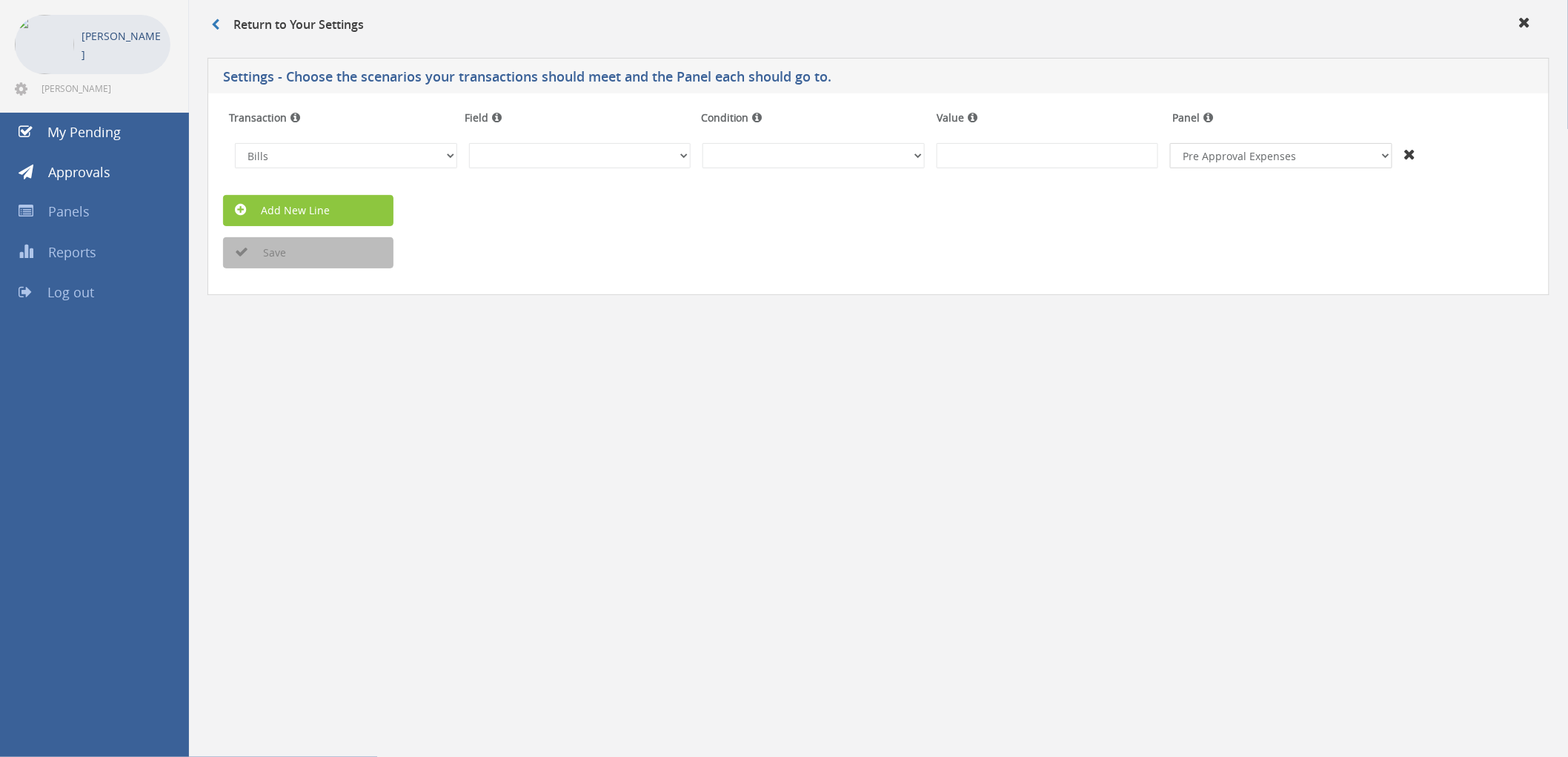
click at [1170, 143] on select "+And Pre Approval Expenses Test Test" at bounding box center [1281, 155] width 222 height 25
click at [1056, 254] on div "Save" at bounding box center [878, 253] width 1333 height 31
click at [774, 234] on form "Transaction Field Condition Value Panel Invoices Bills Credit Notes Purchase Or…" at bounding box center [878, 186] width 1311 height 164
drag, startPoint x: 774, startPoint y: 234, endPoint x: 608, endPoint y: 213, distance: 167.3
click at [608, 214] on div "Add New Line" at bounding box center [878, 211] width 1333 height 31
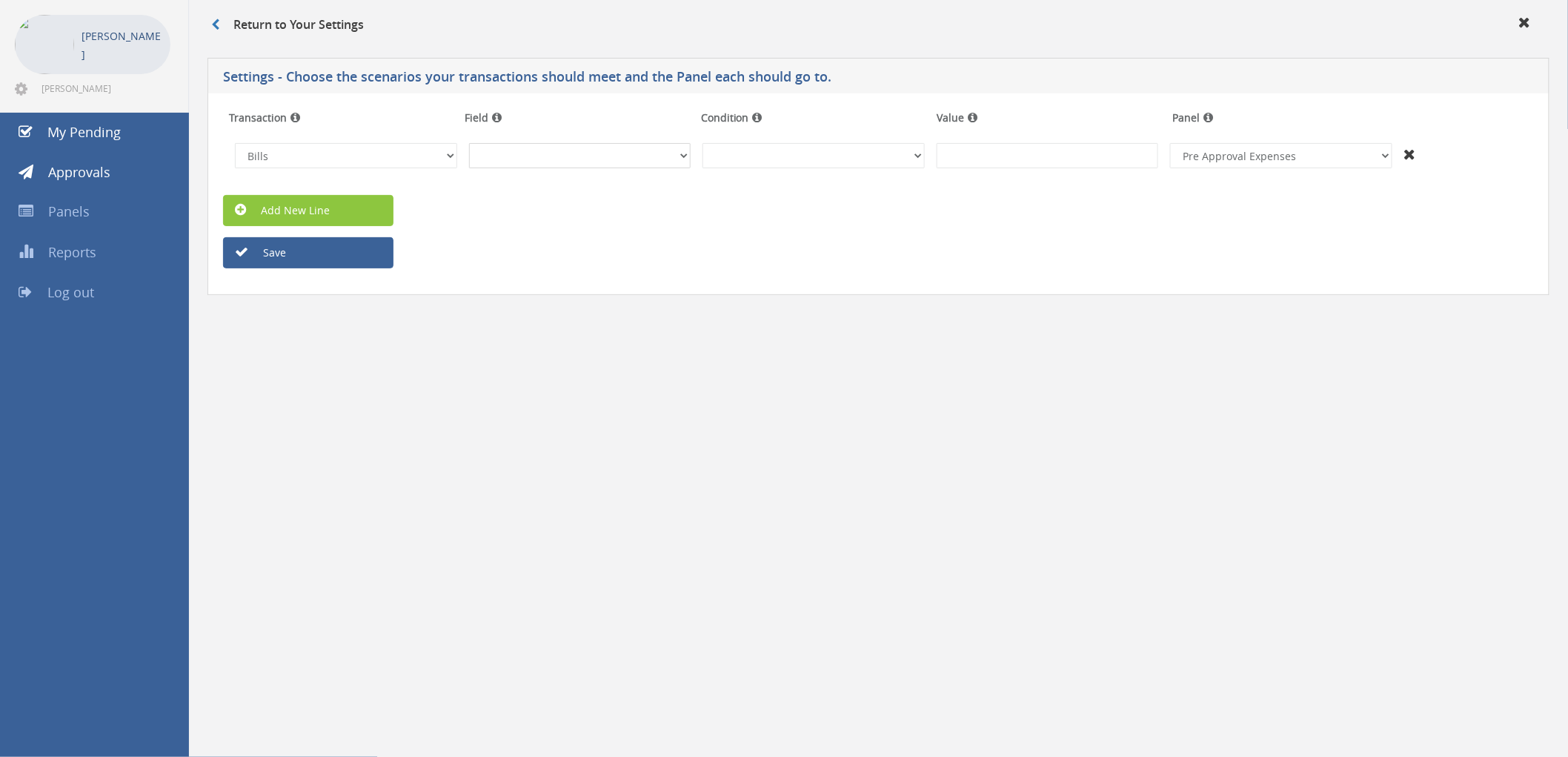
click at [534, 159] on select "InvoiceID - (92f08561-bd65-469b-93fb-65dd1552c678) InvoiceNumber - (null) Conta…" at bounding box center [580, 155] width 222 height 25
drag, startPoint x: 361, startPoint y: 384, endPoint x: 372, endPoint y: 383, distance: 11.0
click at [364, 386] on div "Return to Your Settings Settings - Choose the scenarios your transactions shoul…" at bounding box center [878, 378] width 1378 height 757
click at [83, 211] on span "Panels" at bounding box center [68, 211] width 42 height 18
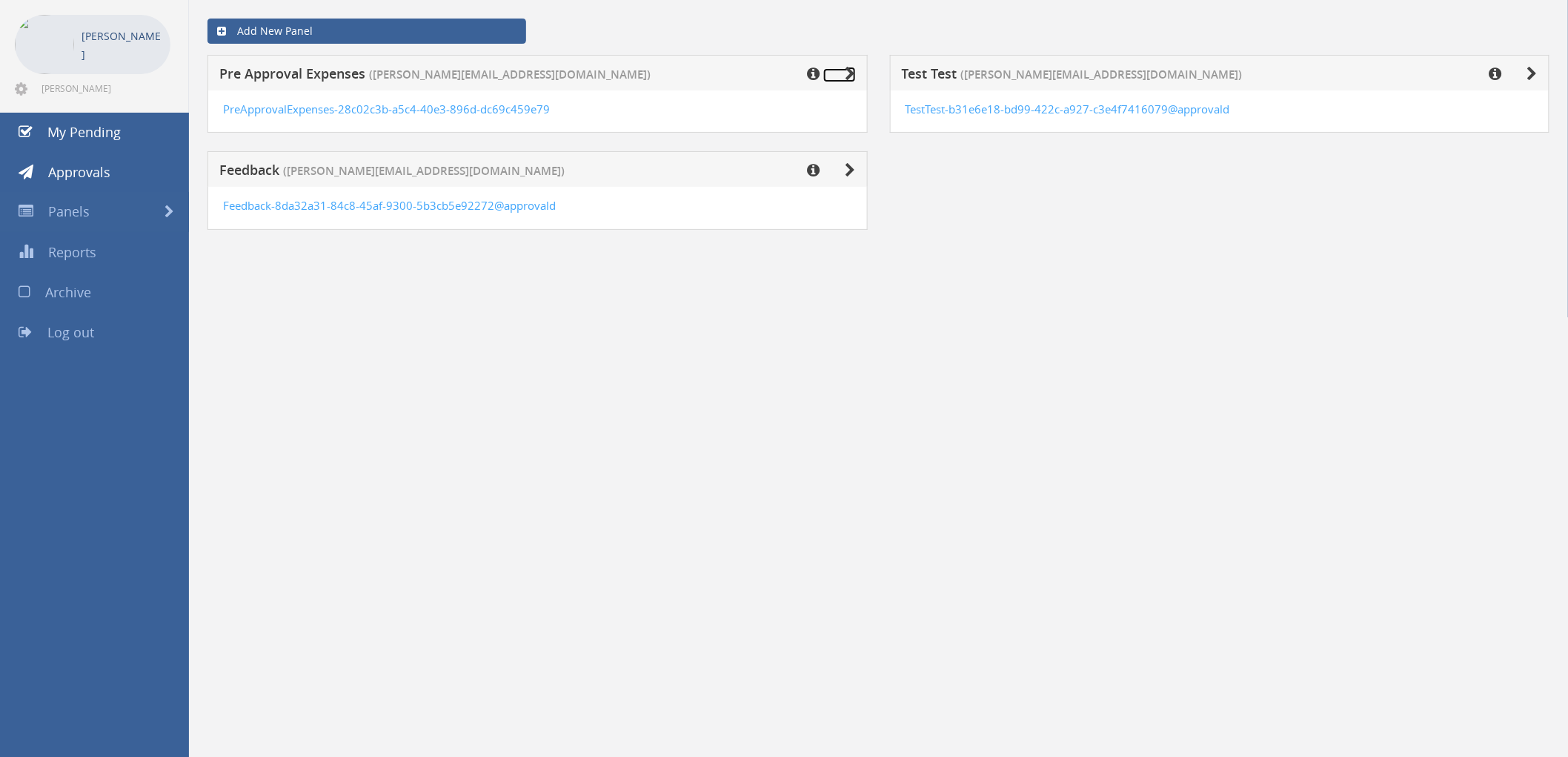
click at [850, 74] on icon at bounding box center [850, 74] width 10 height 15
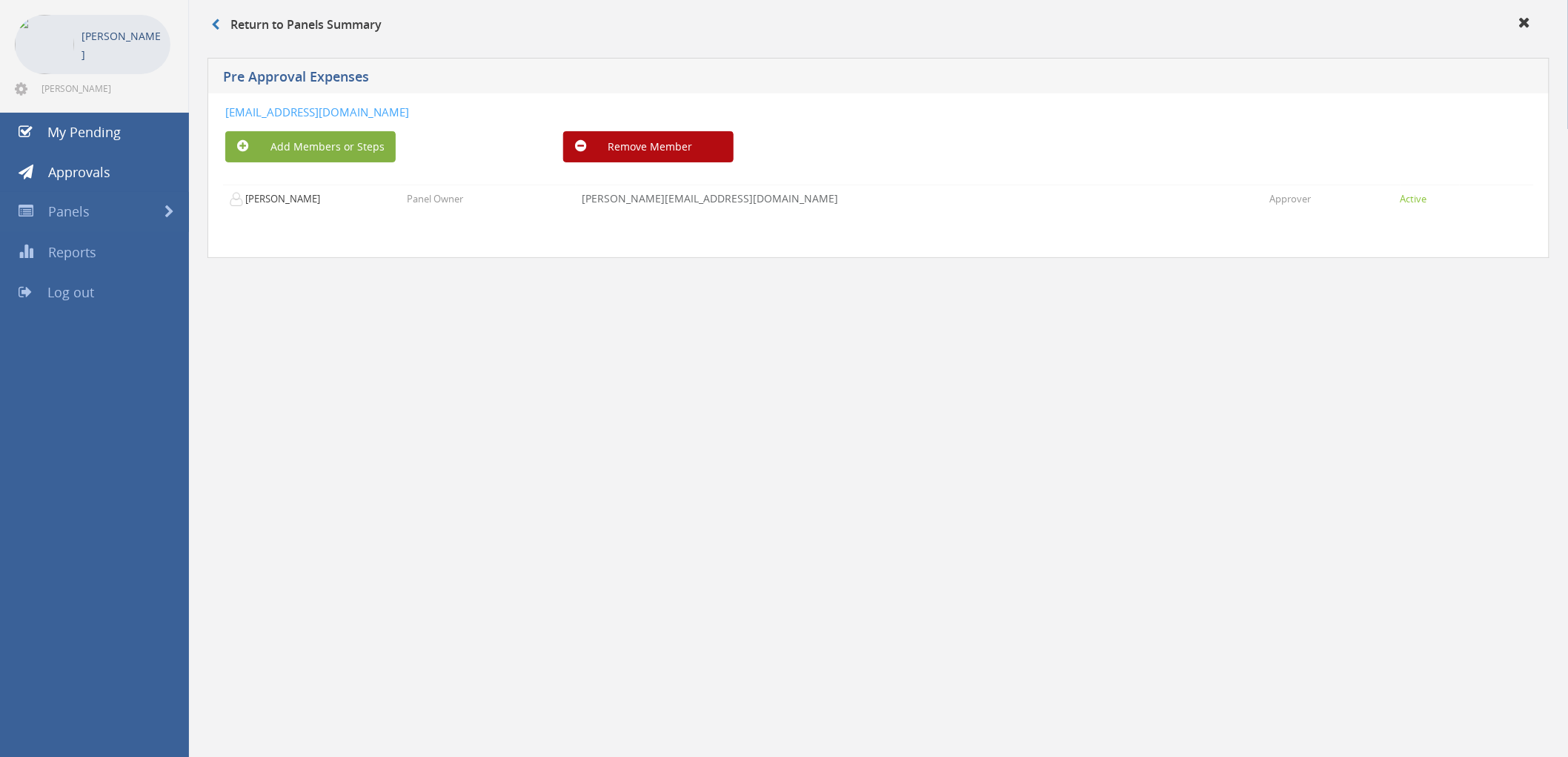
click at [337, 145] on button "Add Members or Steps" at bounding box center [310, 147] width 170 height 31
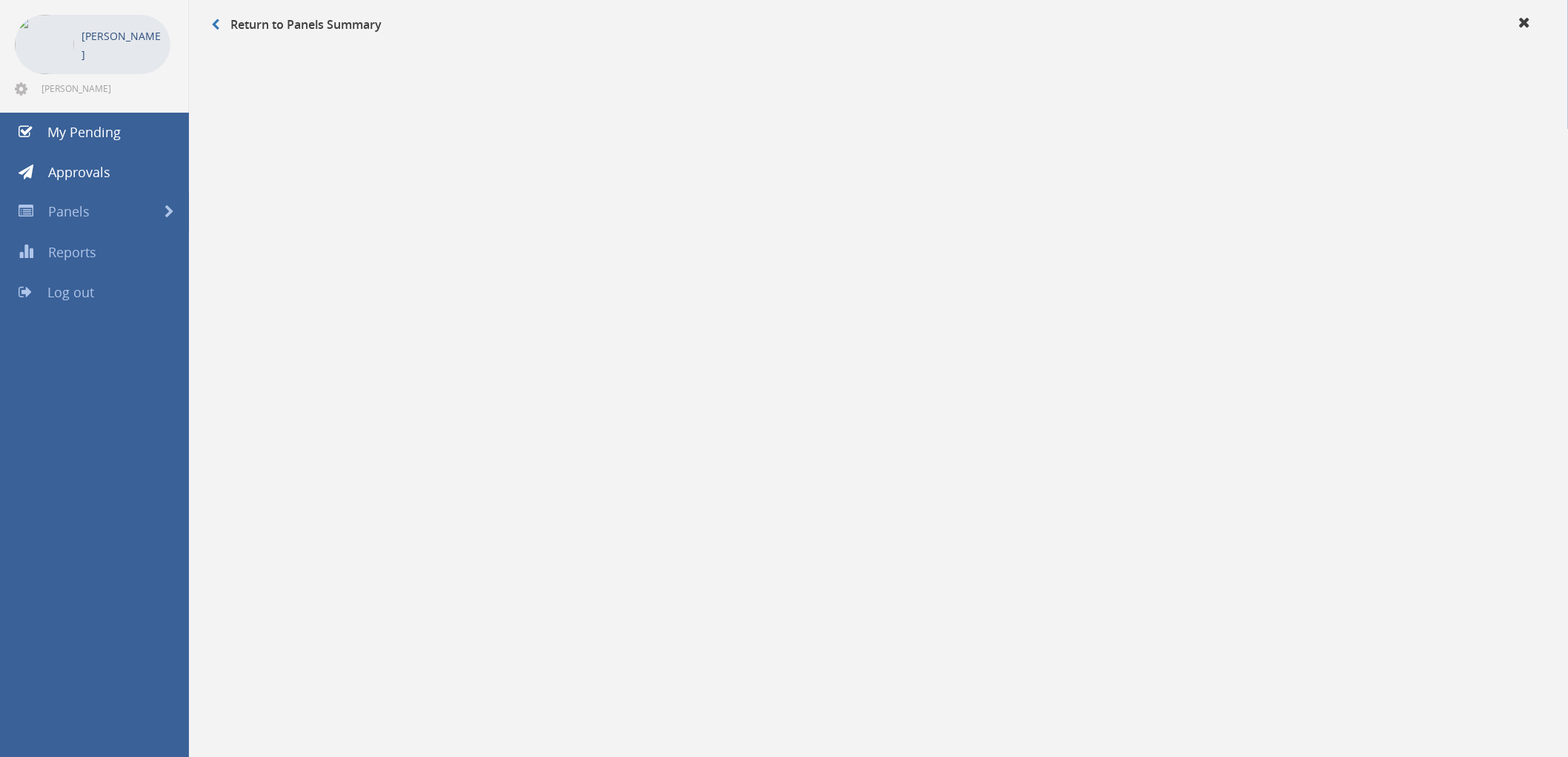
click at [321, 295] on div "Reviewer" at bounding box center [333, 303] width 64 height 16
click at [337, 303] on label "Reviewer" at bounding box center [340, 304] width 49 height 15
click at [307, 302] on input "Reviewer" at bounding box center [306, 303] width 9 height 9
radio input "true"
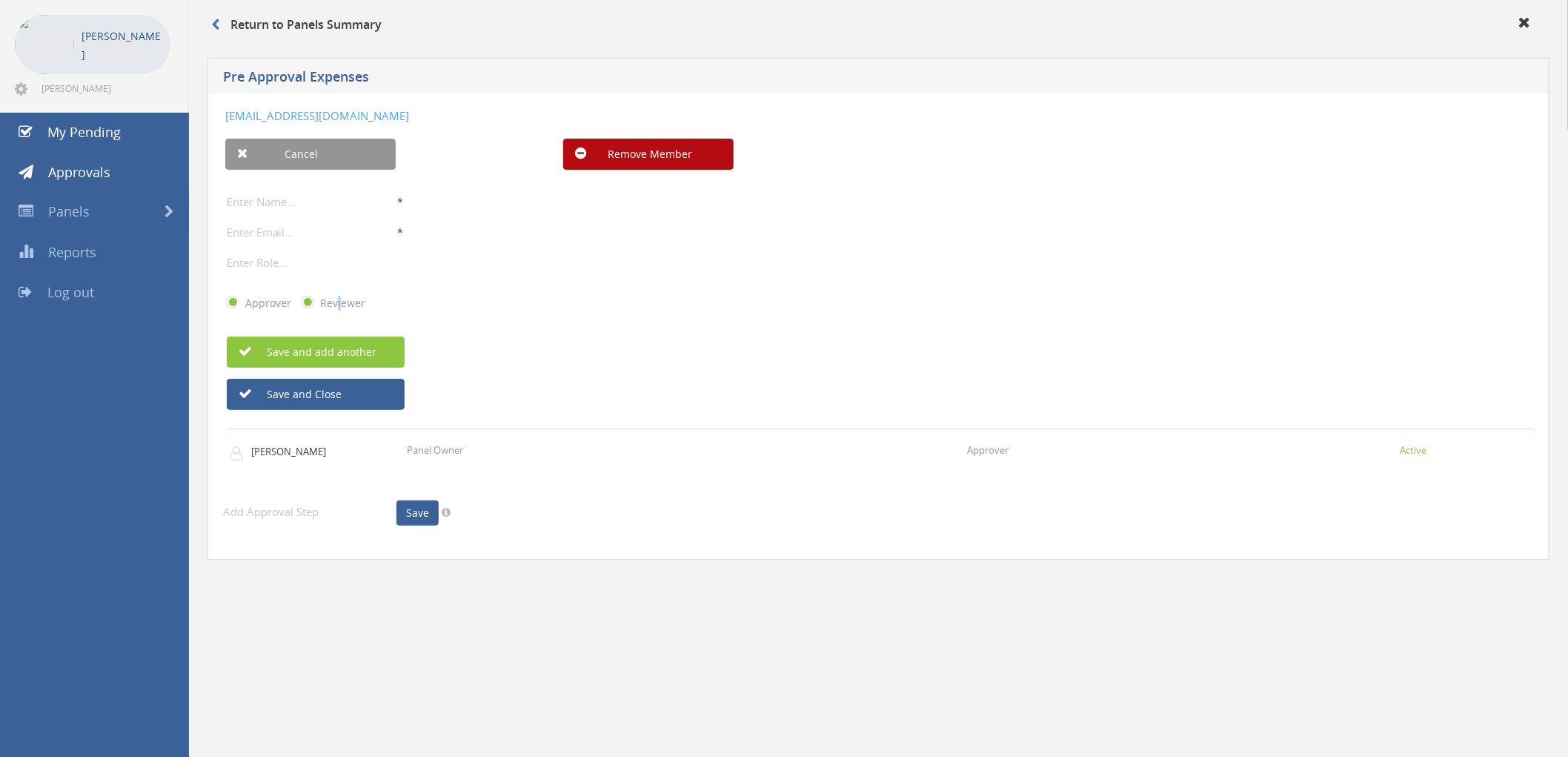
radio input "false"
click at [259, 189] on div "PreApprovalExpenses-28c02c3b-a5c4-40e3-896d-dc69c459e79e@approvaldonkey.com Can…" at bounding box center [878, 327] width 1341 height 466
click at [263, 196] on input "text" at bounding box center [312, 201] width 170 height 19
type input "Accounts Team"
type input "accounts@onevetgroup.com.au"
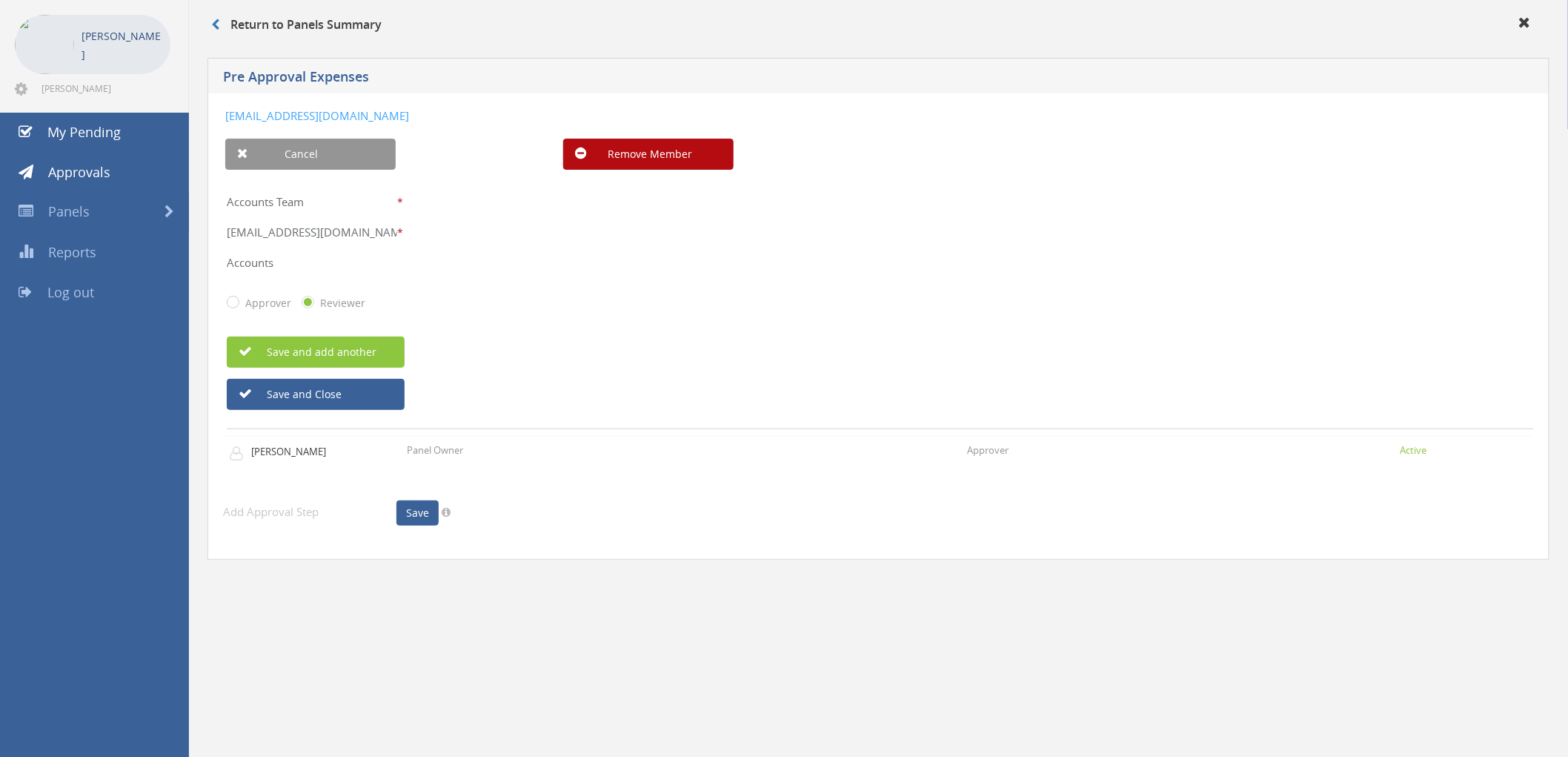
type input "Accounts"
drag, startPoint x: 705, startPoint y: 316, endPoint x: 714, endPoint y: 314, distance: 9.2
click at [707, 314] on div "Approver Reviewer" at bounding box center [880, 303] width 1307 height 39
click at [363, 389] on button "Save and Close" at bounding box center [315, 394] width 178 height 31
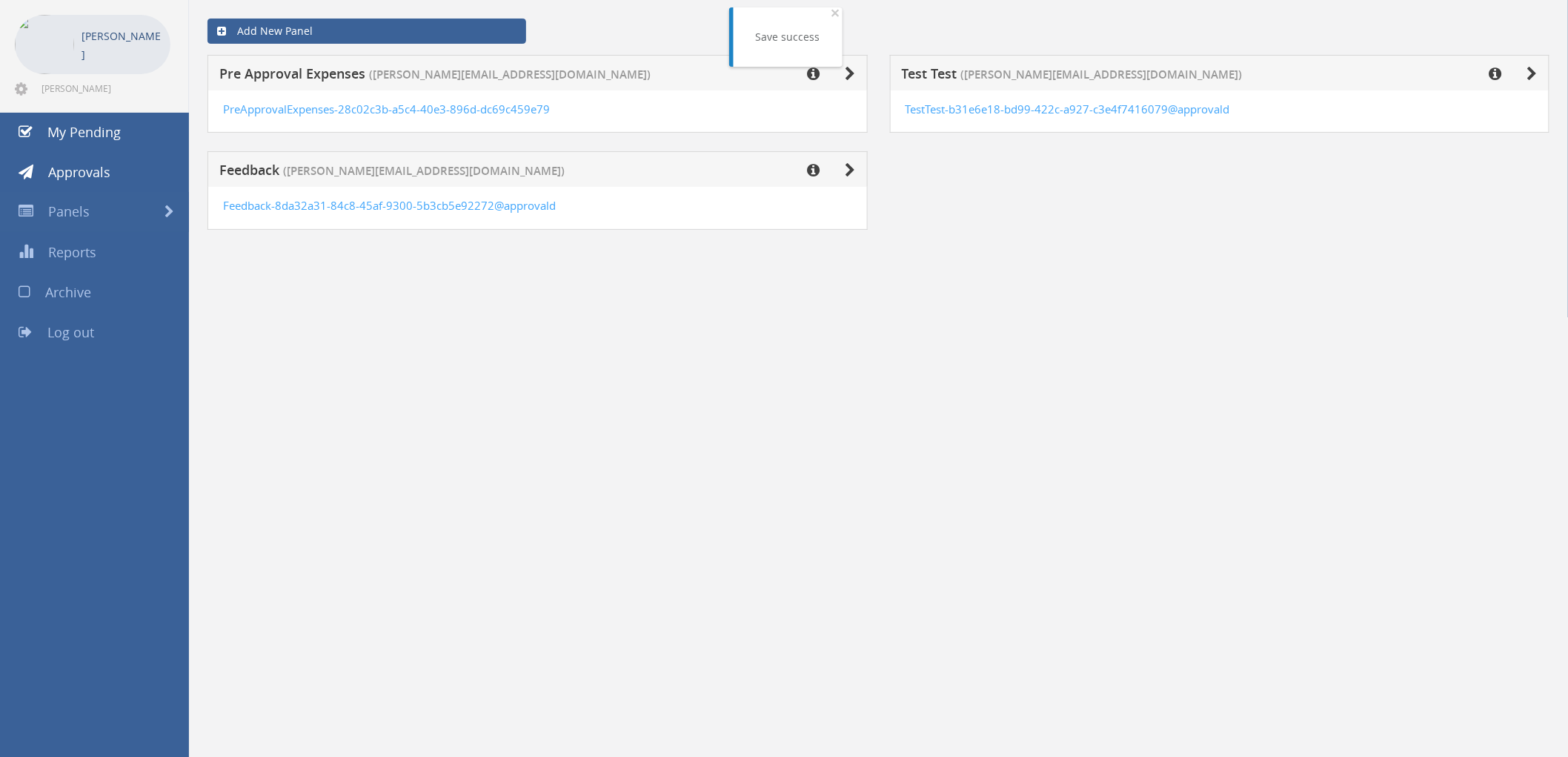
click at [978, 273] on div "Add New Panel Pre Approval Expenses (arthur.low@onevetgroup.com.au) PreApproval…" at bounding box center [878, 139] width 1356 height 278
drag, startPoint x: 556, startPoint y: 107, endPoint x: 223, endPoint y: 119, distance: 333.2
click at [223, 119] on div "PreApprovalExpenses-28c02c3b-a5c4-40e3-896d-dc69c459e79" at bounding box center [537, 112] width 661 height 43
copy link "PreApprovalExpenses-28c02c3b-a5c4-40e3-896d-dc69c459e79"
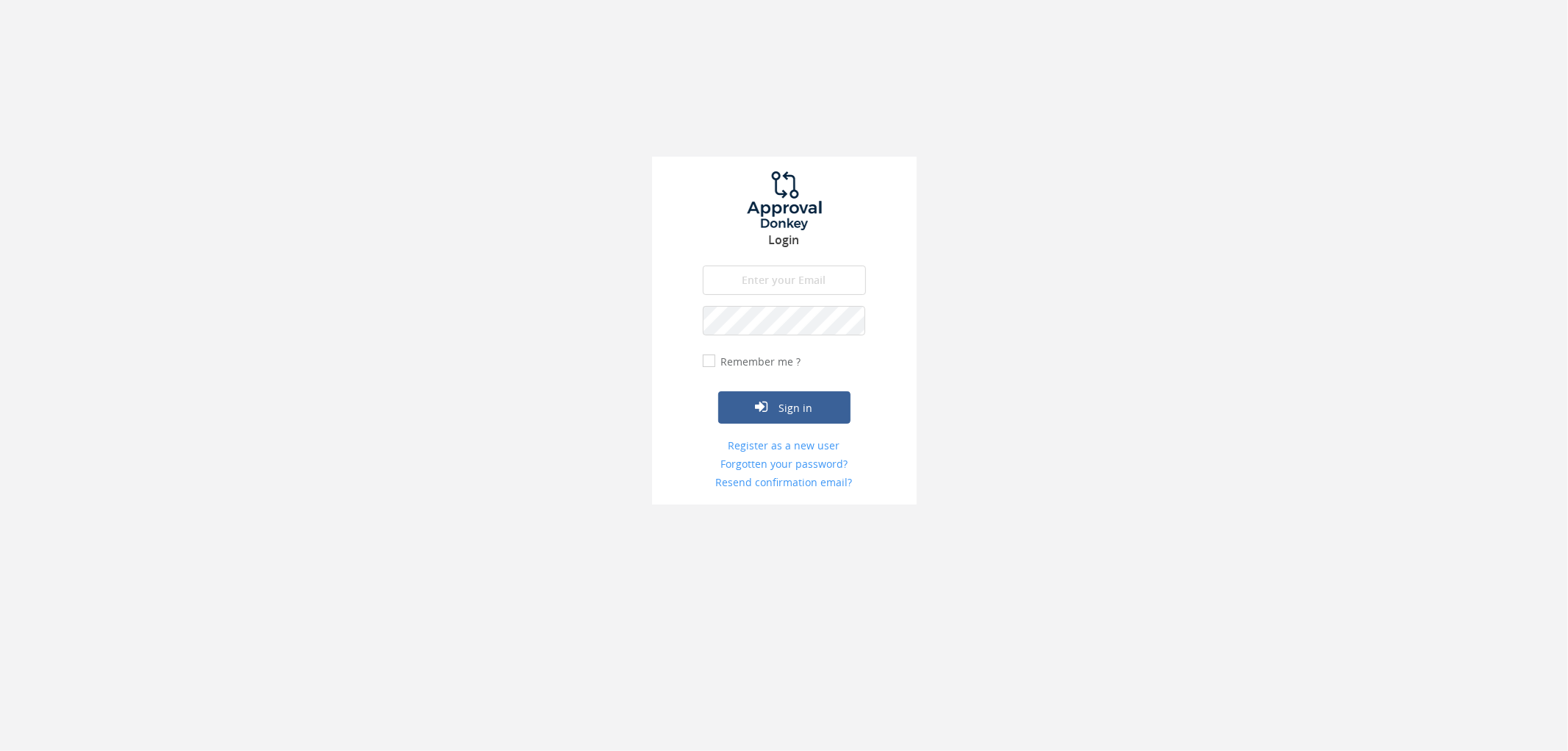
click at [790, 274] on input "email" at bounding box center [785, 280] width 163 height 29
type input "[EMAIL_ADDRESS][DOMAIN_NAME]"
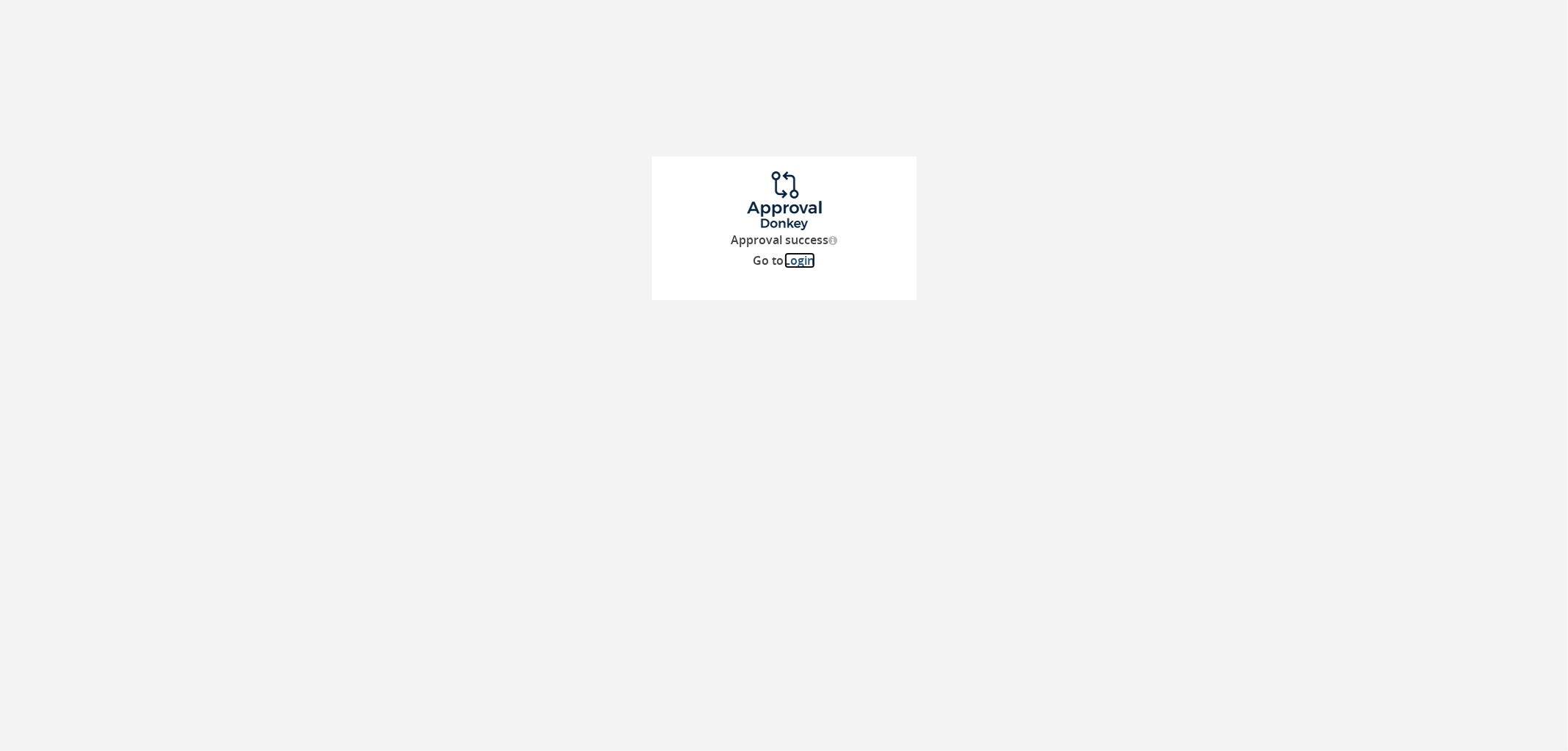
click at [796, 260] on link "Login" at bounding box center [801, 261] width 31 height 17
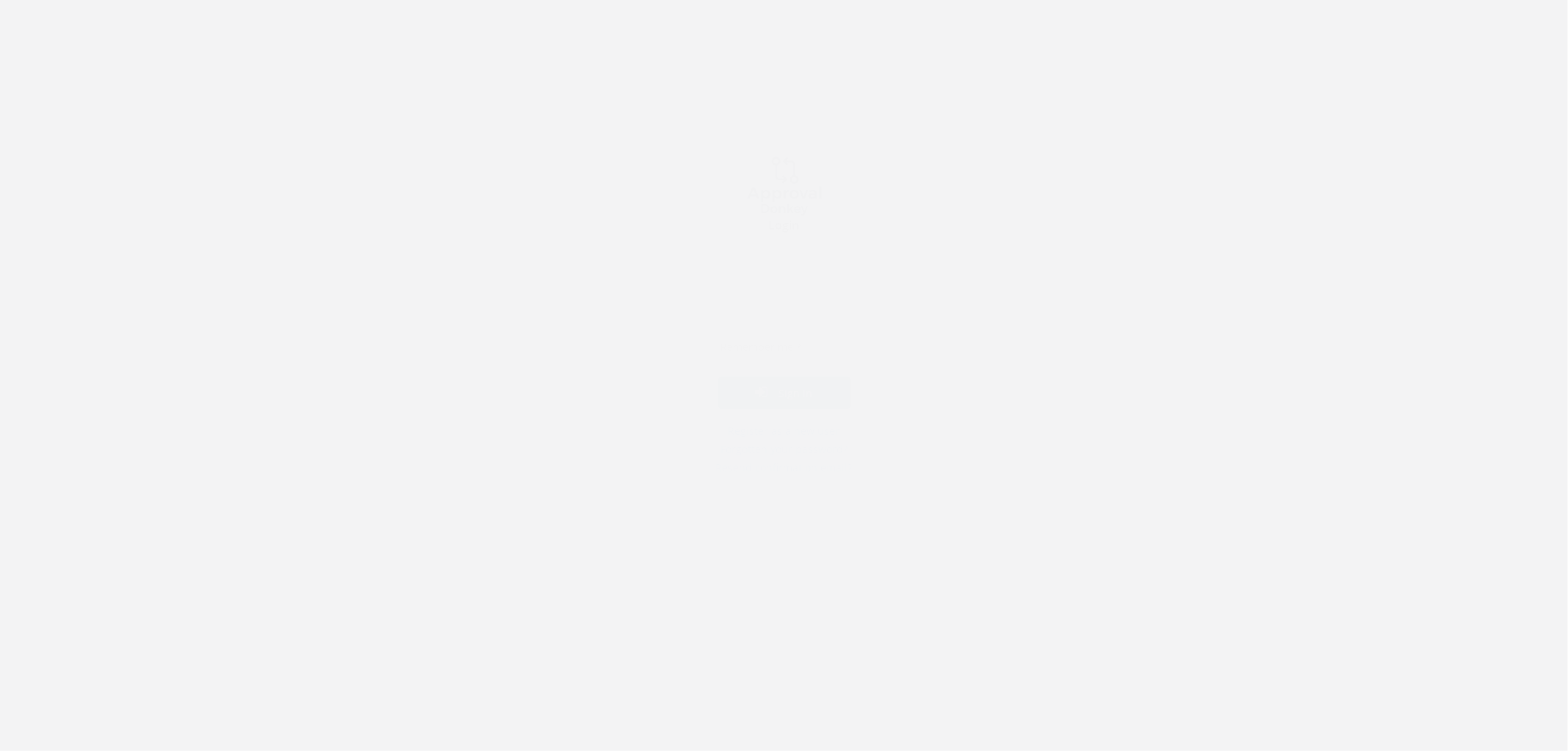
click at [795, 275] on input "email" at bounding box center [785, 280] width 163 height 29
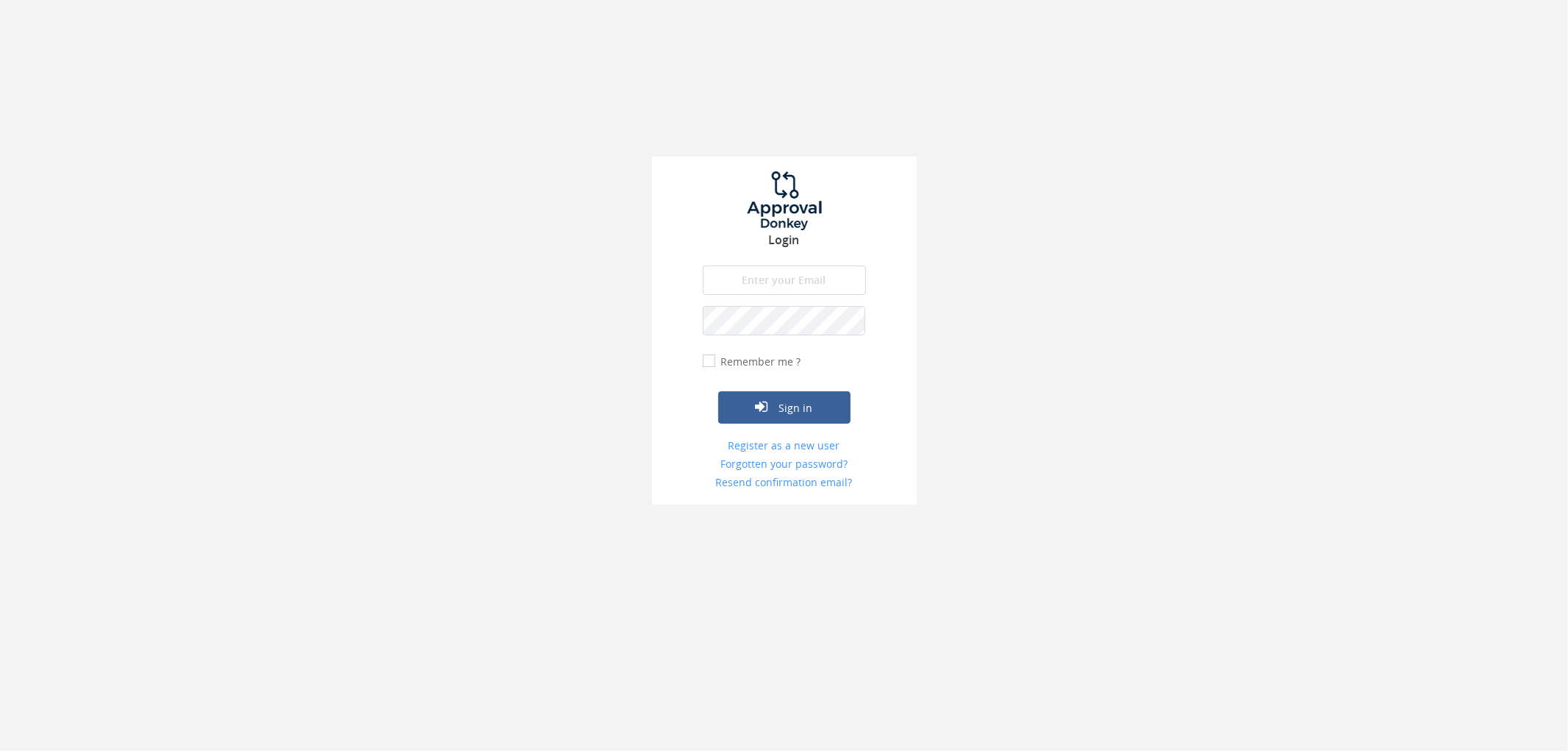
type input "[PERSON_NAME][EMAIL_ADDRESS][DOMAIN_NAME]"
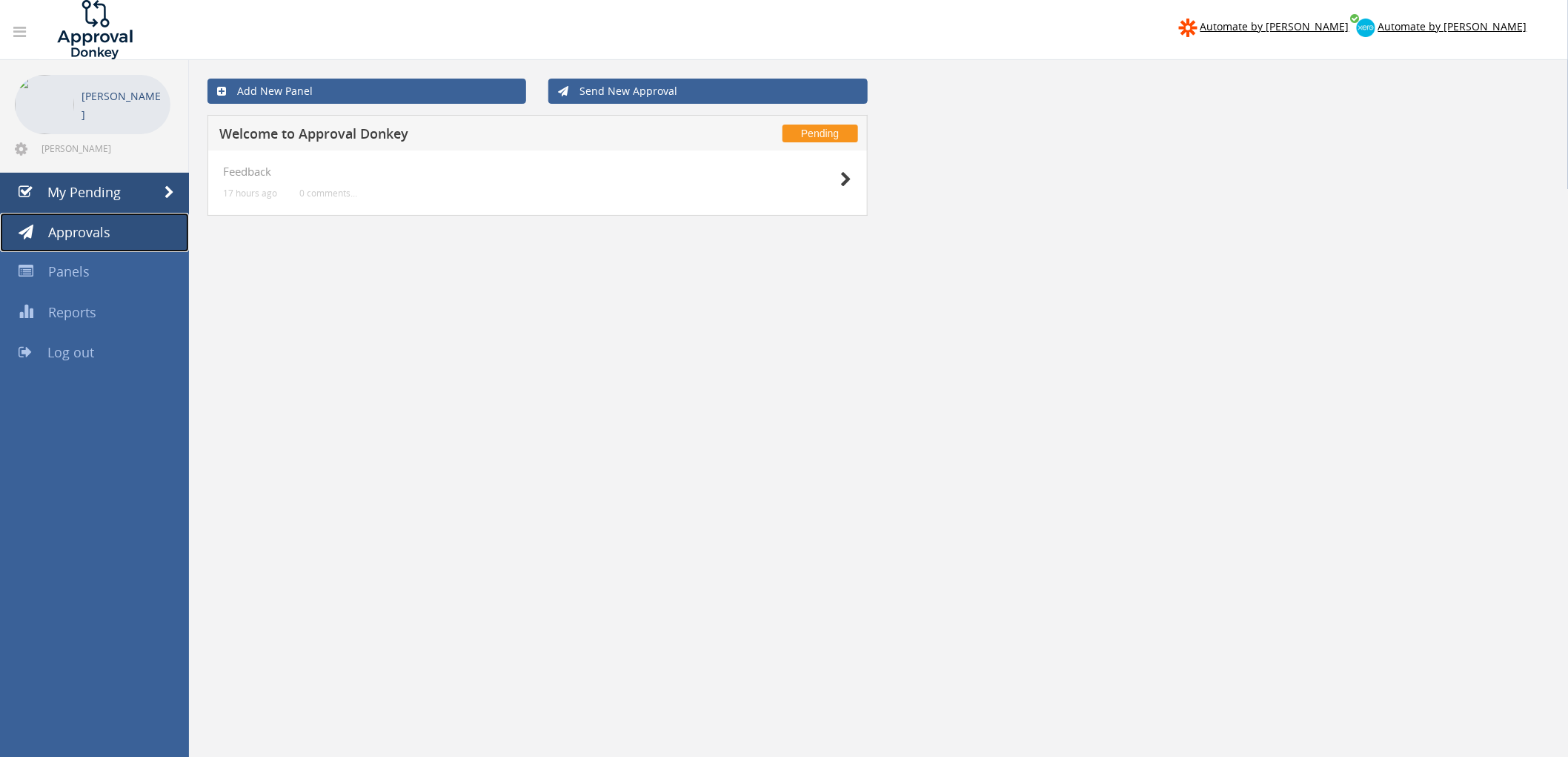
click at [103, 236] on span "Approvals" at bounding box center [79, 231] width 62 height 18
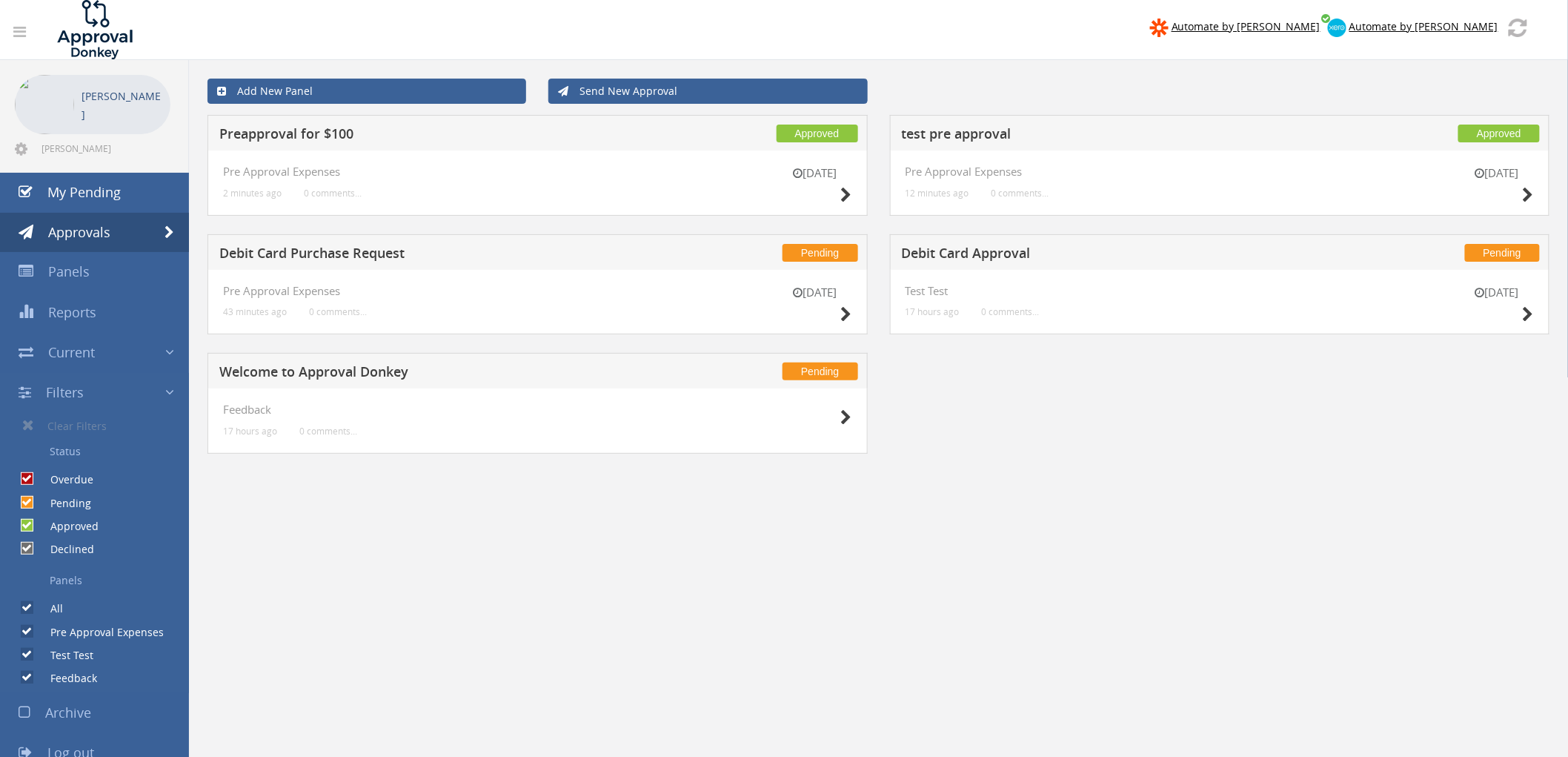
drag, startPoint x: 350, startPoint y: 263, endPoint x: 693, endPoint y: 259, distance: 343.0
click at [693, 259] on div "Pending Debit Card Purchase Request" at bounding box center [537, 252] width 661 height 35
click at [846, 318] on icon at bounding box center [846, 315] width 11 height 16
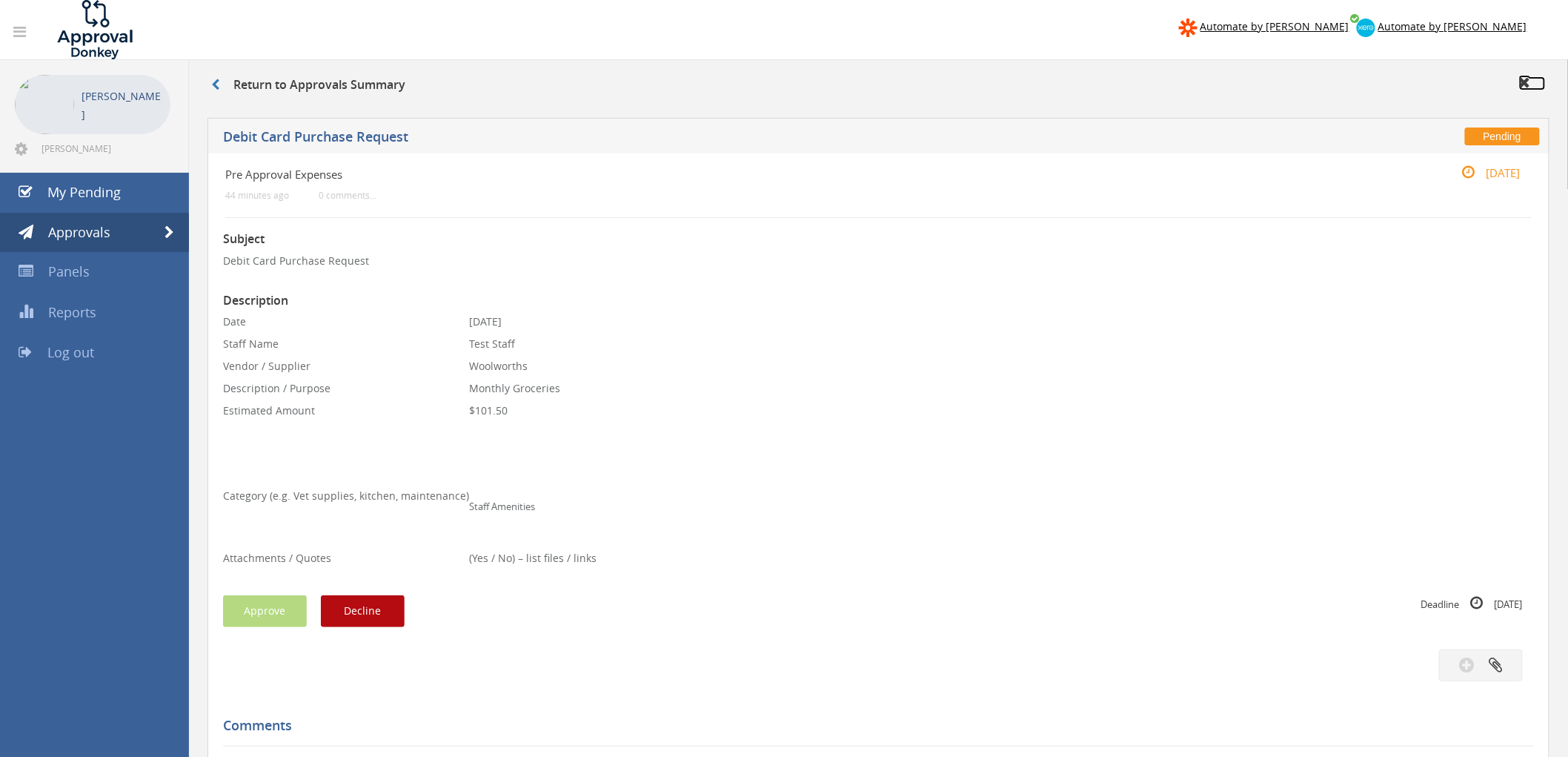
click at [1522, 82] on icon at bounding box center [1525, 82] width 12 height 15
click at [1527, 83] on icon at bounding box center [1525, 82] width 12 height 15
click at [1527, 82] on icon at bounding box center [1525, 82] width 12 height 15
click at [1527, 81] on icon at bounding box center [1525, 82] width 12 height 15
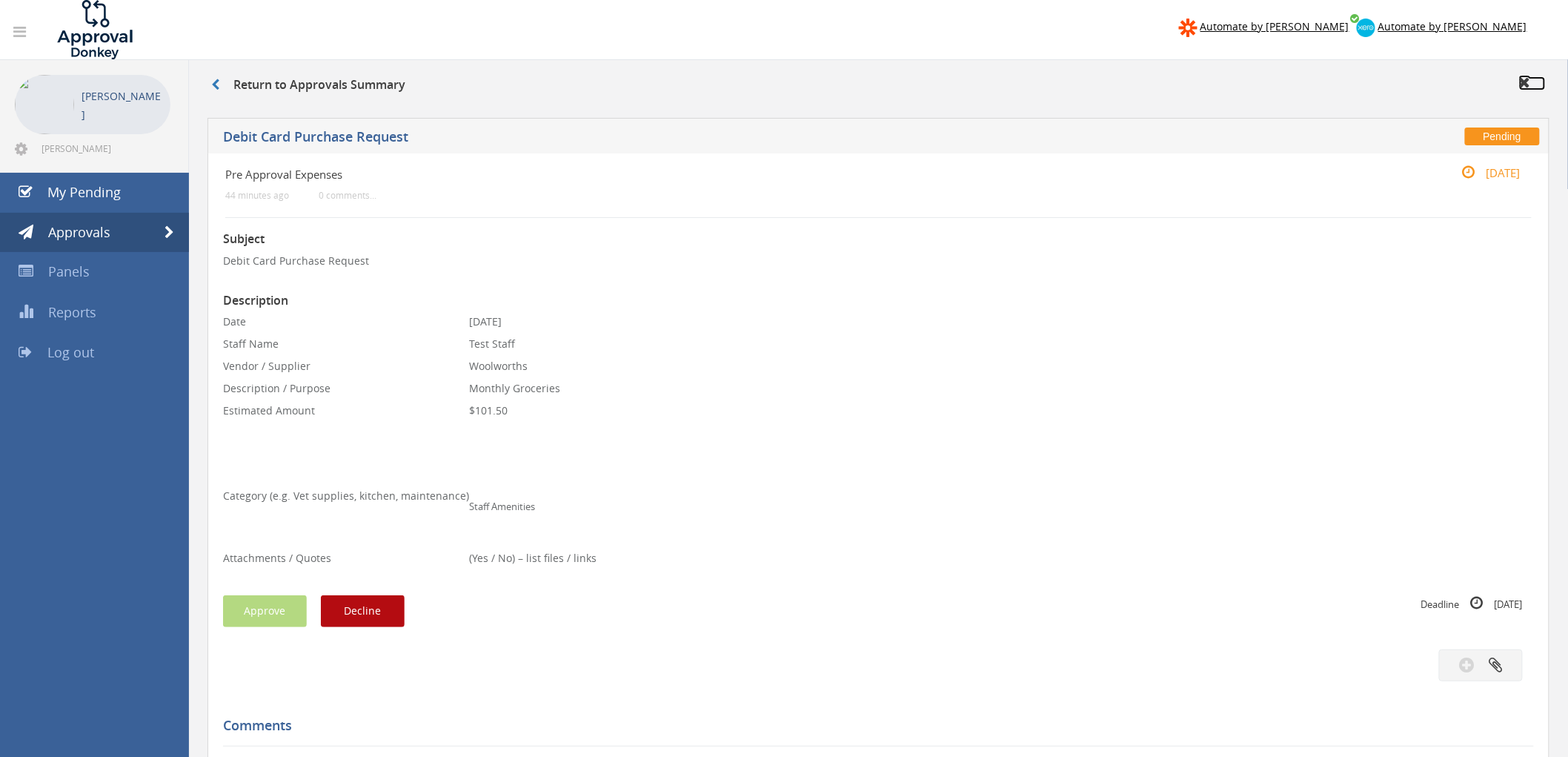
click at [1527, 81] on icon at bounding box center [1525, 82] width 12 height 15
click at [1529, 81] on icon at bounding box center [1525, 82] width 12 height 15
click at [1530, 77] on icon at bounding box center [1525, 82] width 12 height 15
click at [1527, 77] on icon at bounding box center [1525, 82] width 12 height 15
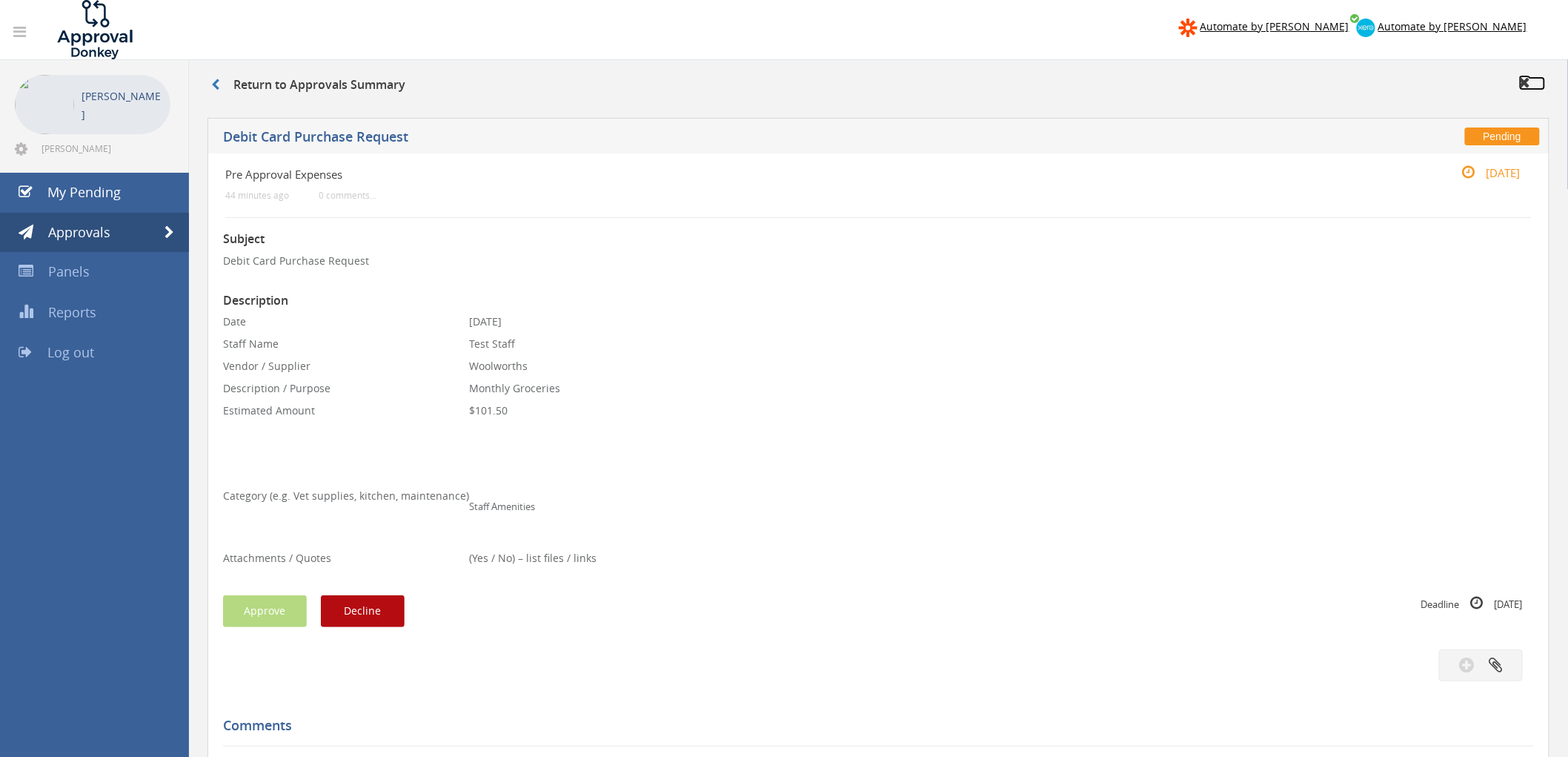
click at [1520, 79] on icon at bounding box center [1525, 82] width 12 height 15
click at [1519, 79] on icon at bounding box center [1525, 82] width 12 height 15
click at [1517, 80] on div "Return to Approvals Summary" at bounding box center [878, 87] width 1356 height 24
click at [1519, 80] on div "Return to Approvals Summary" at bounding box center [878, 87] width 1356 height 24
click at [1520, 80] on icon at bounding box center [1525, 82] width 12 height 15
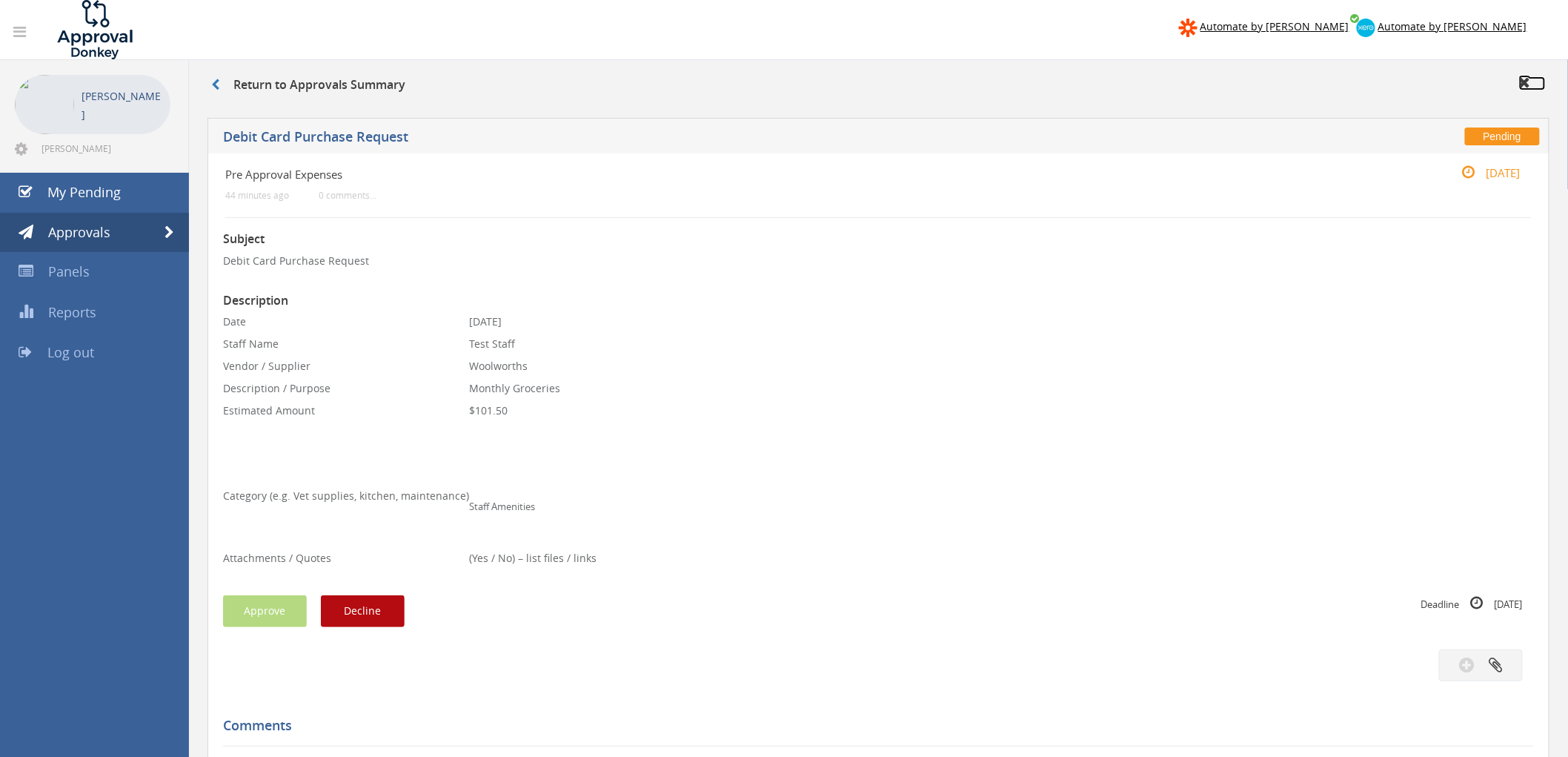
click at [1520, 80] on icon at bounding box center [1525, 82] width 12 height 15
click at [362, 617] on button "Decline" at bounding box center [363, 611] width 83 height 31
click at [1525, 83] on icon at bounding box center [1525, 82] width 12 height 15
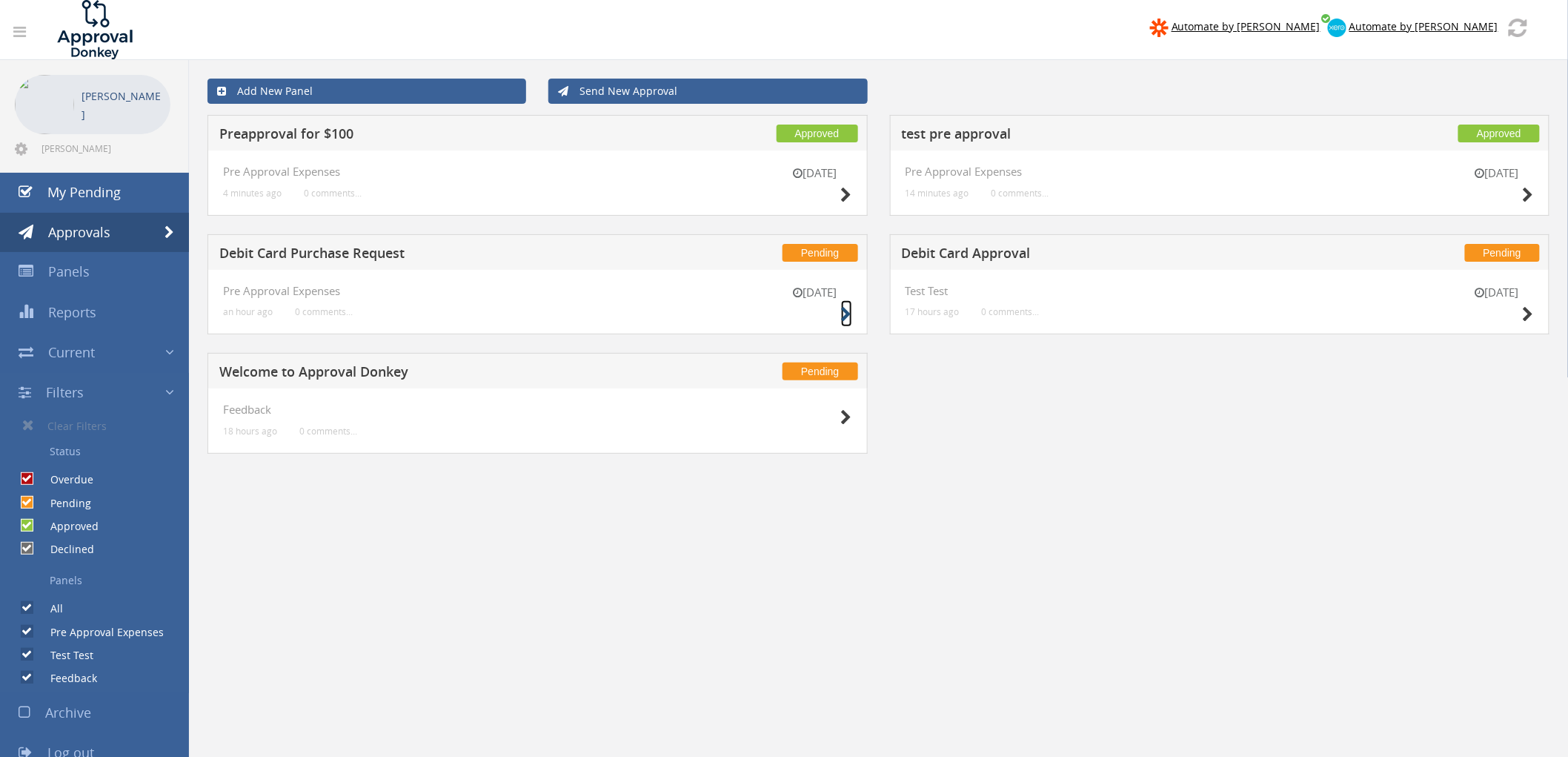
click at [842, 313] on icon at bounding box center [846, 315] width 11 height 16
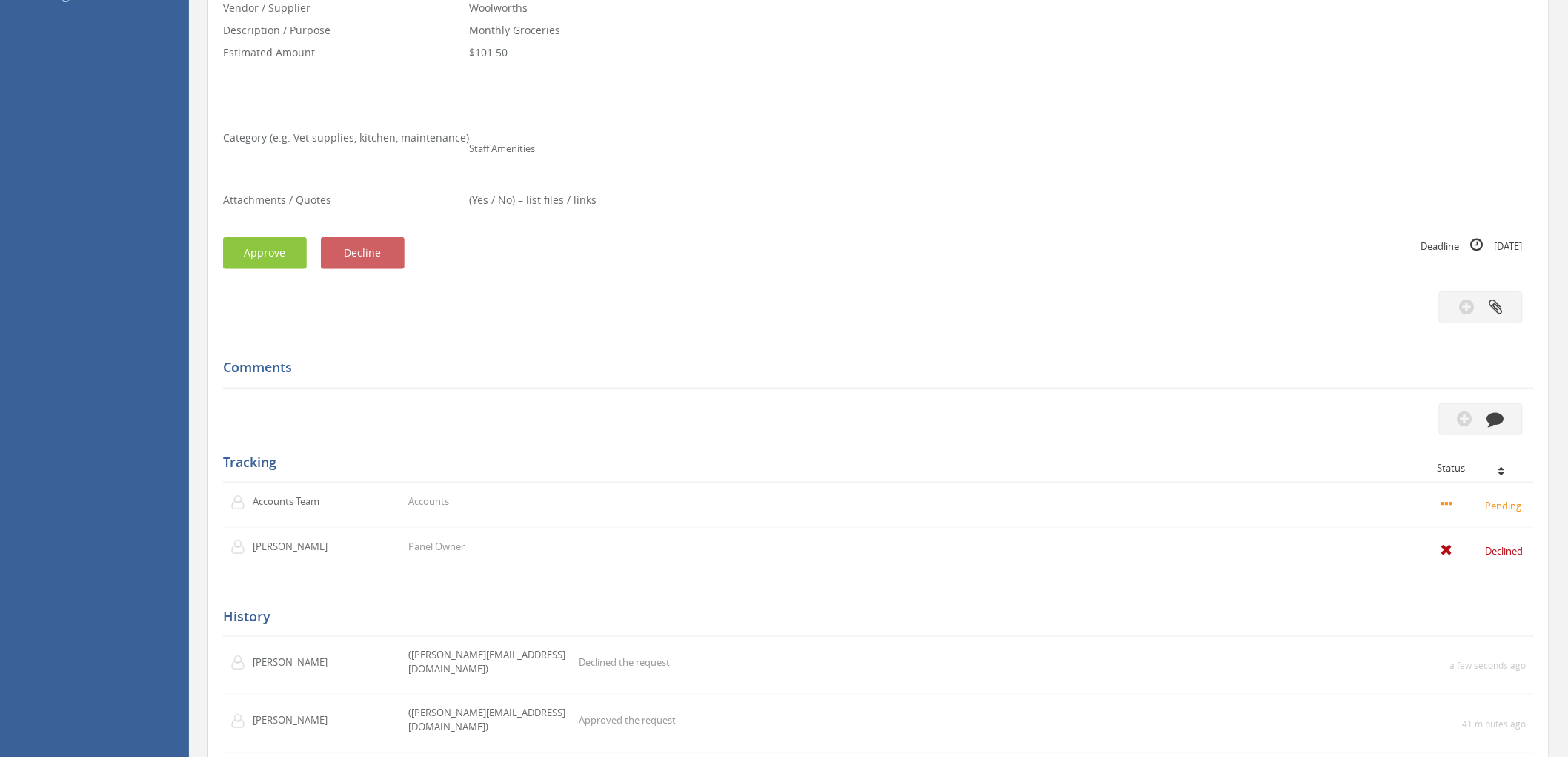
scroll to position [268, 0]
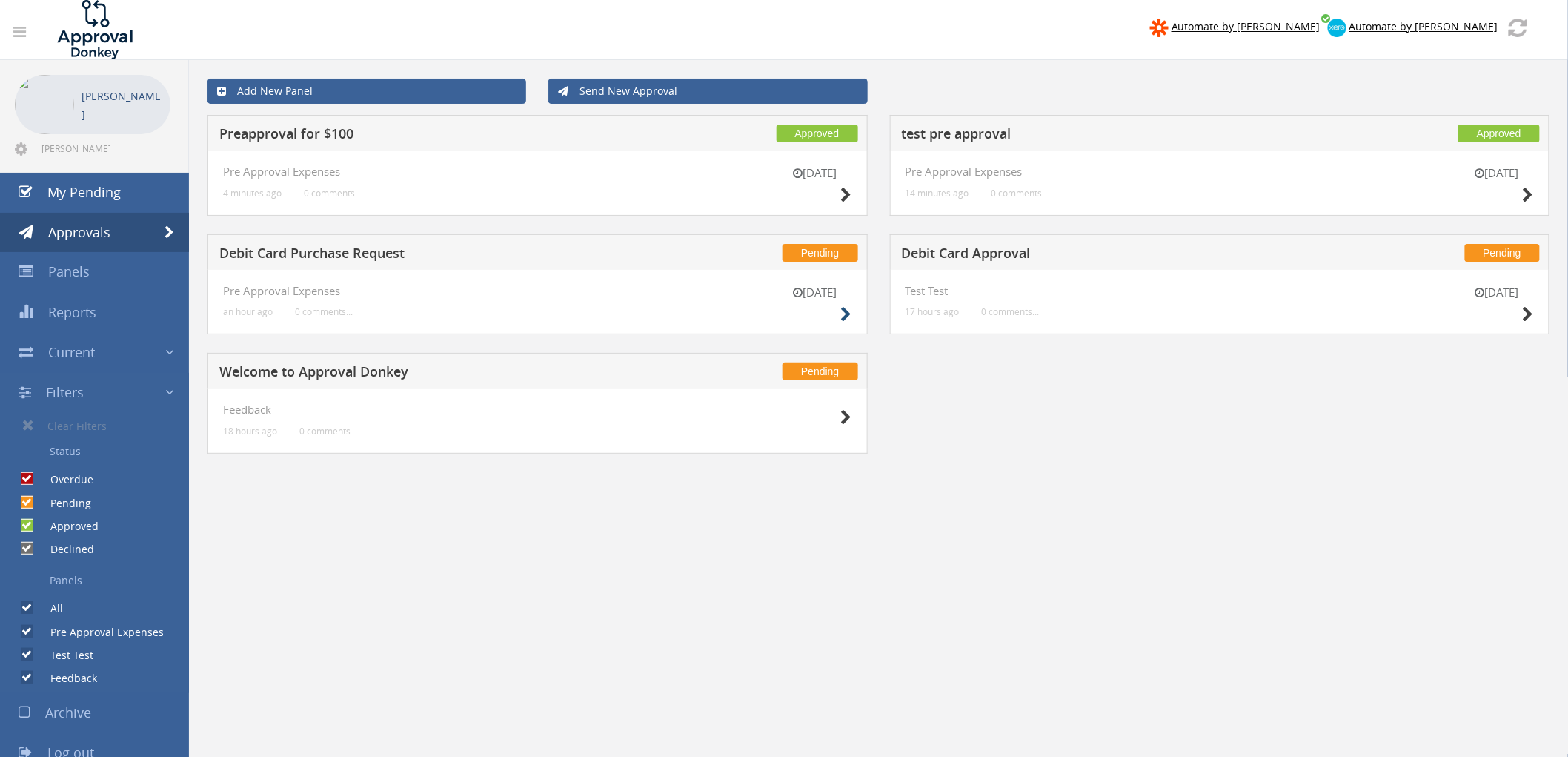
scroll to position [61, 0]
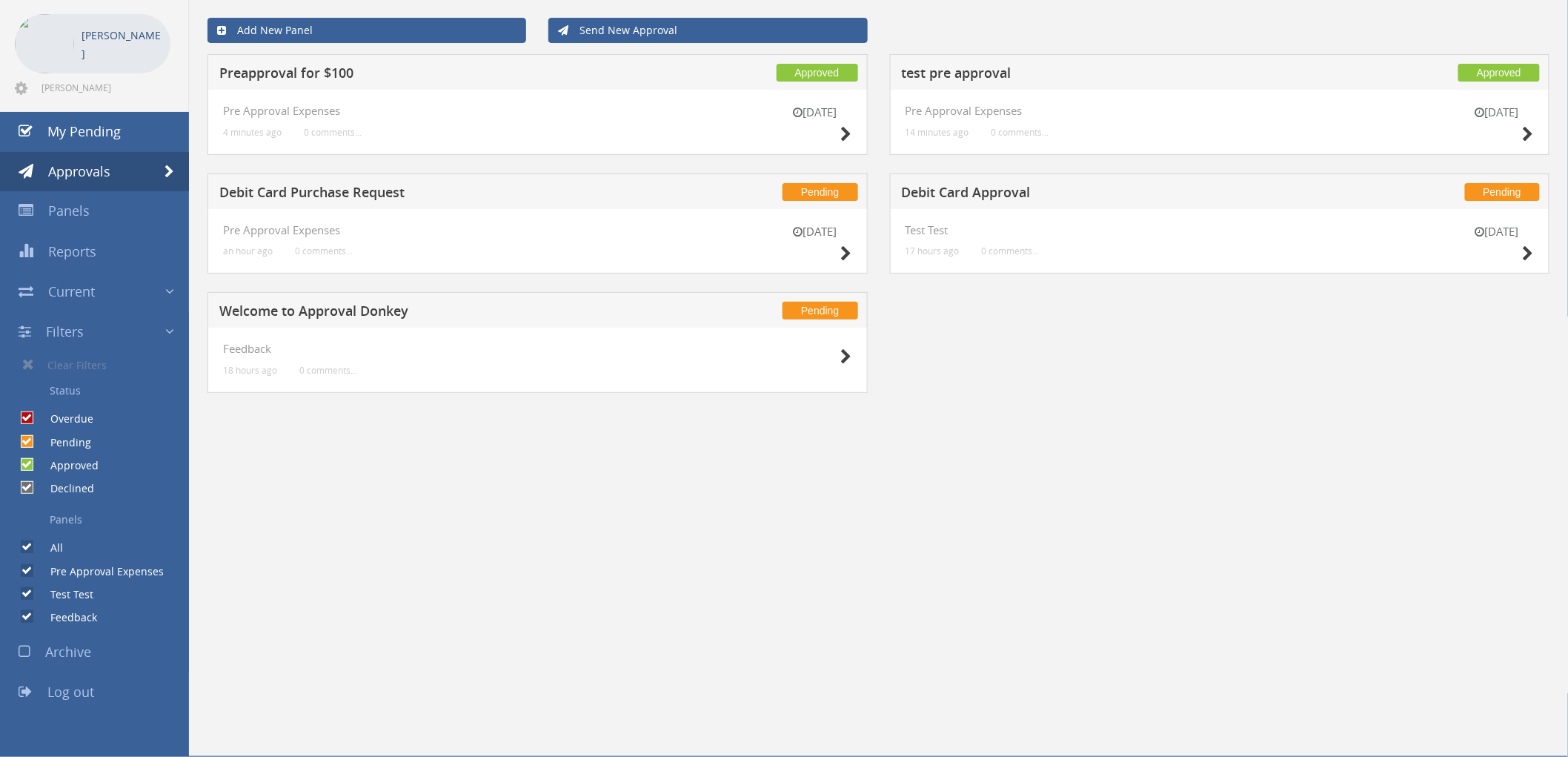
click at [27, 650] on icon at bounding box center [24, 652] width 12 height 15
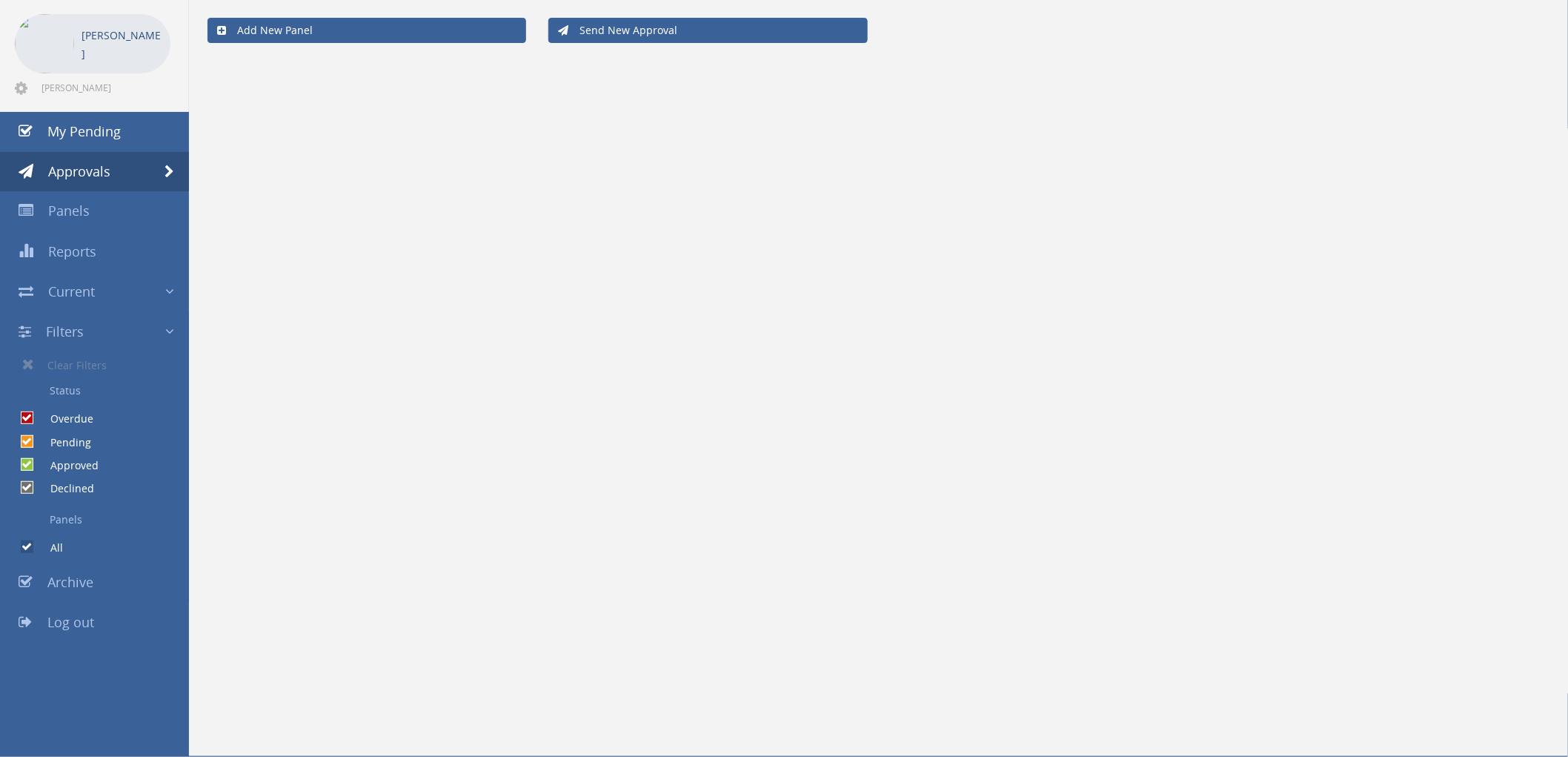
click at [22, 579] on icon at bounding box center [25, 582] width 14 height 15
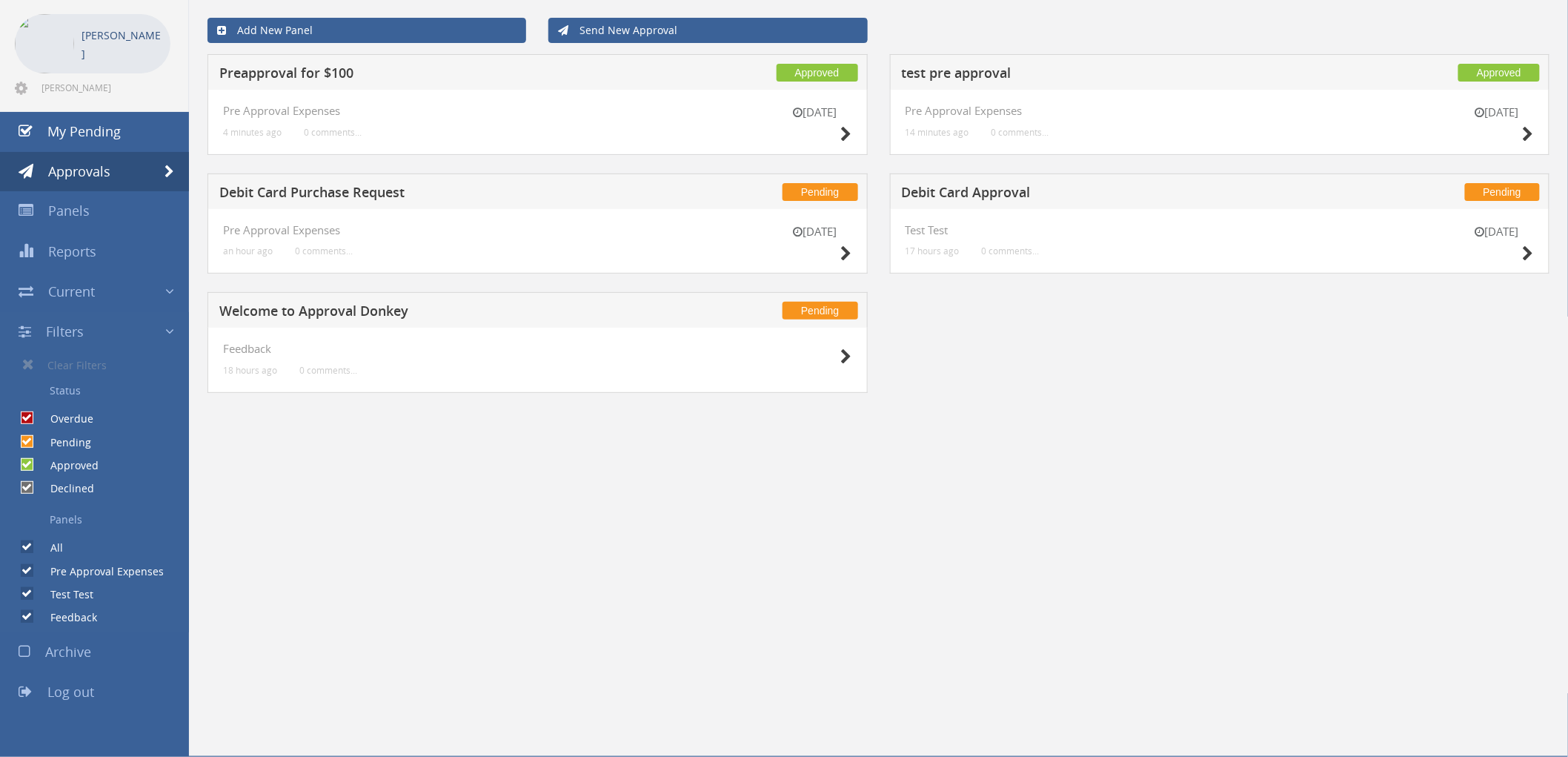
drag, startPoint x: 846, startPoint y: 352, endPoint x: 712, endPoint y: 424, distance: 152.1
click at [709, 426] on div "Add New Panel Send New Approval Approved Preapproval for $100 19 Oct Pre Approv…" at bounding box center [878, 219] width 1356 height 441
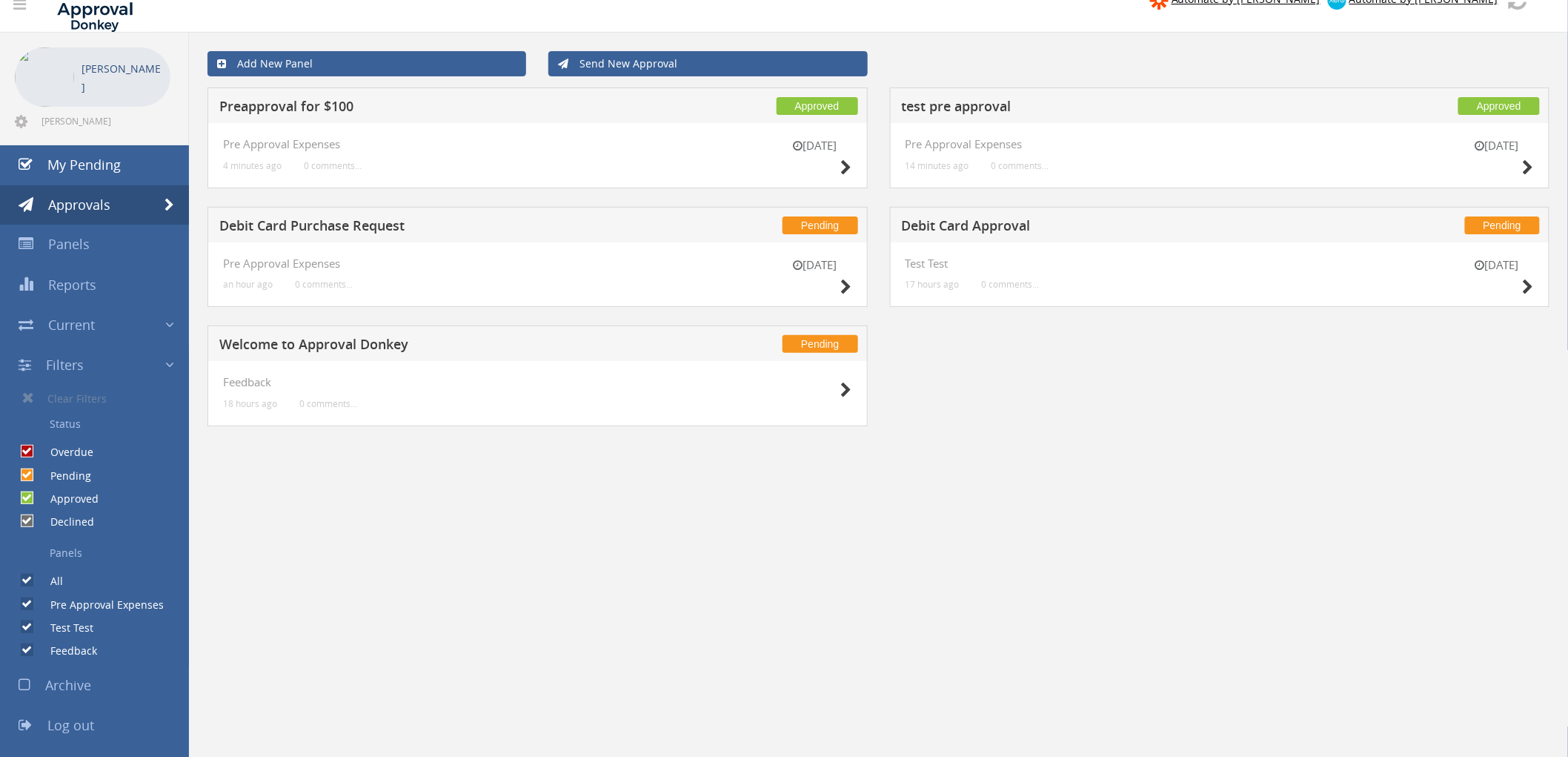
scroll to position [0, 0]
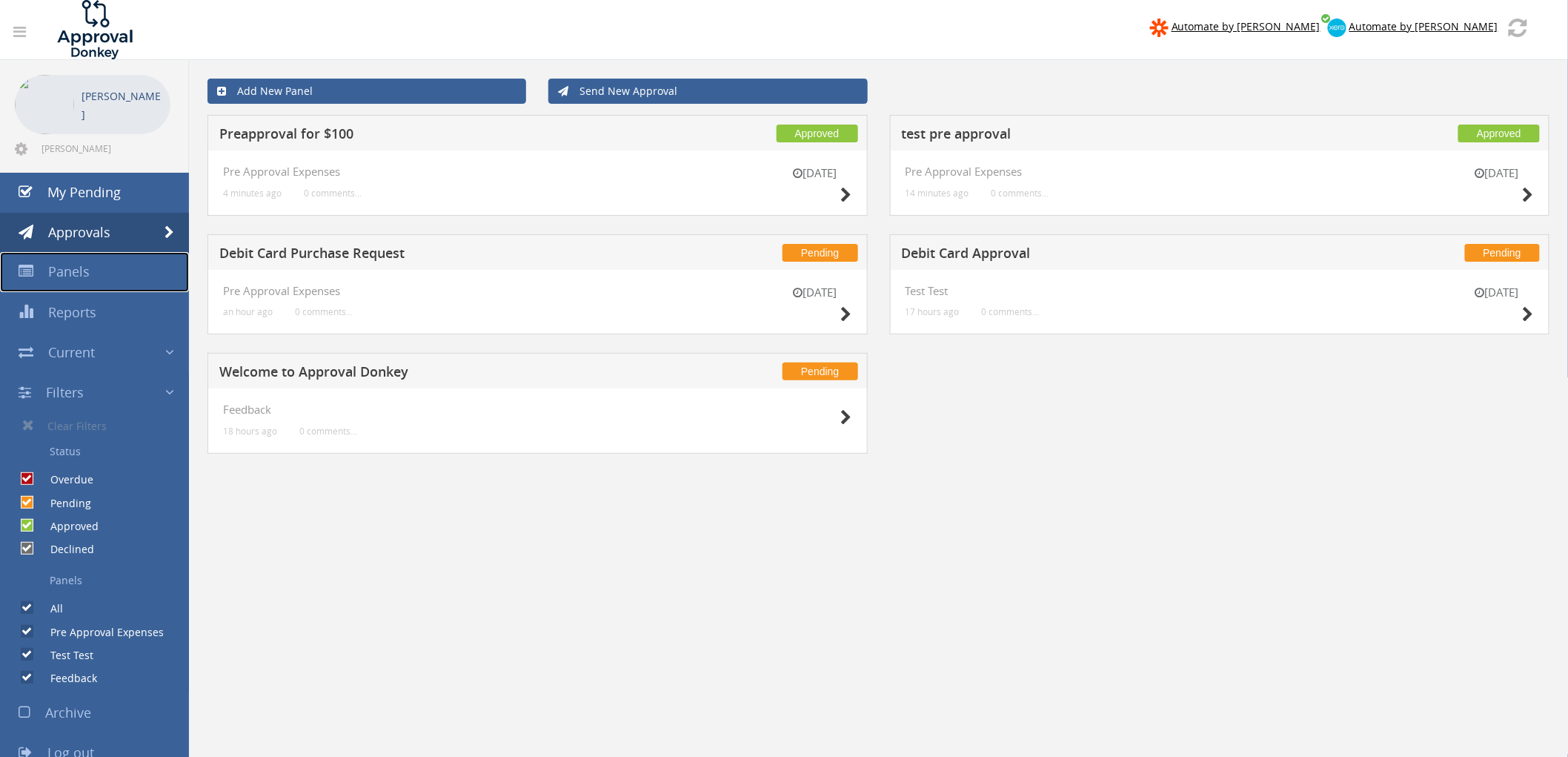
click at [126, 275] on link "Panels" at bounding box center [94, 271] width 189 height 40
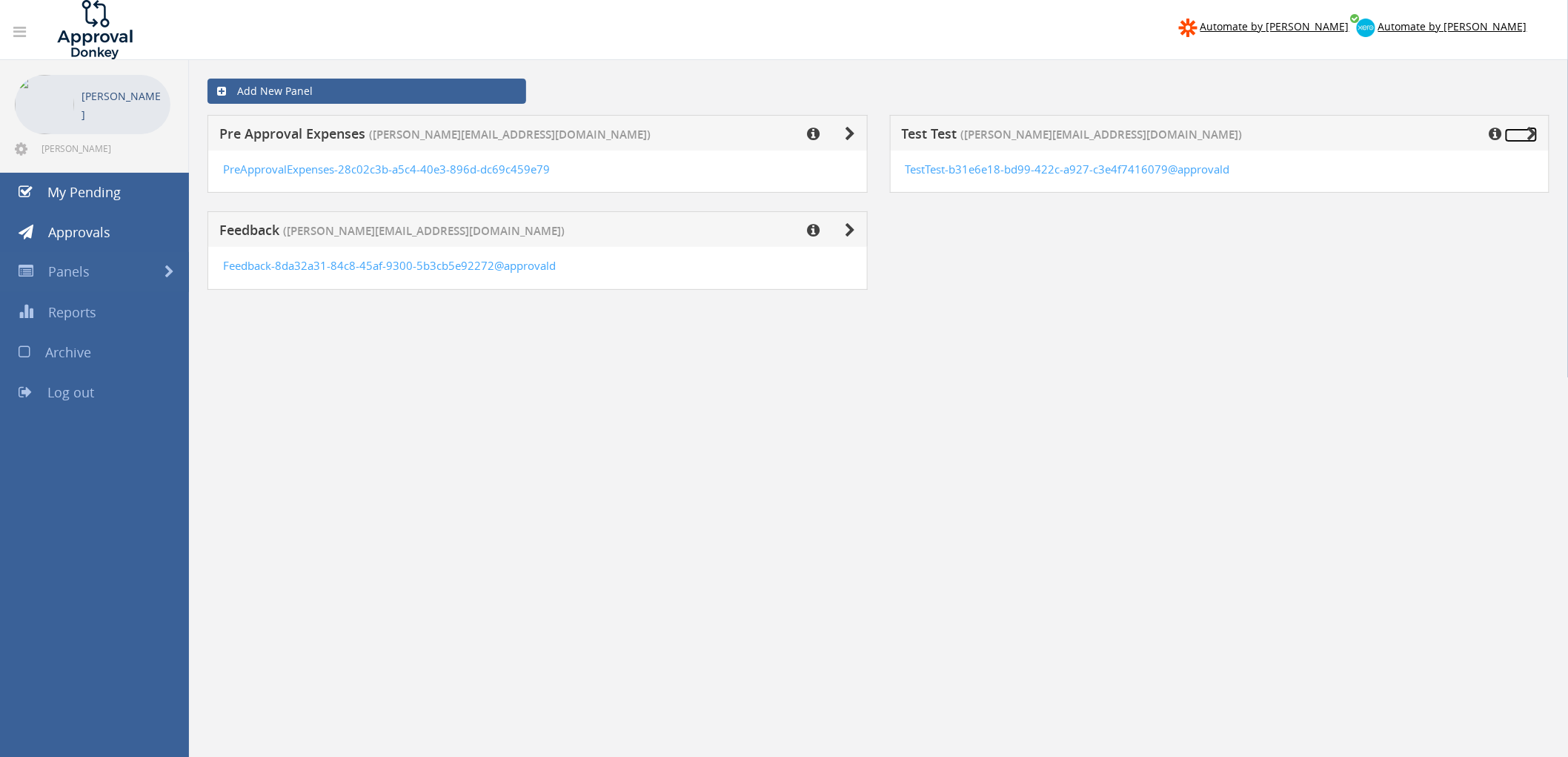
click at [1532, 133] on icon at bounding box center [1532, 134] width 10 height 15
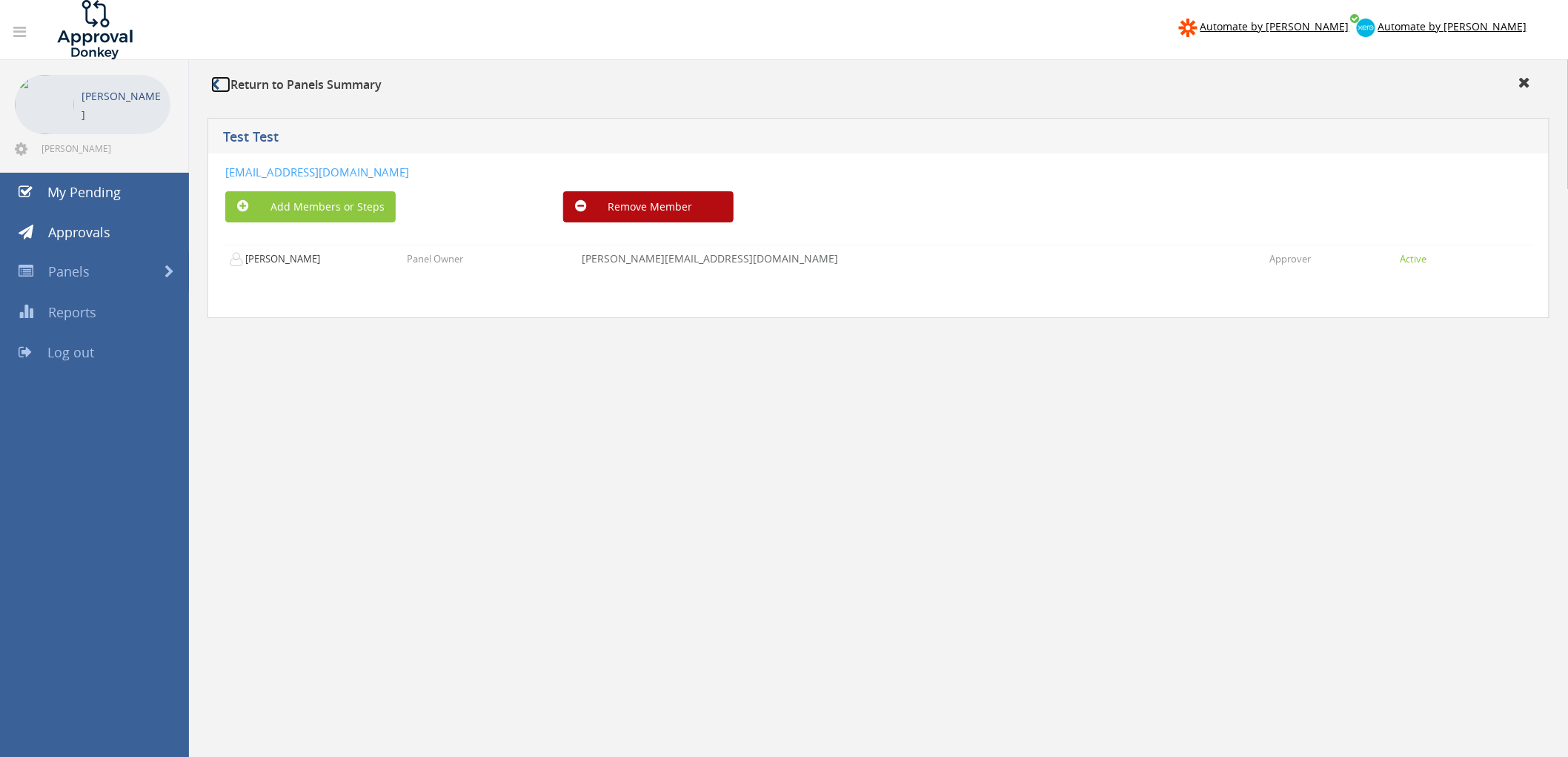
click at [213, 88] on icon at bounding box center [215, 84] width 8 height 12
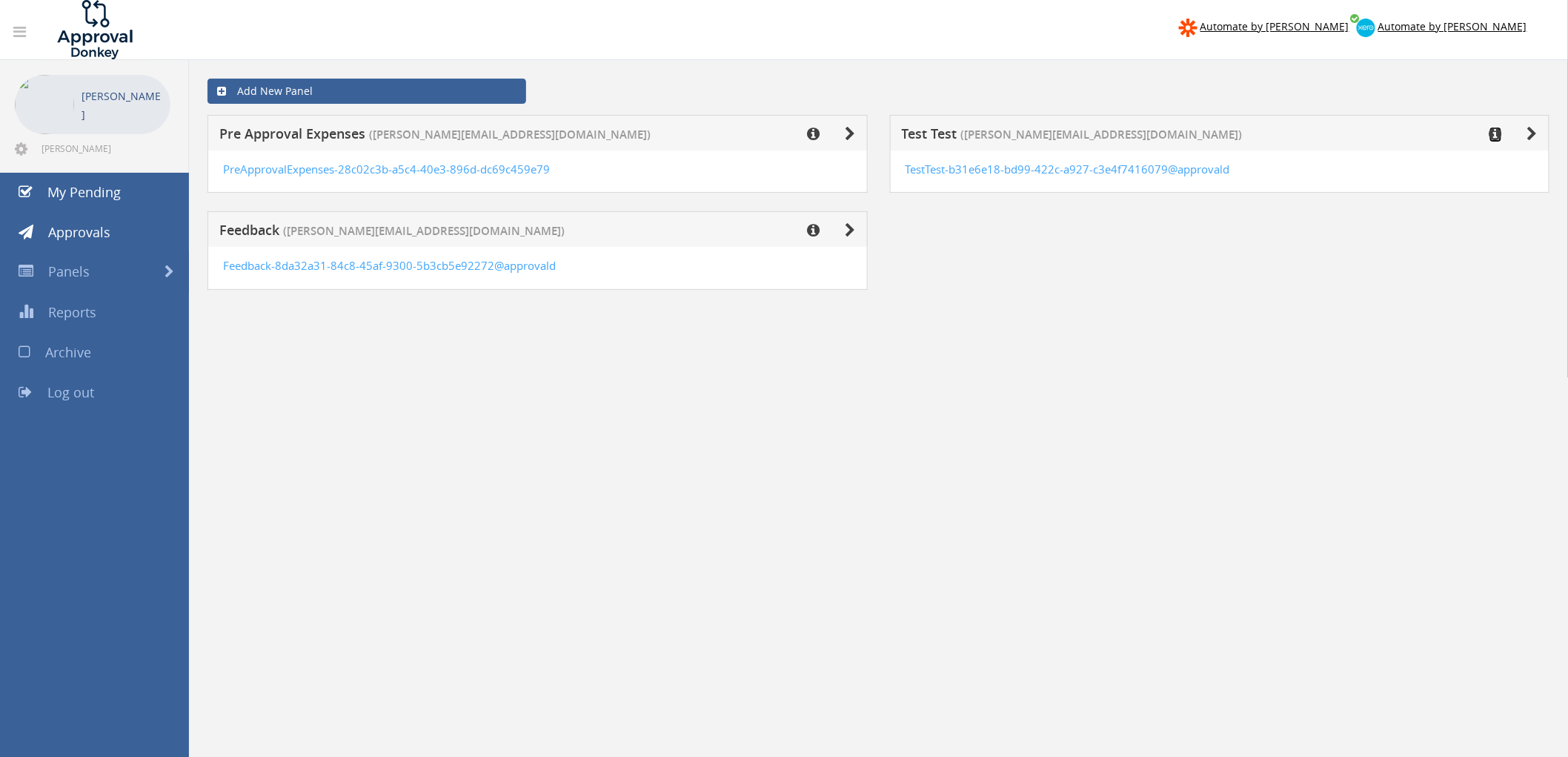
click at [1498, 138] on icon at bounding box center [1496, 134] width 13 height 15
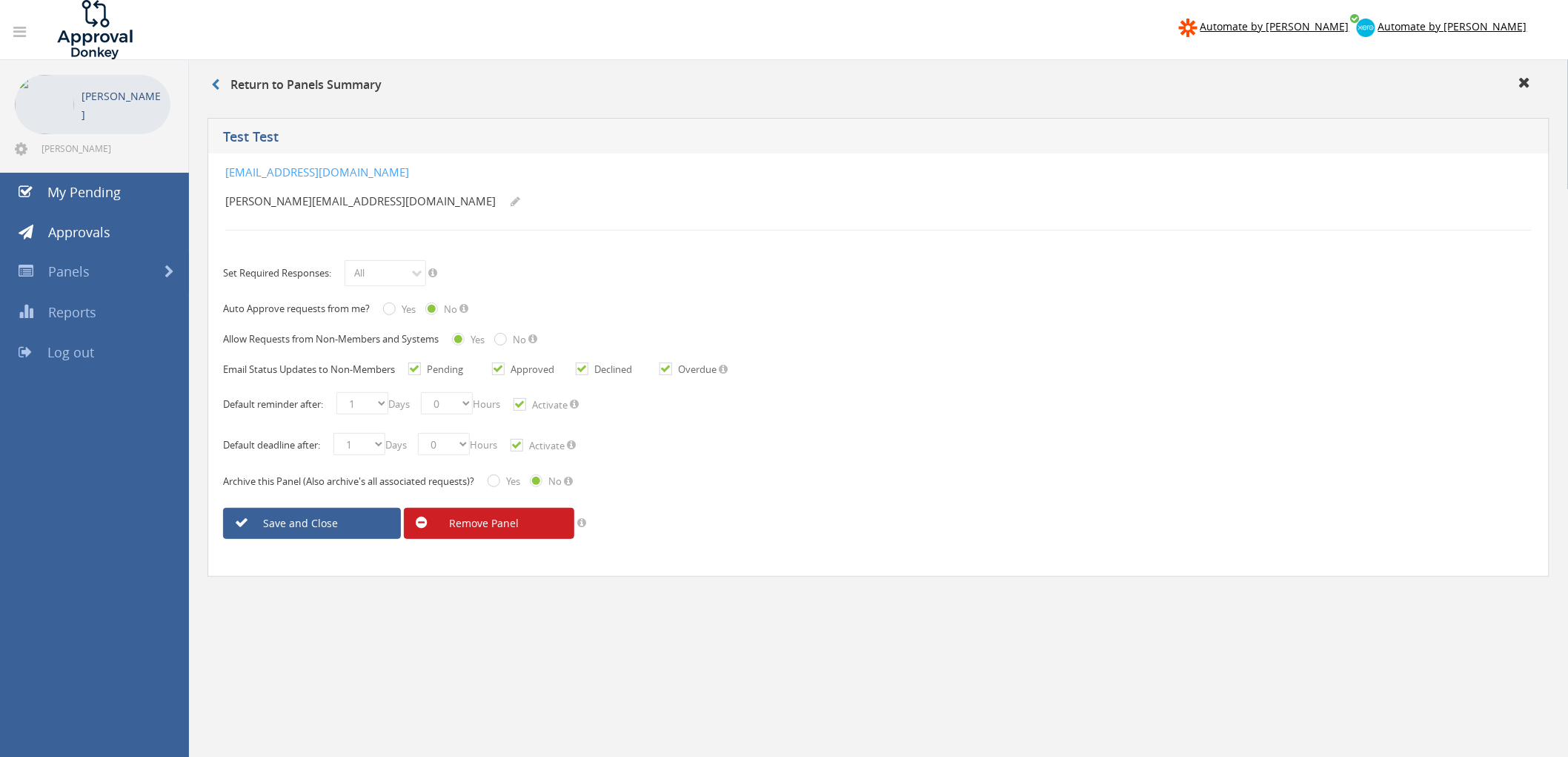
click at [528, 520] on link "Remove Panel" at bounding box center [488, 524] width 170 height 31
click at [525, 529] on link "Are you sure?" at bounding box center [488, 524] width 170 height 31
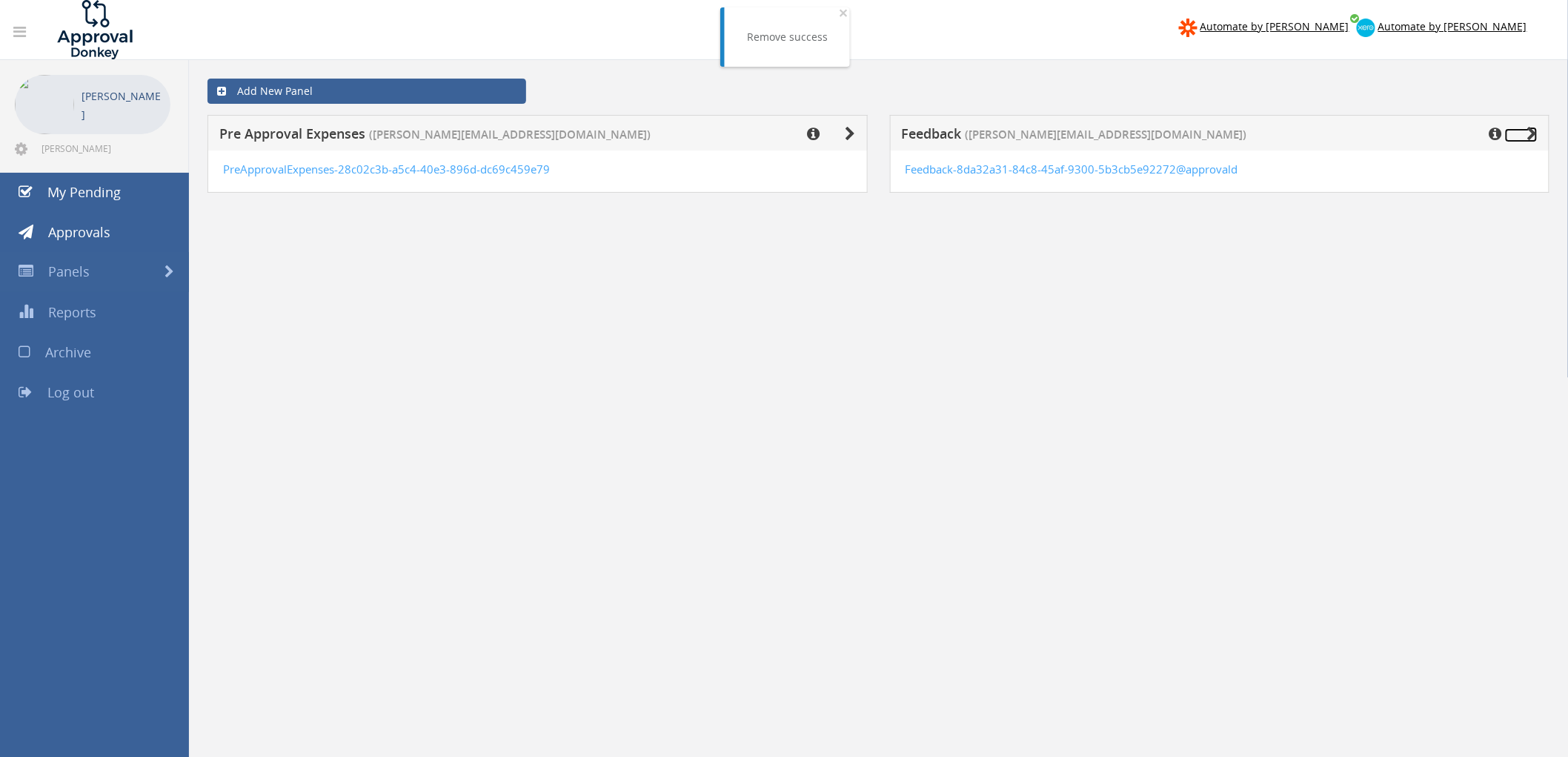
click at [1535, 132] on icon at bounding box center [1532, 134] width 10 height 15
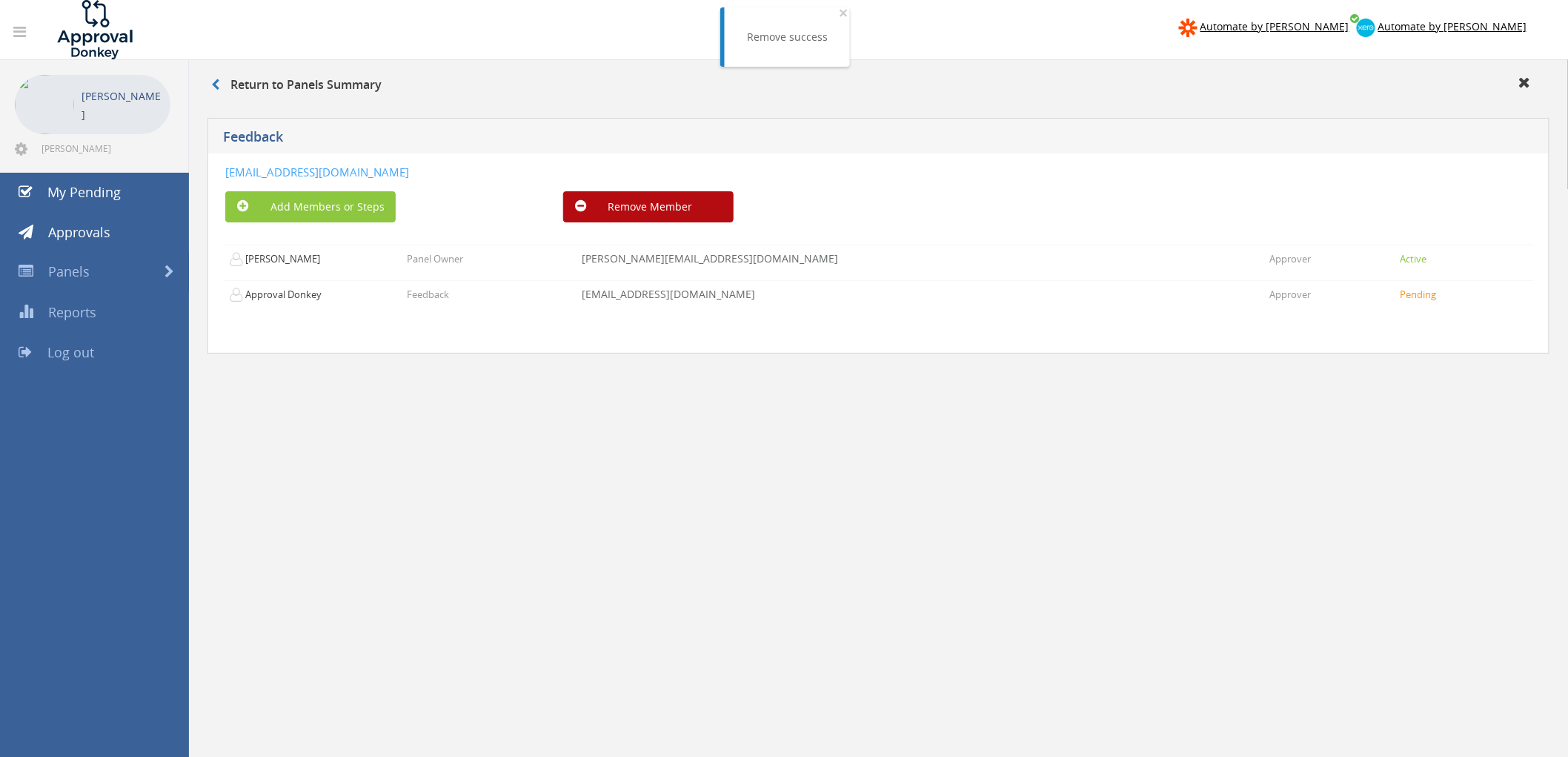
click at [983, 426] on div "Return to Panels Summary Feedback Feedback-8da32a31-84c8-45af-9300-5b3cb5e92272…" at bounding box center [878, 504] width 1378 height 889
click at [1531, 86] on link at bounding box center [1532, 82] width 27 height 14
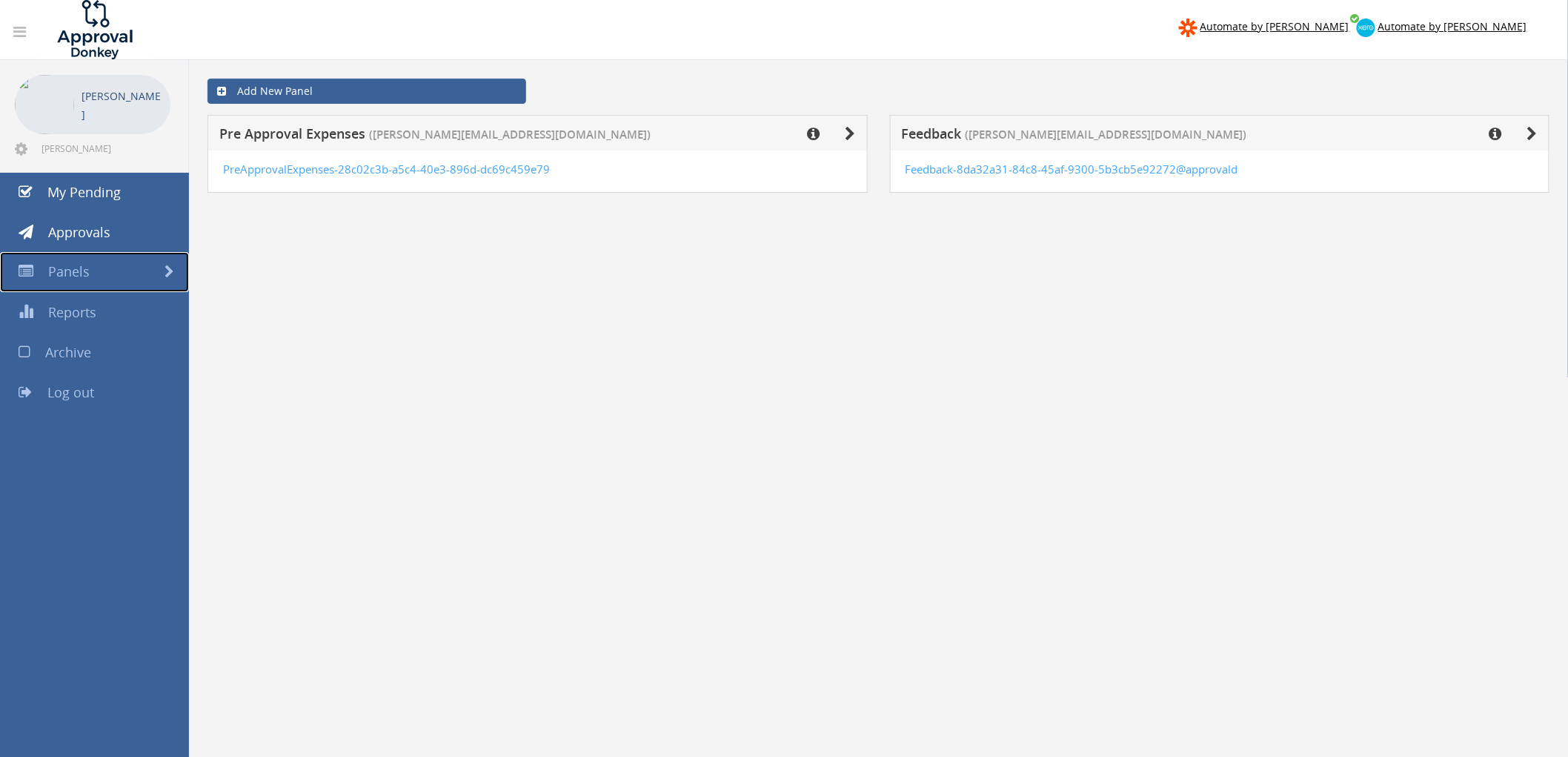
click at [112, 277] on link "Panels" at bounding box center [94, 271] width 189 height 40
drag, startPoint x: 549, startPoint y: 341, endPoint x: 557, endPoint y: 339, distance: 8.2
click at [550, 341] on div "Add New Panel Pre Approval Expenses ([PERSON_NAME][EMAIL_ADDRESS][DOMAIN_NAME])…" at bounding box center [878, 504] width 1378 height 889
click at [60, 275] on span "Panels" at bounding box center [68, 271] width 42 height 18
click at [65, 275] on span "Panels" at bounding box center [68, 271] width 42 height 18
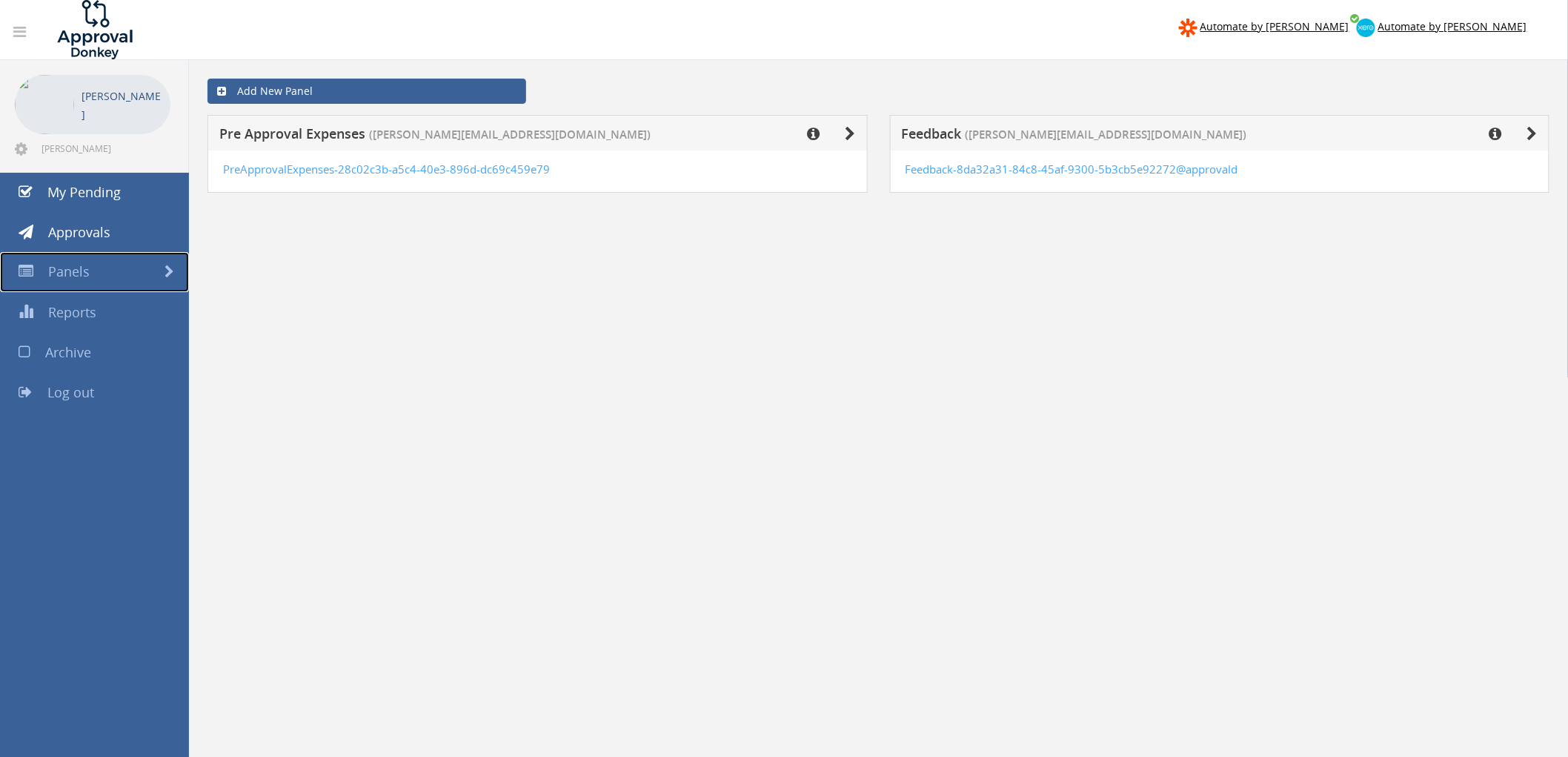
click at [100, 268] on link "Panels" at bounding box center [94, 271] width 189 height 40
click at [848, 132] on icon at bounding box center [850, 134] width 10 height 15
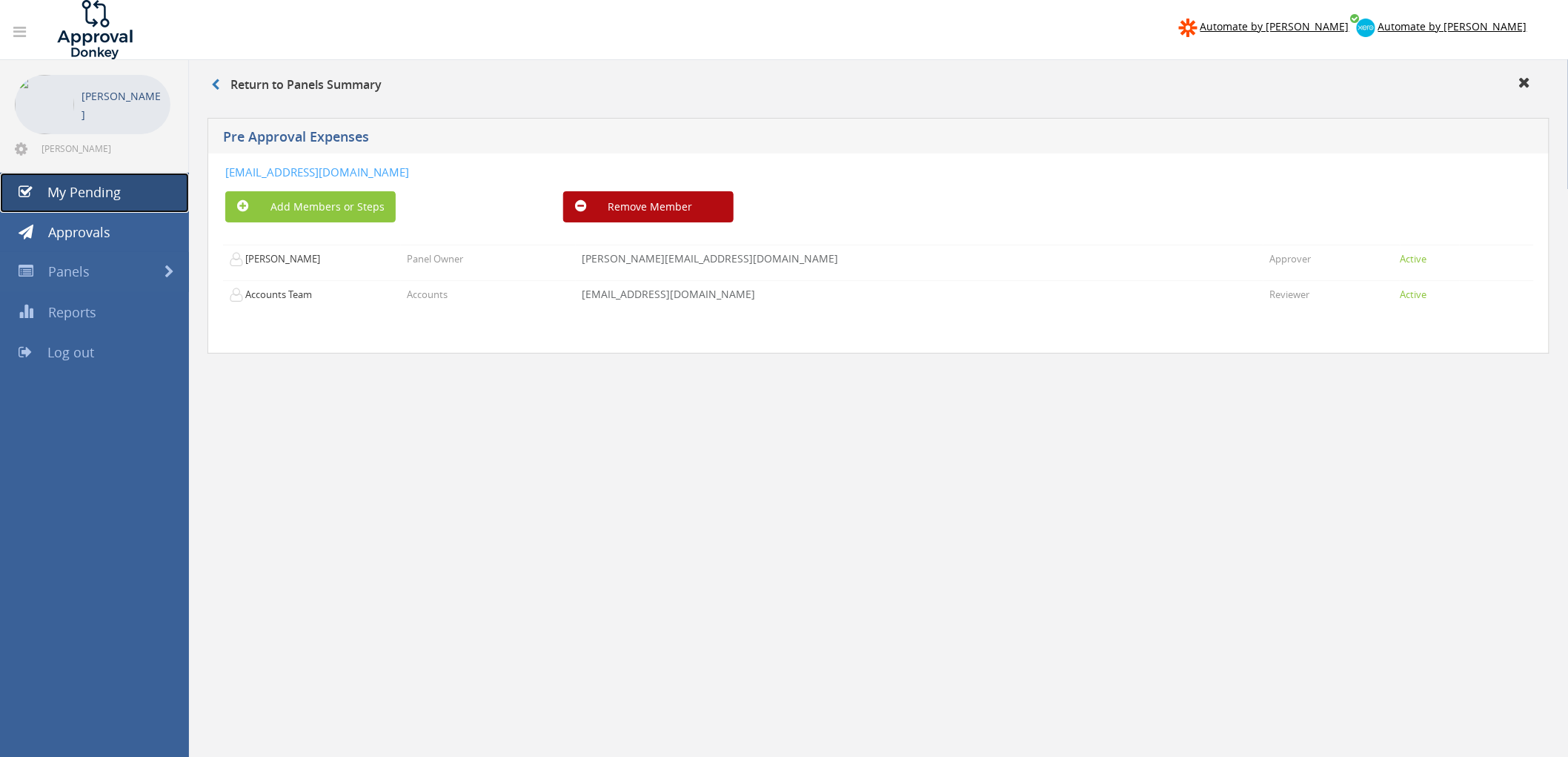
click at [91, 196] on span "My Pending" at bounding box center [83, 192] width 73 height 18
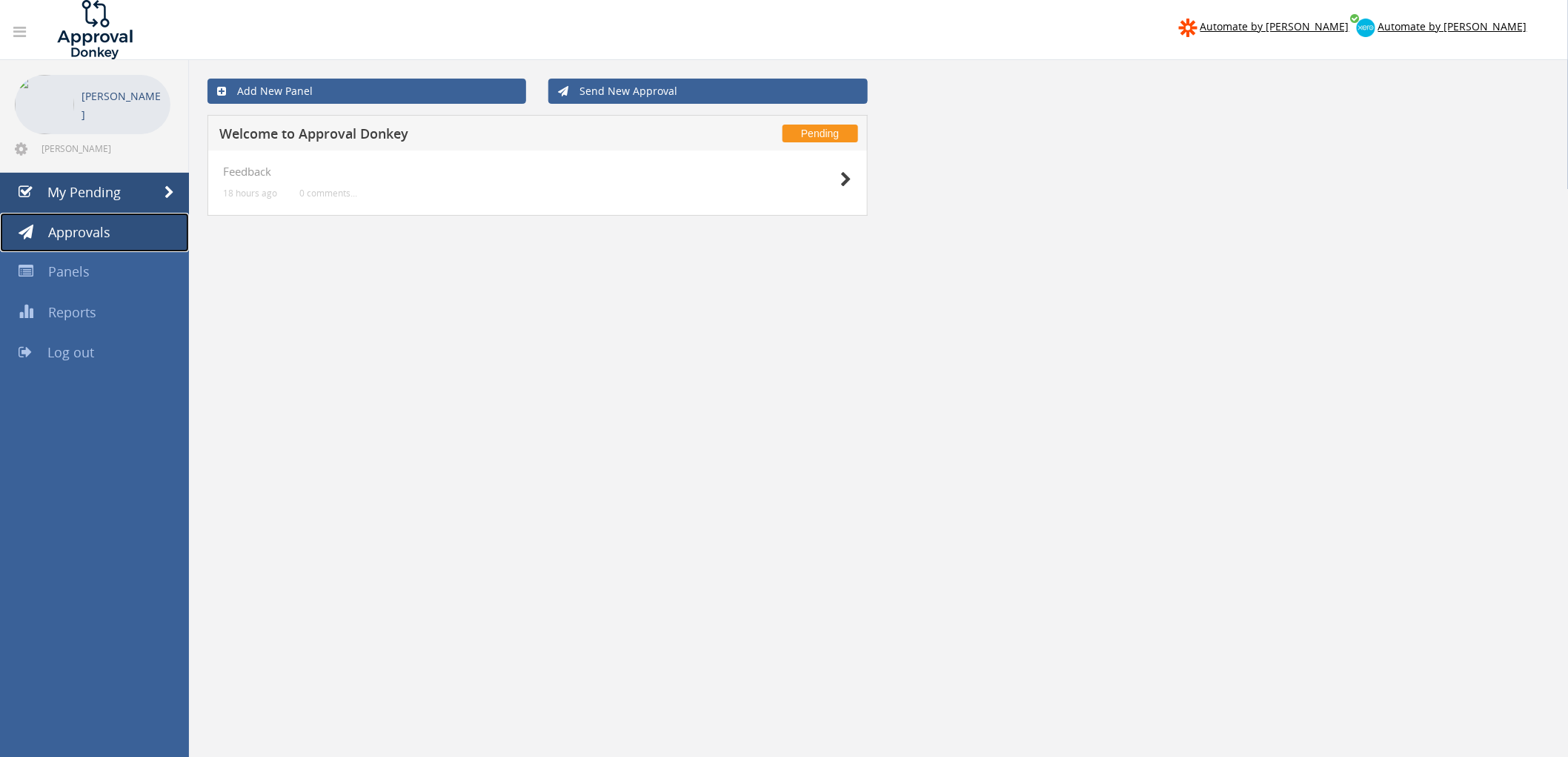
click at [83, 234] on span "Approvals" at bounding box center [79, 231] width 62 height 18
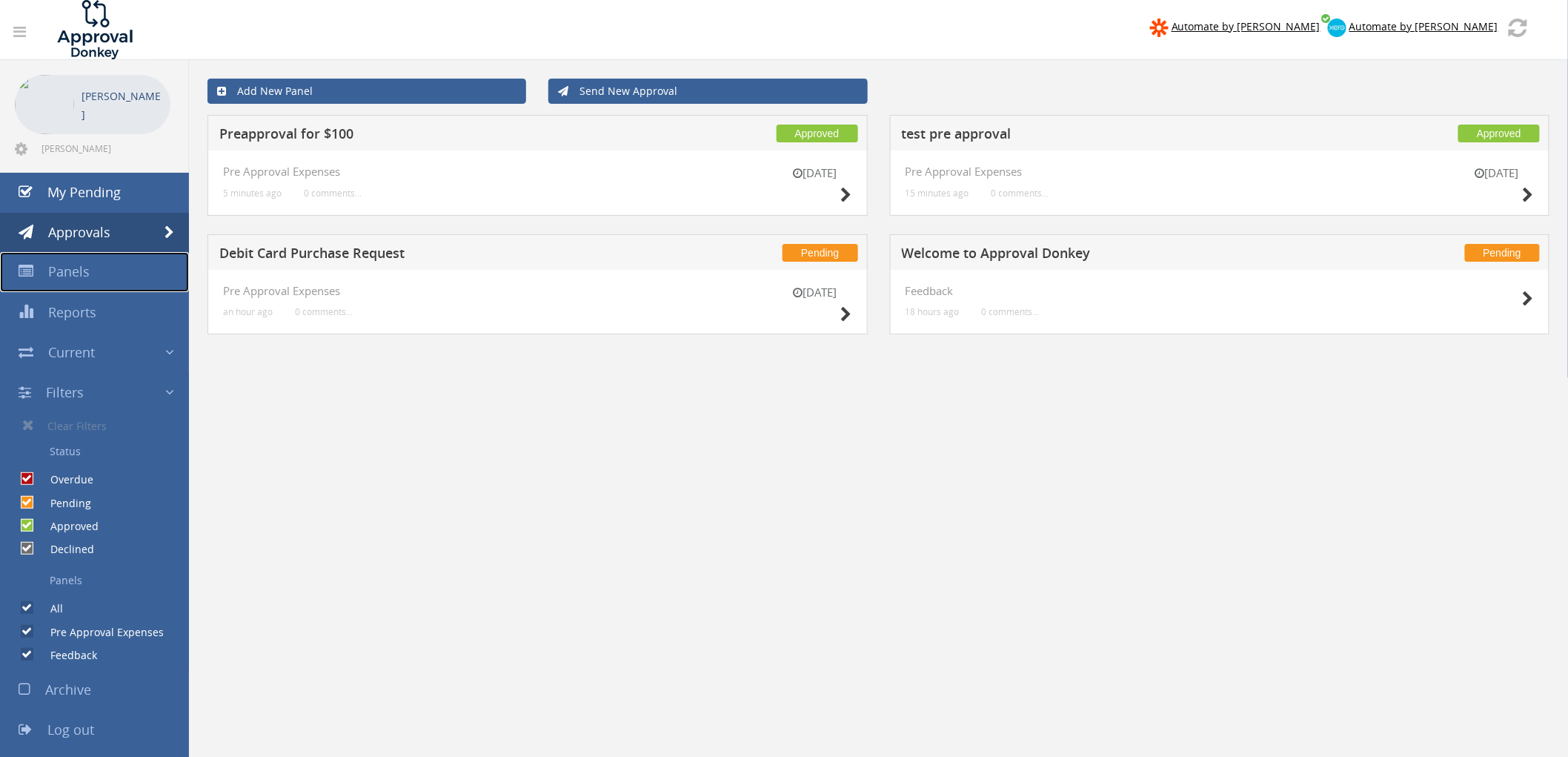
click at [70, 262] on link "Panels" at bounding box center [94, 271] width 189 height 40
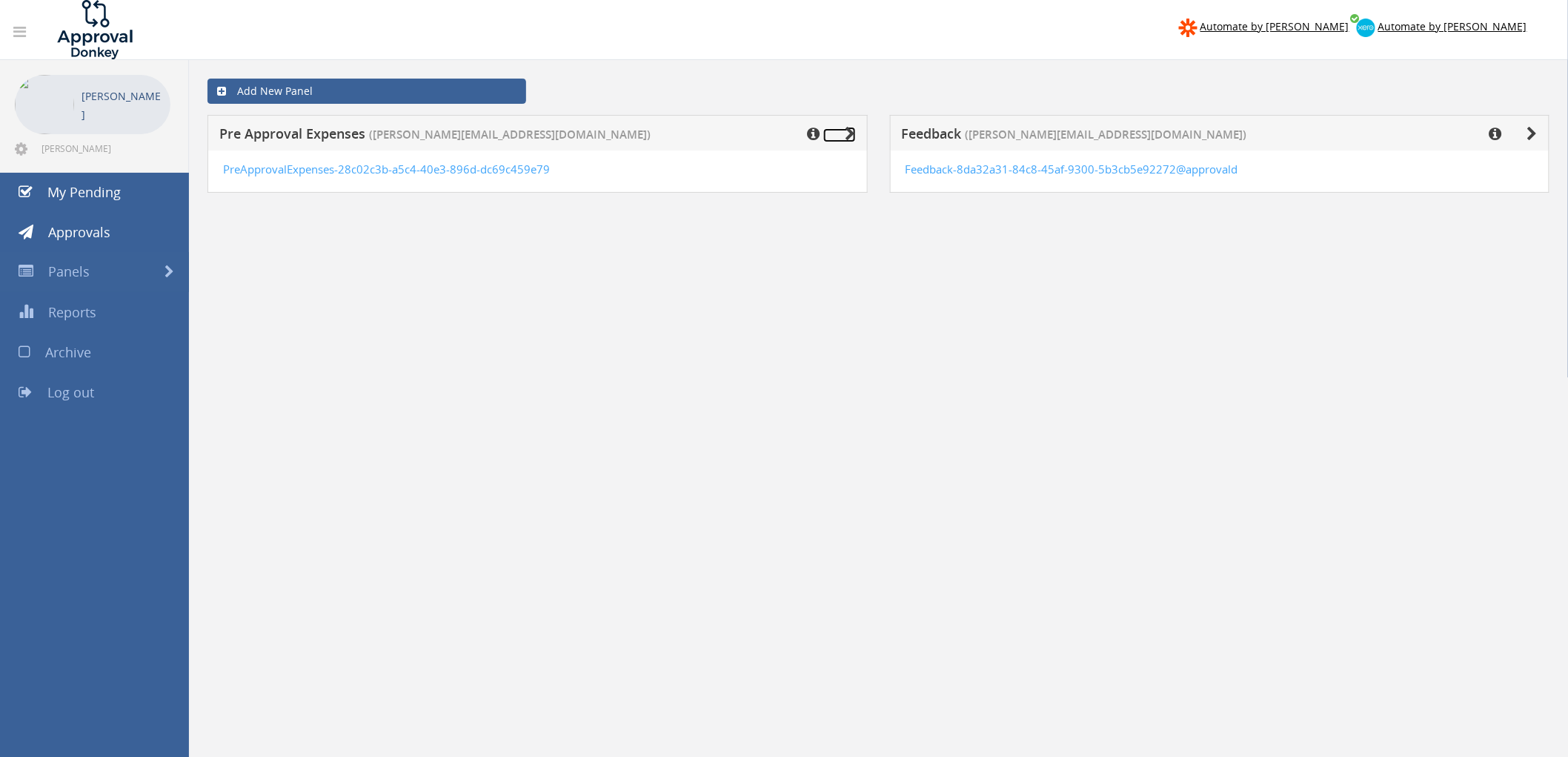
click at [854, 136] on icon at bounding box center [850, 134] width 10 height 15
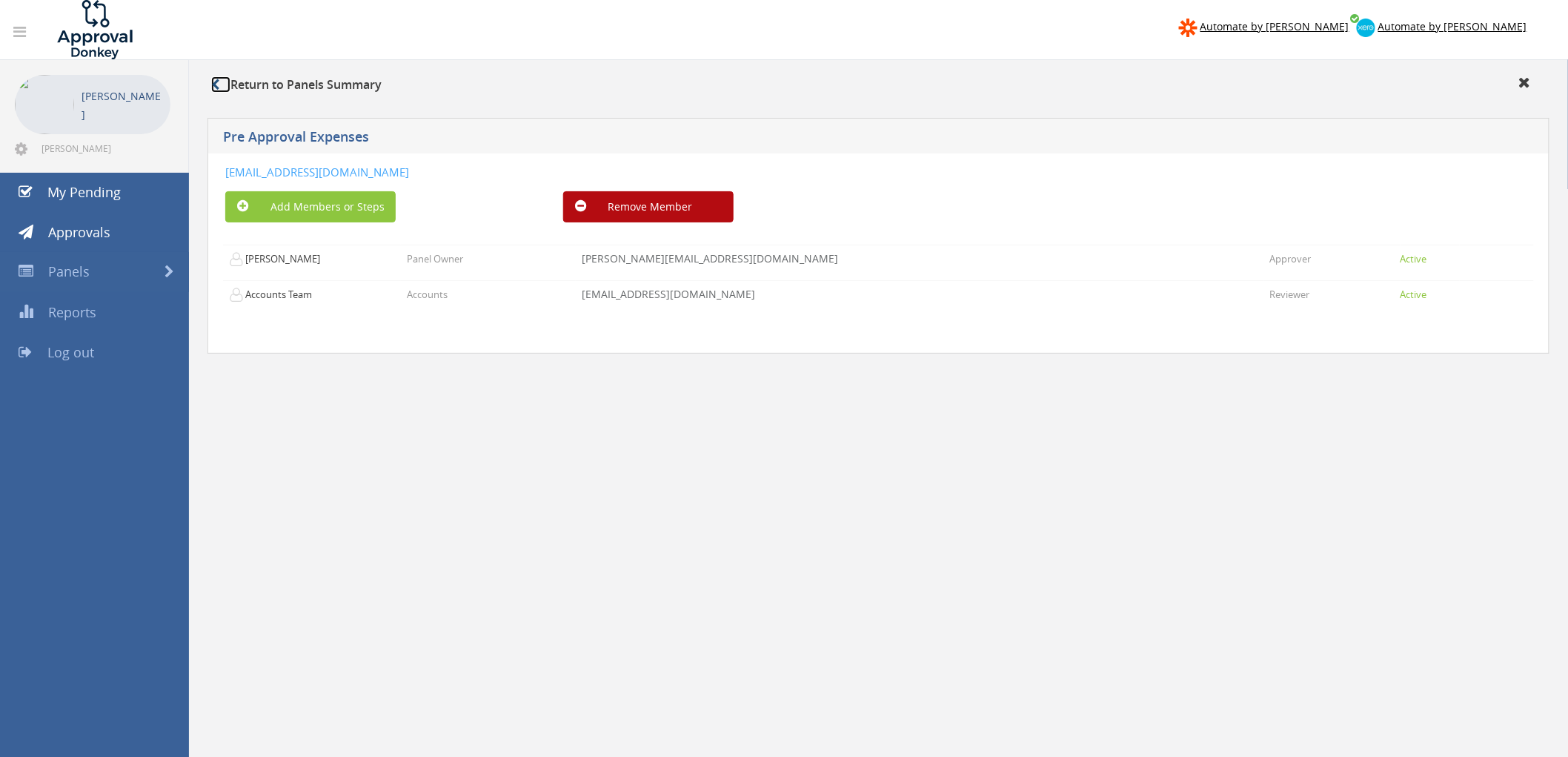
click at [219, 83] on link at bounding box center [220, 84] width 19 height 17
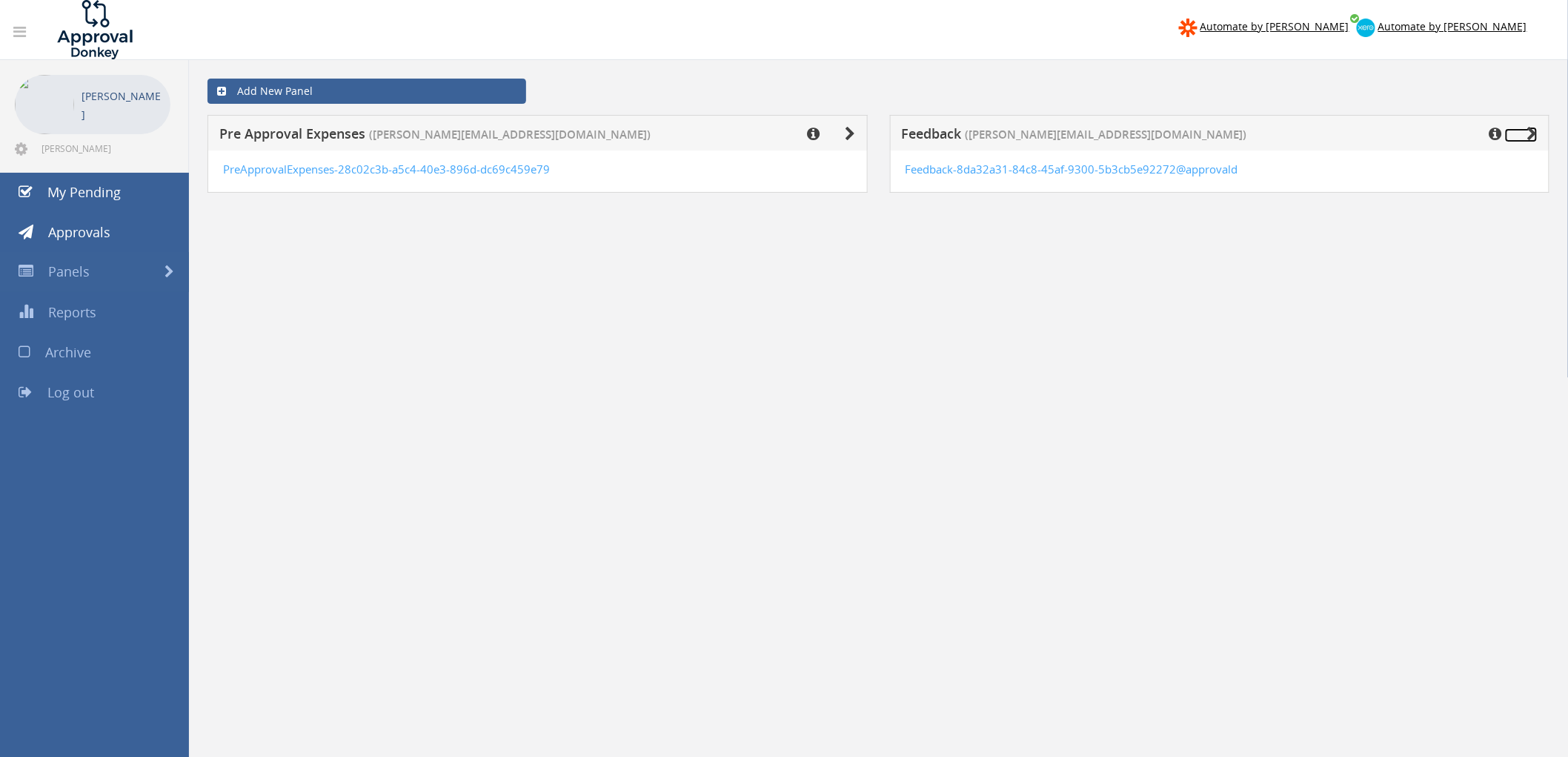
click at [1531, 135] on icon at bounding box center [1532, 134] width 10 height 15
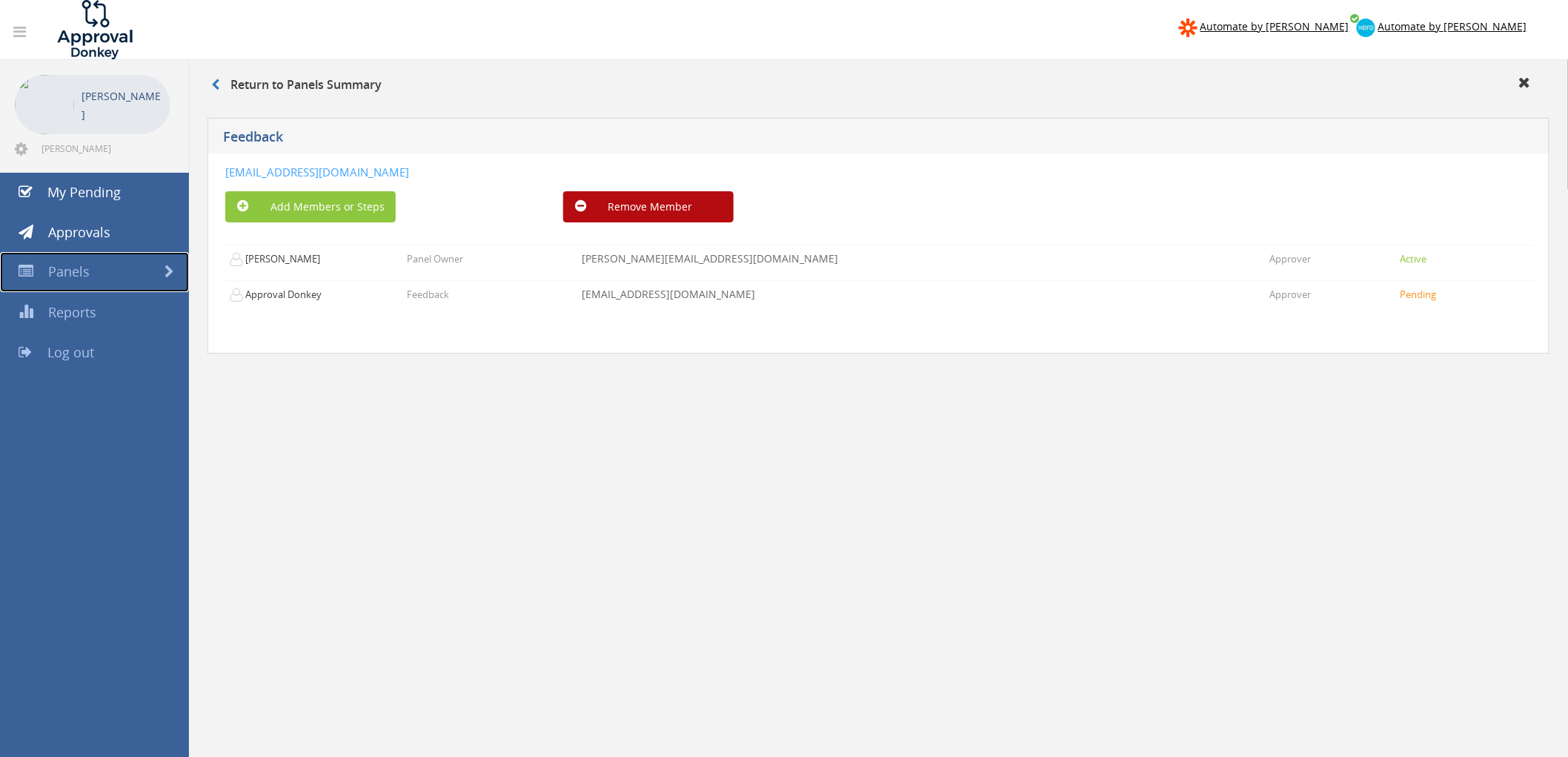
click at [72, 268] on span "Panels" at bounding box center [68, 271] width 42 height 18
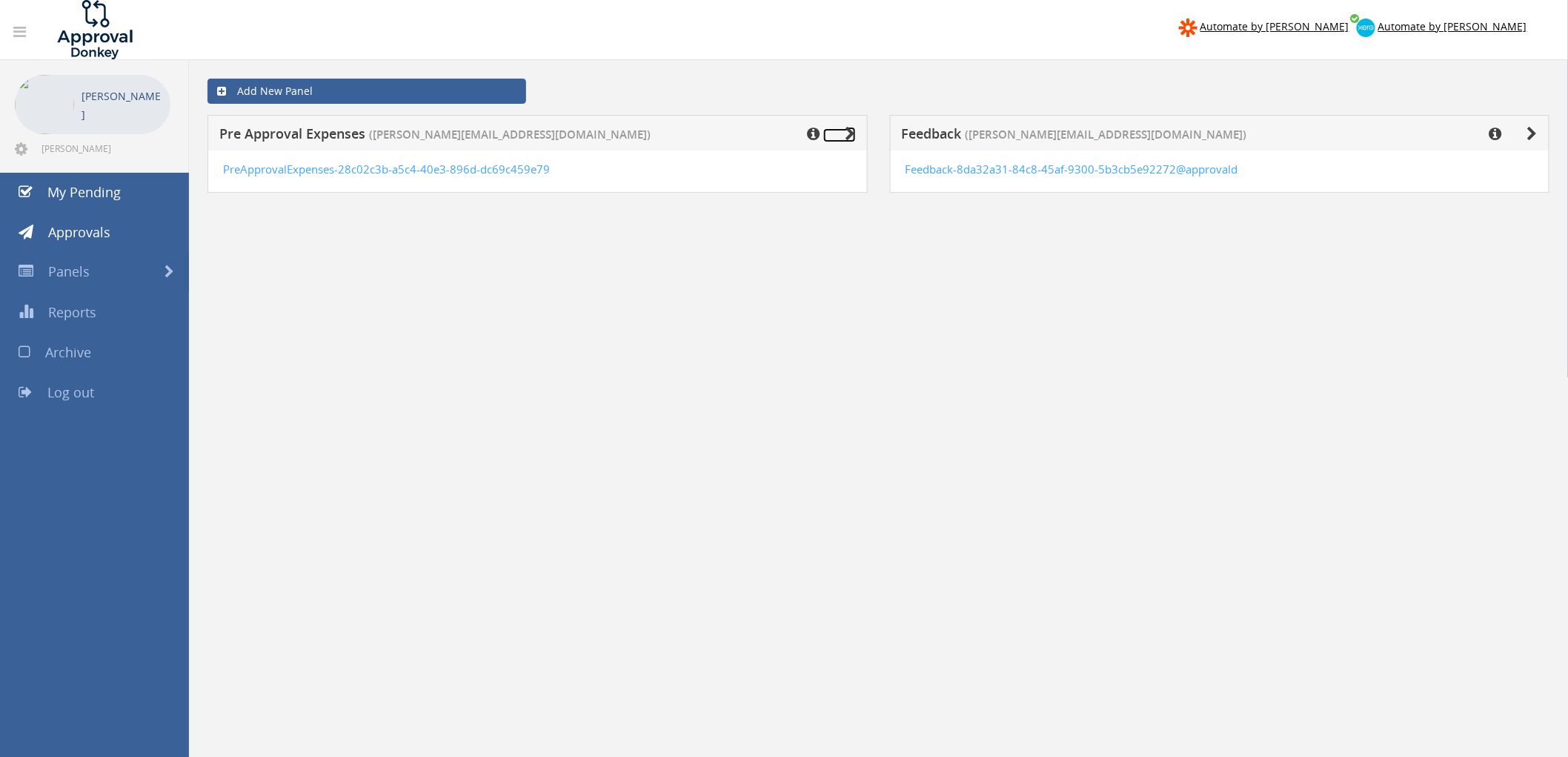
click at [849, 134] on icon at bounding box center [850, 134] width 10 height 15
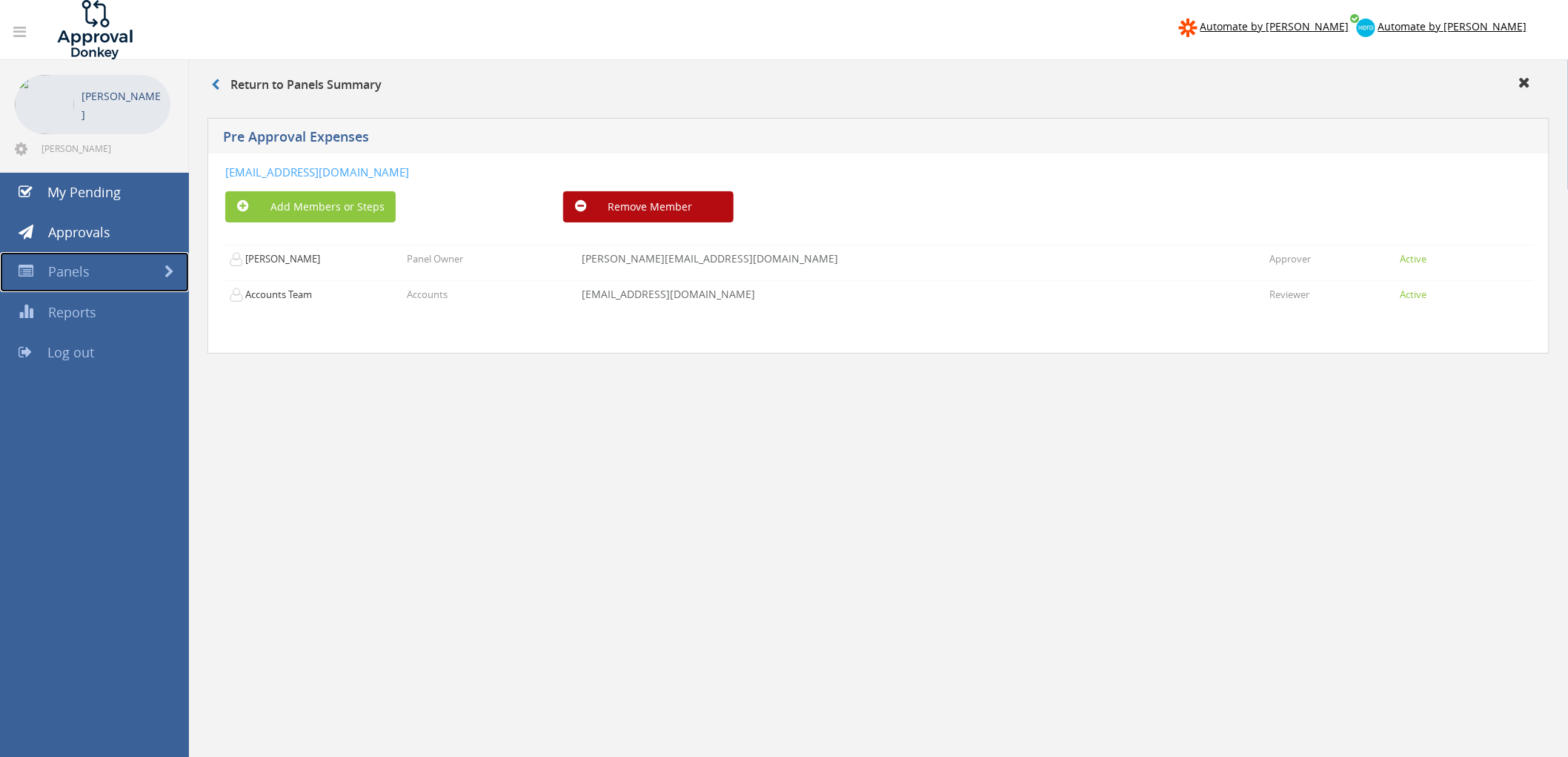
click at [90, 271] on link "Panels" at bounding box center [94, 271] width 189 height 40
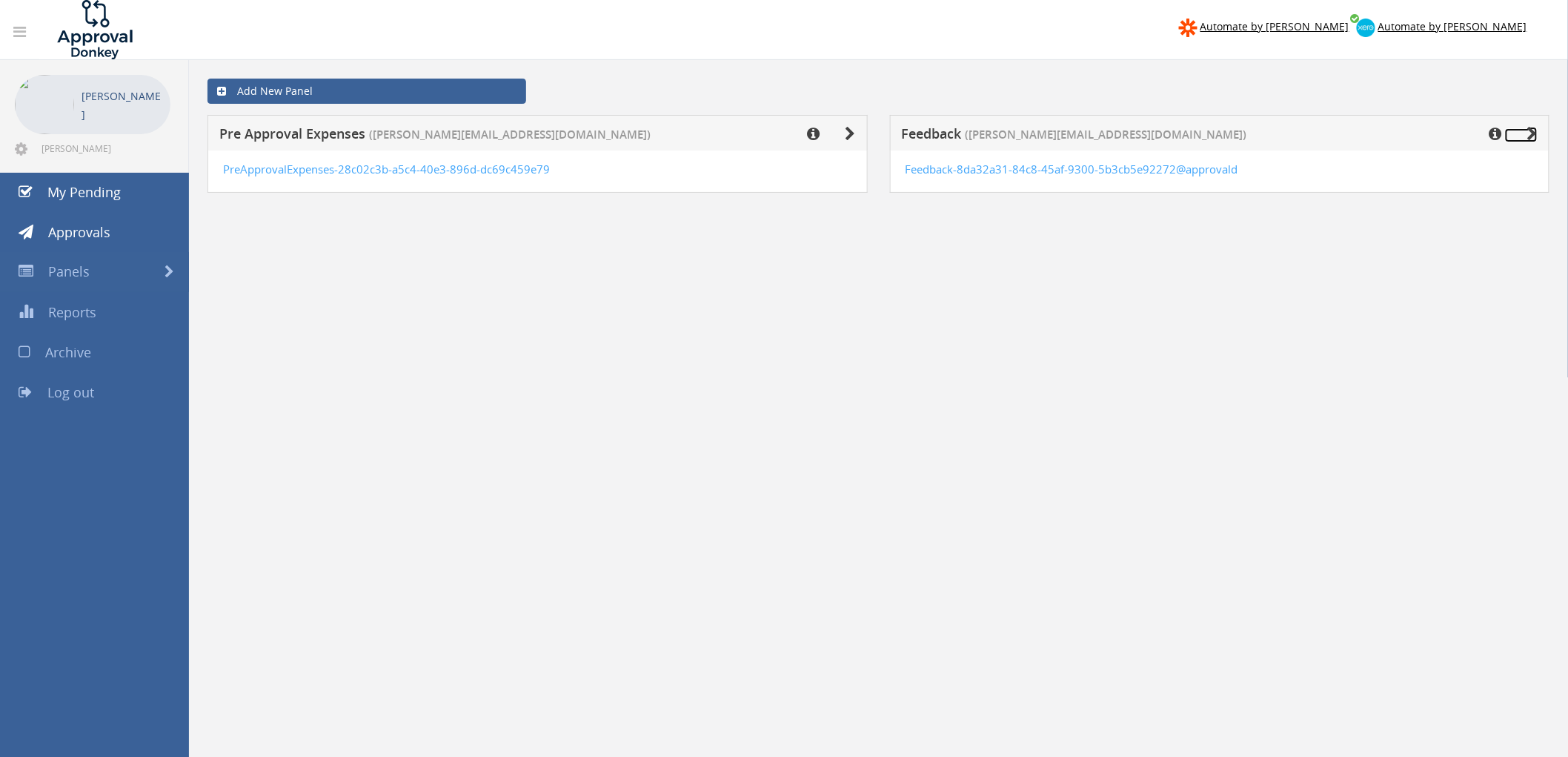
click at [1531, 134] on icon at bounding box center [1532, 134] width 10 height 15
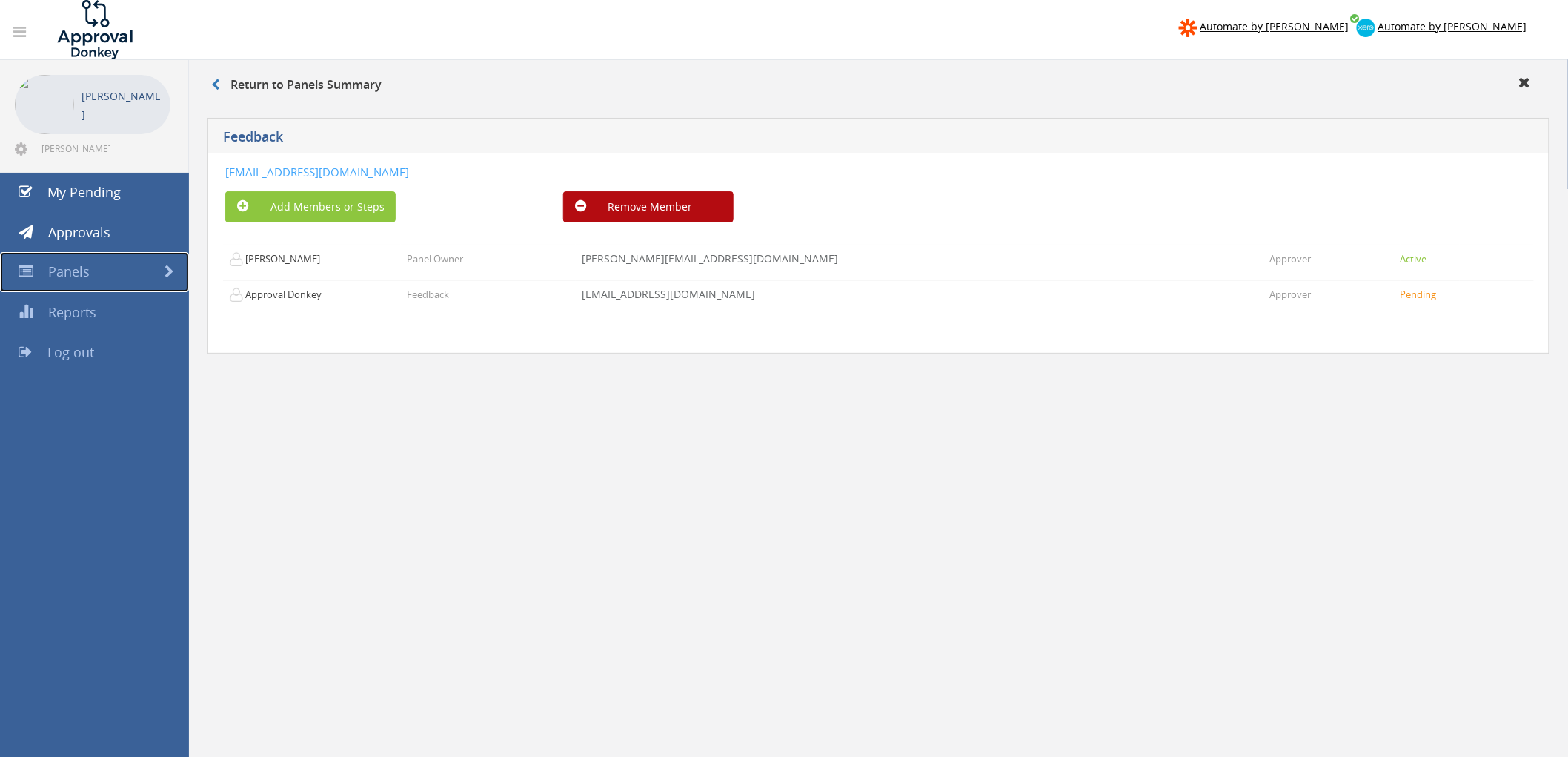
click at [81, 275] on span "Panels" at bounding box center [68, 271] width 42 height 18
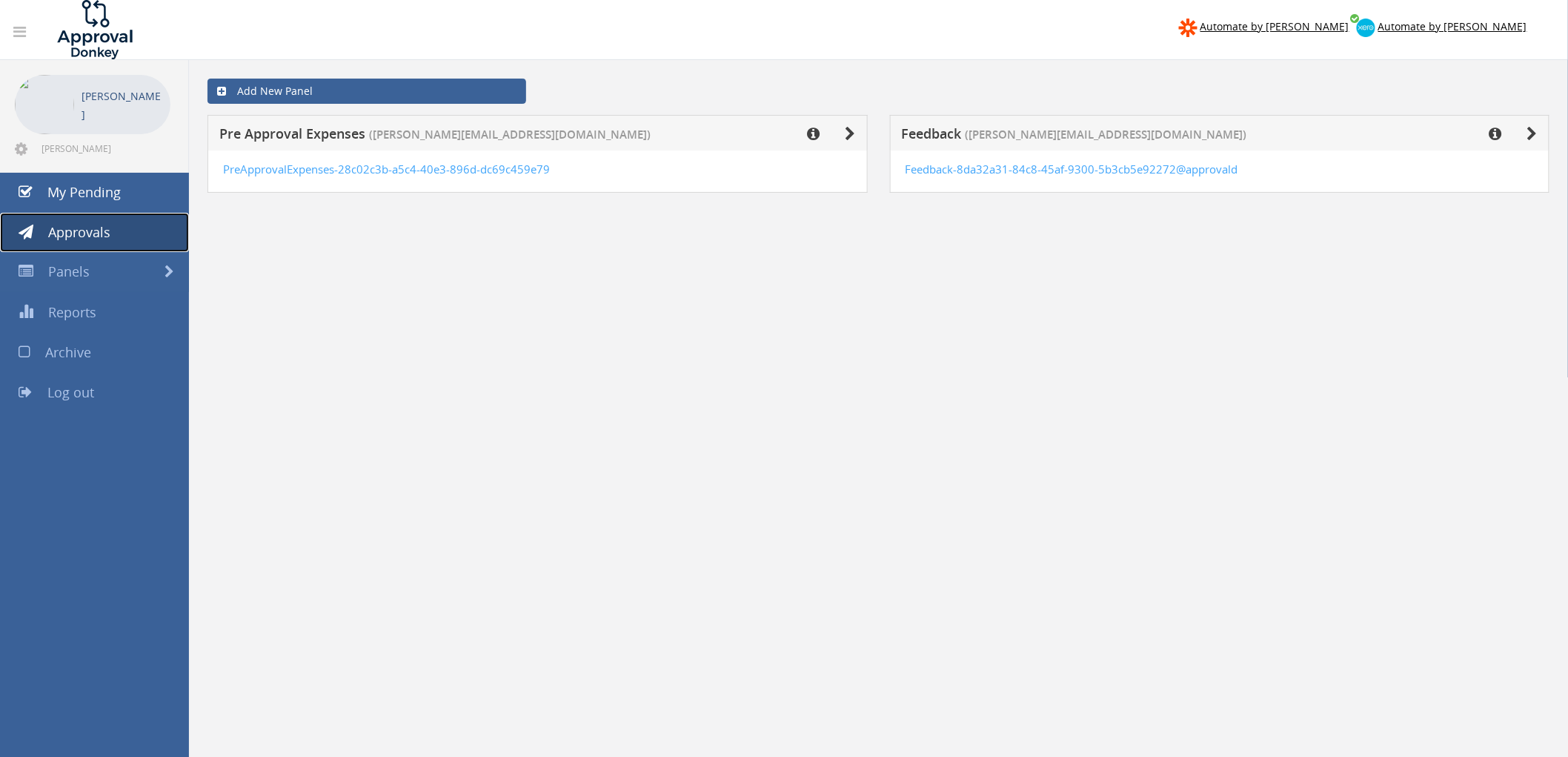
click at [76, 233] on span "Approvals" at bounding box center [79, 231] width 62 height 18
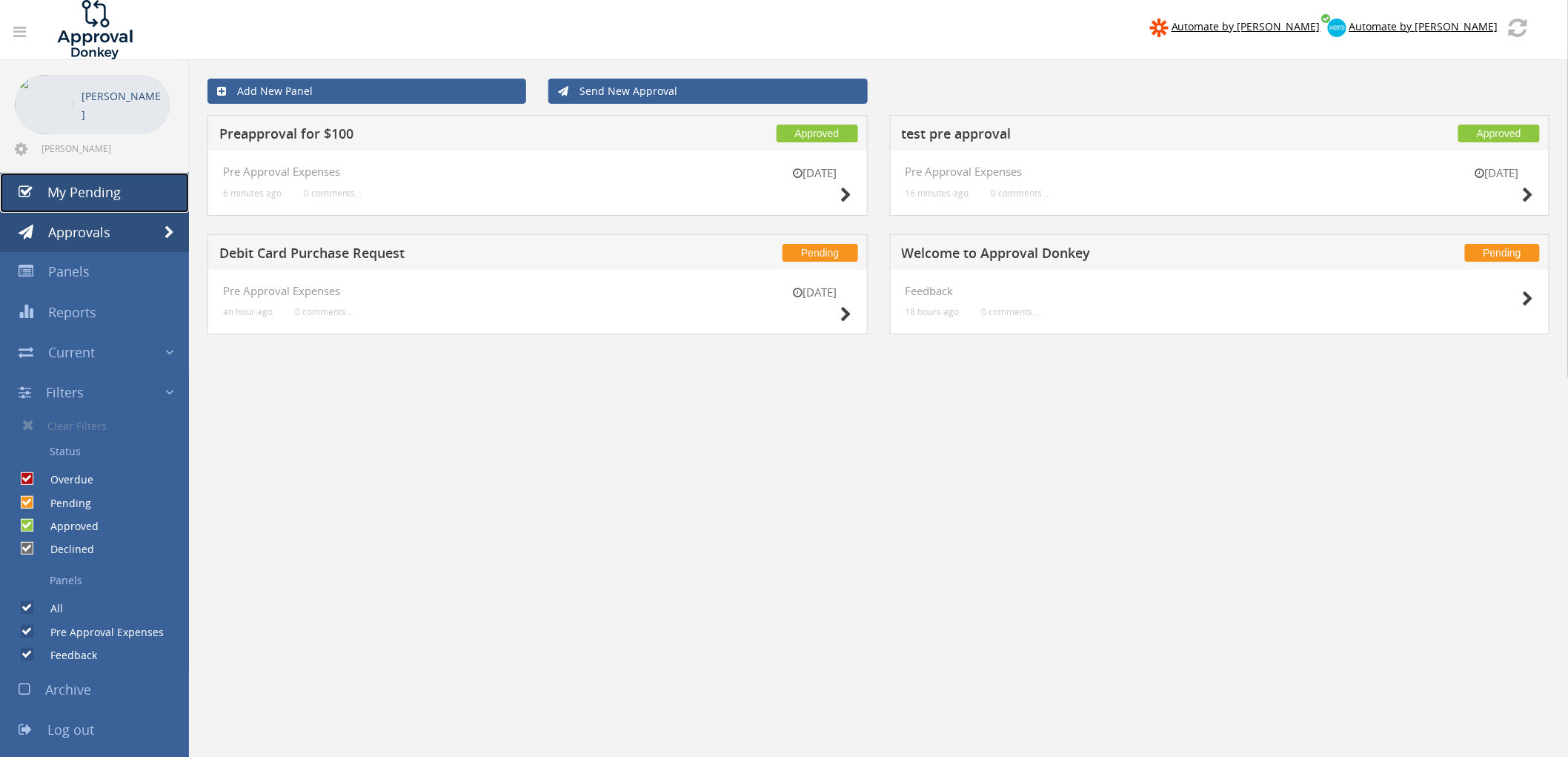
click at [124, 192] on link "My Pending" at bounding box center [94, 192] width 189 height 40
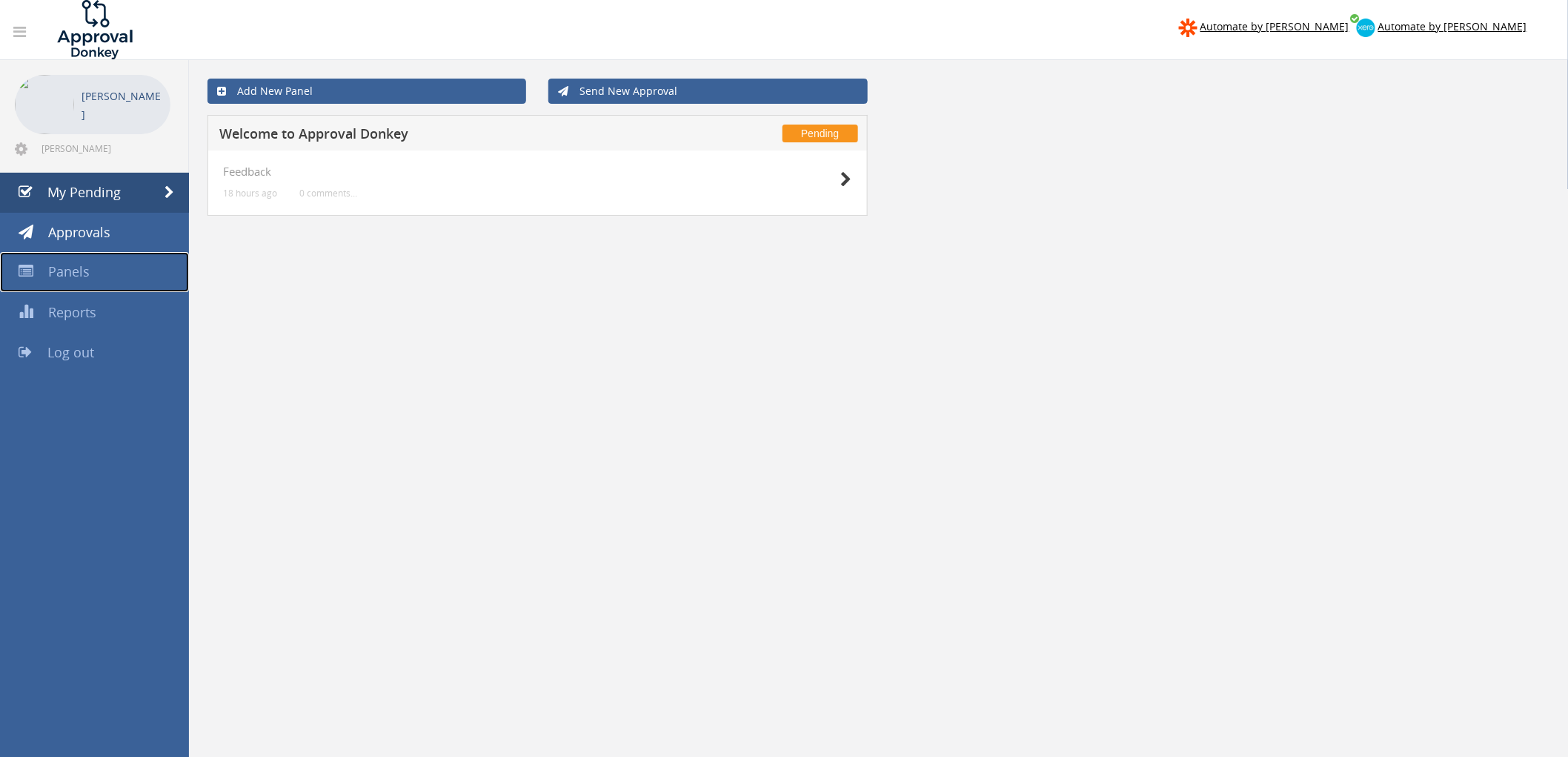
click at [75, 276] on span "Panels" at bounding box center [68, 271] width 42 height 18
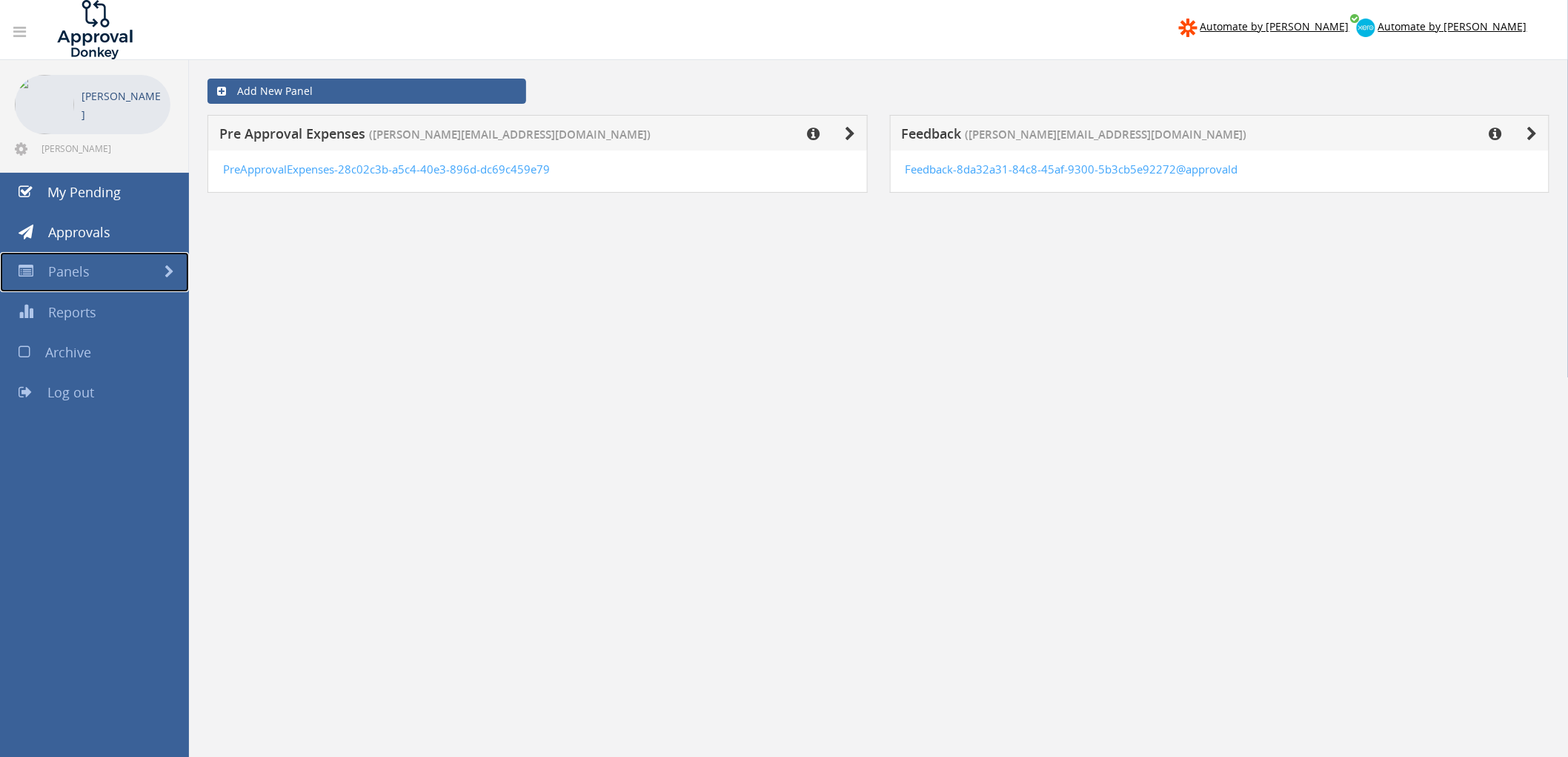
click at [173, 270] on span at bounding box center [169, 272] width 9 height 13
click at [169, 270] on span at bounding box center [169, 272] width 9 height 13
click at [166, 263] on link "Panels" at bounding box center [94, 271] width 189 height 40
click at [852, 133] on icon at bounding box center [850, 134] width 10 height 15
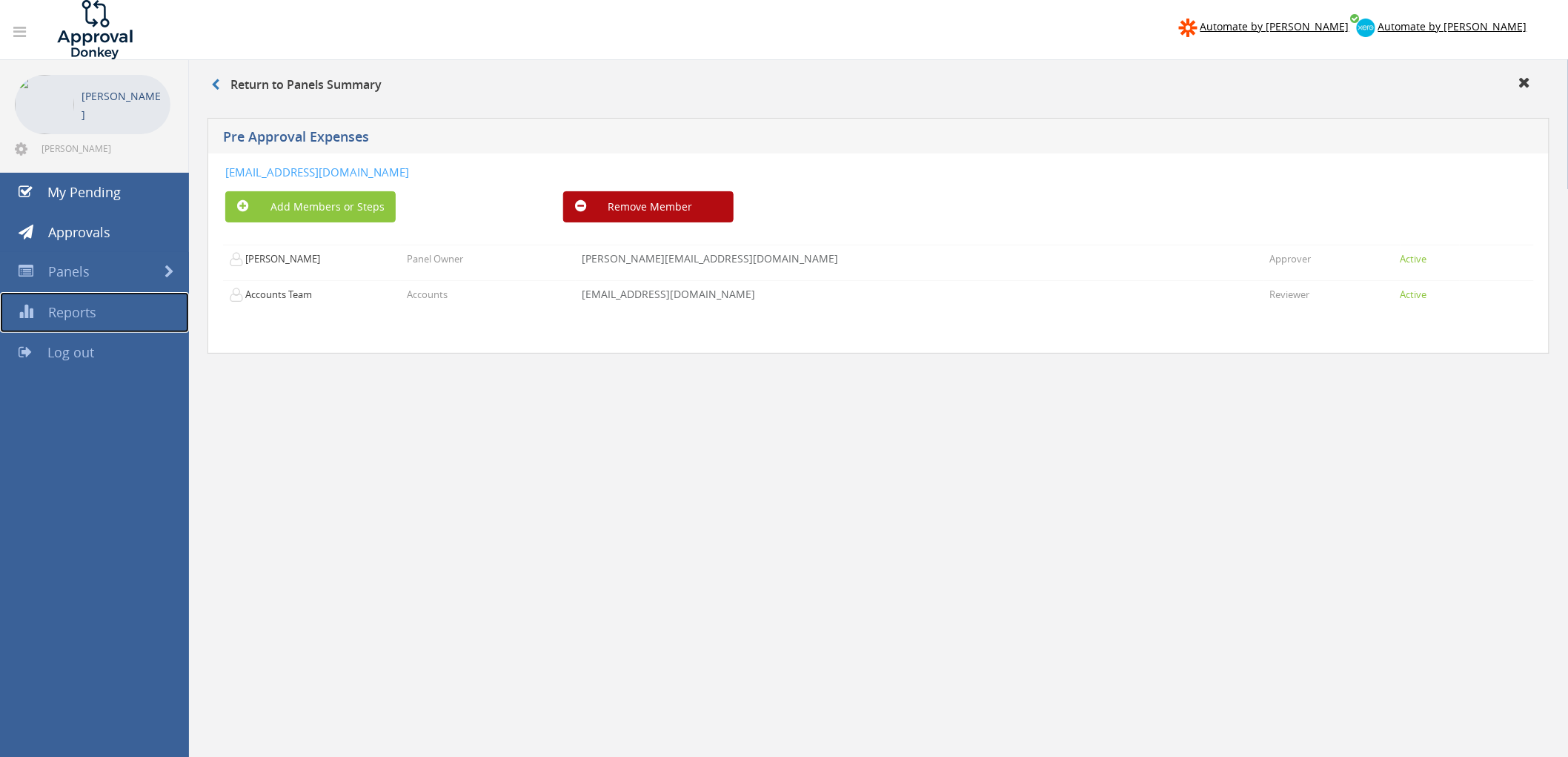
click at [80, 319] on span "Reports" at bounding box center [72, 312] width 48 height 18
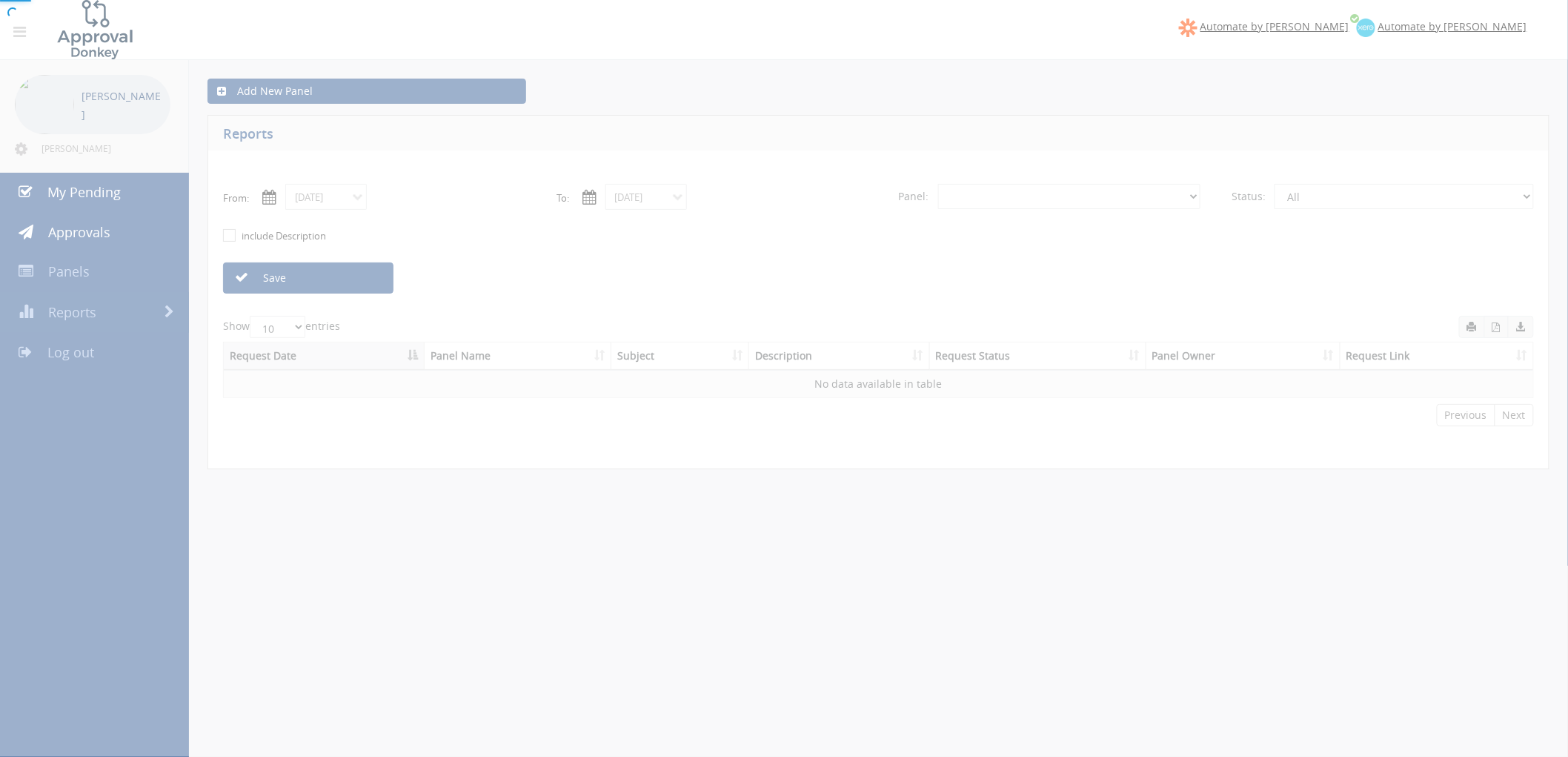
select select "number:0"
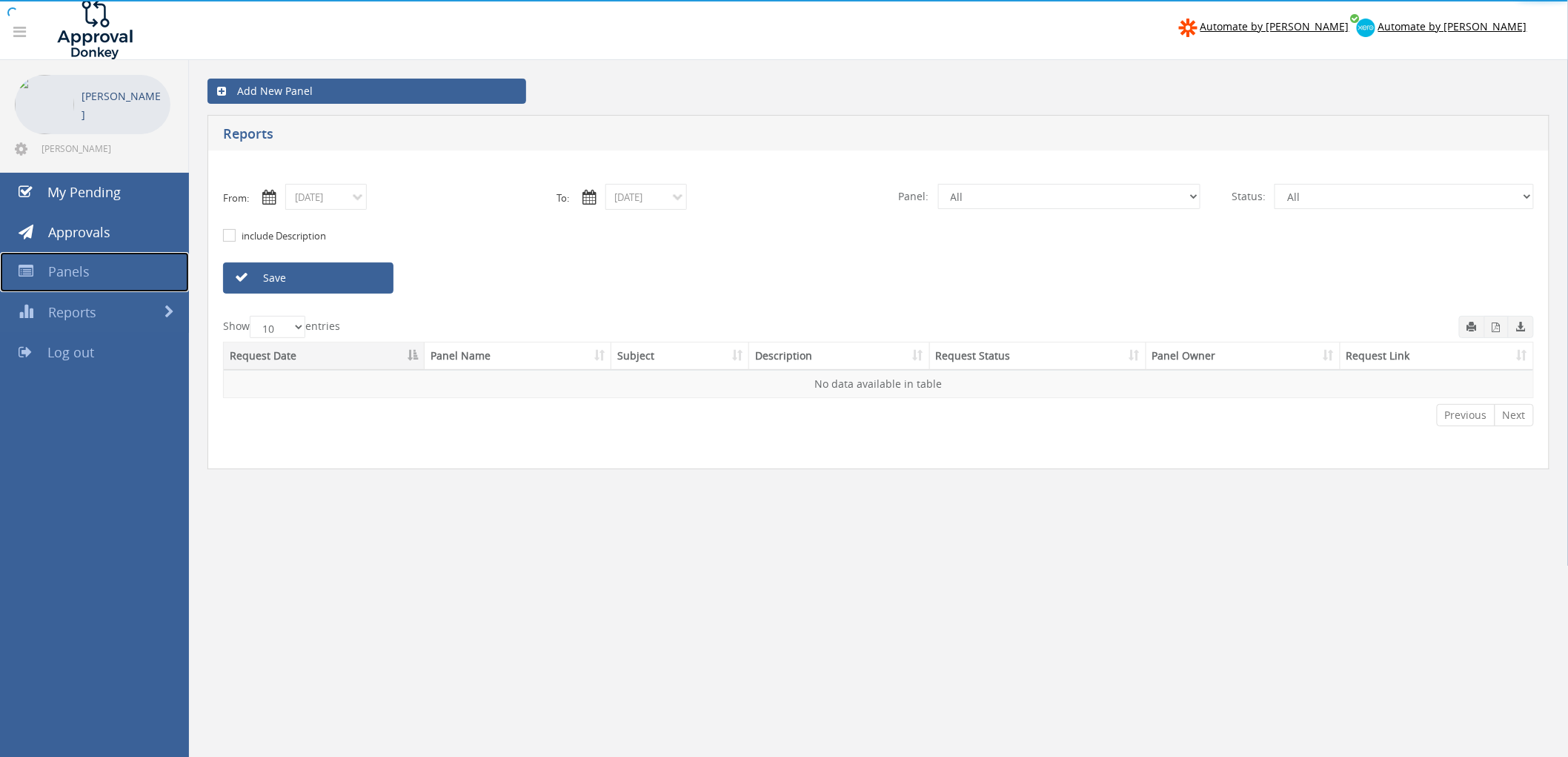
click at [76, 278] on span "Panels" at bounding box center [68, 271] width 42 height 18
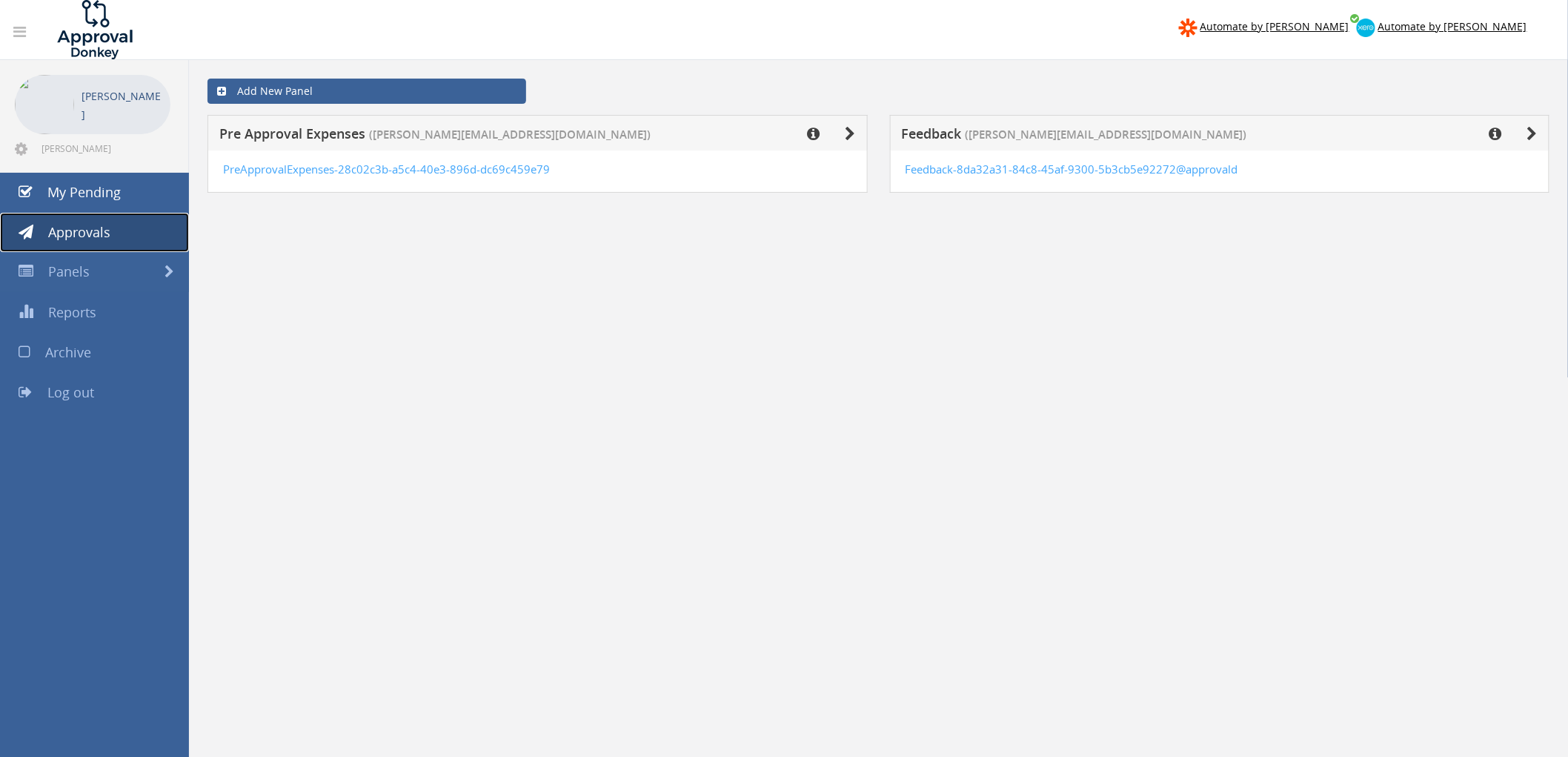
click at [79, 224] on span "Approvals" at bounding box center [79, 231] width 62 height 18
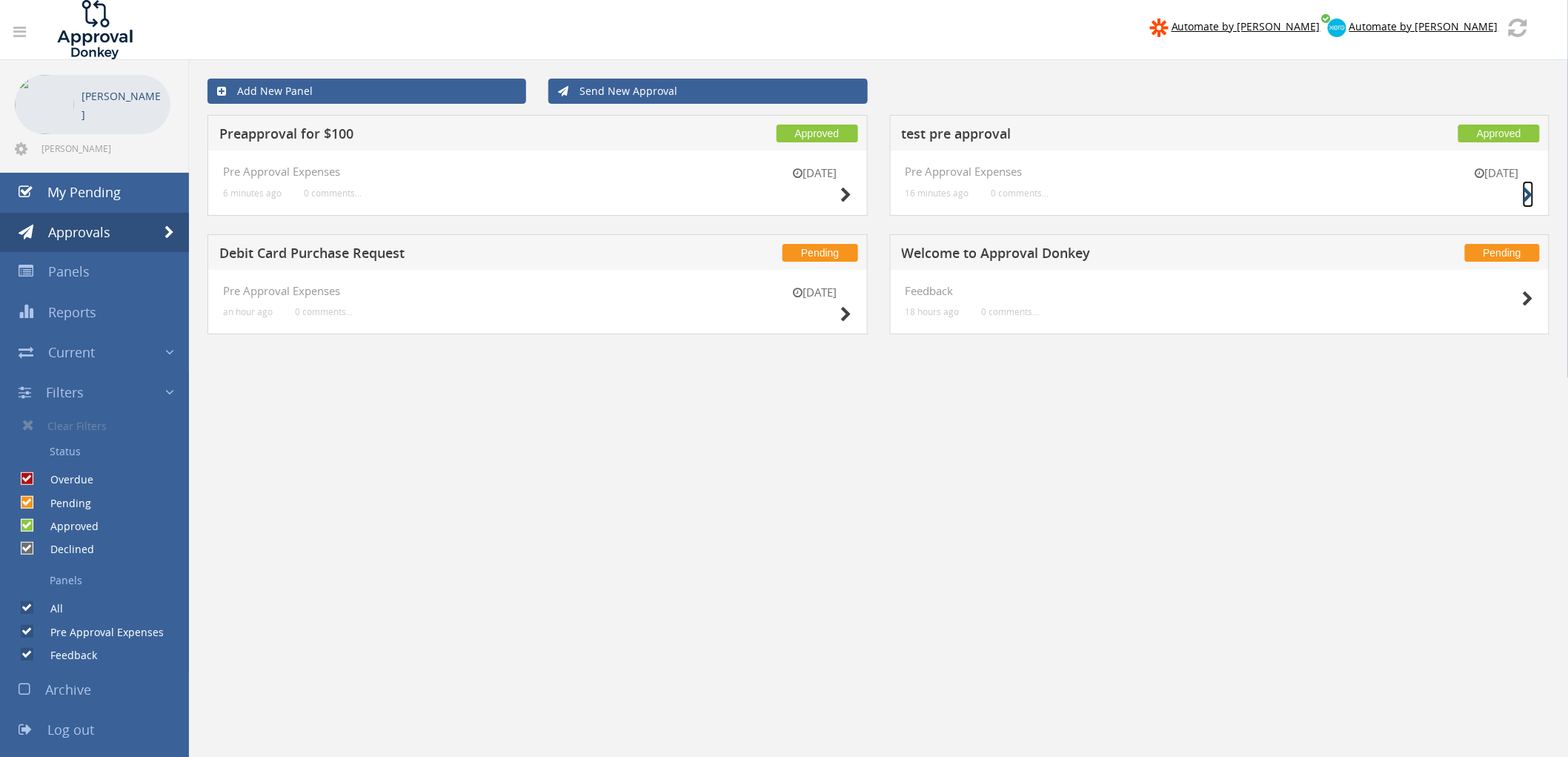
click at [1529, 196] on icon at bounding box center [1528, 195] width 11 height 16
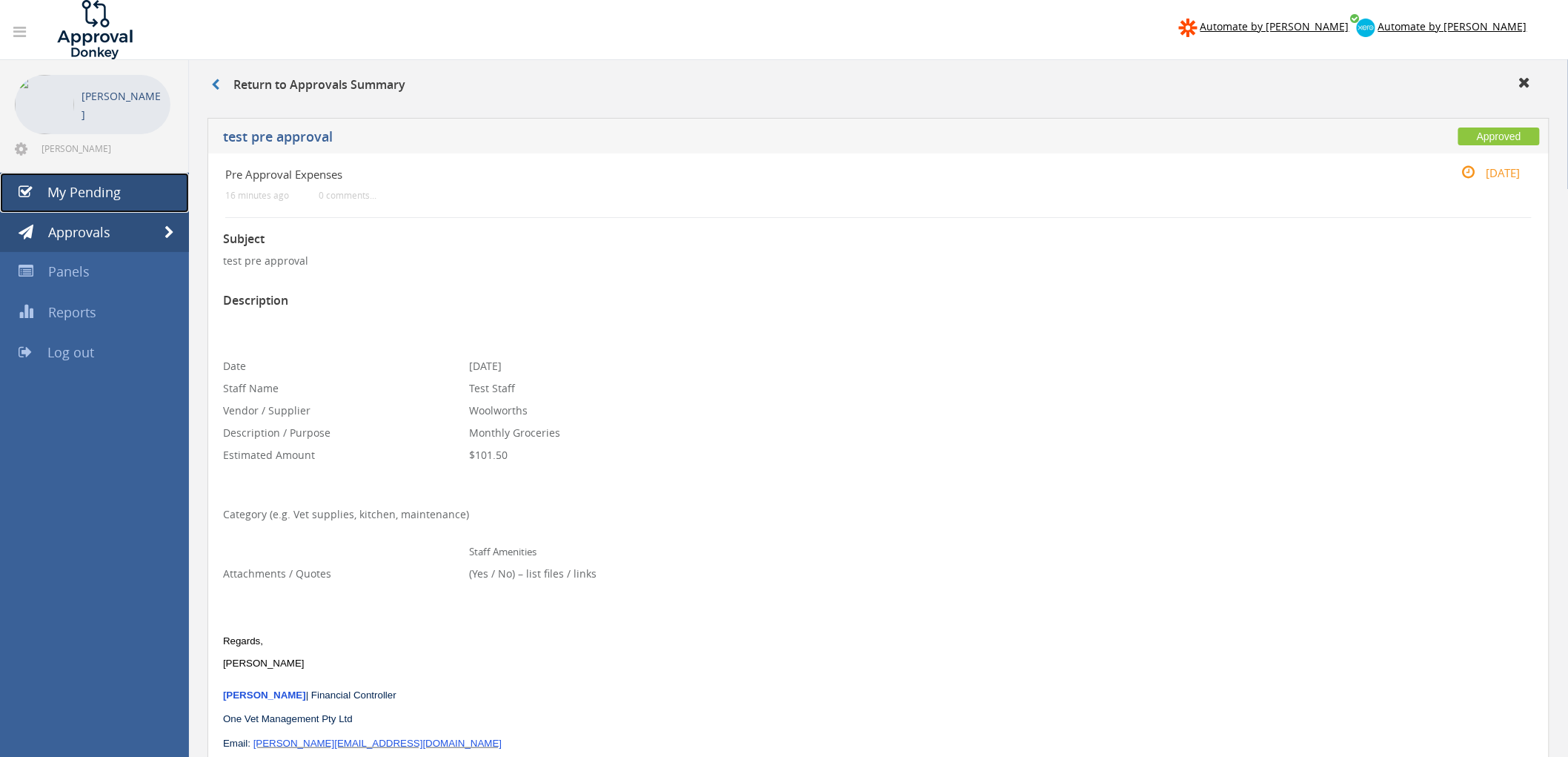
click at [82, 196] on span "My Pending" at bounding box center [83, 192] width 73 height 18
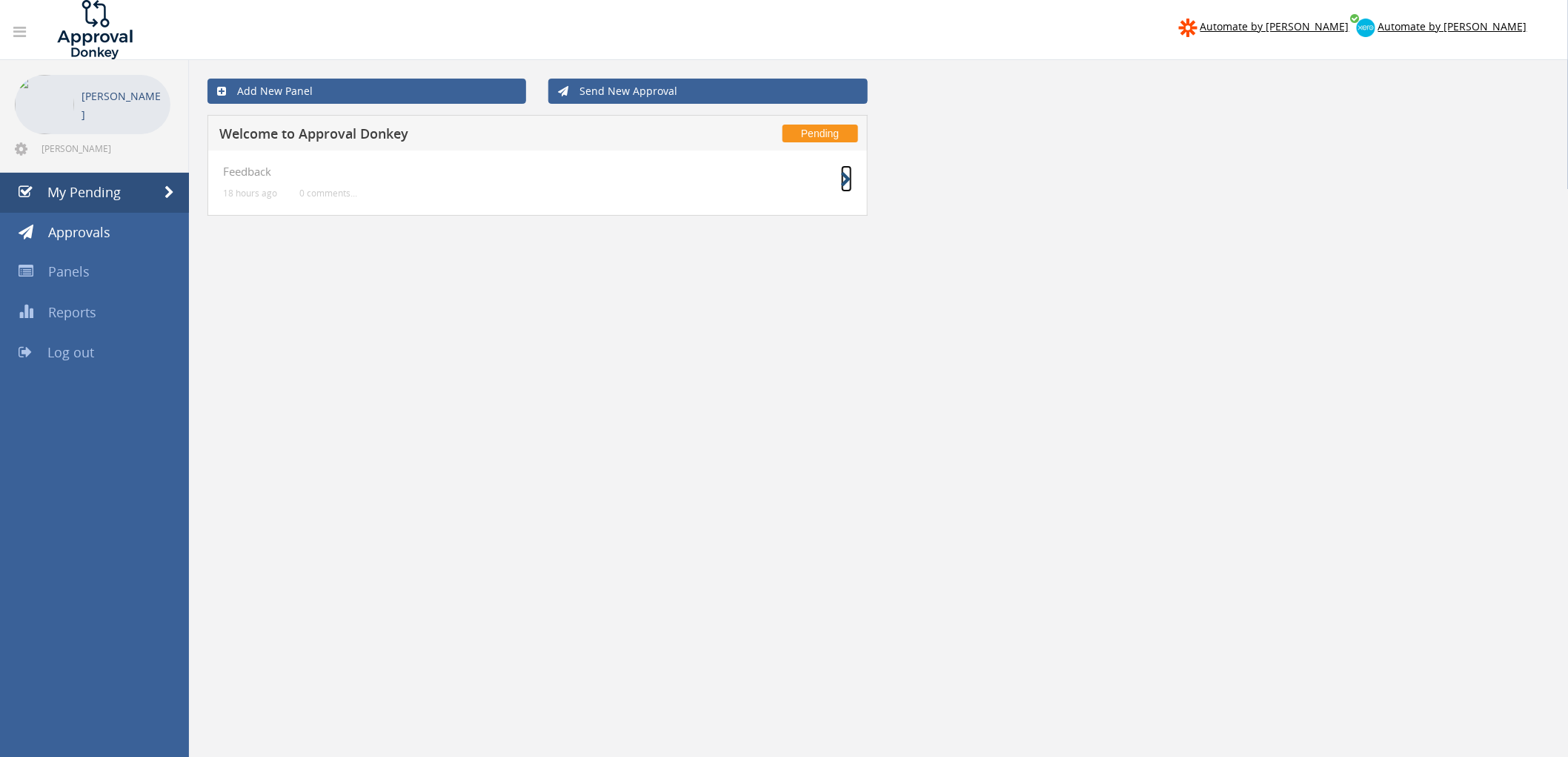
click at [842, 181] on icon at bounding box center [846, 180] width 11 height 16
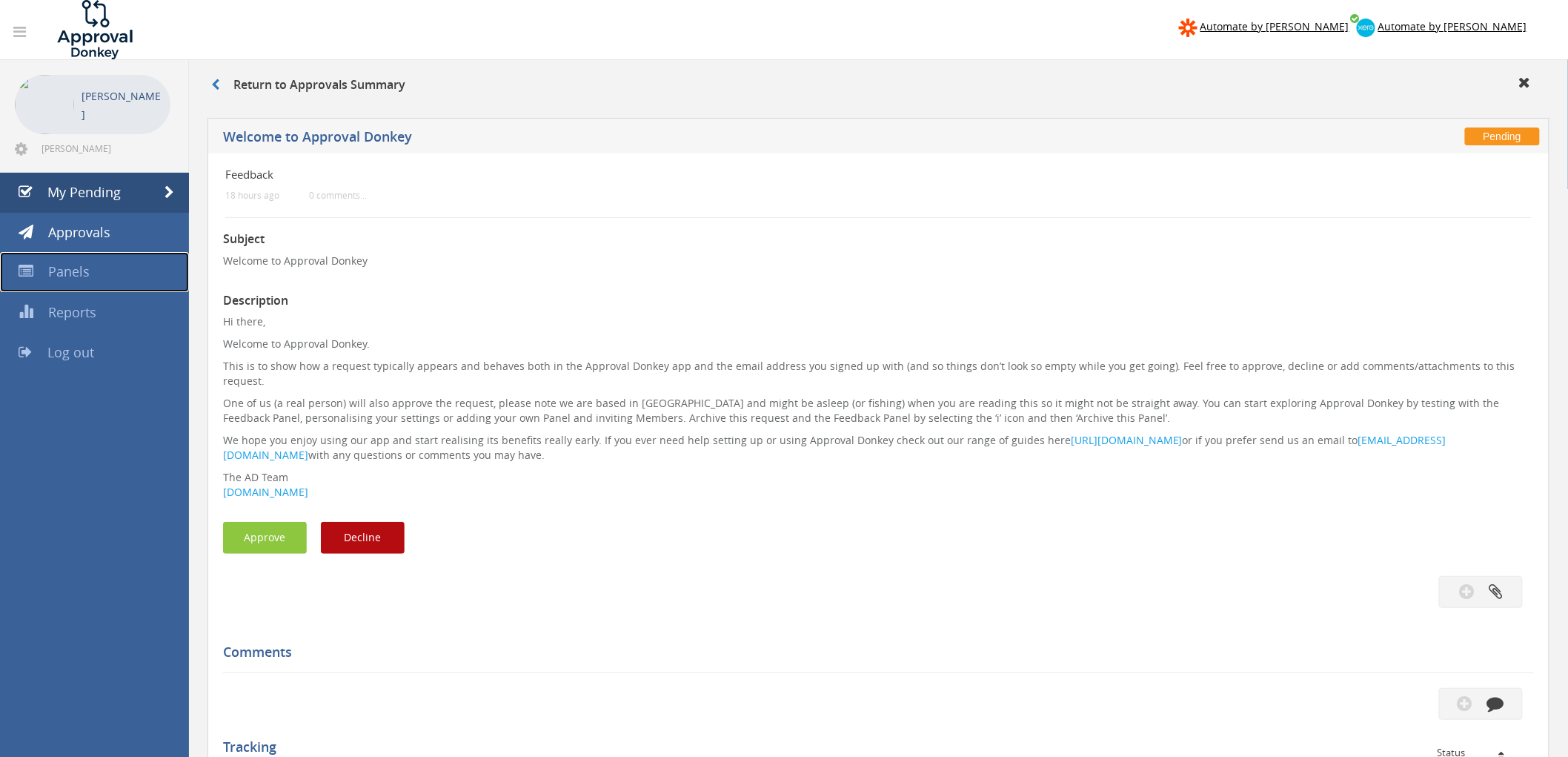
click at [63, 262] on link "Panels" at bounding box center [94, 271] width 189 height 40
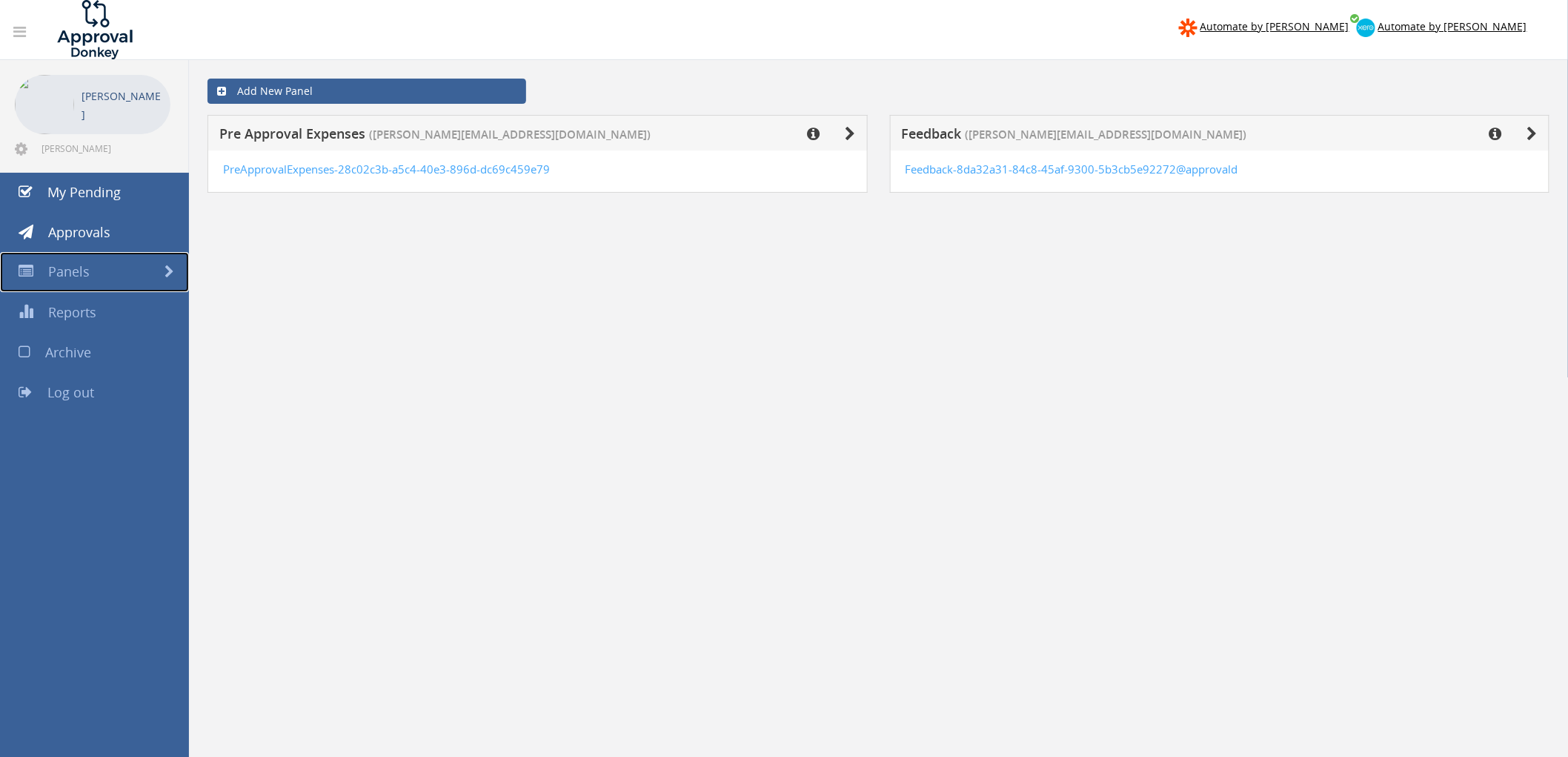
click at [74, 276] on span "Panels" at bounding box center [68, 271] width 42 height 18
click at [167, 272] on span at bounding box center [169, 272] width 9 height 13
click at [173, 270] on span at bounding box center [169, 272] width 9 height 13
click at [165, 270] on span at bounding box center [169, 272] width 9 height 13
click at [34, 263] on link "Panels" at bounding box center [94, 271] width 189 height 40
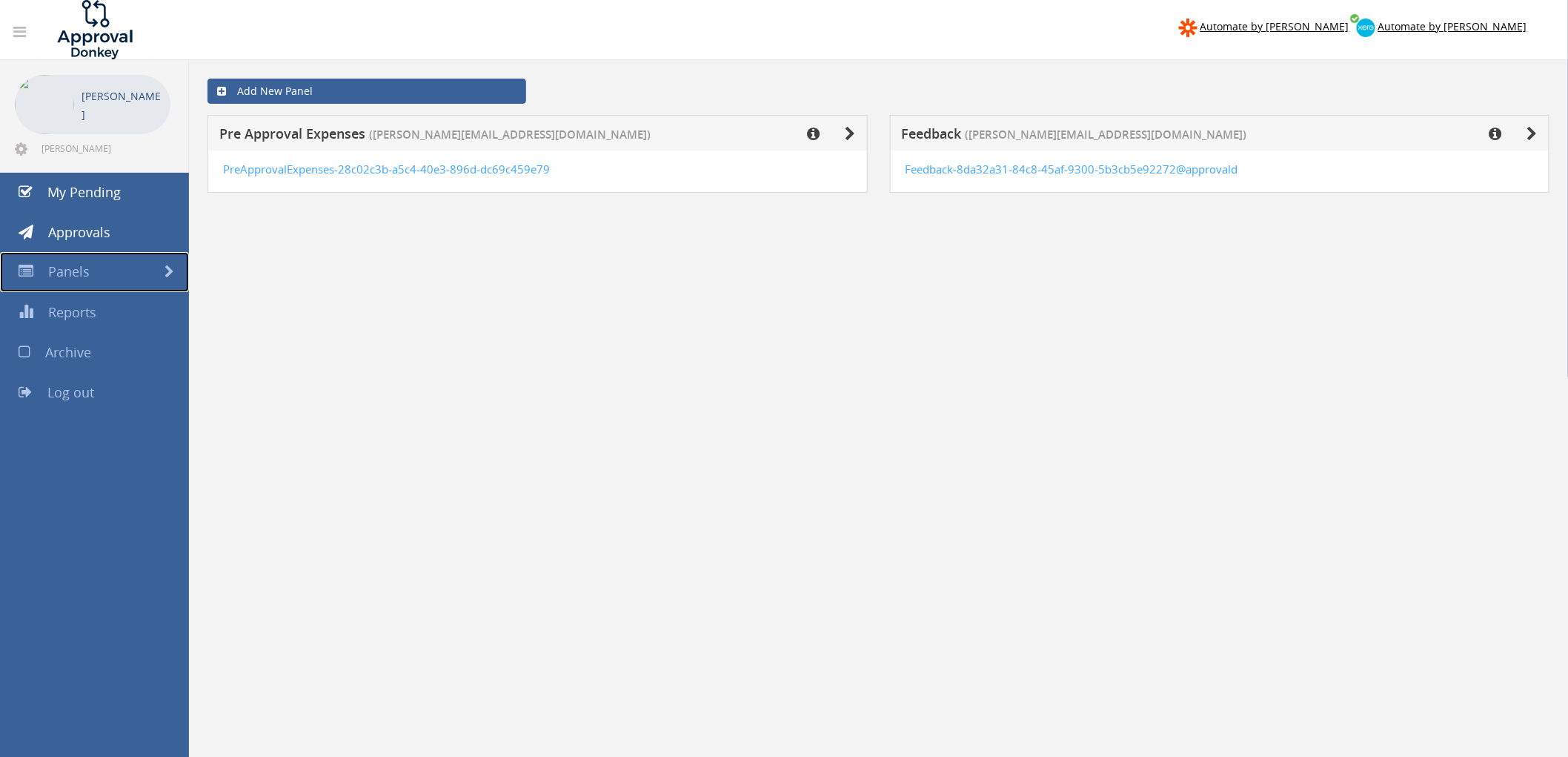
click at [39, 269] on link "Panels" at bounding box center [94, 271] width 189 height 40
click at [43, 267] on link "Panels" at bounding box center [94, 271] width 189 height 40
click at [1168, 322] on div "Add New Panel Pre Approval Expenses ([PERSON_NAME][EMAIL_ADDRESS][DOMAIN_NAME])…" at bounding box center [878, 439] width 1378 height 757
click at [456, 512] on div "Add New Panel Pre Approval Expenses ([PERSON_NAME][EMAIL_ADDRESS][DOMAIN_NAME])…" at bounding box center [878, 439] width 1378 height 757
